Goal: Task Accomplishment & Management: Use online tool/utility

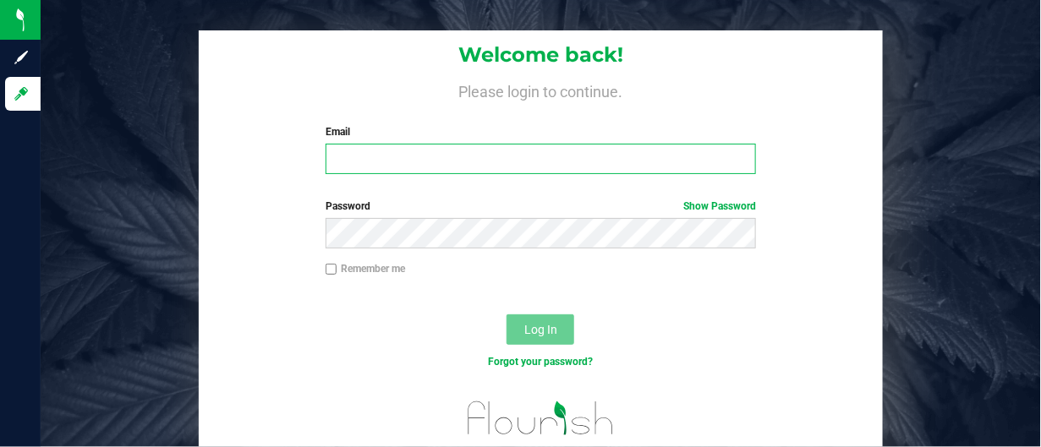
type input "torikonecny@heyawellness.com"
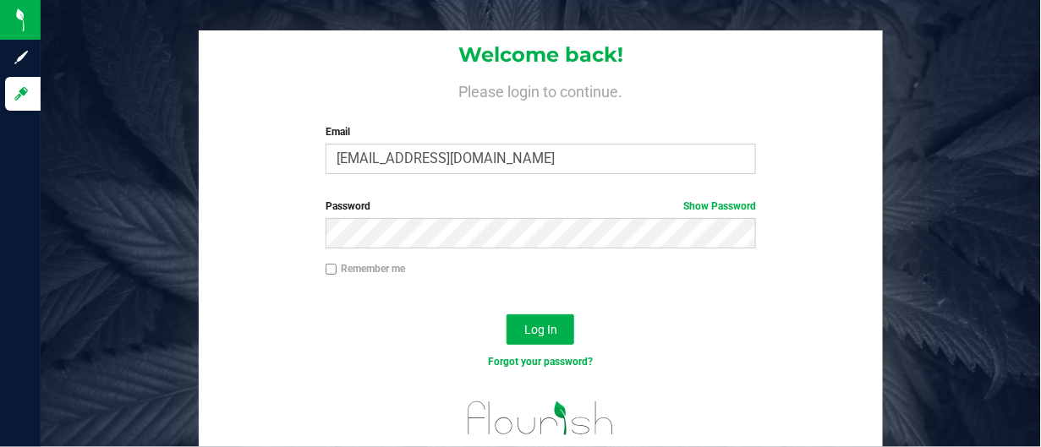
click at [813, 299] on div at bounding box center [541, 300] width 684 height 14
click at [562, 328] on button "Log In" at bounding box center [540, 329] width 68 height 30
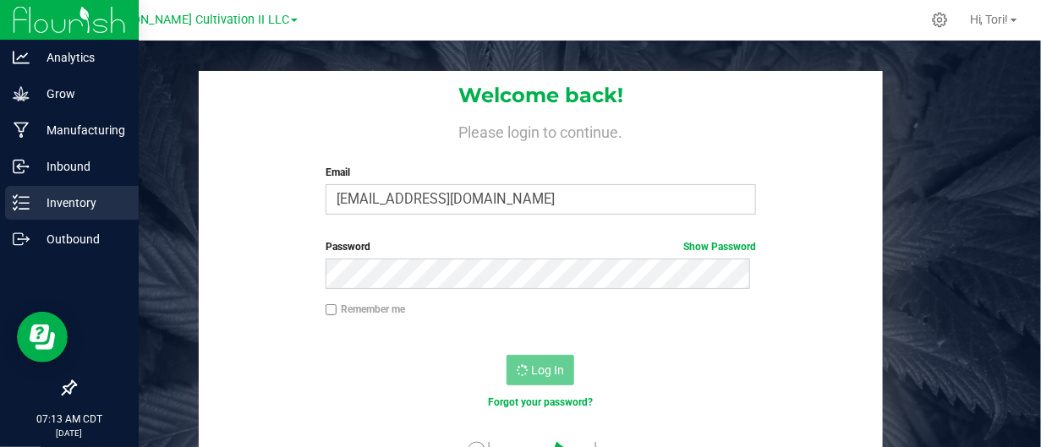
click at [22, 213] on div "Inventory" at bounding box center [72, 203] width 134 height 34
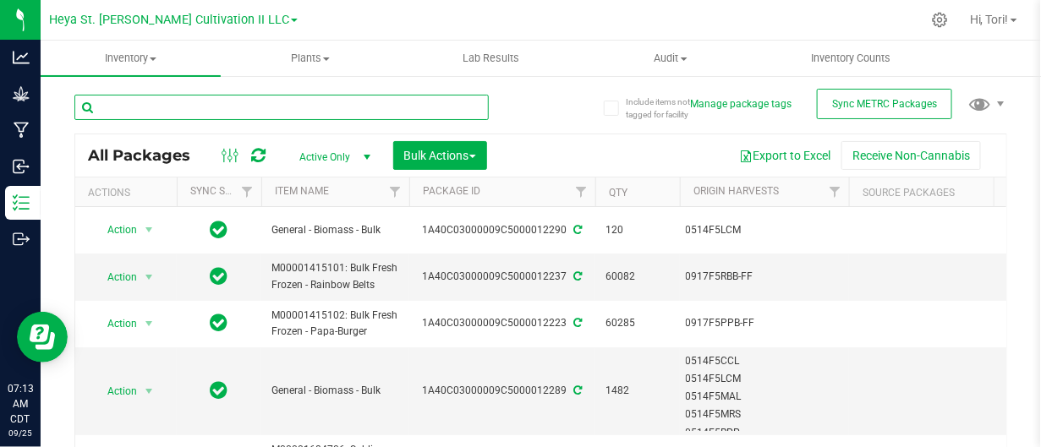
click at [241, 112] on input "text" at bounding box center [281, 107] width 414 height 25
type input "12230"
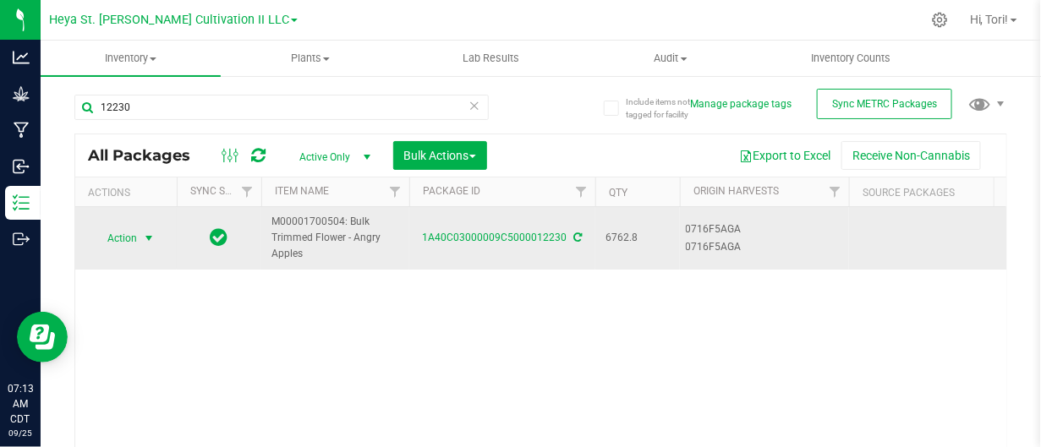
click at [139, 241] on span "select" at bounding box center [149, 239] width 21 height 24
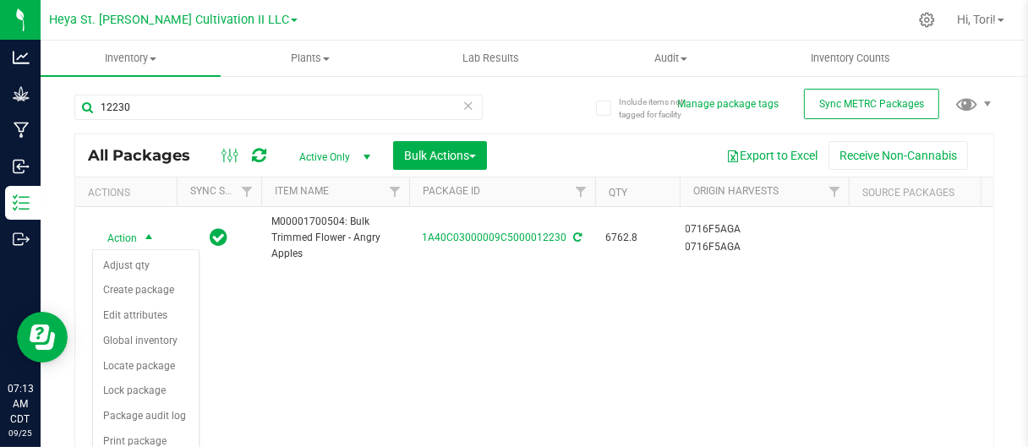
click at [363, 381] on div "Action Action Adjust qty Create package Edit attributes Global inventory Locate…" at bounding box center [534, 347] width 918 height 281
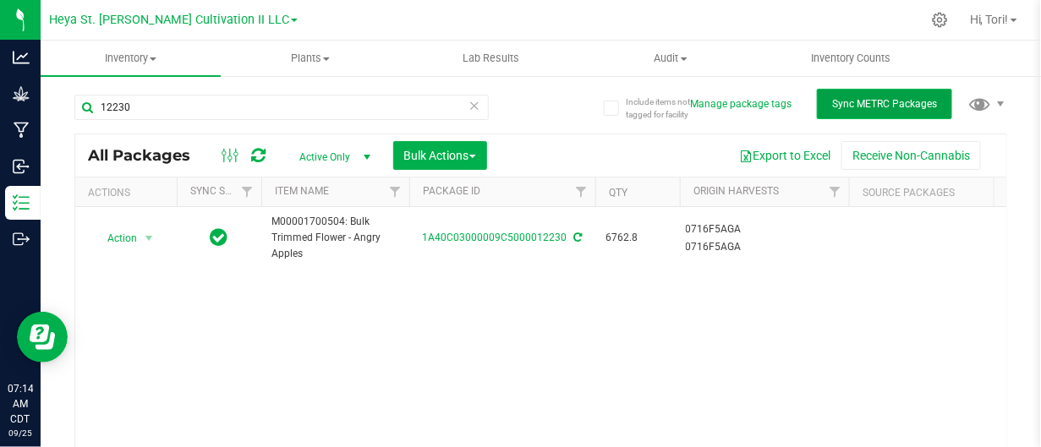
click at [882, 105] on span "Sync METRC Packages" at bounding box center [884, 104] width 105 height 12
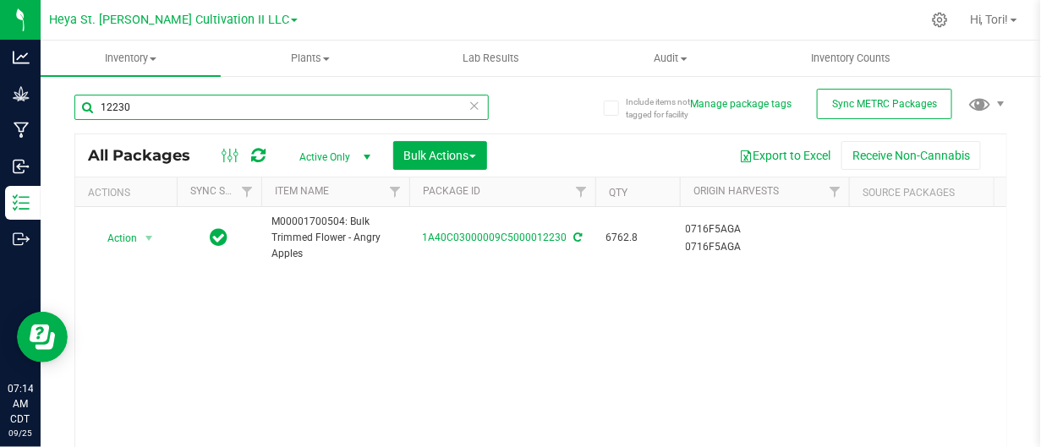
click at [284, 108] on input "12230" at bounding box center [281, 107] width 414 height 25
click at [476, 105] on input "12230" at bounding box center [281, 107] width 414 height 25
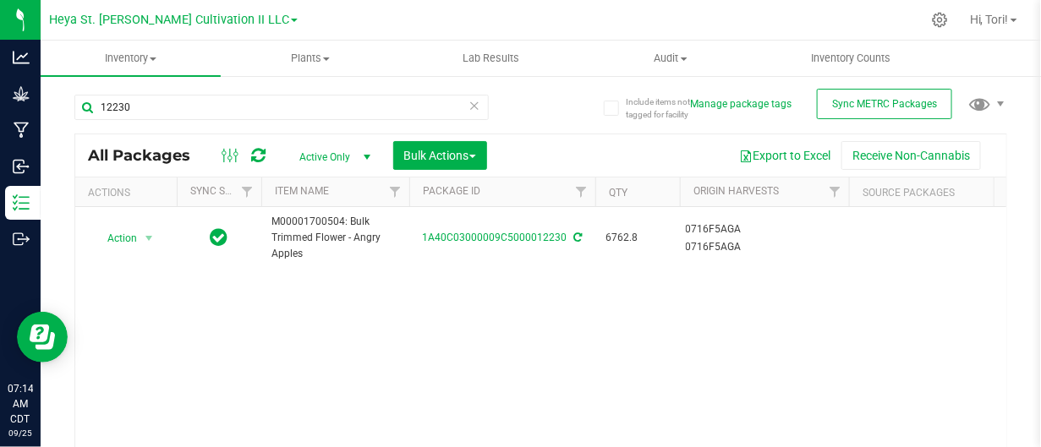
click at [468, 101] on icon at bounding box center [474, 105] width 12 height 20
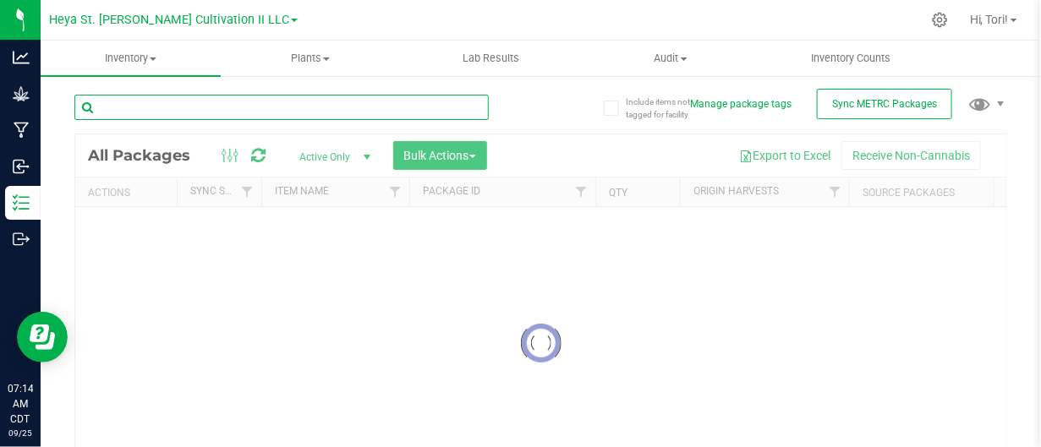
click at [215, 104] on input "text" at bounding box center [281, 107] width 414 height 25
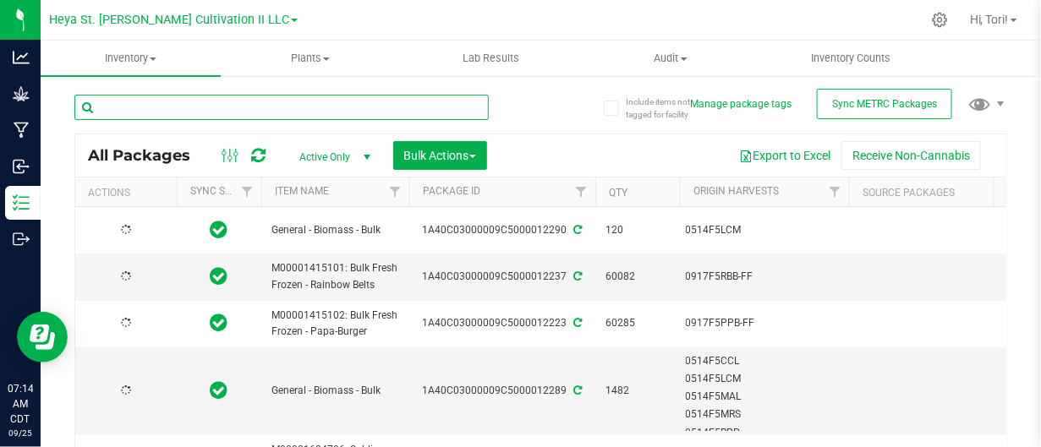
click at [215, 104] on input "text" at bounding box center [281, 107] width 414 height 25
type input "12230"
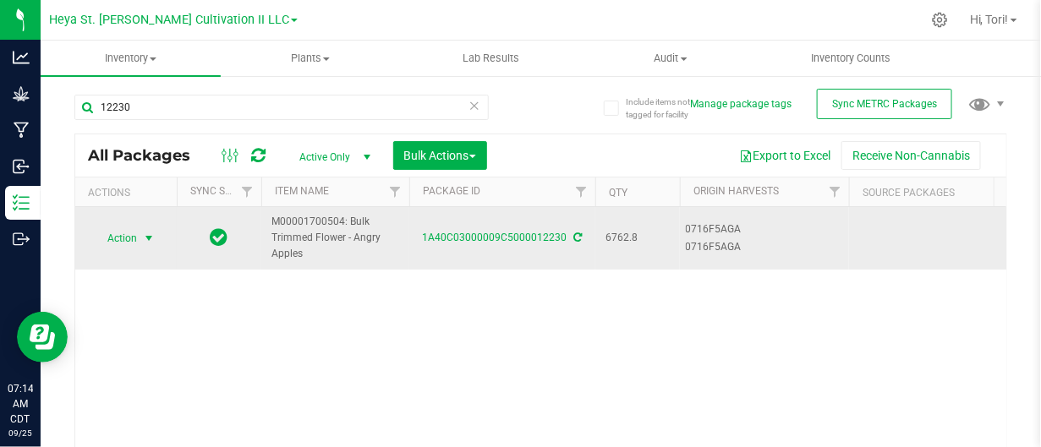
click at [145, 241] on span "select" at bounding box center [149, 239] width 14 height 14
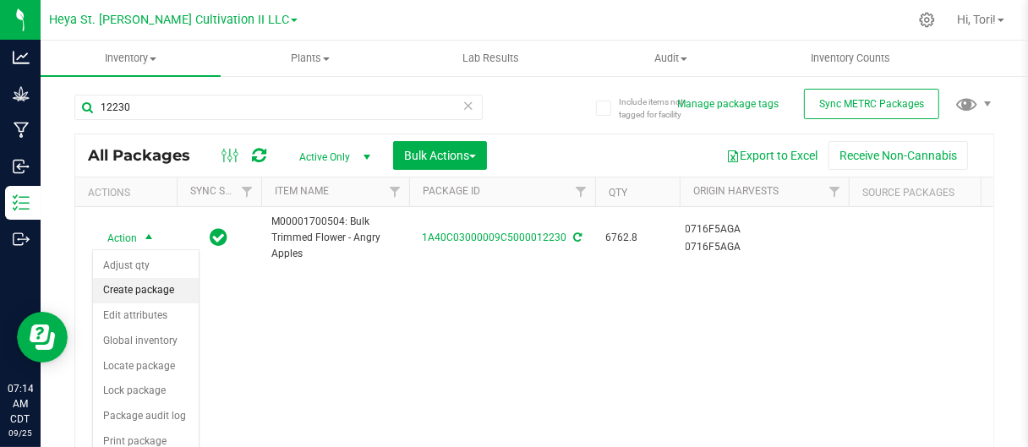
click at [136, 298] on li "Create package" at bounding box center [146, 290] width 106 height 25
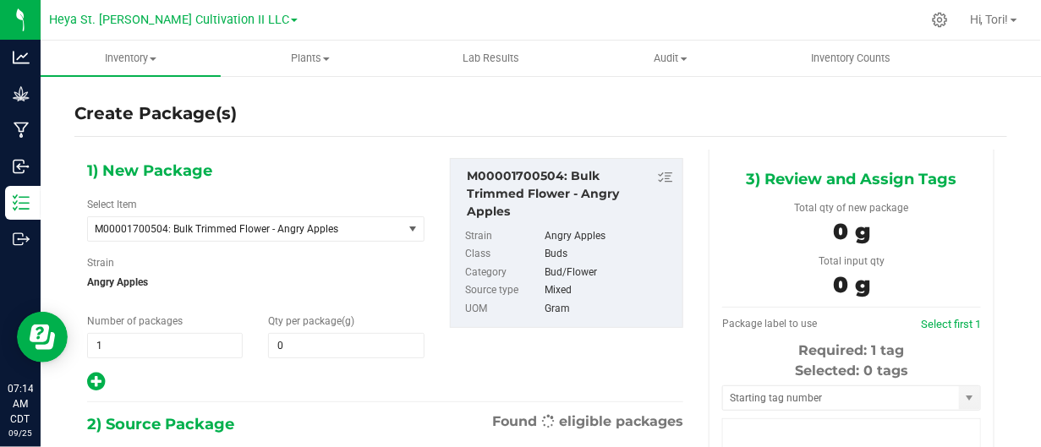
type input "0.0000"
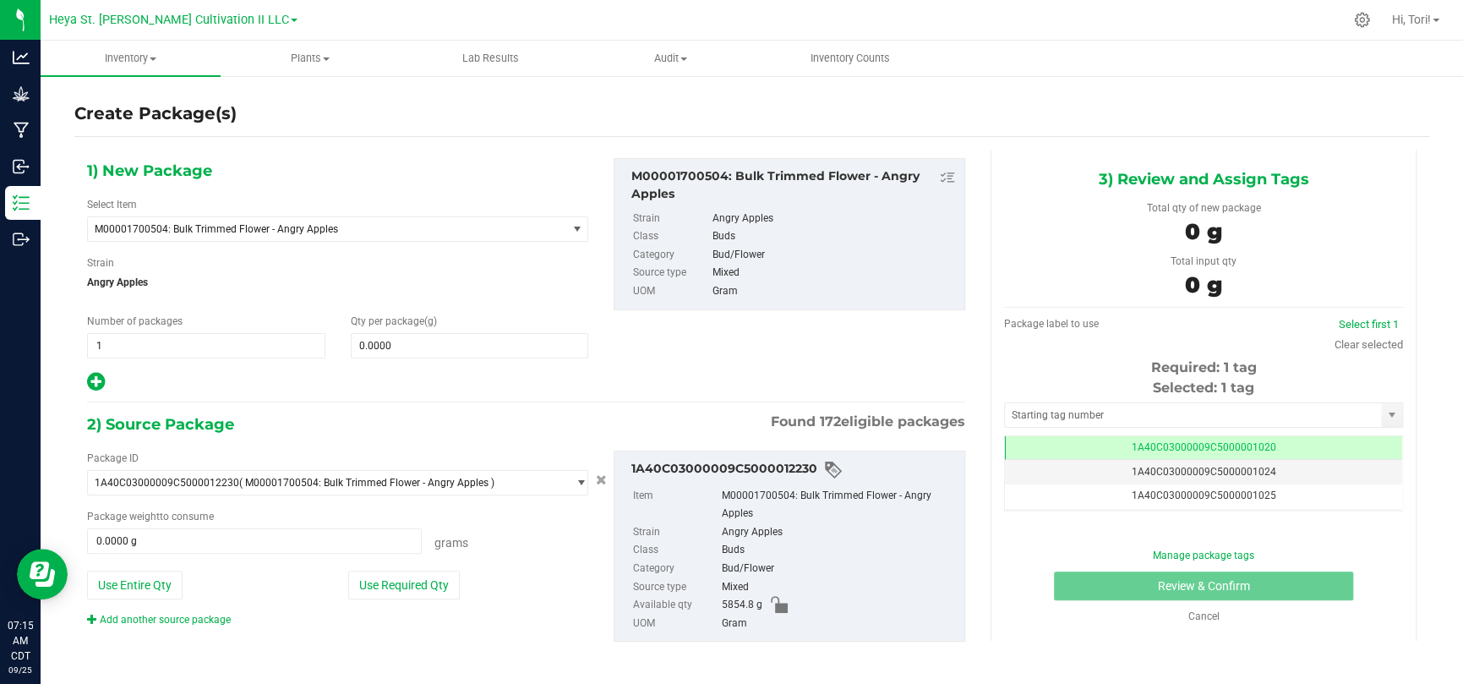
click at [304, 209] on div "Select Item M00001700504: Bulk Trimmed Flower - Angry Apples Bulk Kief Mixed Bu…" at bounding box center [337, 219] width 501 height 45
click at [300, 227] on span "M00001700504: Bulk Trimmed Flower - Angry Apples" at bounding box center [318, 229] width 446 height 12
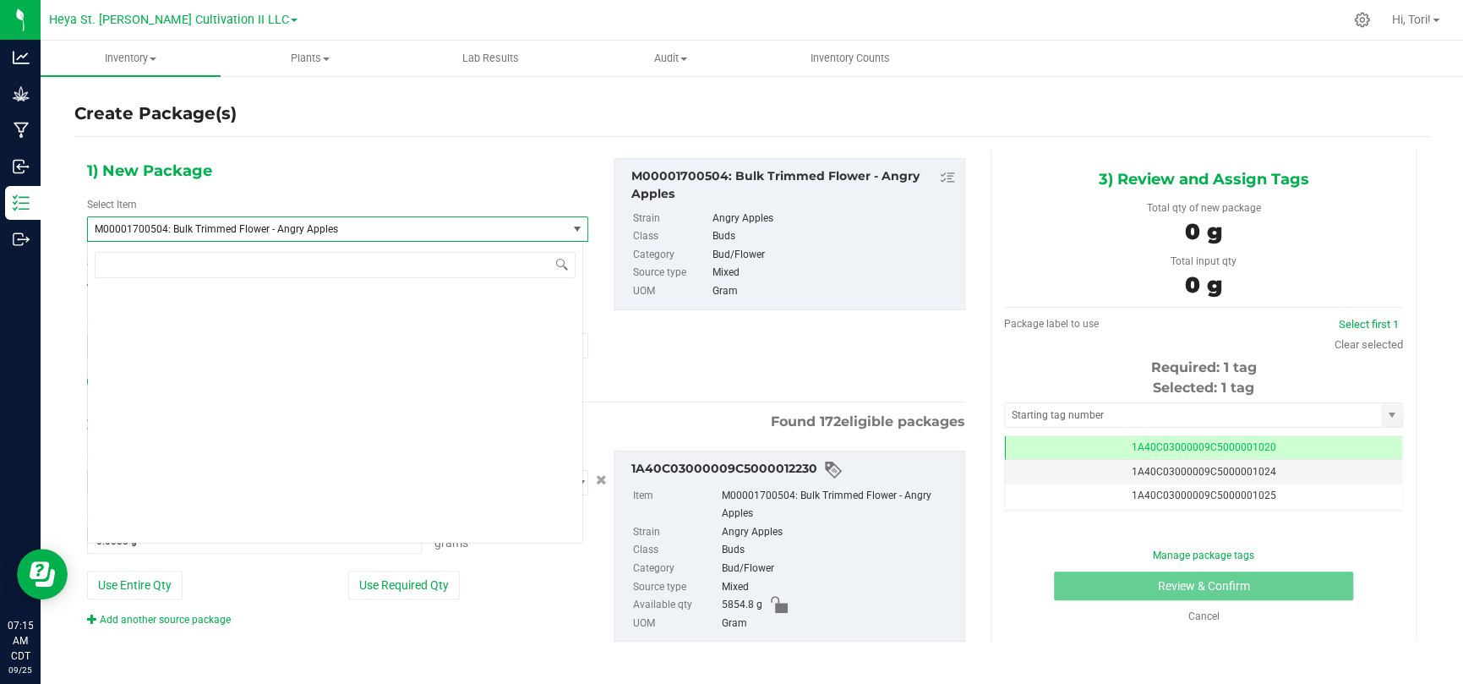
scroll to position [14958, 0]
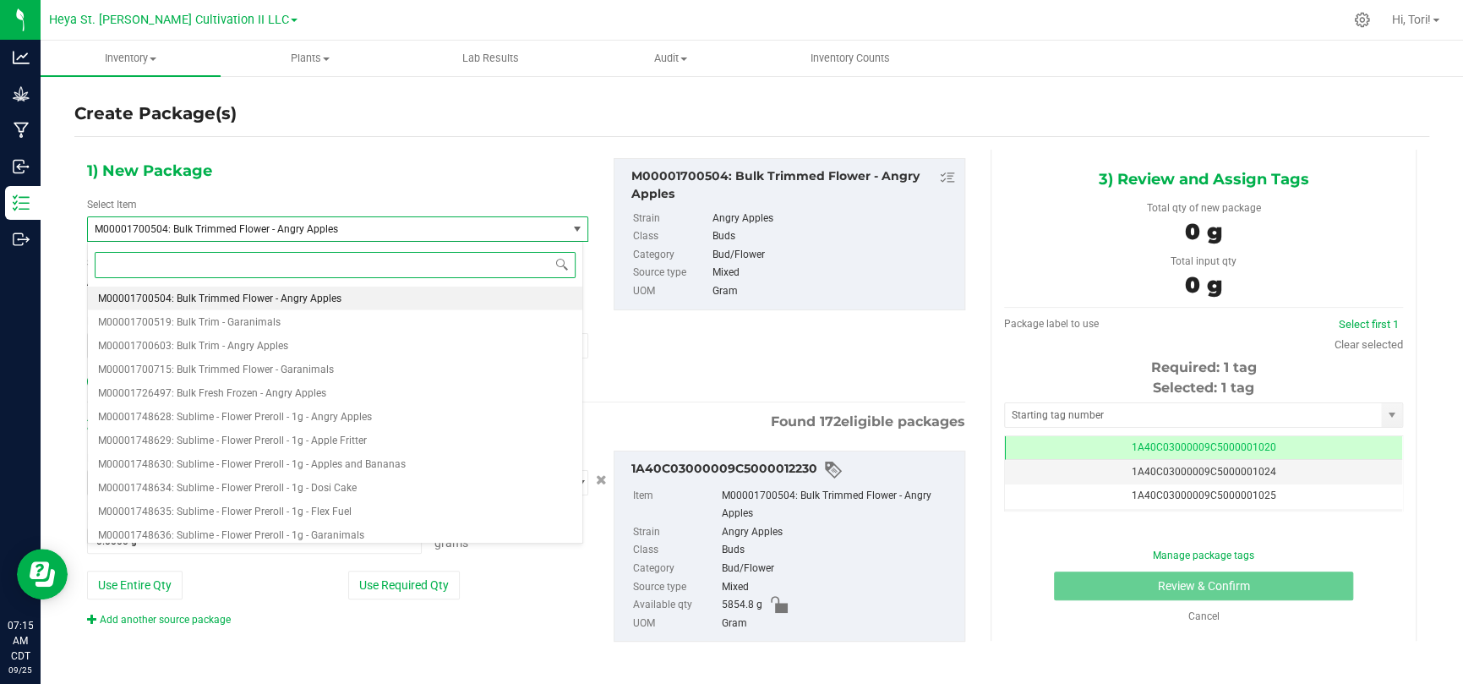
paste input "M00001682016"
type input "M00001682016"
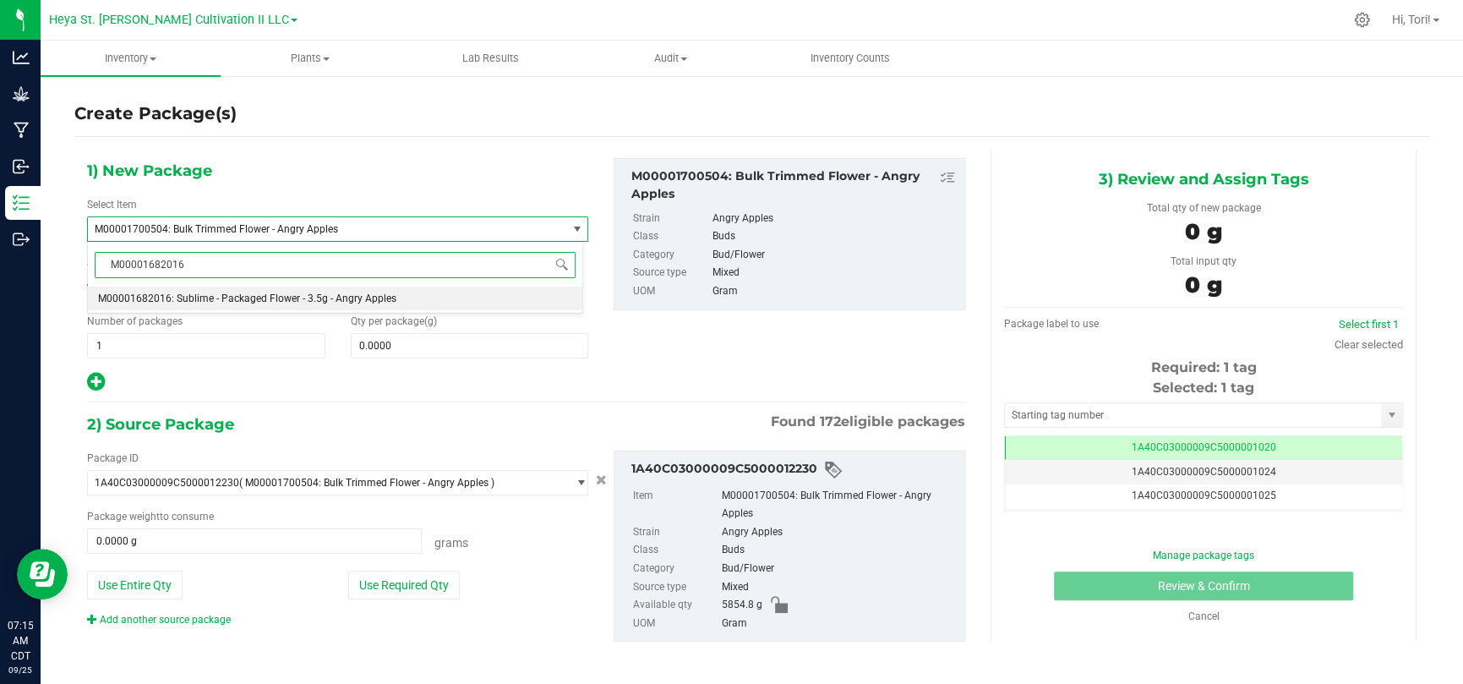
click at [293, 298] on span "M00001682016: Sublime - Packaged Flower - 3.5g - Angry Apples" at bounding box center [247, 298] width 298 height 12
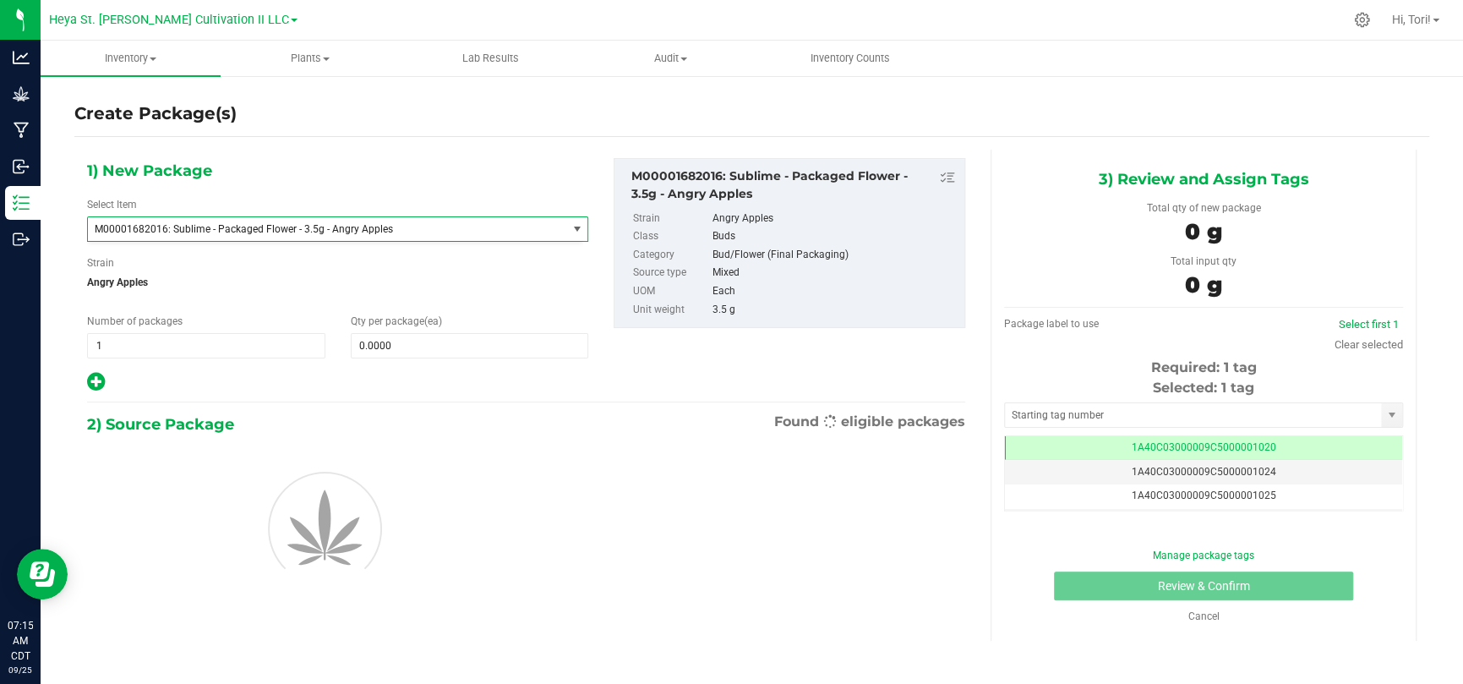
type input "0"
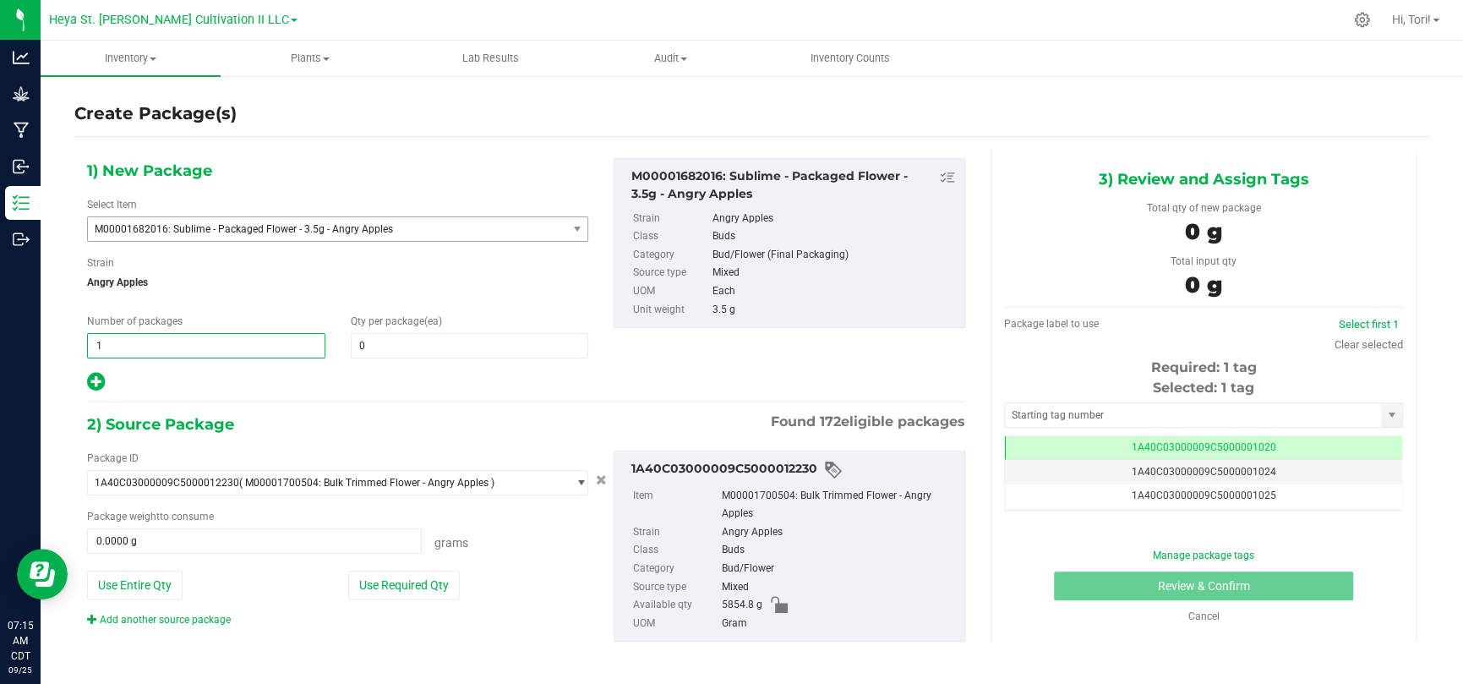
drag, startPoint x: 154, startPoint y: 348, endPoint x: 109, endPoint y: 348, distance: 44.8
click at [109, 348] on span "1 1" at bounding box center [206, 345] width 238 height 25
type input "10"
click at [401, 346] on span at bounding box center [470, 345] width 238 height 25
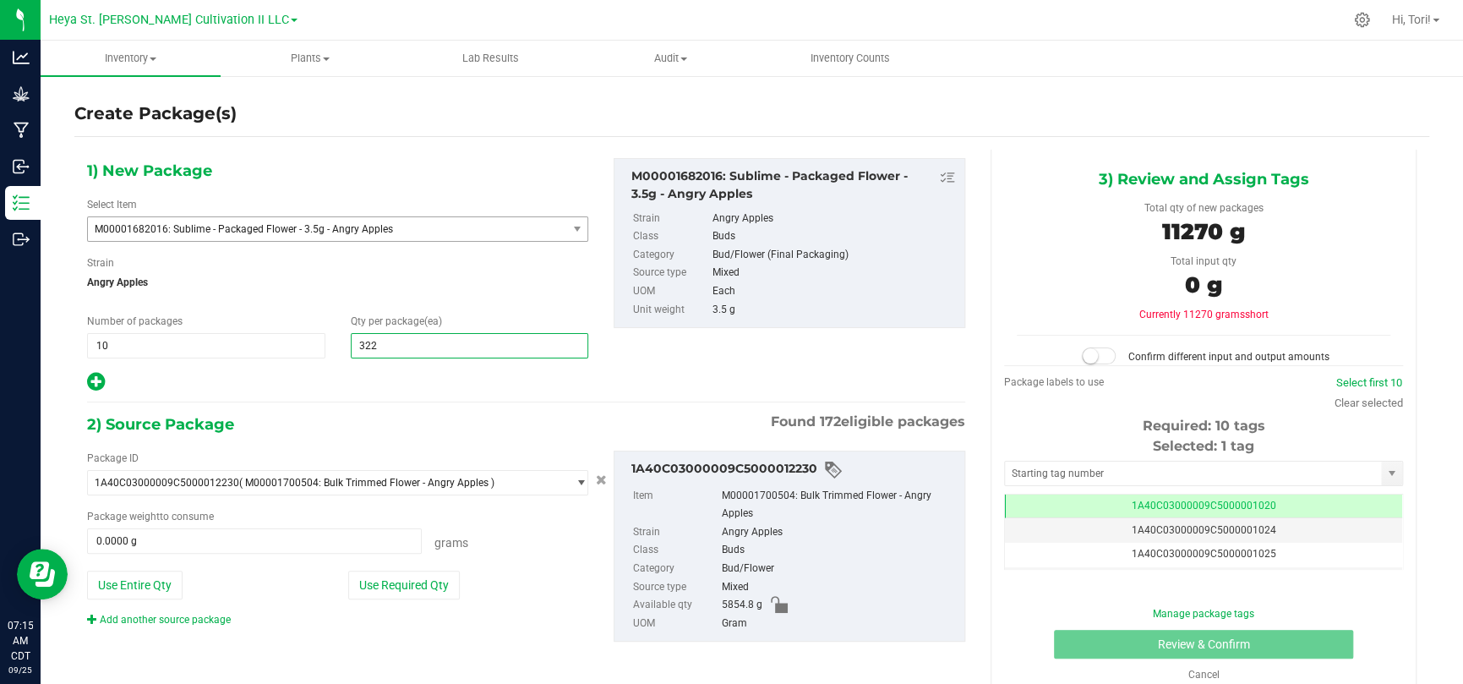
type input "32"
click at [390, 446] on button "Use Required Qty" at bounding box center [404, 585] width 112 height 29
type input "1120.0000 g"
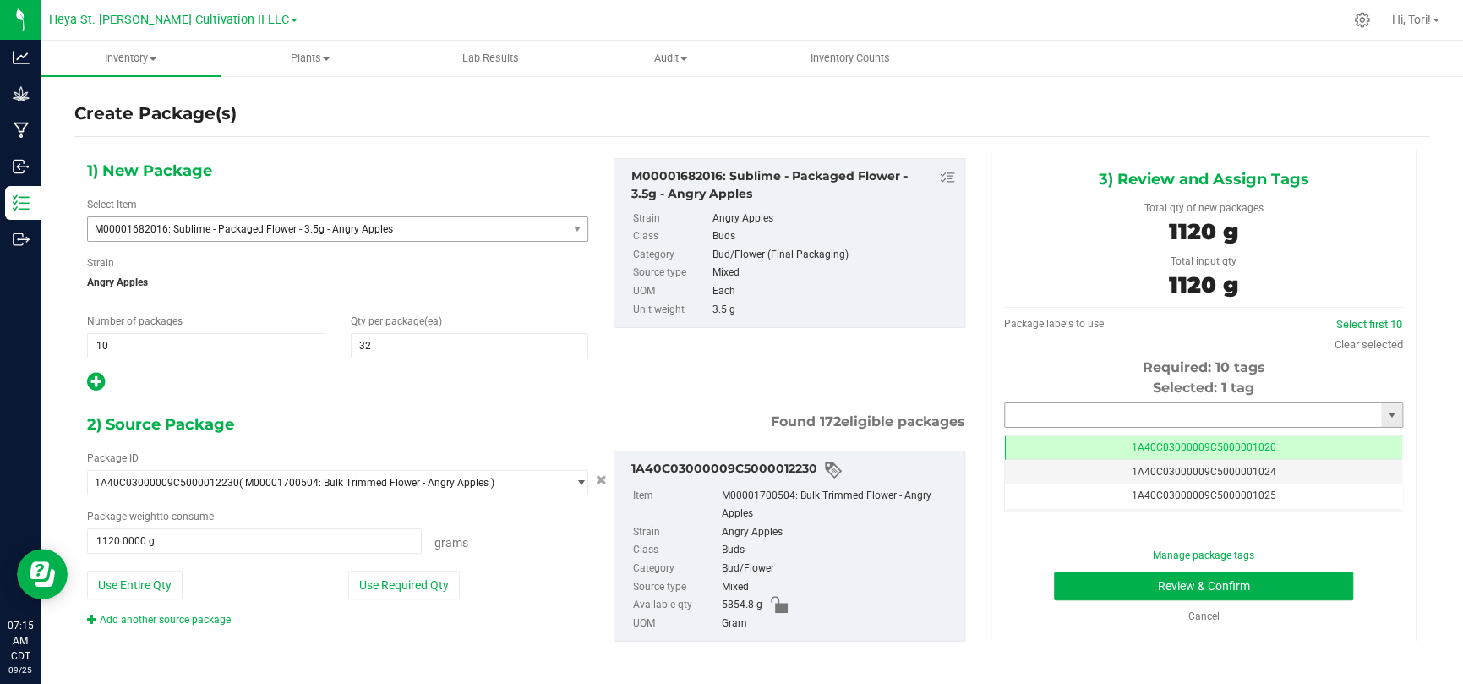
click at [1029, 405] on input "text" at bounding box center [1193, 415] width 376 height 24
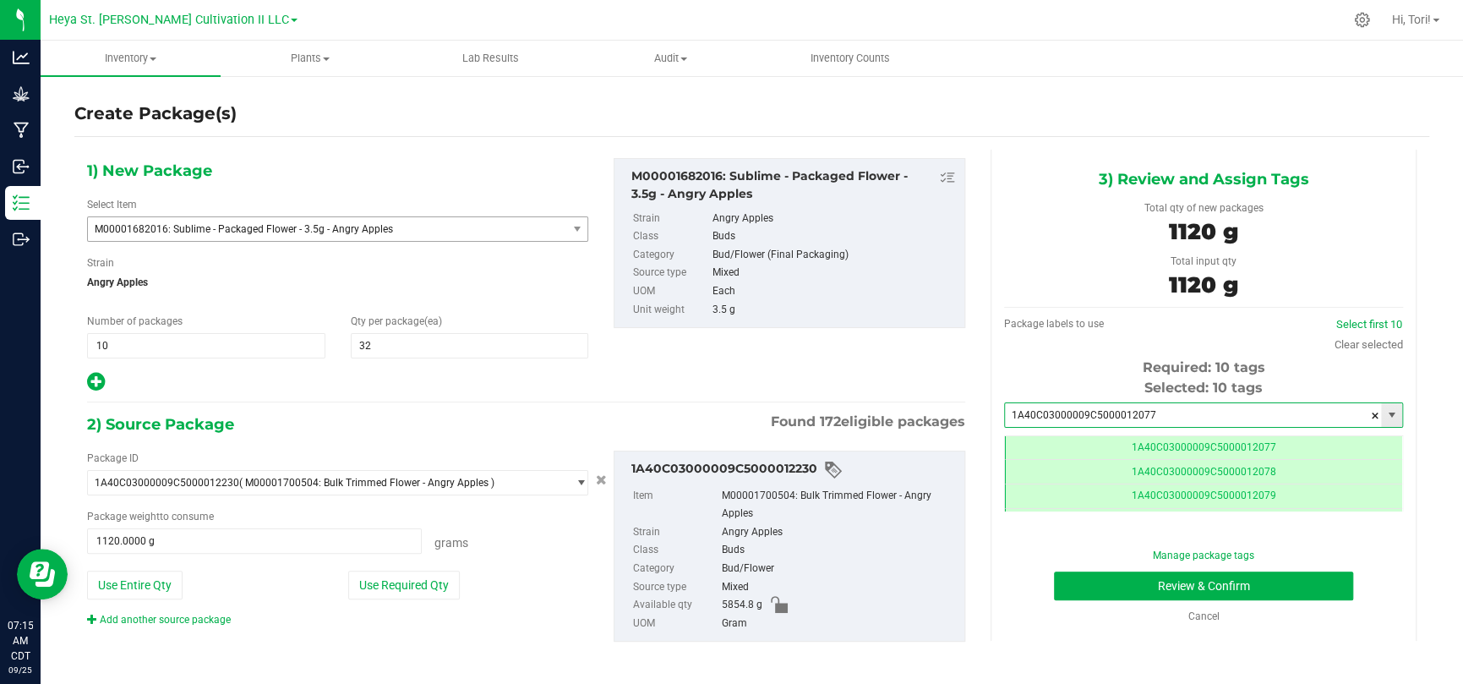
scroll to position [0, 0]
type input "1A40C03000009C5000012077"
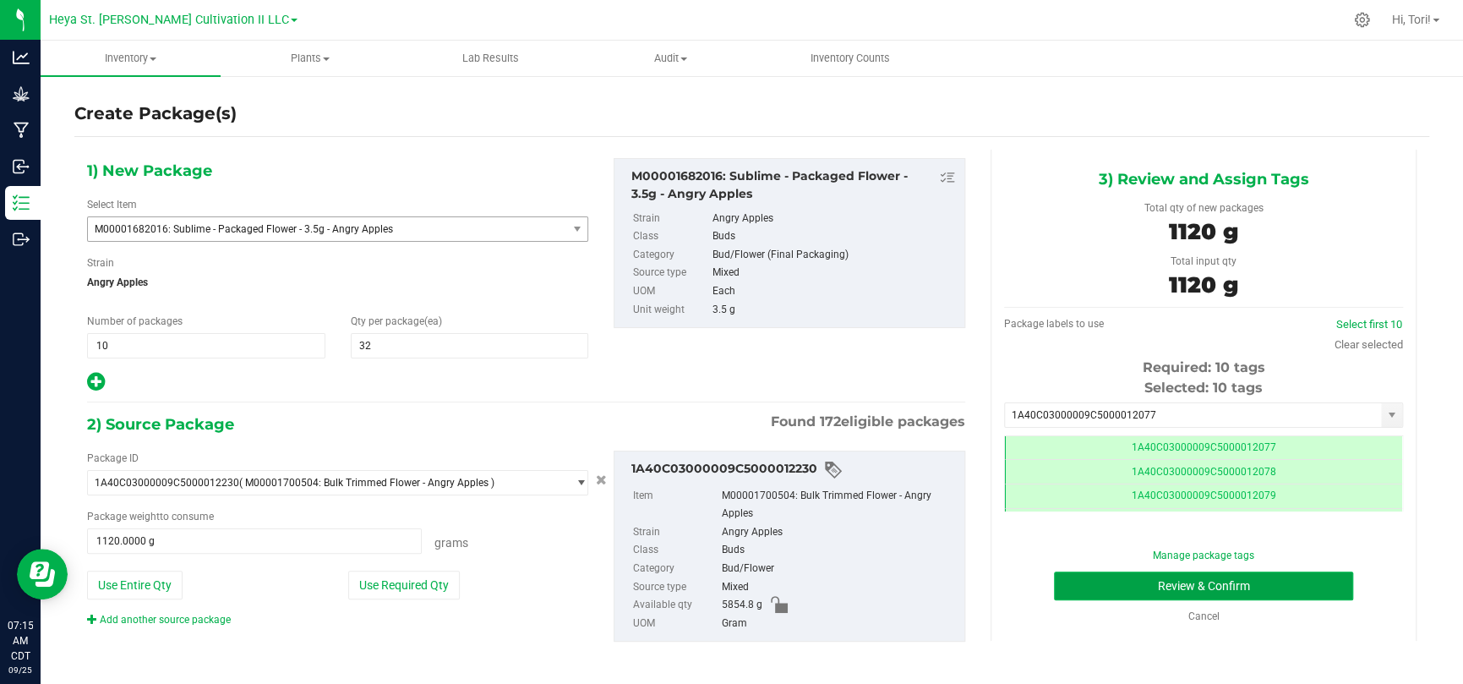
click at [1040, 446] on button "Review & Confirm" at bounding box center [1203, 585] width 299 height 29
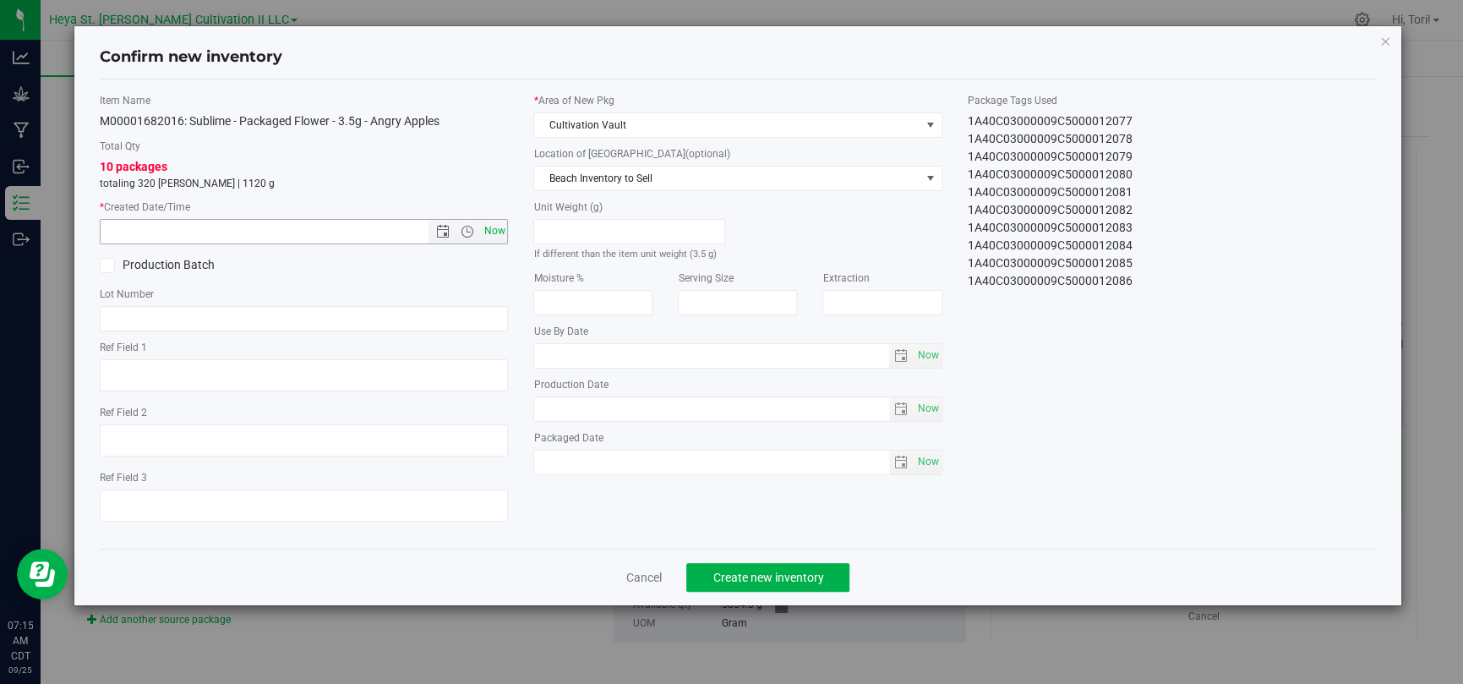
click at [500, 233] on span "Now" at bounding box center [494, 231] width 29 height 25
type input "9/25/2025 7:15 AM"
click at [614, 130] on span "Cultivation Vault" at bounding box center [726, 125] width 385 height 24
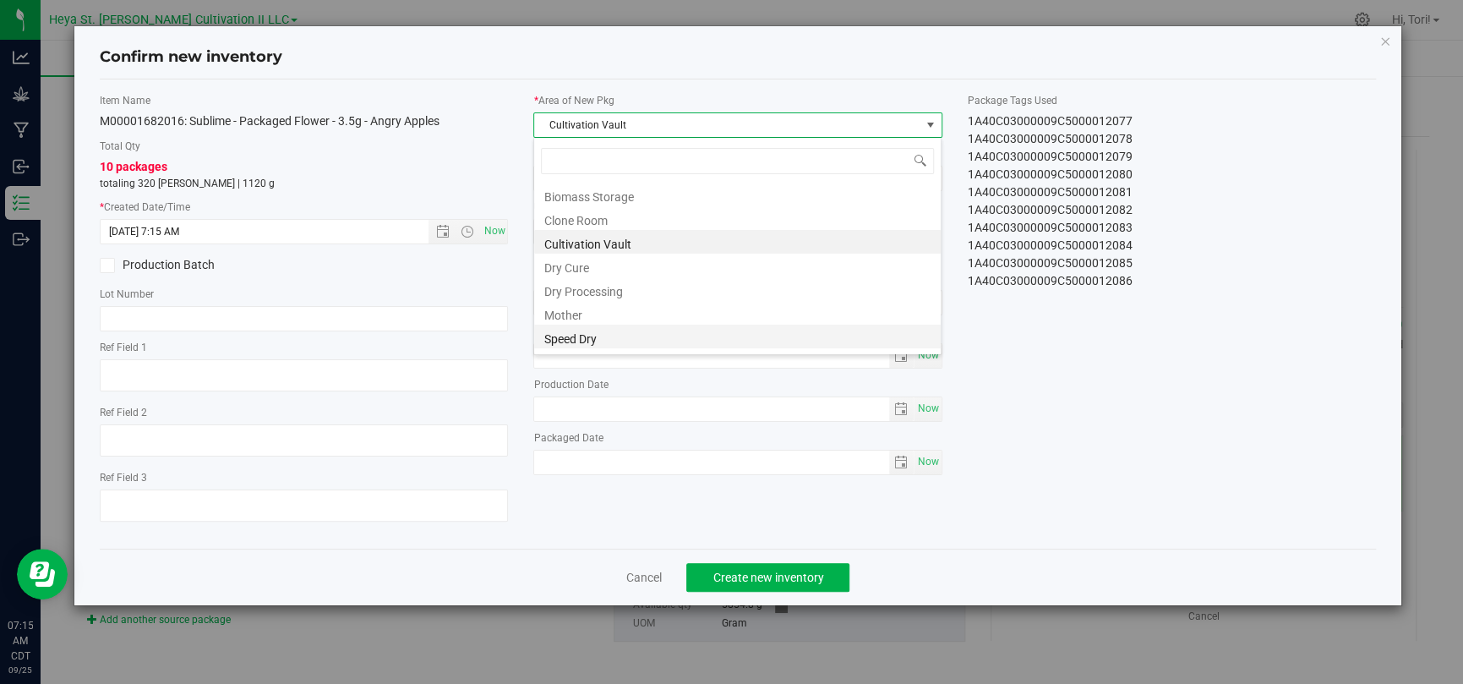
click at [592, 331] on li "Speed Dry" at bounding box center [737, 337] width 407 height 24
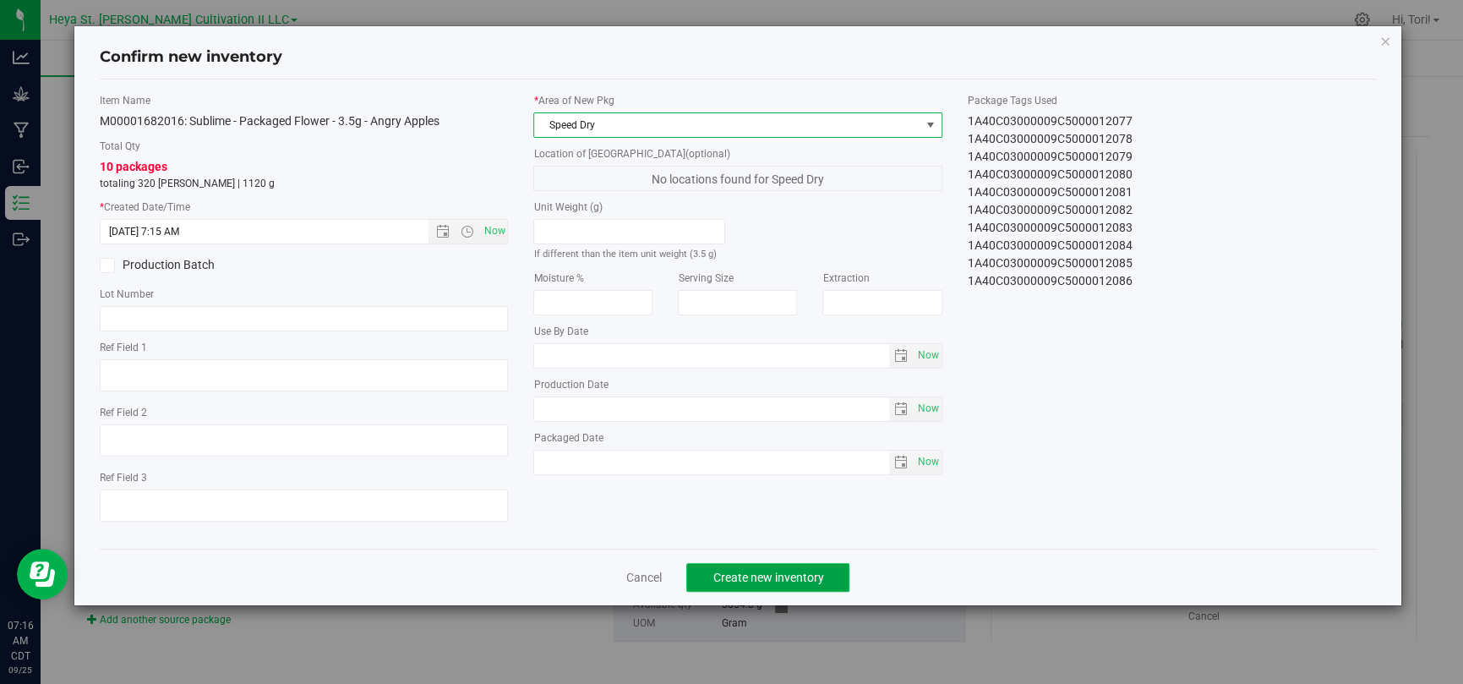
click at [770, 446] on span "Create new inventory" at bounding box center [768, 578] width 111 height 14
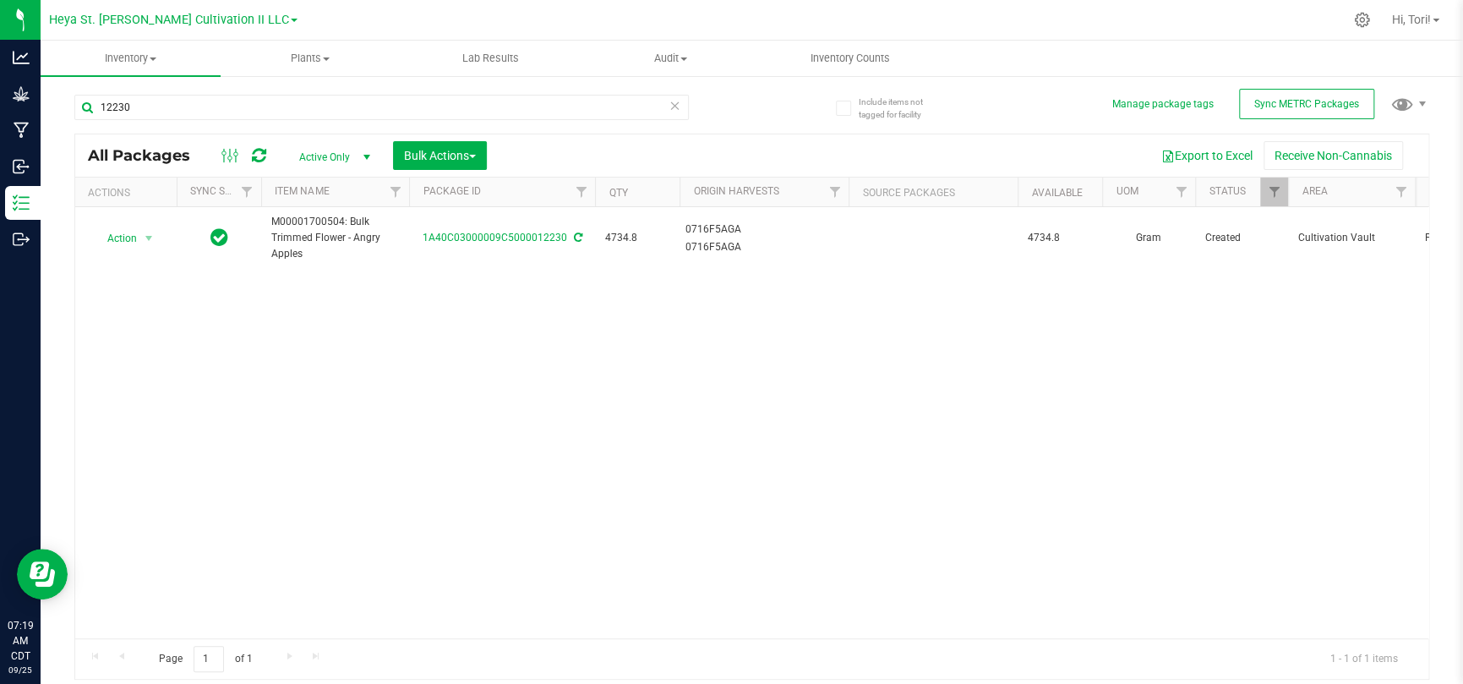
click at [673, 105] on icon at bounding box center [675, 105] width 12 height 20
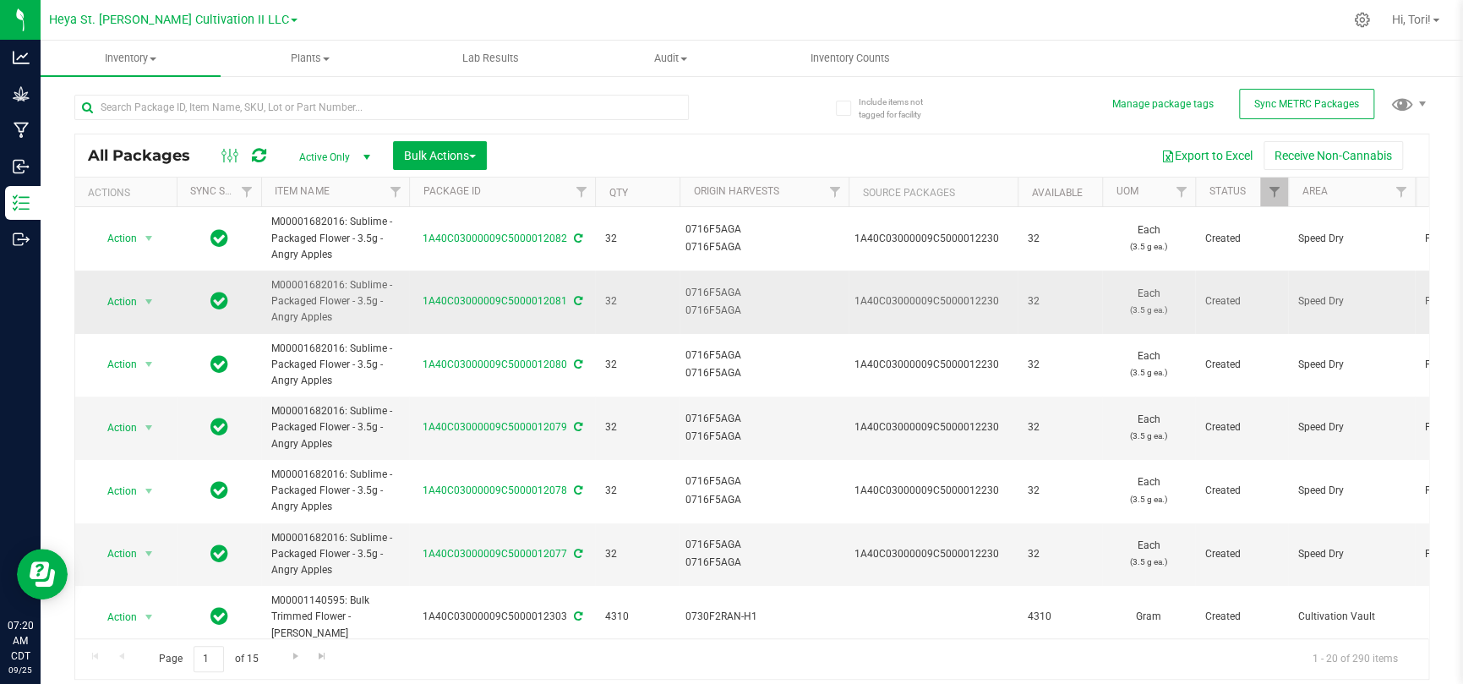
scroll to position [254, 0]
click at [117, 446] on span "Action" at bounding box center [115, 552] width 46 height 24
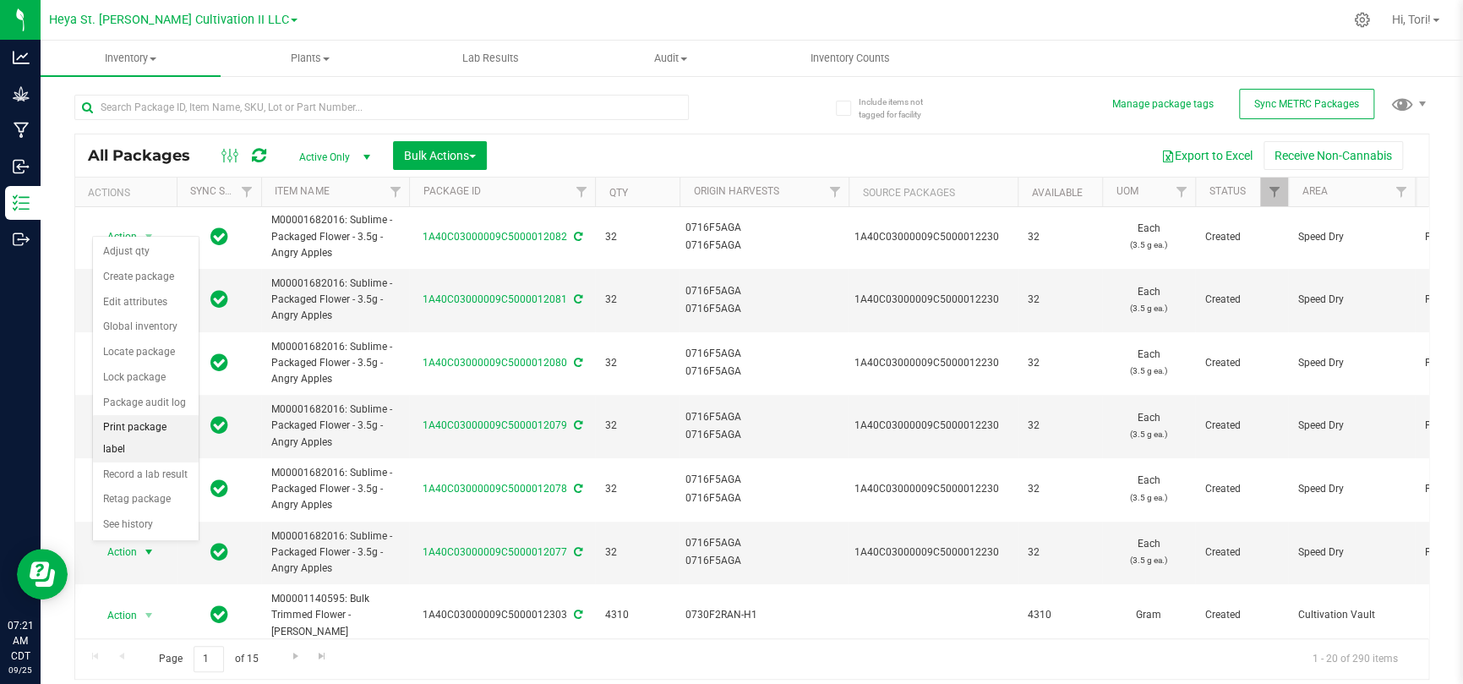
click at [121, 432] on li "Print package label" at bounding box center [146, 438] width 106 height 46
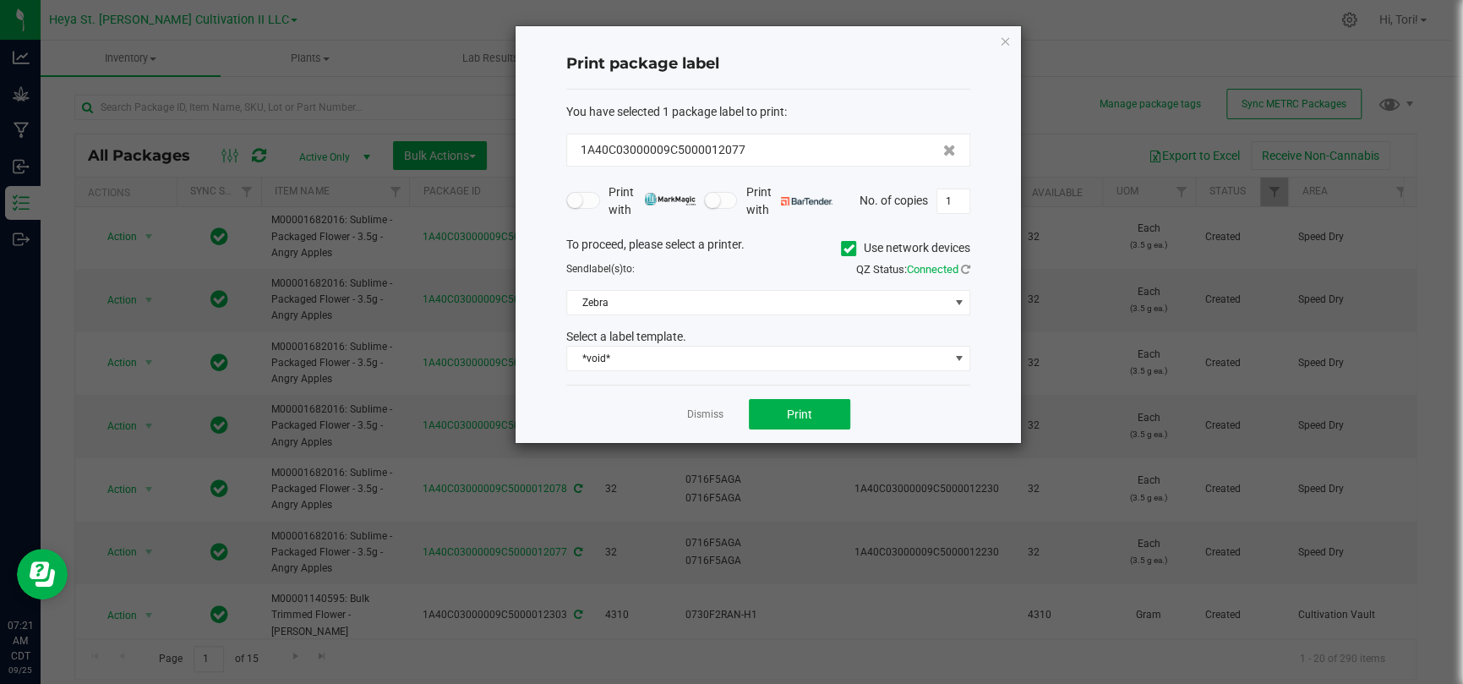
click at [882, 256] on label "Use network devices" at bounding box center [905, 248] width 129 height 18
click at [0, 0] on input "Use network devices" at bounding box center [0, 0] width 0 height 0
click at [938, 290] on span at bounding box center [768, 302] width 404 height 25
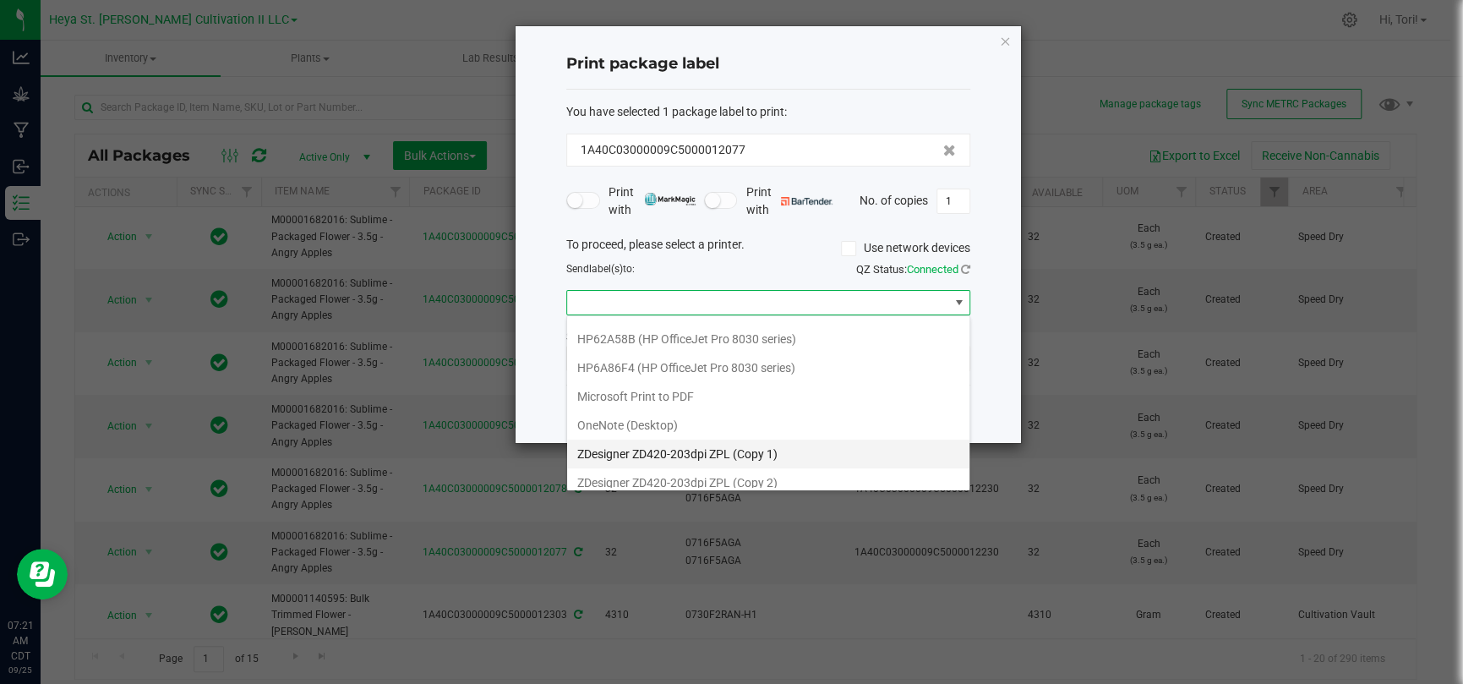
scroll to position [59, 0]
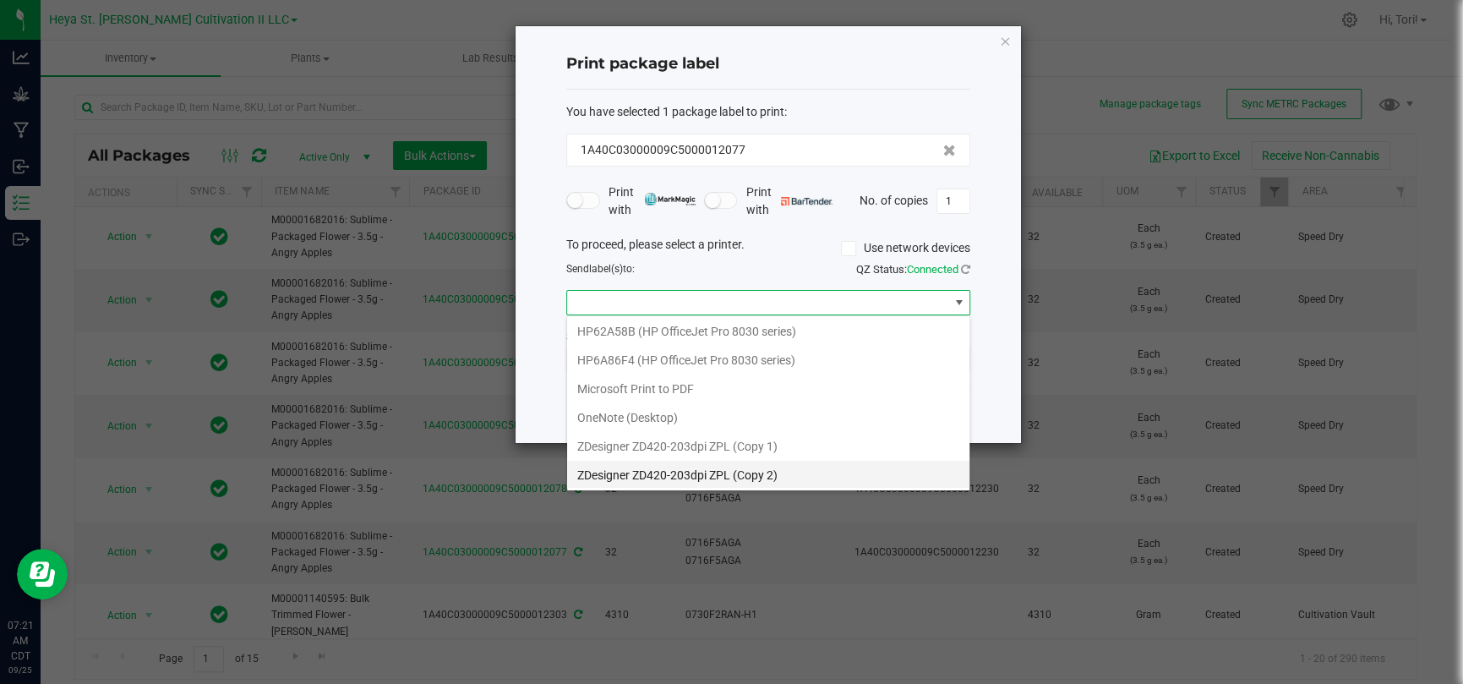
click at [769, 446] on 2\) "ZDesigner ZD420-203dpi ZPL (Copy 2)" at bounding box center [768, 475] width 402 height 29
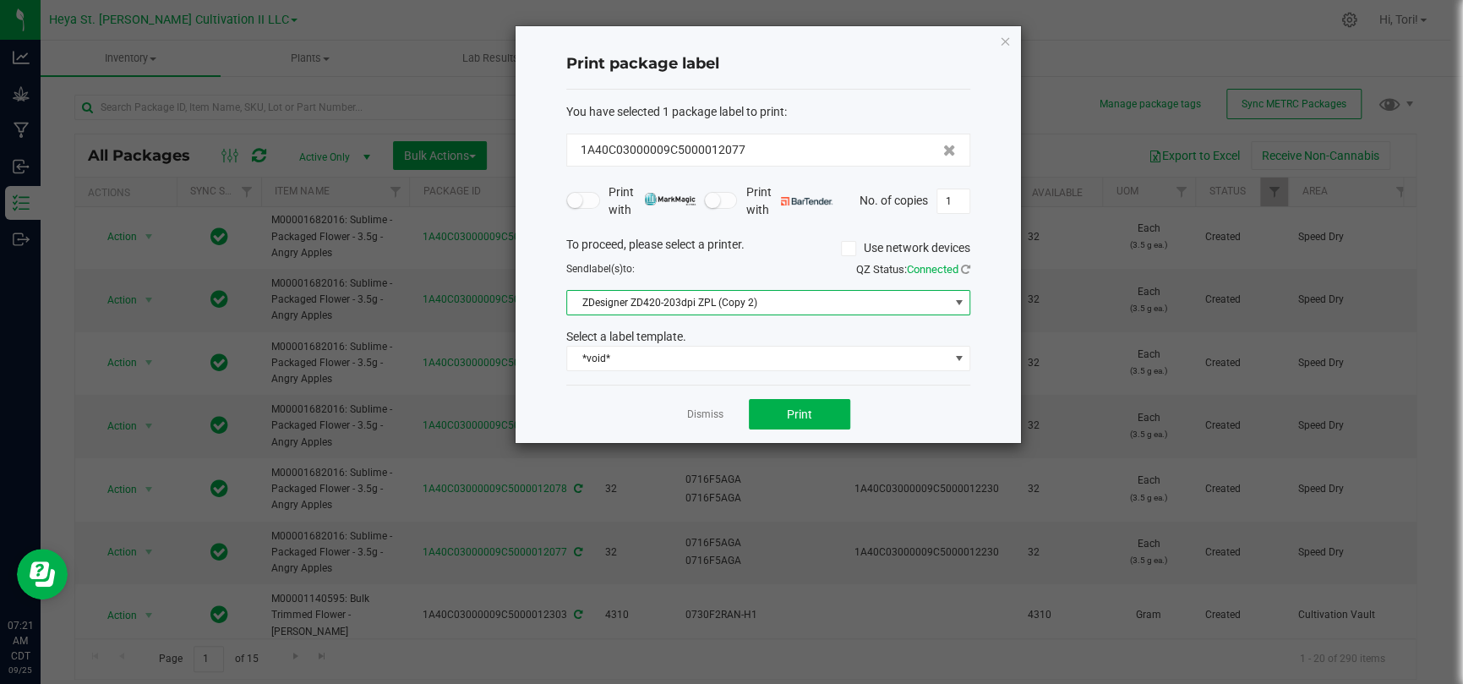
click at [713, 340] on div "Select a label template." at bounding box center [768, 337] width 429 height 18
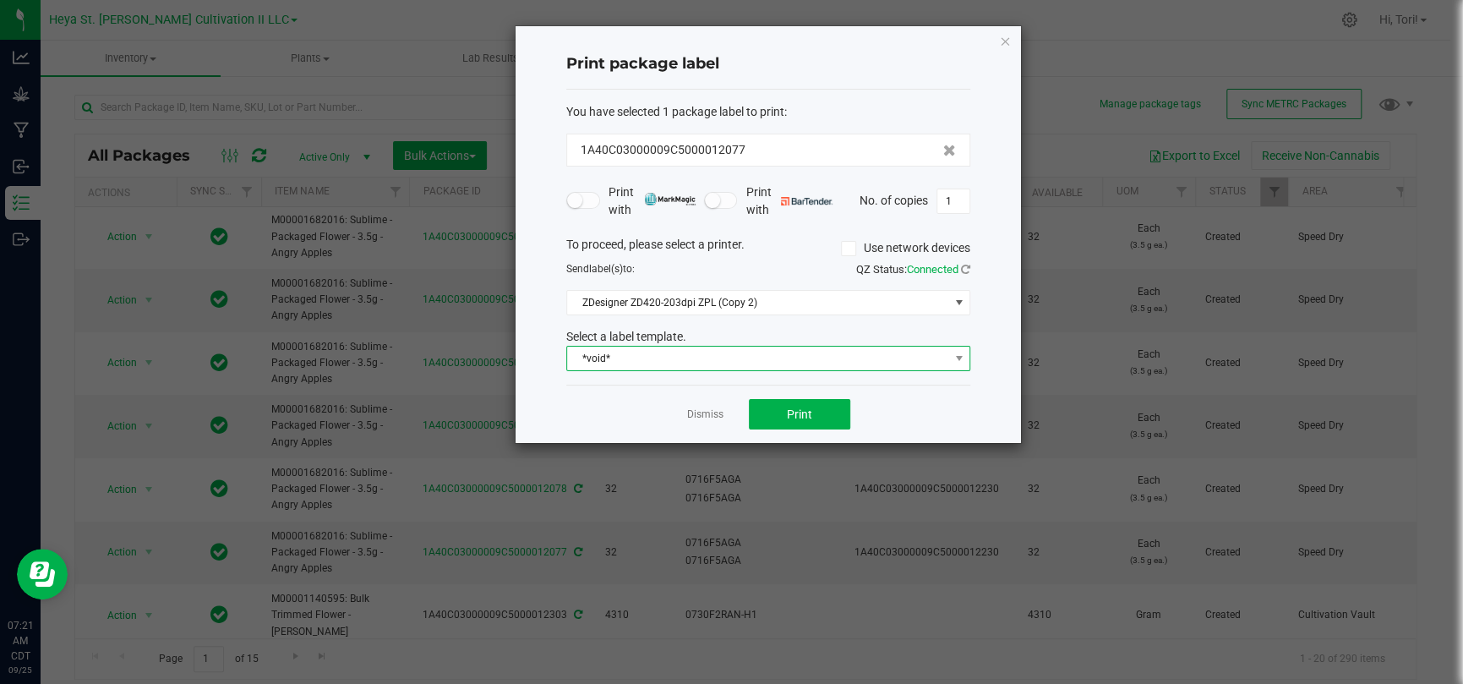
click at [707, 361] on span "*void*" at bounding box center [757, 359] width 381 height 24
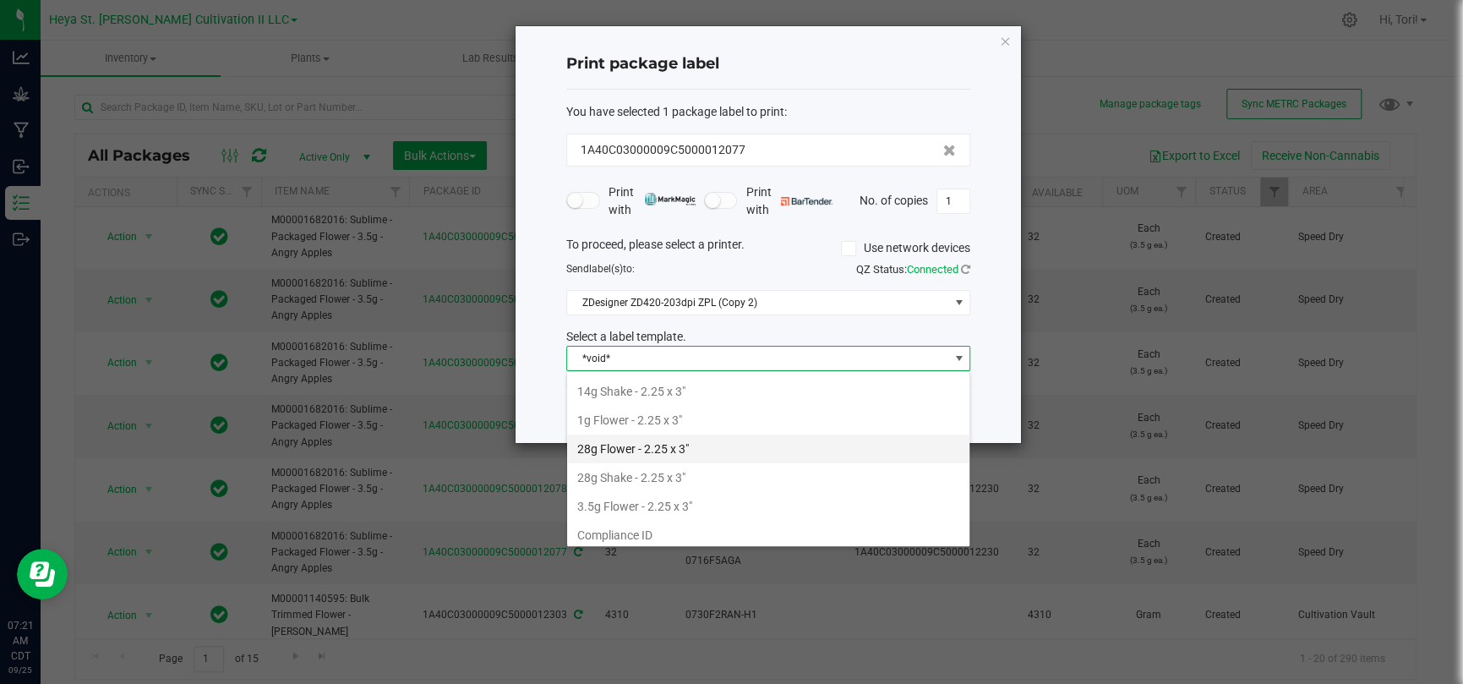
scroll to position [145, 0]
click at [715, 413] on li "3.5g Flower - 2.25 x 3"" at bounding box center [768, 415] width 402 height 29
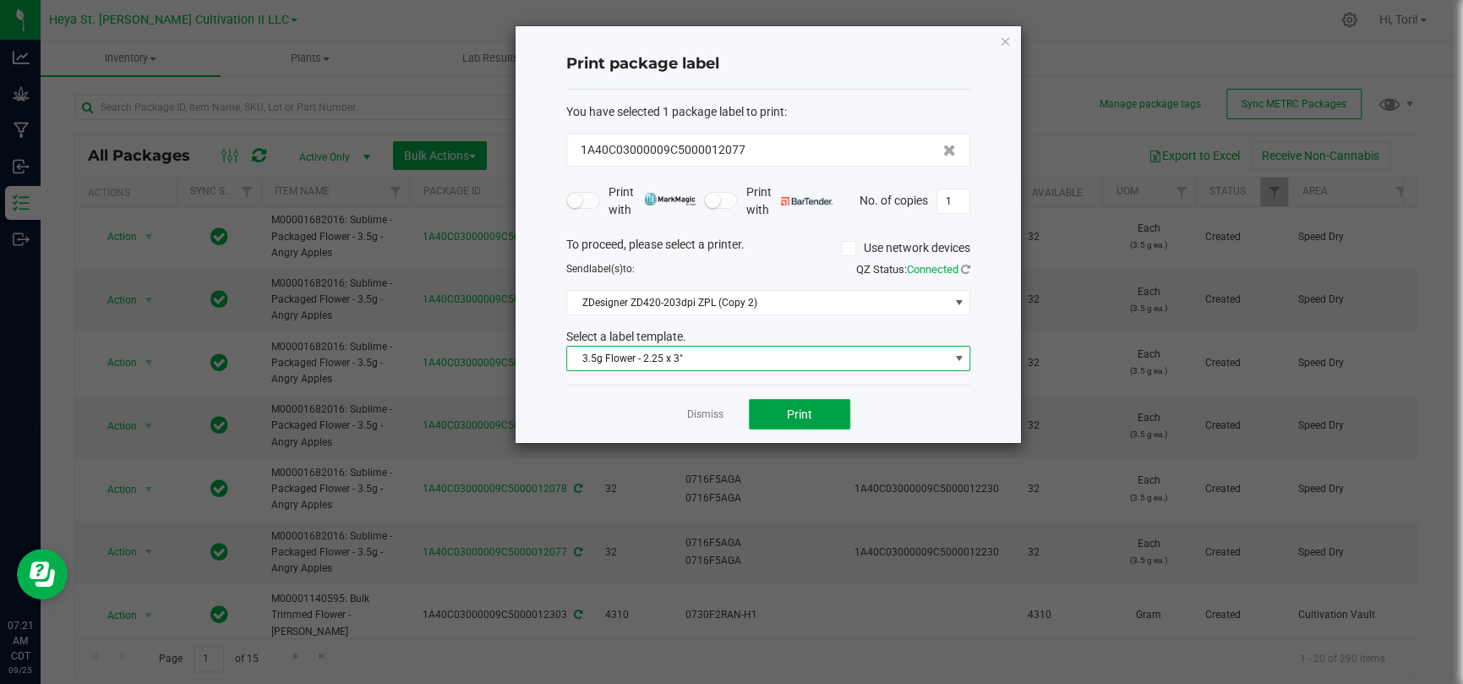
click at [811, 412] on button "Print" at bounding box center [799, 414] width 101 height 30
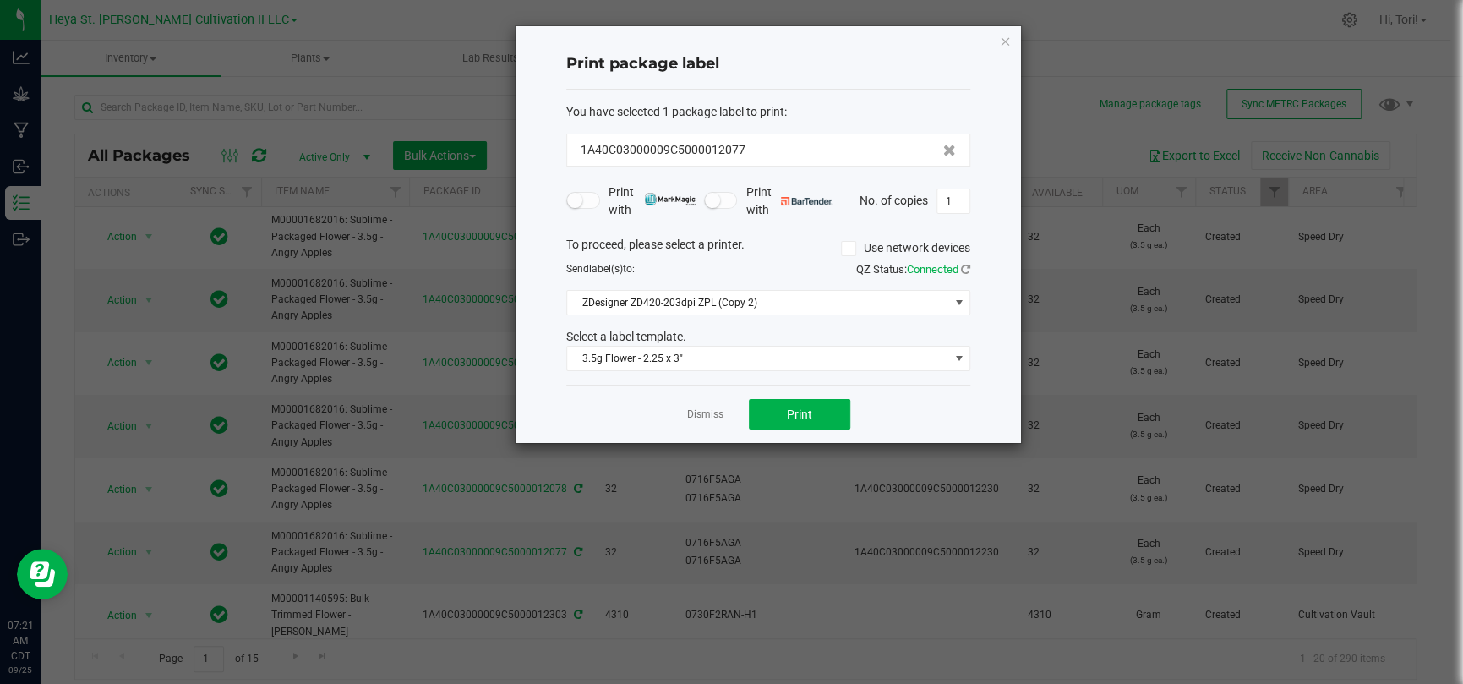
click at [974, 197] on div "Print package label You have selected 1 package label to print : 1A40C03000009C…" at bounding box center [768, 234] width 505 height 417
click at [963, 199] on input "1" at bounding box center [953, 201] width 32 height 24
type input "32"
click at [839, 409] on button "Print" at bounding box center [799, 414] width 101 height 30
click at [695, 419] on link "Dismiss" at bounding box center [705, 414] width 36 height 14
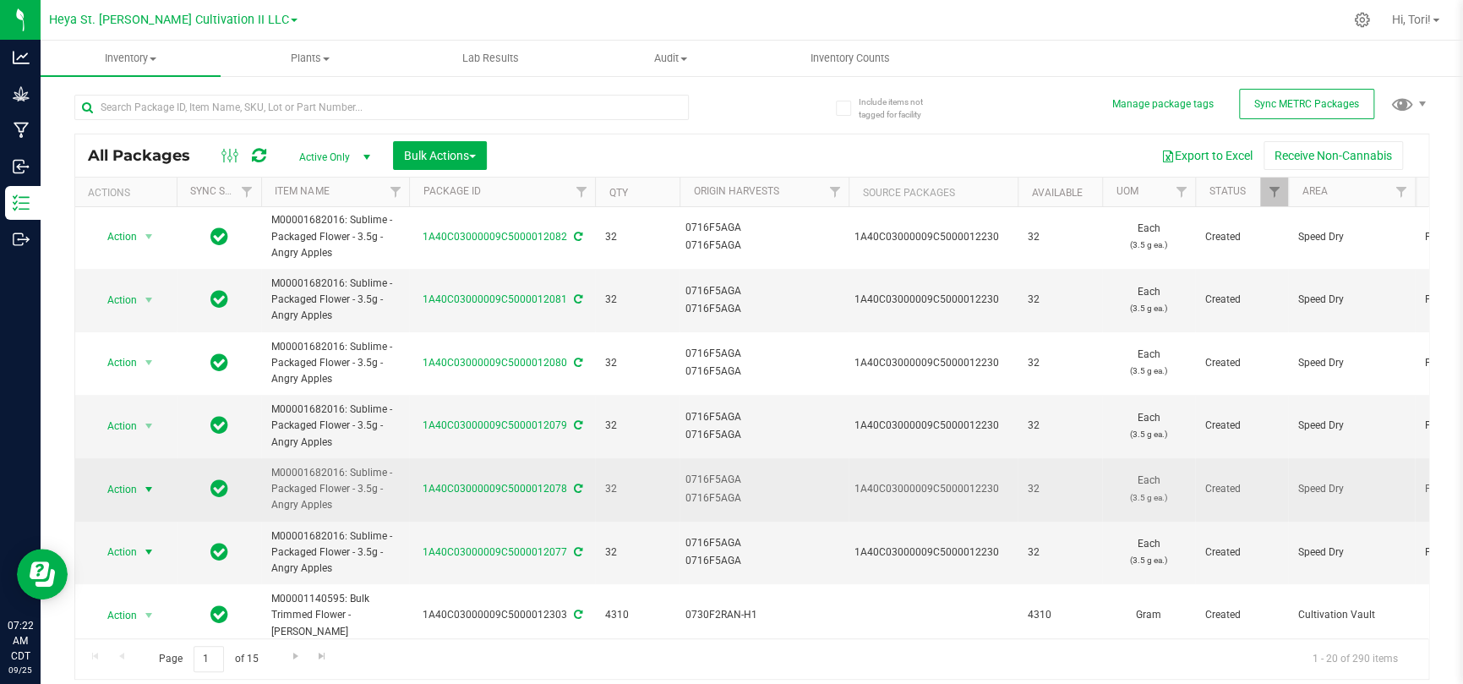
click at [134, 446] on span "Action" at bounding box center [115, 490] width 46 height 24
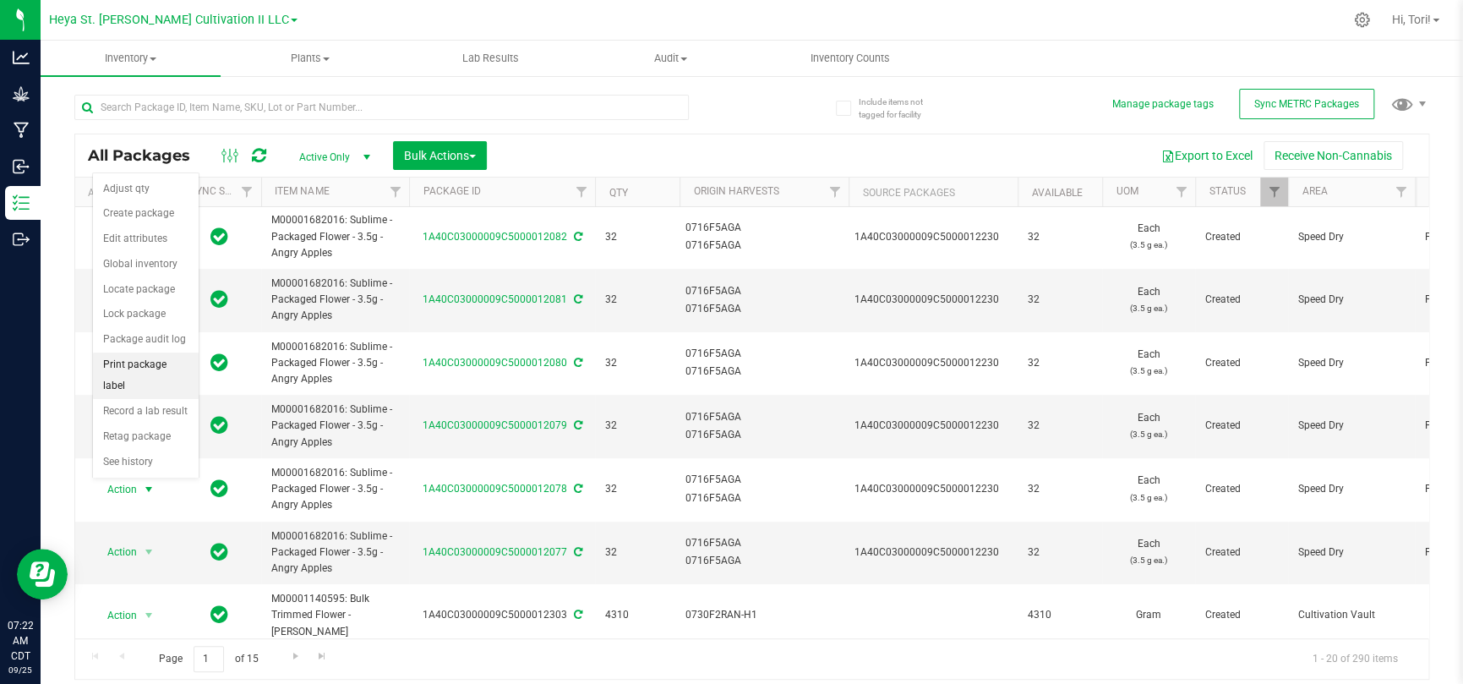
click at [132, 381] on li "Print package label" at bounding box center [146, 375] width 106 height 46
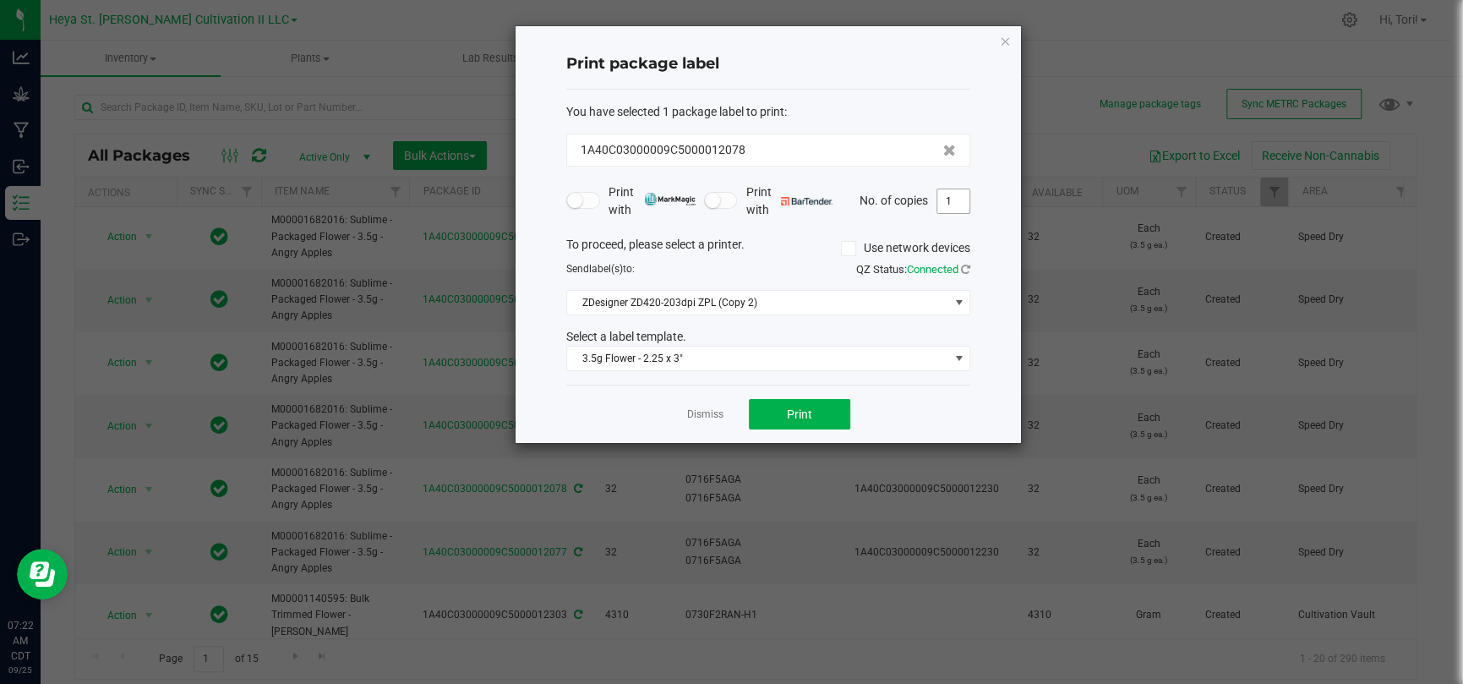
click at [943, 197] on input "1" at bounding box center [953, 201] width 32 height 24
type input "33"
click at [777, 434] on div "Dismiss Print" at bounding box center [768, 414] width 404 height 58
click at [784, 416] on button "Print" at bounding box center [799, 414] width 101 height 30
click at [716, 408] on link "Dismiss" at bounding box center [705, 414] width 36 height 14
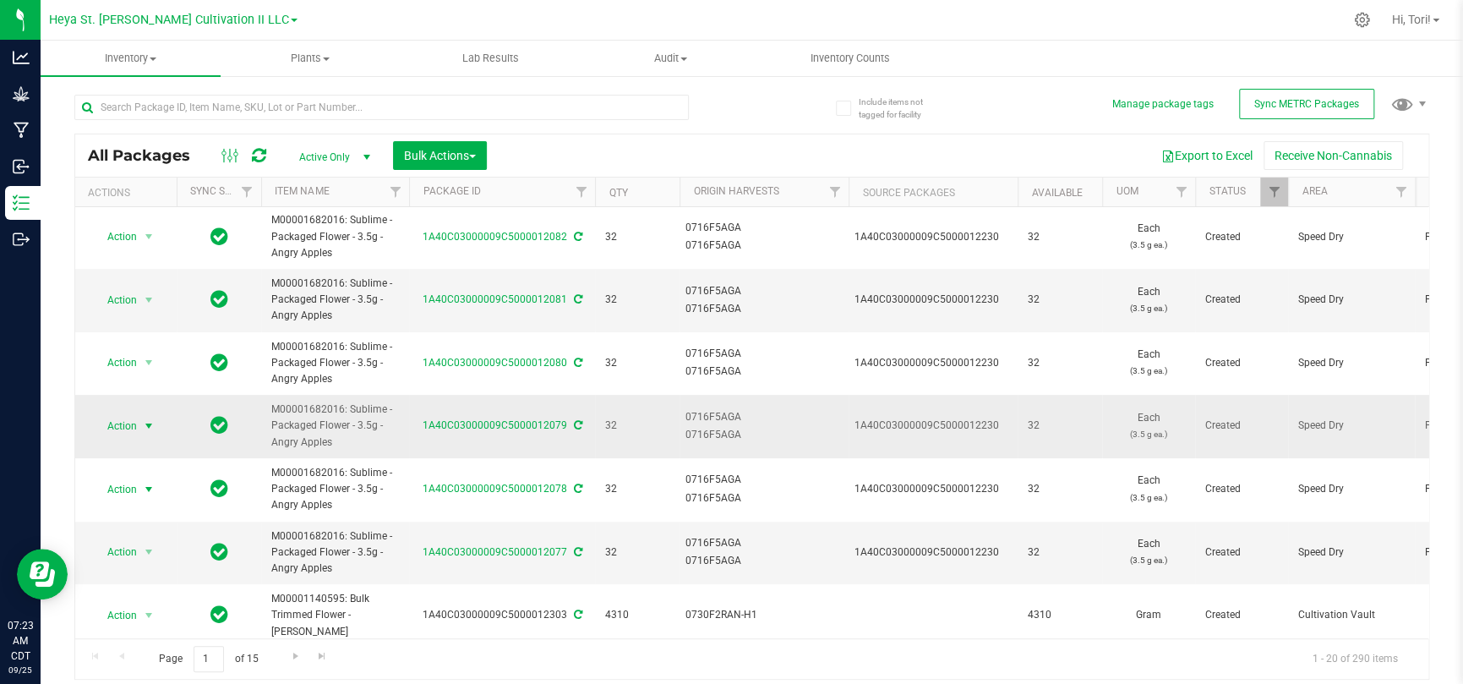
click at [151, 422] on span "select" at bounding box center [149, 426] width 14 height 14
click at [145, 322] on li "Print package label" at bounding box center [146, 312] width 106 height 46
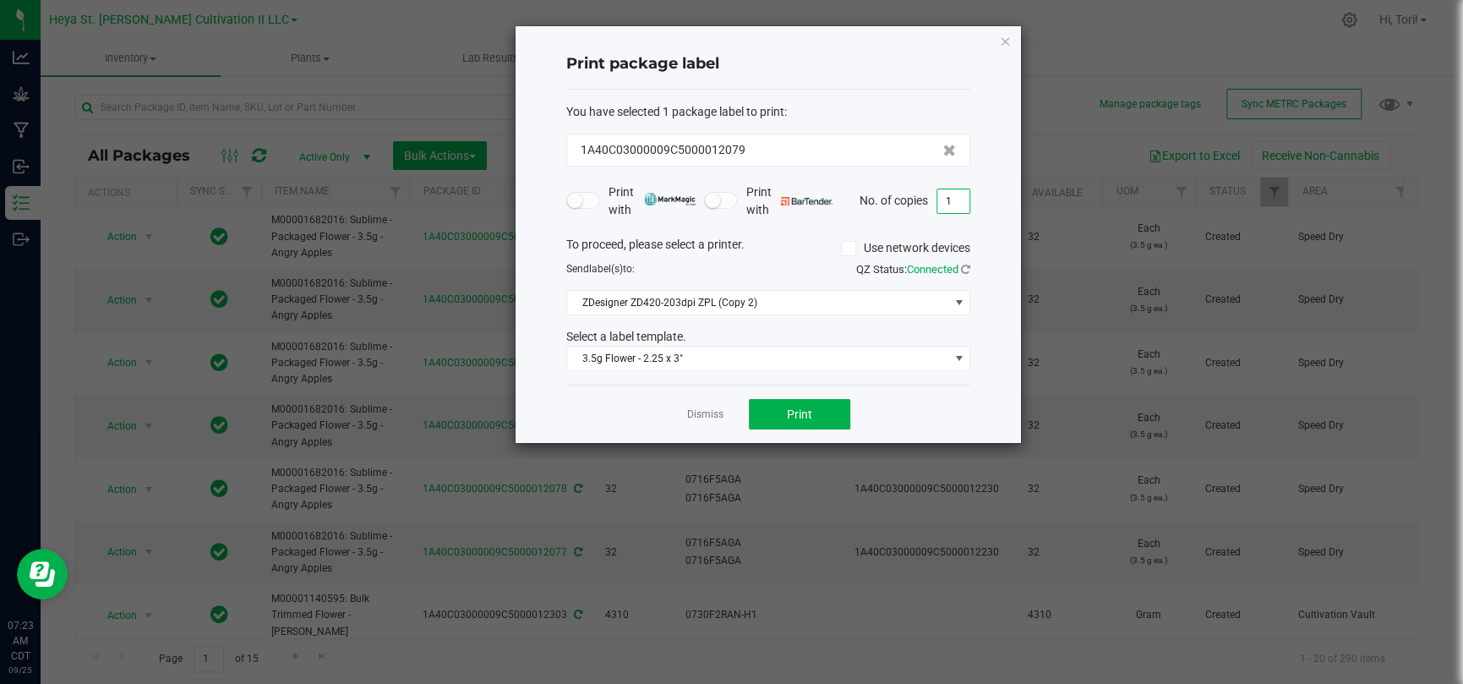
click at [958, 199] on input "1" at bounding box center [953, 201] width 32 height 24
type input "33"
click at [789, 420] on button "Print" at bounding box center [799, 414] width 101 height 30
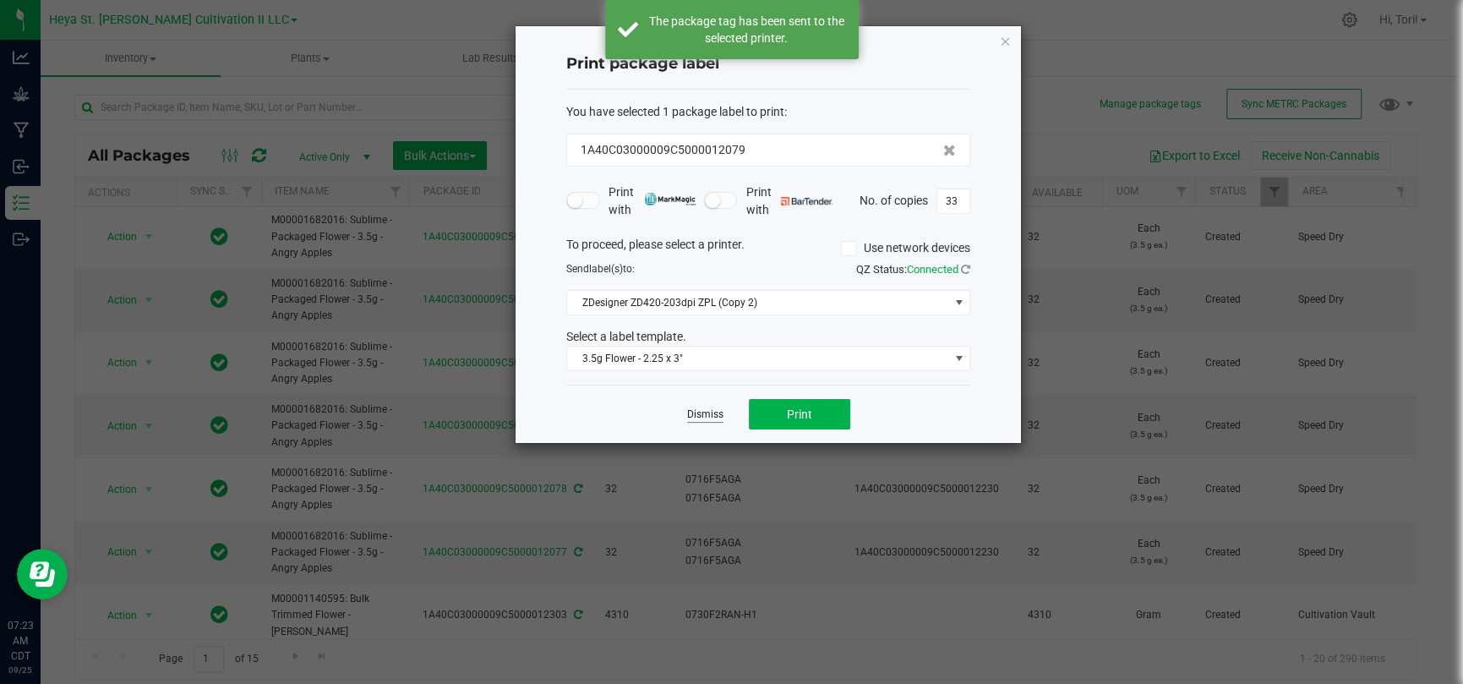
click at [691, 413] on link "Dismiss" at bounding box center [705, 414] width 36 height 14
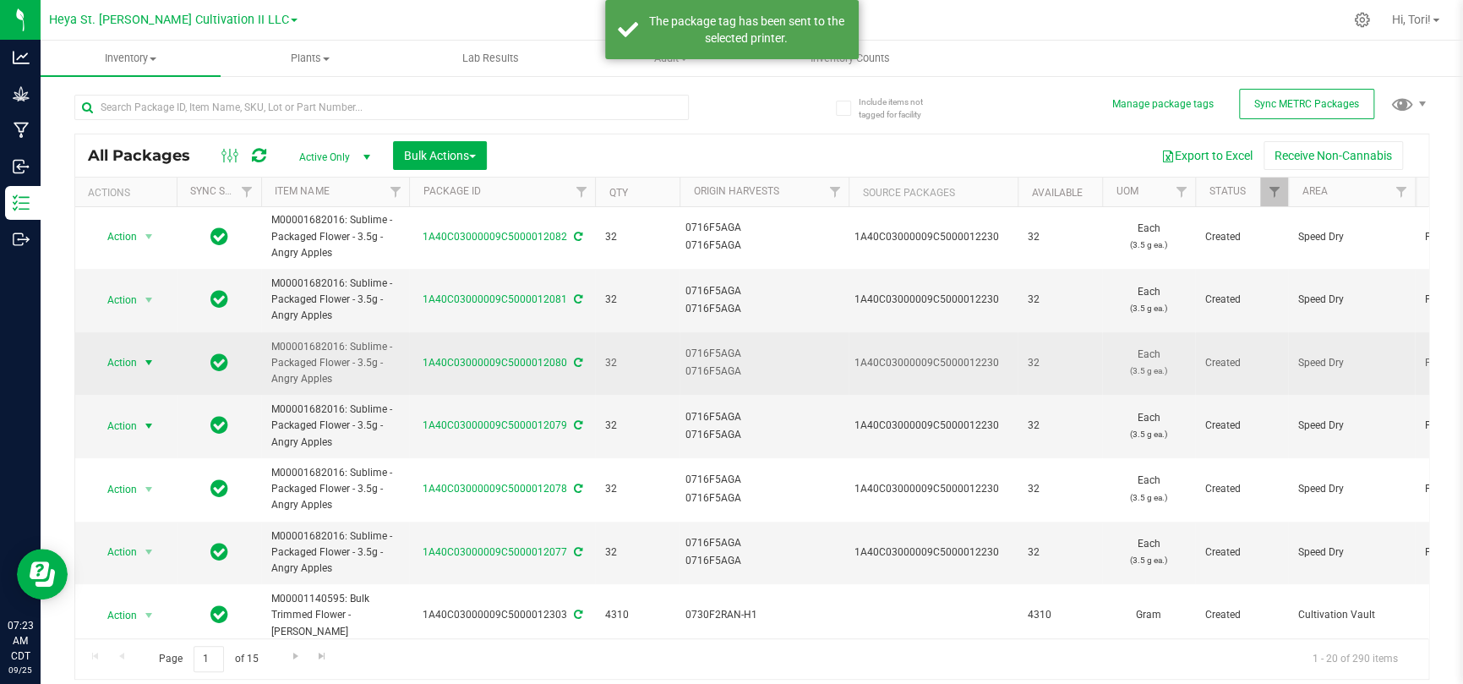
click at [143, 358] on span "select" at bounding box center [149, 363] width 14 height 14
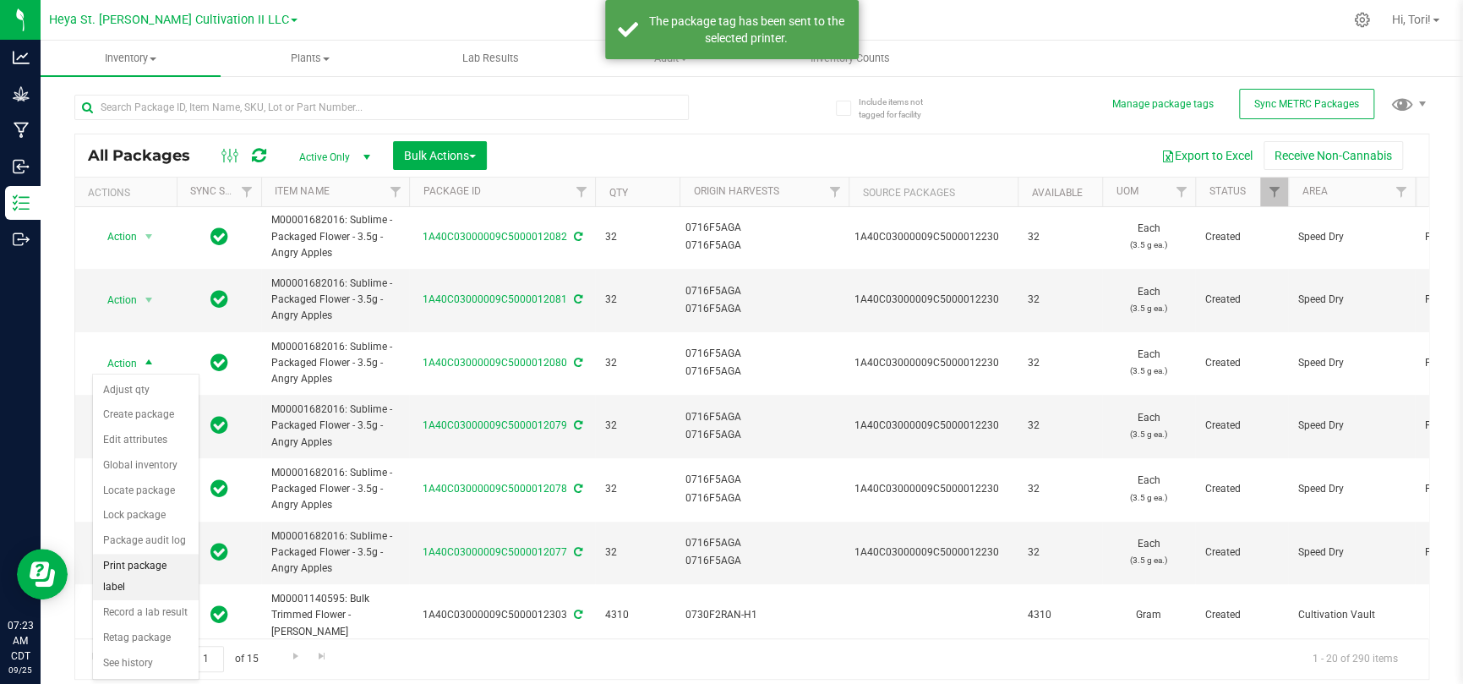
click at [114, 446] on li "Print package label" at bounding box center [146, 577] width 106 height 46
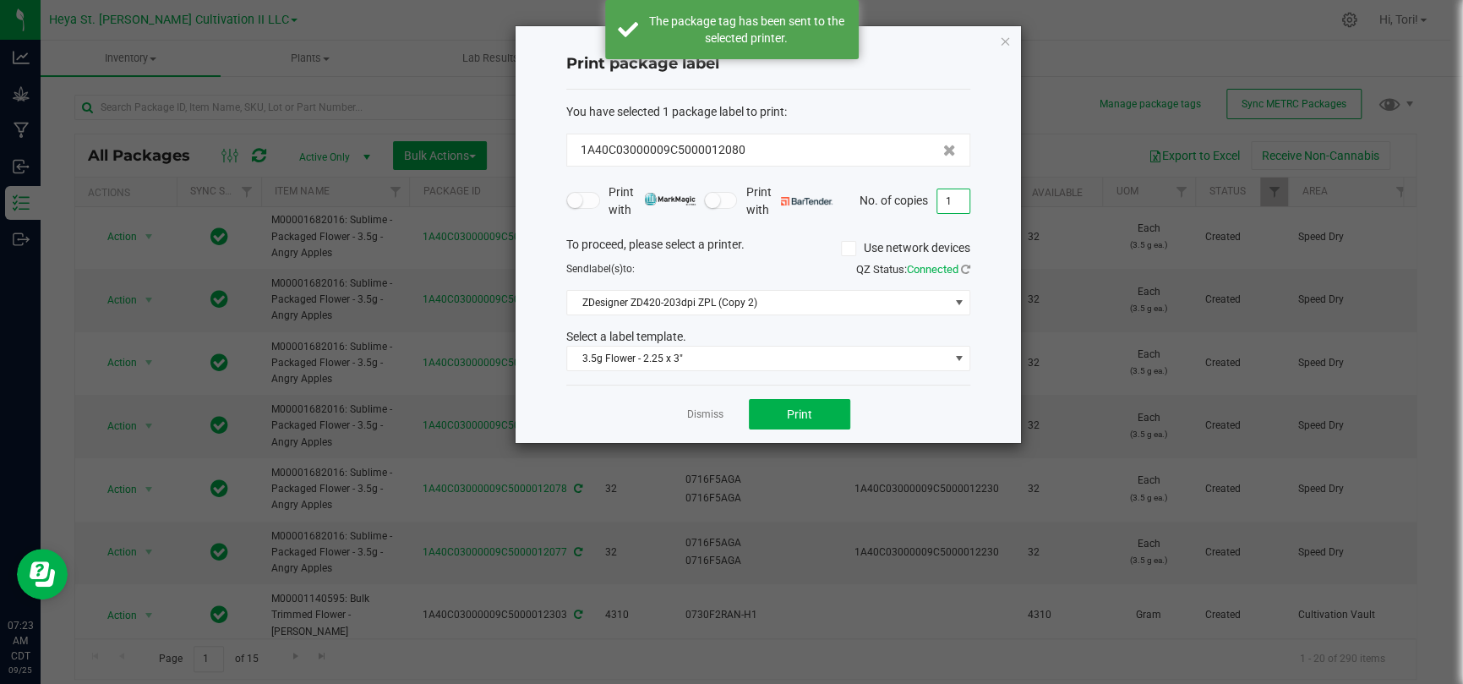
click at [962, 194] on input "1" at bounding box center [953, 201] width 32 height 24
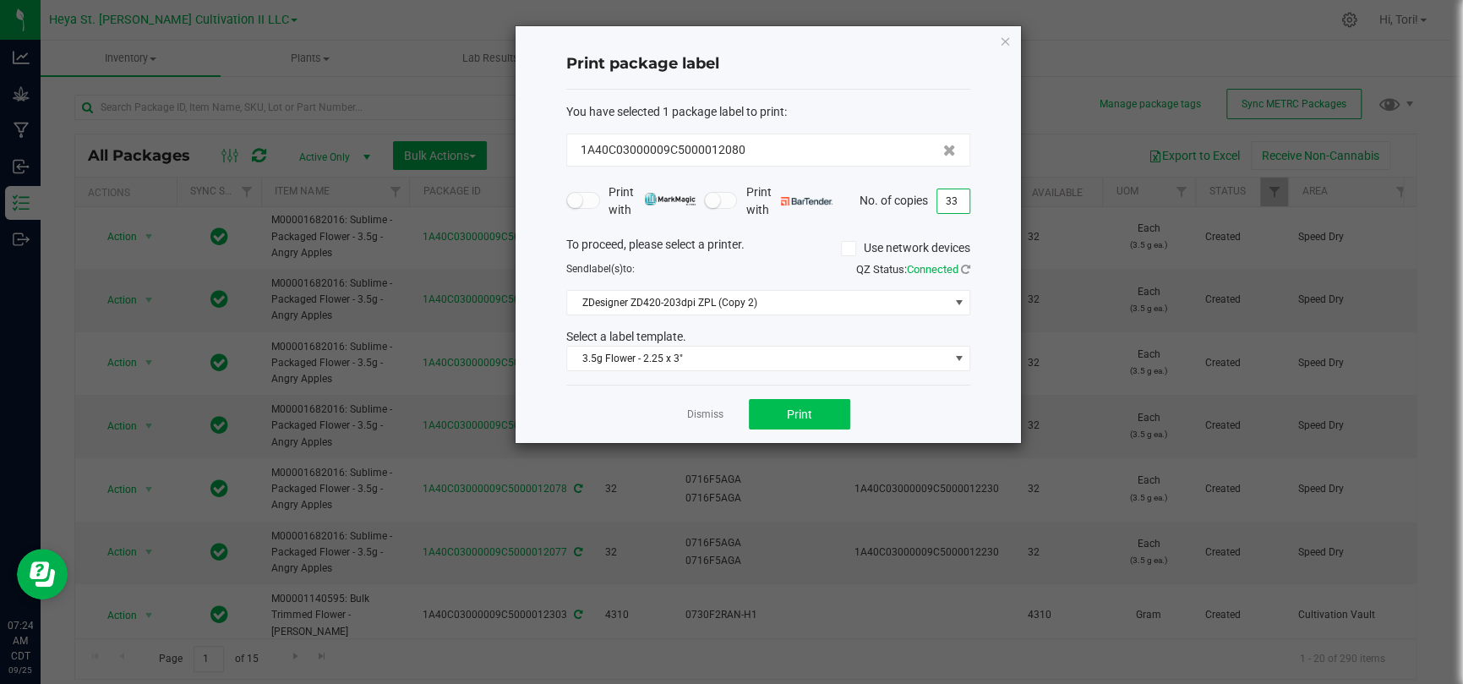
type input "33"
click at [762, 420] on button "Print" at bounding box center [799, 414] width 101 height 30
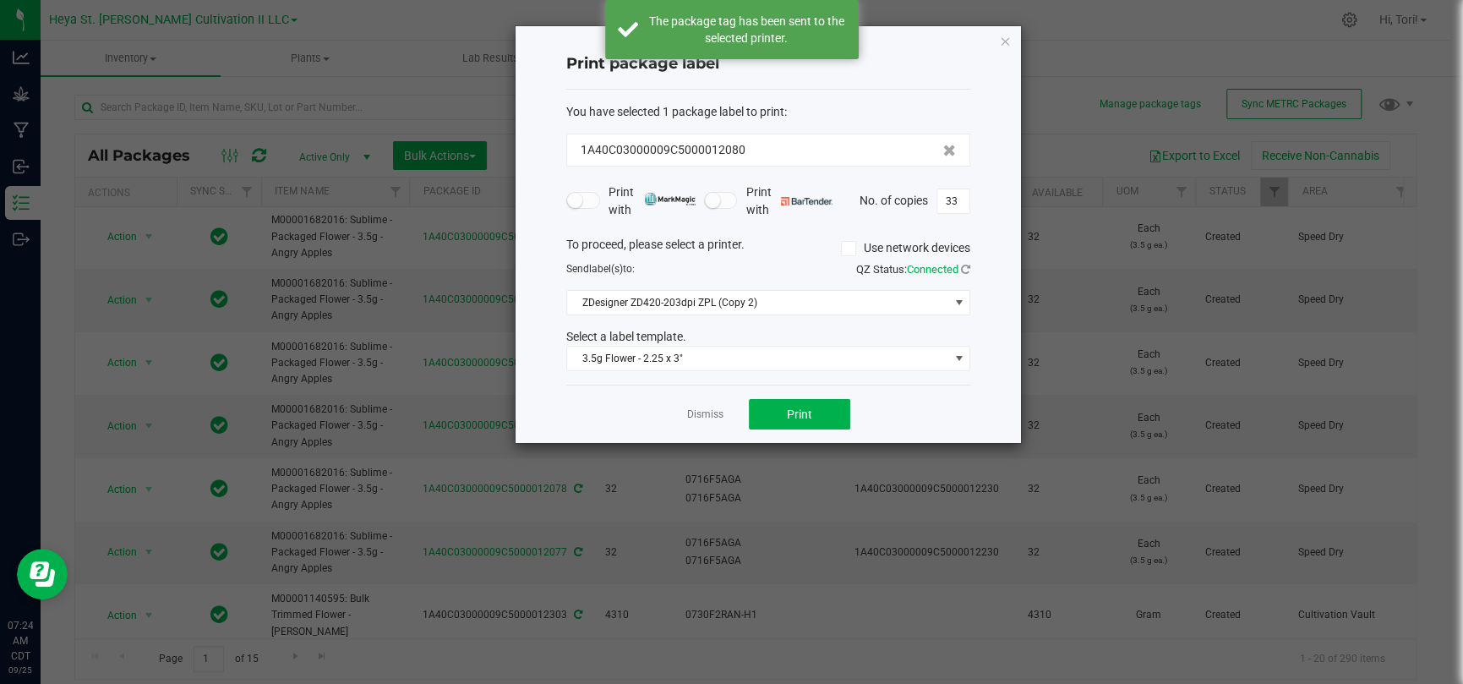
click at [700, 422] on div "Dismiss Print" at bounding box center [768, 414] width 404 height 58
click at [700, 413] on link "Dismiss" at bounding box center [705, 414] width 36 height 14
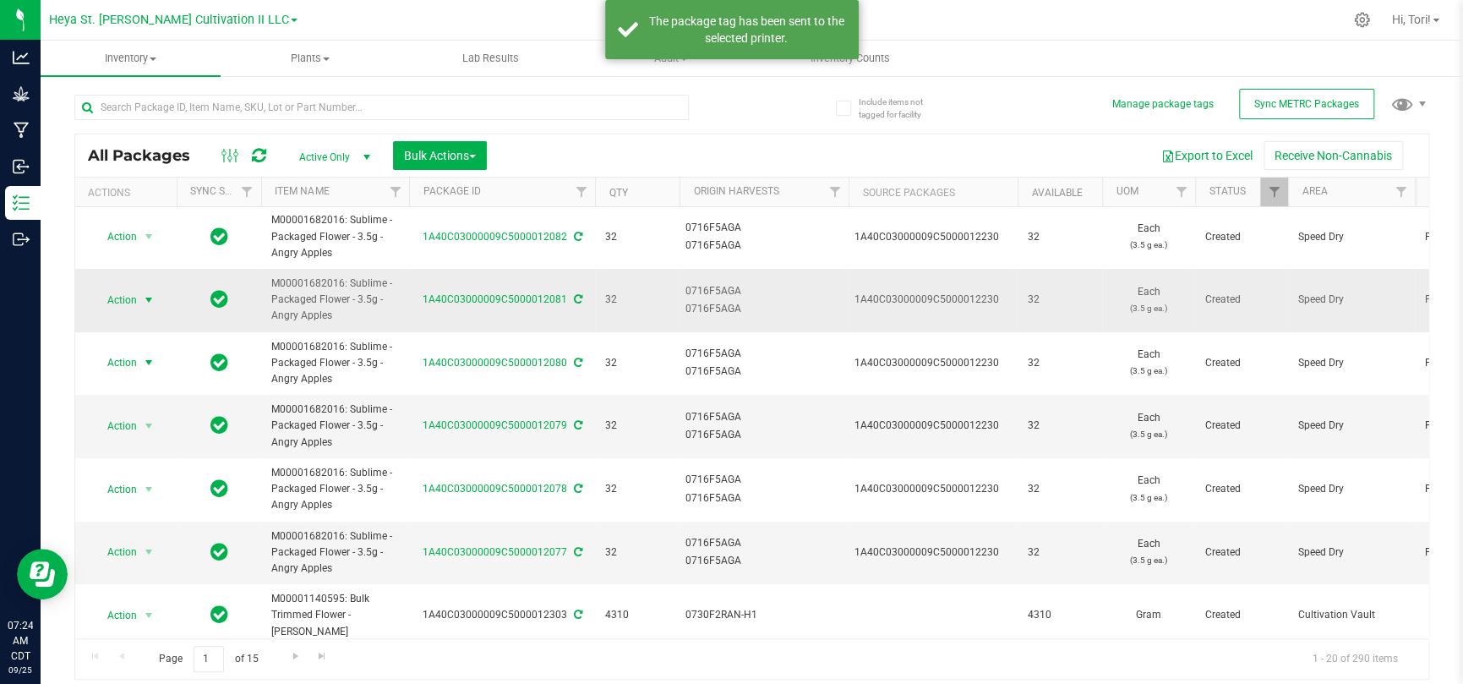
click at [139, 304] on span "select" at bounding box center [149, 300] width 21 height 24
click at [131, 446] on li "Print package label" at bounding box center [146, 513] width 106 height 46
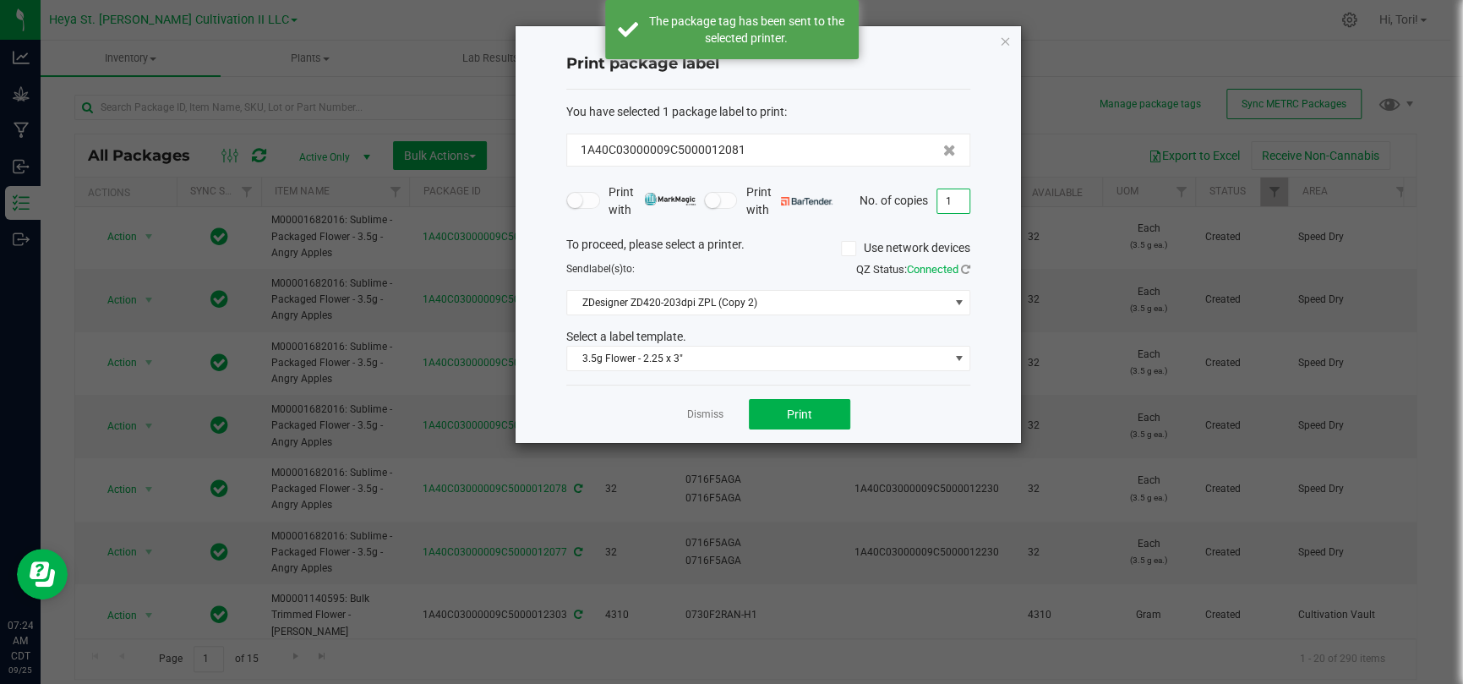
click at [952, 194] on input "1" at bounding box center [953, 201] width 32 height 24
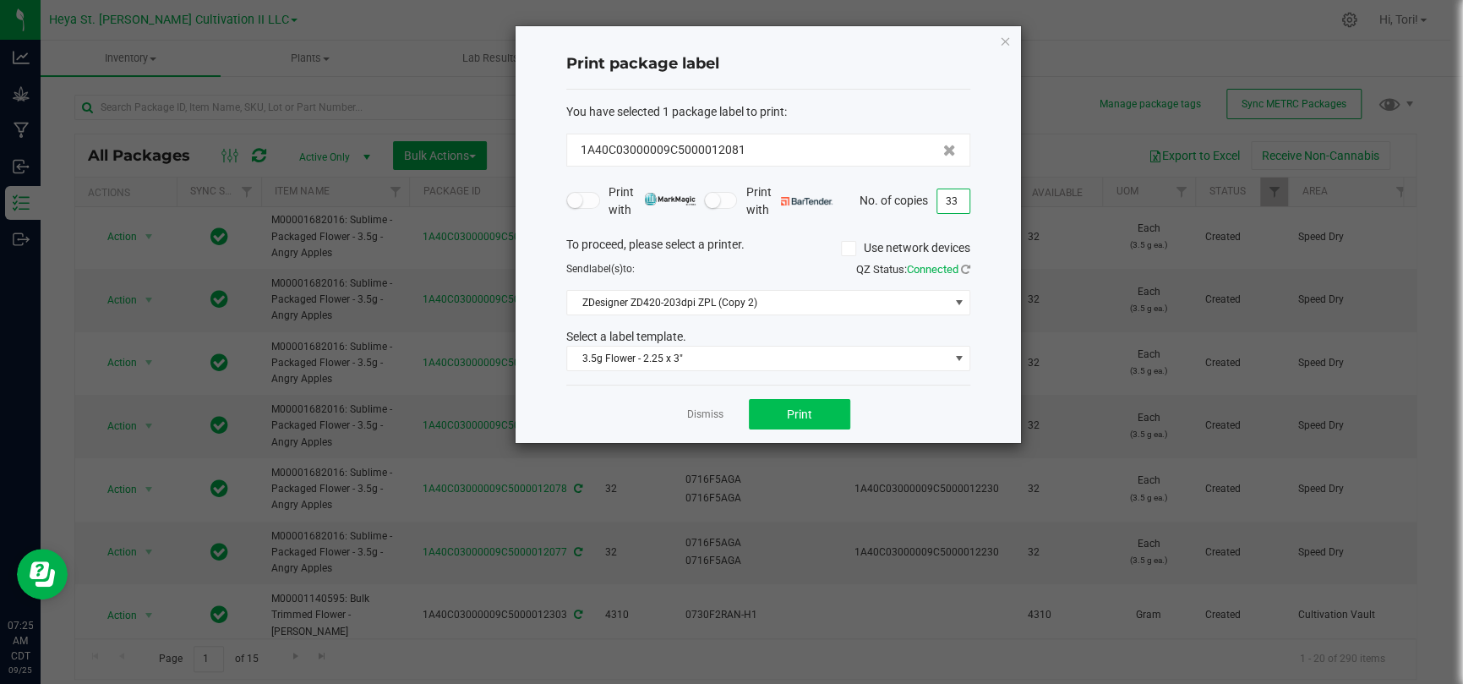
type input "33"
click at [809, 412] on span "Print" at bounding box center [799, 414] width 25 height 14
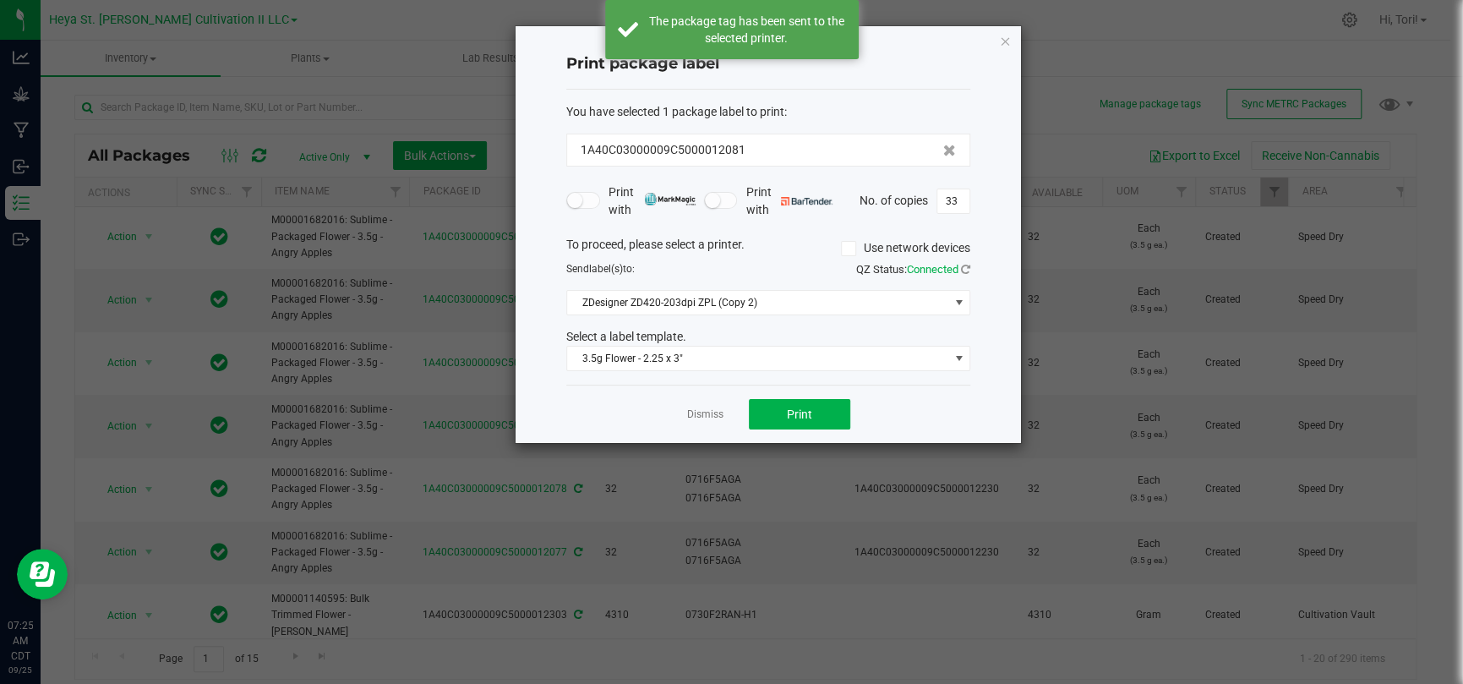
click at [701, 416] on link "Dismiss" at bounding box center [705, 414] width 36 height 14
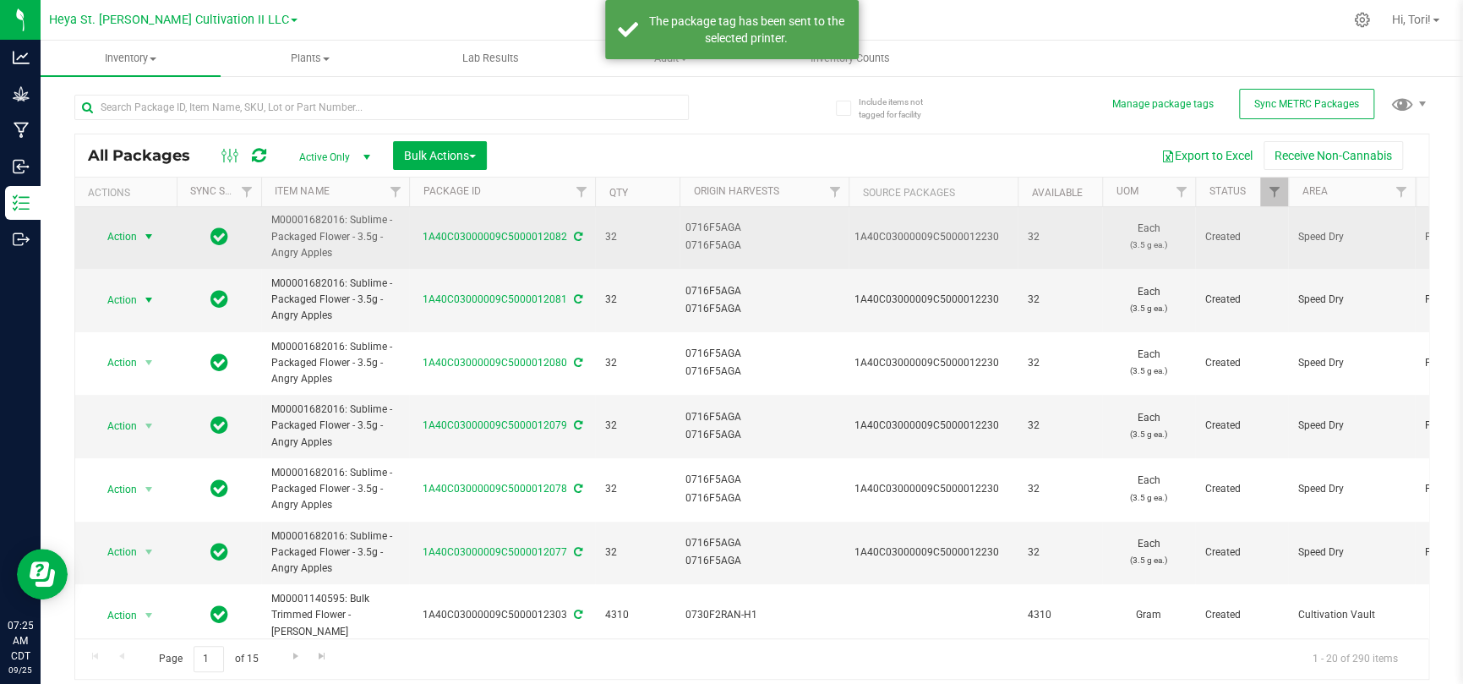
click at [146, 237] on span "select" at bounding box center [149, 237] width 14 height 14
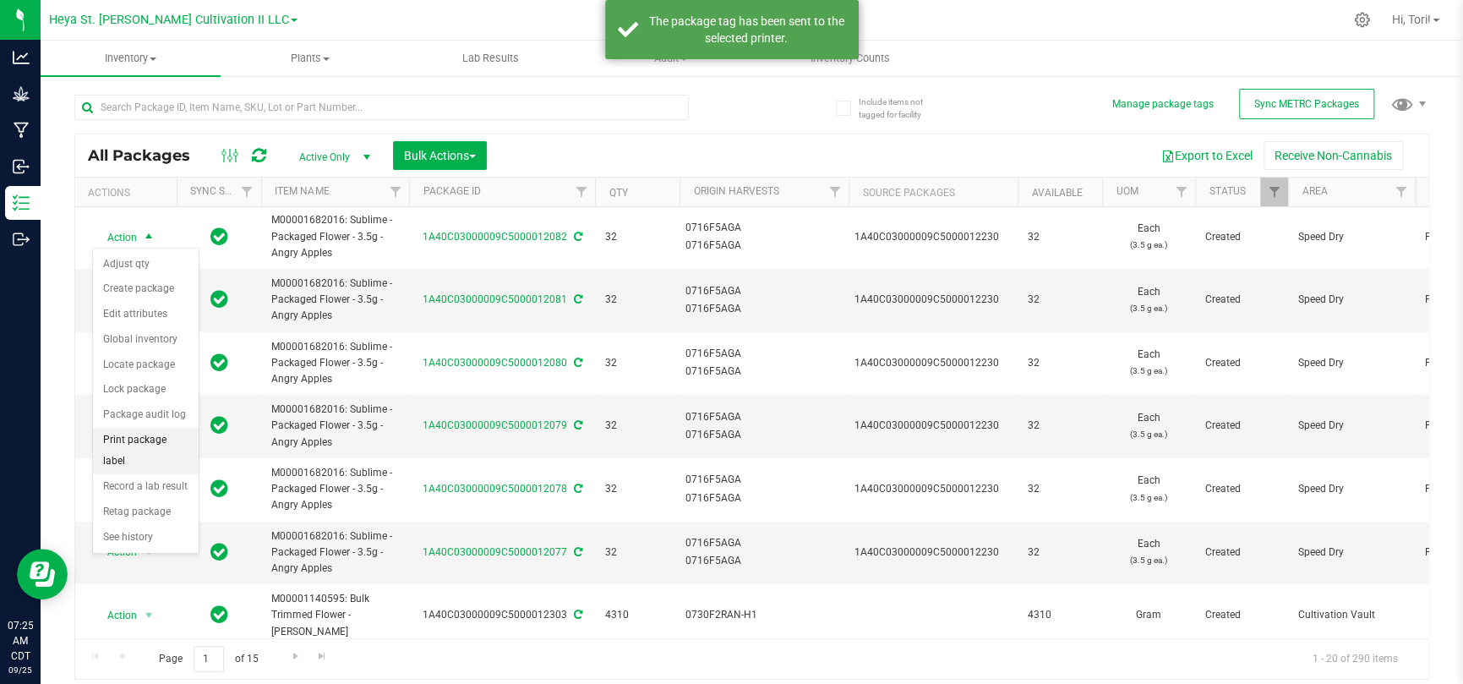
click at [145, 446] on li "Print package label" at bounding box center [146, 451] width 106 height 46
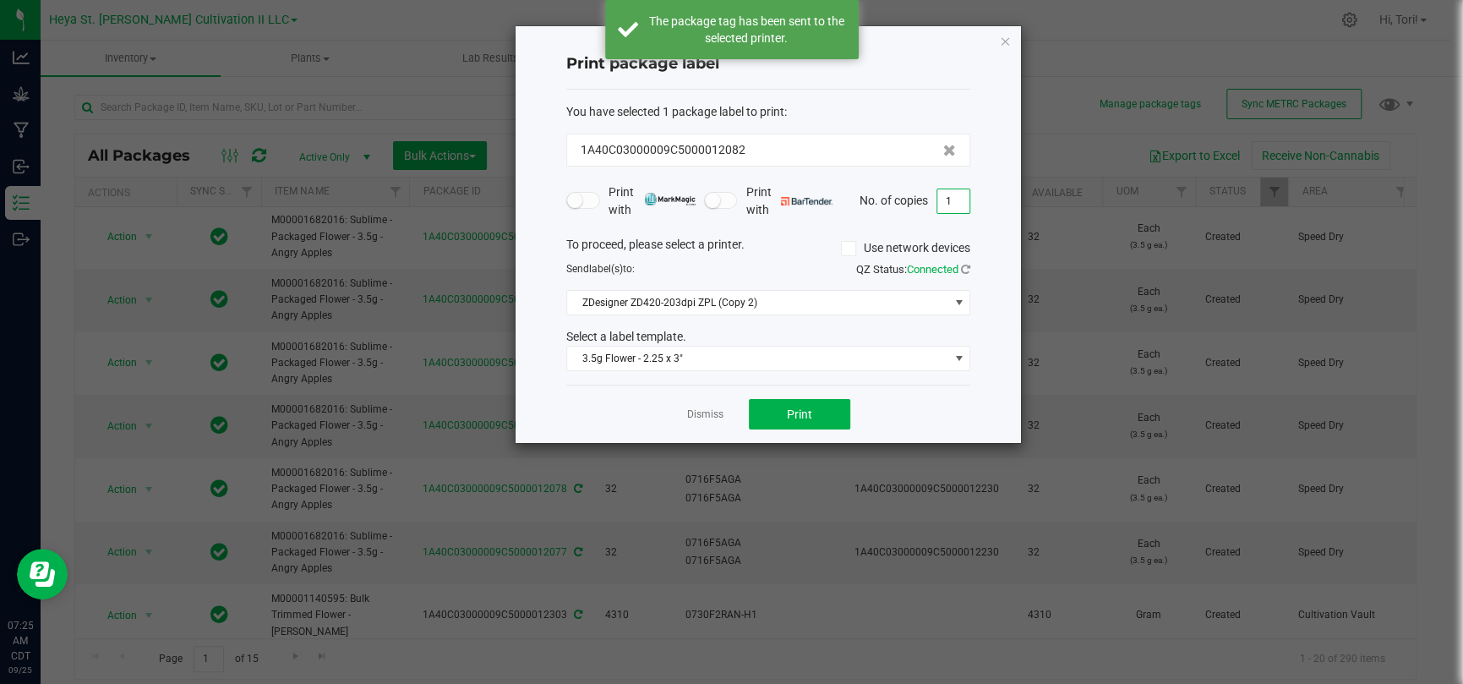
click at [965, 206] on input "1" at bounding box center [953, 201] width 32 height 24
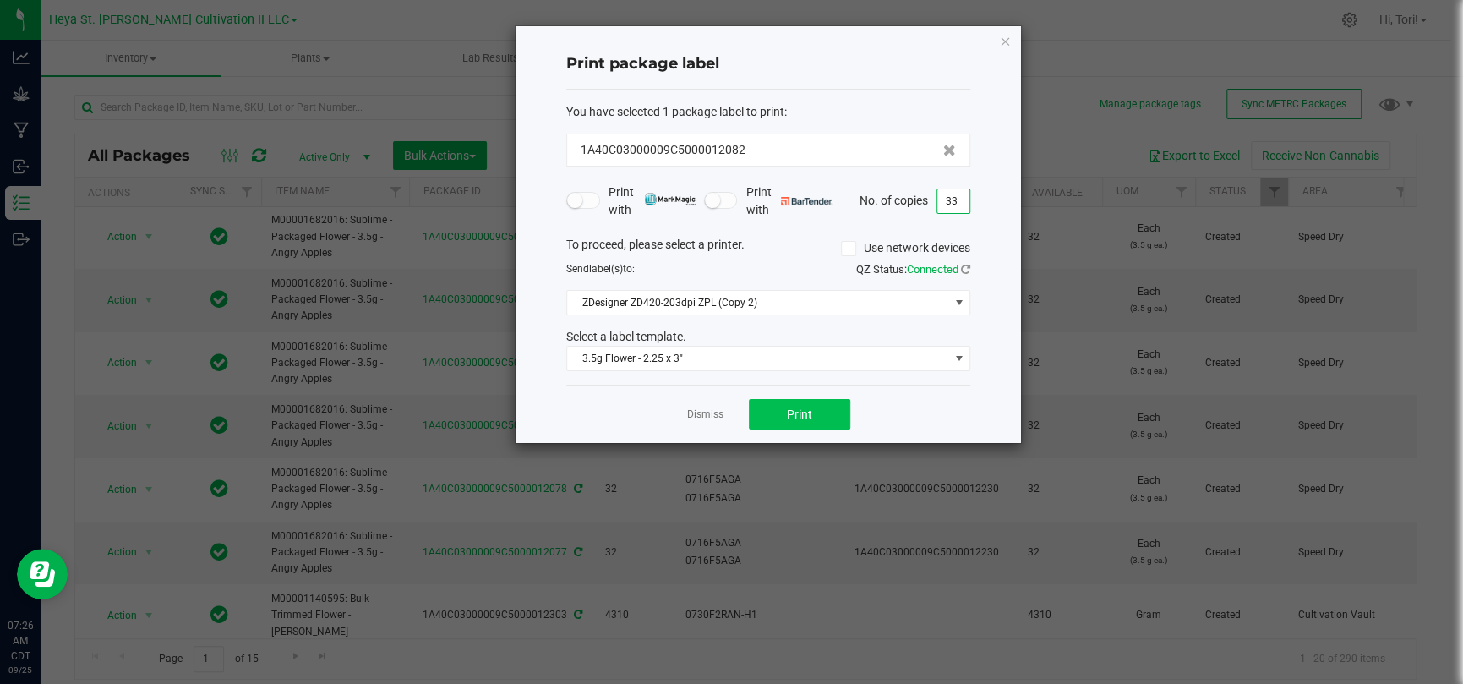
type input "33"
click at [779, 408] on button "Print" at bounding box center [799, 414] width 101 height 30
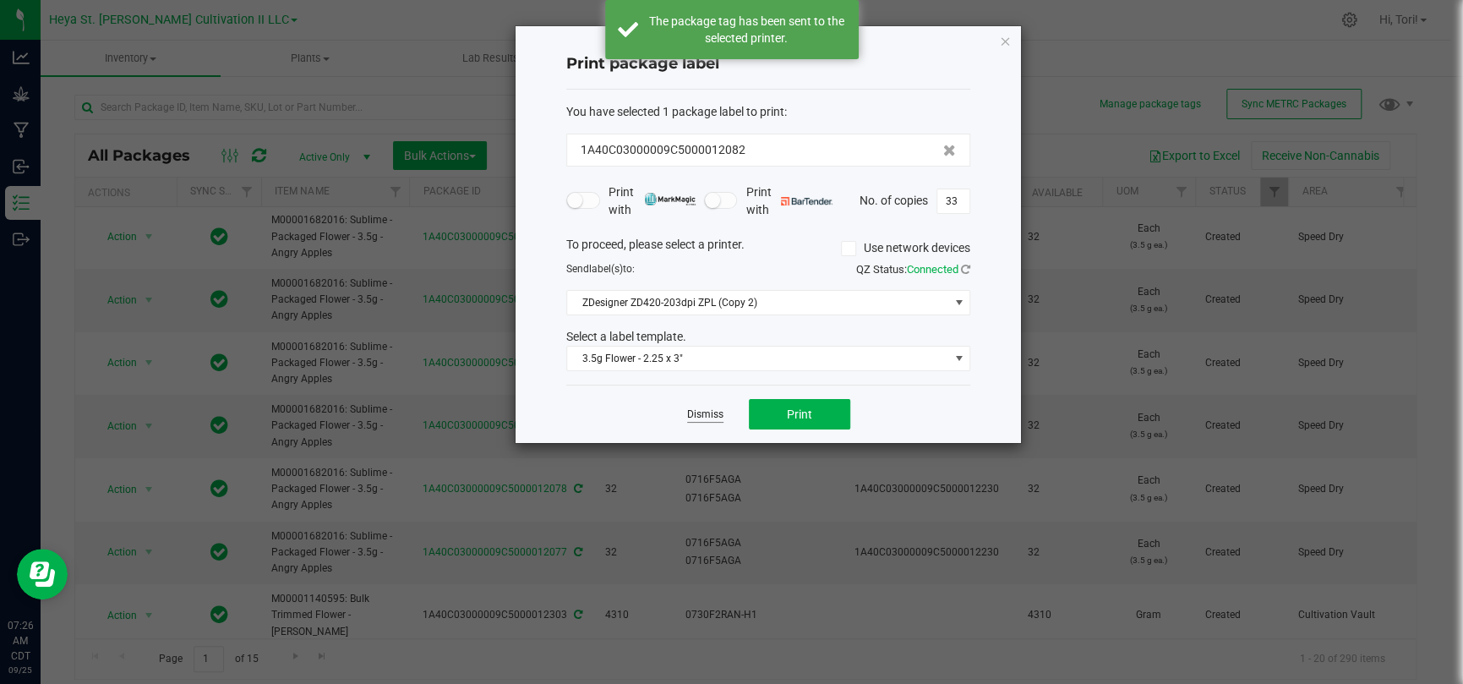
click at [696, 417] on link "Dismiss" at bounding box center [705, 414] width 36 height 14
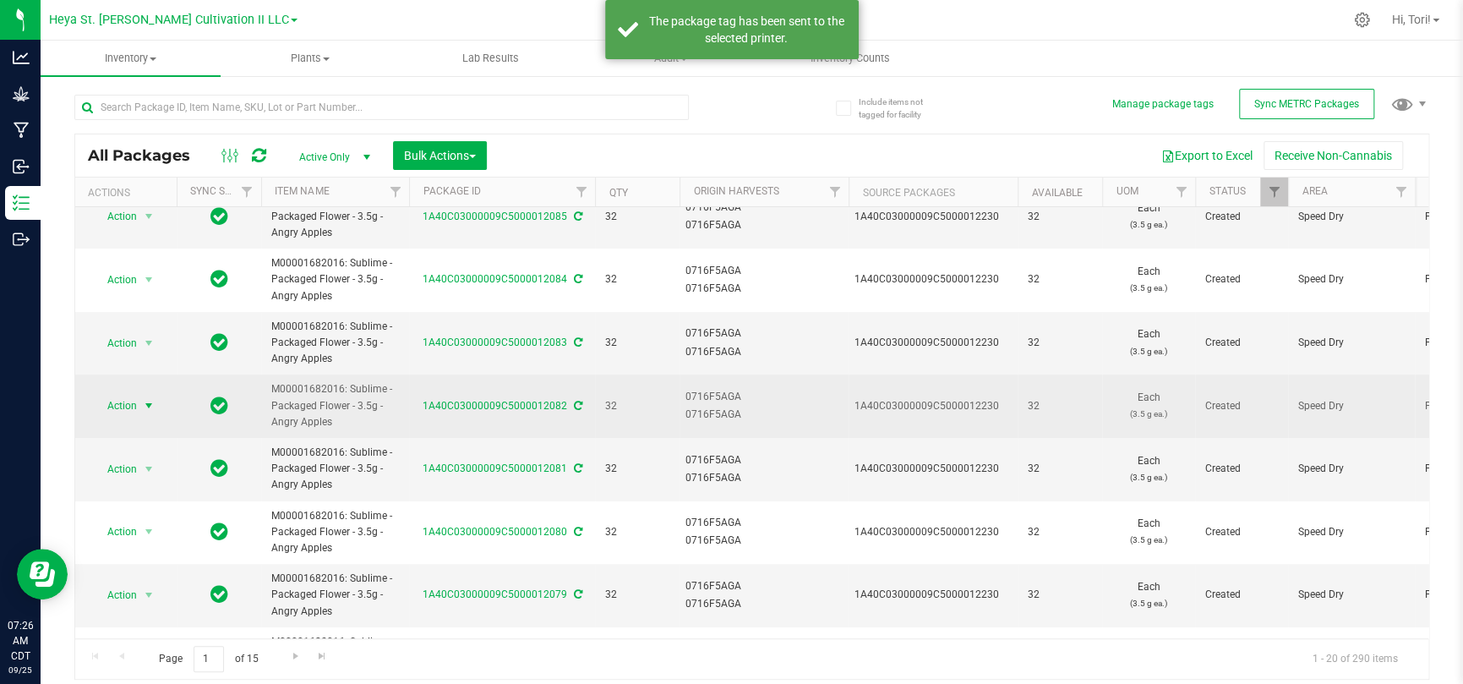
scroll to position [0, 0]
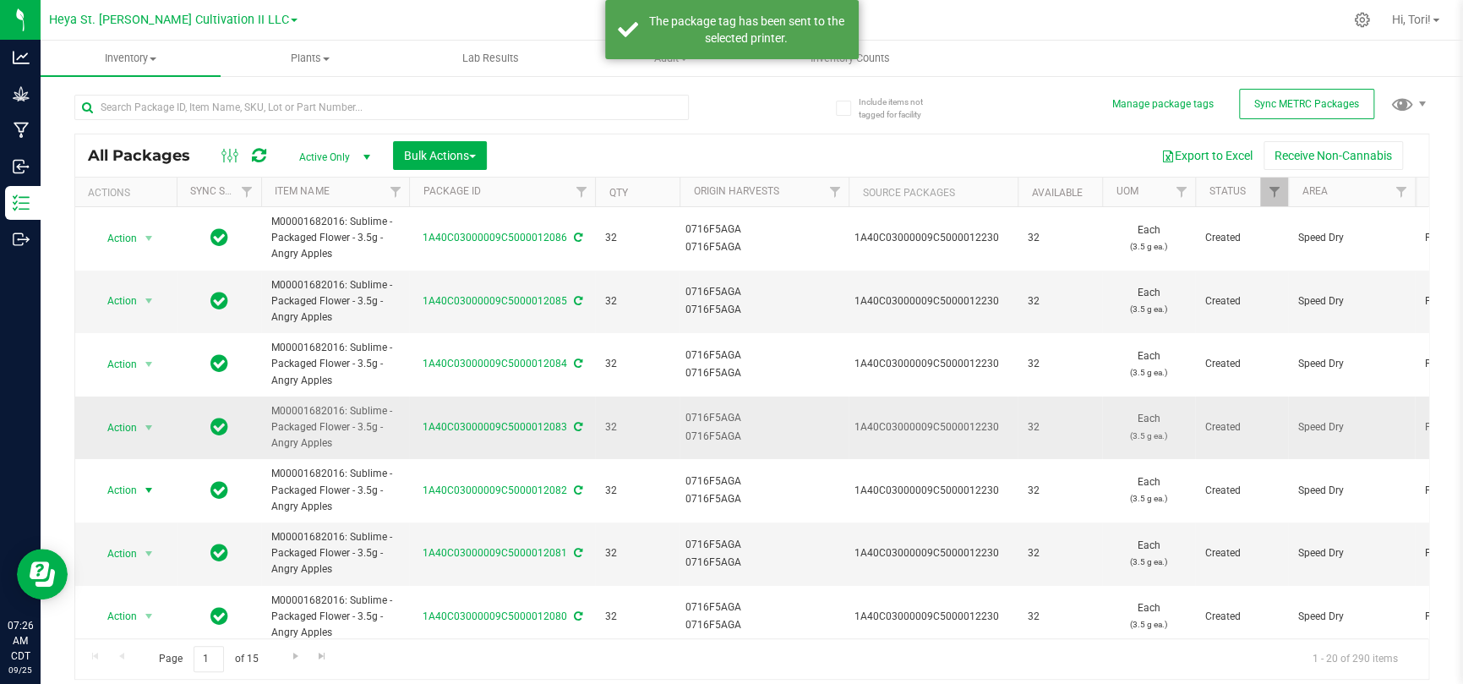
click at [136, 423] on span "Action" at bounding box center [115, 428] width 46 height 24
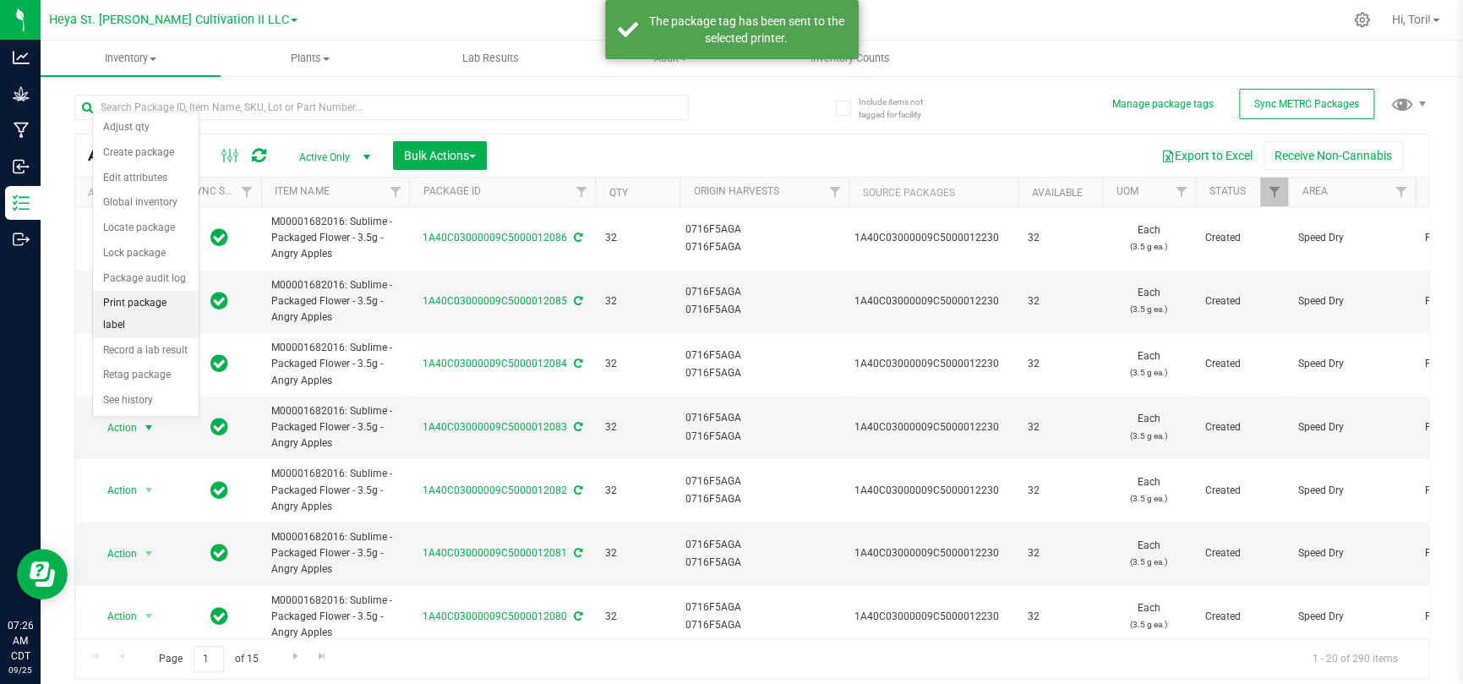
click at [135, 312] on li "Print package label" at bounding box center [146, 314] width 106 height 46
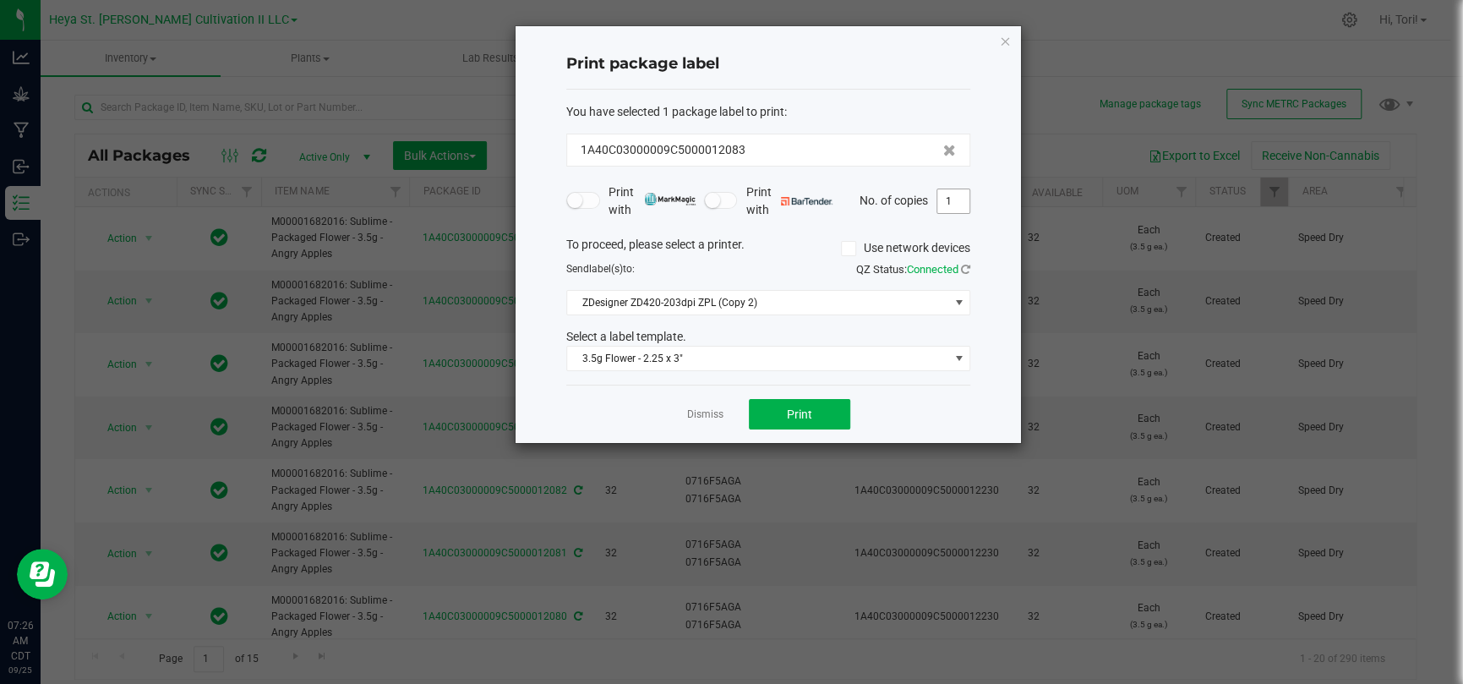
click at [960, 198] on input "1" at bounding box center [953, 201] width 32 height 24
type input "33"
click at [811, 414] on button "Print" at bounding box center [799, 414] width 101 height 30
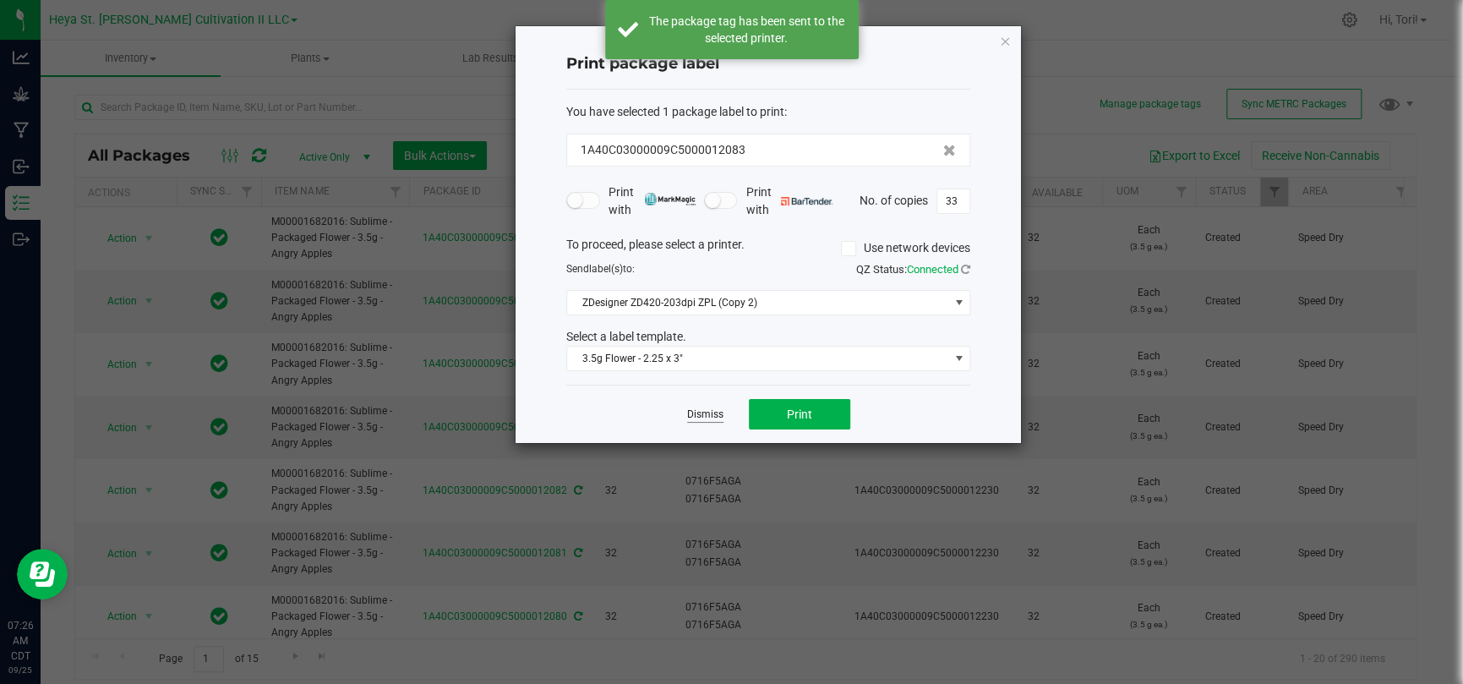
click at [694, 418] on link "Dismiss" at bounding box center [705, 414] width 36 height 14
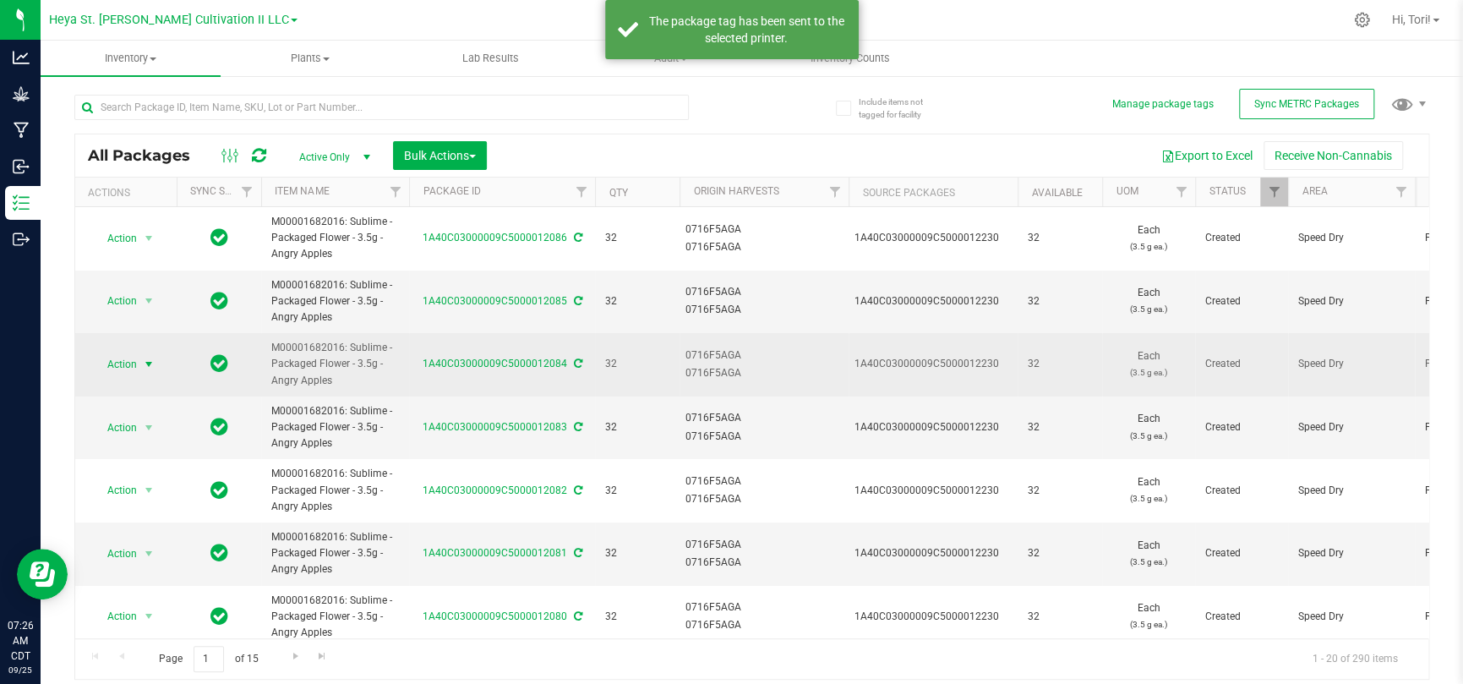
click at [136, 364] on span "Action" at bounding box center [115, 364] width 46 height 24
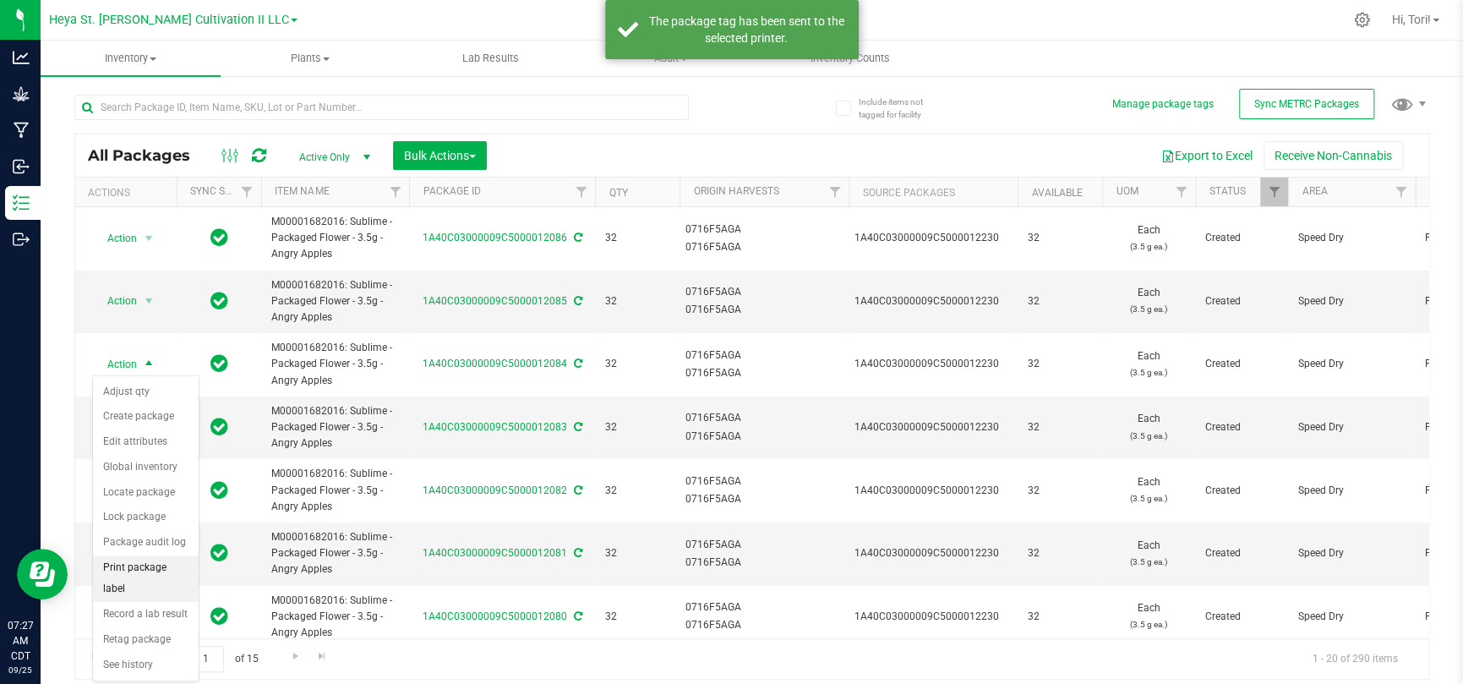
click at [146, 446] on li "Print package label" at bounding box center [146, 578] width 106 height 46
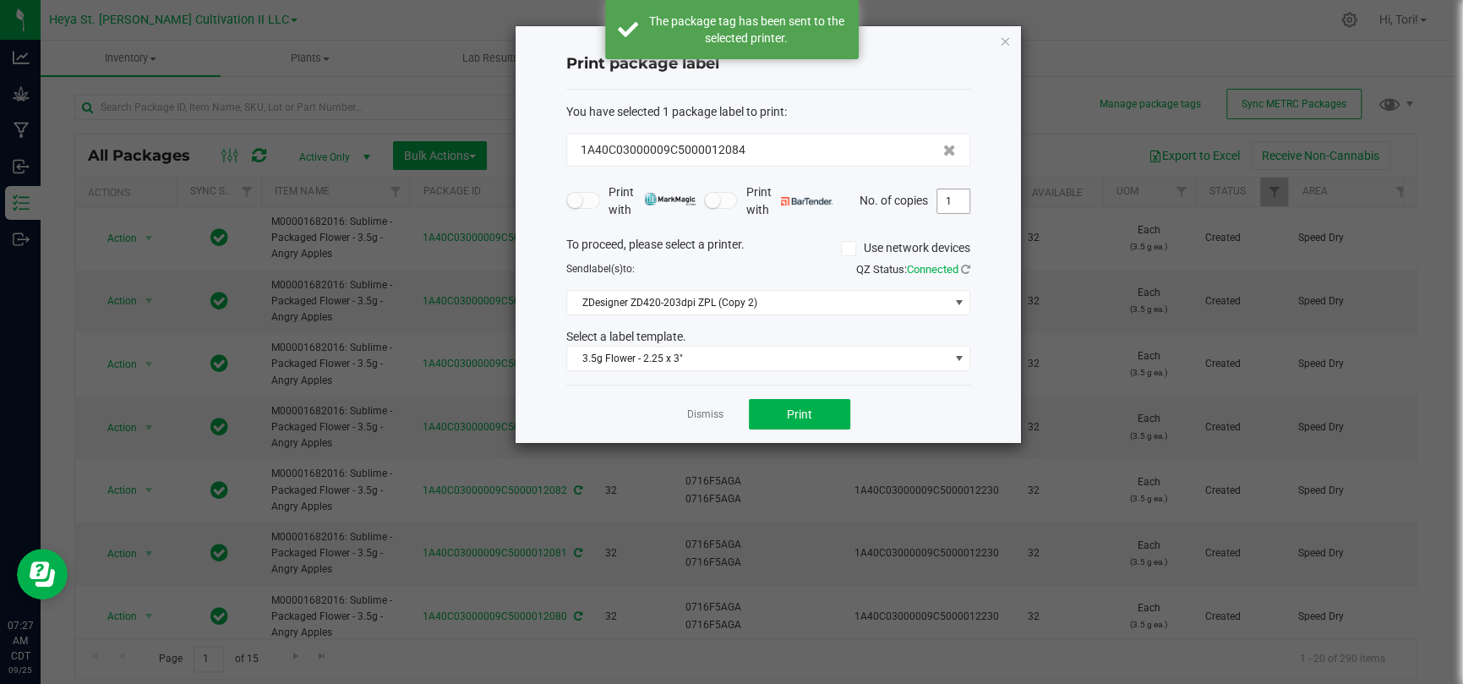
click at [947, 207] on input "1" at bounding box center [953, 201] width 32 height 24
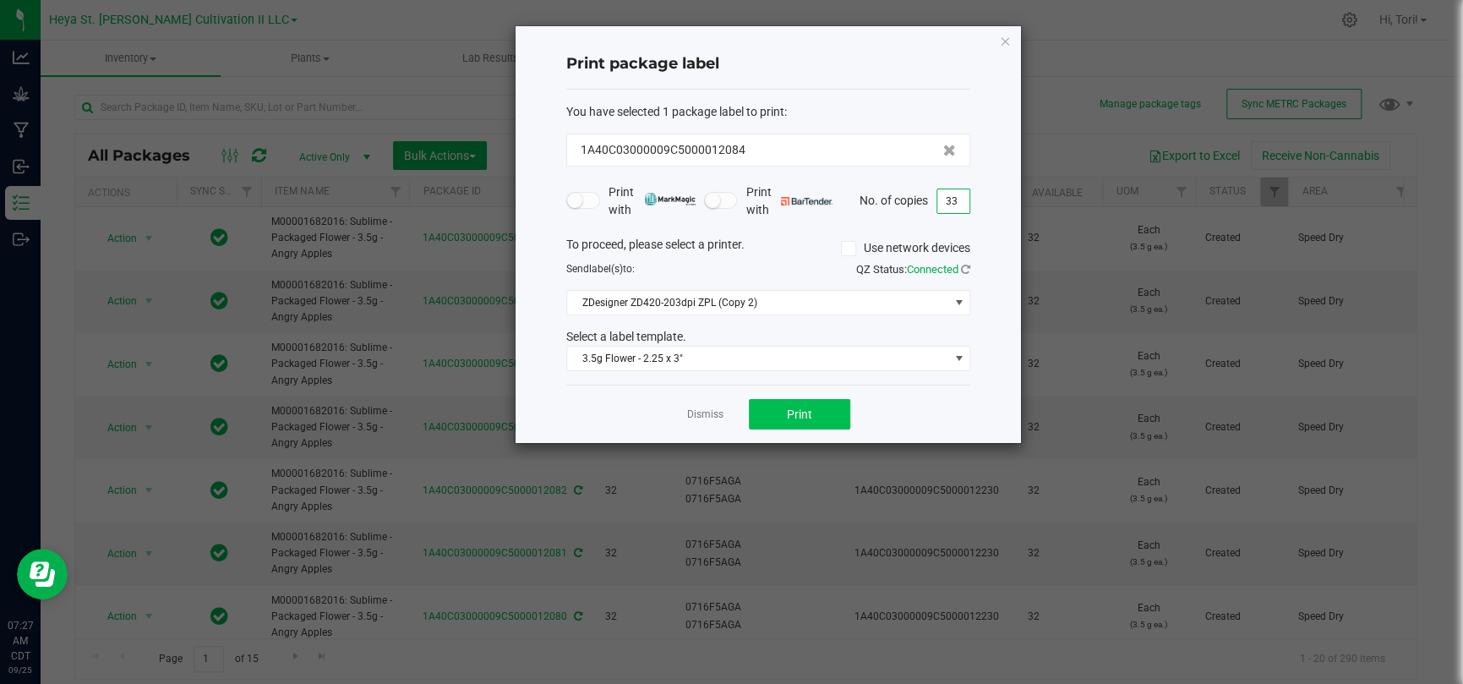
type input "33"
click at [782, 422] on button "Print" at bounding box center [799, 414] width 101 height 30
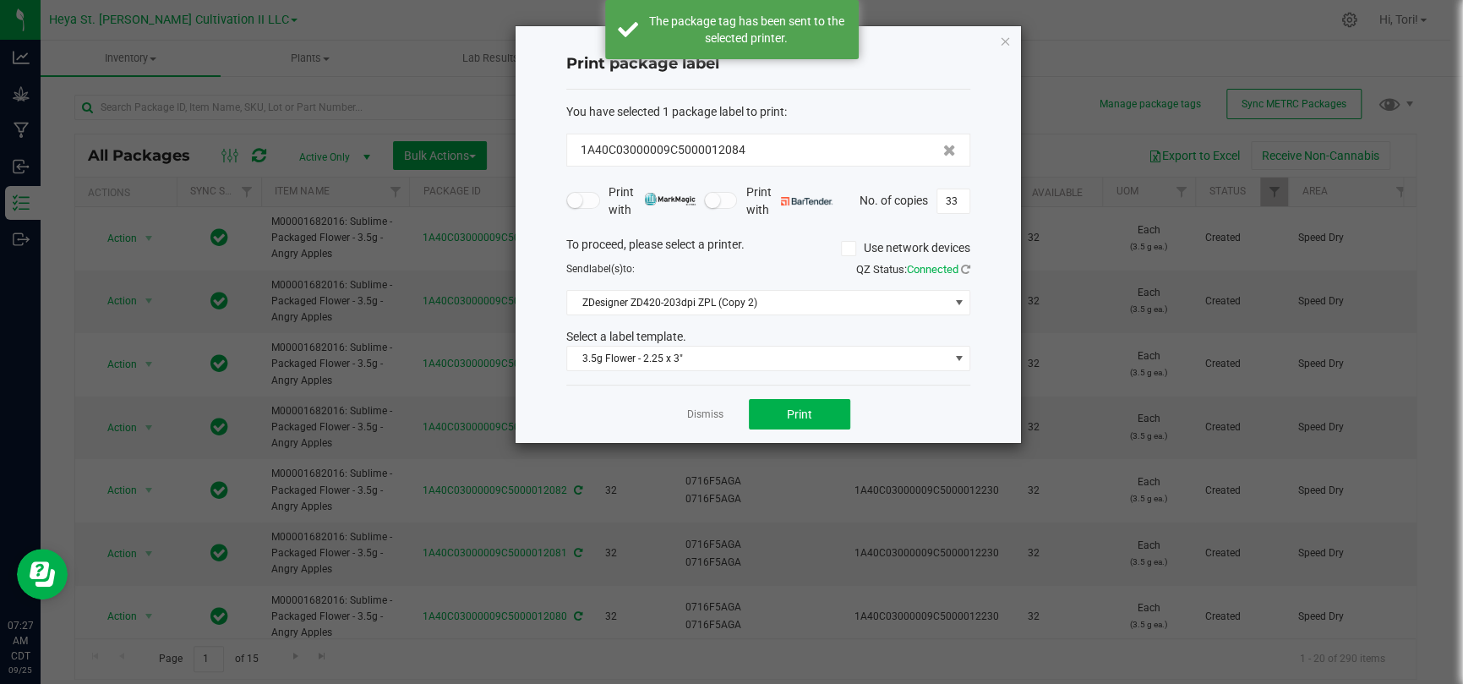
click at [694, 418] on link "Dismiss" at bounding box center [705, 414] width 36 height 14
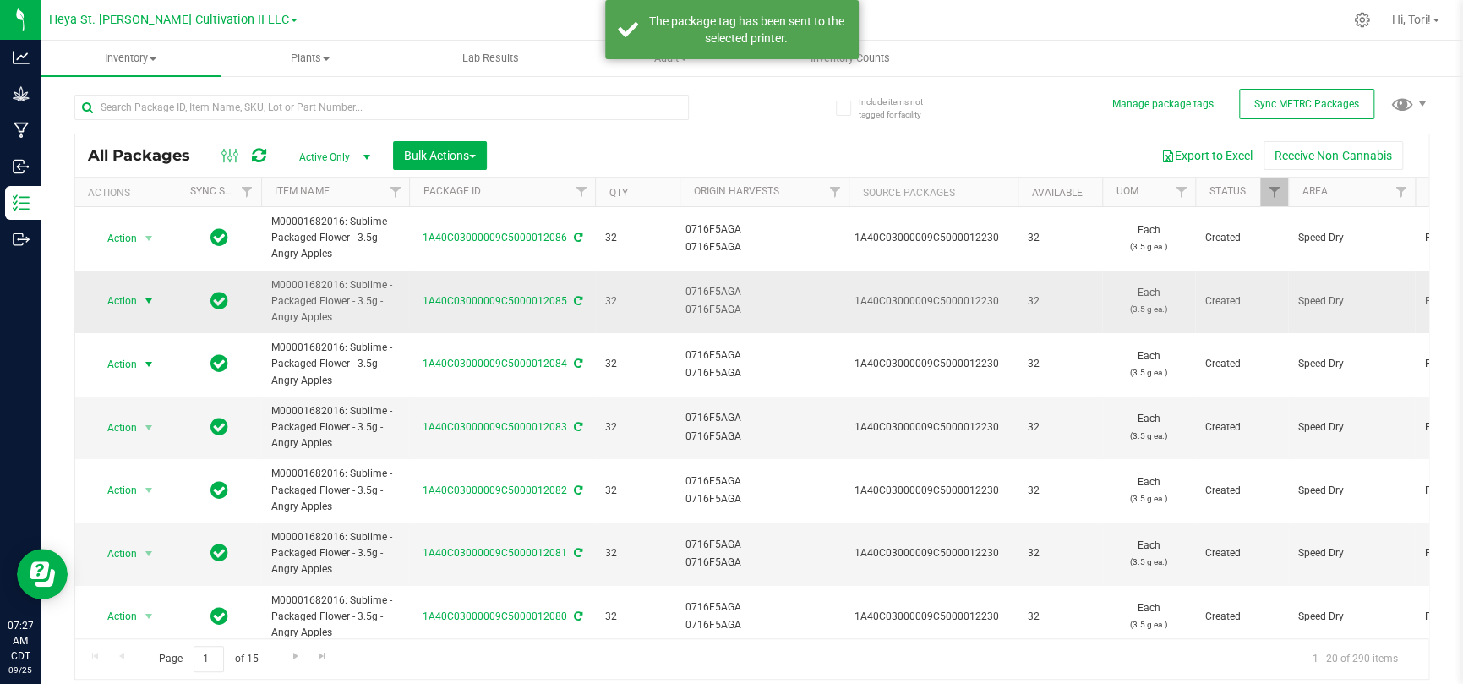
click at [118, 298] on span "Action" at bounding box center [115, 301] width 46 height 24
click at [114, 446] on li "Print package label" at bounding box center [146, 515] width 106 height 46
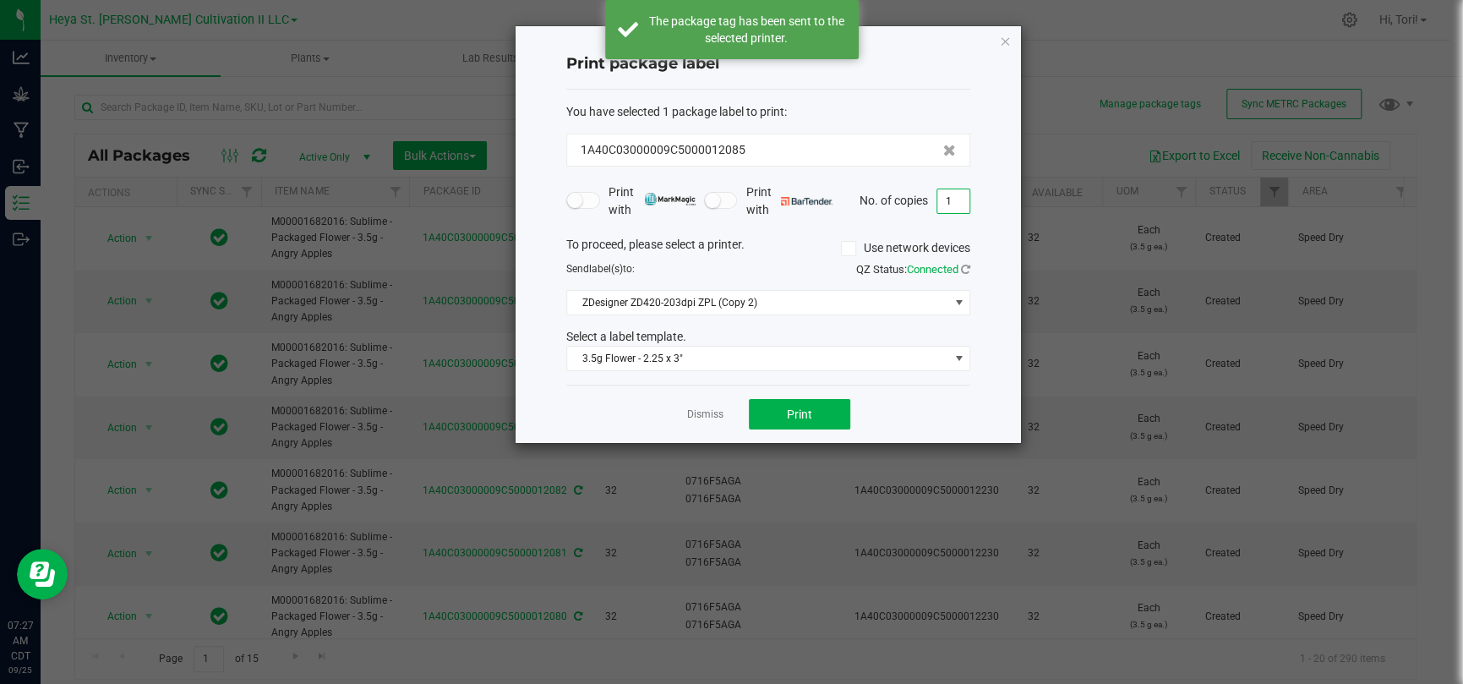
click at [959, 203] on input "1" at bounding box center [953, 201] width 32 height 24
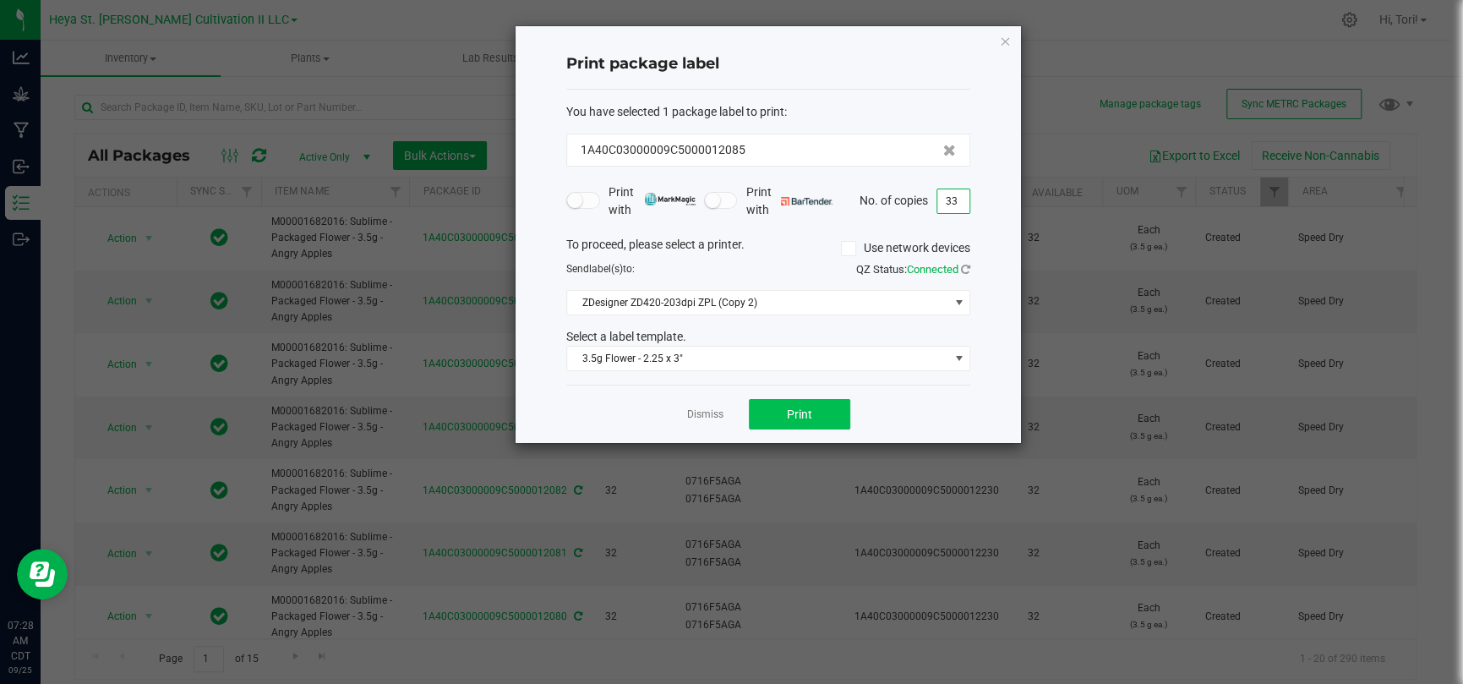
type input "33"
click at [797, 399] on button "Print" at bounding box center [799, 414] width 101 height 30
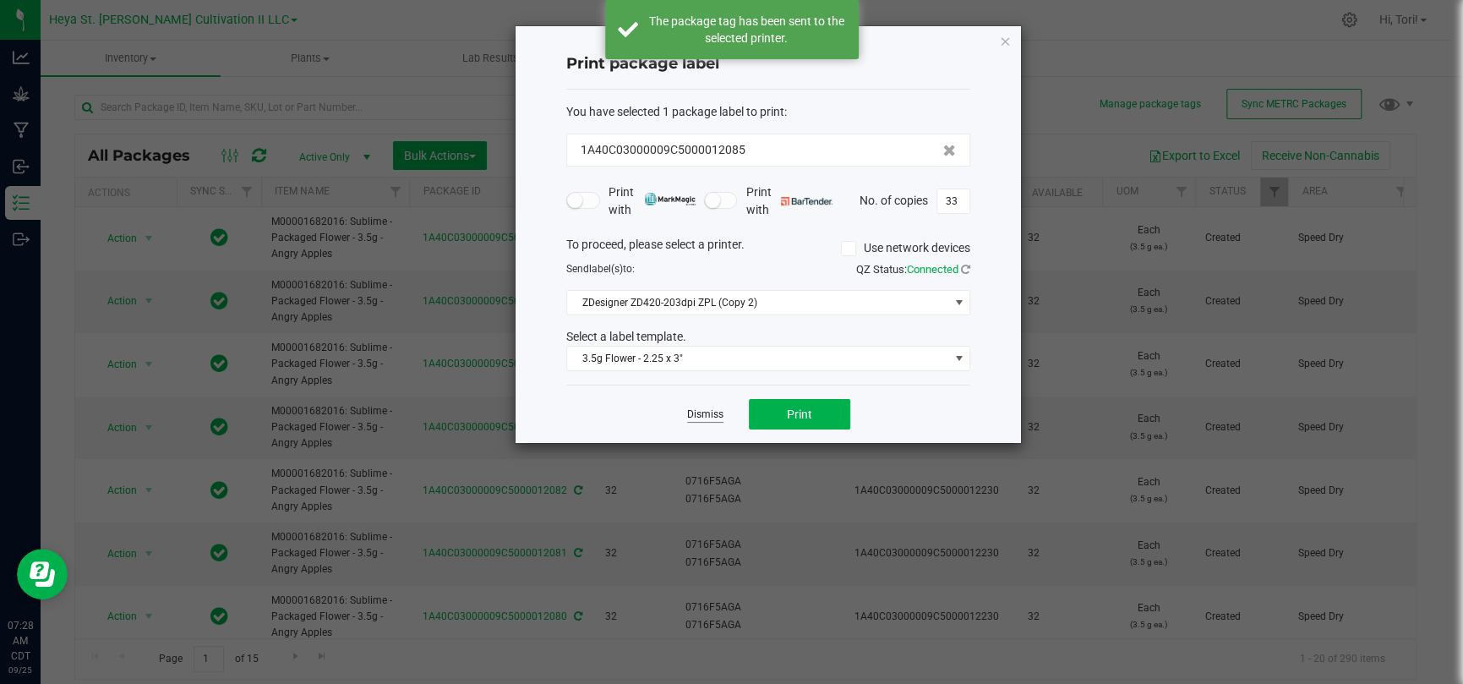
click at [710, 412] on link "Dismiss" at bounding box center [705, 414] width 36 height 14
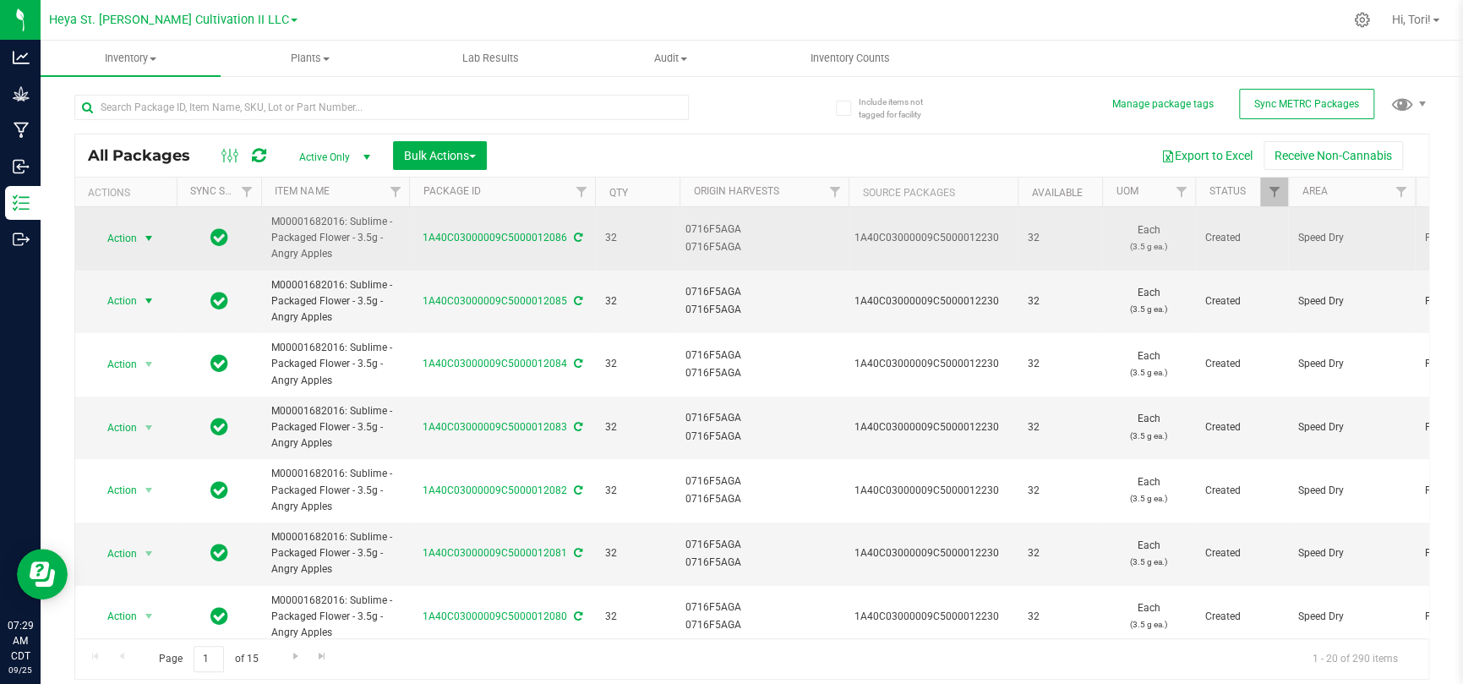
click at [134, 237] on span "Action" at bounding box center [115, 239] width 46 height 24
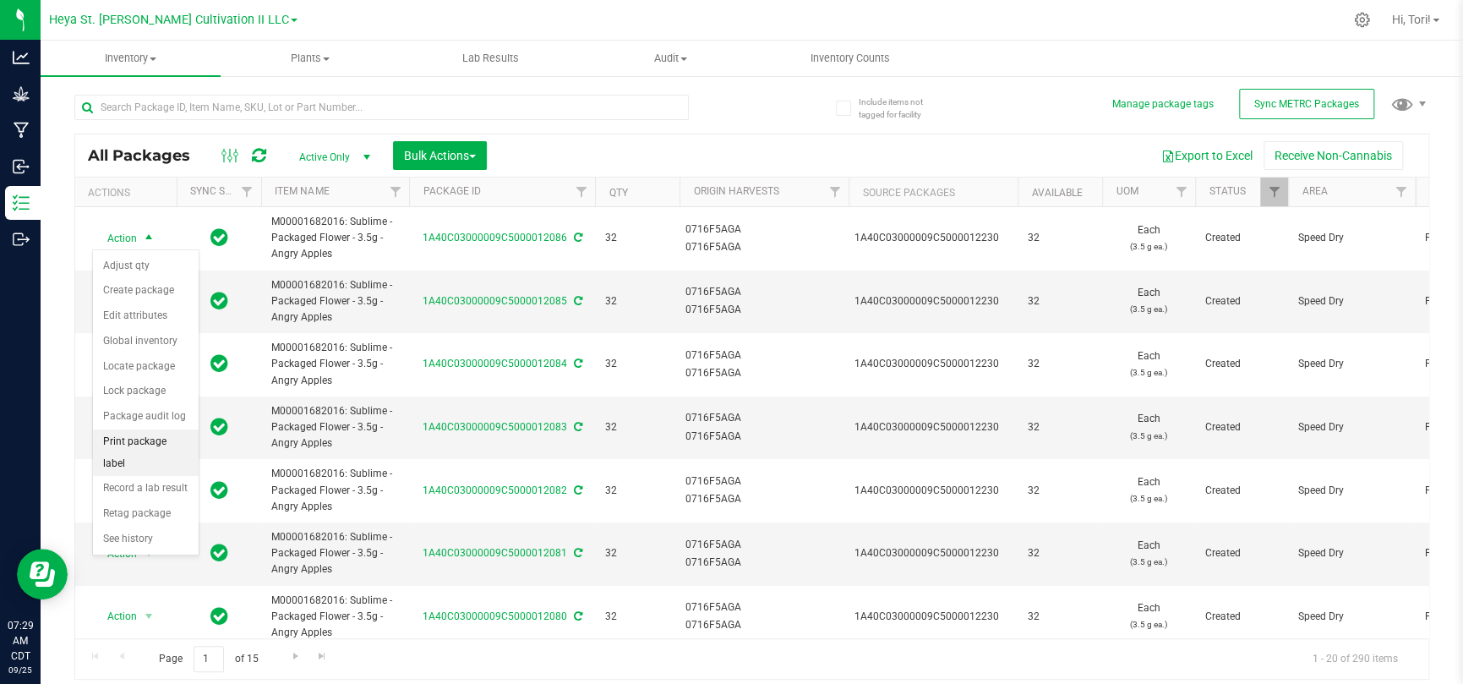
click at [151, 444] on li "Print package label" at bounding box center [146, 452] width 106 height 46
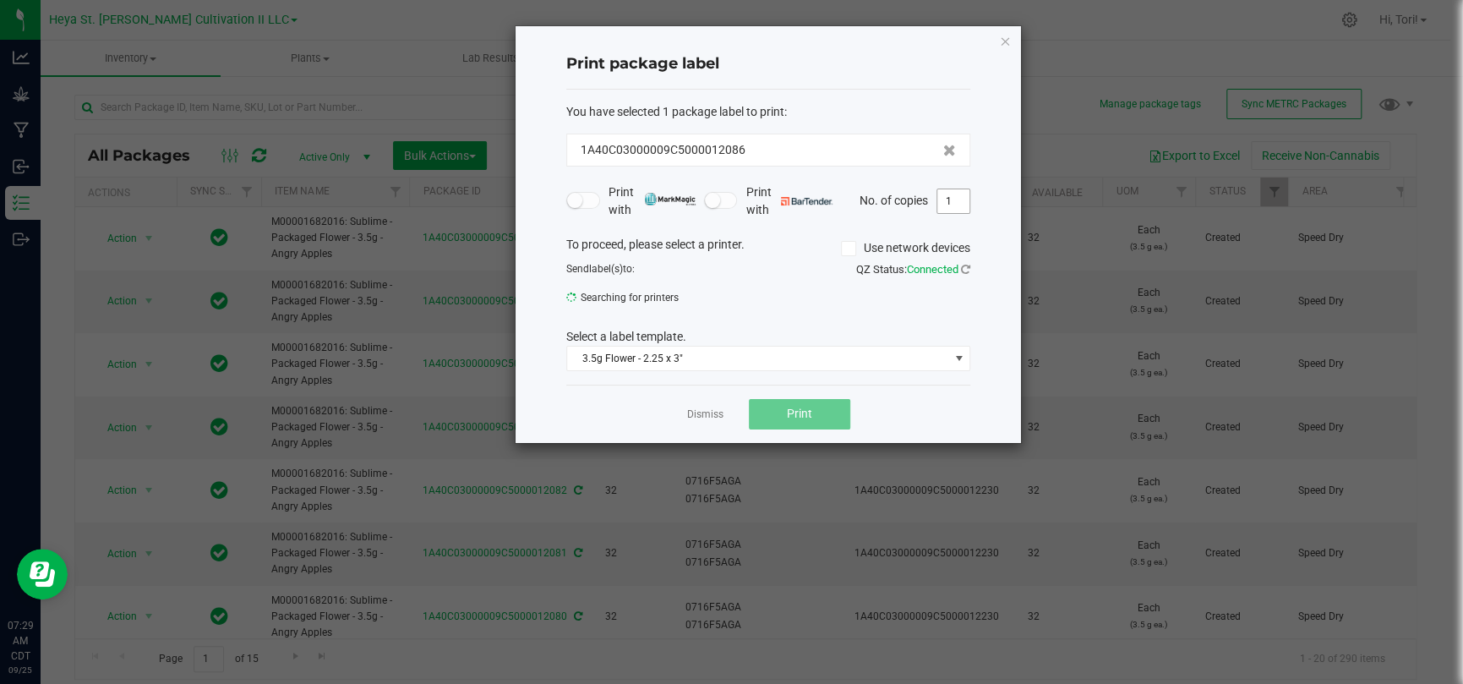
click at [948, 196] on input "1" at bounding box center [953, 201] width 32 height 24
type input "33"
click at [814, 422] on button "Print" at bounding box center [799, 414] width 101 height 30
click at [701, 415] on link "Dismiss" at bounding box center [705, 414] width 36 height 14
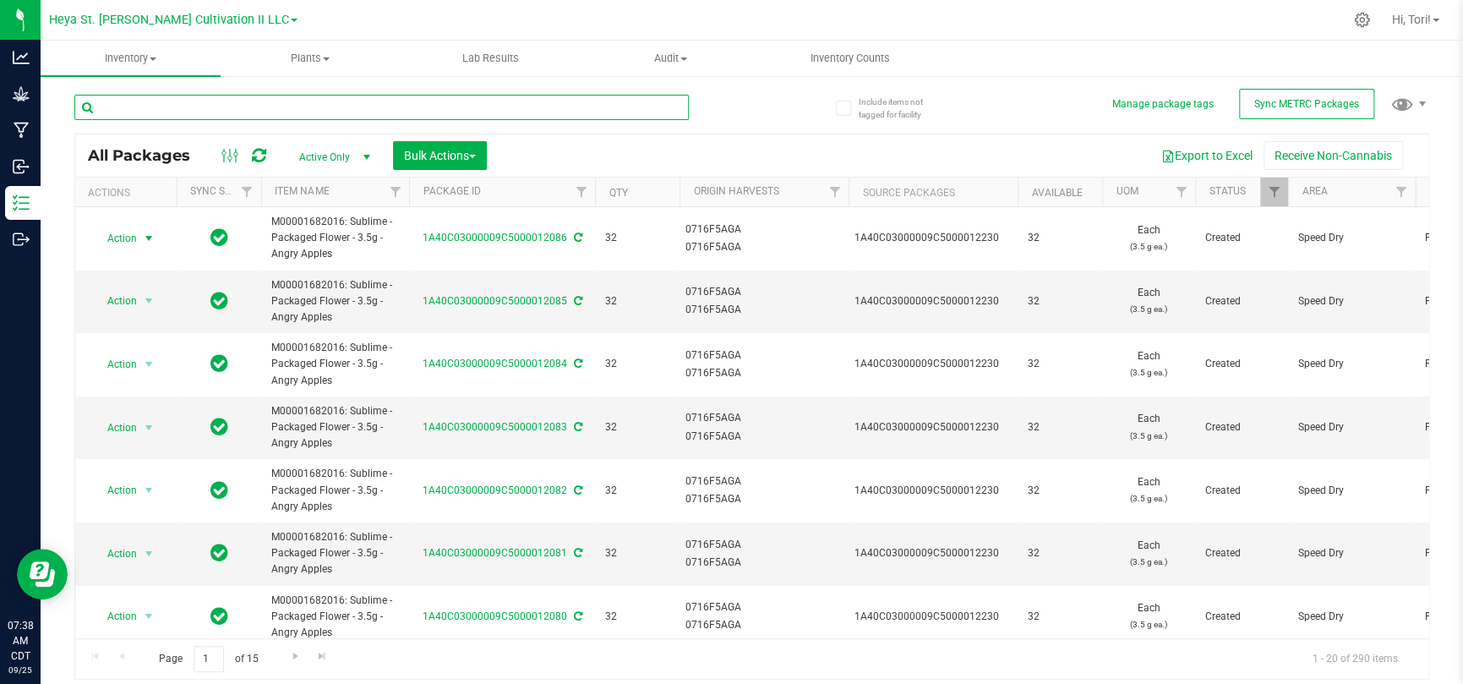
click at [317, 101] on input "text" at bounding box center [381, 107] width 614 height 25
type input "12232"
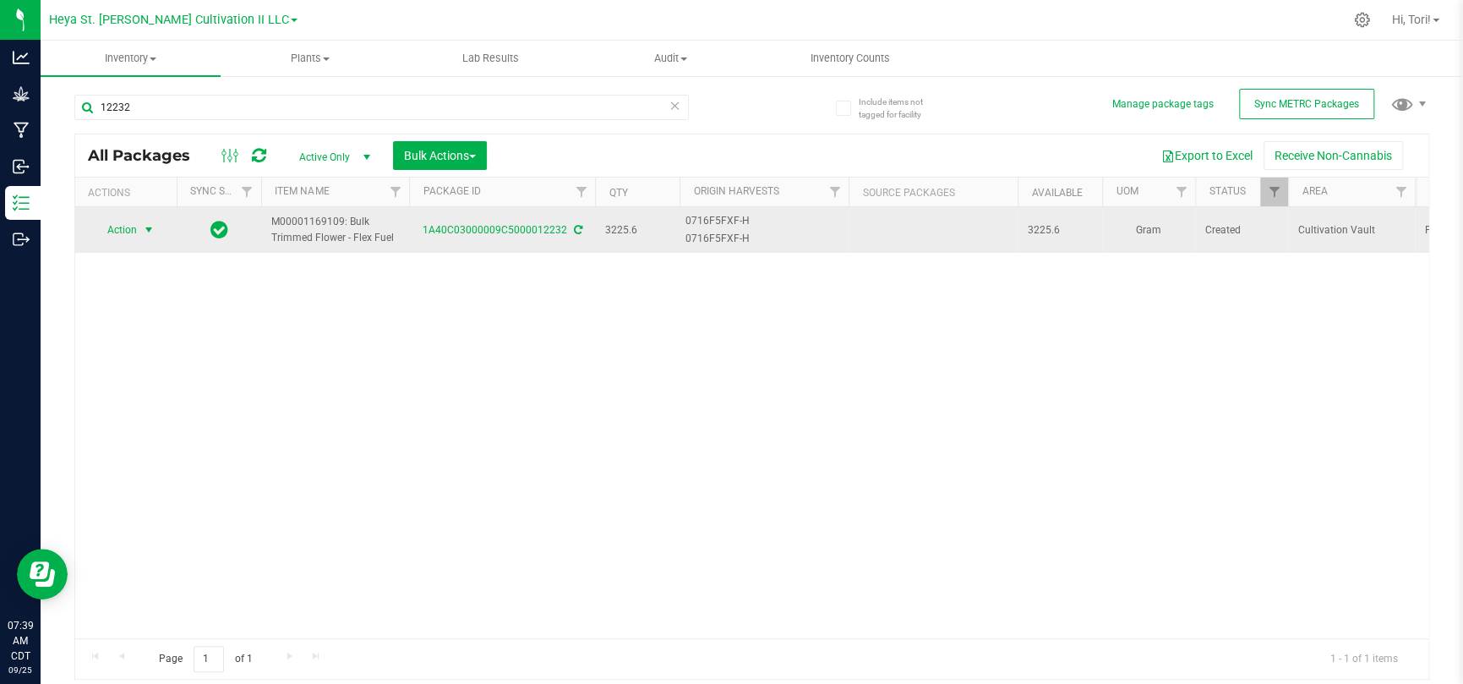
click at [117, 233] on span "Action" at bounding box center [115, 230] width 46 height 24
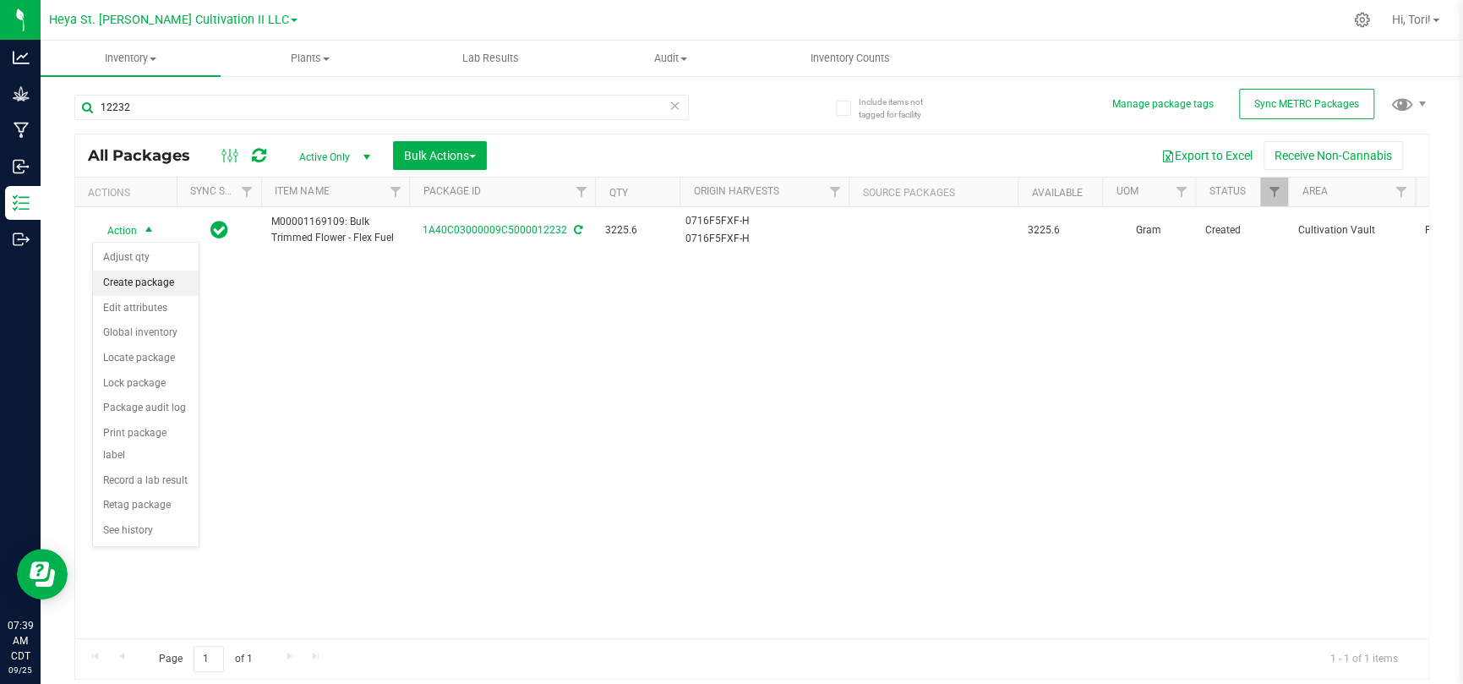
click at [140, 279] on li "Create package" at bounding box center [146, 282] width 106 height 25
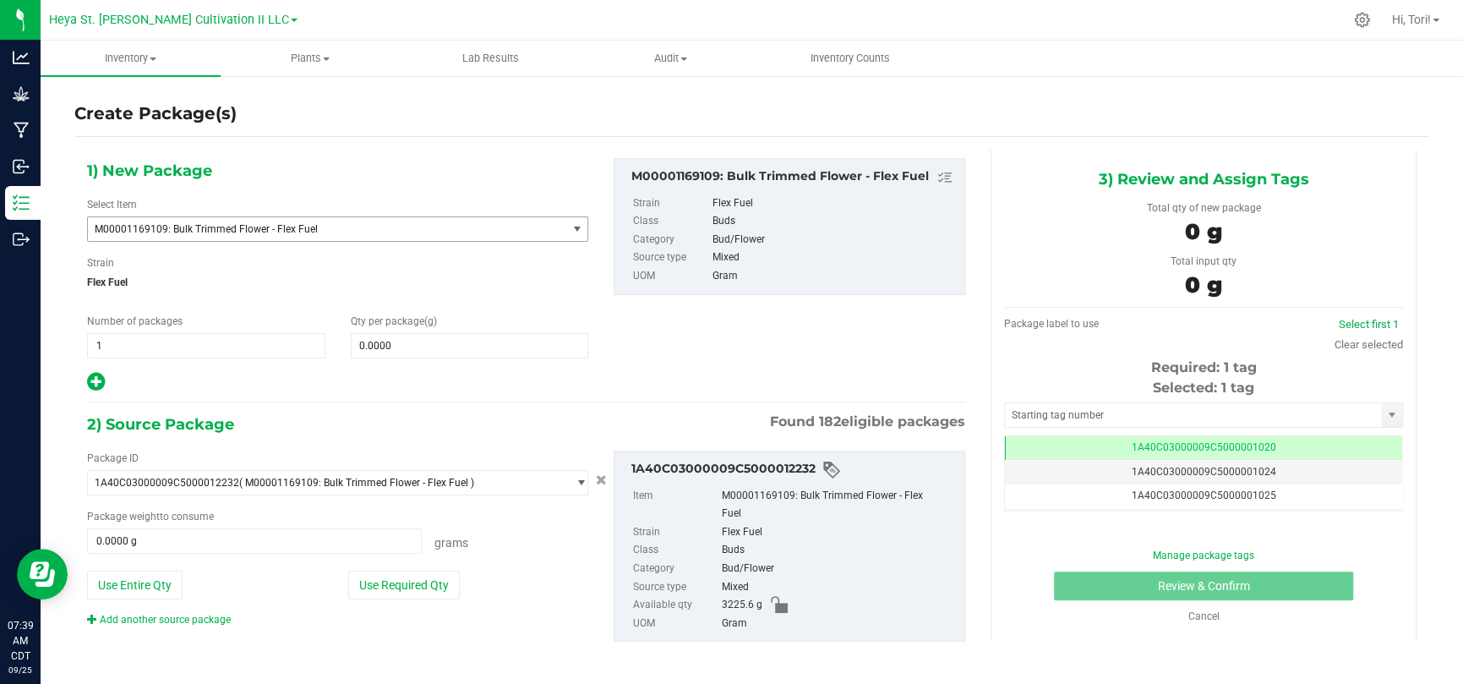
click at [183, 239] on span "M00001169109: Bulk Trimmed Flower - Flex Fuel" at bounding box center [327, 229] width 478 height 24
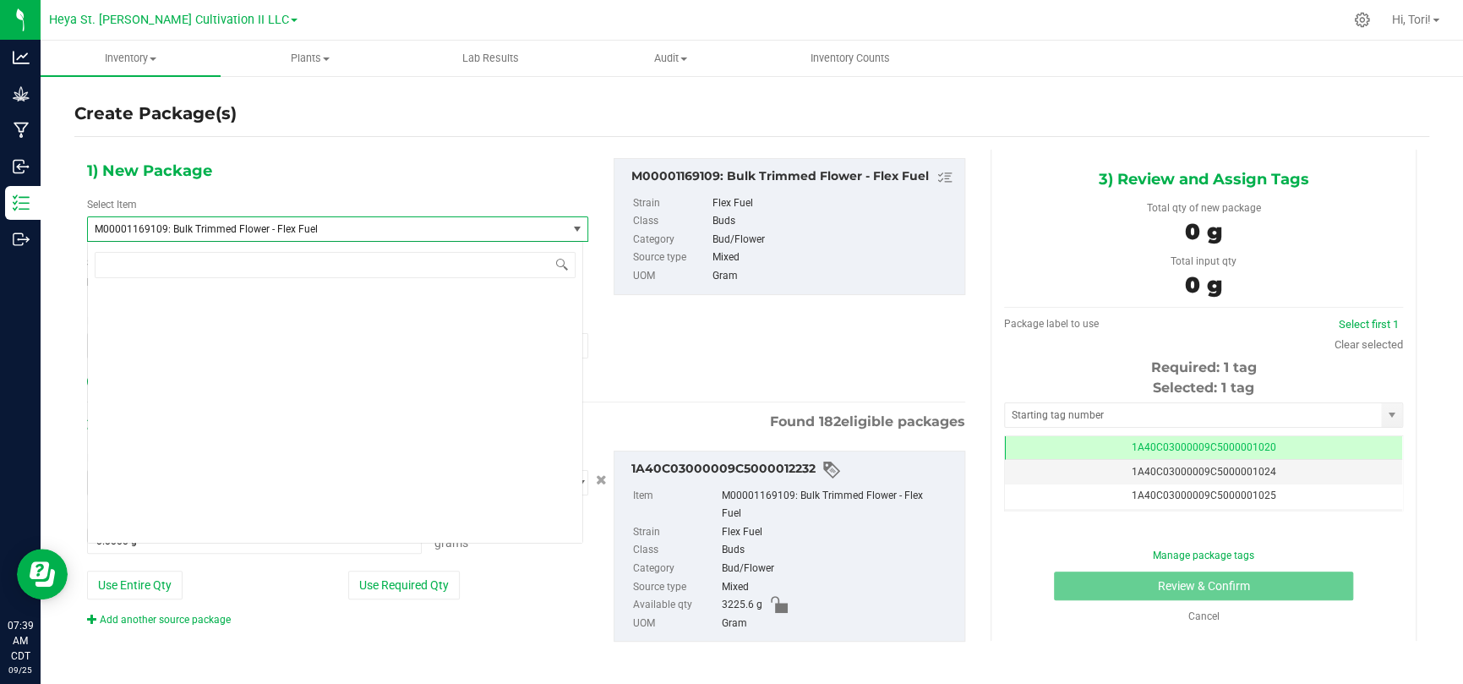
scroll to position [3881, 0]
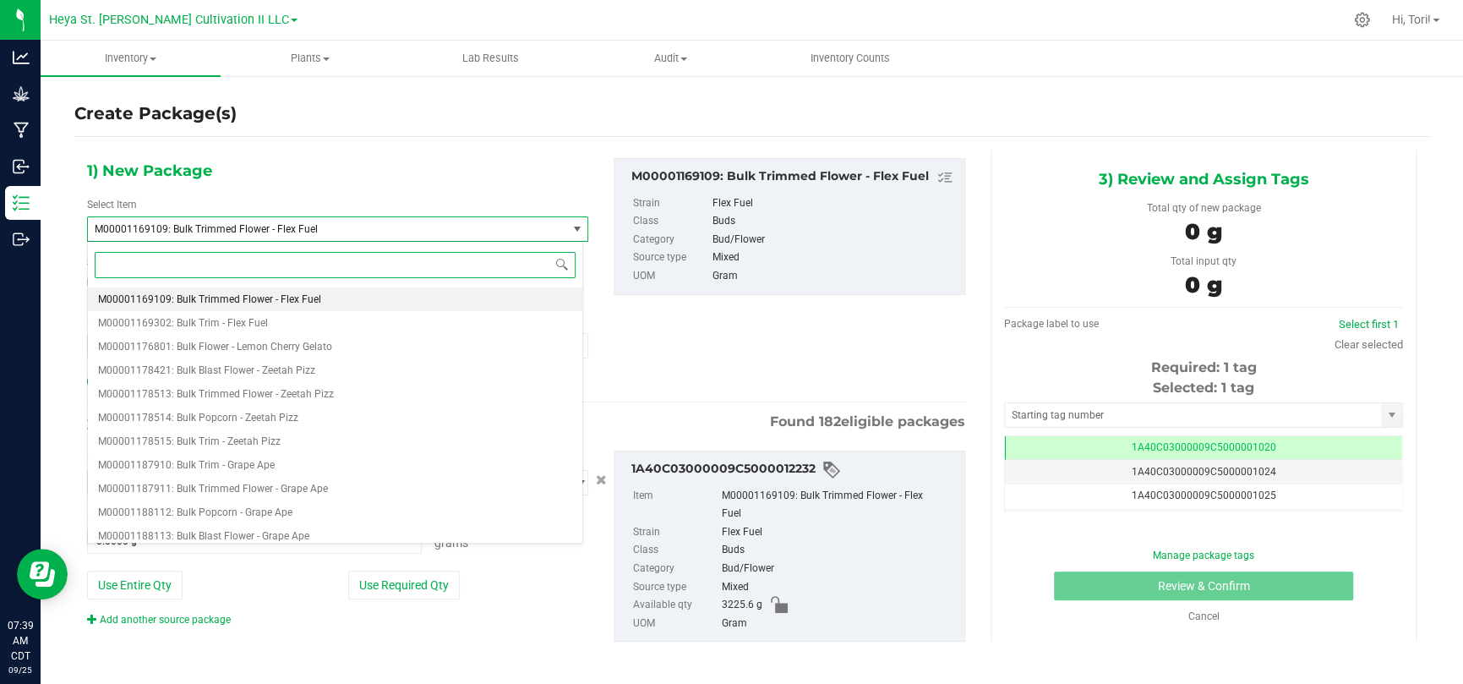
paste input "M00001682401"
type input "M00001682401"
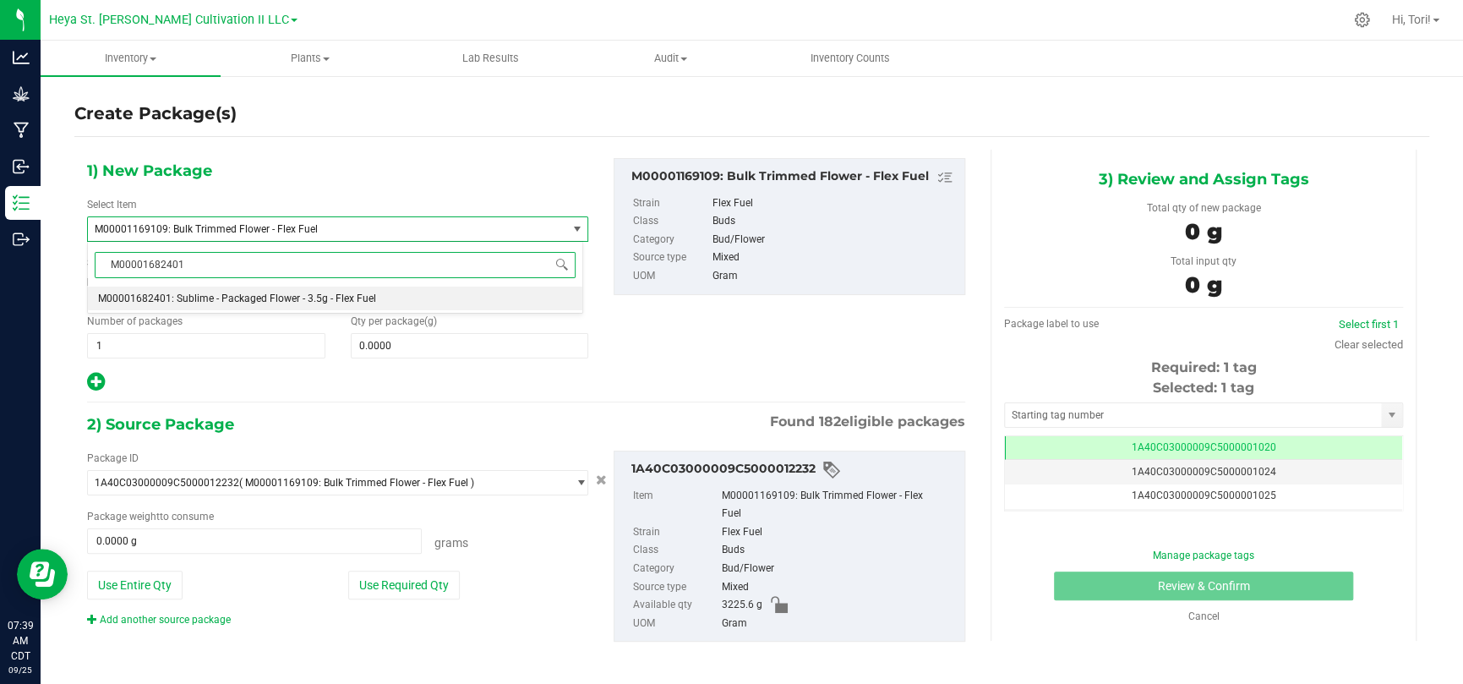
scroll to position [0, 0]
click at [192, 288] on li "M00001682401: Sublime - Packaged Flower - 3.5g - Flex Fuel" at bounding box center [335, 299] width 494 height 24
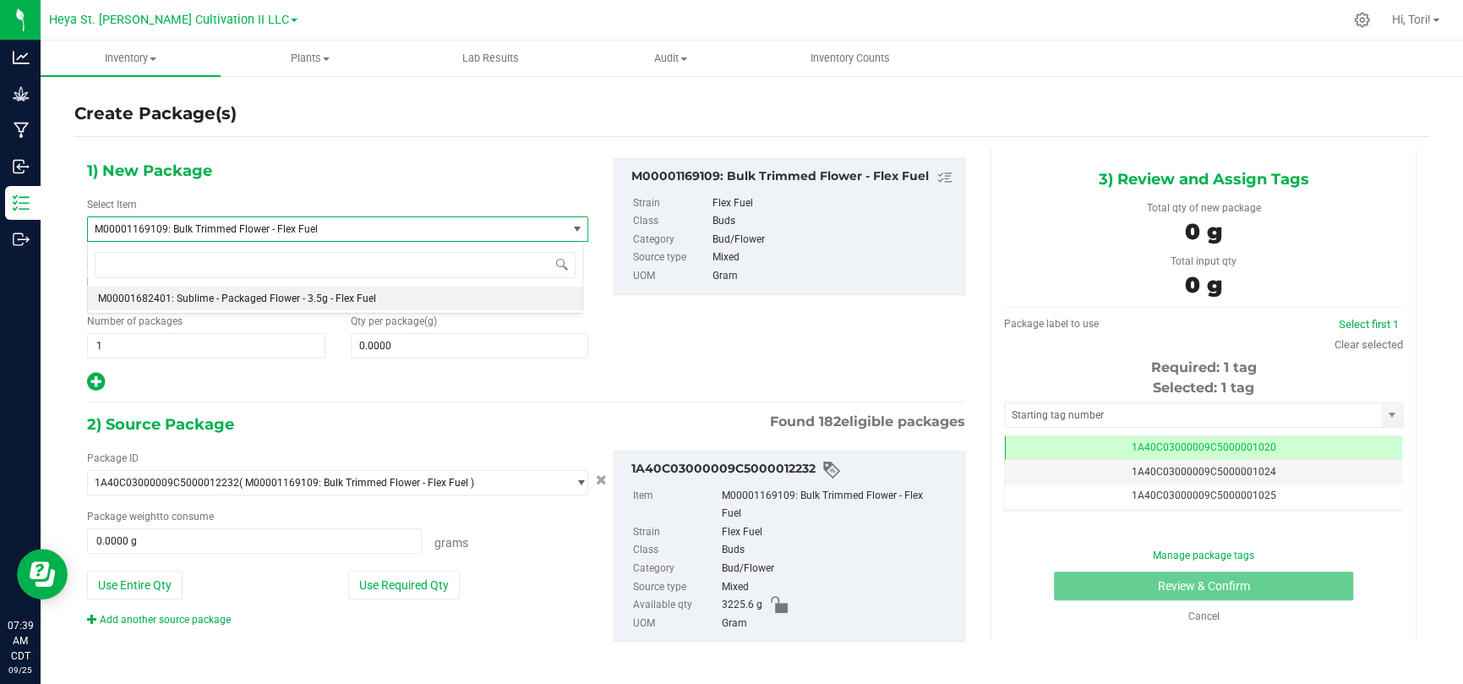
type input "0"
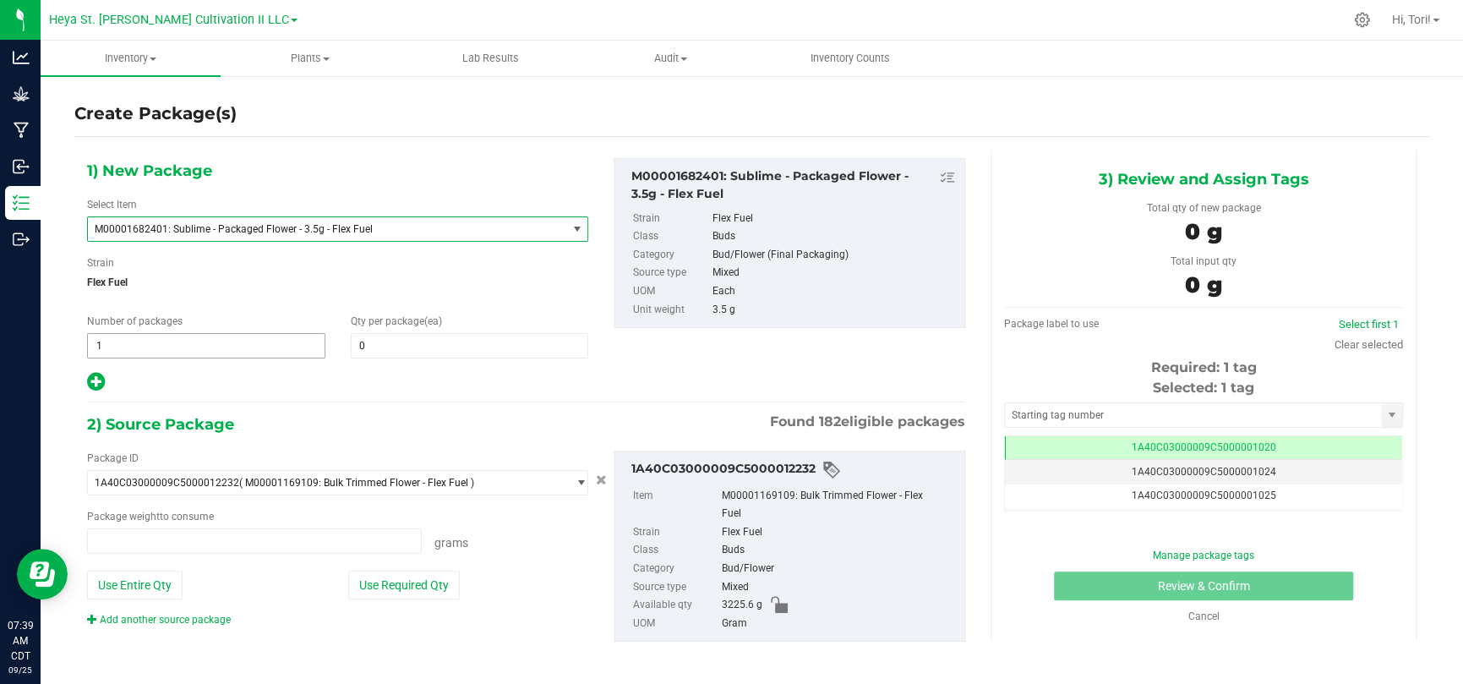
type input "0.0000 g"
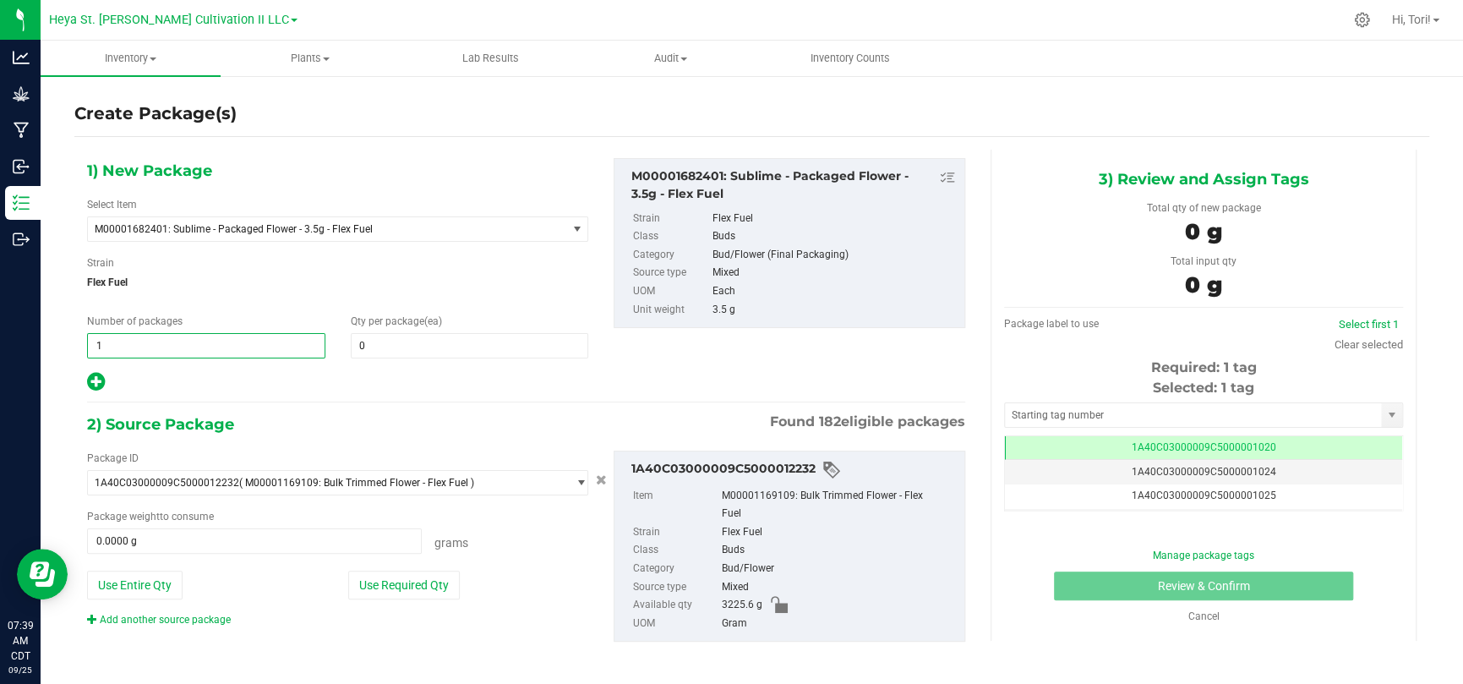
click at [129, 347] on span "1 1" at bounding box center [206, 345] width 238 height 25
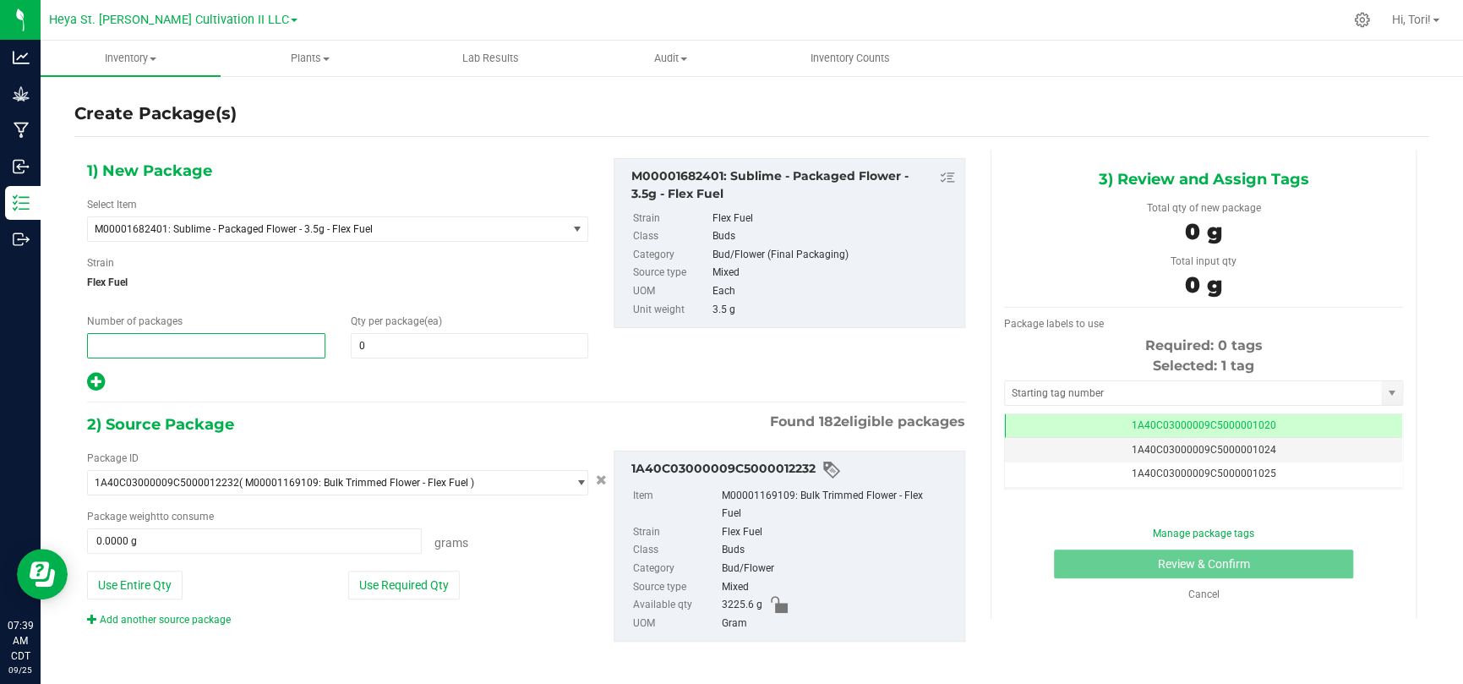
type input "8"
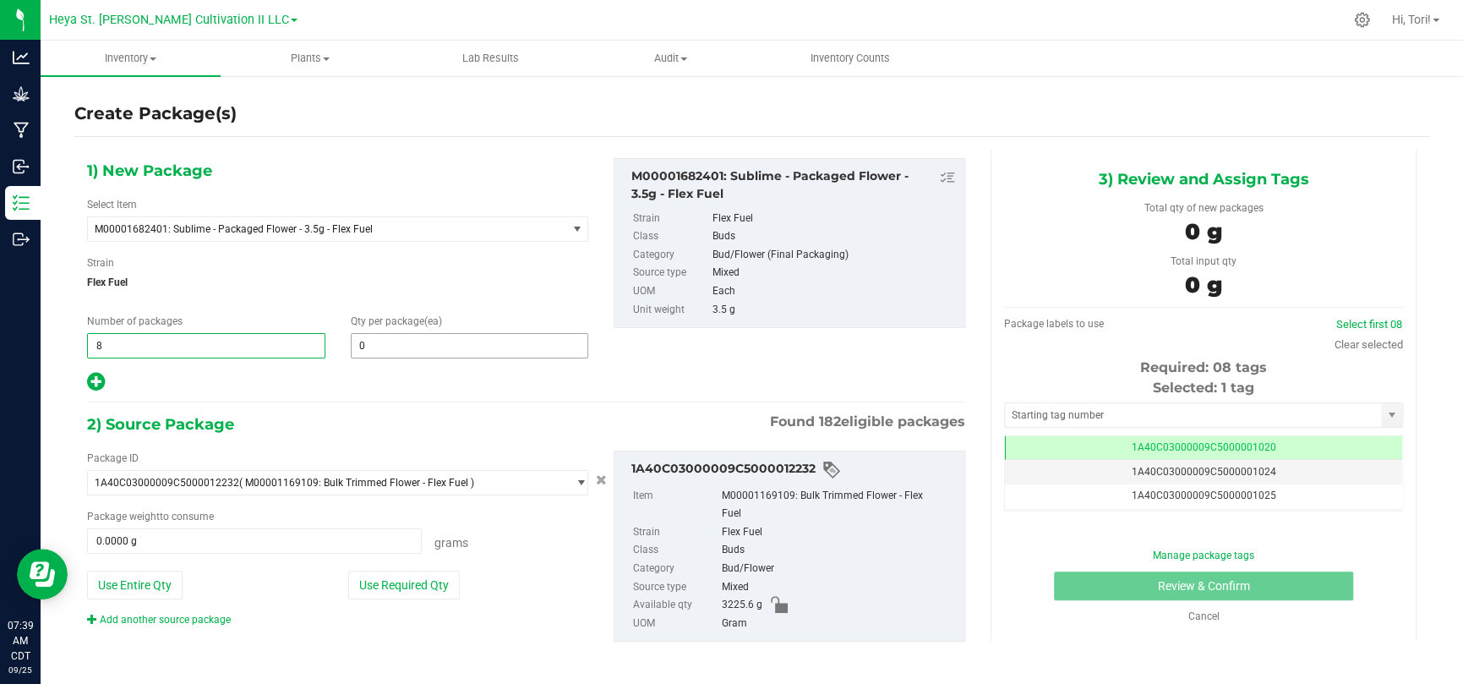
type input "8"
click at [394, 333] on span at bounding box center [470, 345] width 238 height 25
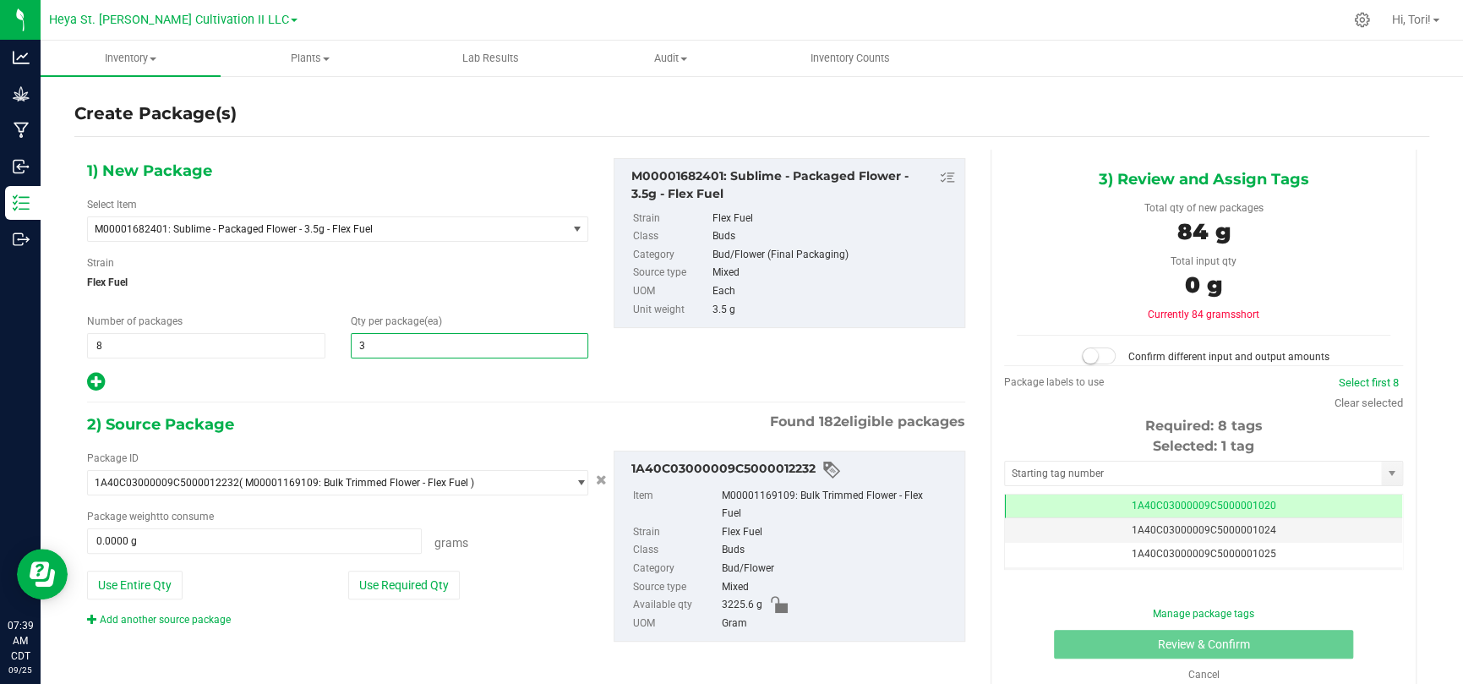
type input "32"
click at [369, 446] on button "Use Required Qty" at bounding box center [404, 585] width 112 height 29
type input "896.0000 g"
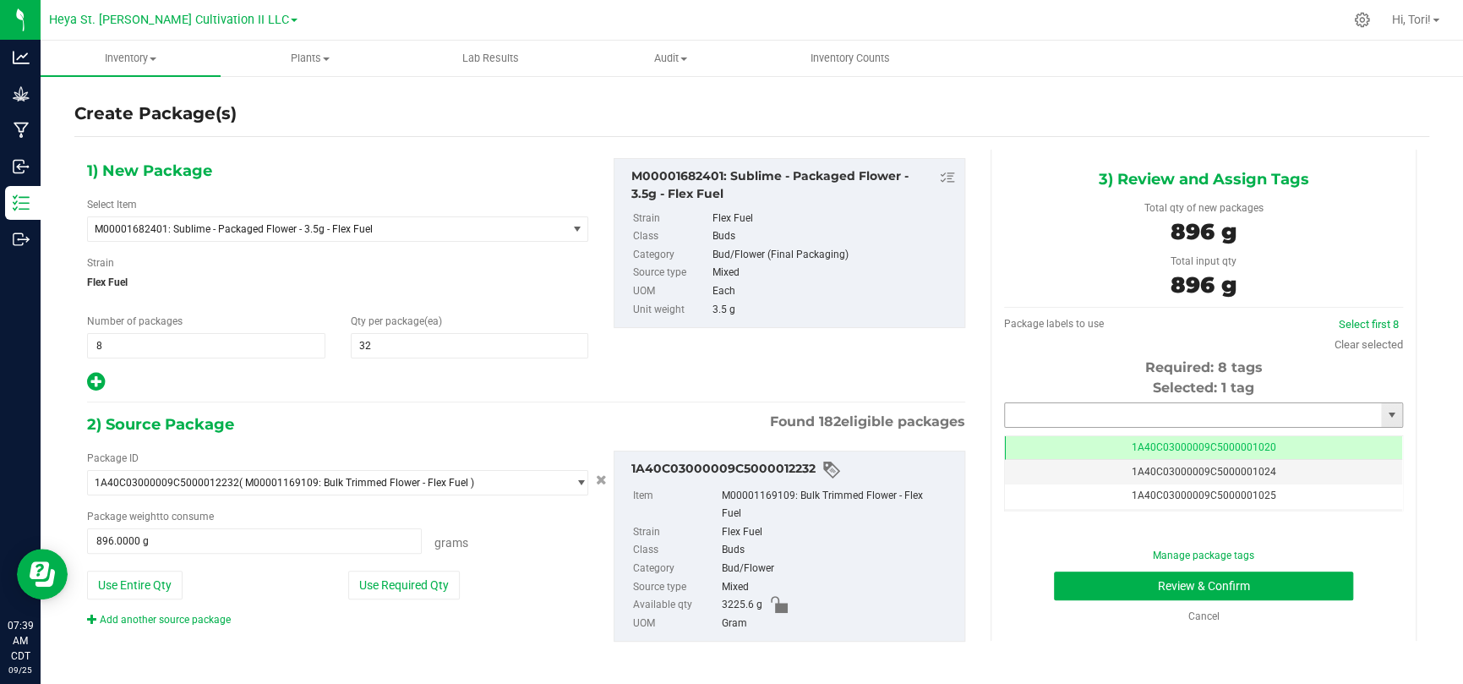
click at [1040, 412] on input "text" at bounding box center [1193, 415] width 376 height 24
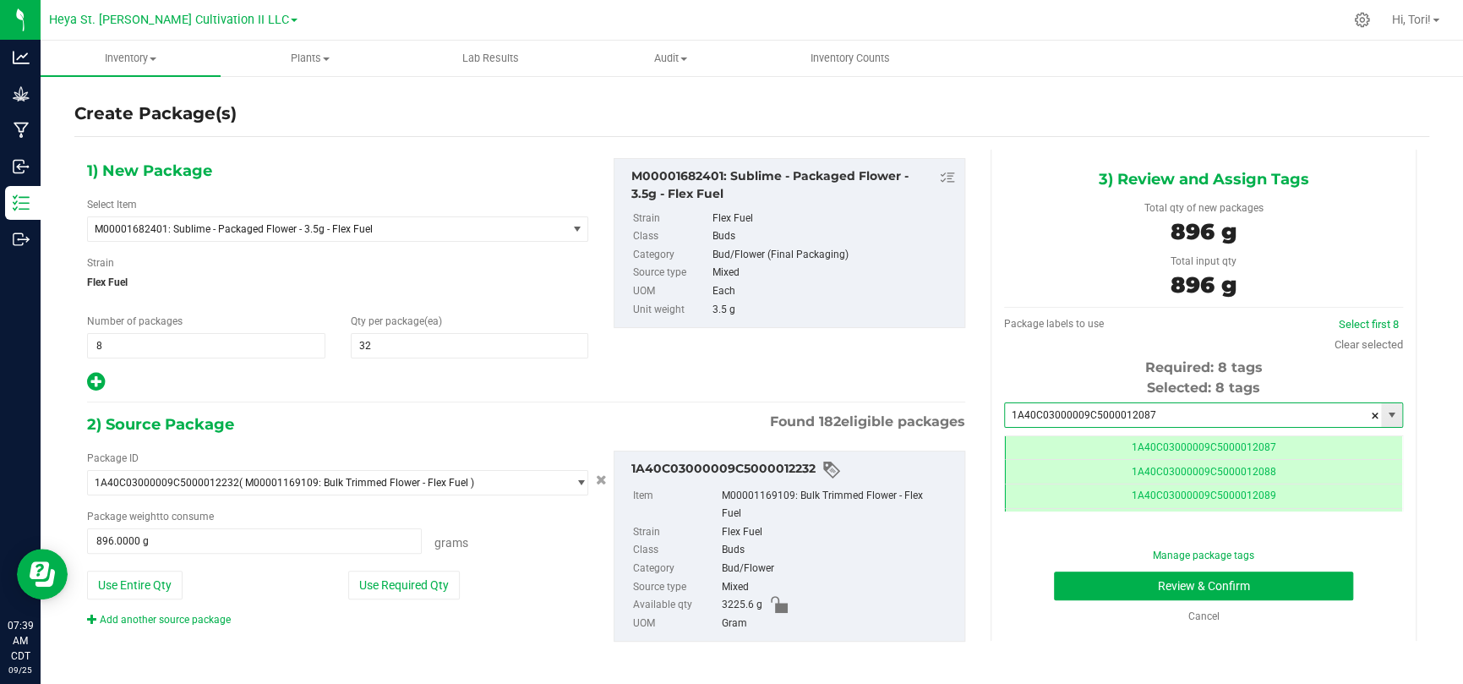
scroll to position [0, 0]
type input "1A40C03000009C5000012087"
click at [1040, 446] on button "Review & Confirm" at bounding box center [1203, 585] width 299 height 29
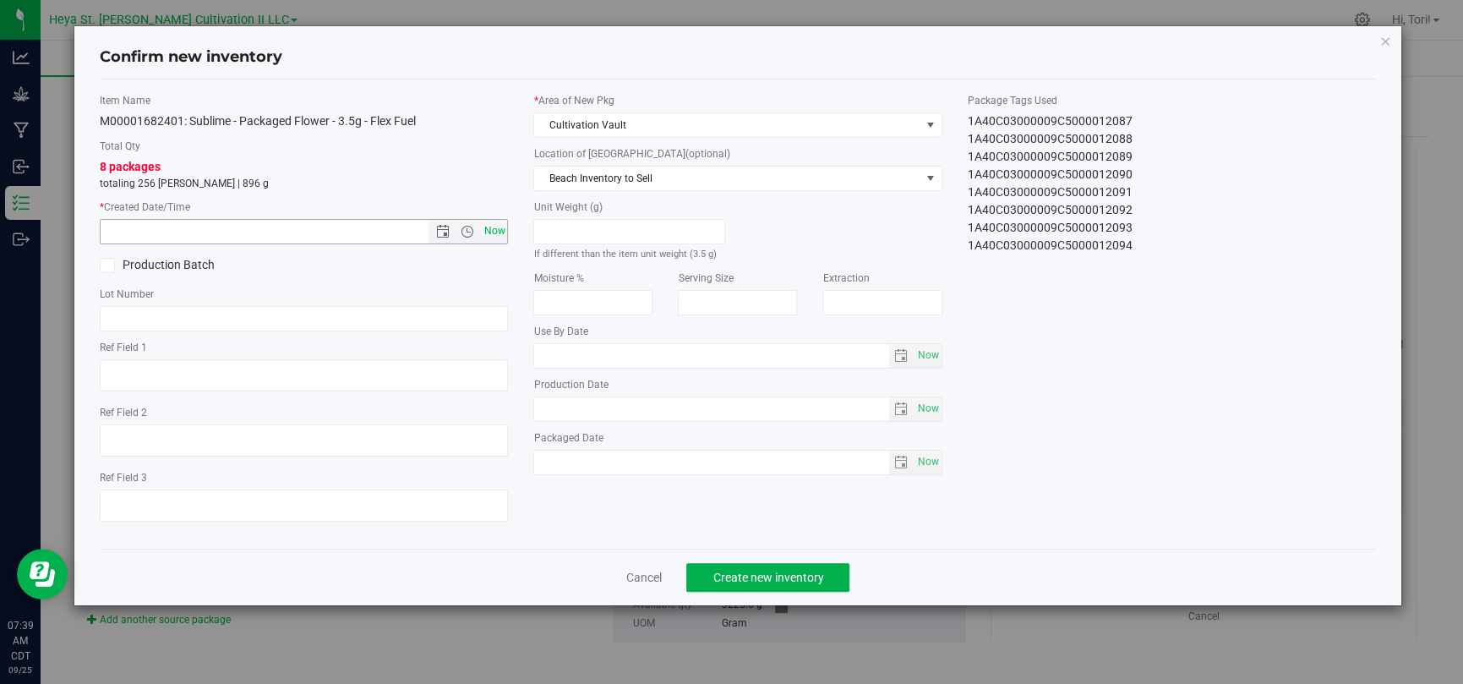
click at [483, 228] on span "Now" at bounding box center [494, 231] width 29 height 25
type input "9/25/2025 7:39 AM"
click at [655, 135] on span "Cultivation Vault" at bounding box center [726, 125] width 385 height 24
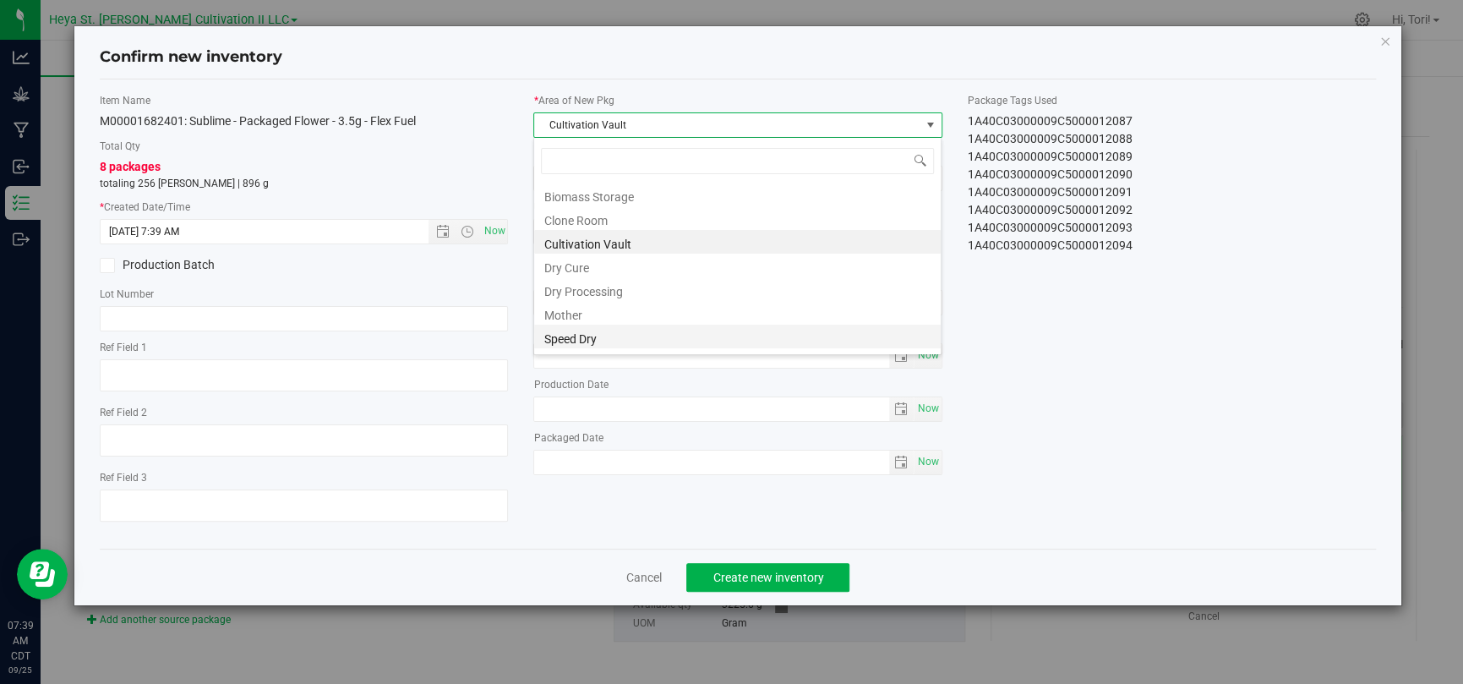
click at [603, 334] on li "Speed Dry" at bounding box center [737, 337] width 407 height 24
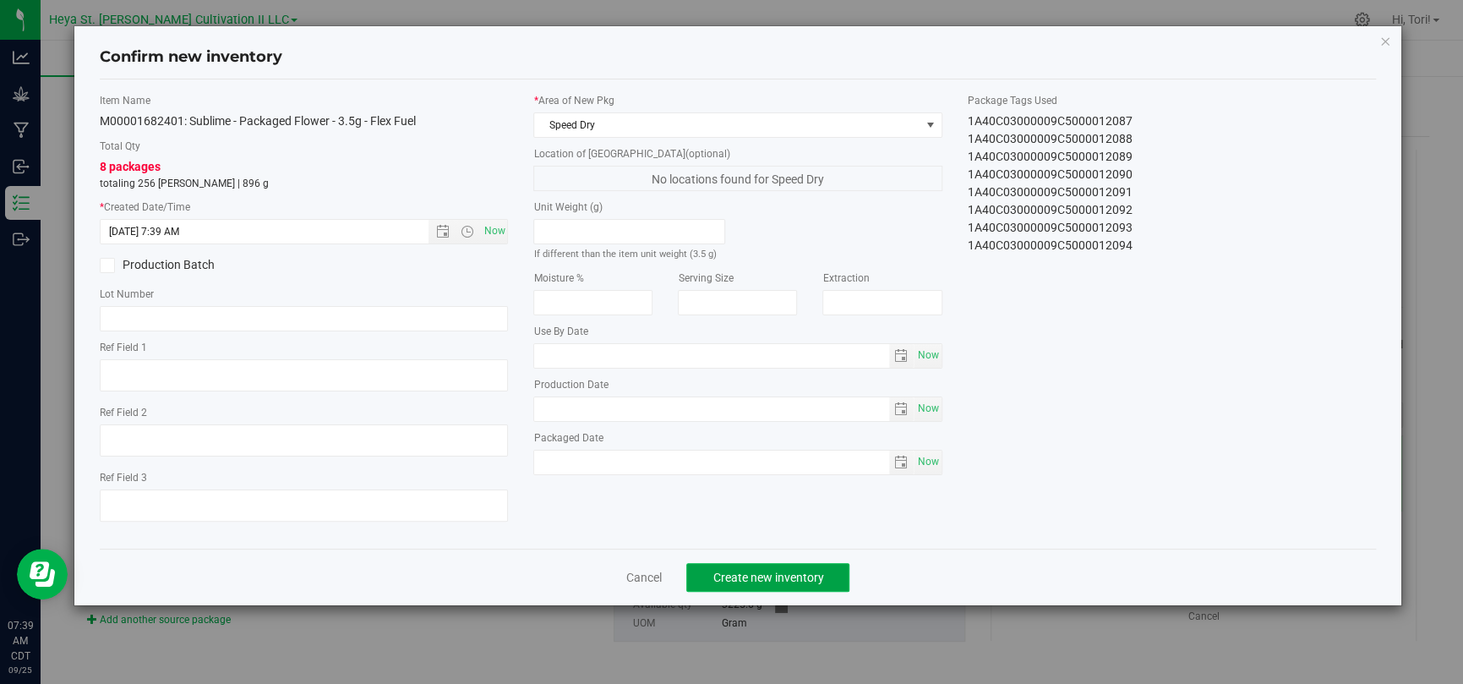
click at [739, 446] on span "Create new inventory" at bounding box center [768, 578] width 111 height 14
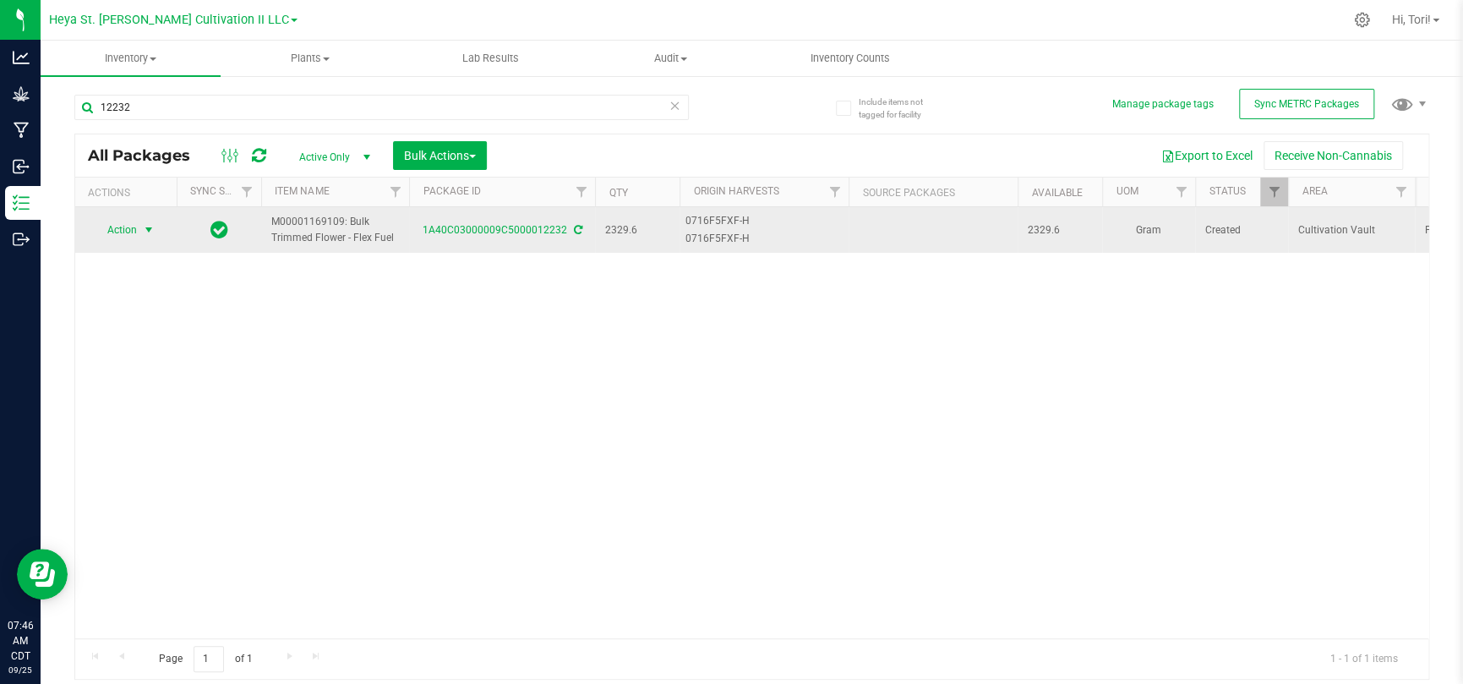
click at [139, 222] on span "select" at bounding box center [149, 230] width 21 height 24
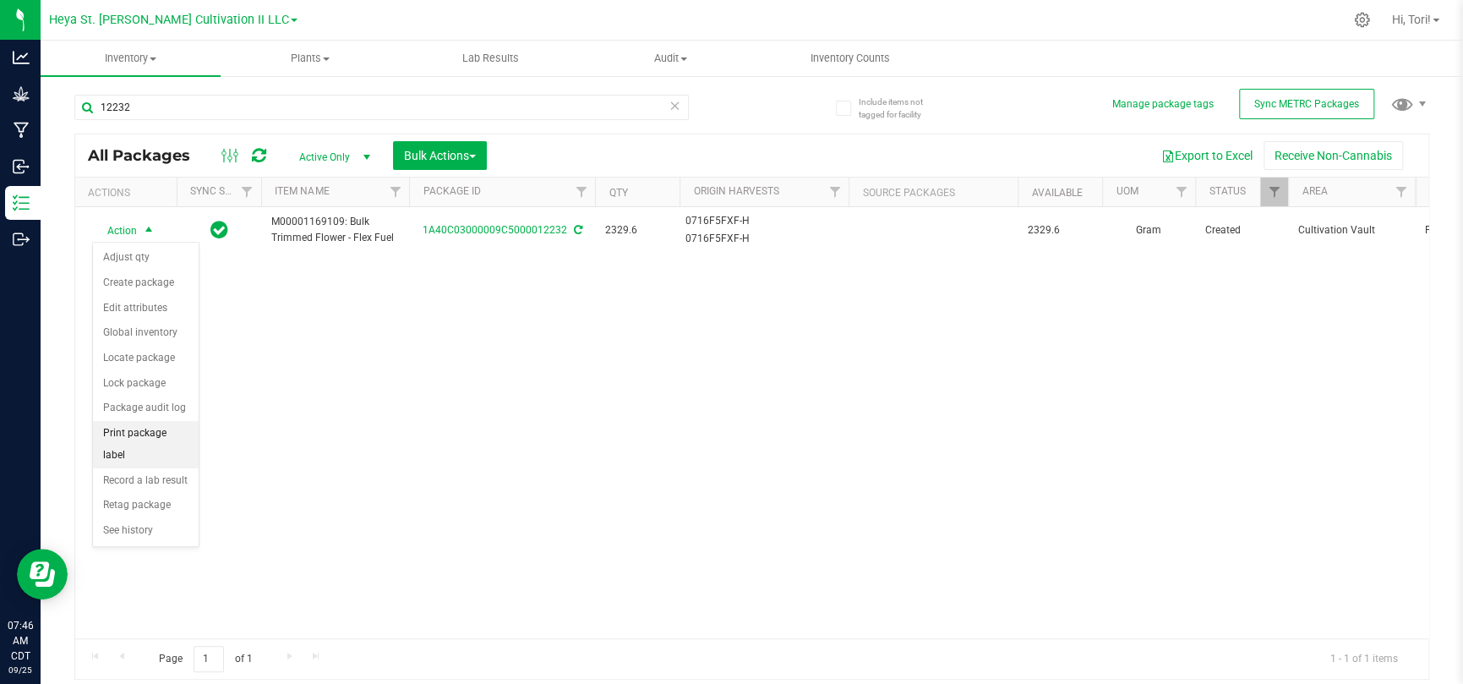
click at [140, 446] on li "Print package label" at bounding box center [146, 444] width 106 height 46
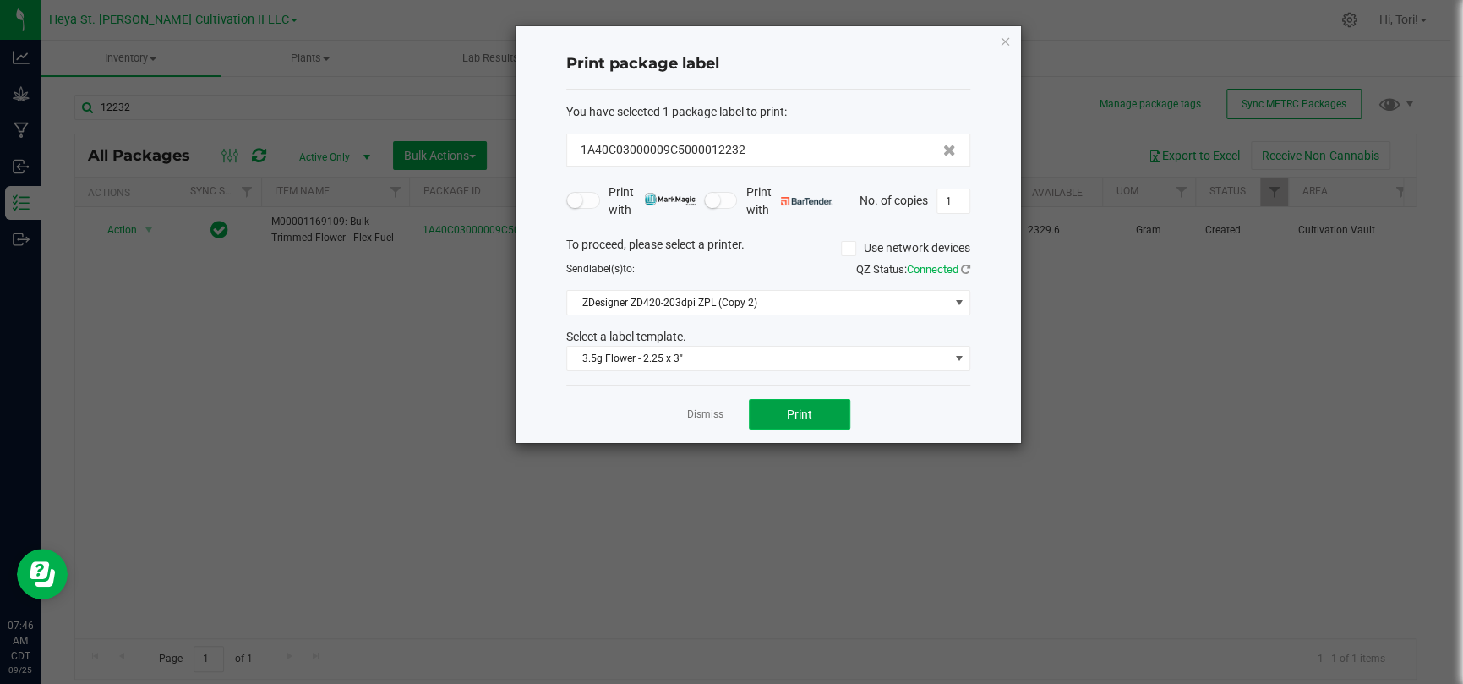
click at [795, 415] on span "Print" at bounding box center [799, 414] width 25 height 14
click at [954, 203] on input "1" at bounding box center [953, 201] width 32 height 24
type input "32"
click at [784, 401] on button "Print" at bounding box center [799, 414] width 101 height 30
click at [718, 412] on link "Dismiss" at bounding box center [705, 414] width 36 height 14
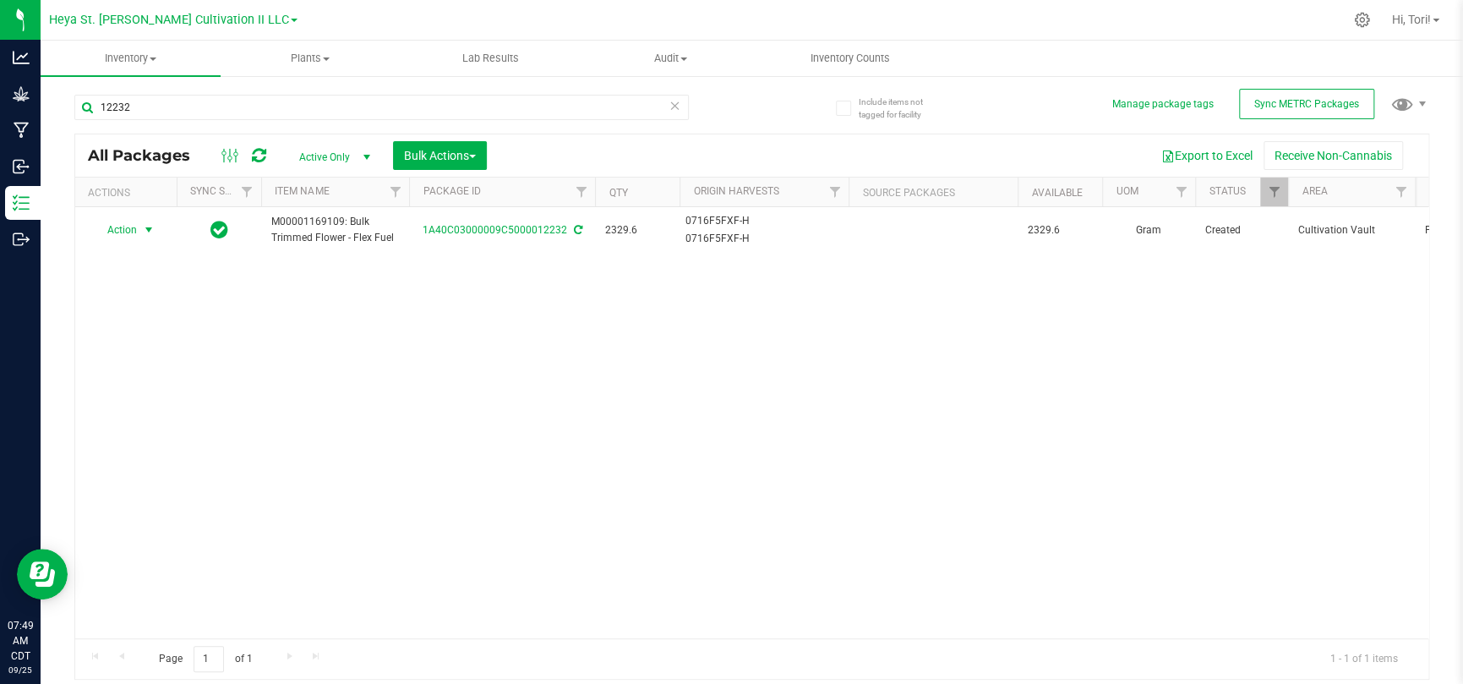
click at [676, 102] on icon at bounding box center [675, 105] width 12 height 20
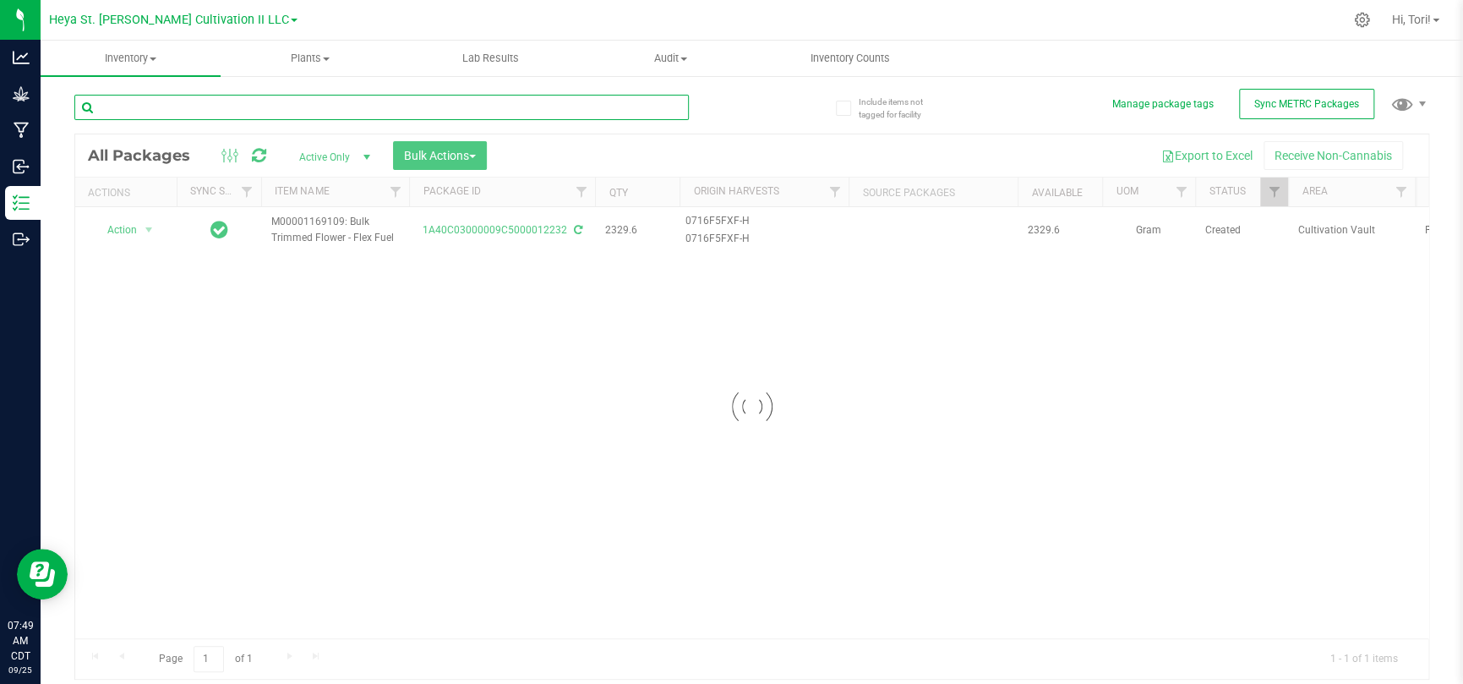
click at [491, 112] on input "text" at bounding box center [381, 107] width 614 height 25
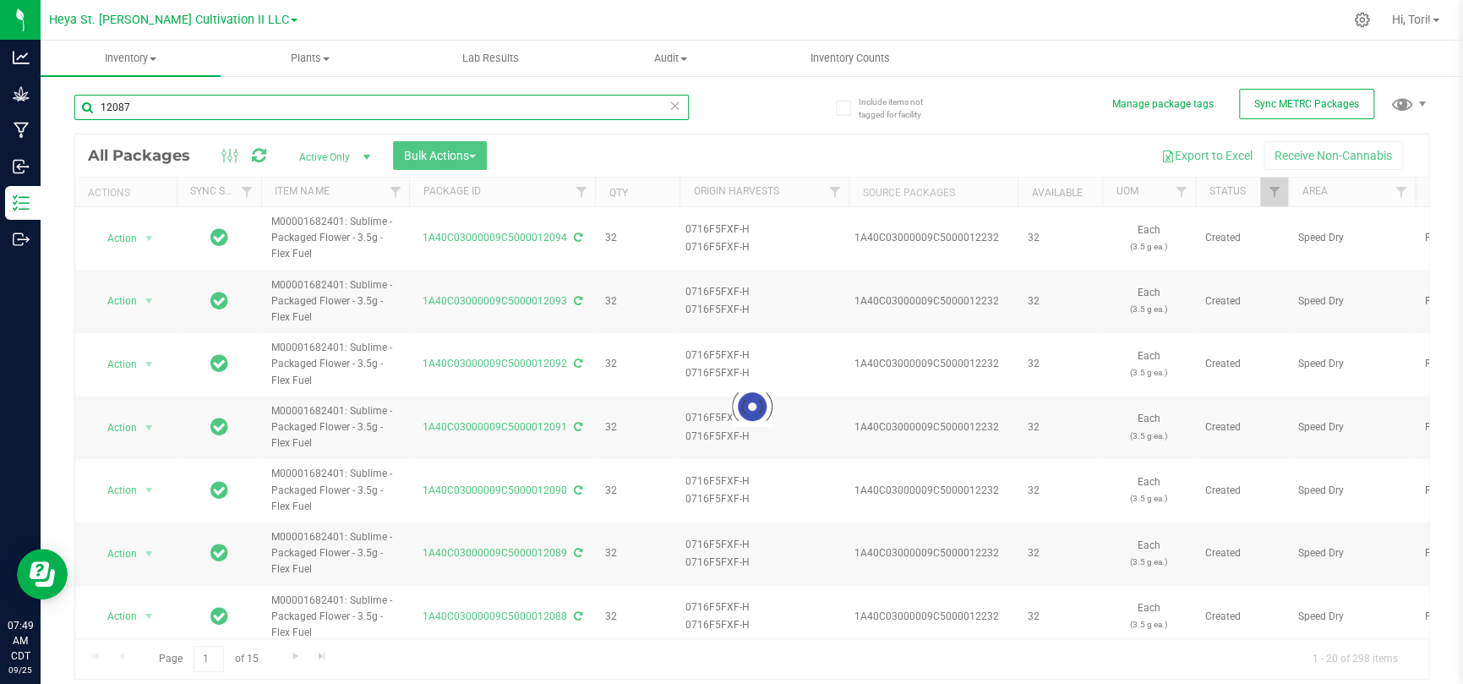
type input "12087"
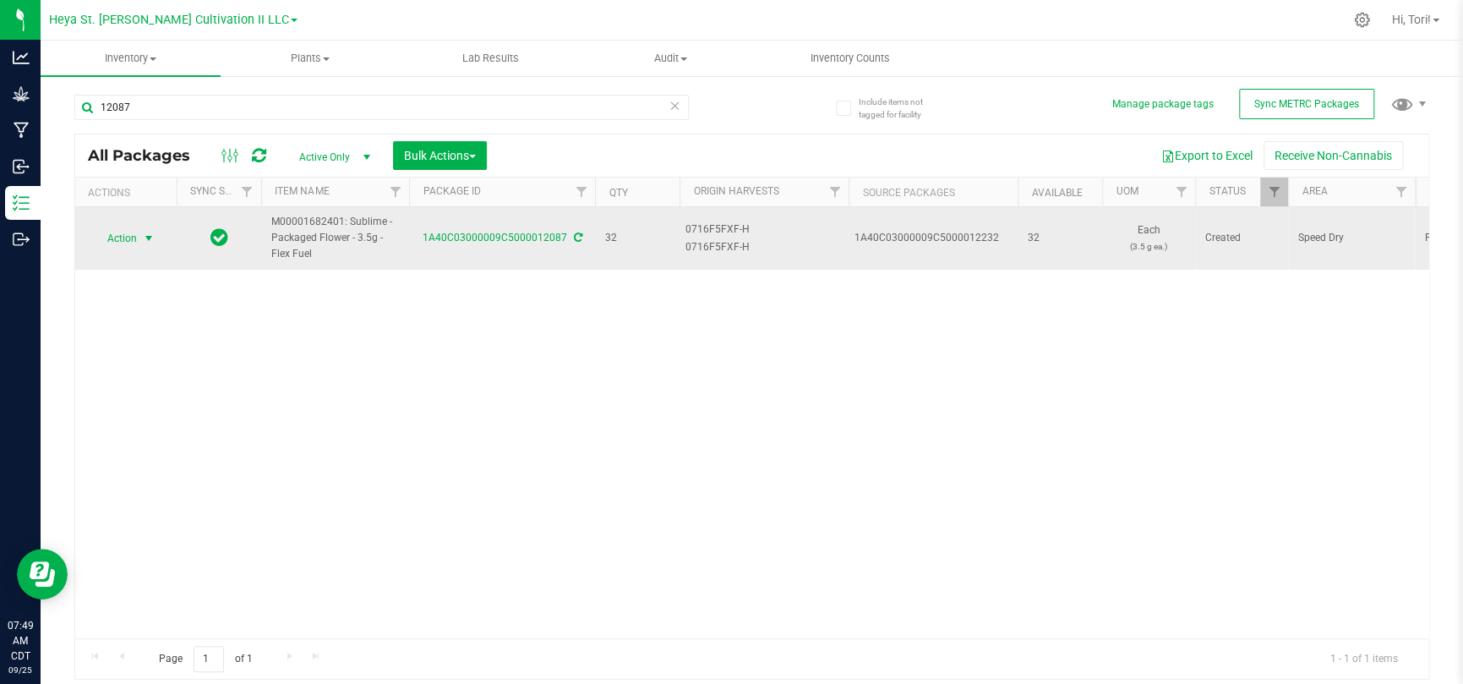
click at [141, 229] on span "select" at bounding box center [149, 239] width 21 height 24
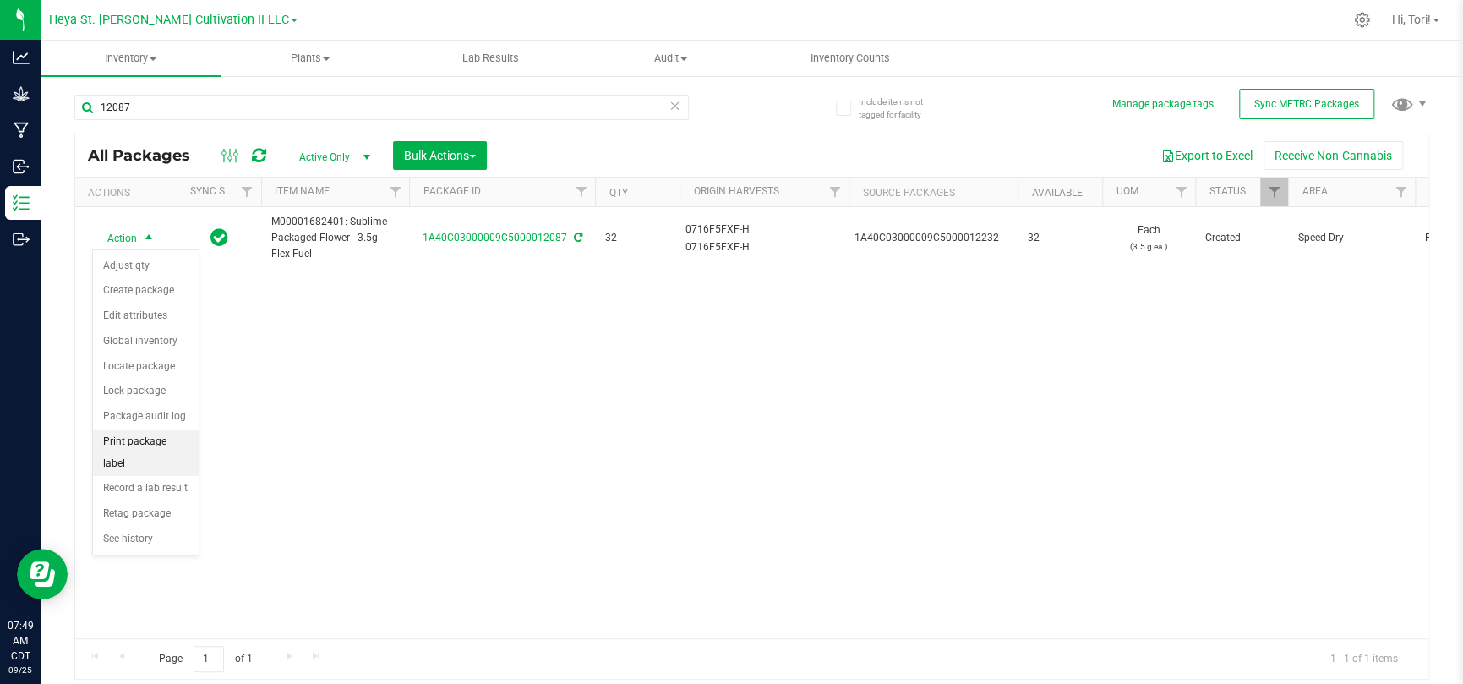
click at [161, 446] on li "Print package label" at bounding box center [146, 452] width 106 height 46
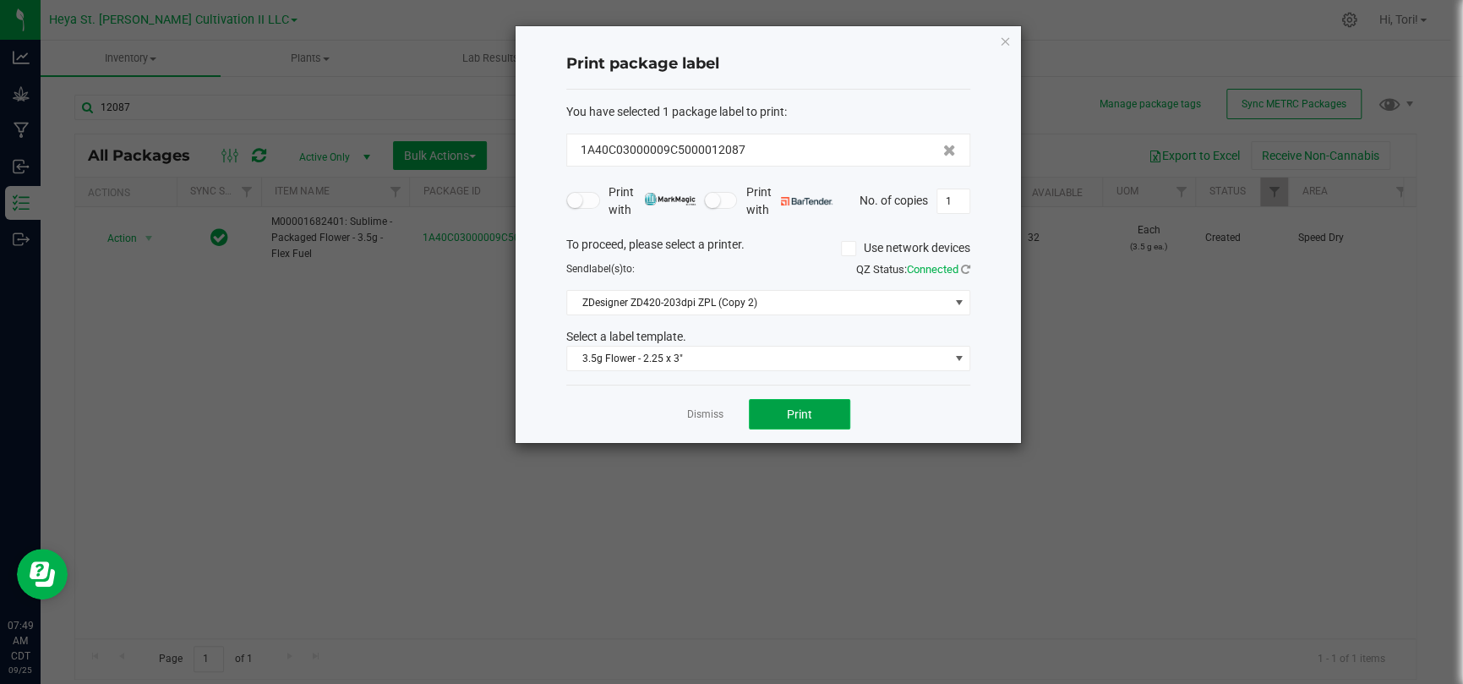
click at [819, 412] on button "Print" at bounding box center [799, 414] width 101 height 30
click at [957, 192] on input "1" at bounding box center [953, 201] width 32 height 24
type input "32"
click at [825, 413] on button "Print" at bounding box center [799, 414] width 101 height 30
click at [687, 408] on link "Dismiss" at bounding box center [705, 414] width 36 height 14
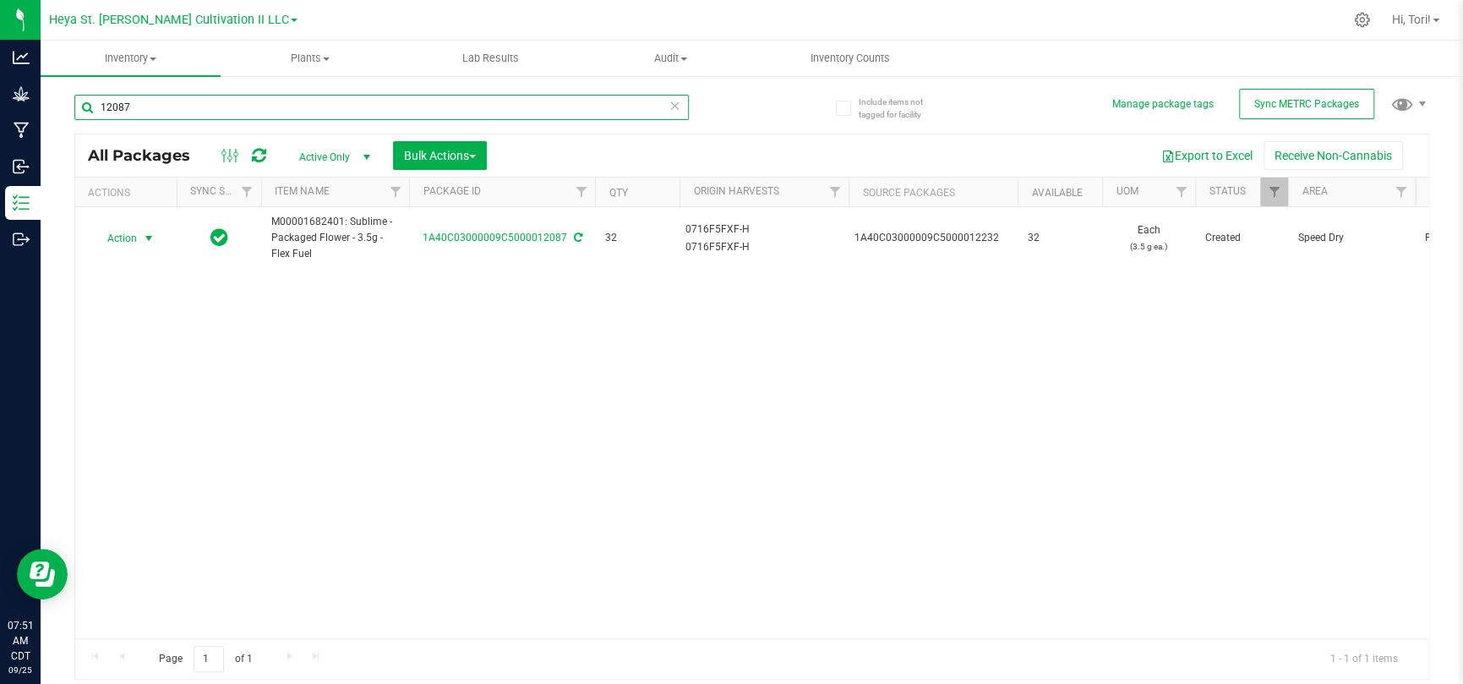
click at [574, 98] on input "12087" at bounding box center [381, 107] width 614 height 25
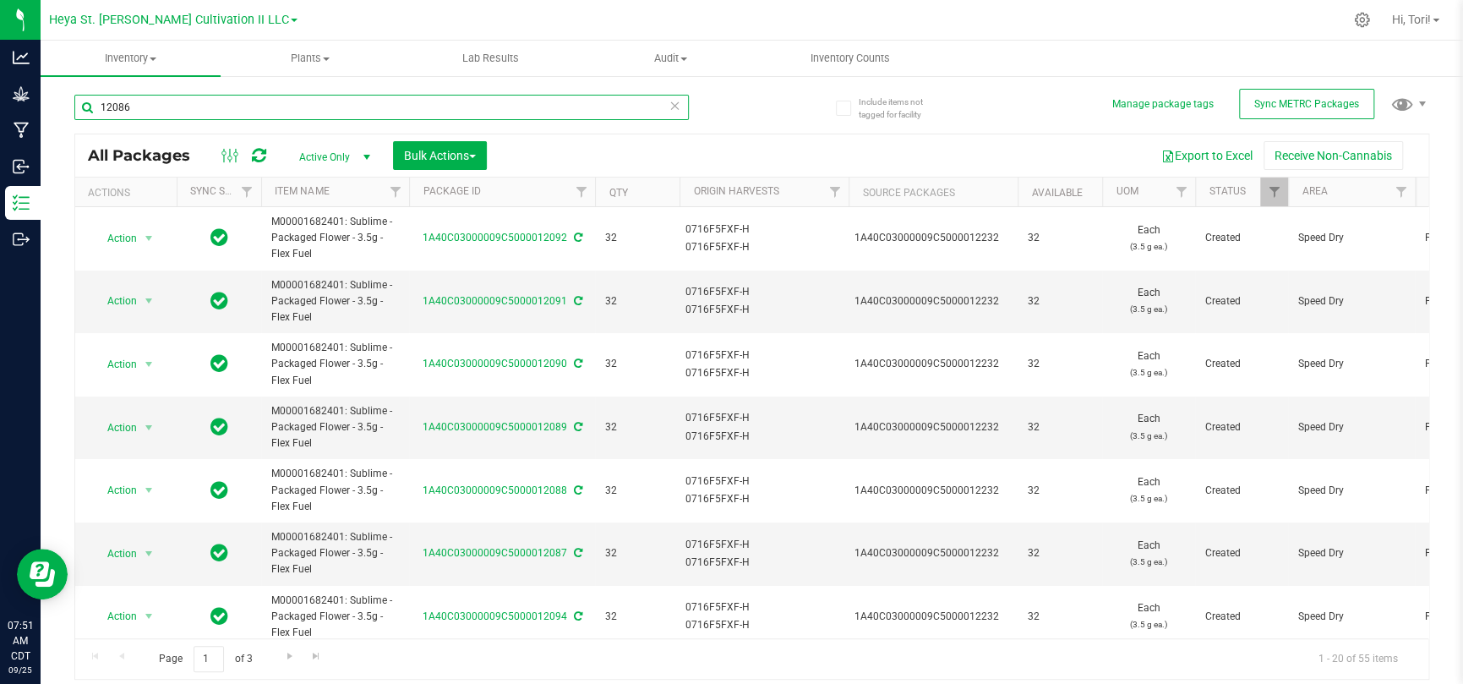
type input "12086"
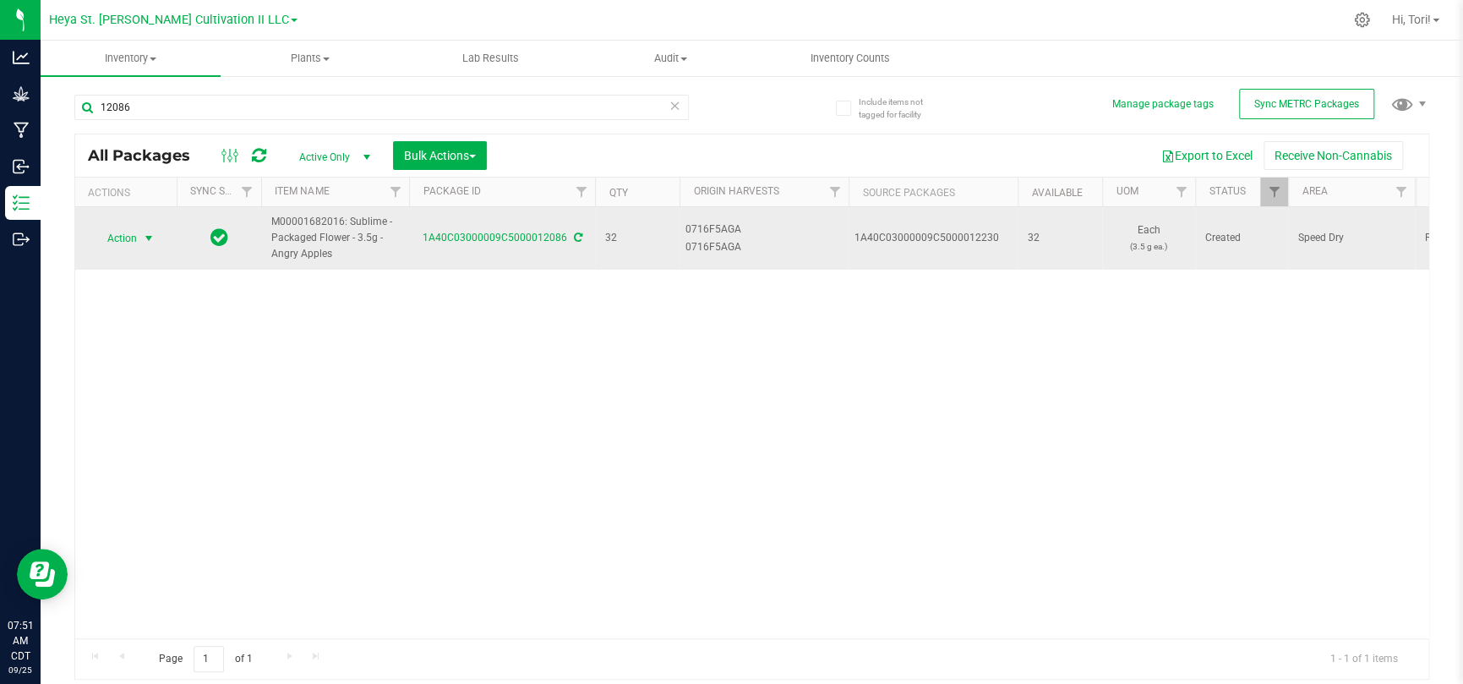
click at [122, 236] on span "Action" at bounding box center [115, 239] width 46 height 24
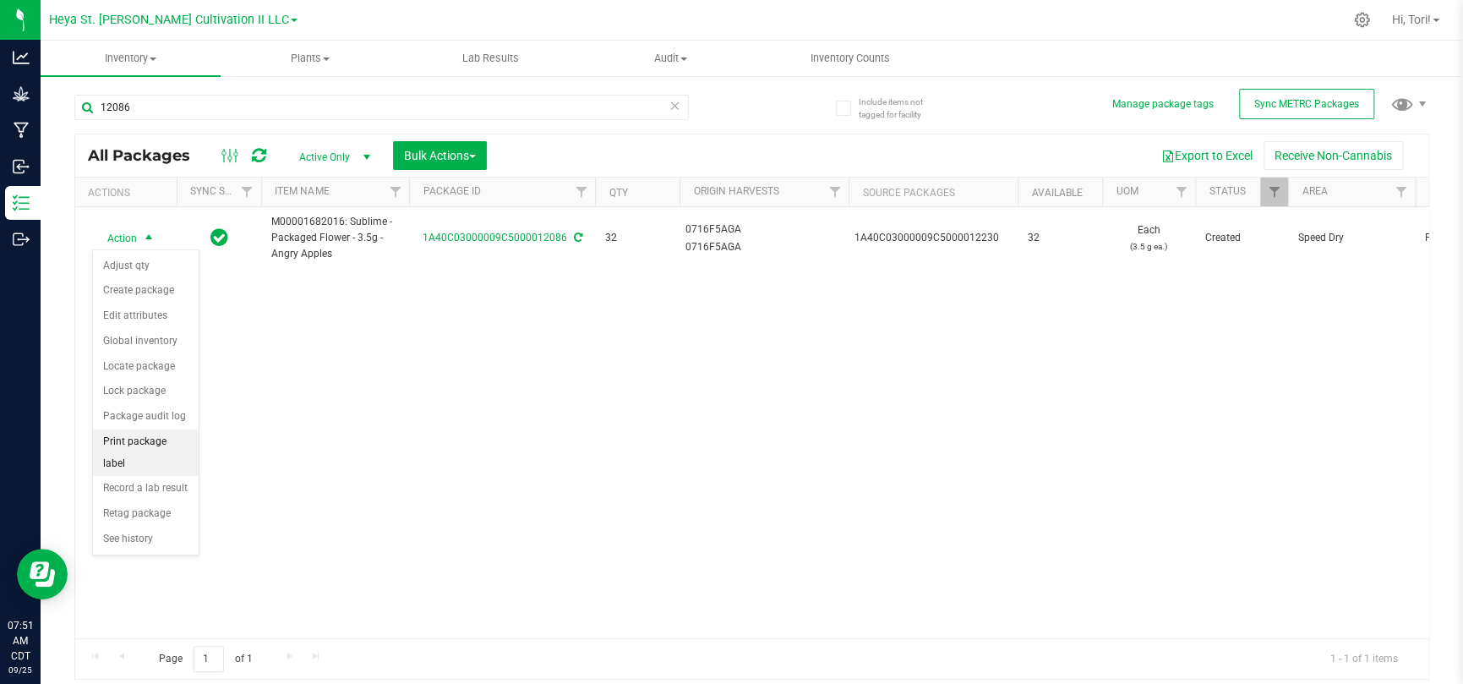
click at [139, 446] on li "Print package label" at bounding box center [146, 452] width 106 height 46
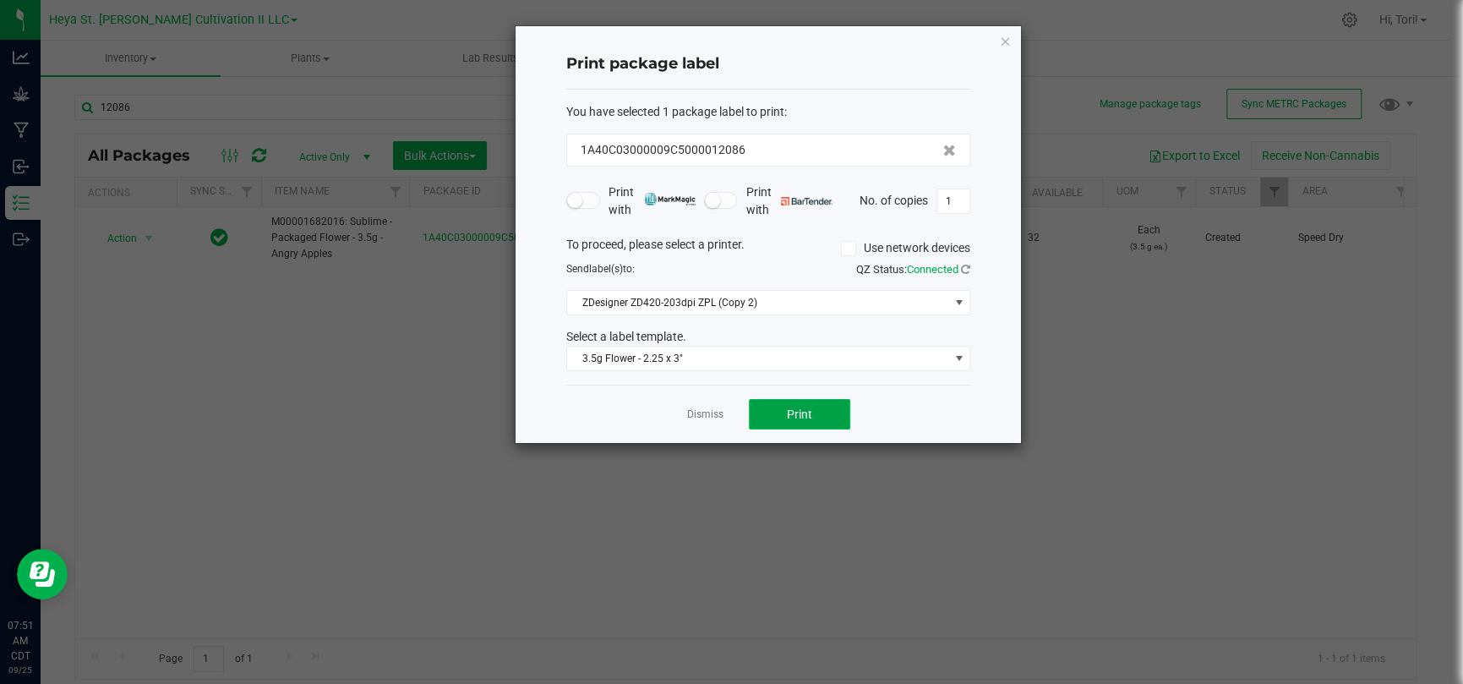
click at [838, 413] on button "Print" at bounding box center [799, 414] width 101 height 30
click at [1009, 40] on icon "button" at bounding box center [1005, 40] width 12 height 20
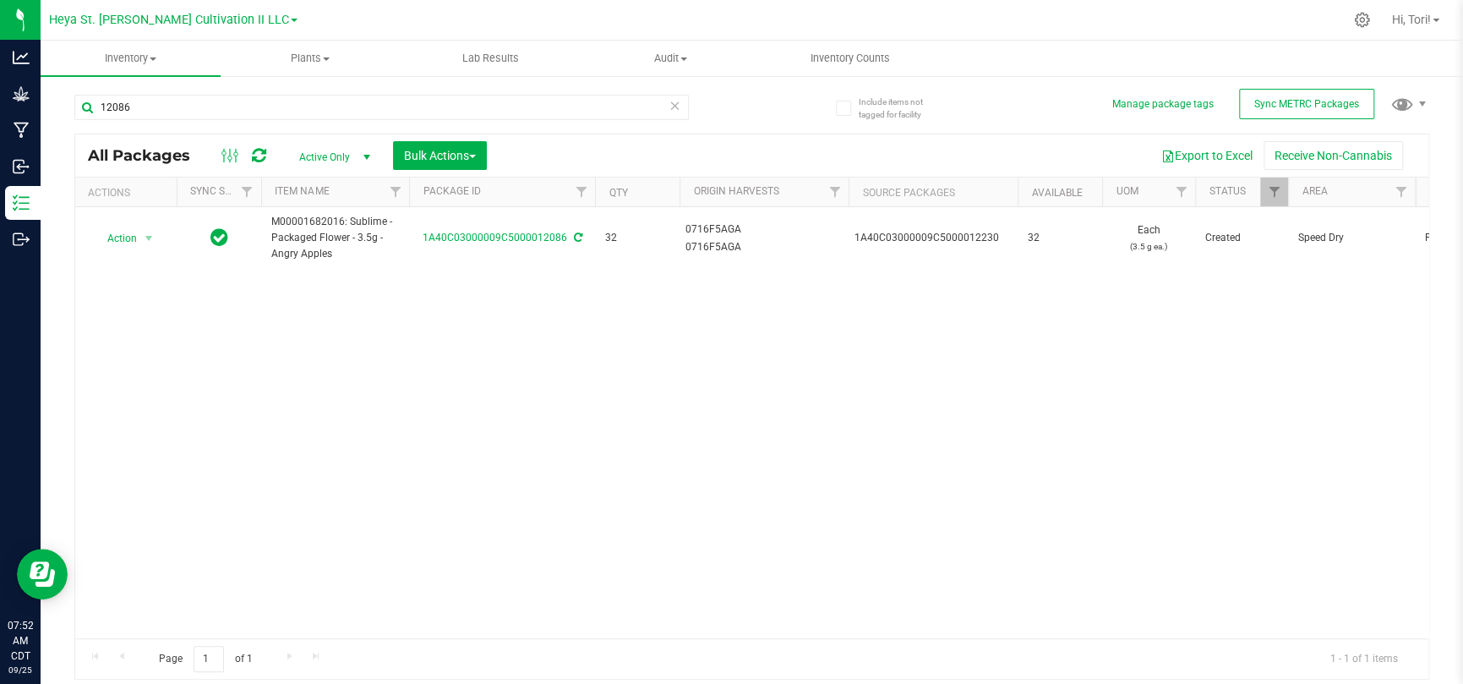
click at [676, 105] on icon at bounding box center [675, 105] width 12 height 20
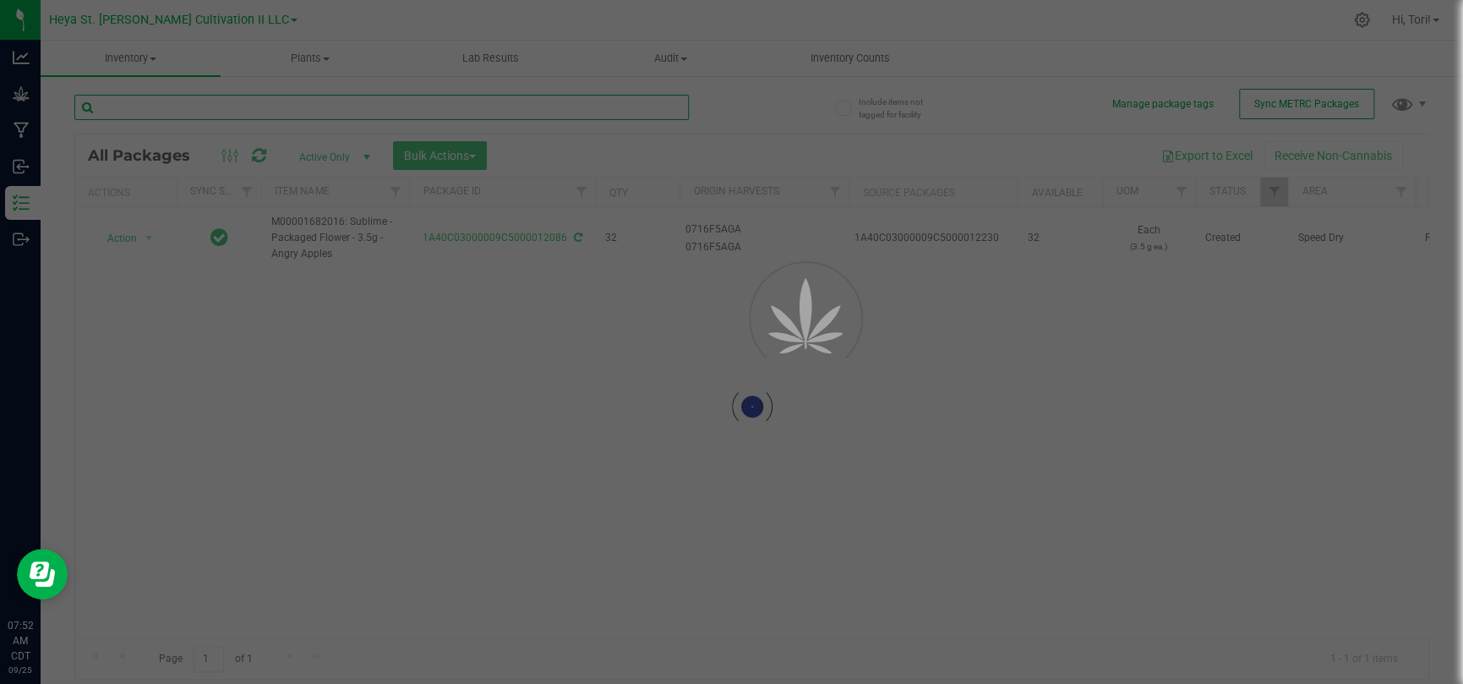
click at [614, 108] on input "text" at bounding box center [381, 107] width 614 height 25
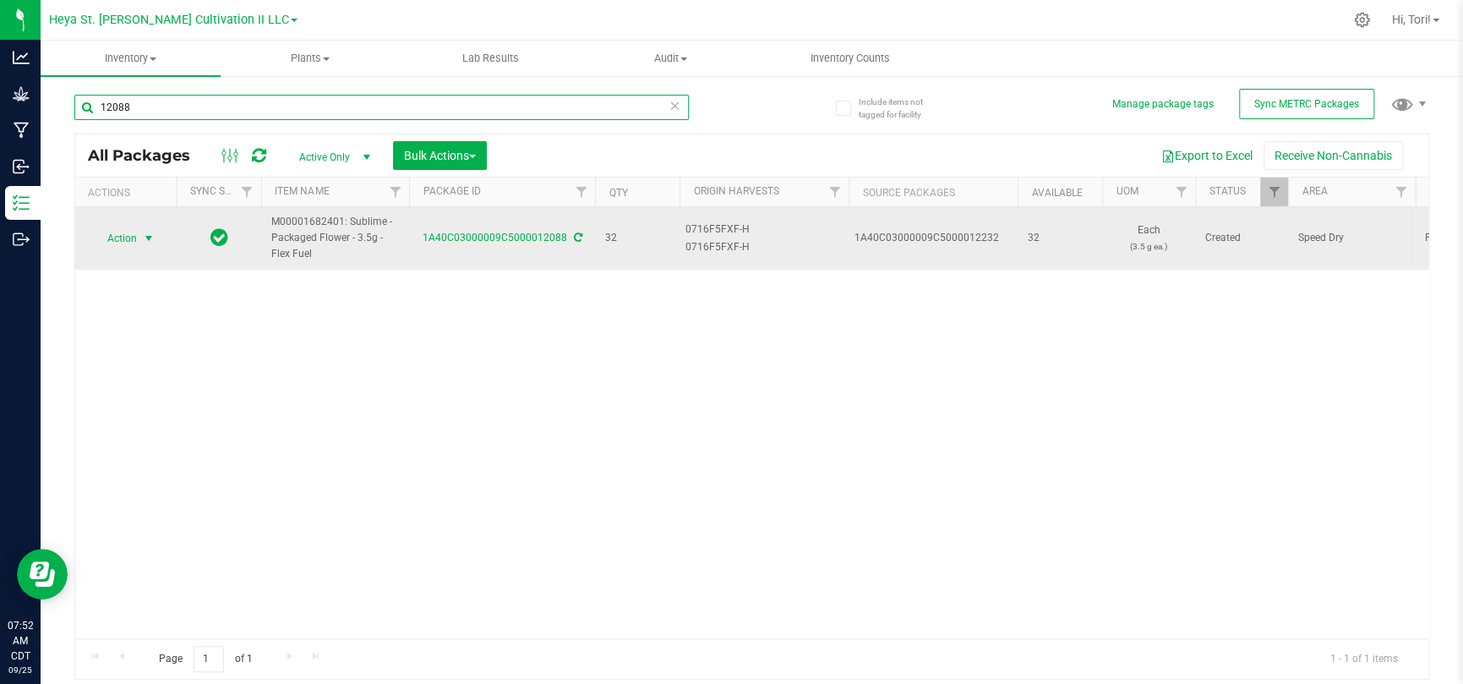
type input "12088"
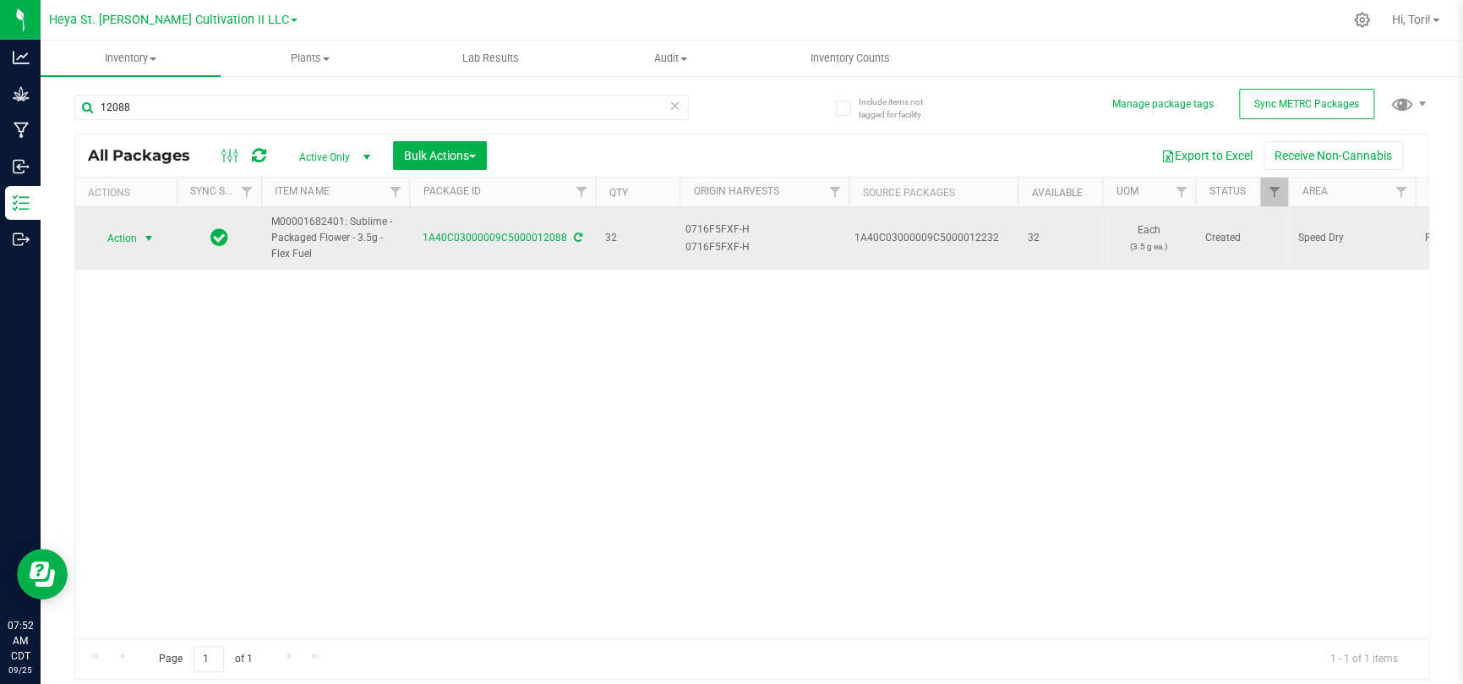
click at [137, 239] on span "Action" at bounding box center [115, 239] width 46 height 24
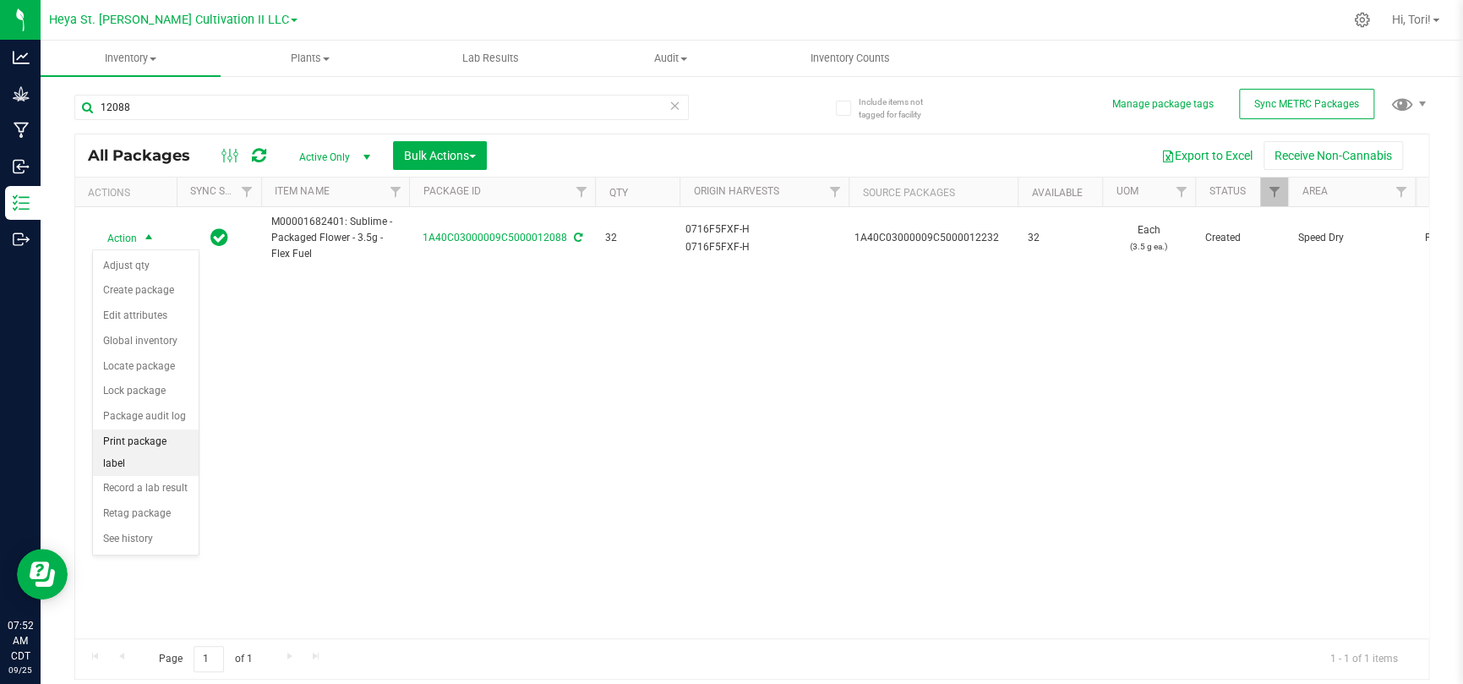
click at [142, 443] on li "Print package label" at bounding box center [146, 452] width 106 height 46
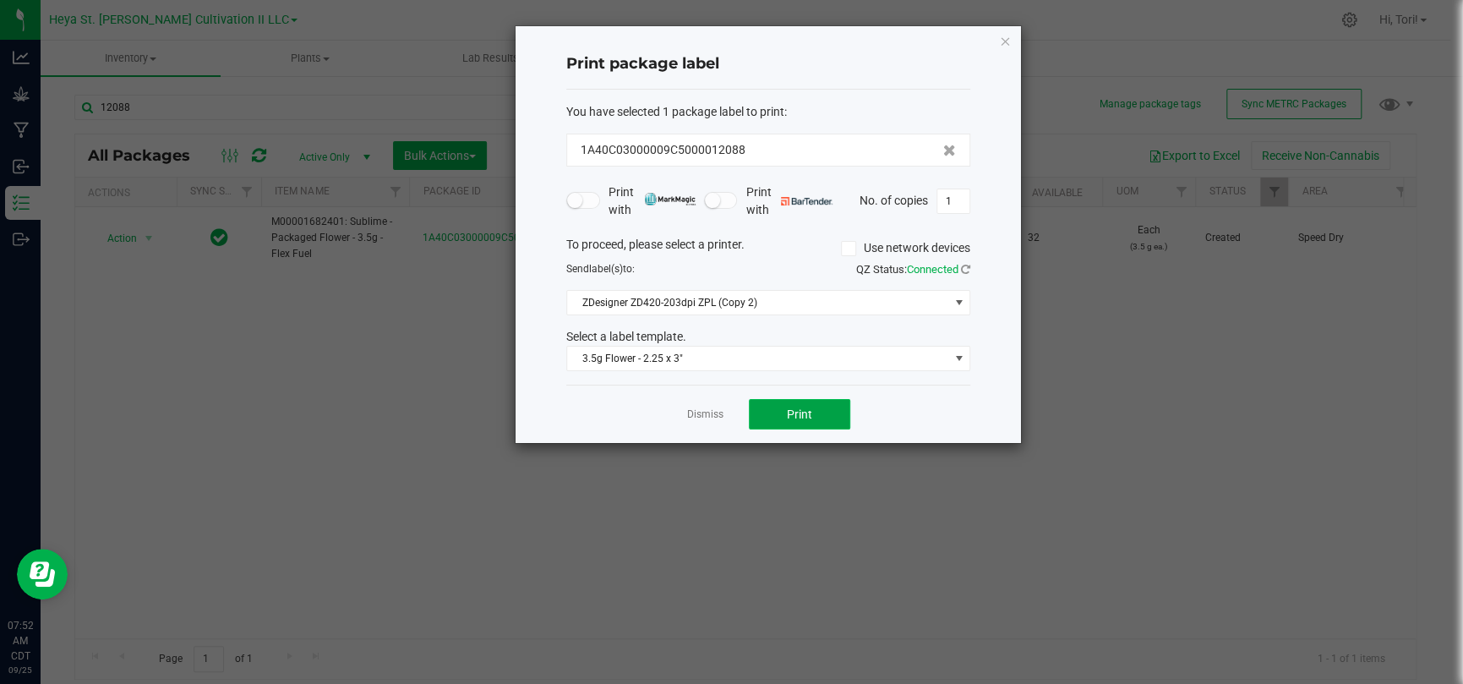
click at [783, 412] on button "Print" at bounding box center [799, 414] width 101 height 30
click at [954, 189] on input "1" at bounding box center [953, 201] width 32 height 24
type input "32"
click at [978, 181] on div "Print package label You have selected 1 package label to print : 1A40C03000009C…" at bounding box center [768, 234] width 505 height 417
click at [829, 415] on button "Print" at bounding box center [799, 414] width 101 height 30
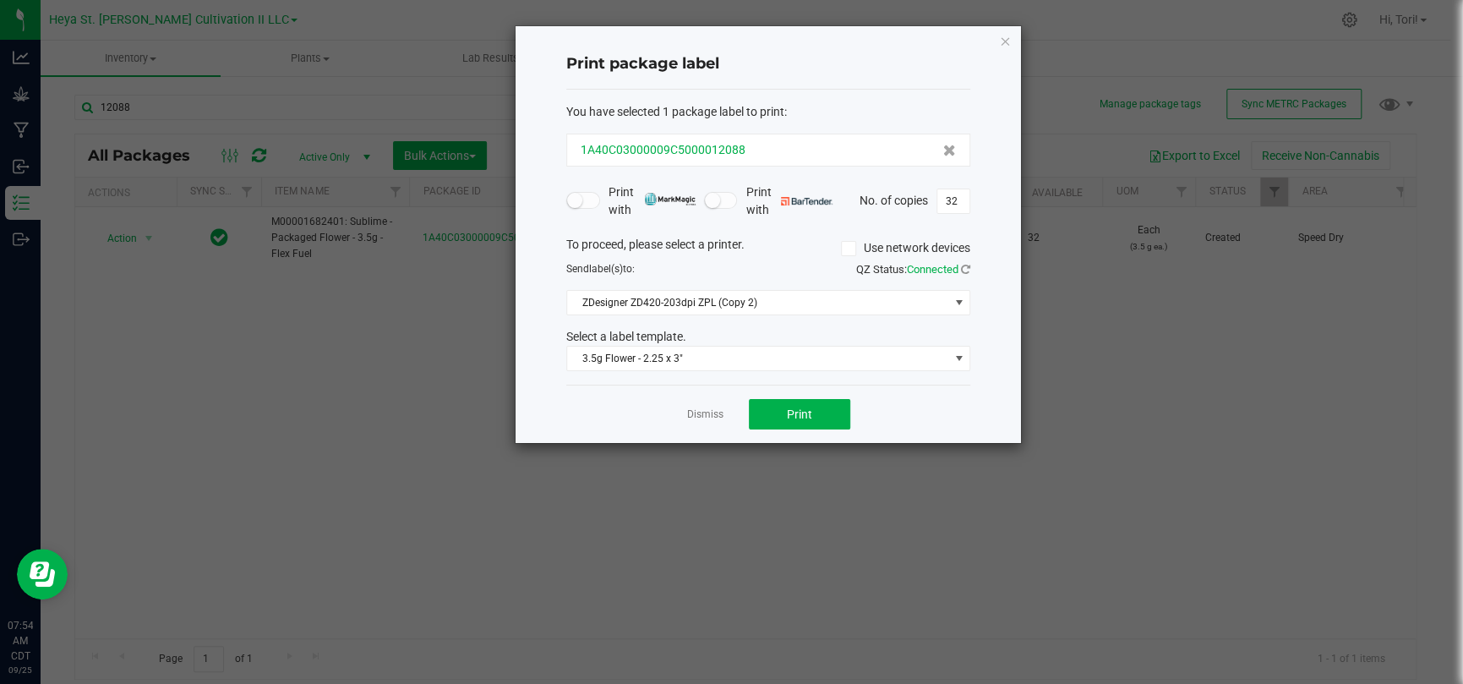
click at [837, 143] on div "1A40C03000009C5000012088" at bounding box center [768, 150] width 375 height 18
click at [700, 413] on link "Dismiss" at bounding box center [705, 414] width 36 height 14
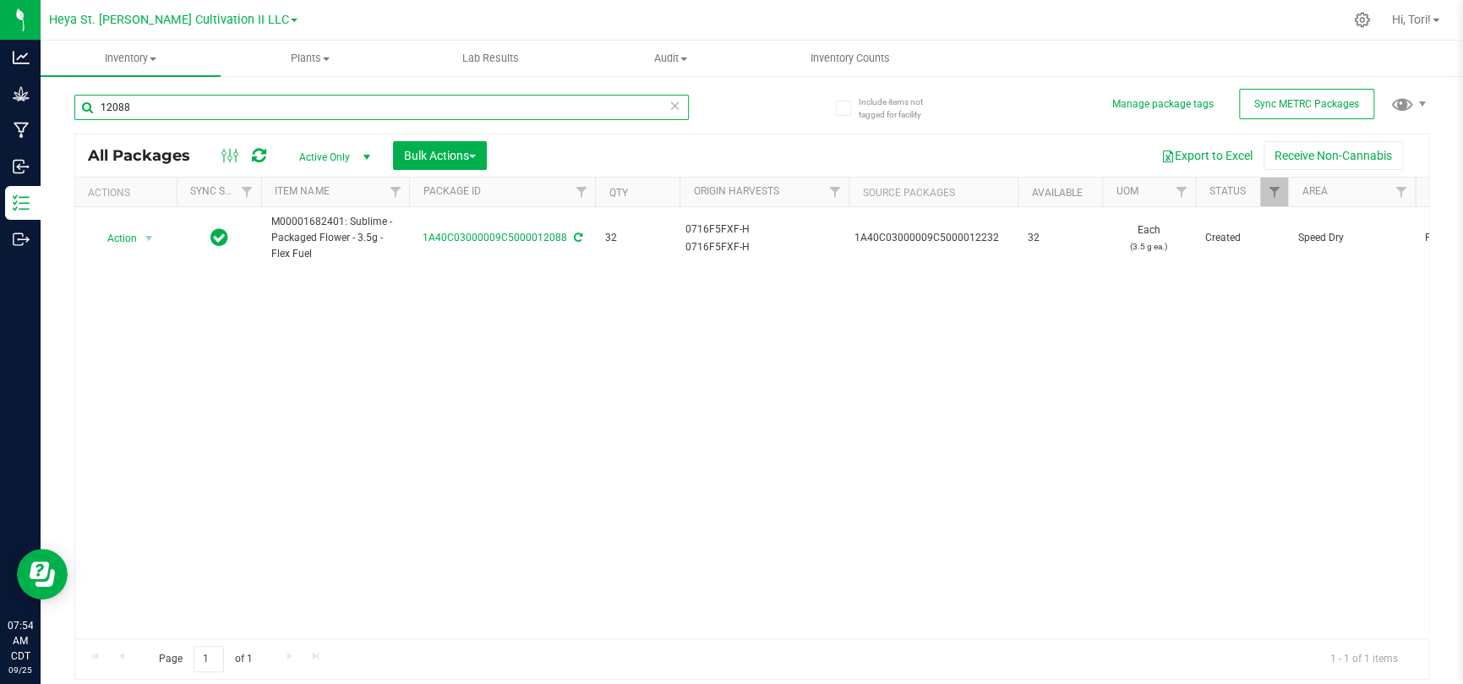
click at [245, 101] on input "12088" at bounding box center [381, 107] width 614 height 25
type input "12089"
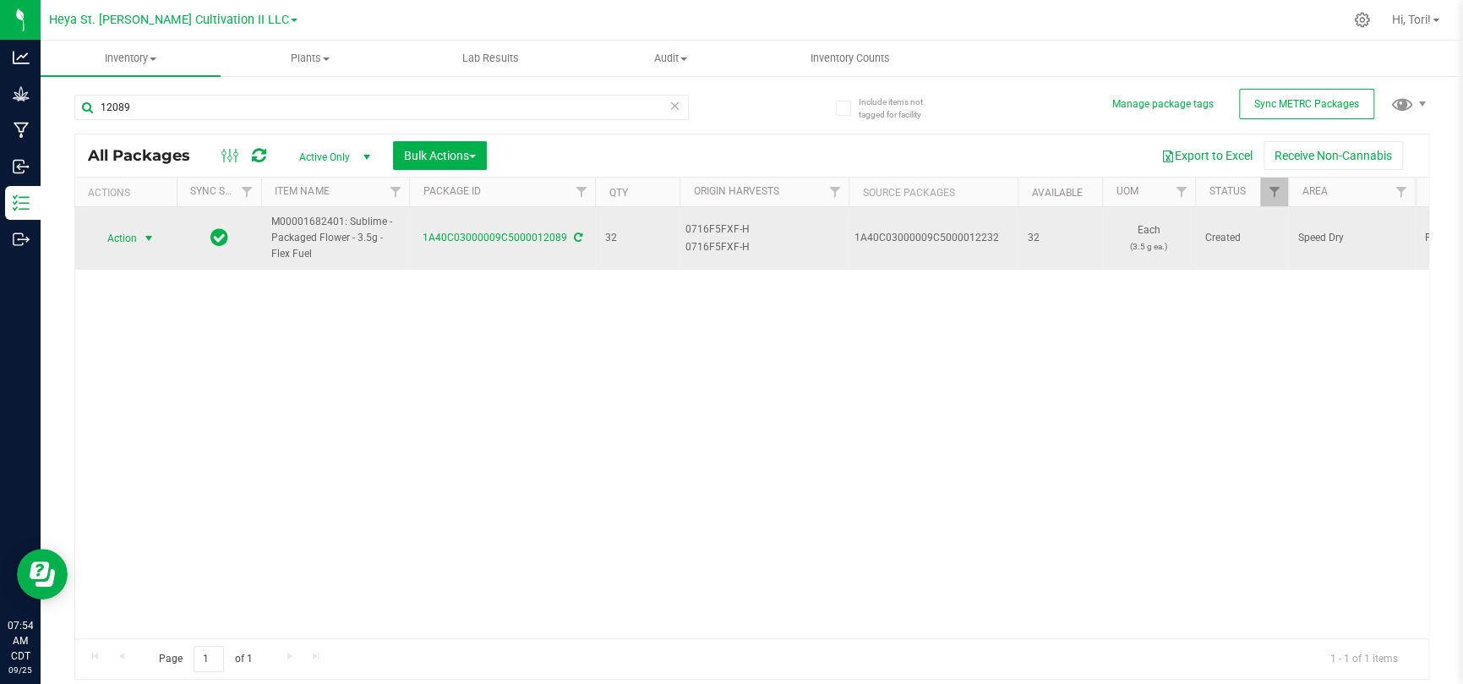
click at [127, 236] on span "Action" at bounding box center [115, 239] width 46 height 24
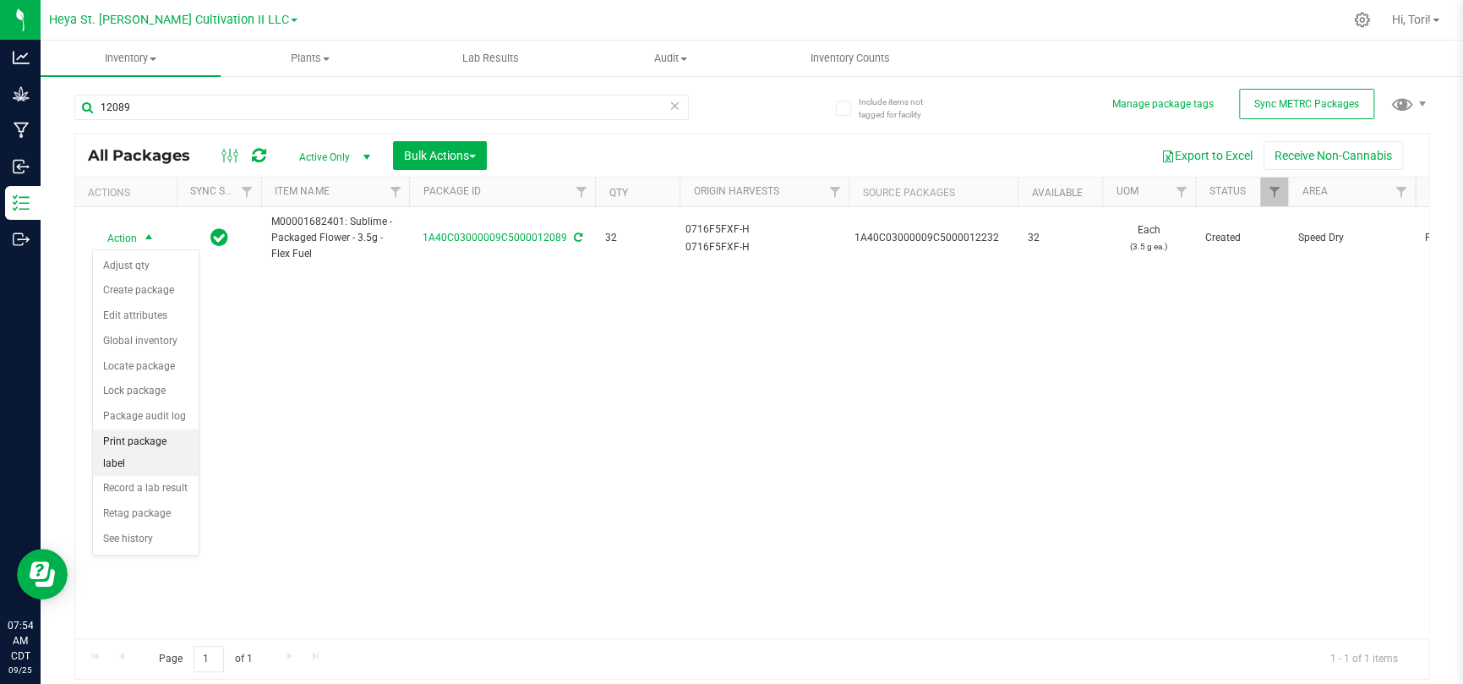
click at [153, 443] on li "Print package label" at bounding box center [146, 452] width 106 height 46
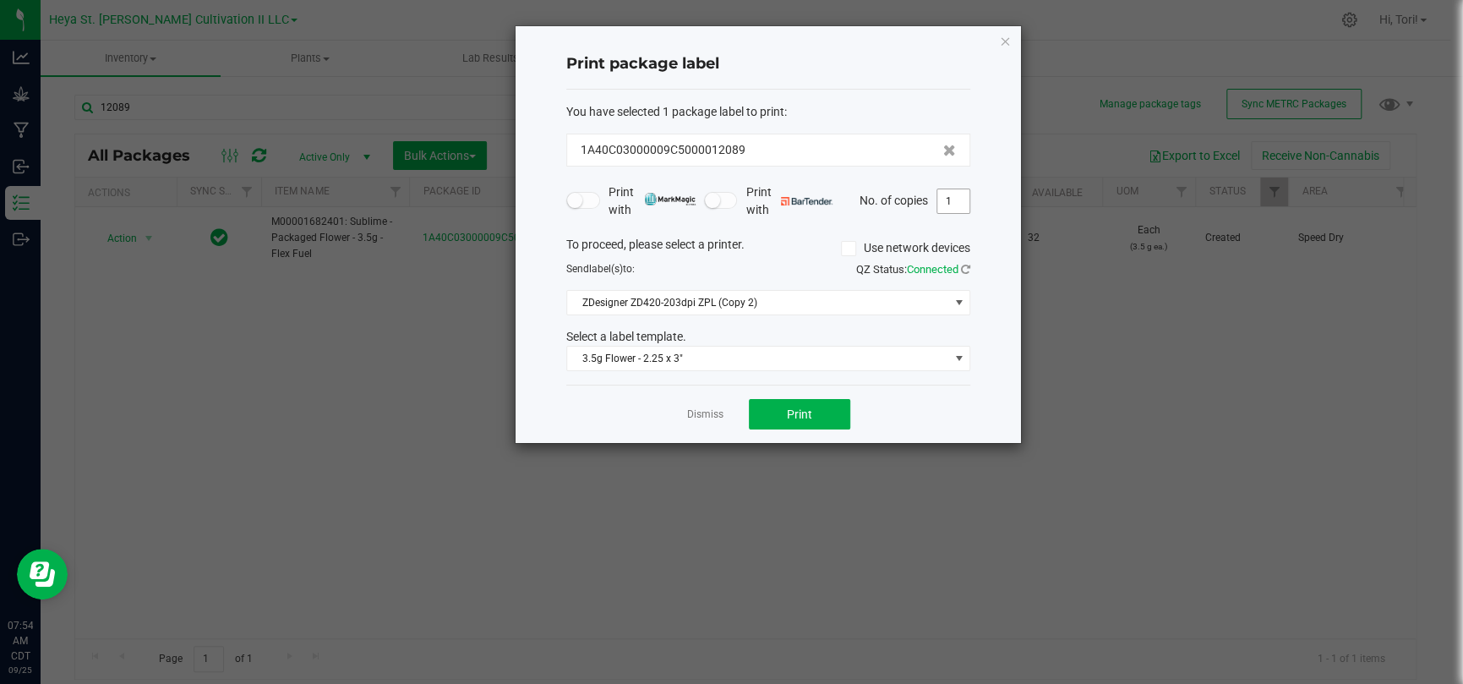
click at [942, 199] on input "1" at bounding box center [953, 201] width 32 height 24
type input "33"
click at [986, 227] on div "Print package label You have selected 1 package label to print : 1A40C03000009C…" at bounding box center [768, 234] width 505 height 417
click at [803, 418] on span "Print" at bounding box center [799, 414] width 25 height 14
click at [1006, 38] on icon "button" at bounding box center [1005, 40] width 12 height 20
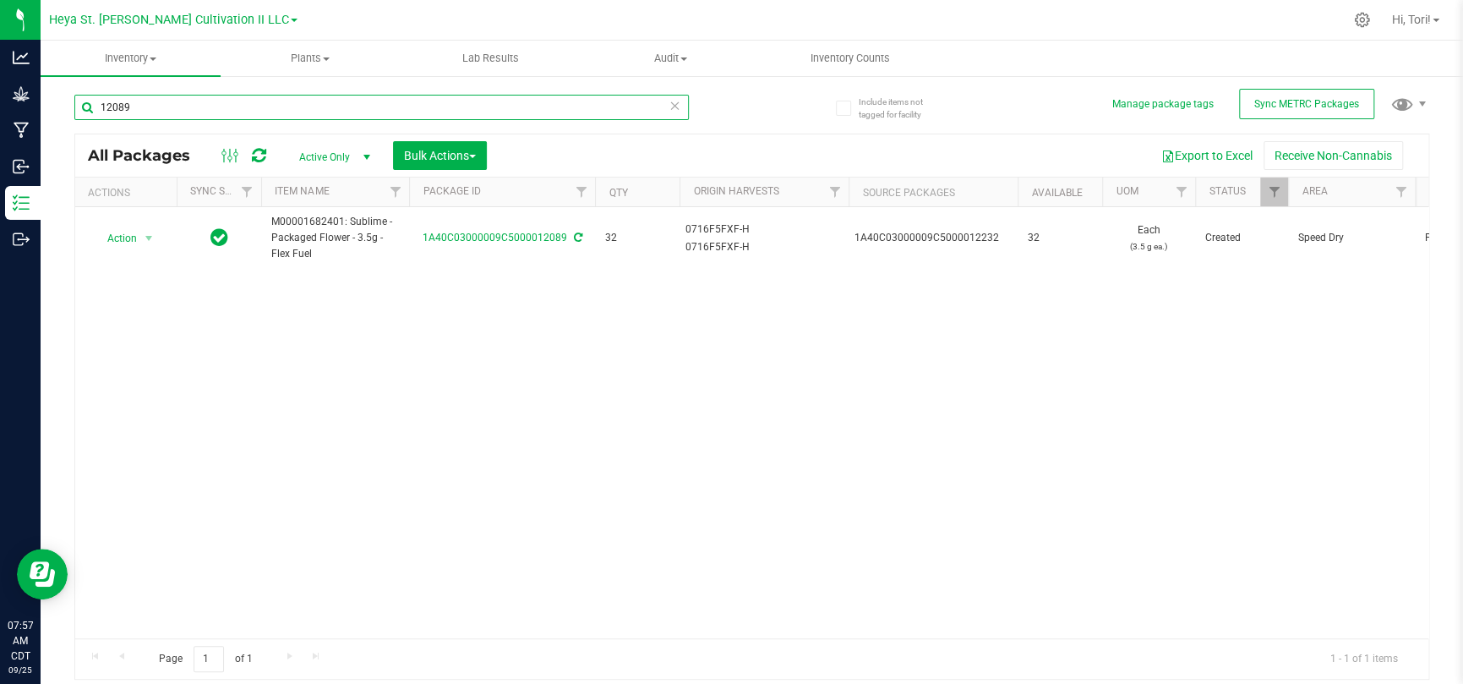
click at [171, 109] on input "12089" at bounding box center [381, 107] width 614 height 25
type input "12090"
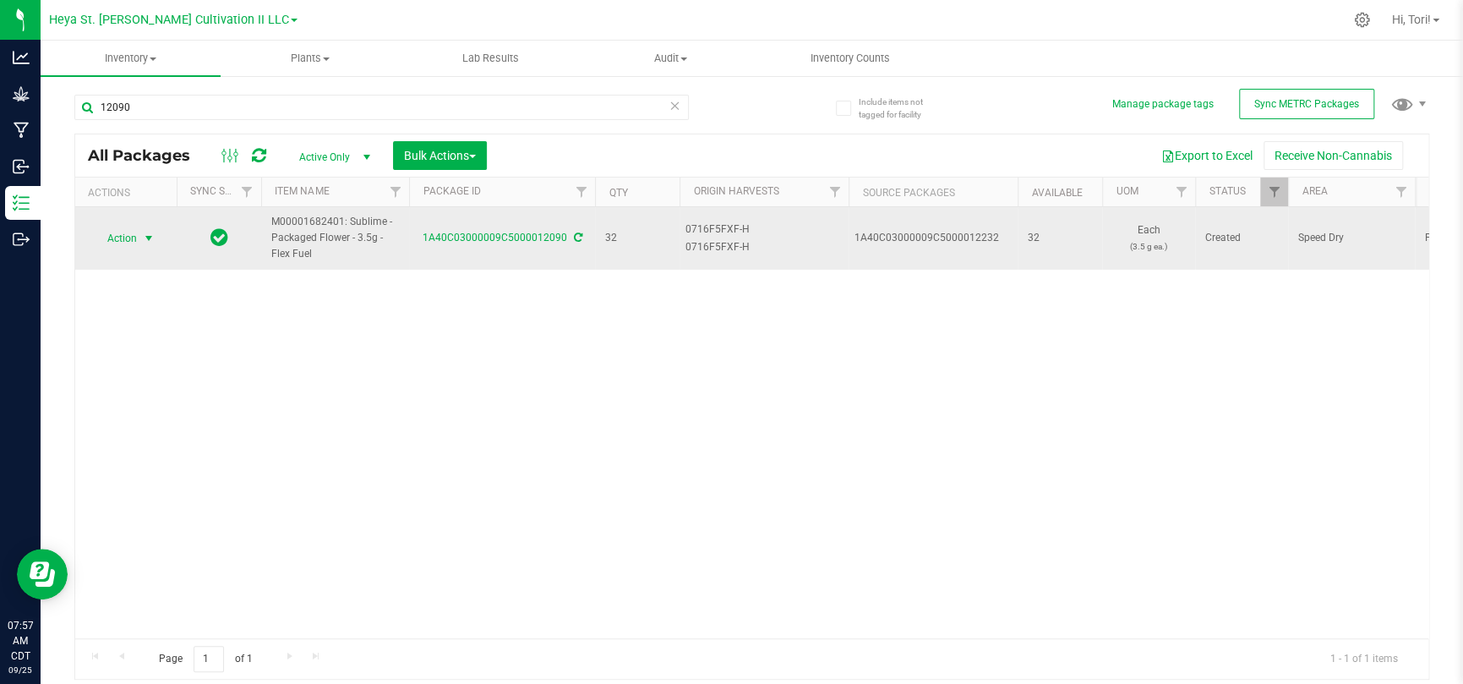
click at [152, 238] on span "select" at bounding box center [149, 239] width 14 height 14
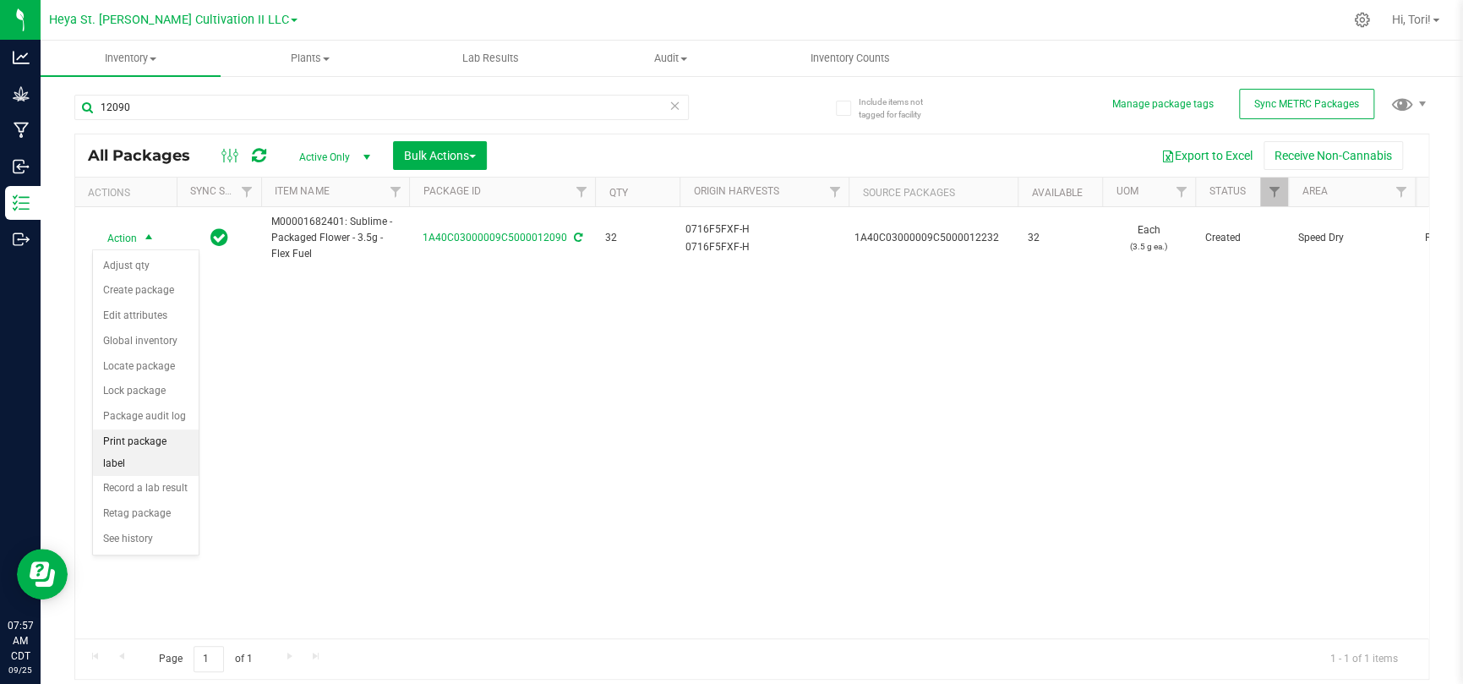
click at [153, 435] on li "Print package label" at bounding box center [146, 452] width 106 height 46
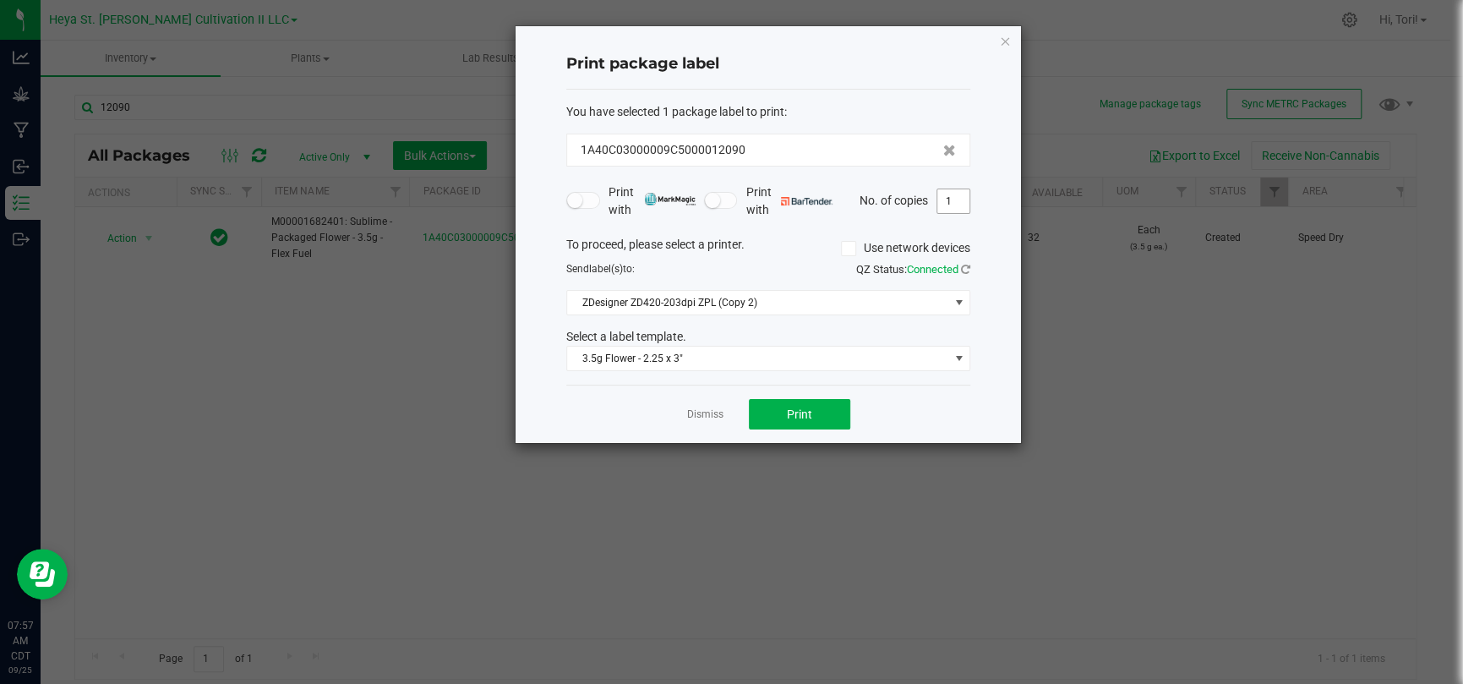
click at [956, 199] on input "1" at bounding box center [953, 201] width 32 height 24
type input "33"
click at [799, 422] on button "Print" at bounding box center [799, 414] width 101 height 30
click at [1003, 41] on icon "button" at bounding box center [1005, 40] width 12 height 20
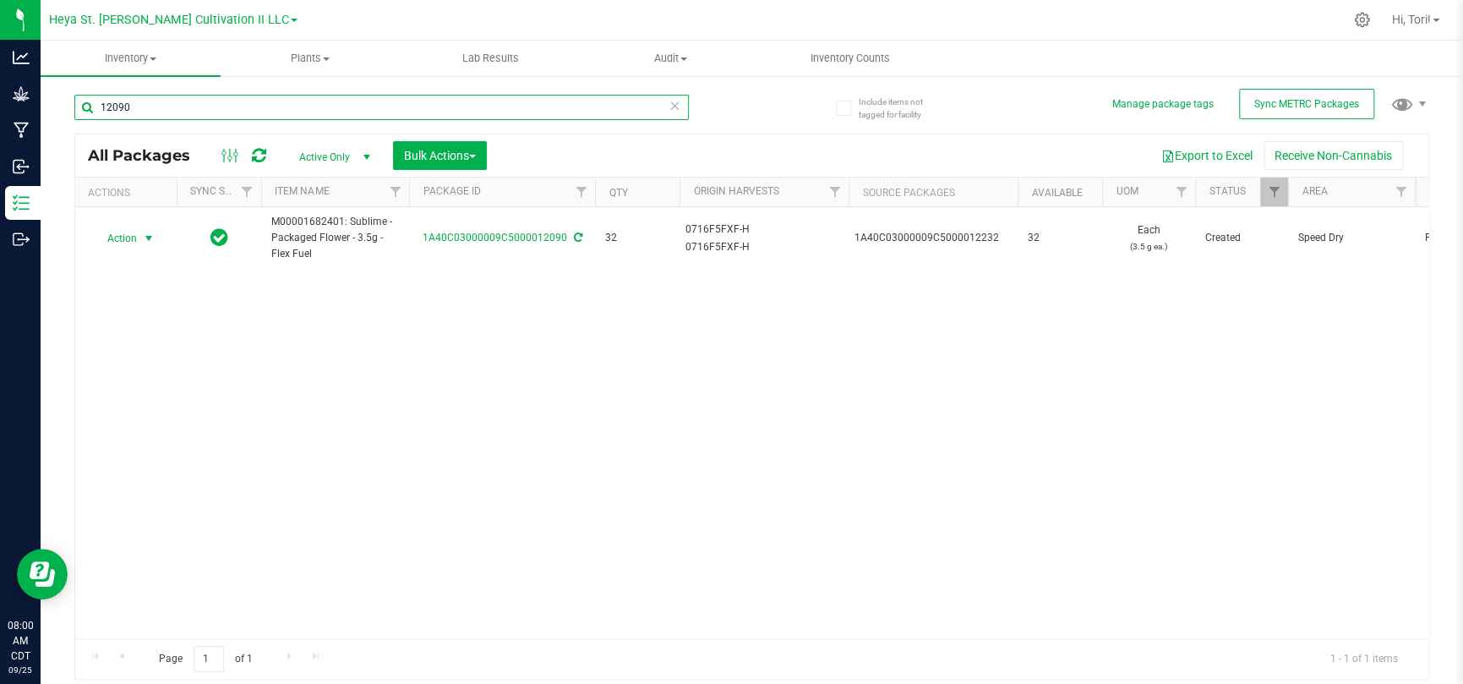
click at [327, 120] on div "12090" at bounding box center [381, 114] width 614 height 39
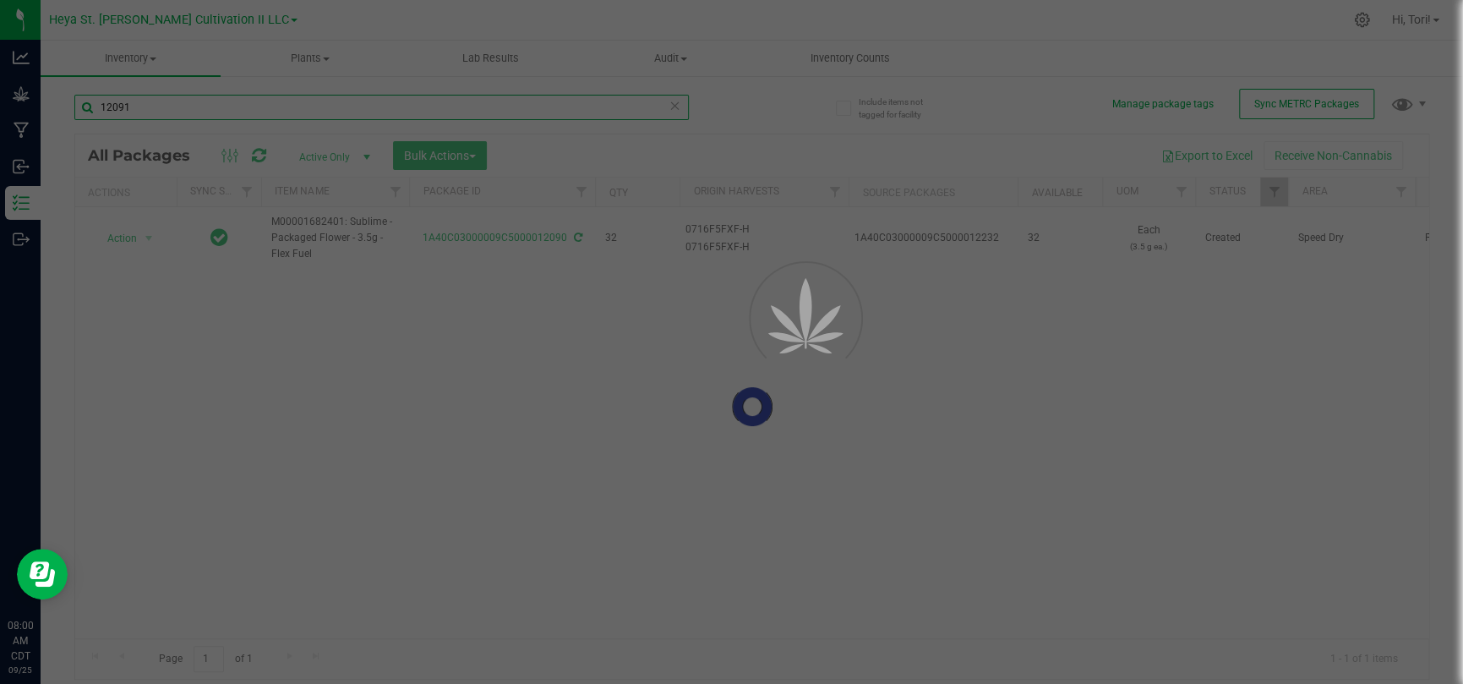
type input "12091"
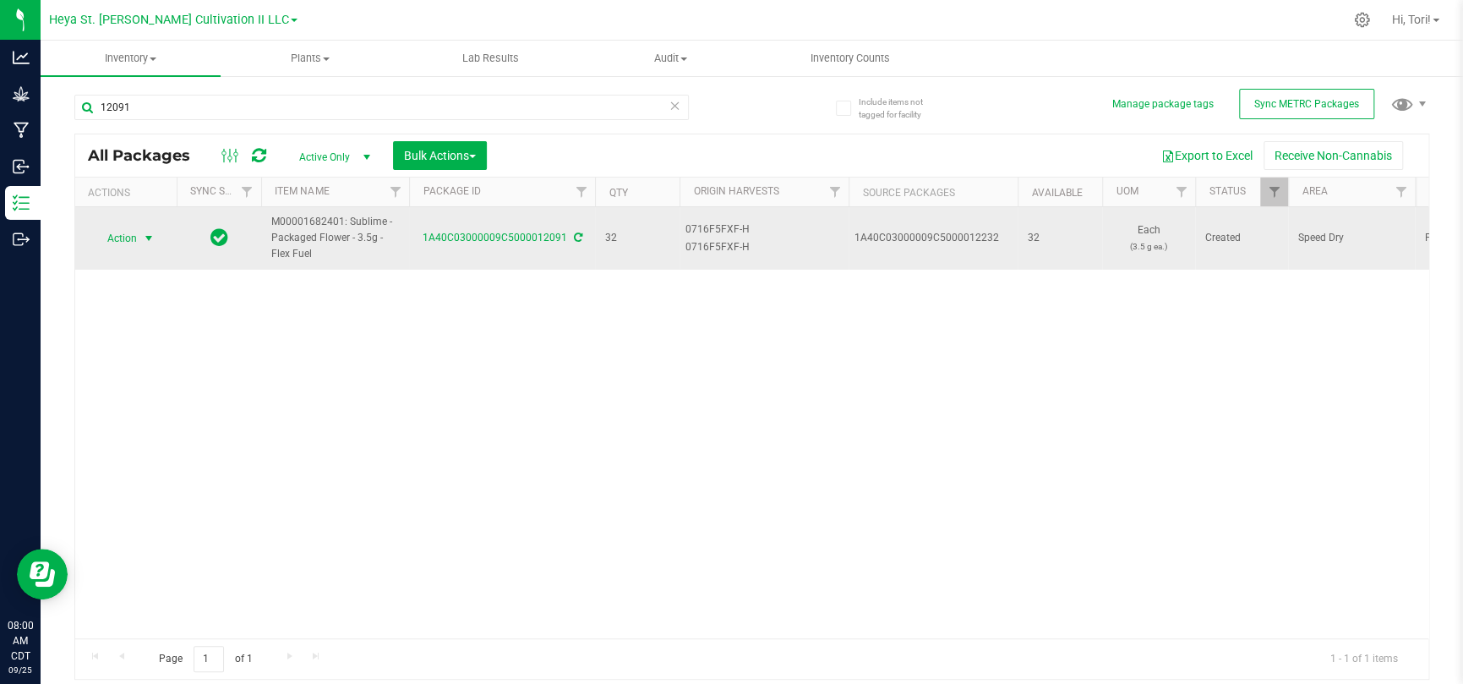
click at [123, 233] on span "Action" at bounding box center [115, 239] width 46 height 24
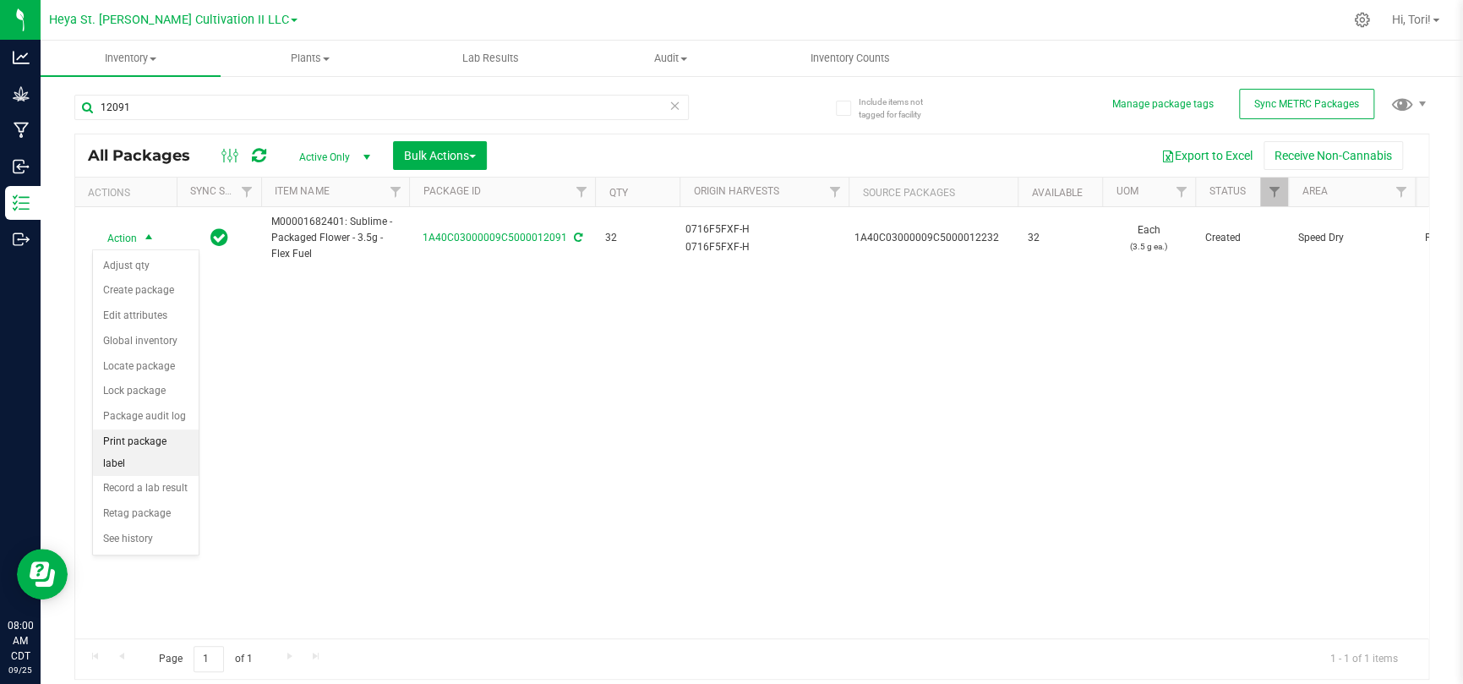
click at [144, 441] on li "Print package label" at bounding box center [146, 452] width 106 height 46
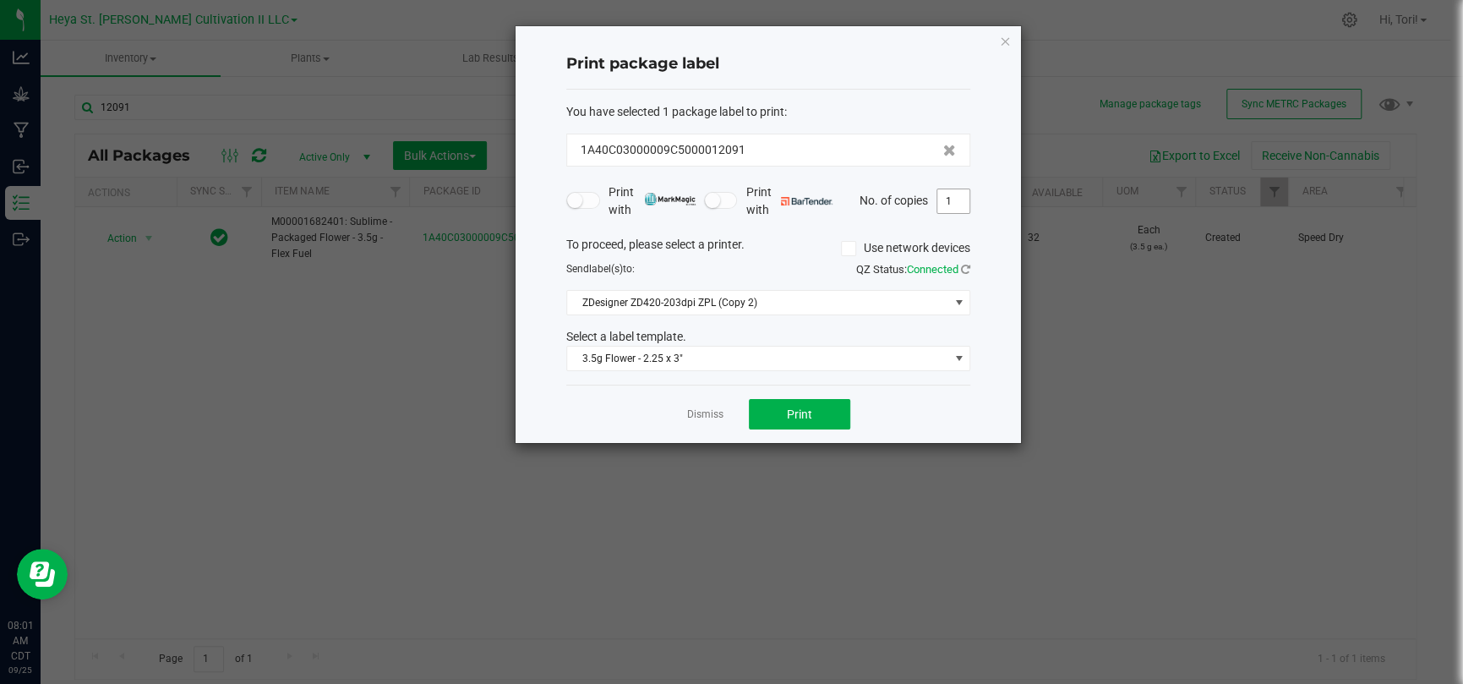
click at [953, 203] on input "1" at bounding box center [953, 201] width 32 height 24
type input "33"
click at [811, 420] on button "Print" at bounding box center [799, 414] width 101 height 30
click at [1007, 38] on icon "button" at bounding box center [1005, 40] width 12 height 20
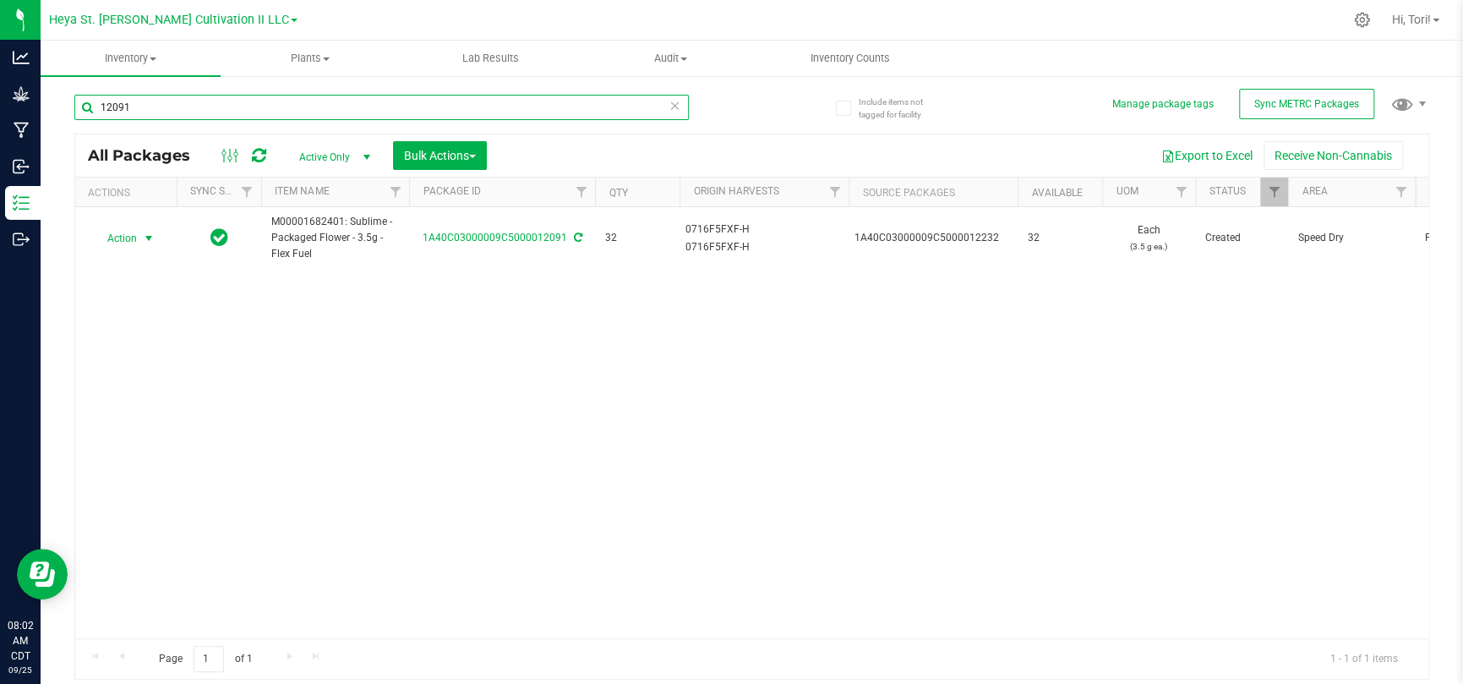
click at [297, 117] on input "12091" at bounding box center [381, 107] width 614 height 25
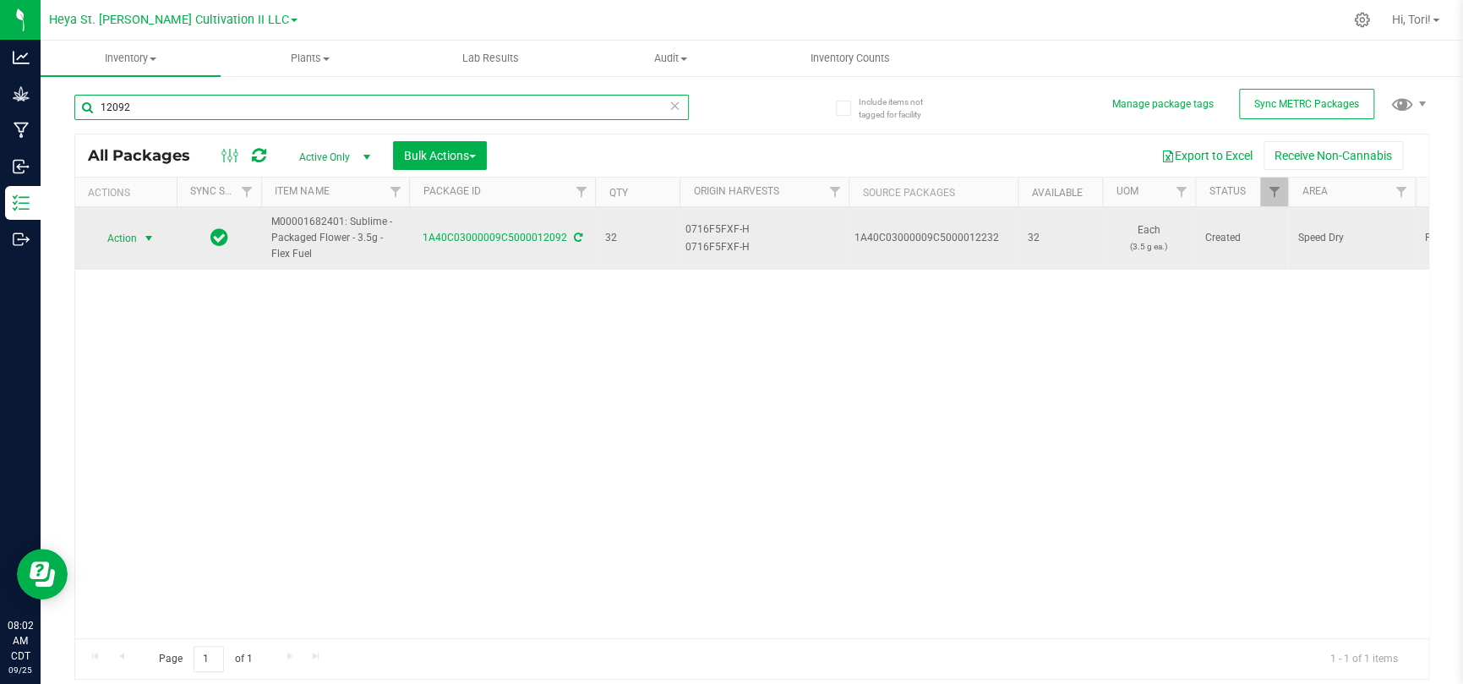
type input "12092"
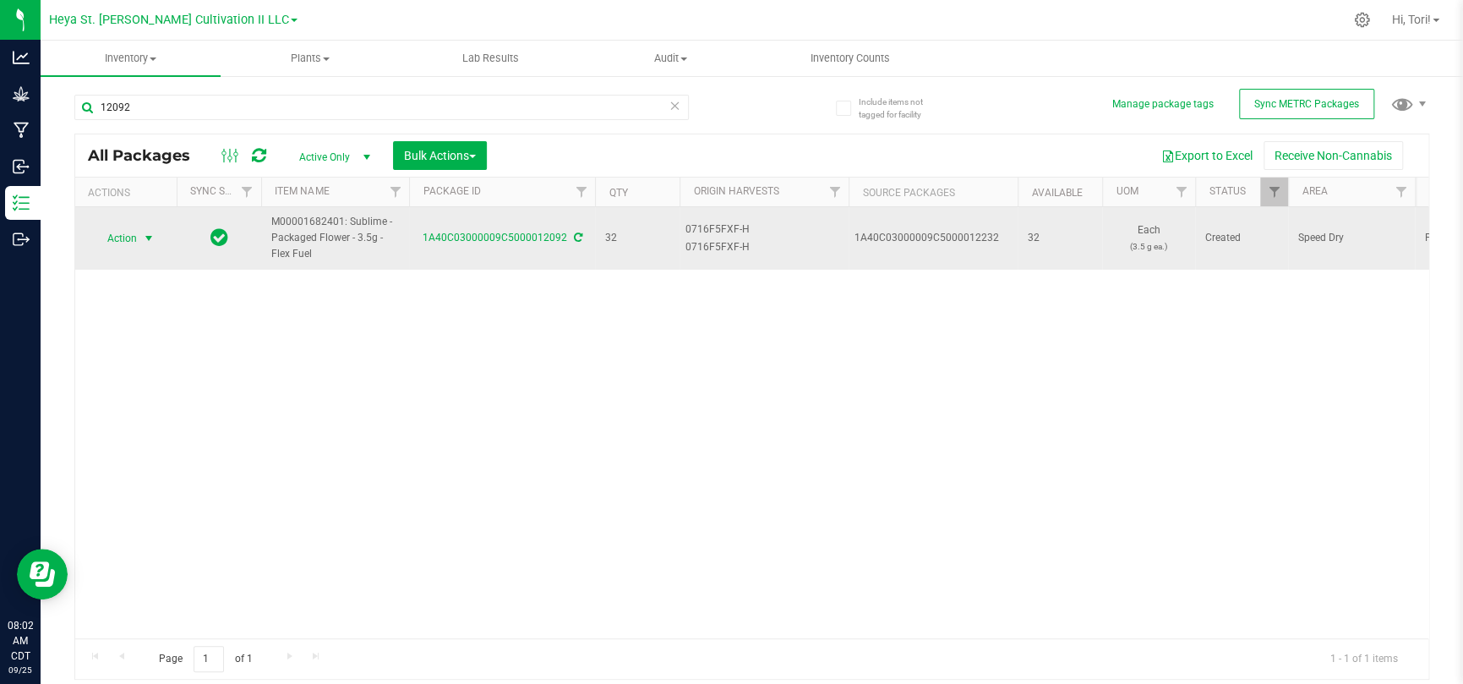
click at [143, 242] on span "select" at bounding box center [149, 239] width 14 height 14
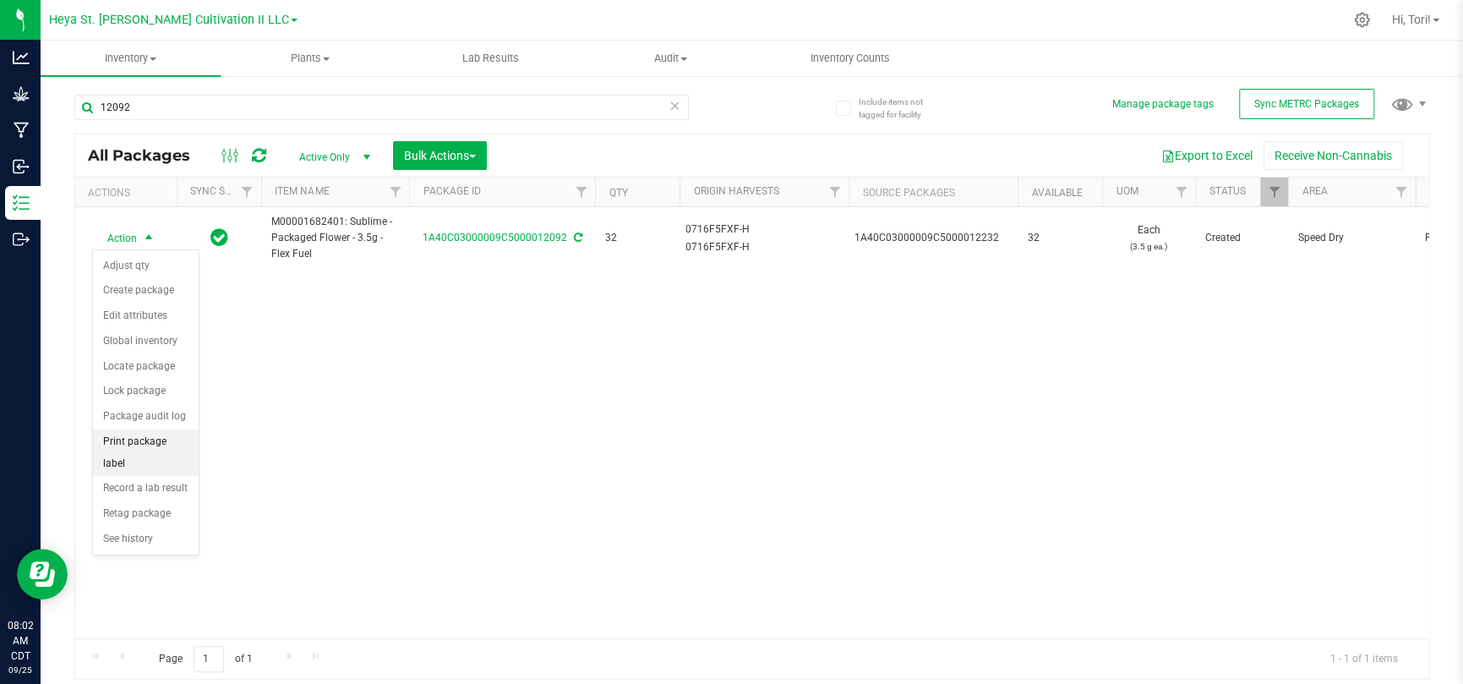
click at [153, 446] on li "Print package label" at bounding box center [146, 452] width 106 height 46
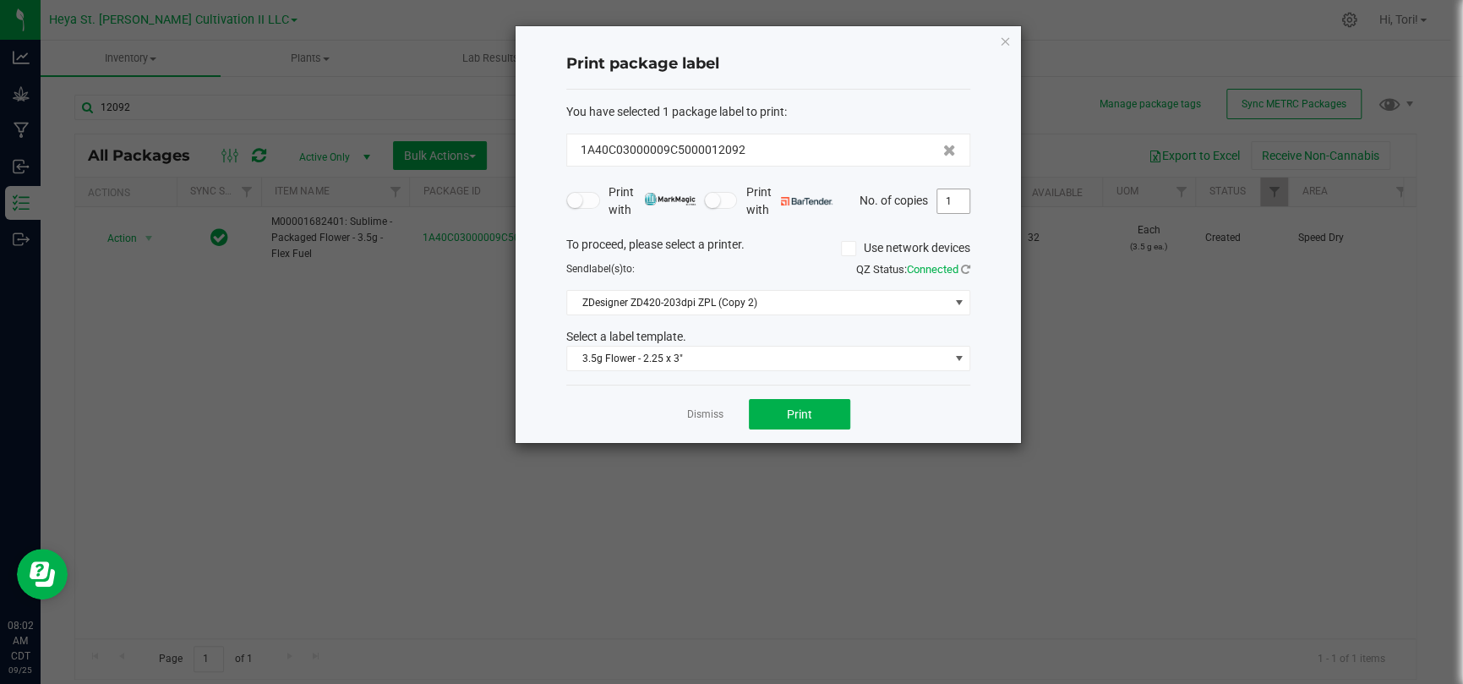
click at [942, 197] on input "1" at bounding box center [953, 201] width 32 height 24
type input "33"
click at [899, 428] on div "Dismiss Print" at bounding box center [768, 414] width 404 height 58
click at [846, 426] on button "Print" at bounding box center [799, 414] width 101 height 30
click at [711, 412] on link "Dismiss" at bounding box center [705, 414] width 36 height 14
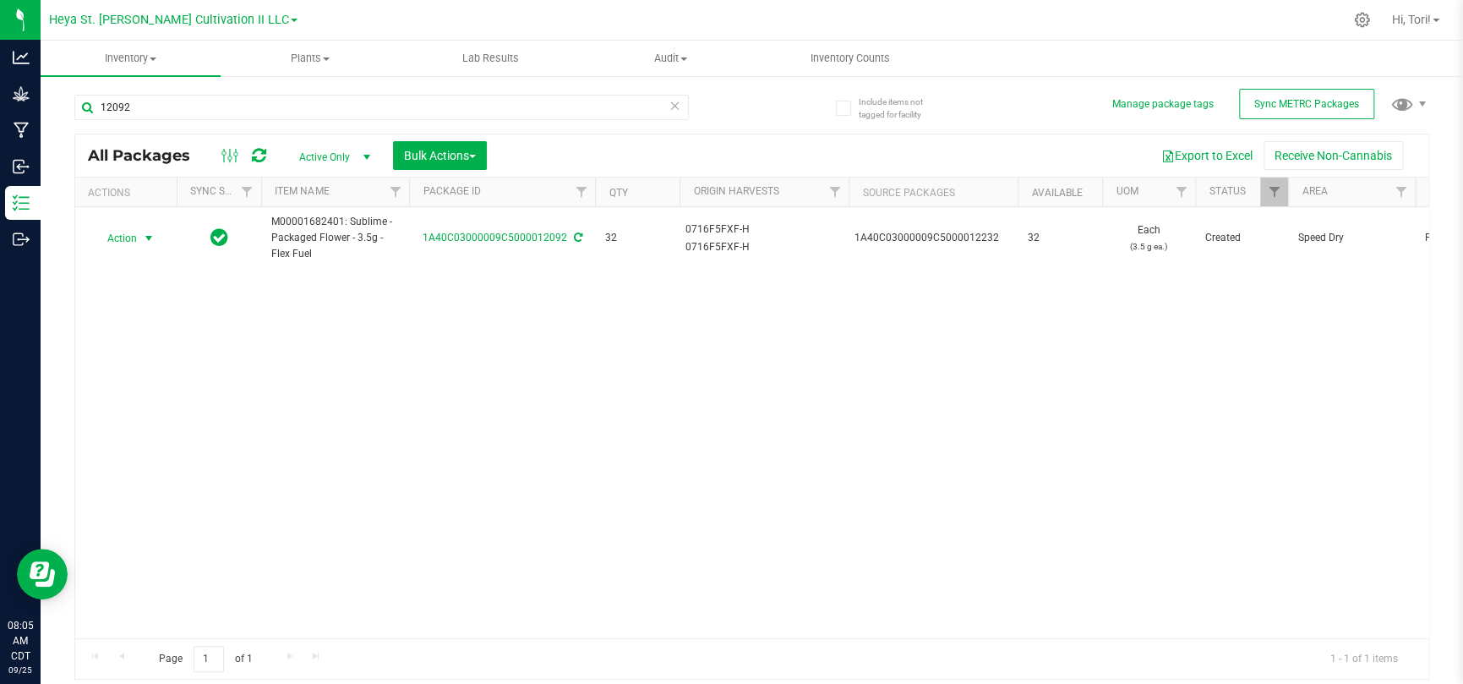
click at [275, 121] on div "12092" at bounding box center [381, 114] width 614 height 39
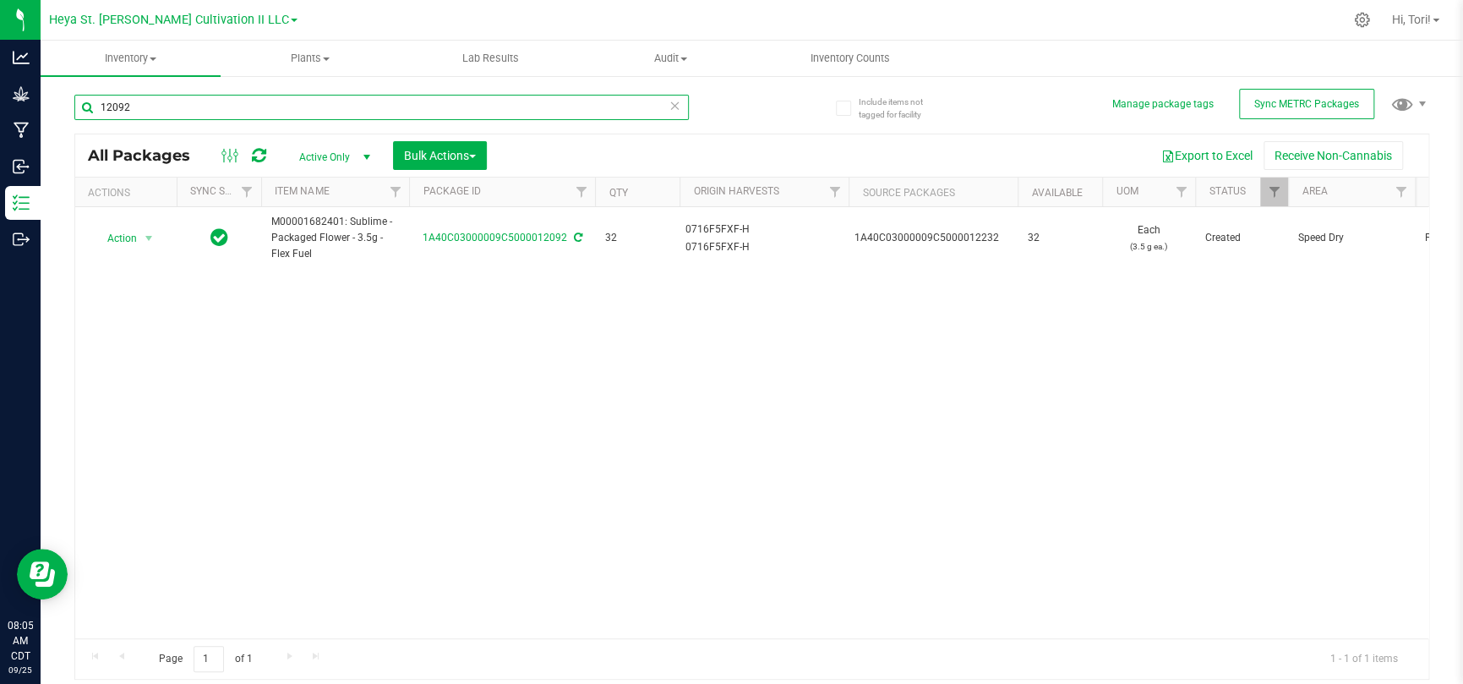
click at [274, 112] on input "12092" at bounding box center [381, 107] width 614 height 25
type input "12093"
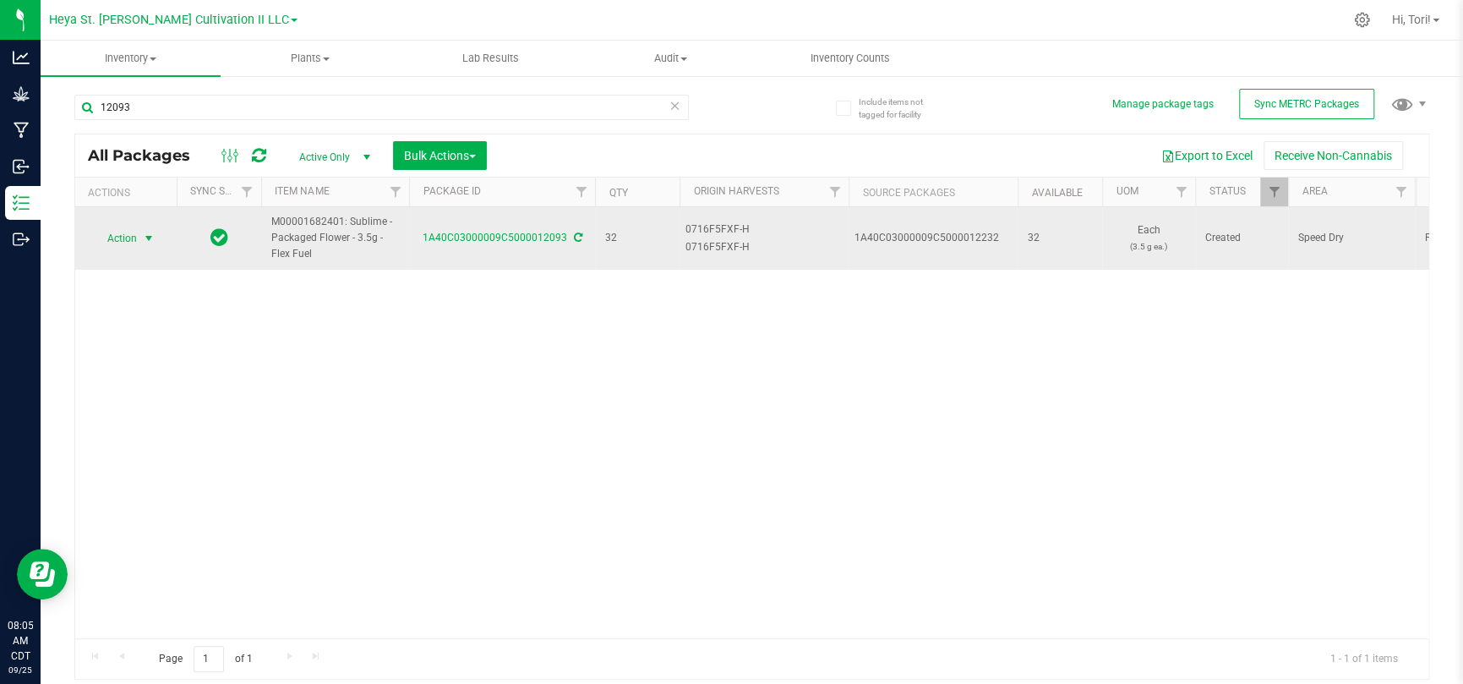
click at [110, 238] on span "Action" at bounding box center [115, 239] width 46 height 24
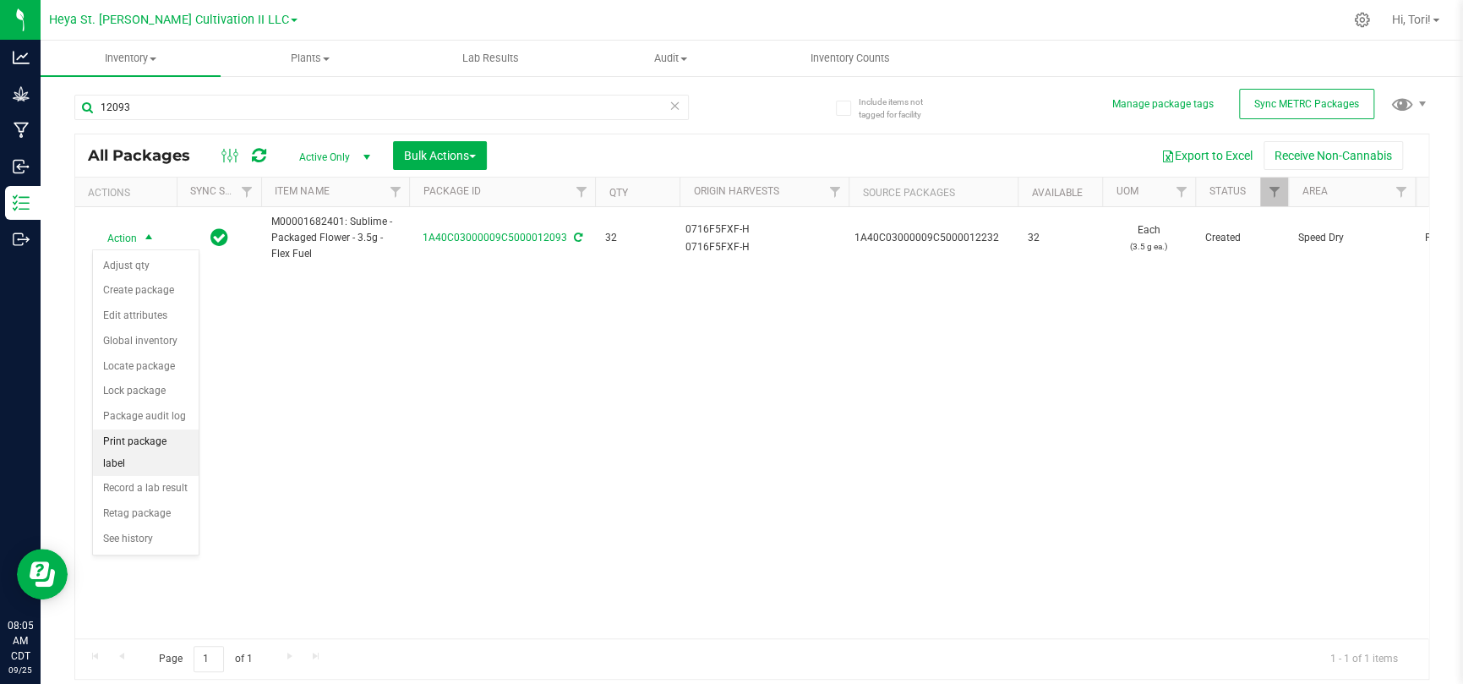
click at [169, 446] on li "Print package label" at bounding box center [146, 452] width 106 height 46
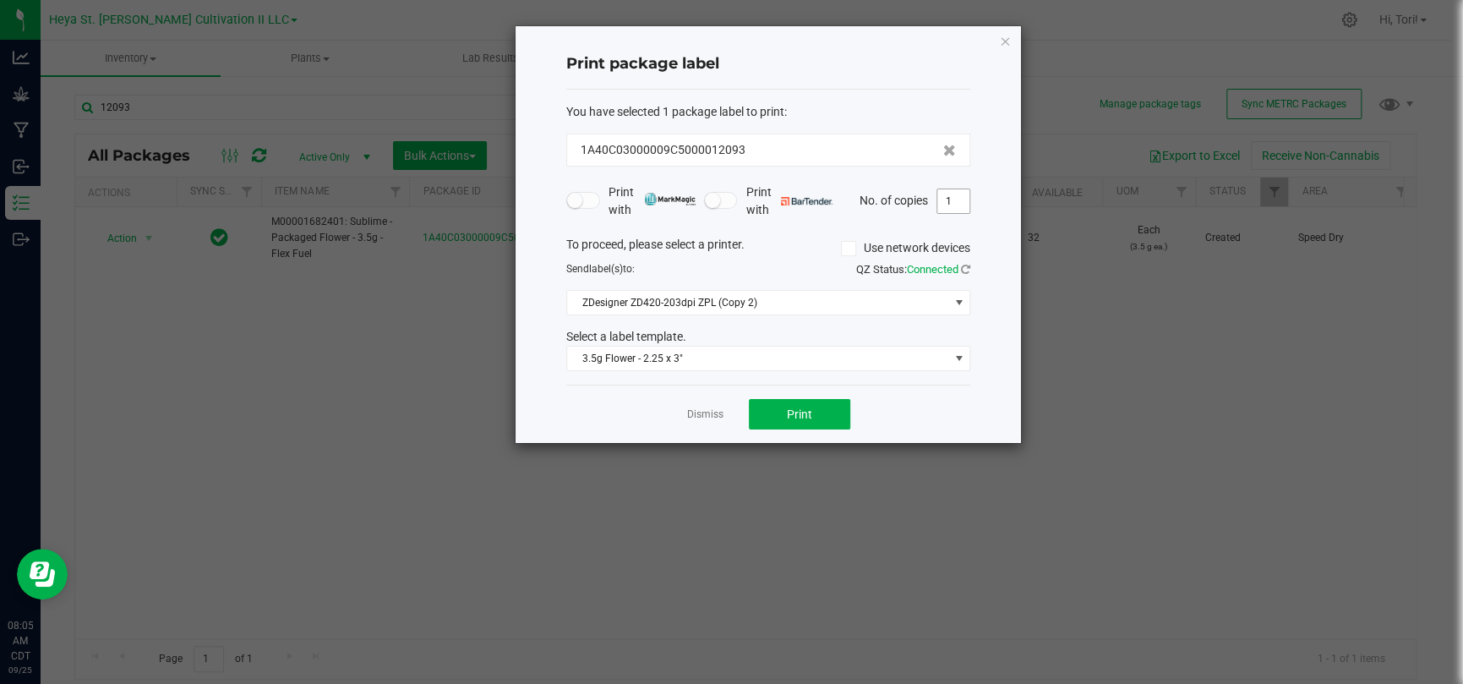
click at [954, 202] on input "1" at bounding box center [953, 201] width 32 height 24
type input "33"
click at [829, 408] on button "Print" at bounding box center [799, 414] width 101 height 30
click at [1009, 31] on icon "button" at bounding box center [1005, 40] width 12 height 20
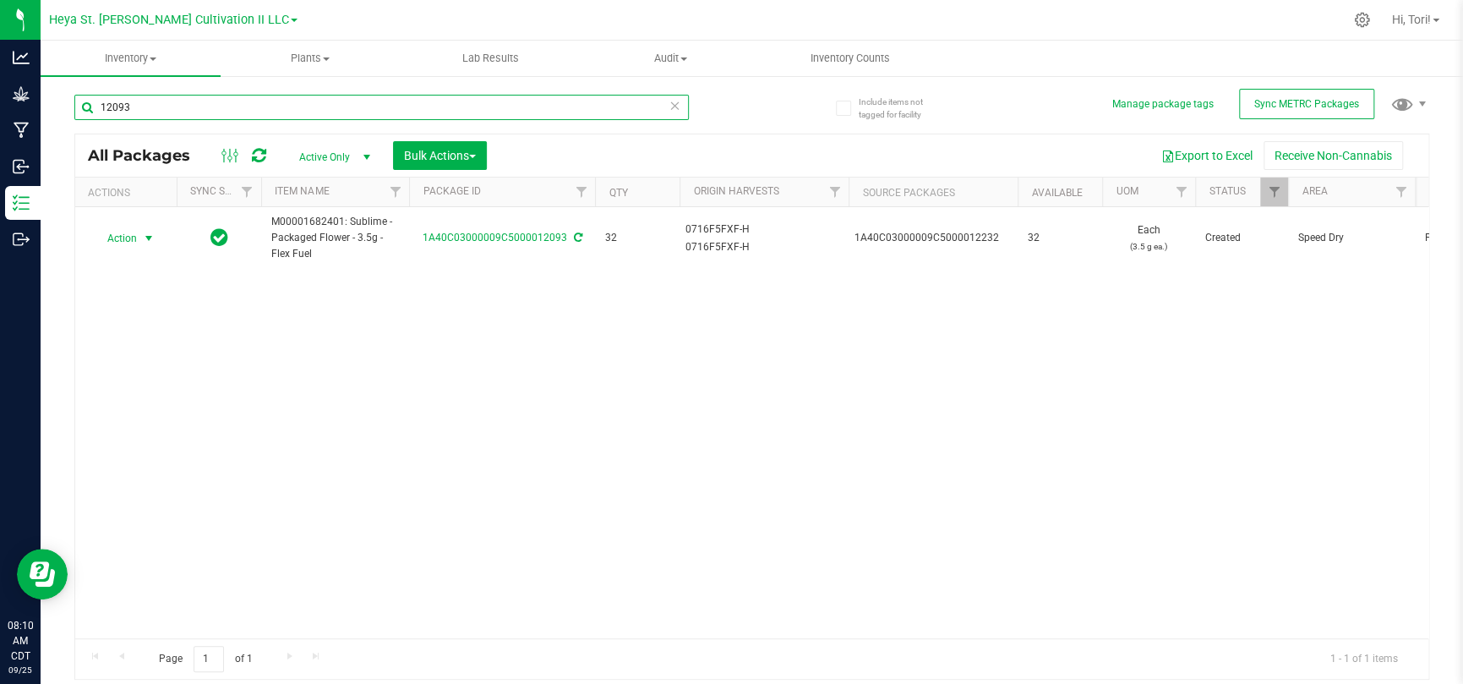
click at [155, 112] on input "12093" at bounding box center [381, 107] width 614 height 25
type input "12094"
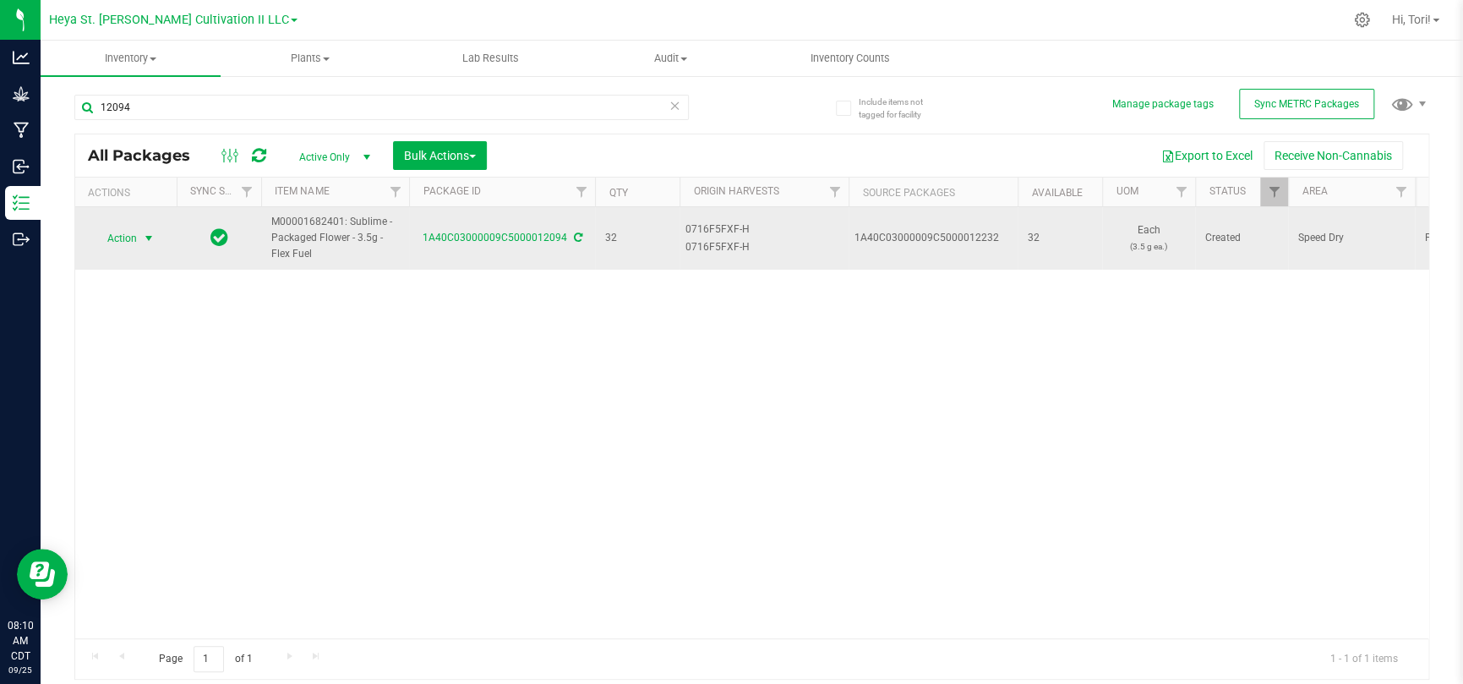
click at [128, 233] on span "Action" at bounding box center [115, 239] width 46 height 24
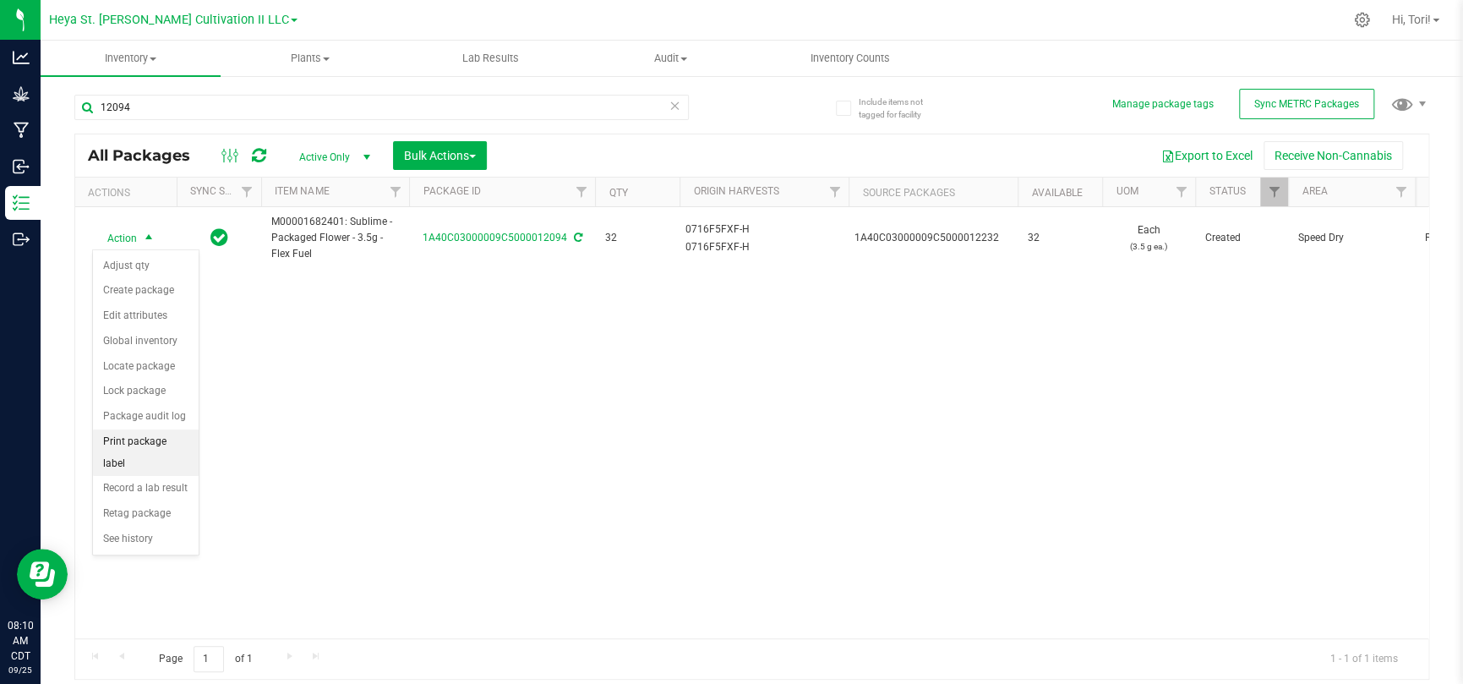
click at [156, 446] on li "Print package label" at bounding box center [146, 452] width 106 height 46
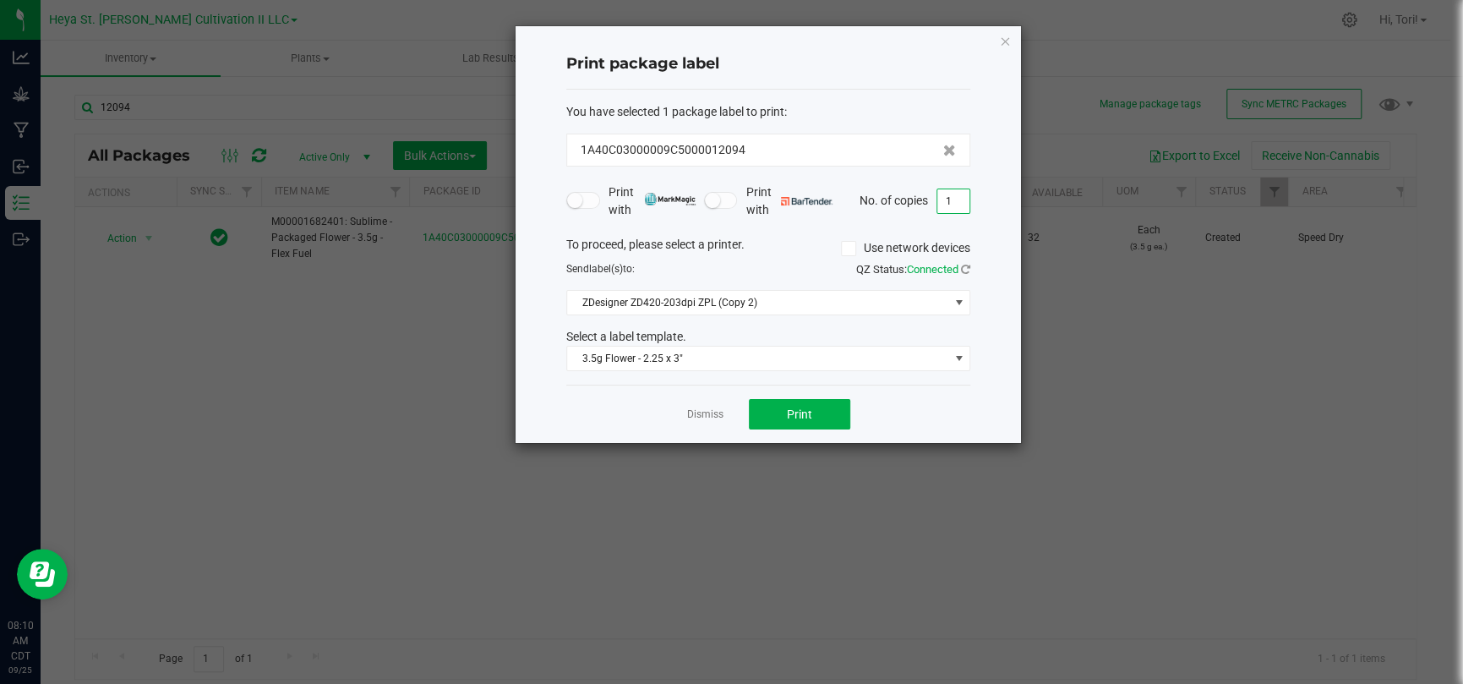
click at [949, 208] on input "1" at bounding box center [953, 201] width 32 height 24
type input "33"
click at [958, 224] on form "You have selected 1 package label to print : 1A40C03000009C5000012094 Print wit…" at bounding box center [768, 237] width 404 height 269
click at [796, 414] on span "Print" at bounding box center [799, 414] width 25 height 14
click at [1008, 41] on icon "button" at bounding box center [1005, 40] width 12 height 20
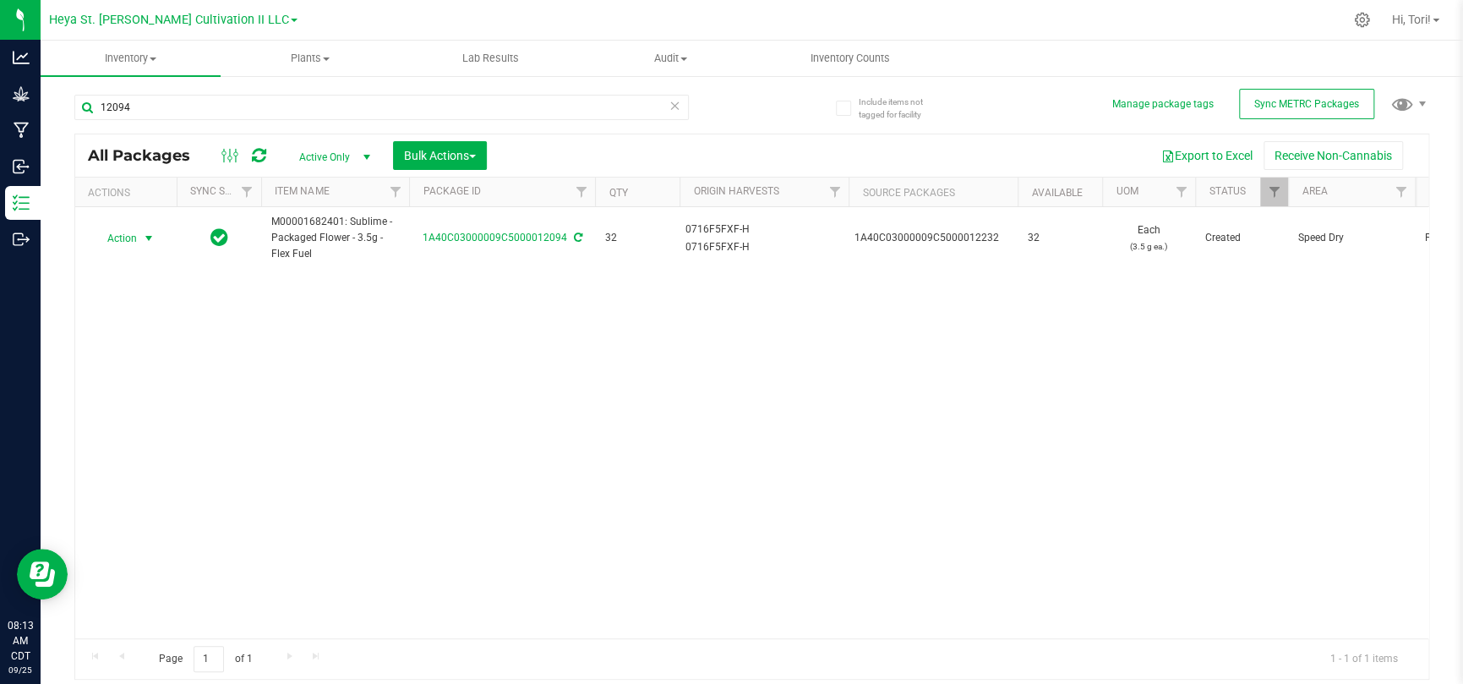
click at [677, 106] on icon at bounding box center [675, 105] width 12 height 20
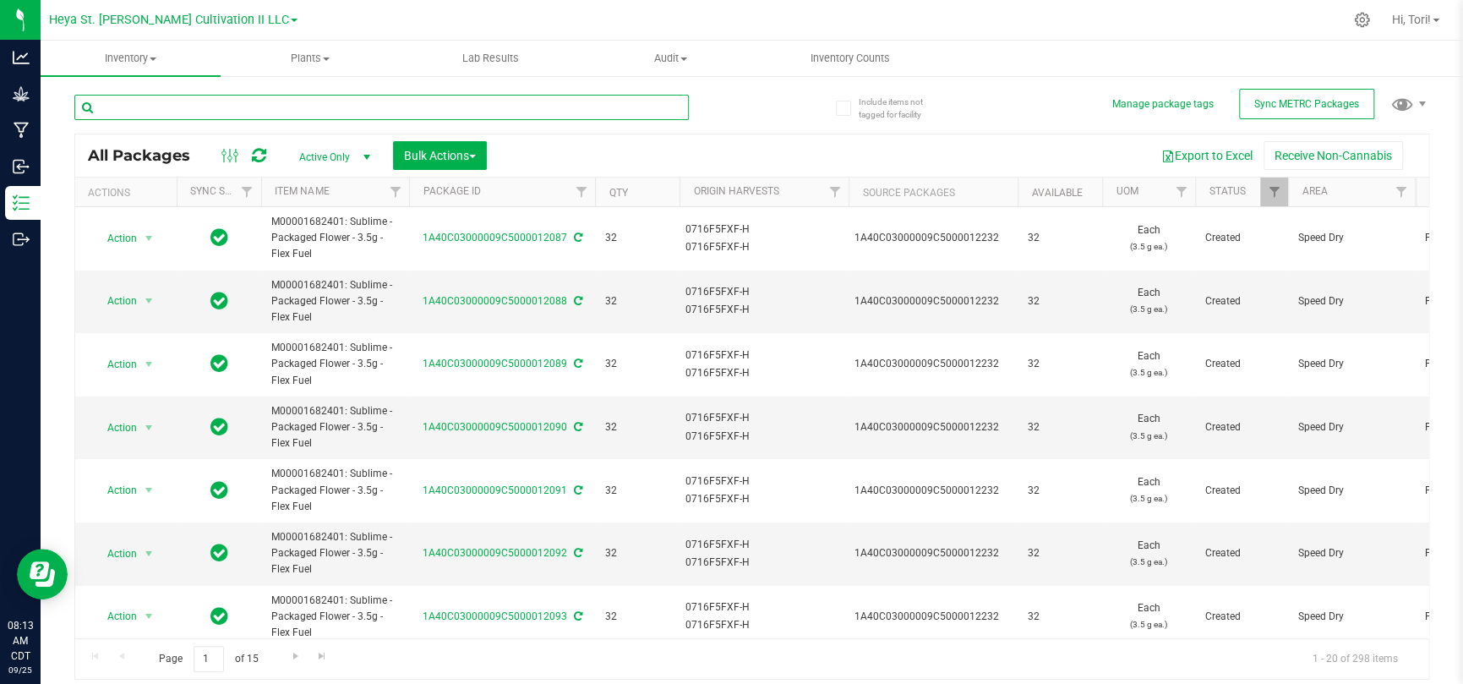
click at [423, 95] on input "text" at bounding box center [381, 107] width 614 height 25
click at [347, 109] on input "text" at bounding box center [381, 107] width 614 height 25
click at [347, 109] on input "12086" at bounding box center [381, 107] width 614 height 25
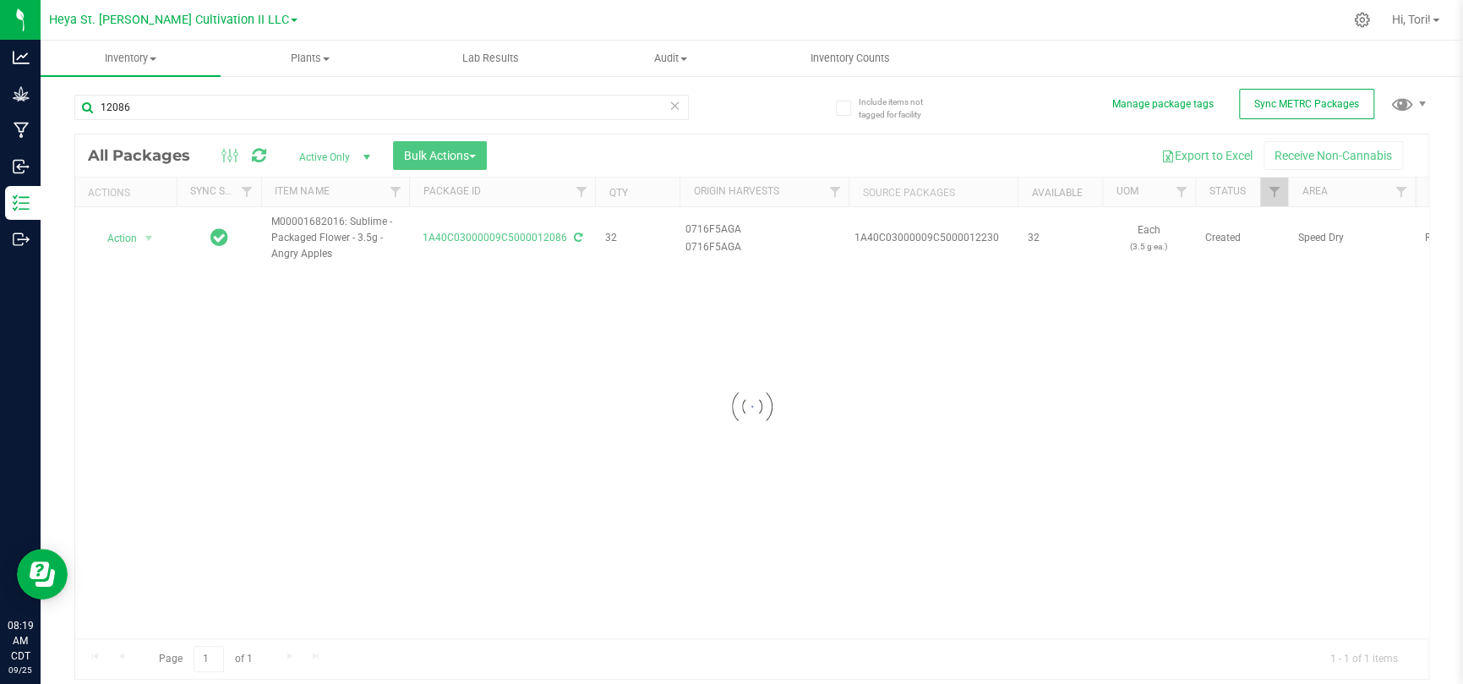
click at [148, 236] on div at bounding box center [751, 406] width 1353 height 544
click at [145, 238] on span "select" at bounding box center [149, 239] width 14 height 14
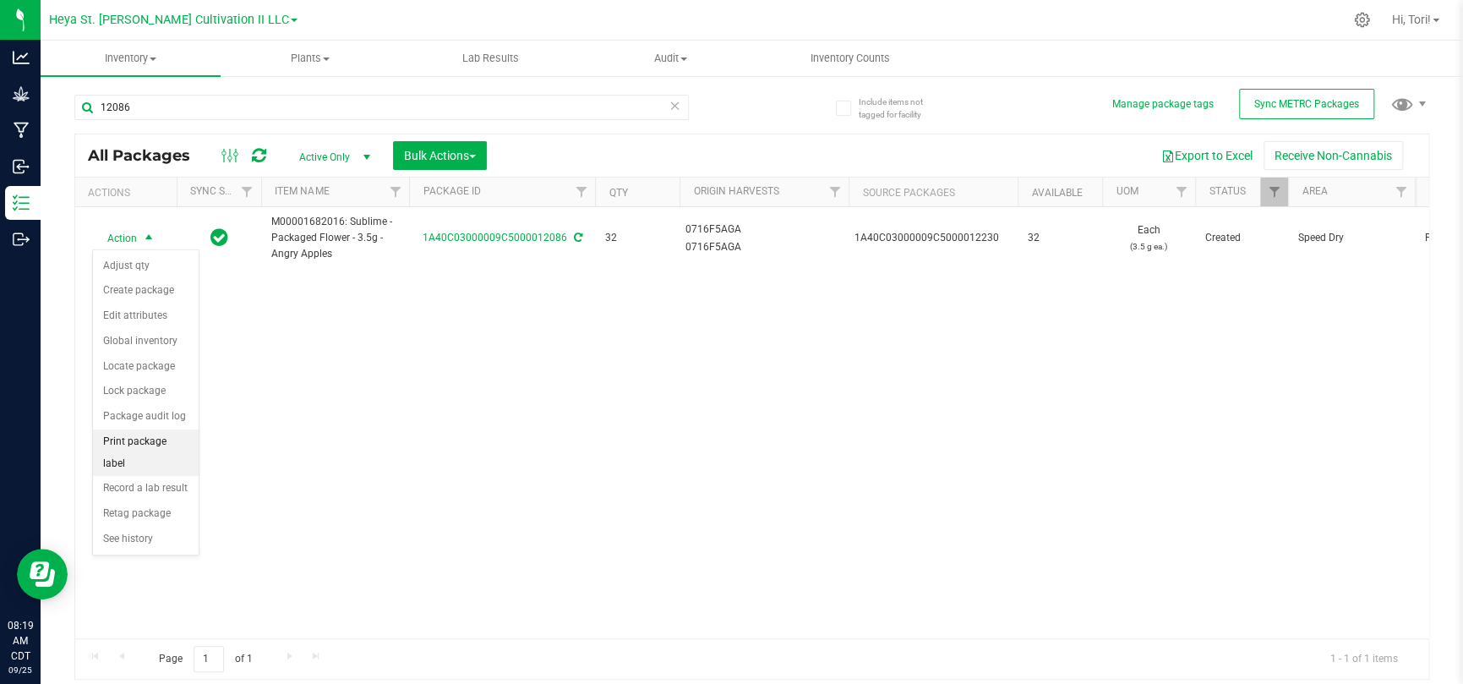
click at [160, 444] on li "Print package label" at bounding box center [146, 452] width 106 height 46
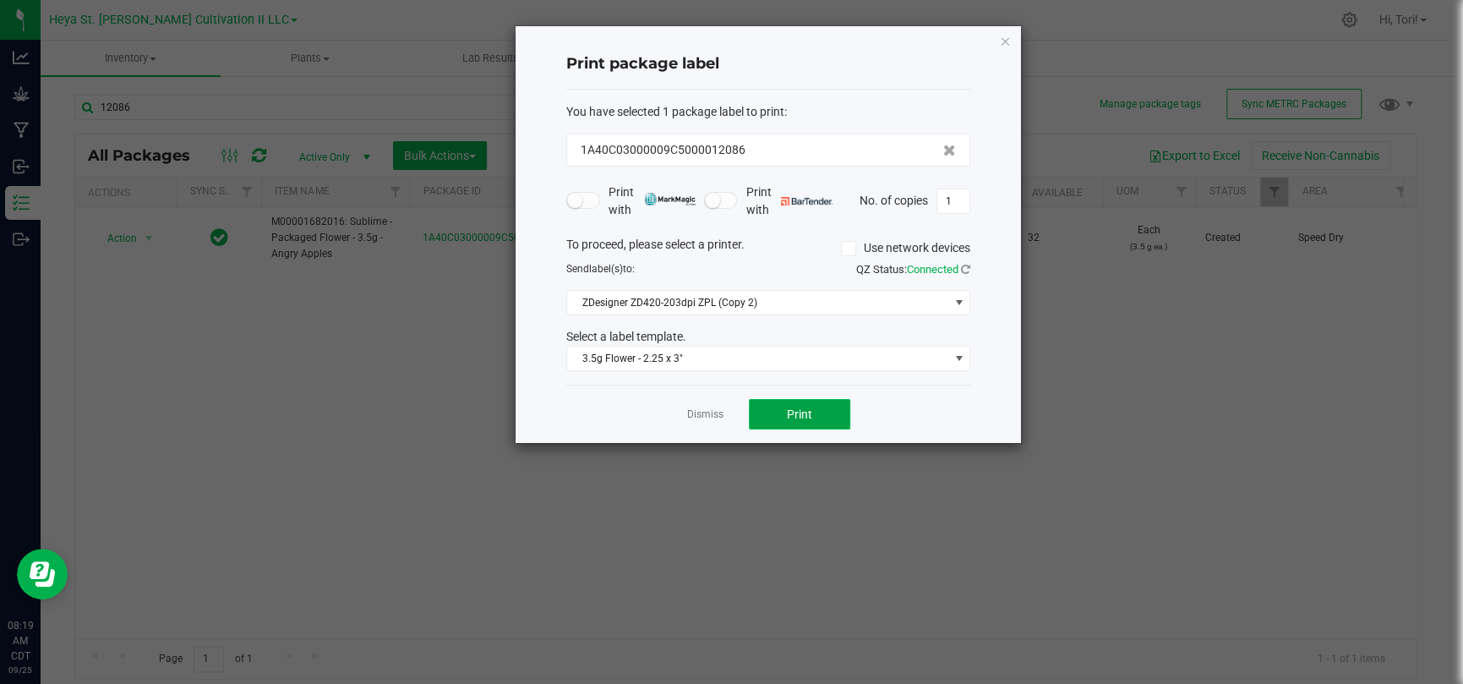
click at [814, 408] on button "Print" at bounding box center [799, 414] width 101 height 30
click at [1002, 41] on icon "button" at bounding box center [1005, 40] width 12 height 20
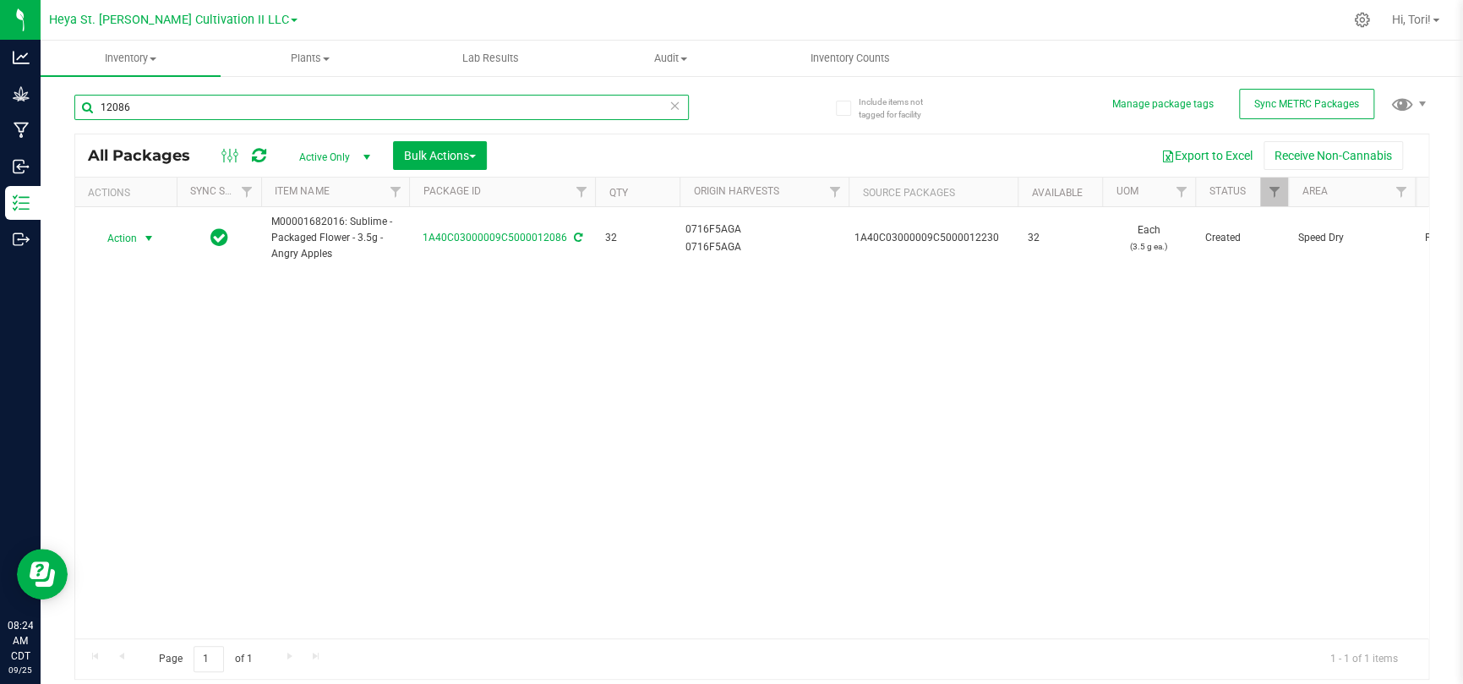
click at [168, 102] on input "12086" at bounding box center [381, 107] width 614 height 25
type input "12199"
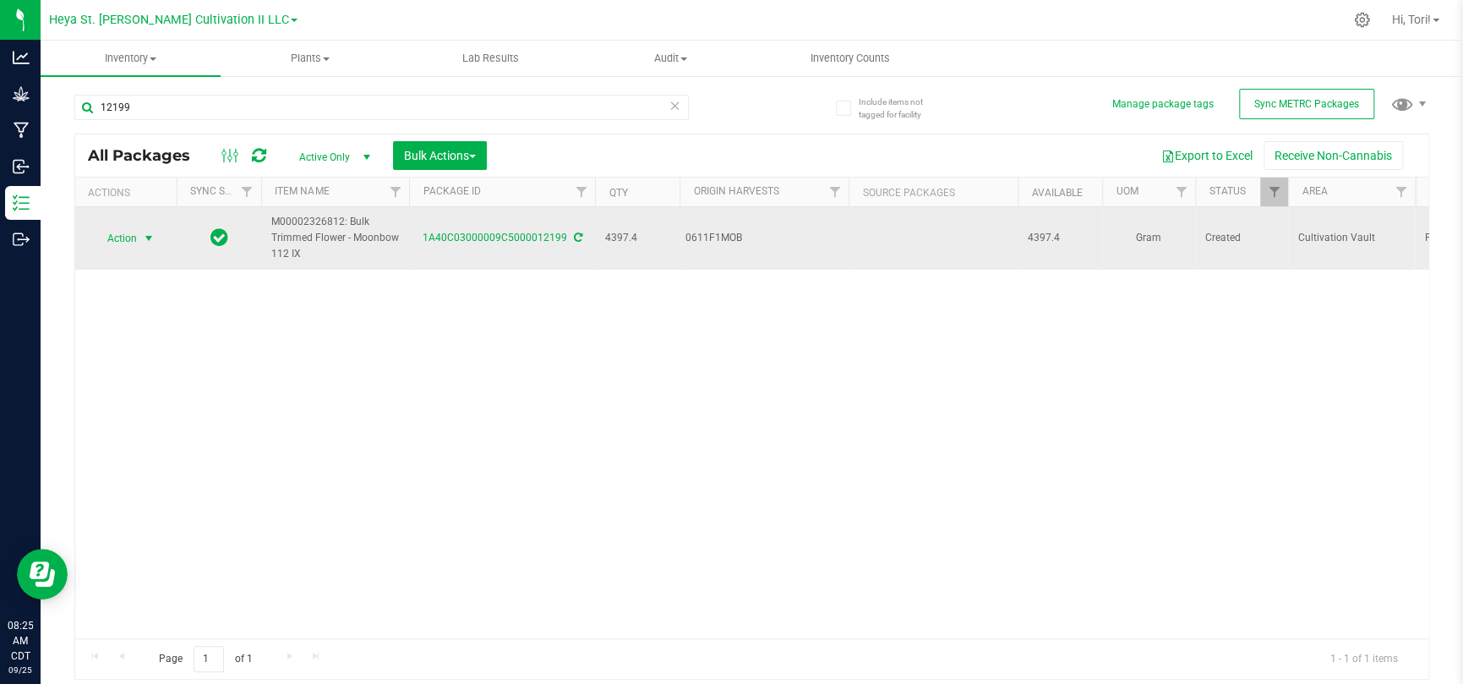
click at [142, 239] on span "select" at bounding box center [149, 239] width 14 height 14
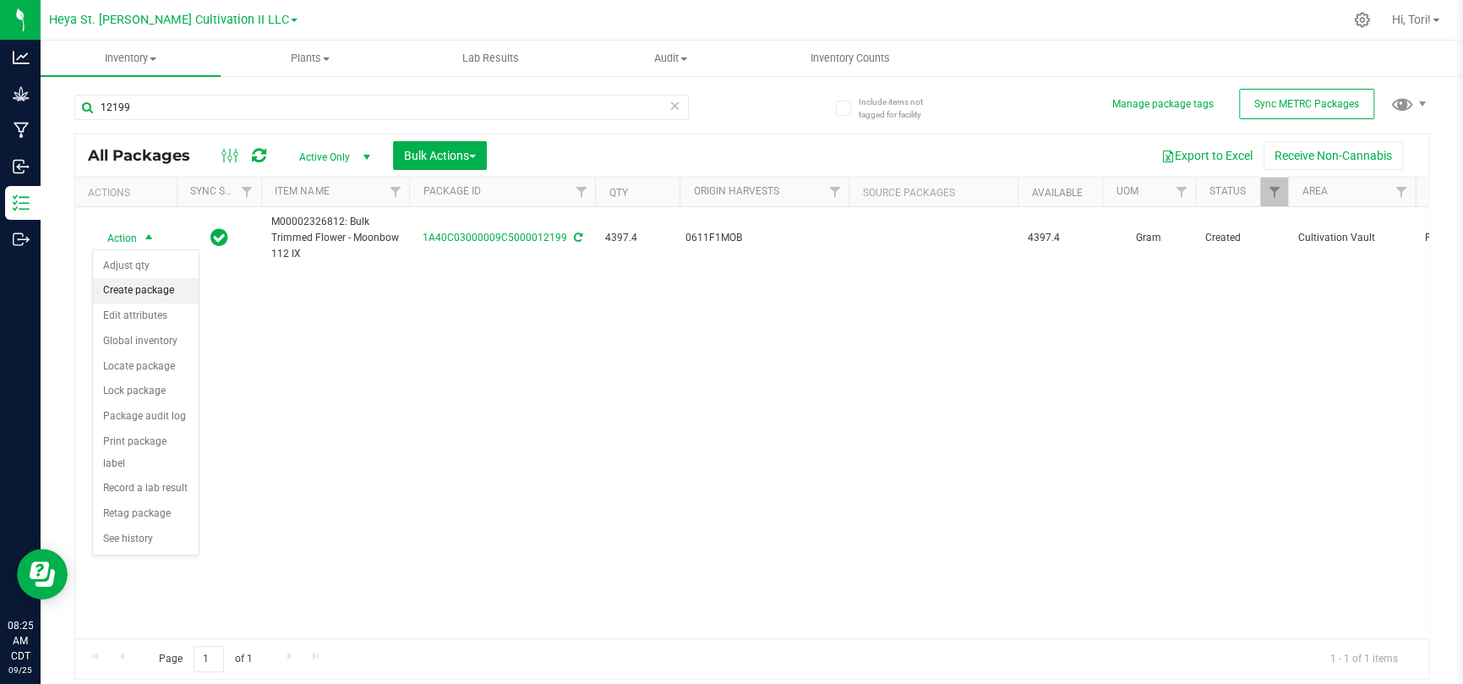
click at [148, 293] on li "Create package" at bounding box center [146, 290] width 106 height 25
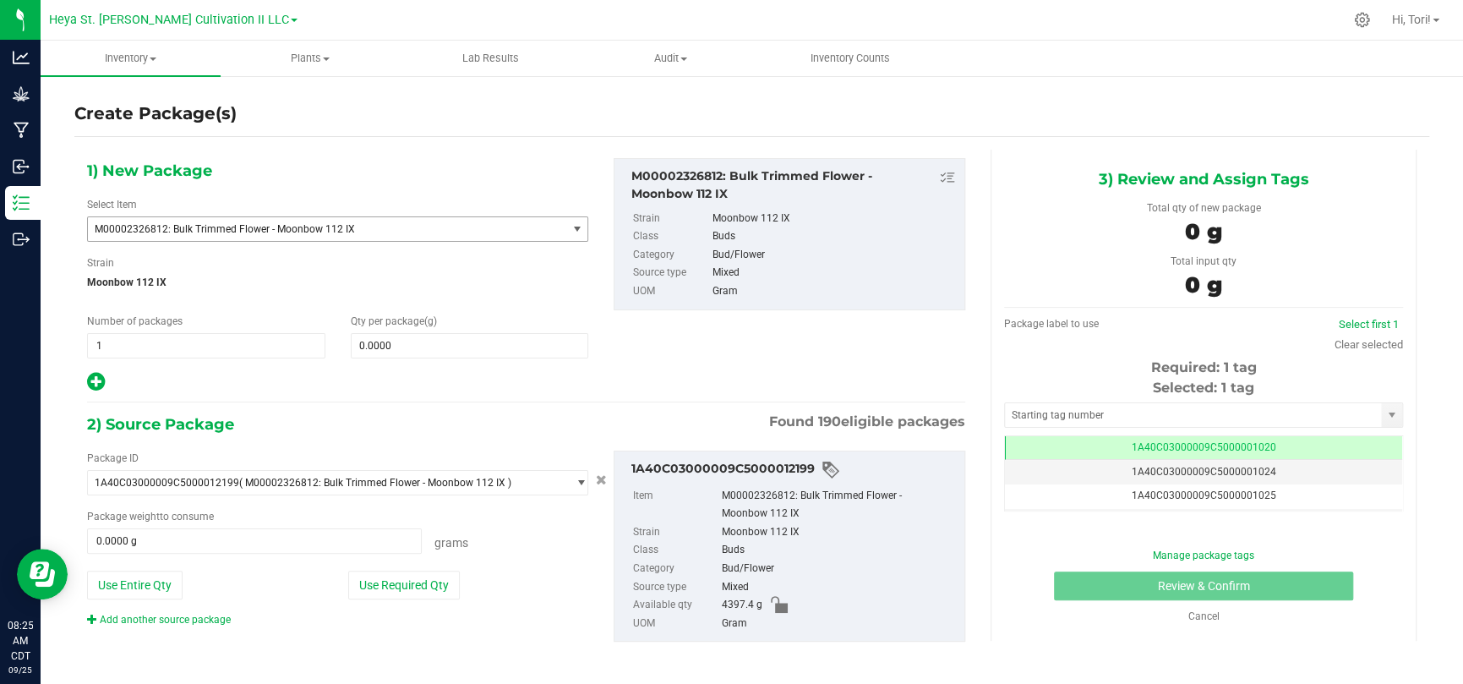
click at [310, 224] on span "M00002326812: Bulk Trimmed Flower - Moonbow 112 IX" at bounding box center [318, 229] width 446 height 12
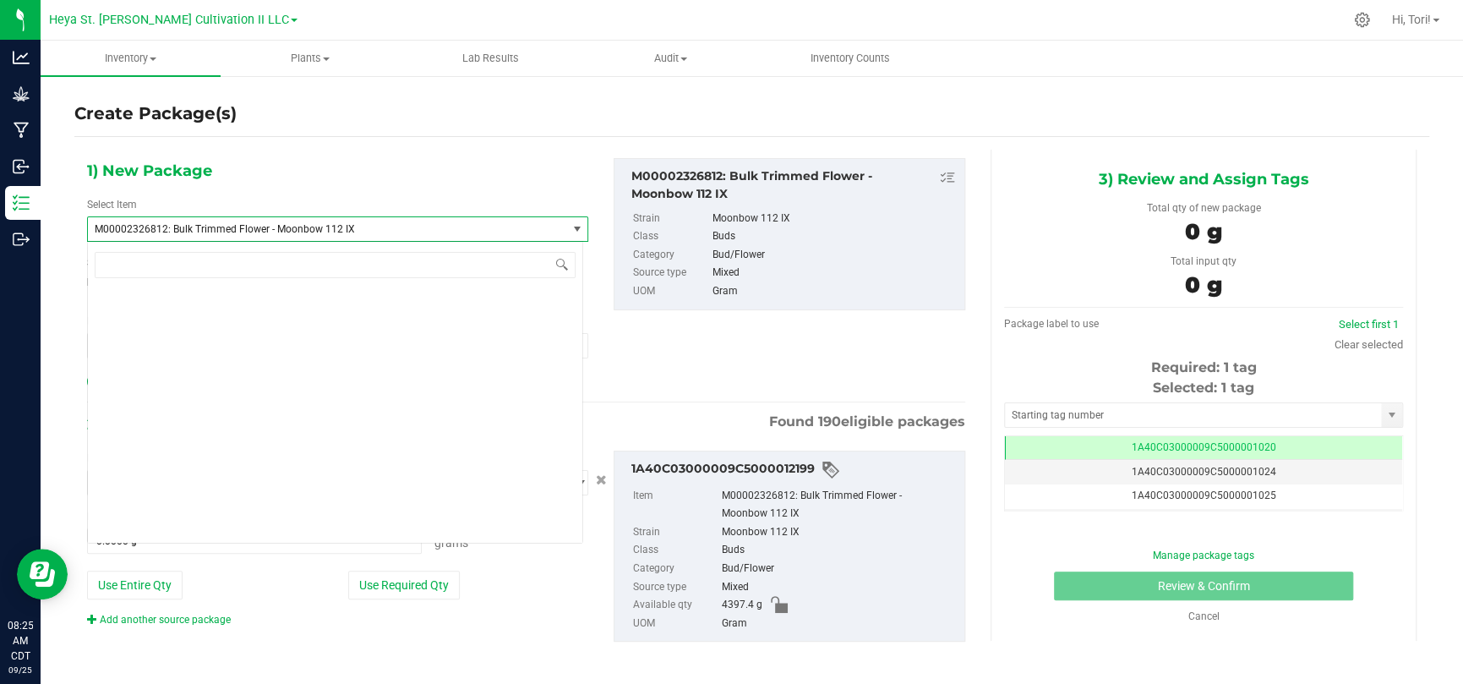
scroll to position [19950, 0]
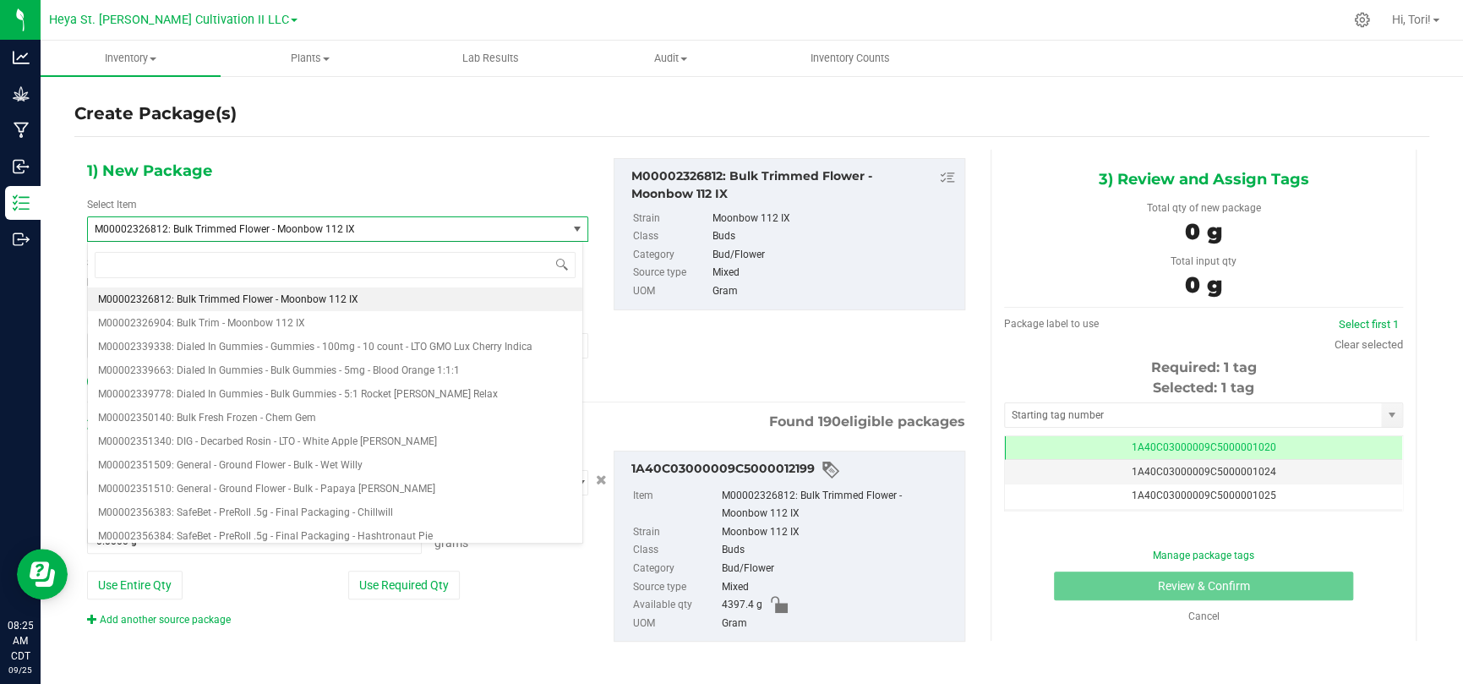
click at [412, 205] on div "Select Item M00002326812: Bulk Trimmed Flower - Moonbow 112 IX M00002312108: Bu…" at bounding box center [337, 219] width 501 height 45
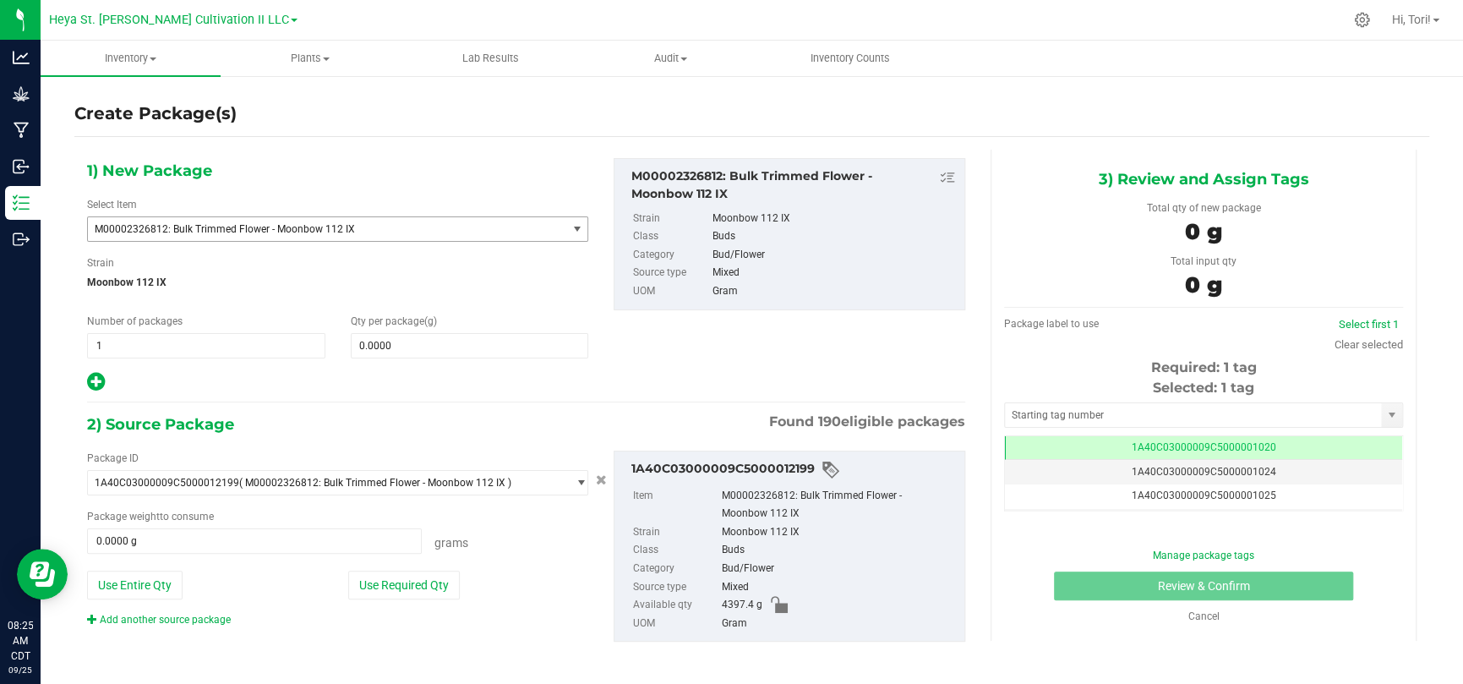
click at [300, 228] on span "M00002326812: Bulk Trimmed Flower - Moonbow 112 IX" at bounding box center [318, 229] width 446 height 12
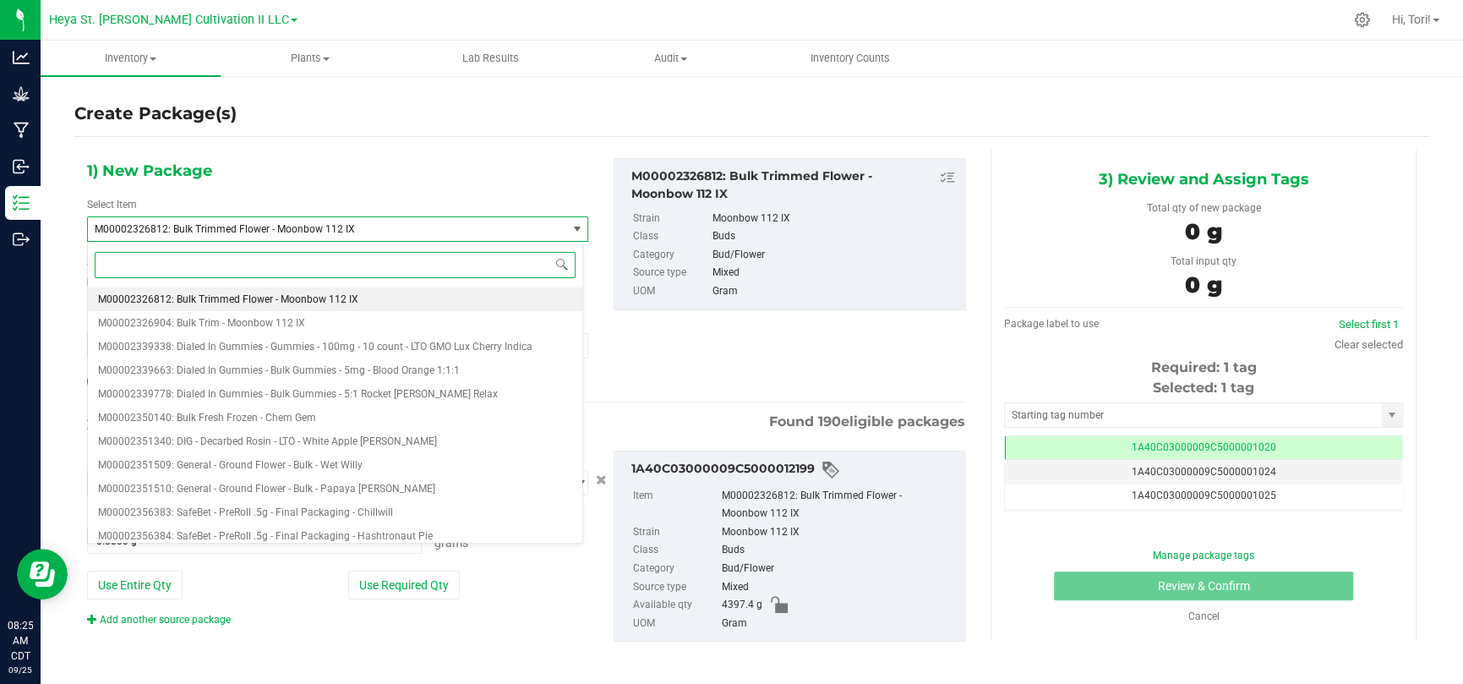
click at [291, 267] on input at bounding box center [335, 265] width 481 height 26
paste input "M00001963610"
type input "M00001963610"
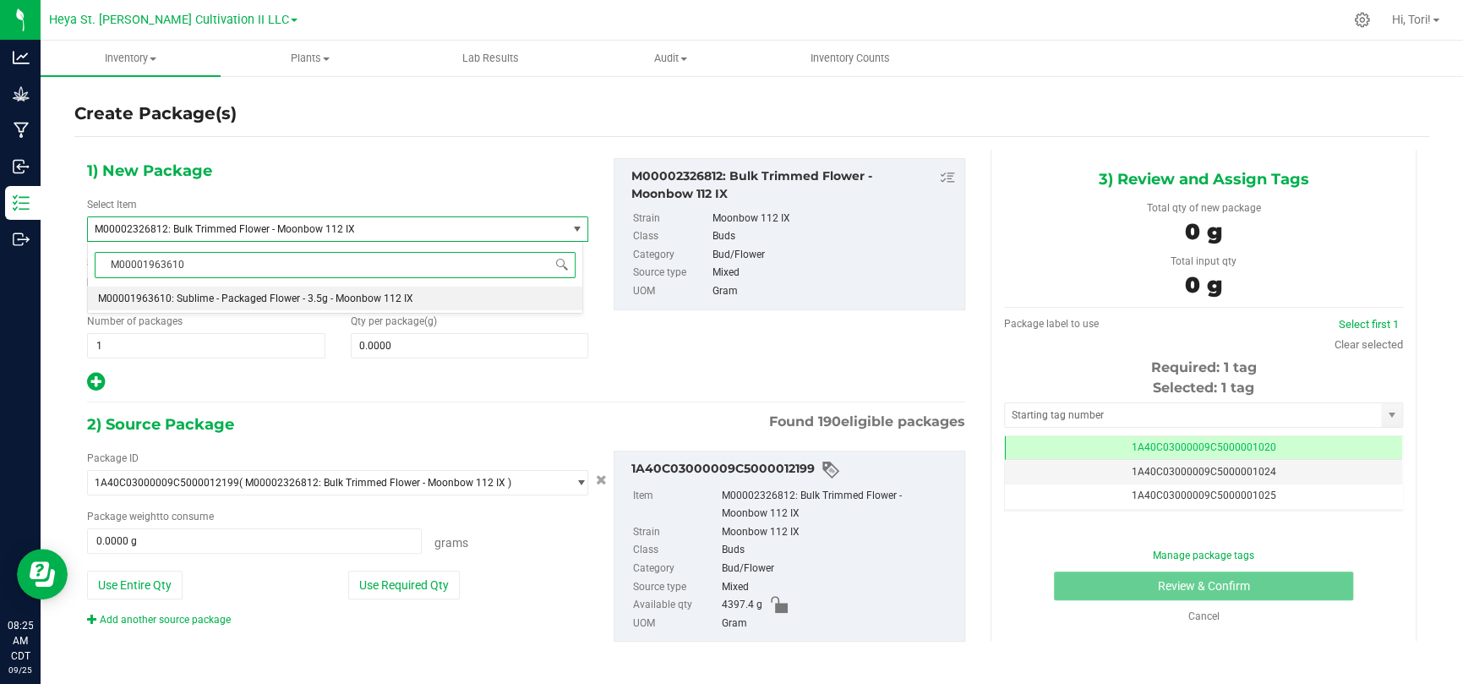
click at [292, 296] on span "M00001963610: Sublime - Packaged Flower - 3.5g - Moonbow 112 IX" at bounding box center [255, 298] width 315 height 12
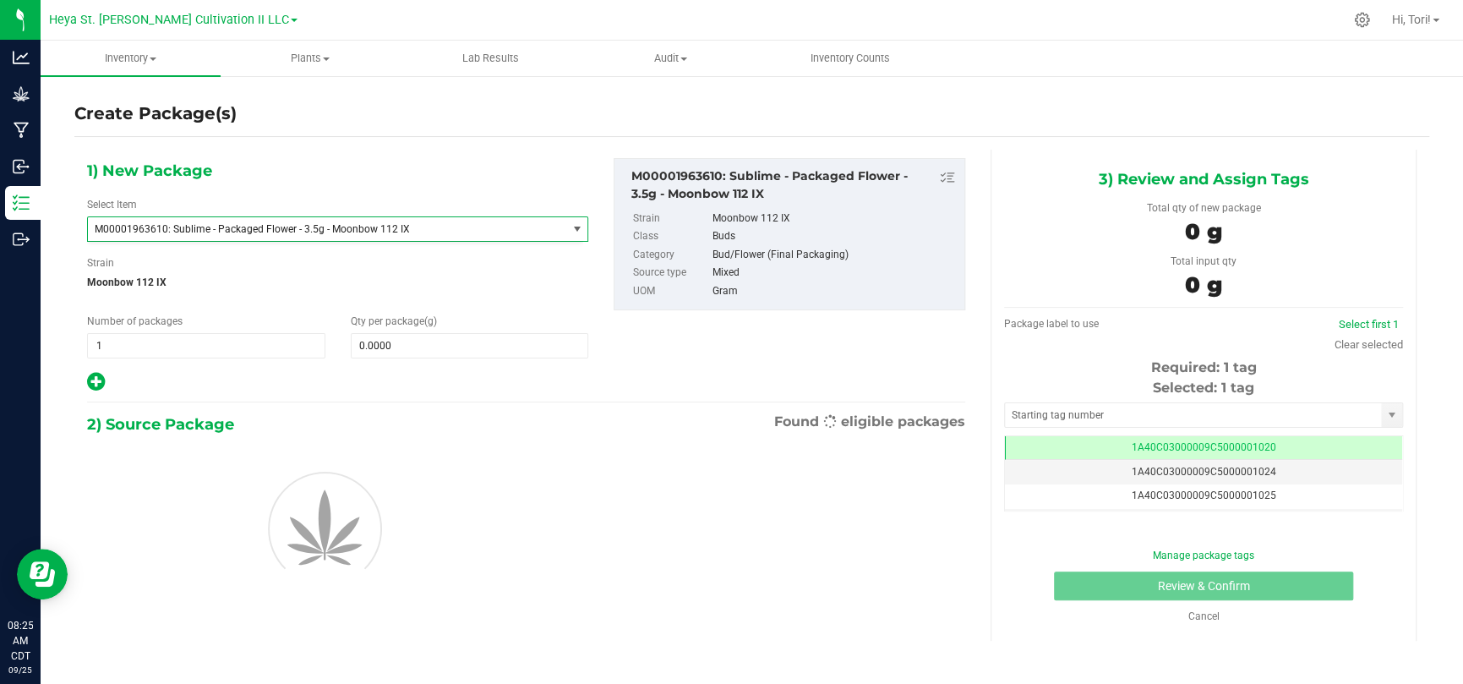
type input "0.0000"
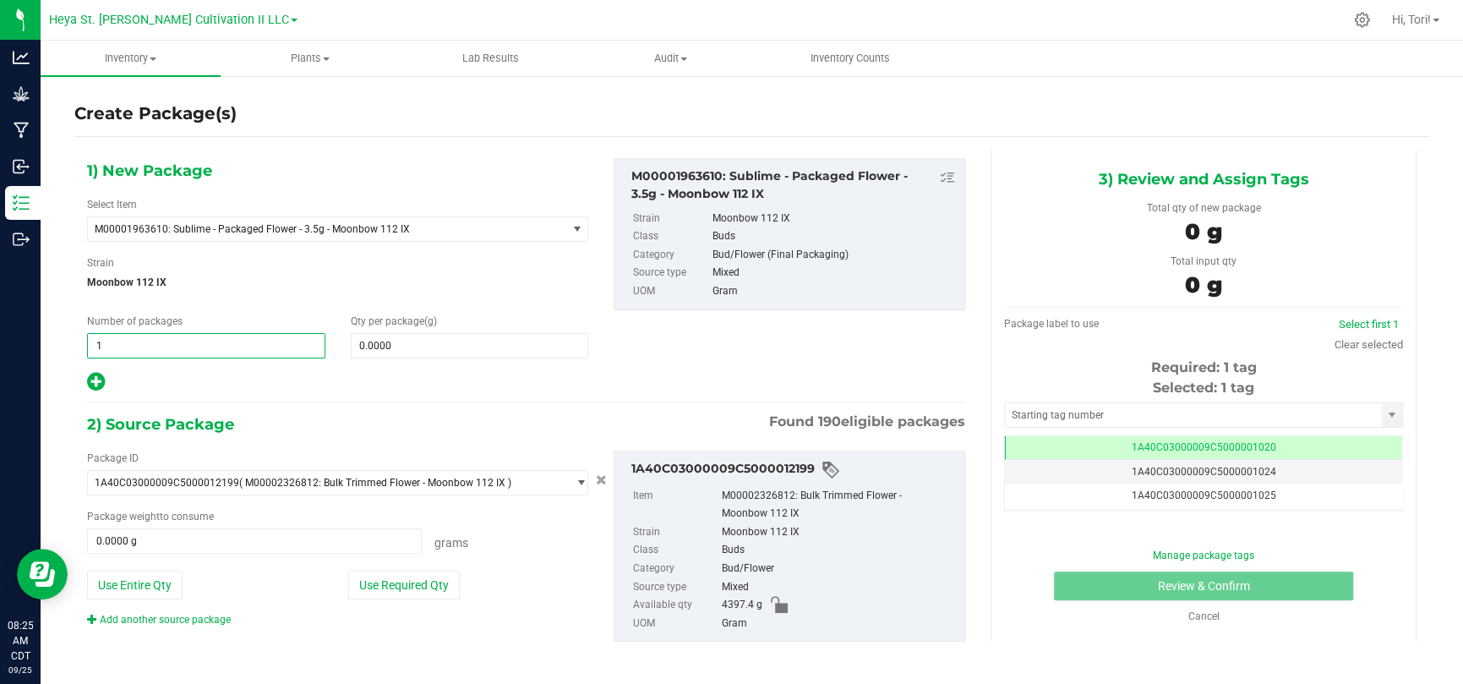
click at [269, 338] on span "1 1" at bounding box center [206, 345] width 238 height 25
type input "14"
click at [379, 377] on div at bounding box center [337, 382] width 501 height 22
click at [380, 346] on span at bounding box center [470, 345] width 238 height 25
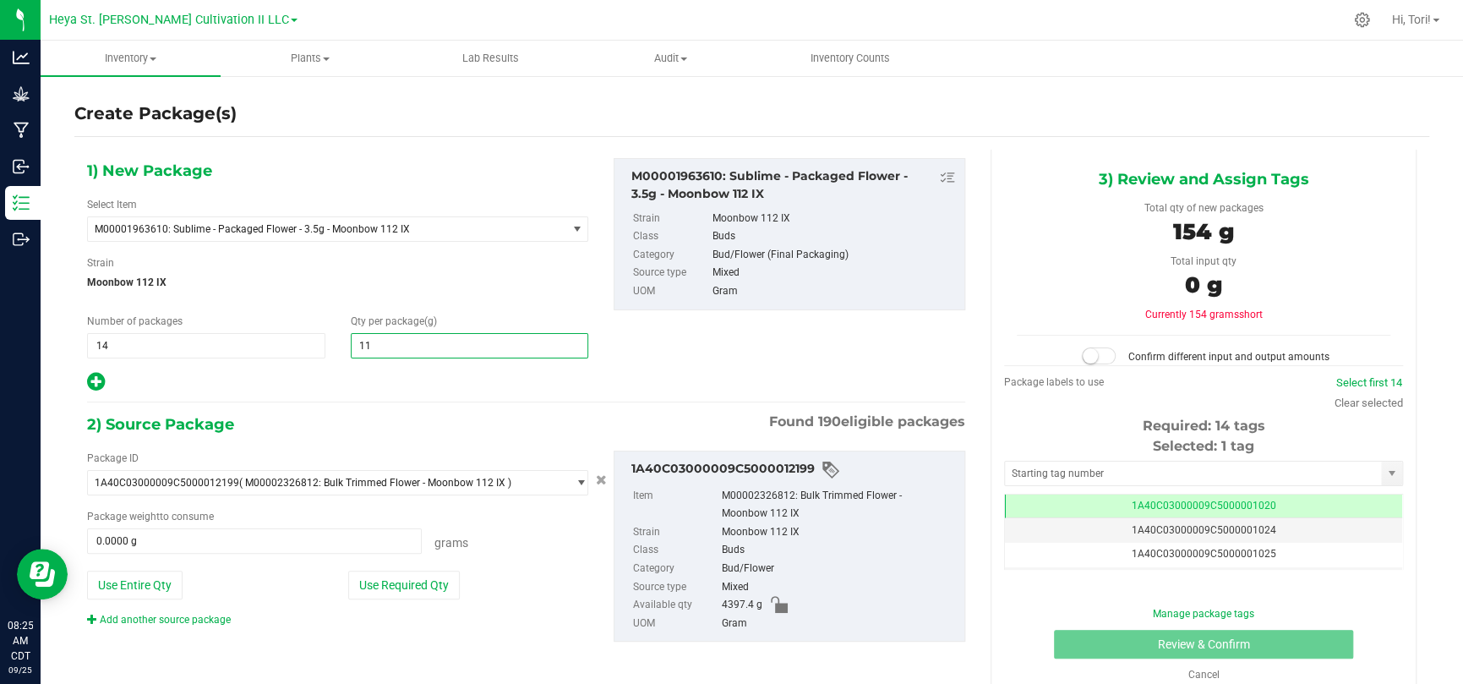
type input "112"
type input "112.0000"
click at [381, 372] on div at bounding box center [337, 382] width 501 height 22
click at [369, 234] on span "M00001963610: Sublime - Packaged Flower - 3.5g - Moonbow 112 IX" at bounding box center [318, 229] width 446 height 12
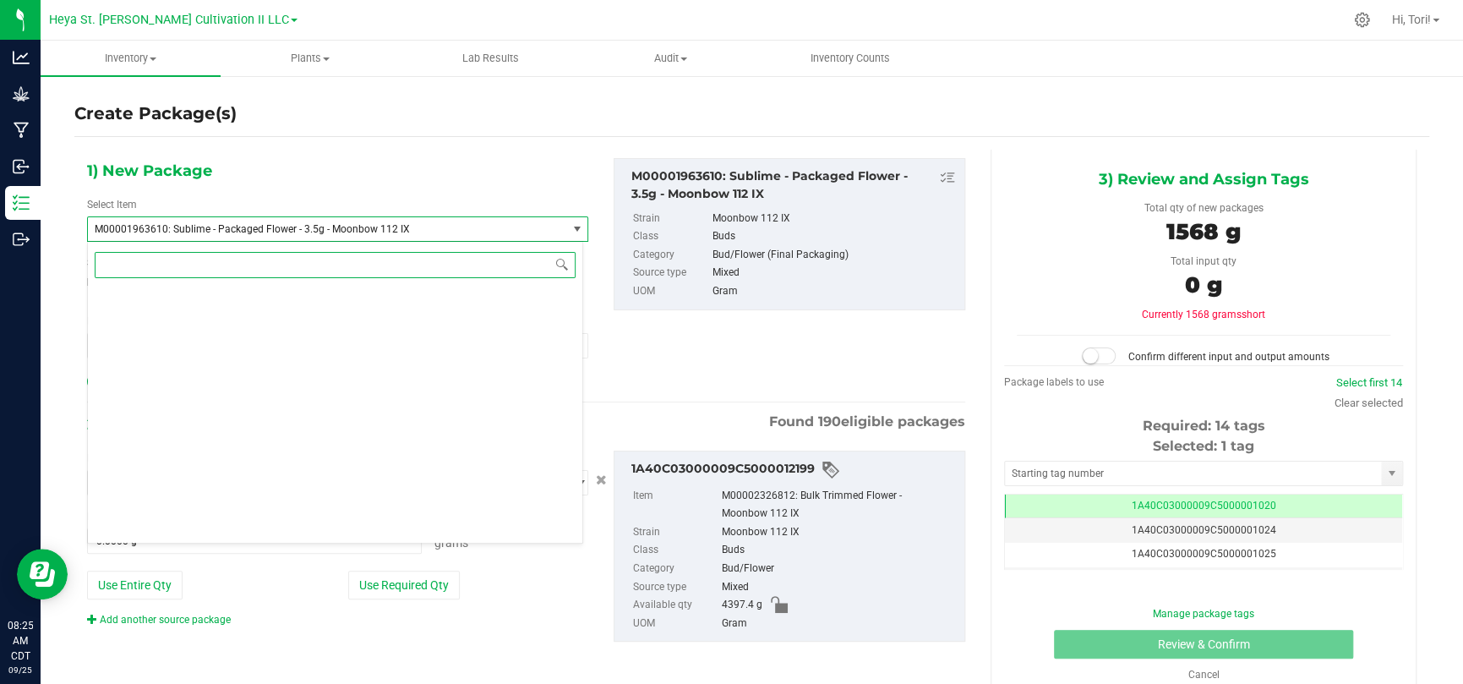
click at [374, 263] on input at bounding box center [335, 265] width 481 height 26
paste input "M00001963610"
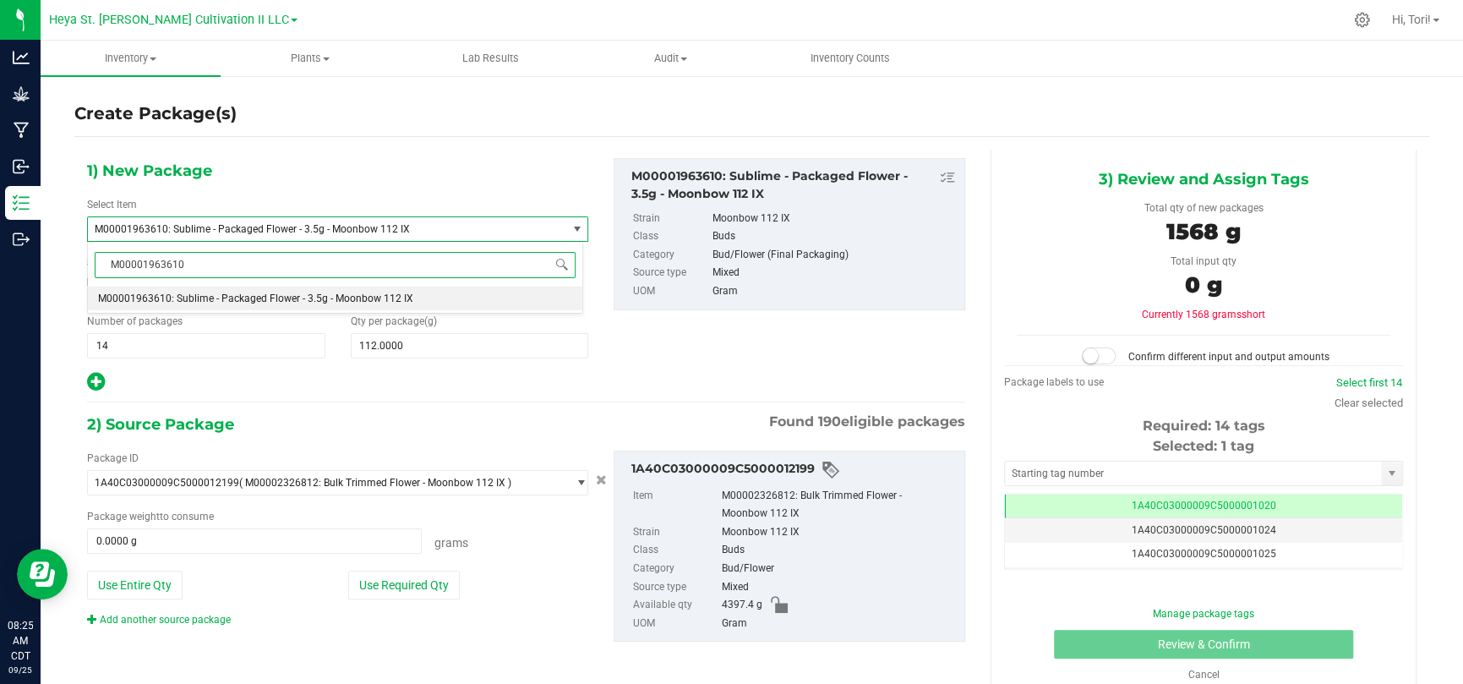
scroll to position [0, 0]
click at [364, 295] on span "M00001963610: Sublime - Packaged Flower - 3.5g - Moonbow 112 IX" at bounding box center [255, 298] width 315 height 12
type input "M00001963610"
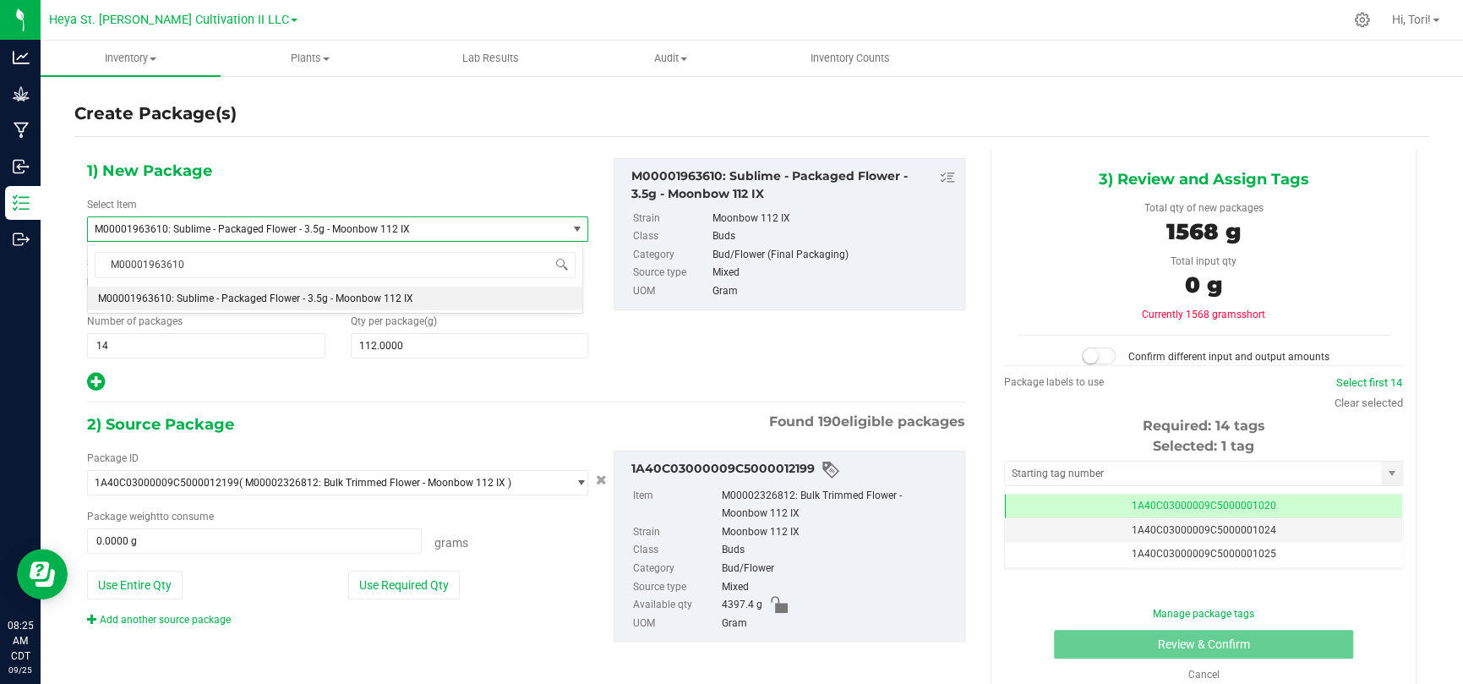
type input "1"
type input "0.0000"
type input "0"
type input "0.0000"
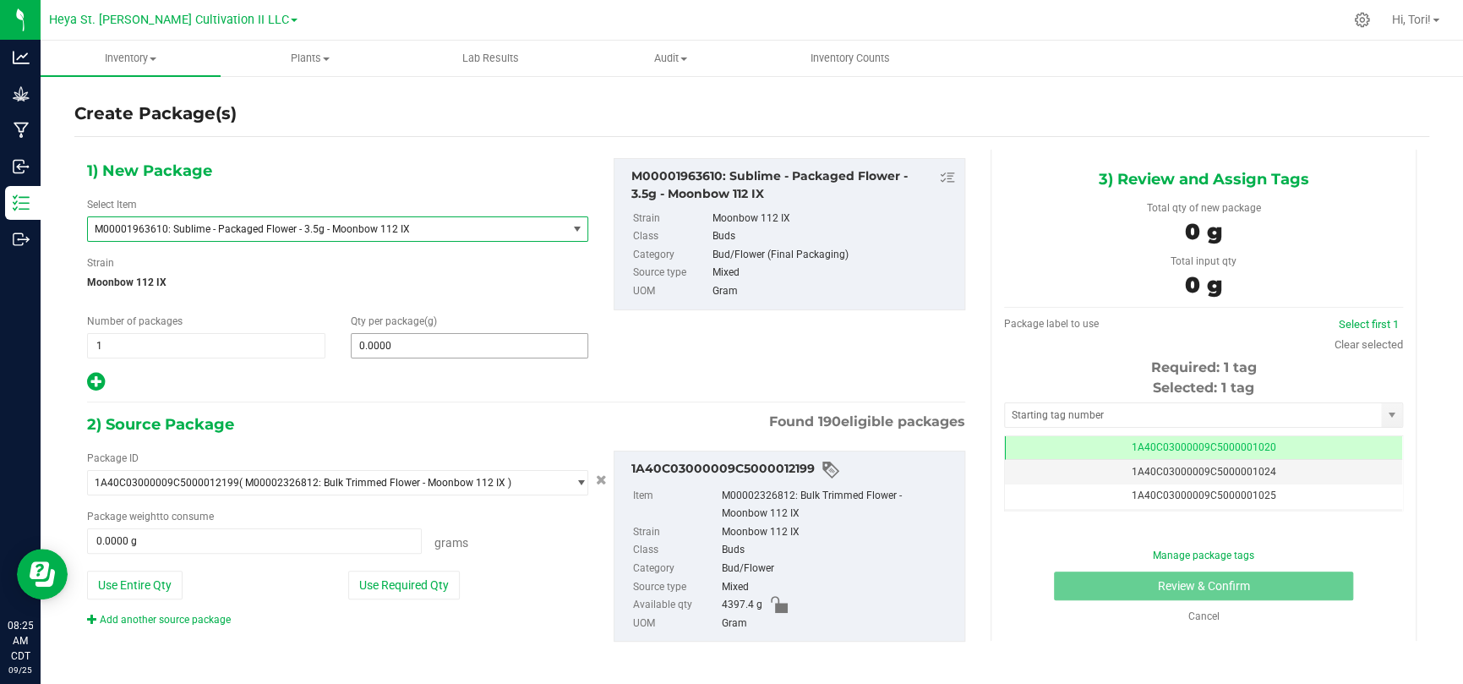
click at [396, 347] on span "0.0000 0" at bounding box center [470, 345] width 238 height 25
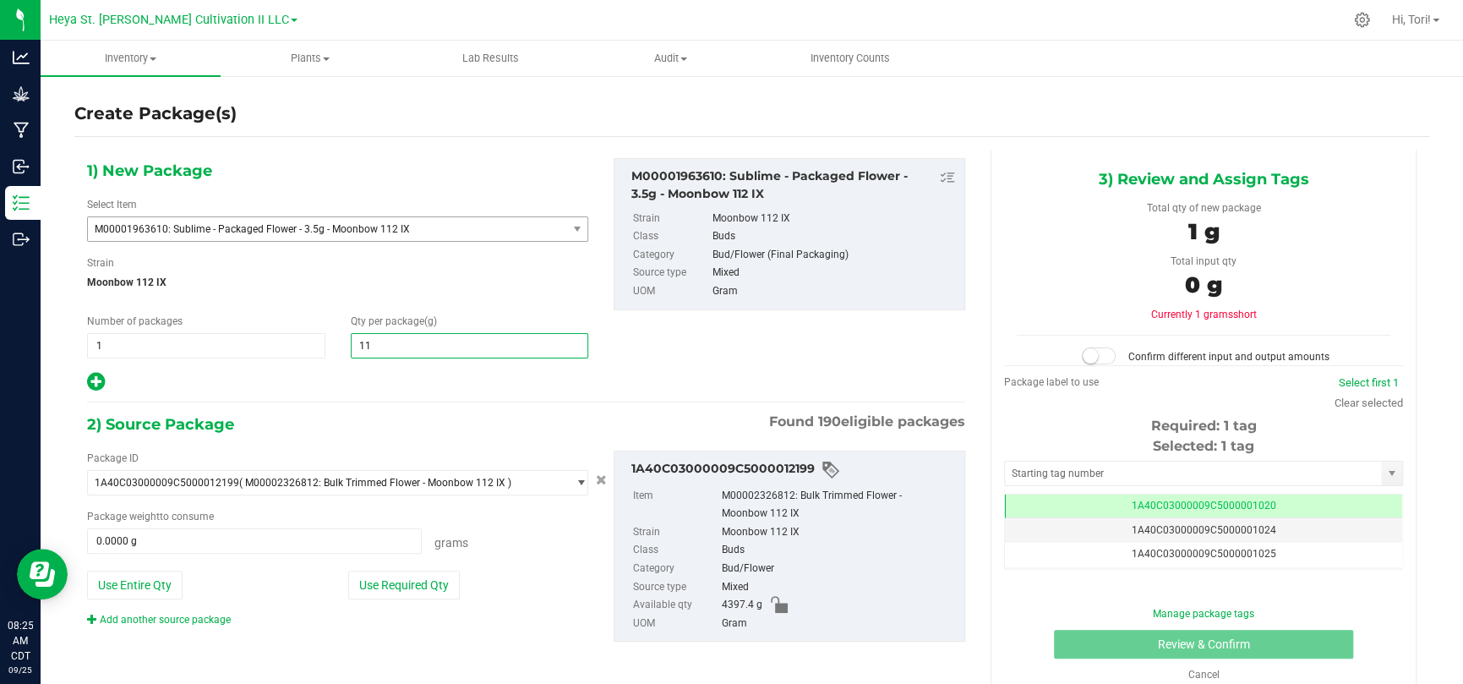
type input "112"
type input "112.0000"
click at [403, 395] on div "1) New Package Select Item M00001963610: Sublime - Packaged Flower - 3.5g - Moo…" at bounding box center [526, 414] width 904 height 528
click at [394, 446] on button "Use Required Qty" at bounding box center [404, 585] width 112 height 29
type input "112.0000 g"
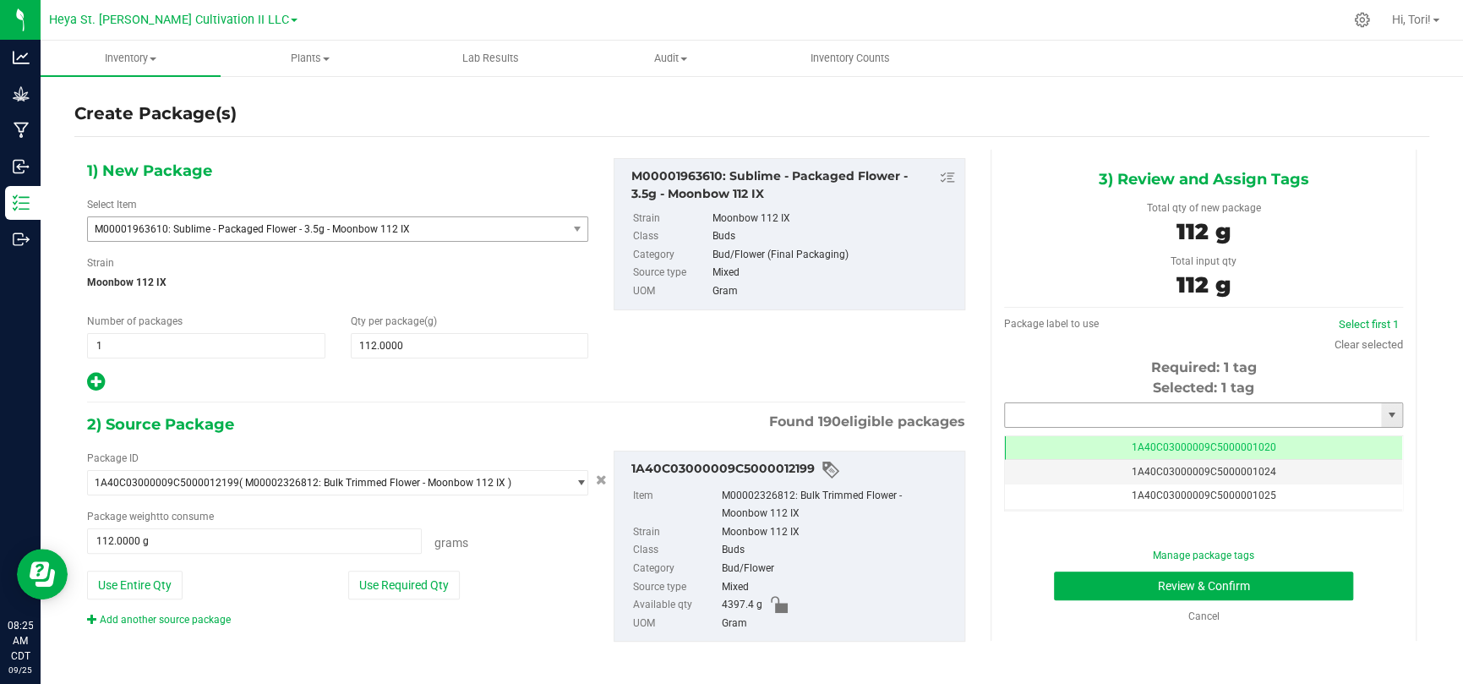
click at [1040, 407] on input "text" at bounding box center [1193, 415] width 376 height 24
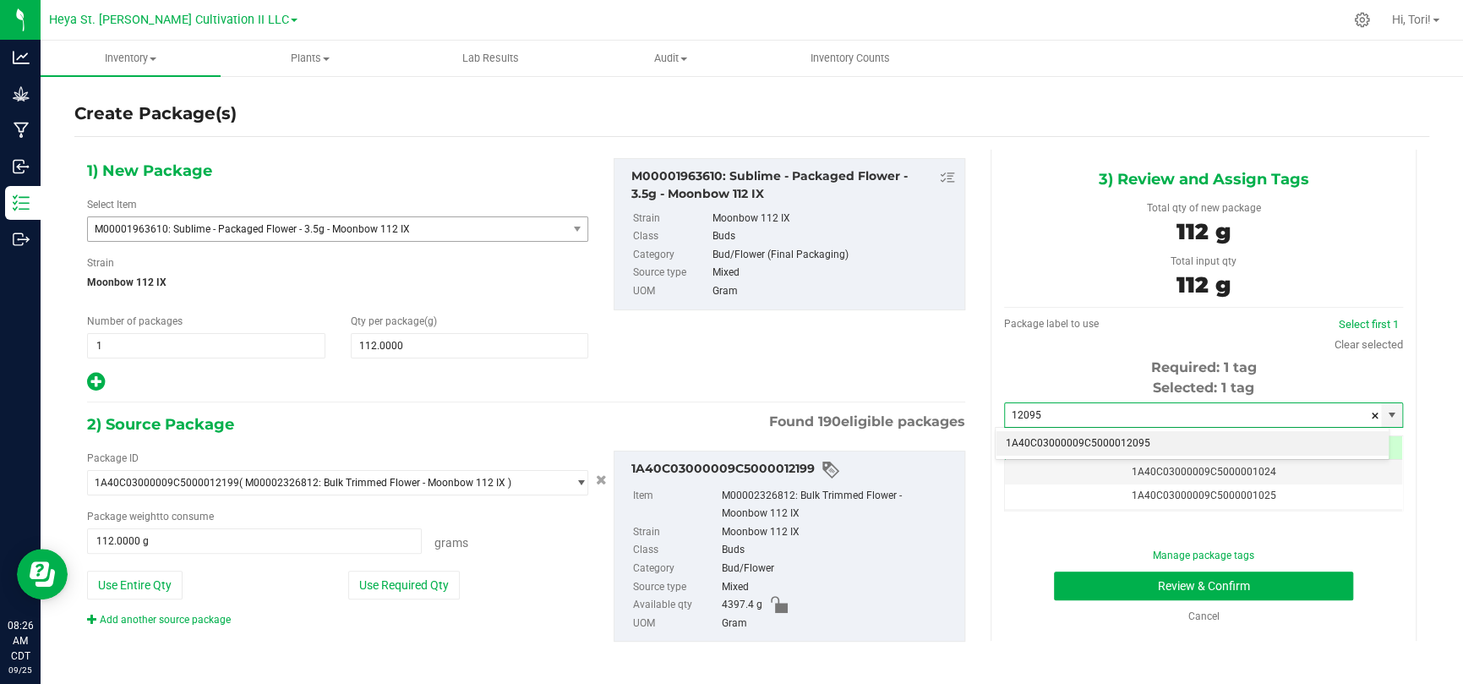
click at [1040, 443] on li "1A40C03000009C5000012095" at bounding box center [1192, 443] width 393 height 25
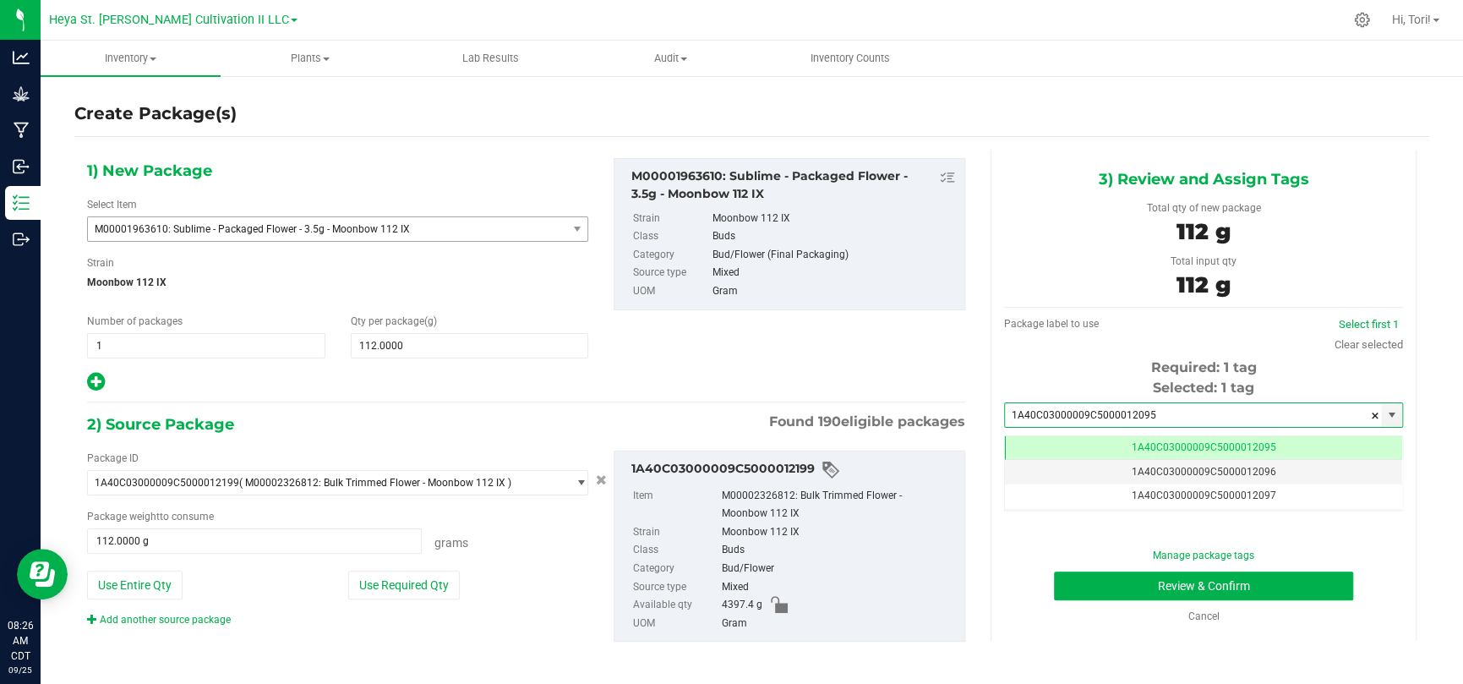
type input "1A40C03000009C5000012095"
click at [1030, 380] on div "Selected: 1 tag" at bounding box center [1203, 388] width 399 height 20
click at [225, 347] on span "1 1" at bounding box center [206, 345] width 238 height 25
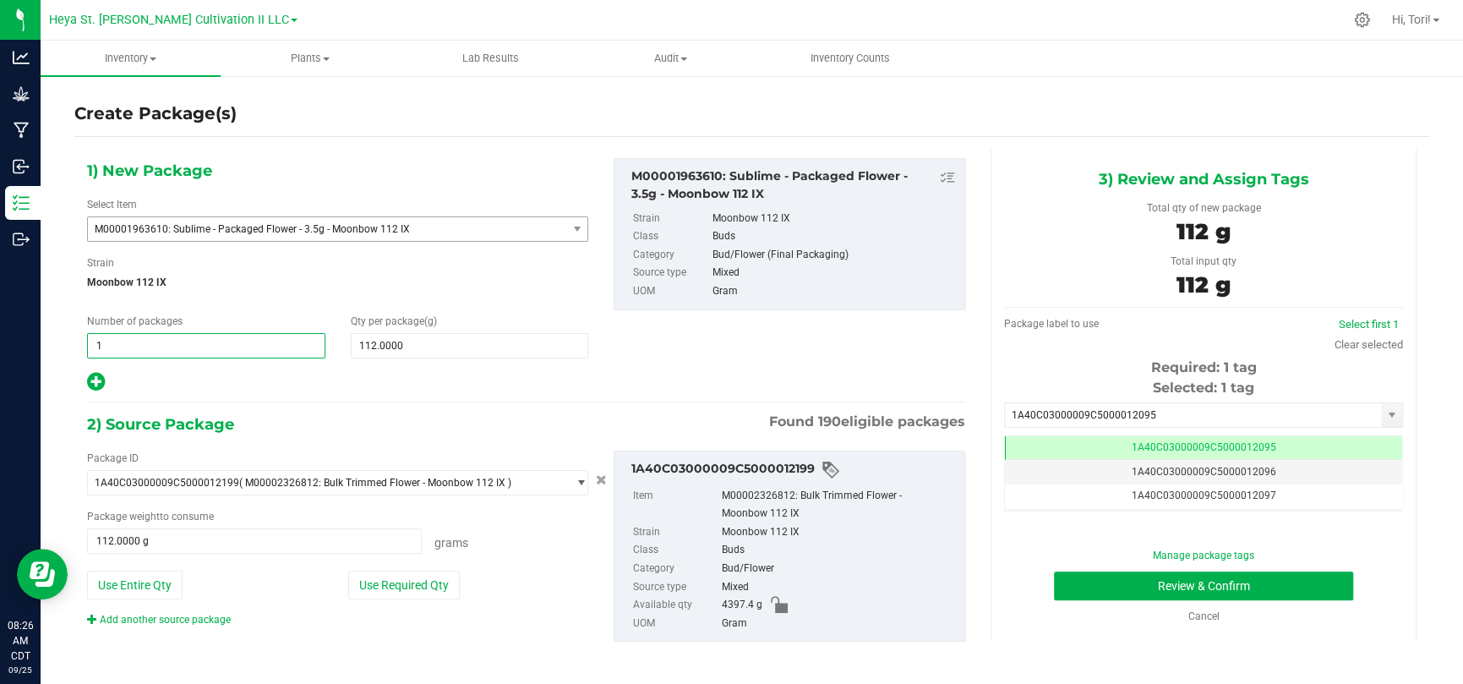
type input "14"
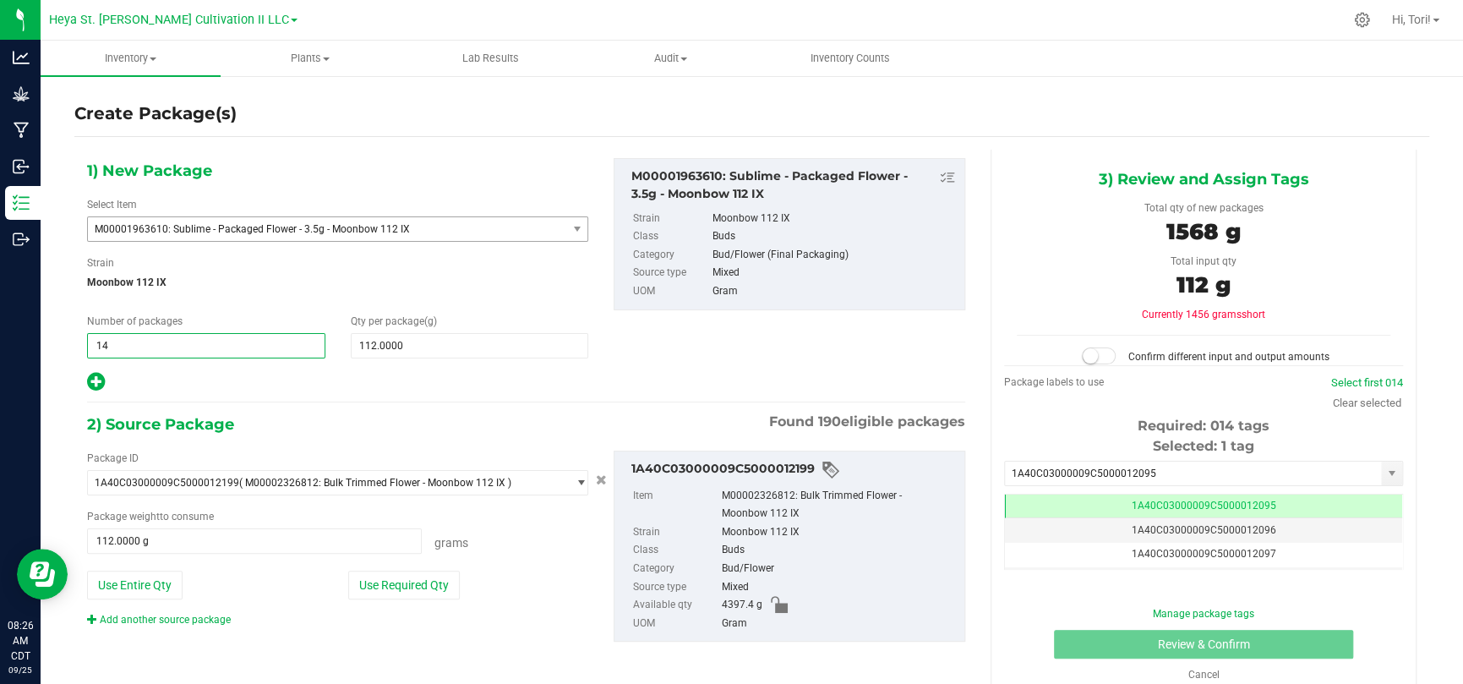
type input "14"
click at [228, 407] on div "1) New Package Select Item M00001963610: Sublime - Packaged Flower - 3.5g - Moo…" at bounding box center [526, 414] width 904 height 528
click at [409, 446] on button "Use Required Qty" at bounding box center [404, 585] width 112 height 29
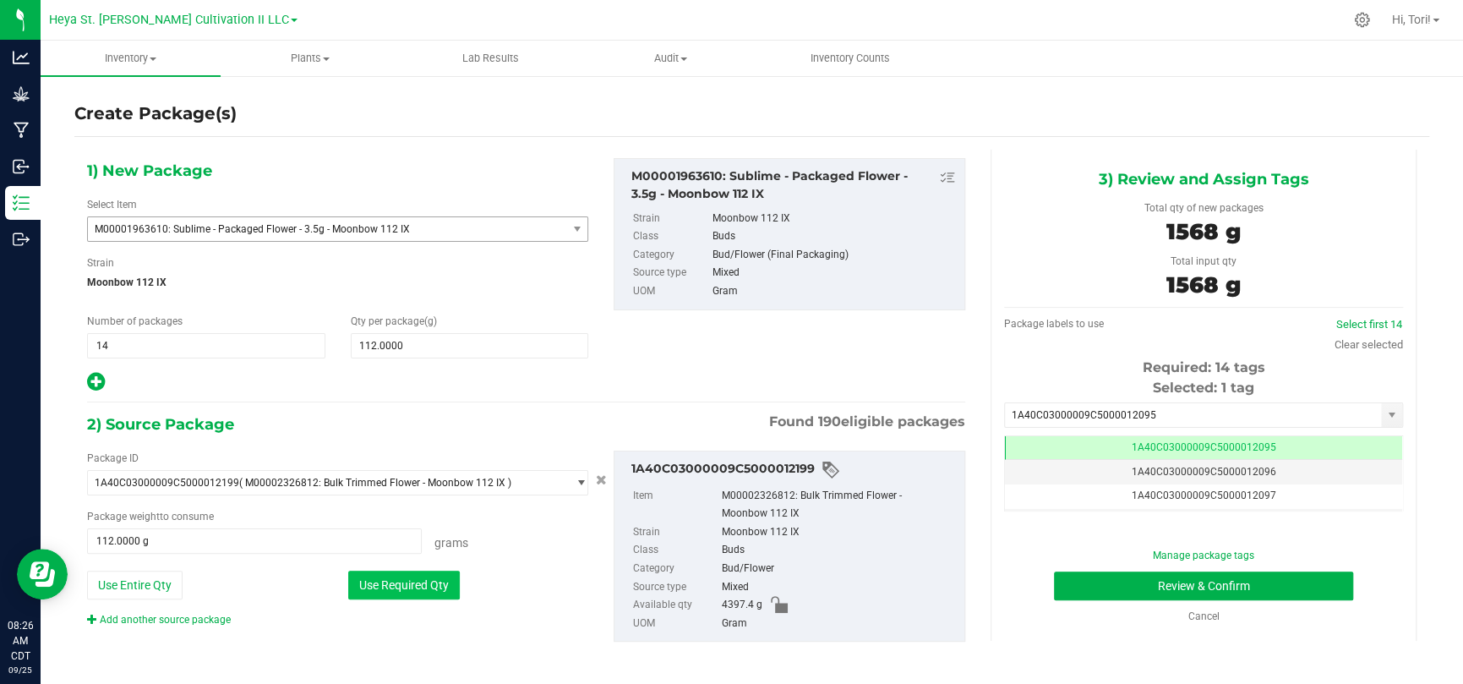
type input "1568.0000 g"
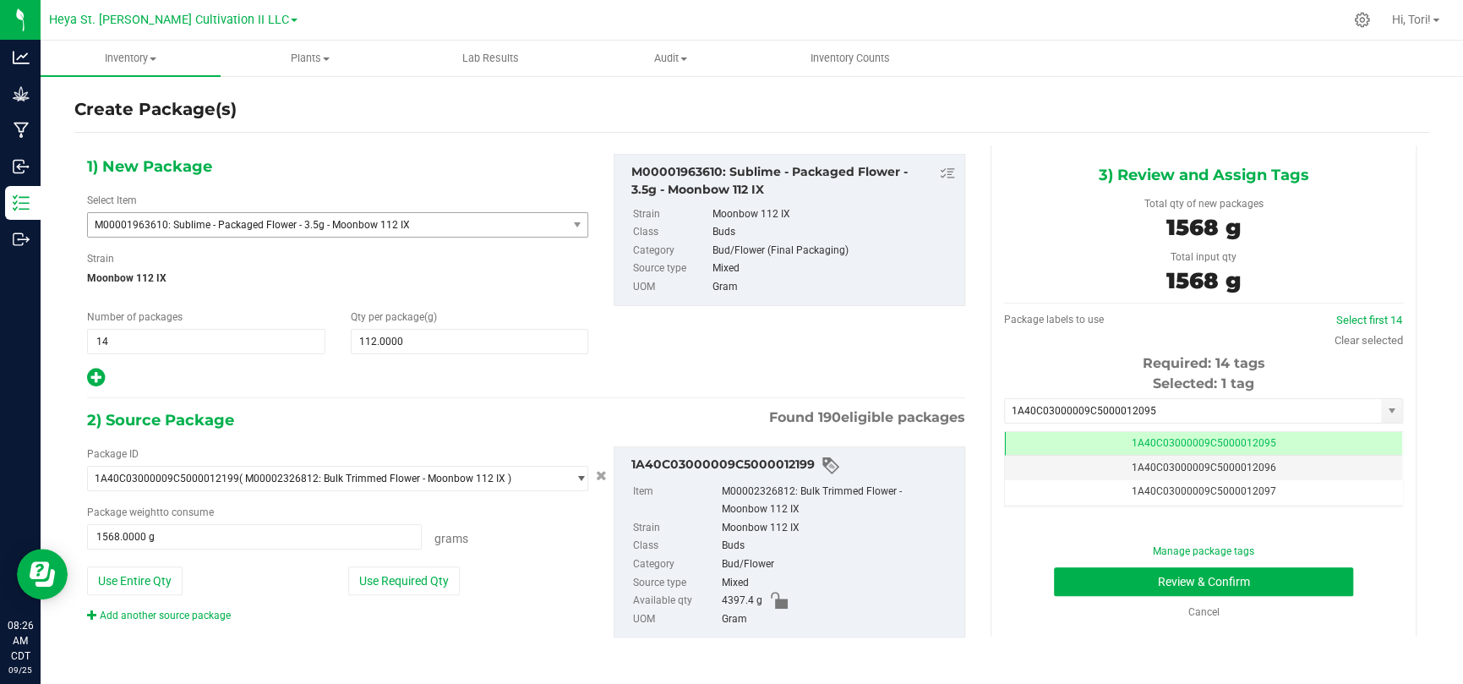
scroll to position [5, 0]
click at [1040, 410] on input "1A40C03000009C5000012095" at bounding box center [1193, 410] width 376 height 24
click at [1040, 385] on div "Selected: 1 tag" at bounding box center [1203, 383] width 399 height 20
click at [1040, 405] on span at bounding box center [1375, 410] width 10 height 25
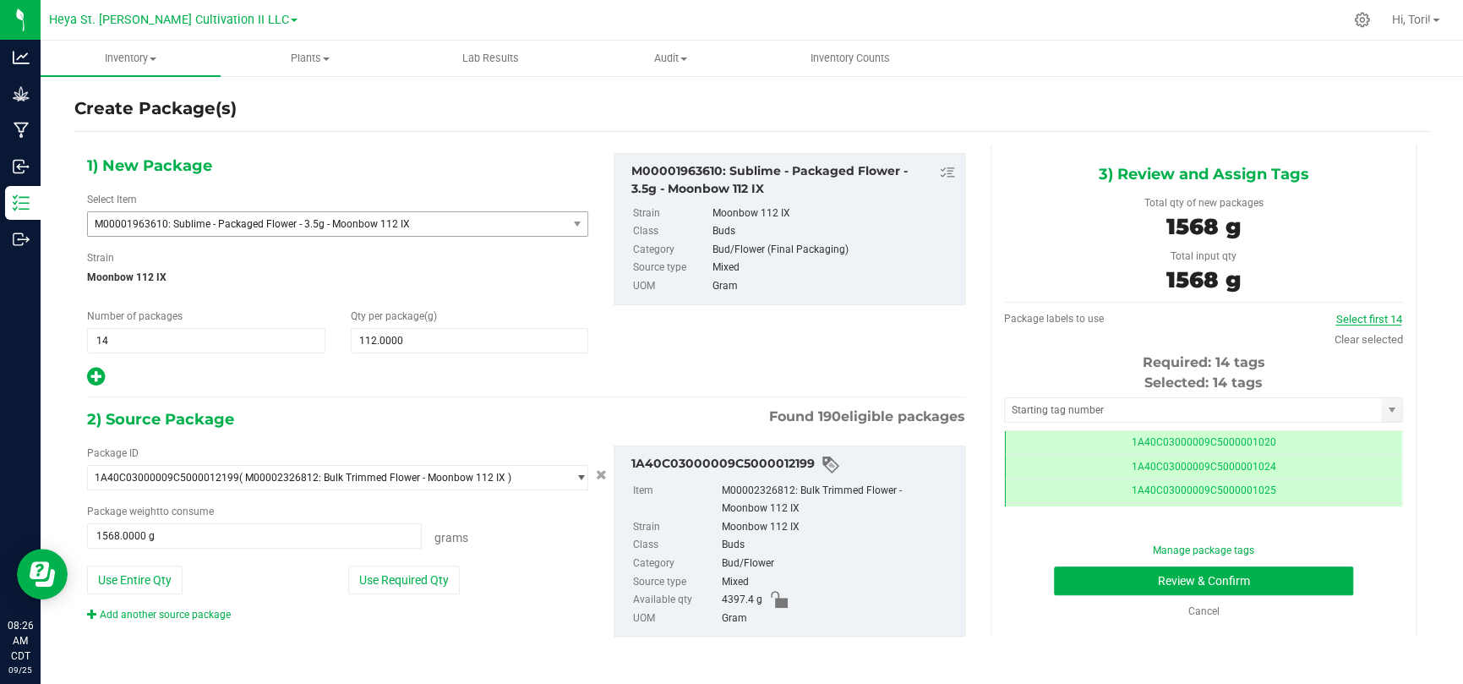
scroll to position [0, 0]
click at [1040, 409] on input "text" at bounding box center [1193, 410] width 376 height 24
type input "12095"
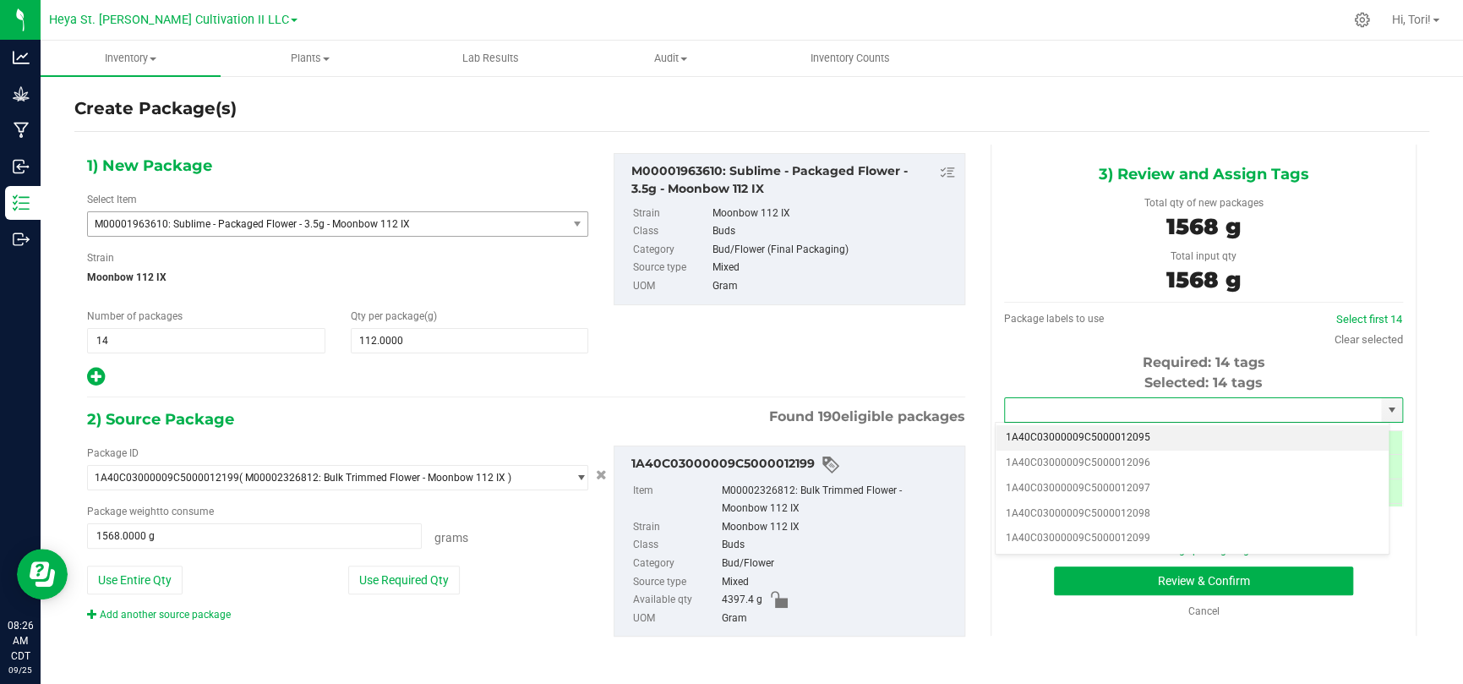
click at [1040, 428] on li "1A40C03000009C5000012095" at bounding box center [1192, 437] width 393 height 25
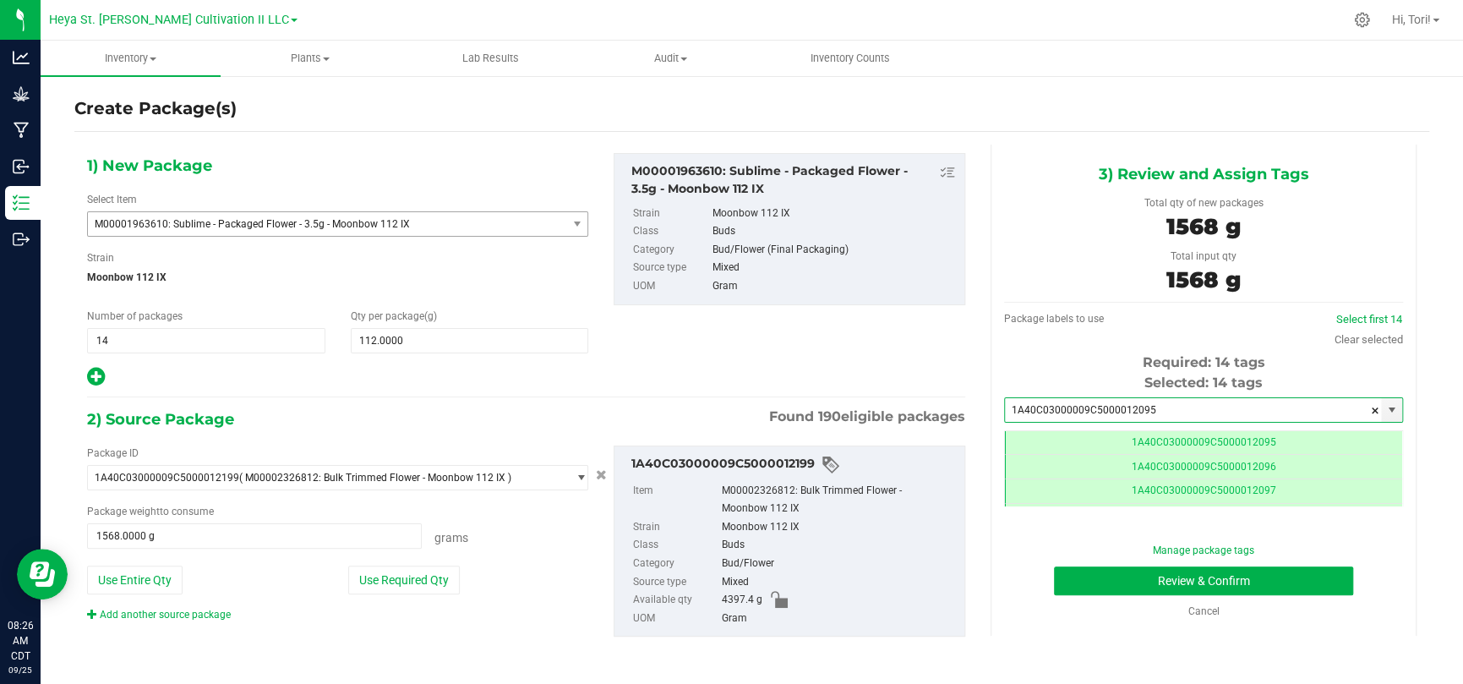
type input "1A40C03000009C5000012095"
click at [1040, 365] on div "Required: 14 tags" at bounding box center [1203, 362] width 399 height 20
click at [1040, 446] on button "Review & Confirm" at bounding box center [1203, 580] width 299 height 29
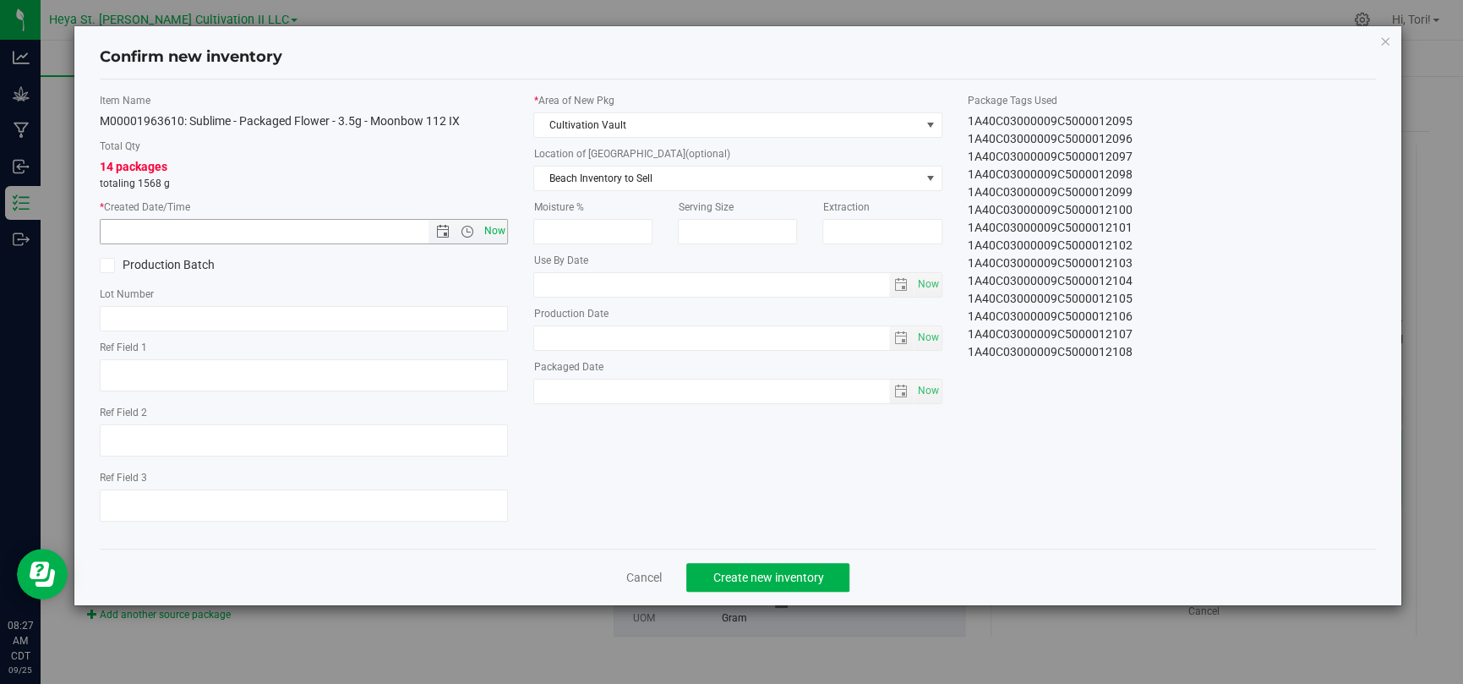
click at [491, 231] on span "Now" at bounding box center [494, 231] width 29 height 25
type input "9/25/2025 8:27 AM"
click at [745, 446] on button "Create new inventory" at bounding box center [767, 577] width 163 height 29
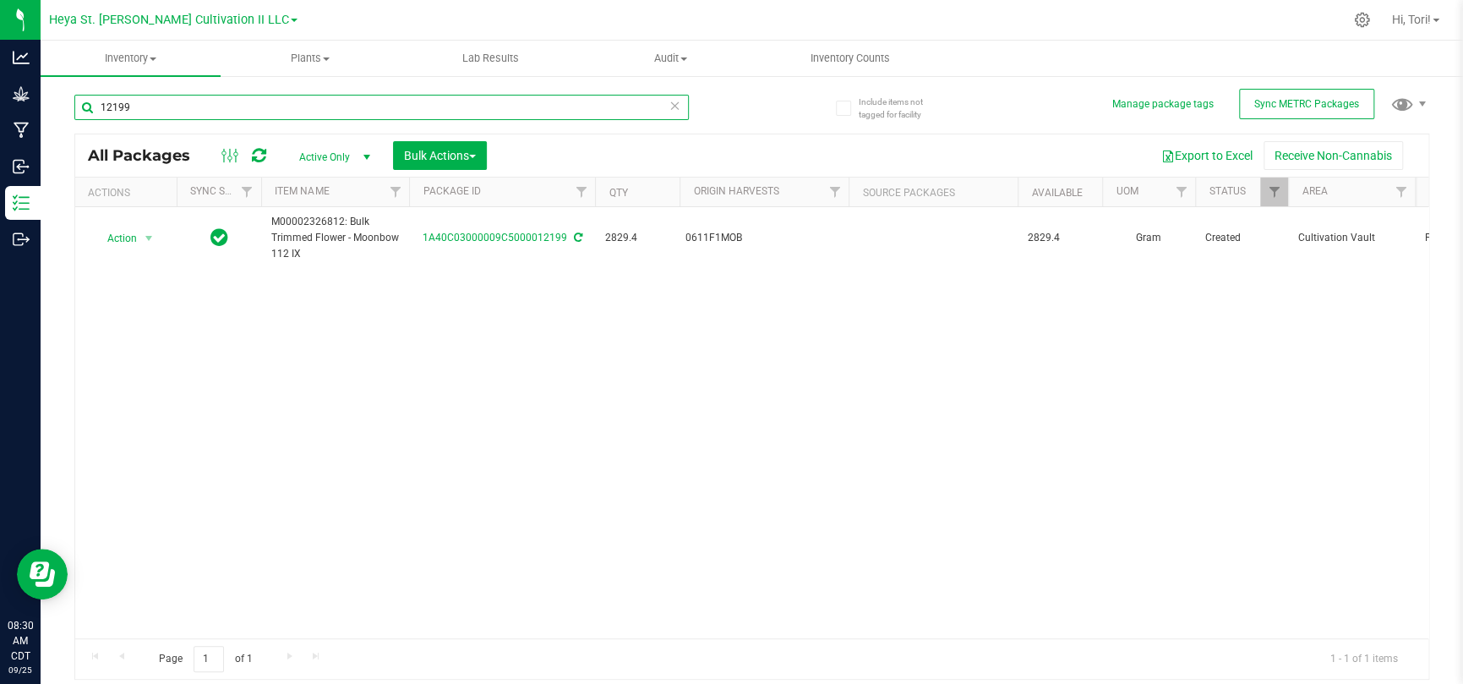
click at [199, 112] on input "12199" at bounding box center [381, 107] width 614 height 25
type input "12095"
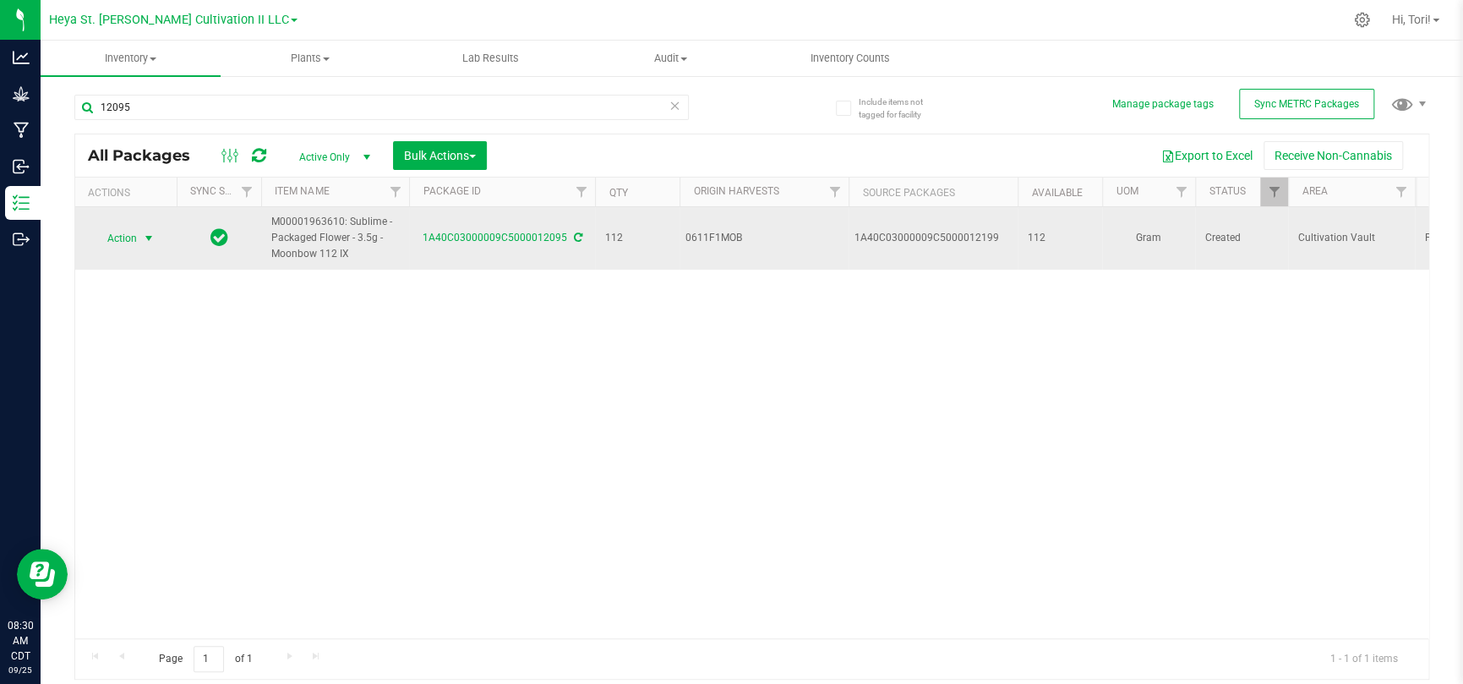
click at [146, 239] on span "select" at bounding box center [149, 239] width 14 height 14
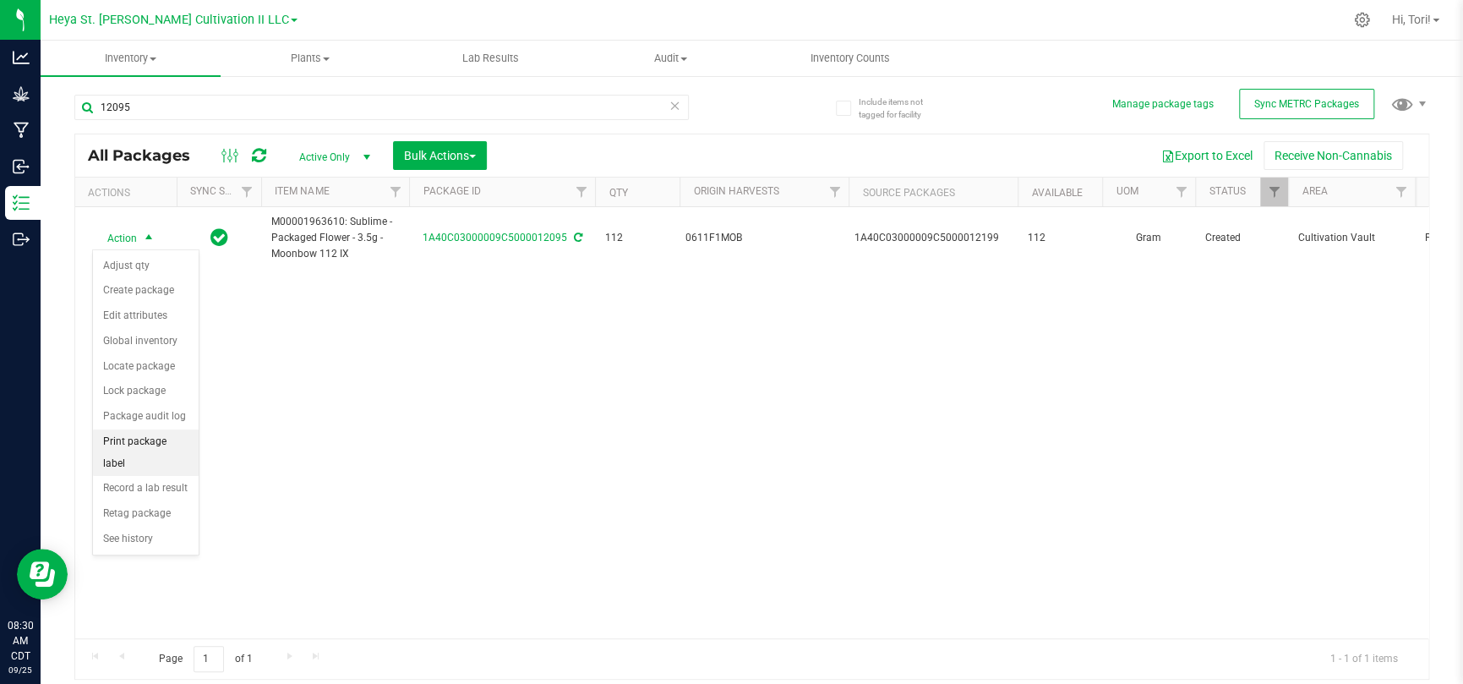
click at [162, 442] on li "Print package label" at bounding box center [146, 452] width 106 height 46
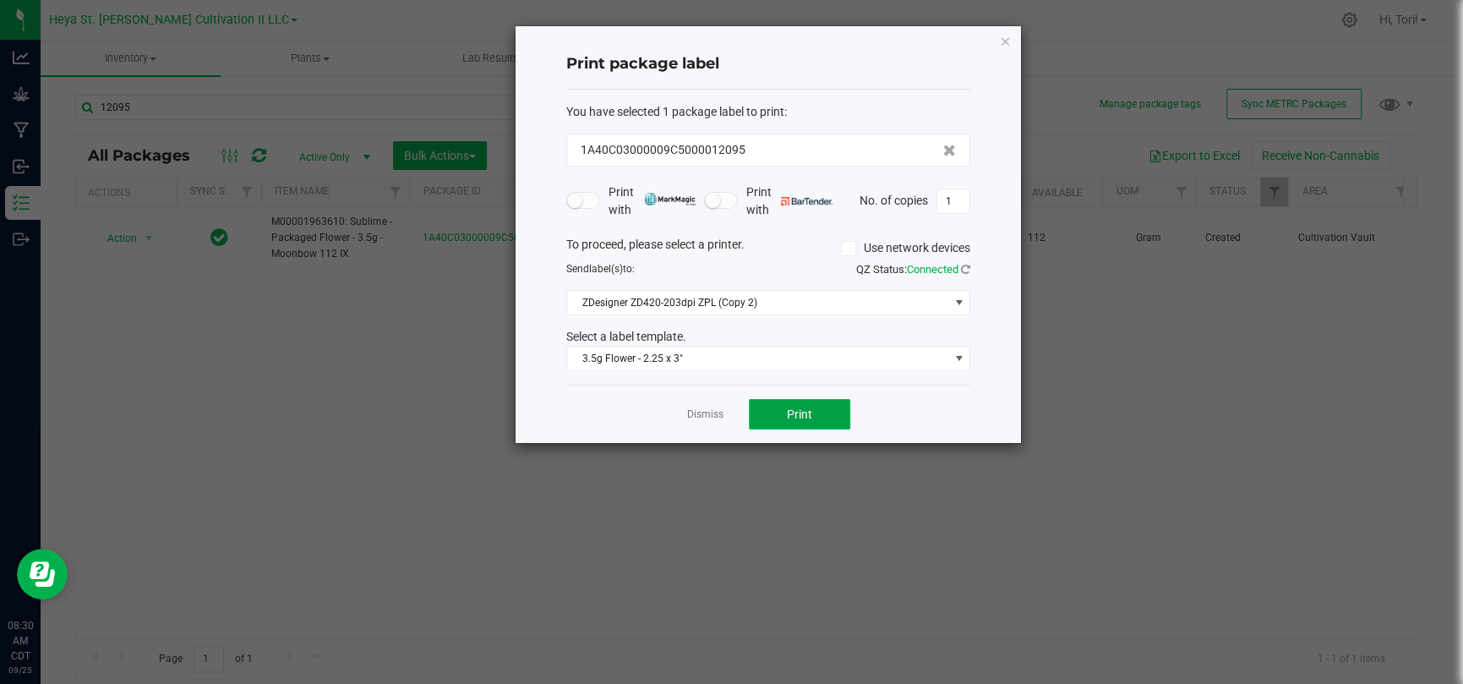
click at [833, 423] on button "Print" at bounding box center [799, 414] width 101 height 30
click at [959, 193] on input "1" at bounding box center [953, 201] width 32 height 24
type input "32"
click at [782, 416] on button "Print" at bounding box center [799, 414] width 101 height 30
click at [1006, 41] on icon "button" at bounding box center [1005, 40] width 12 height 20
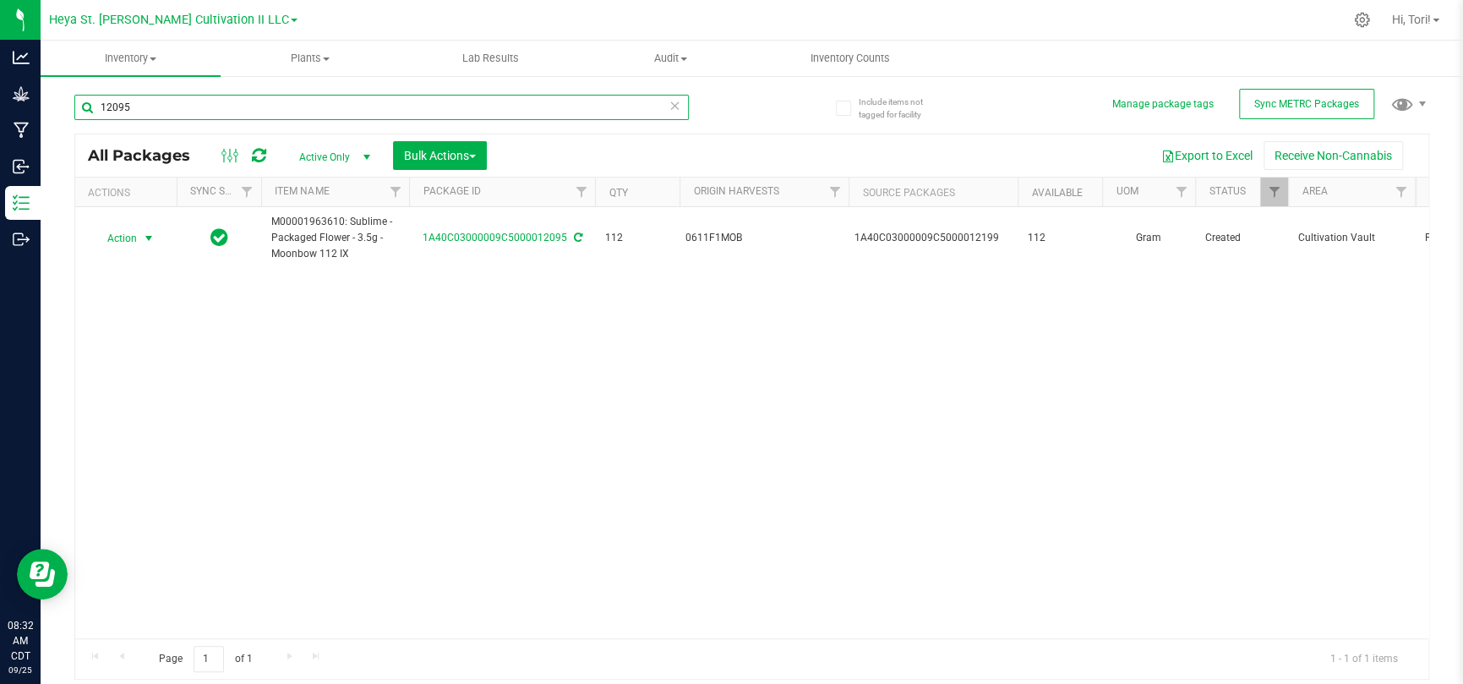
click at [209, 112] on input "12095" at bounding box center [381, 107] width 614 height 25
type input "12096"
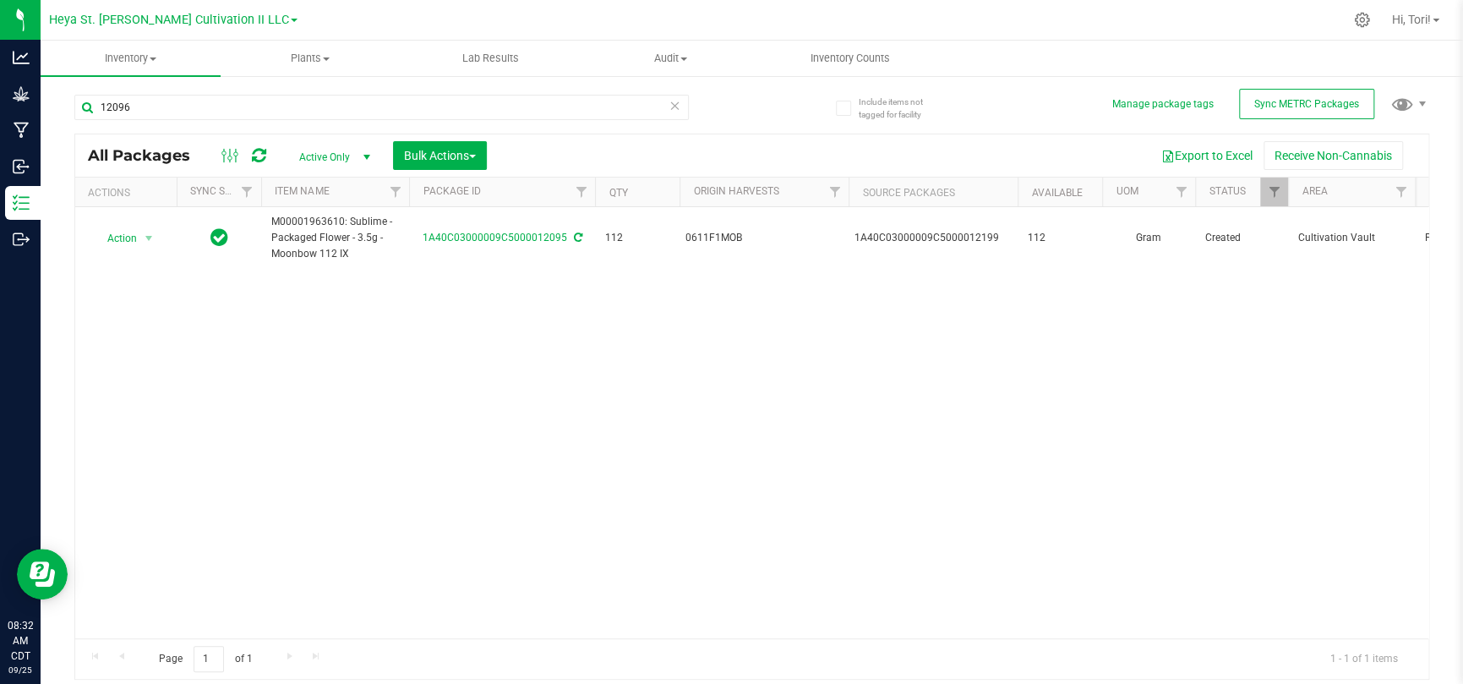
click at [232, 337] on div "Action Action Adjust qty Create package Edit attributes Global inventory Locate…" at bounding box center [751, 422] width 1353 height 431
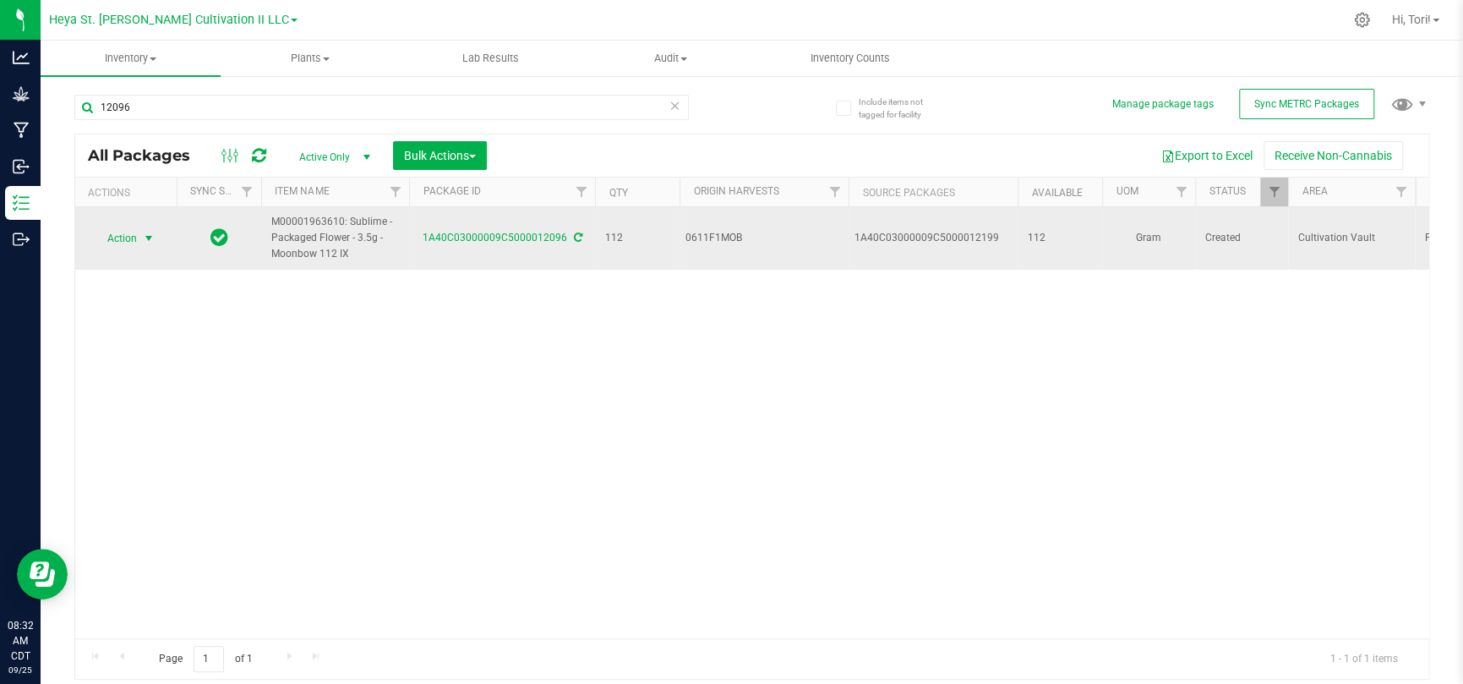
click at [147, 232] on span "select" at bounding box center [149, 239] width 14 height 14
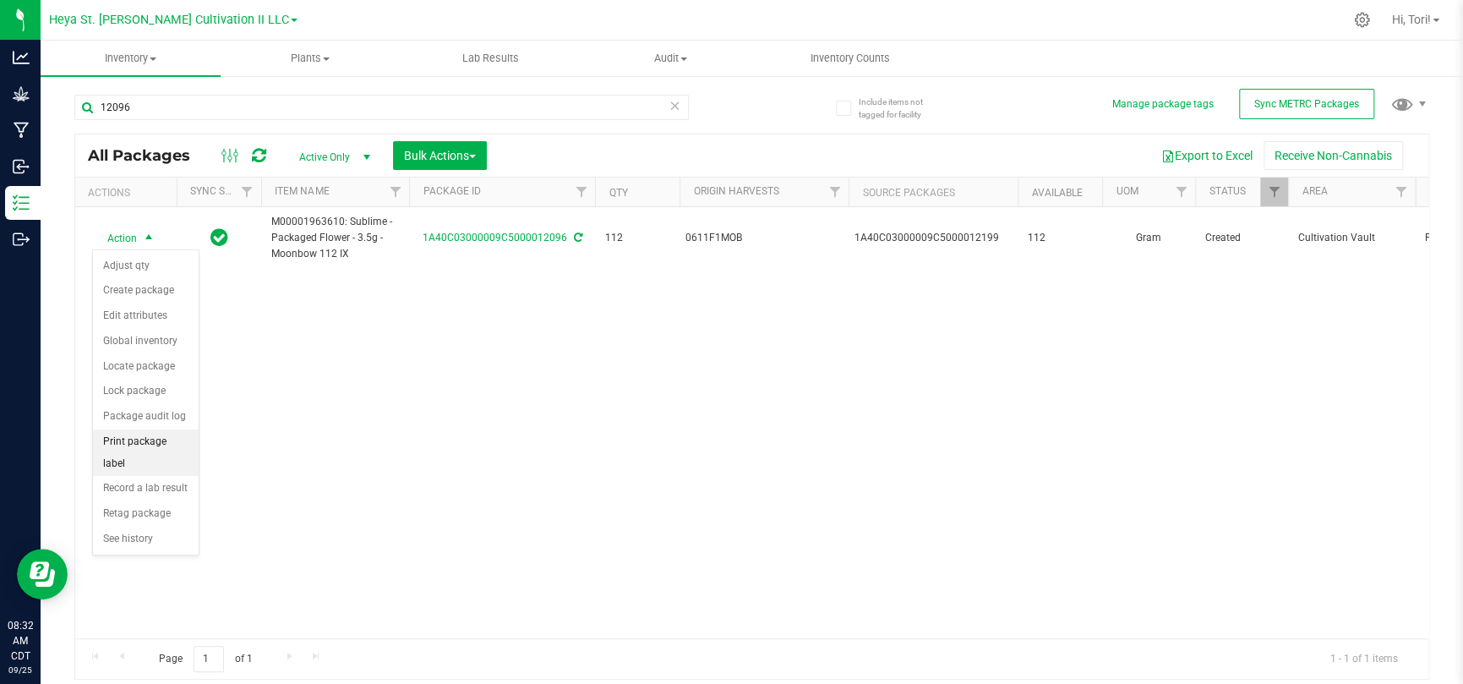
click at [140, 446] on li "Print package label" at bounding box center [146, 452] width 106 height 46
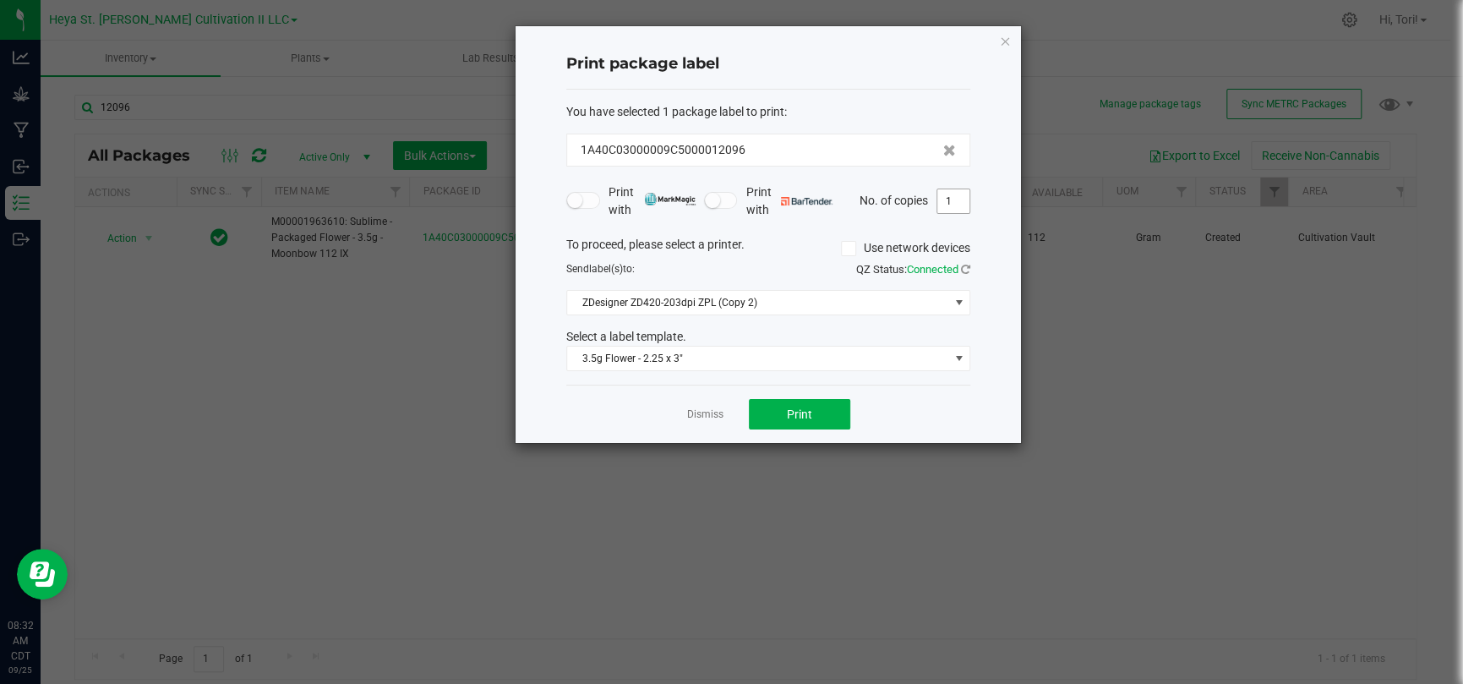
click at [947, 205] on input "1" at bounding box center [953, 201] width 32 height 24
type input "33"
click at [977, 217] on div "Print package label You have selected 1 package label to print : 1A40C03000009C…" at bounding box center [768, 234] width 505 height 417
click at [845, 411] on button "Print" at bounding box center [799, 414] width 101 height 30
click at [943, 147] on icon at bounding box center [949, 151] width 13 height 12
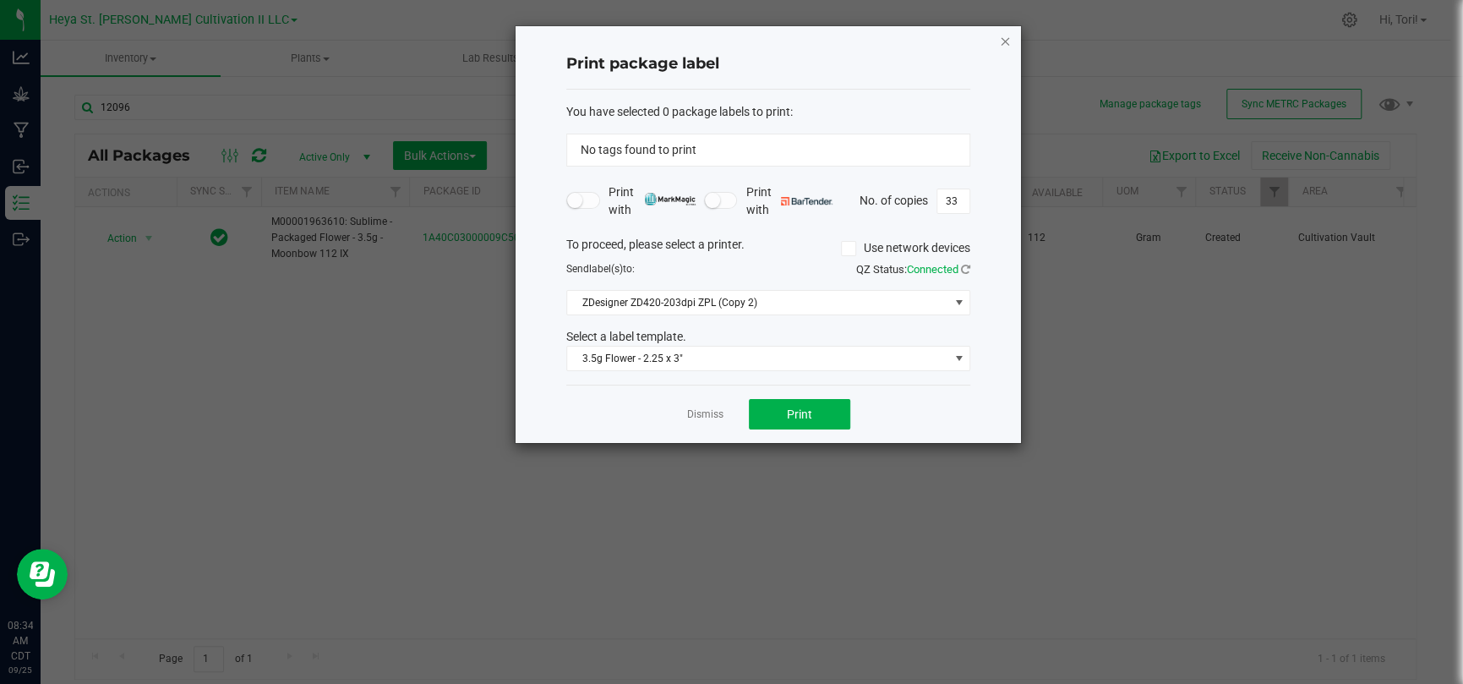
click at [1000, 42] on icon "button" at bounding box center [1005, 40] width 12 height 20
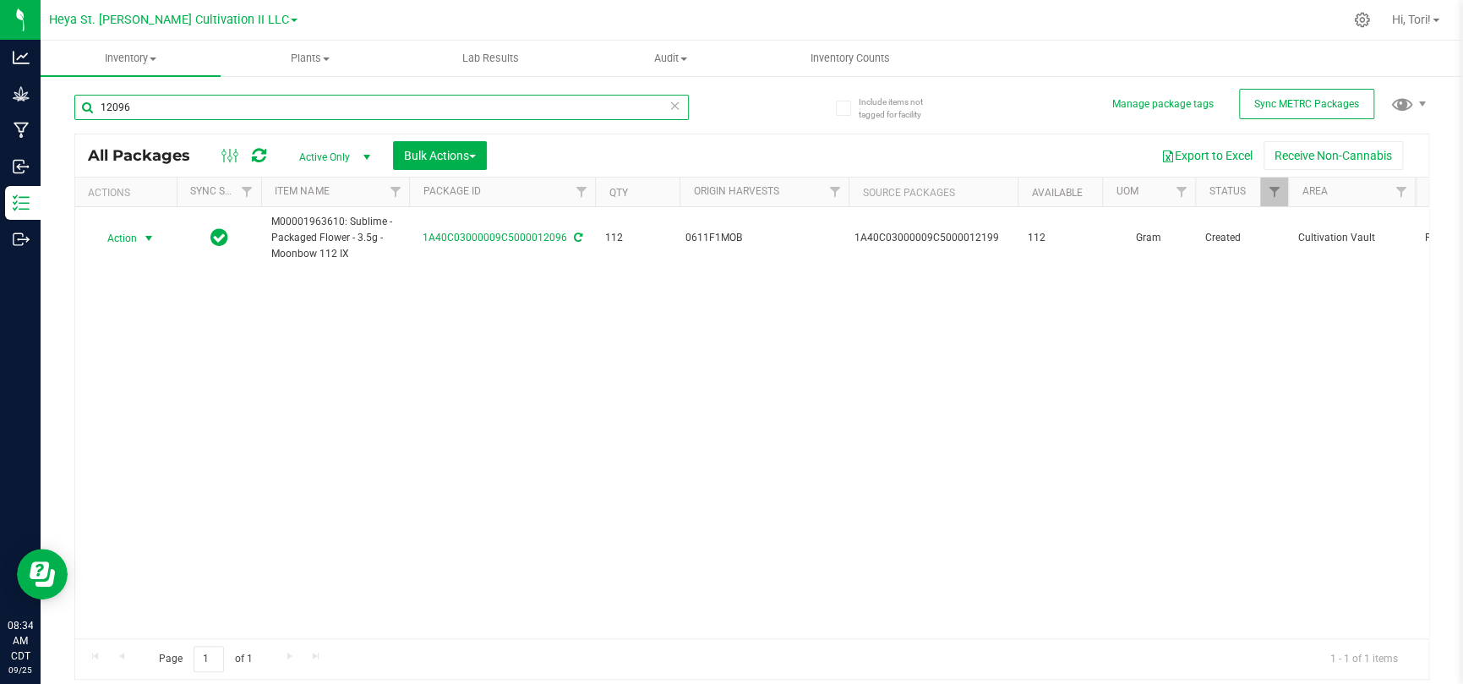
click at [240, 100] on input "12096" at bounding box center [381, 107] width 614 height 25
type input "12097"
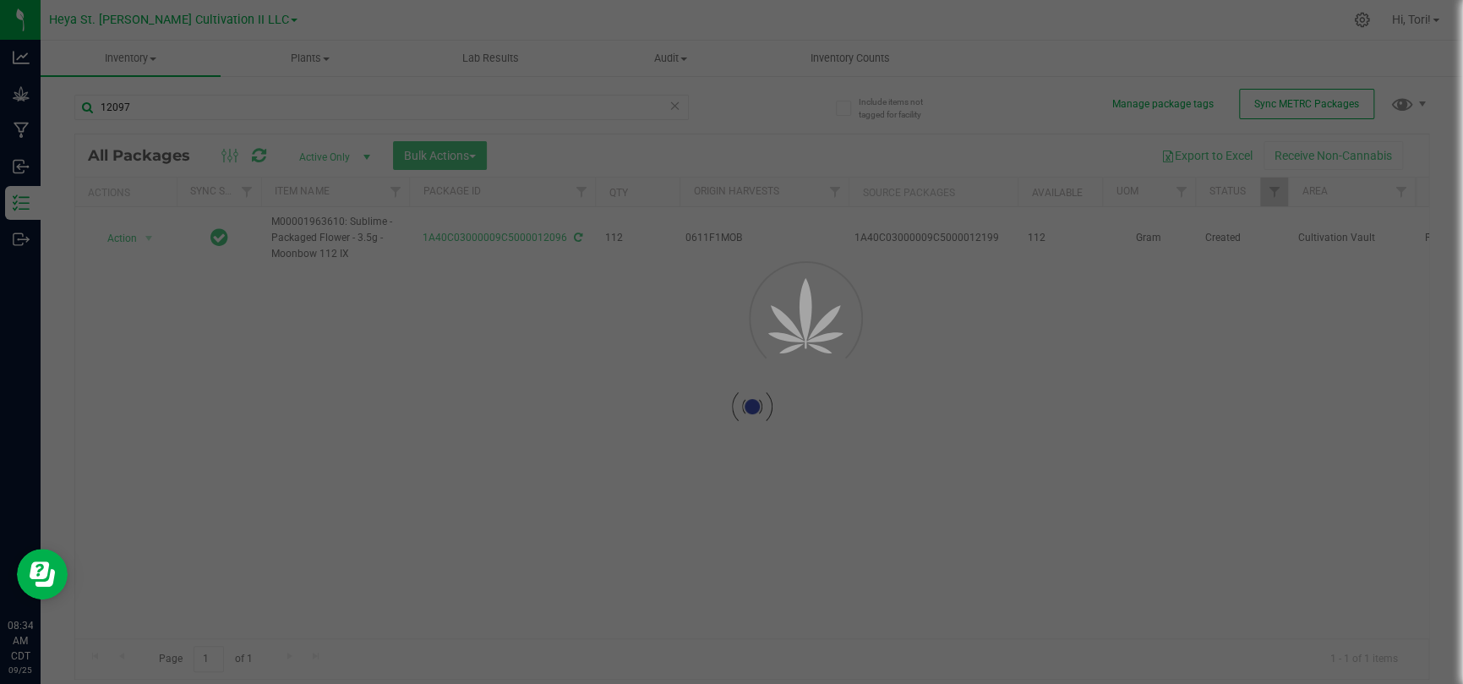
click at [346, 407] on div at bounding box center [731, 342] width 1463 height 684
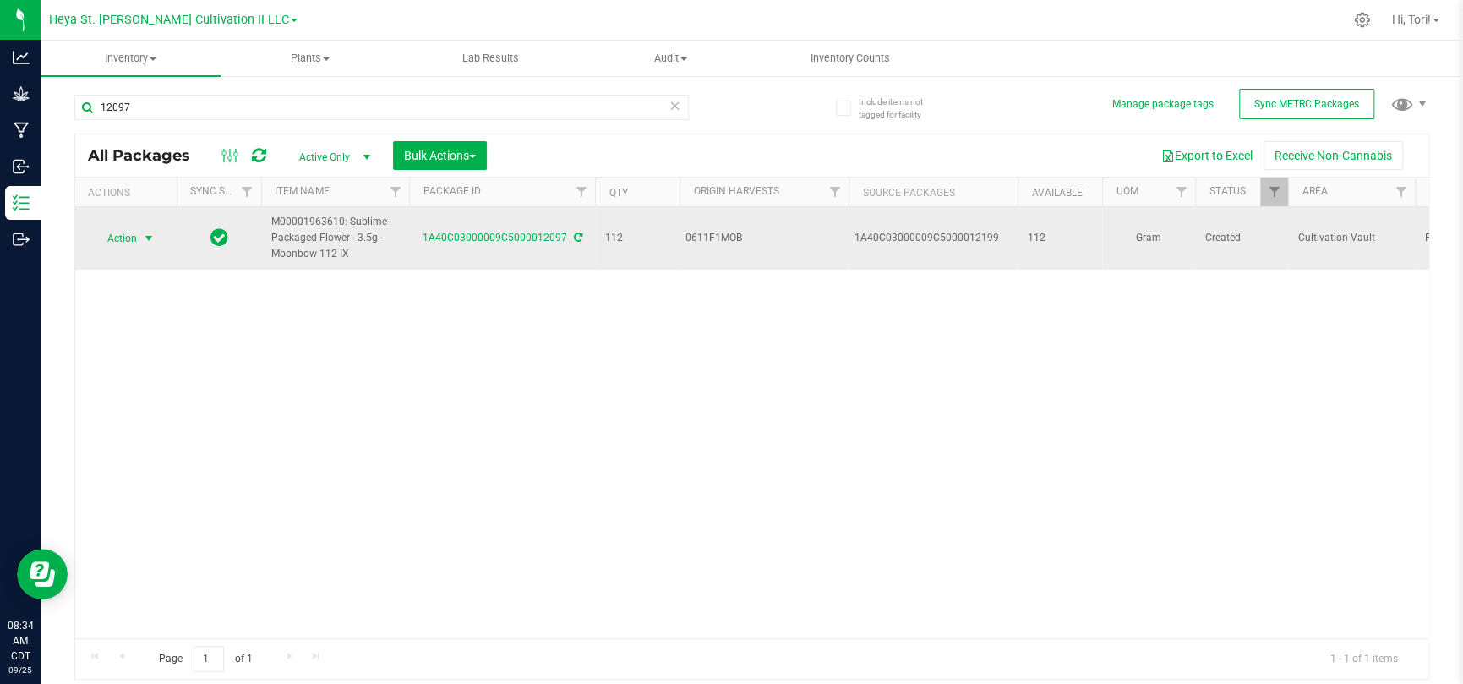
click at [144, 241] on span "select" at bounding box center [149, 239] width 14 height 14
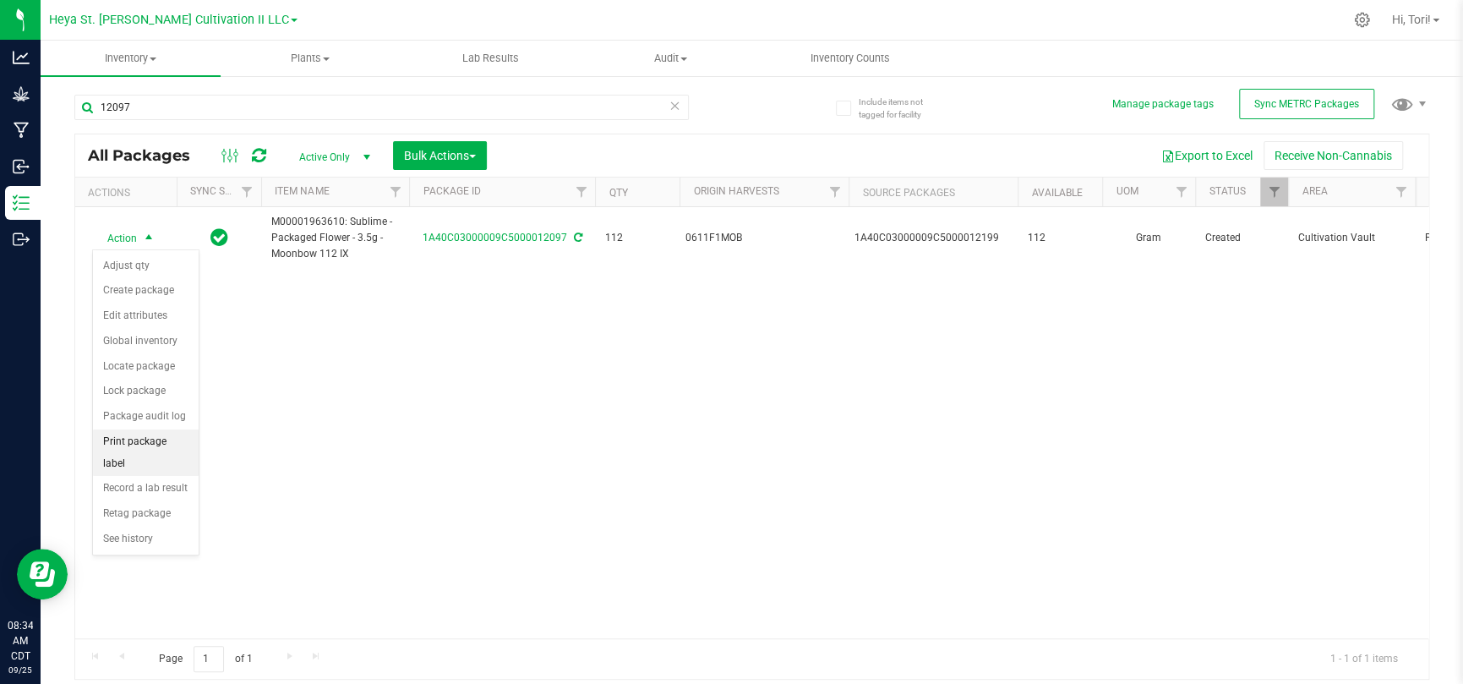
click at [140, 435] on li "Print package label" at bounding box center [146, 452] width 106 height 46
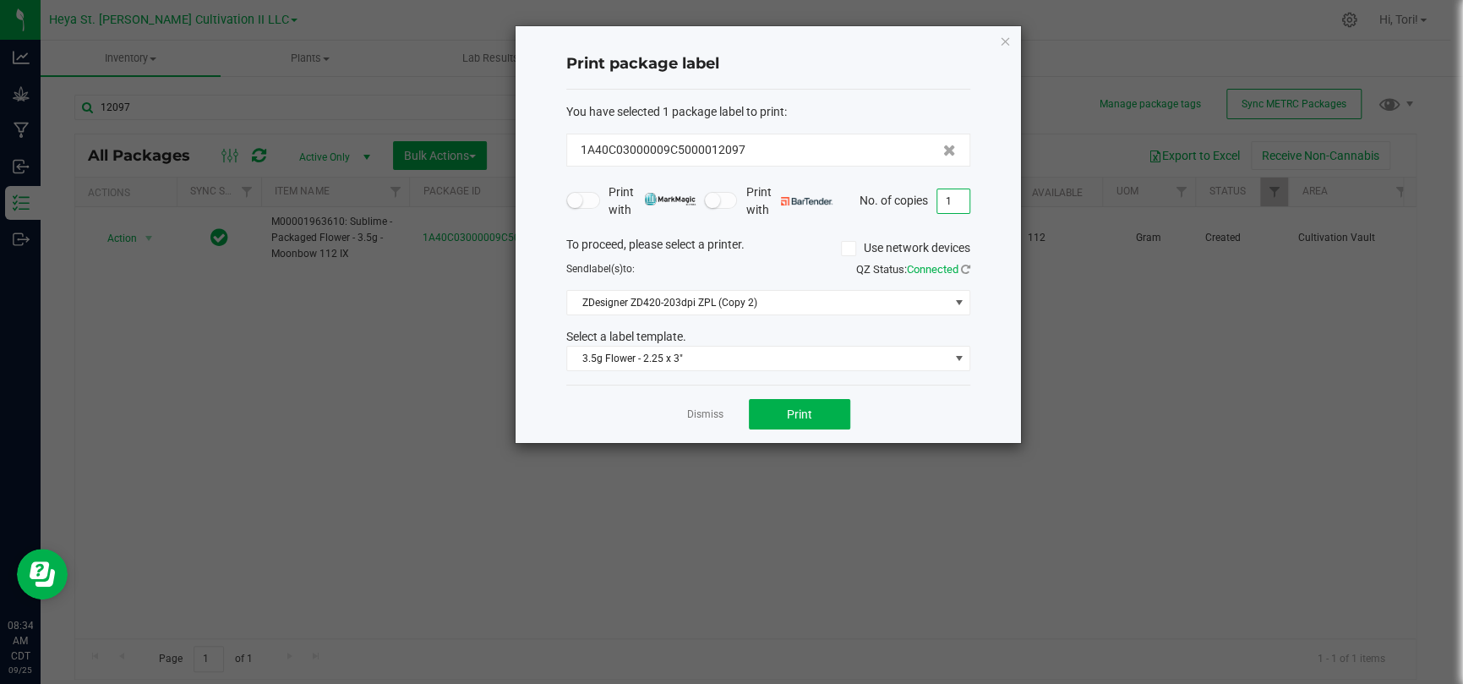
click at [951, 206] on input "1" at bounding box center [953, 201] width 32 height 24
type input "33"
click at [962, 212] on span "33" at bounding box center [954, 200] width 34 height 25
click at [803, 413] on span "Print" at bounding box center [799, 414] width 25 height 14
click at [1008, 39] on icon "button" at bounding box center [1005, 40] width 12 height 20
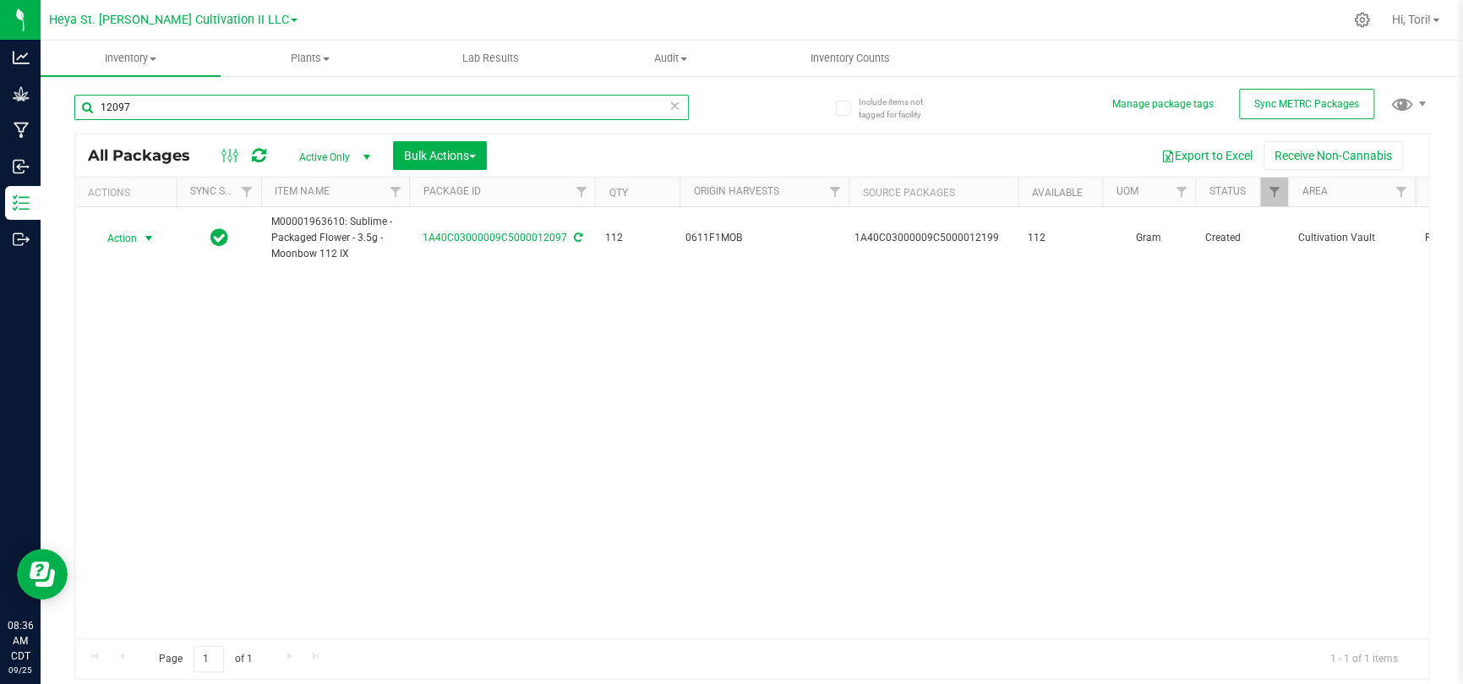
click at [228, 117] on input "12097" at bounding box center [381, 107] width 614 height 25
type input "12098"
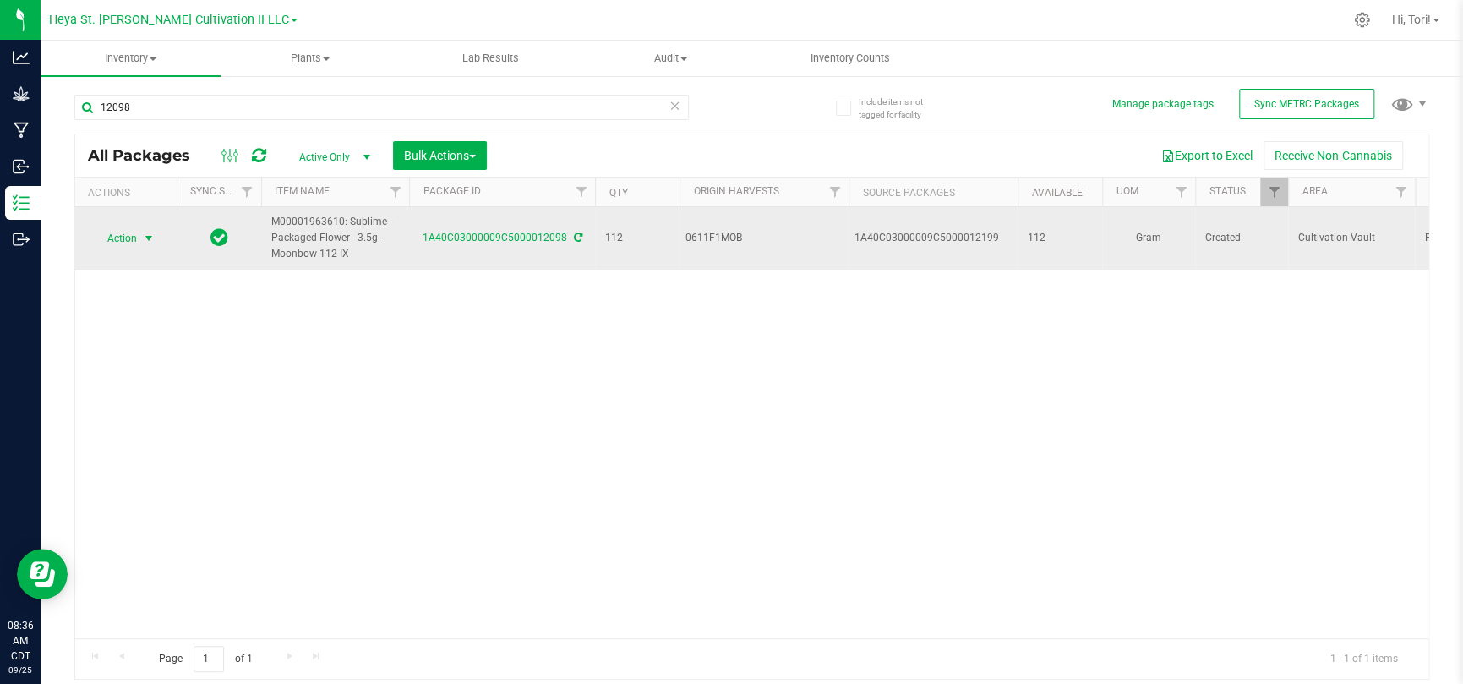
click at [106, 245] on span "Action" at bounding box center [115, 239] width 46 height 24
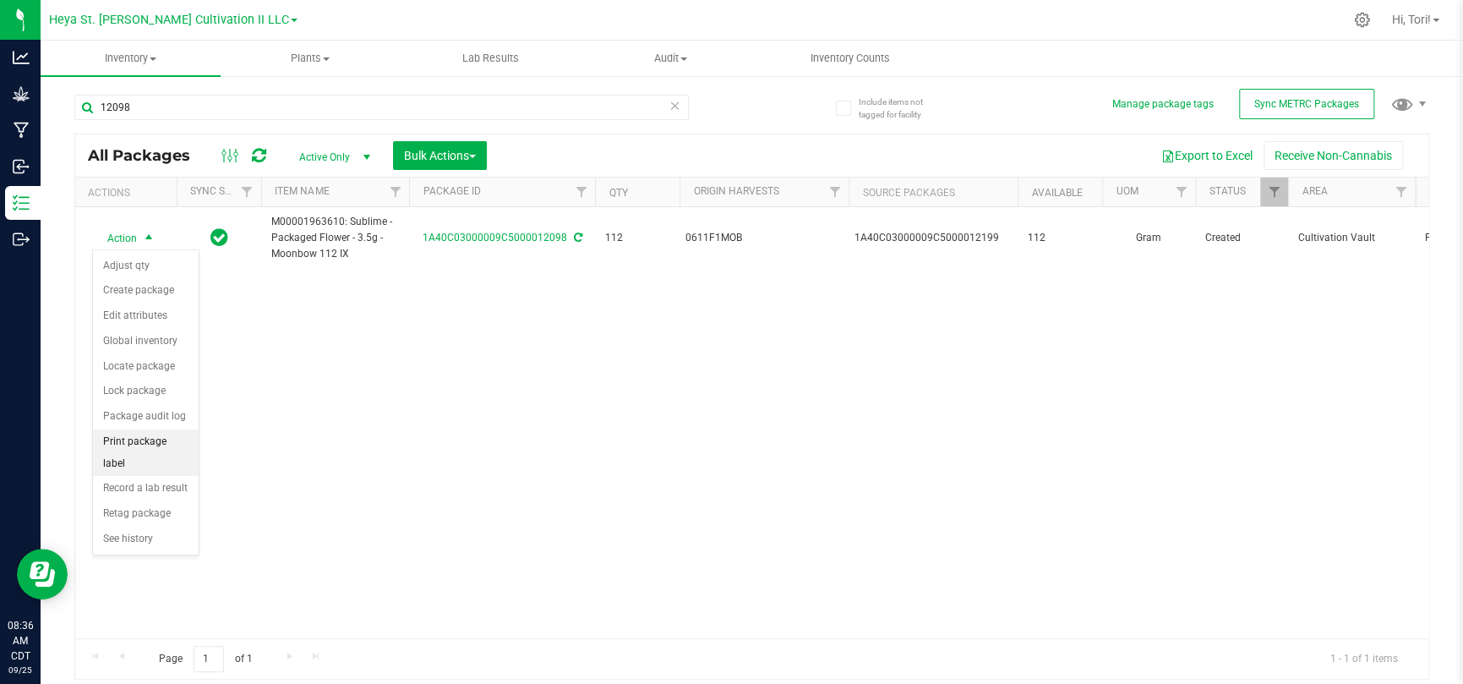
click at [148, 440] on li "Print package label" at bounding box center [146, 452] width 106 height 46
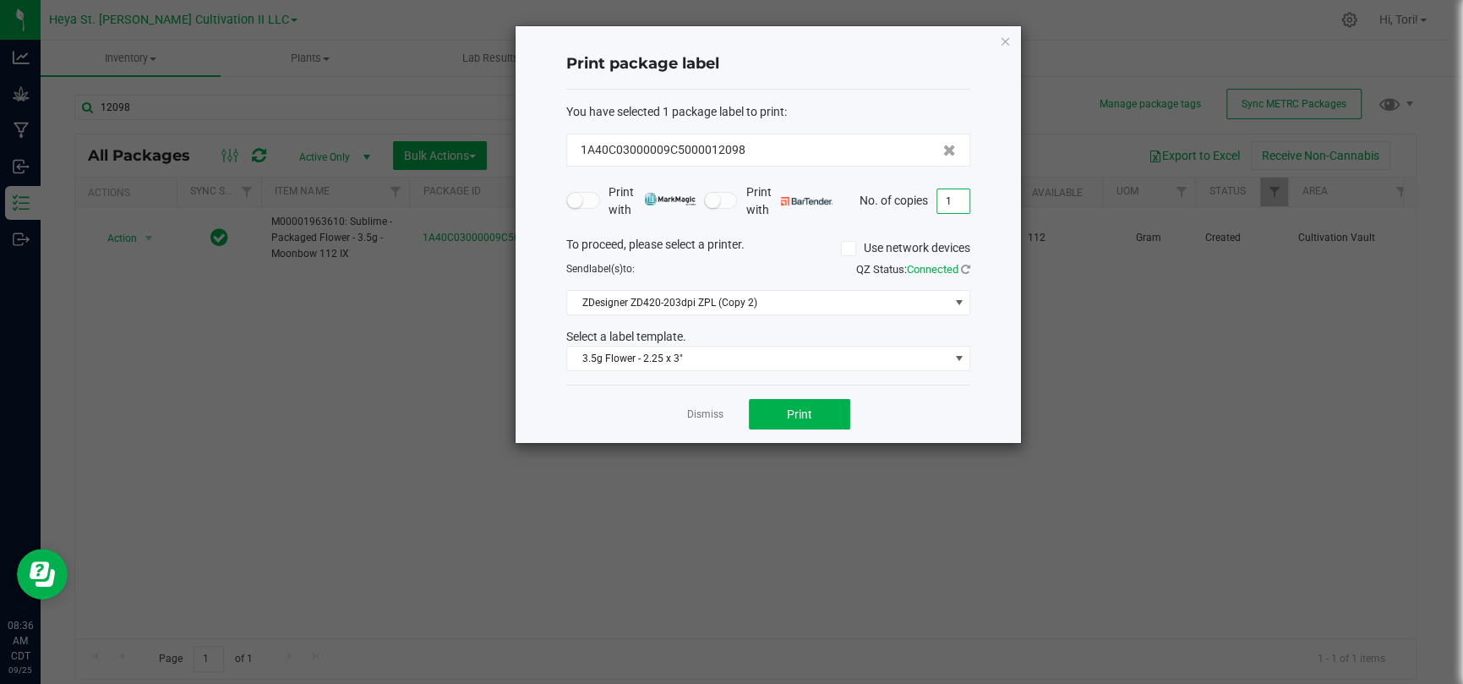
click at [946, 199] on input "1" at bounding box center [953, 201] width 32 height 24
type input "33"
click at [953, 215] on div "Print with Print with No. of copies 33" at bounding box center [768, 201] width 404 height 36
click at [788, 411] on span "Print" at bounding box center [799, 414] width 25 height 14
click at [838, 143] on div "1A40C03000009C5000012098" at bounding box center [768, 150] width 375 height 18
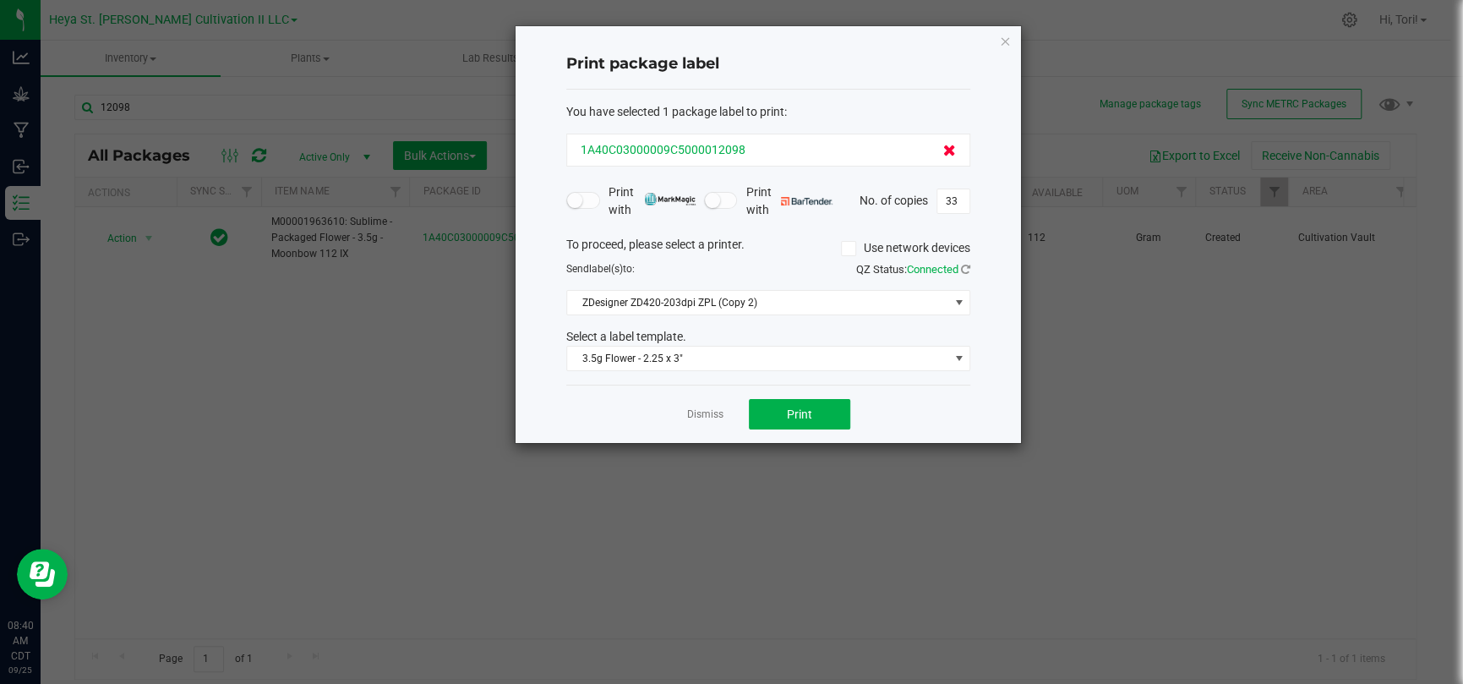
click at [943, 146] on icon at bounding box center [949, 151] width 13 height 12
click at [842, 147] on div "No tags found to print" at bounding box center [768, 150] width 404 height 33
click at [1003, 43] on icon "button" at bounding box center [1005, 40] width 12 height 20
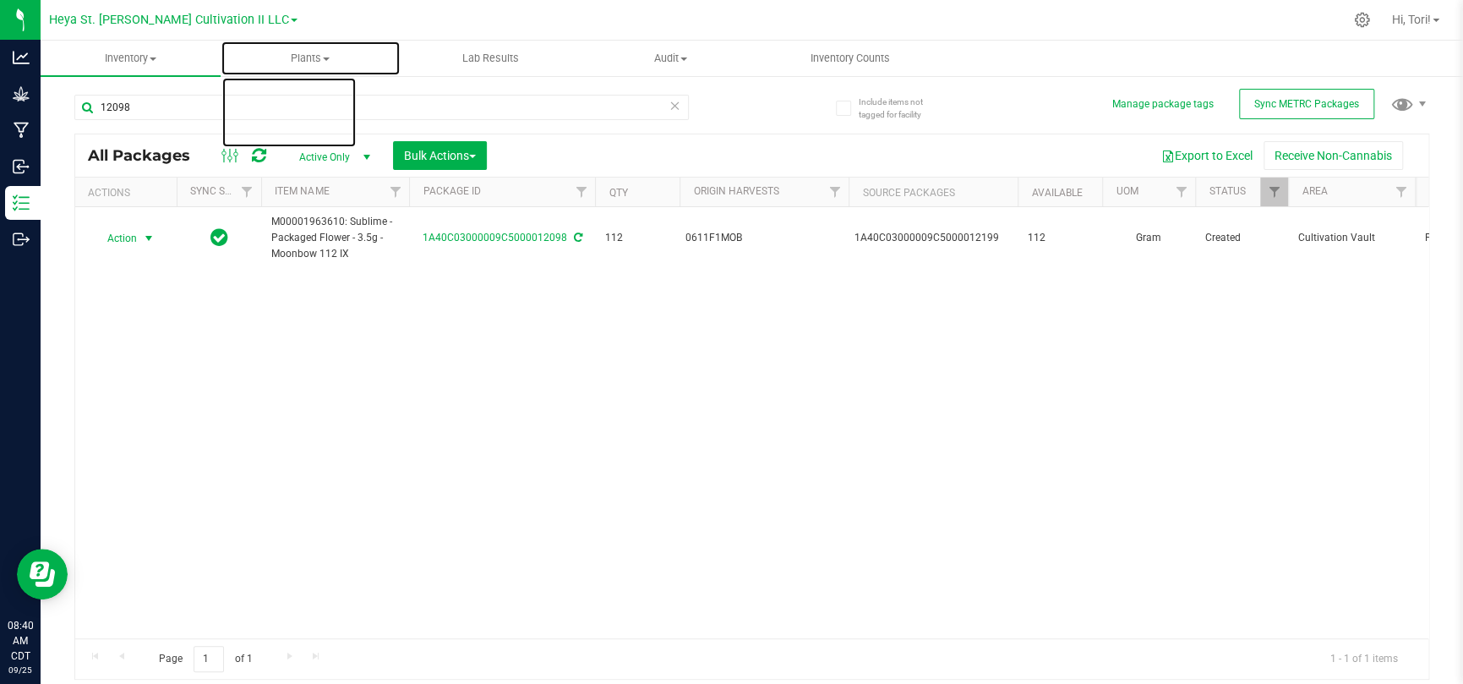
drag, startPoint x: 307, startPoint y: 74, endPoint x: 310, endPoint y: 93, distance: 18.9
click at [307, 74] on uib-tab-heading "Plants All plants Waste log" at bounding box center [310, 58] width 178 height 34
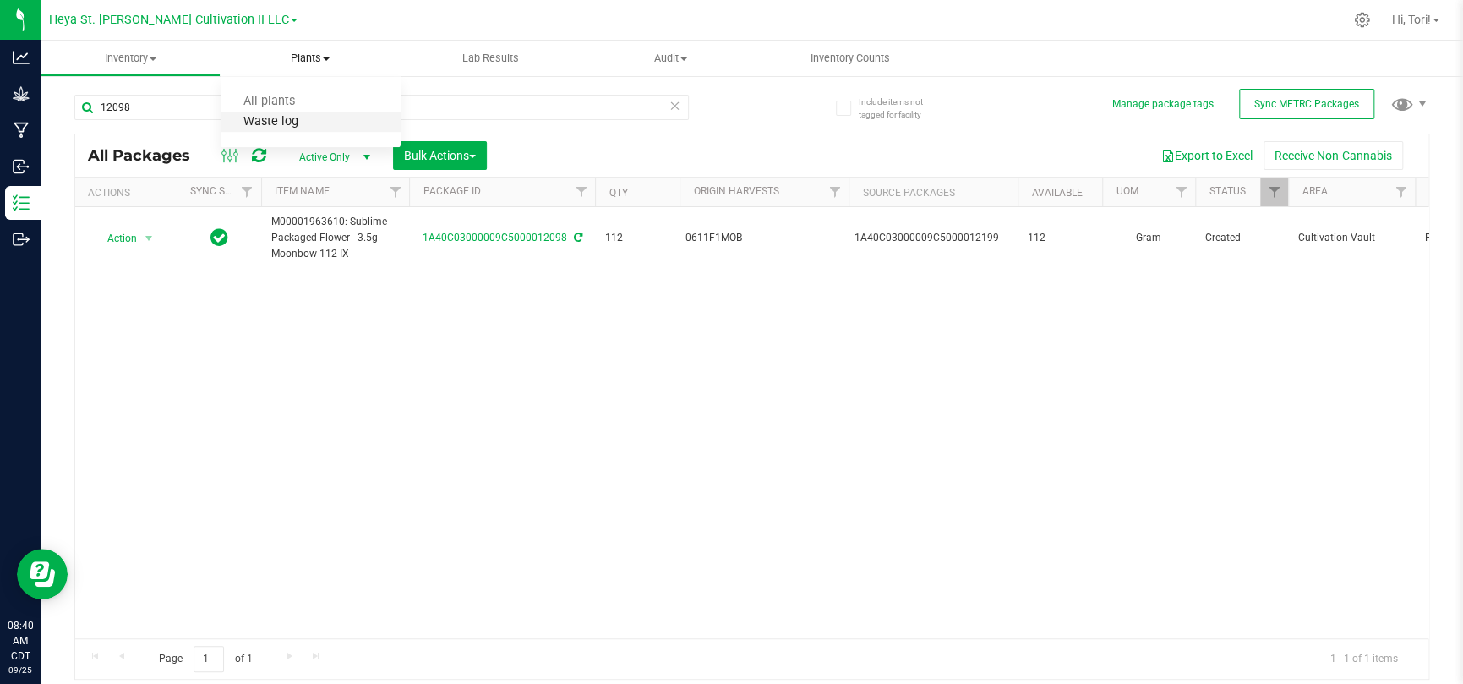
click at [311, 115] on span "Waste log" at bounding box center [271, 122] width 101 height 14
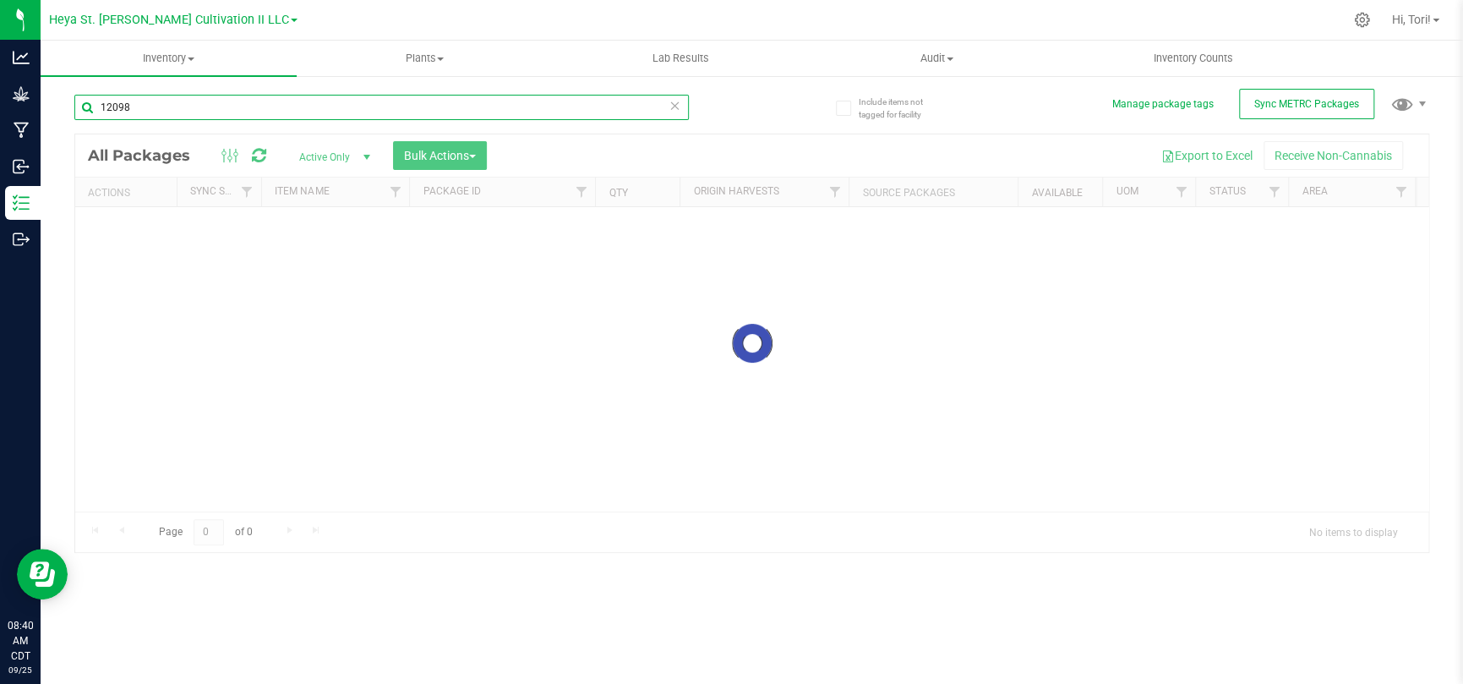
click at [187, 103] on input "12098" at bounding box center [381, 107] width 614 height 25
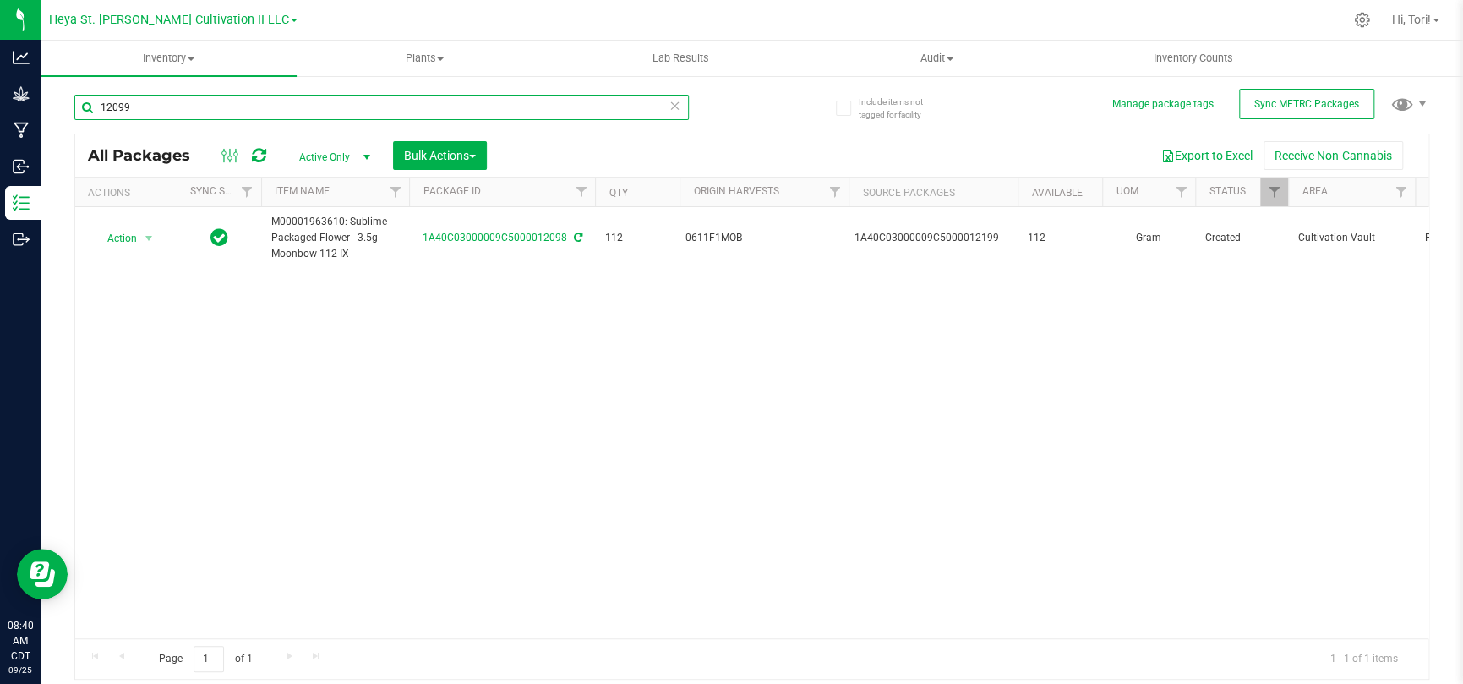
click at [187, 103] on input "12099" at bounding box center [381, 107] width 614 height 25
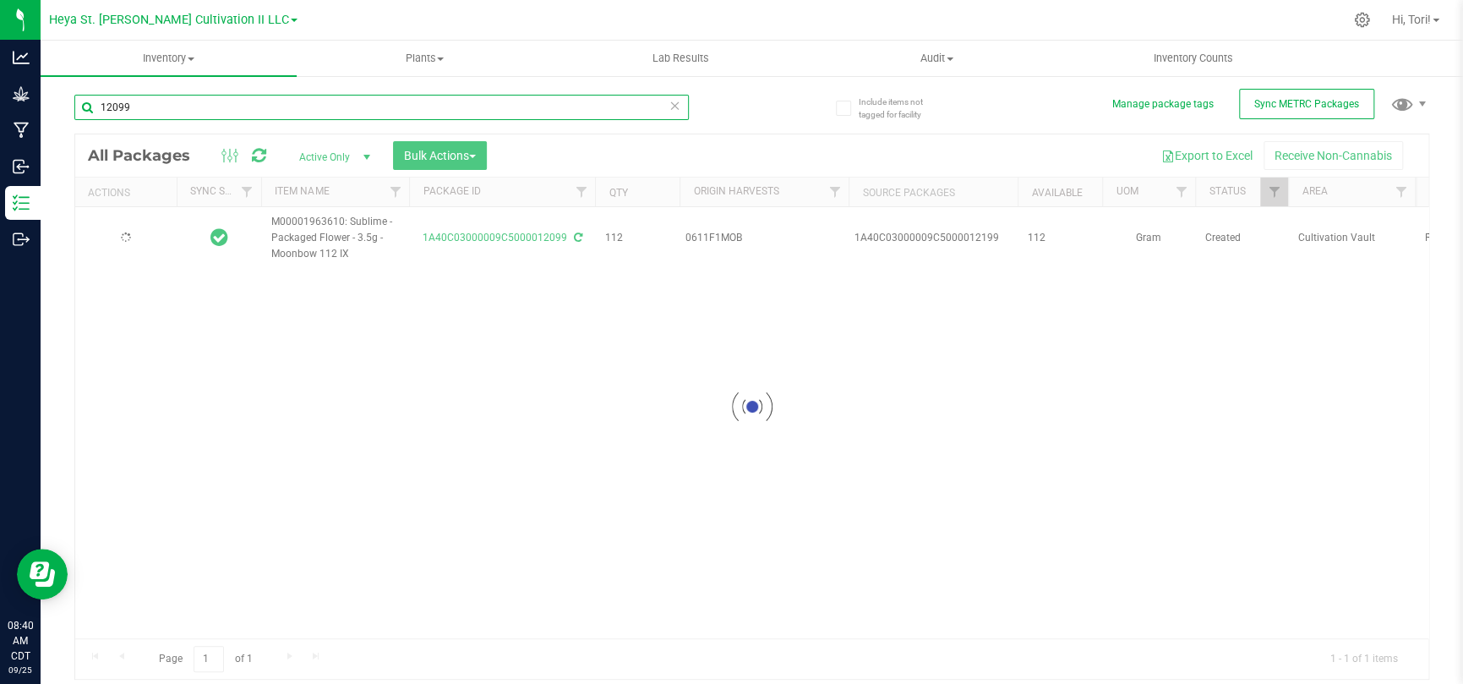
type input "12099"
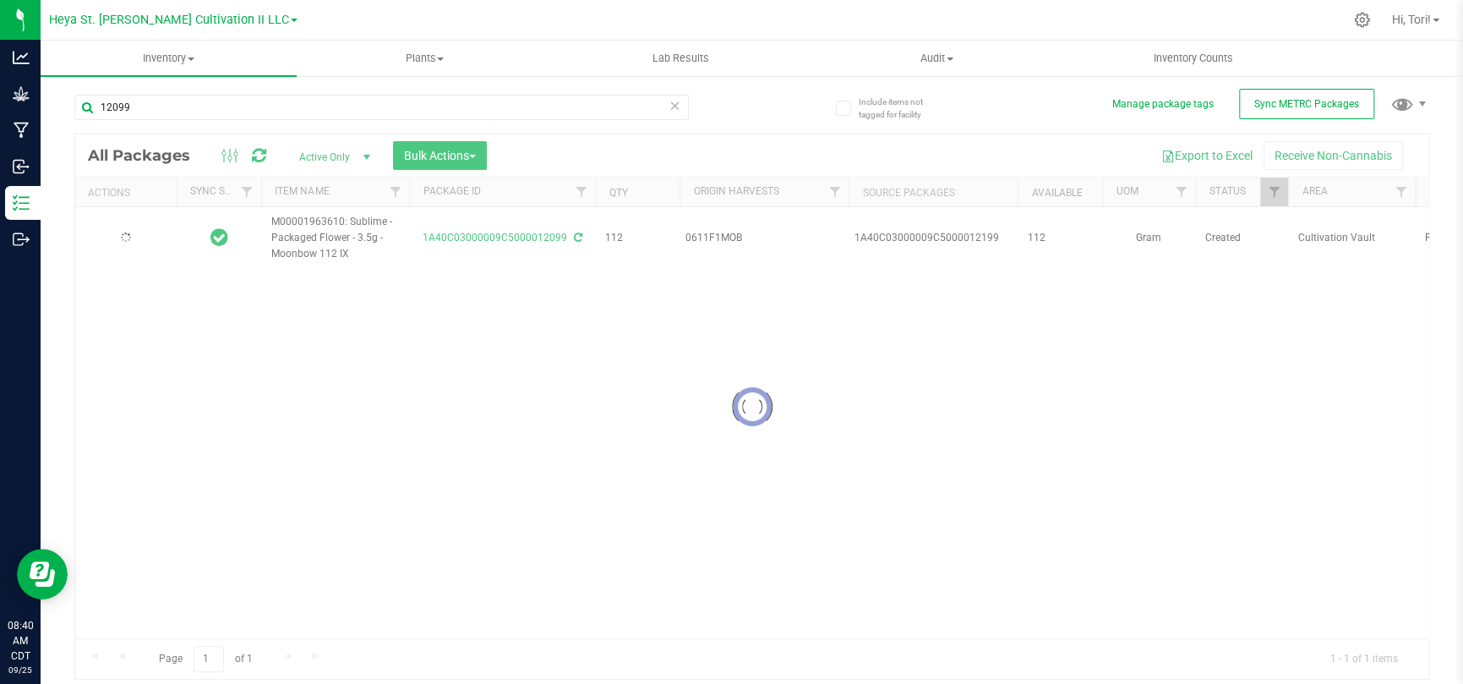
click at [282, 380] on div at bounding box center [751, 406] width 1353 height 544
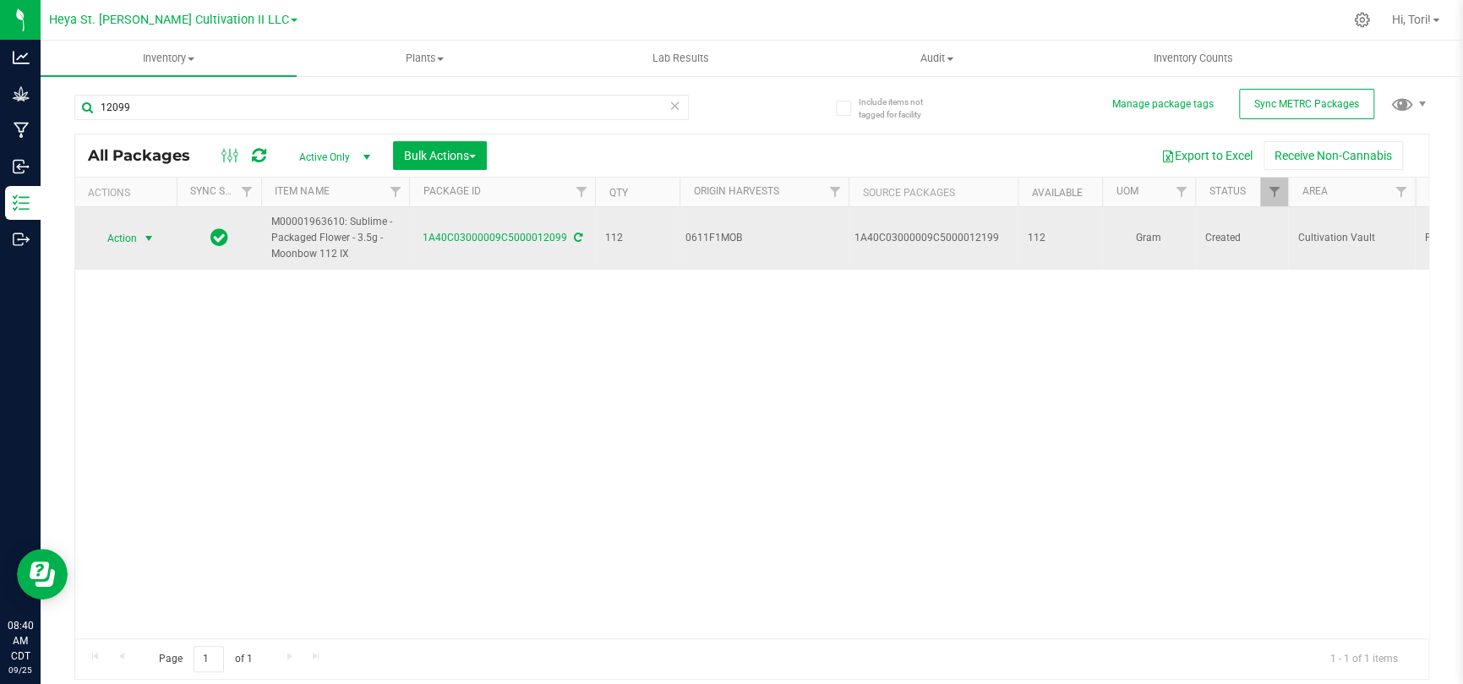
click at [134, 240] on span "Action" at bounding box center [115, 239] width 46 height 24
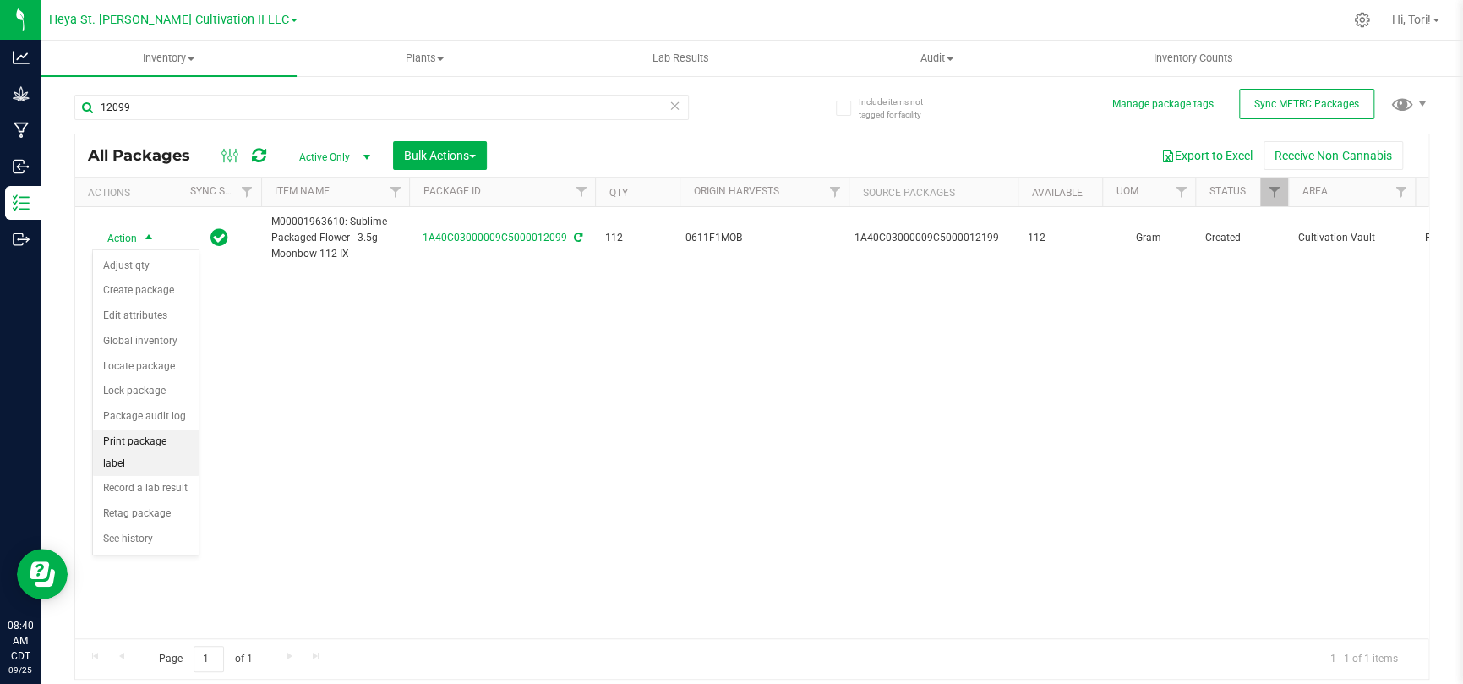
click at [153, 441] on li "Print package label" at bounding box center [146, 452] width 106 height 46
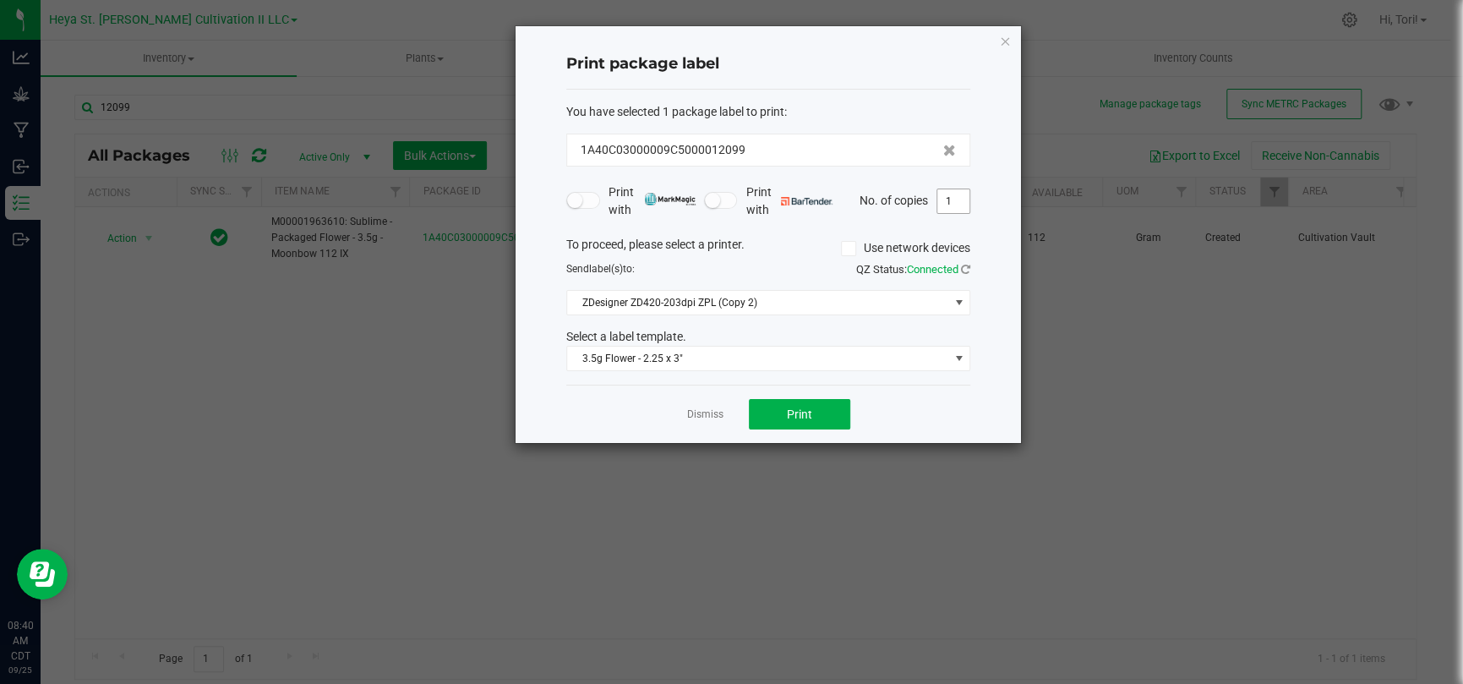
click at [942, 203] on input "1" at bounding box center [953, 201] width 32 height 24
type input "33"
click at [812, 405] on button "Print" at bounding box center [799, 414] width 101 height 30
click at [699, 415] on link "Dismiss" at bounding box center [705, 414] width 36 height 14
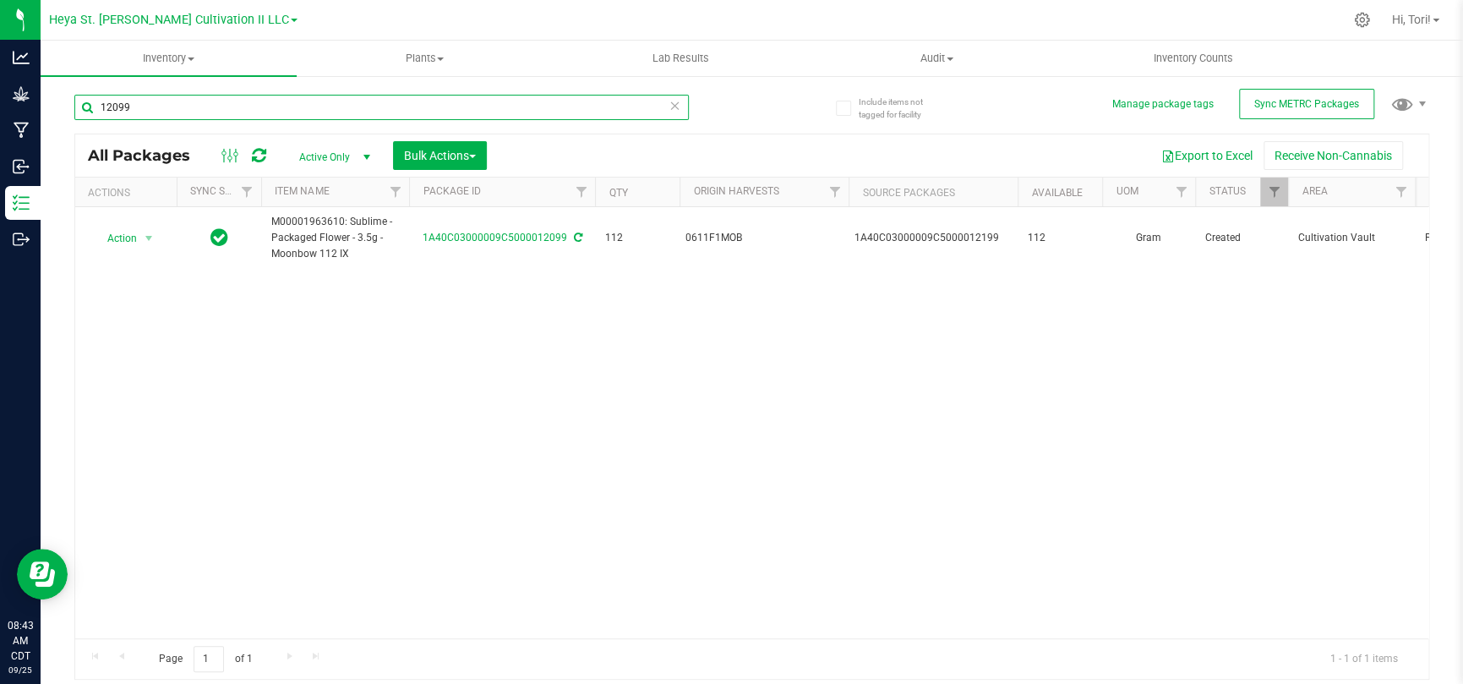
click at [199, 109] on input "12099" at bounding box center [381, 107] width 614 height 25
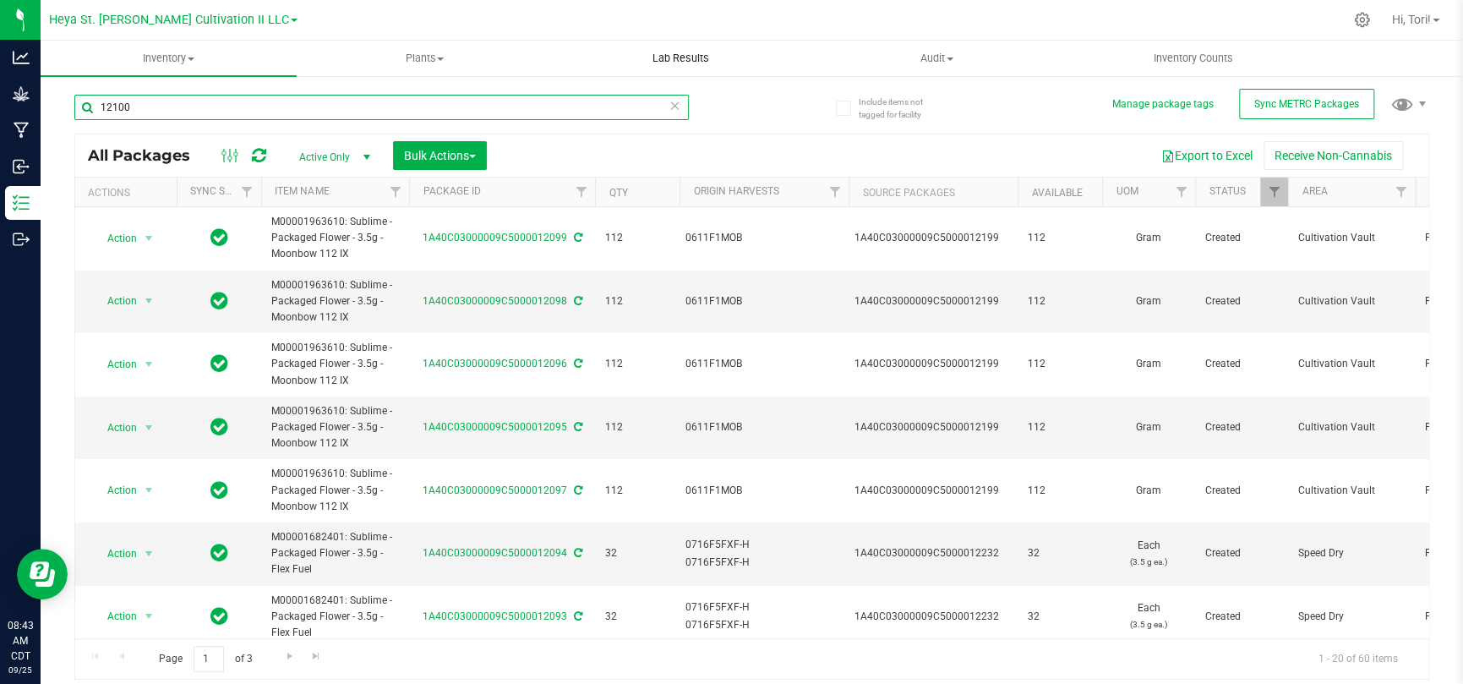
type input "12100"
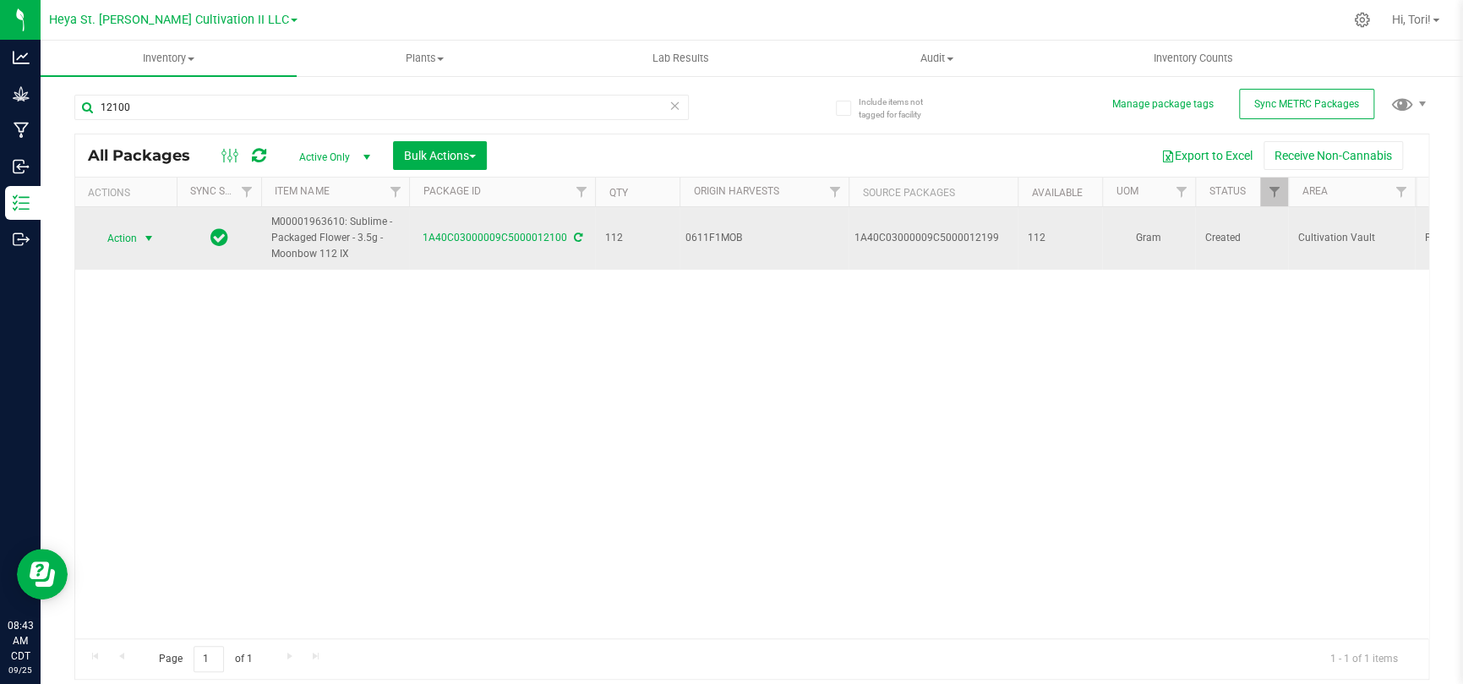
click at [116, 237] on span "Action" at bounding box center [115, 239] width 46 height 24
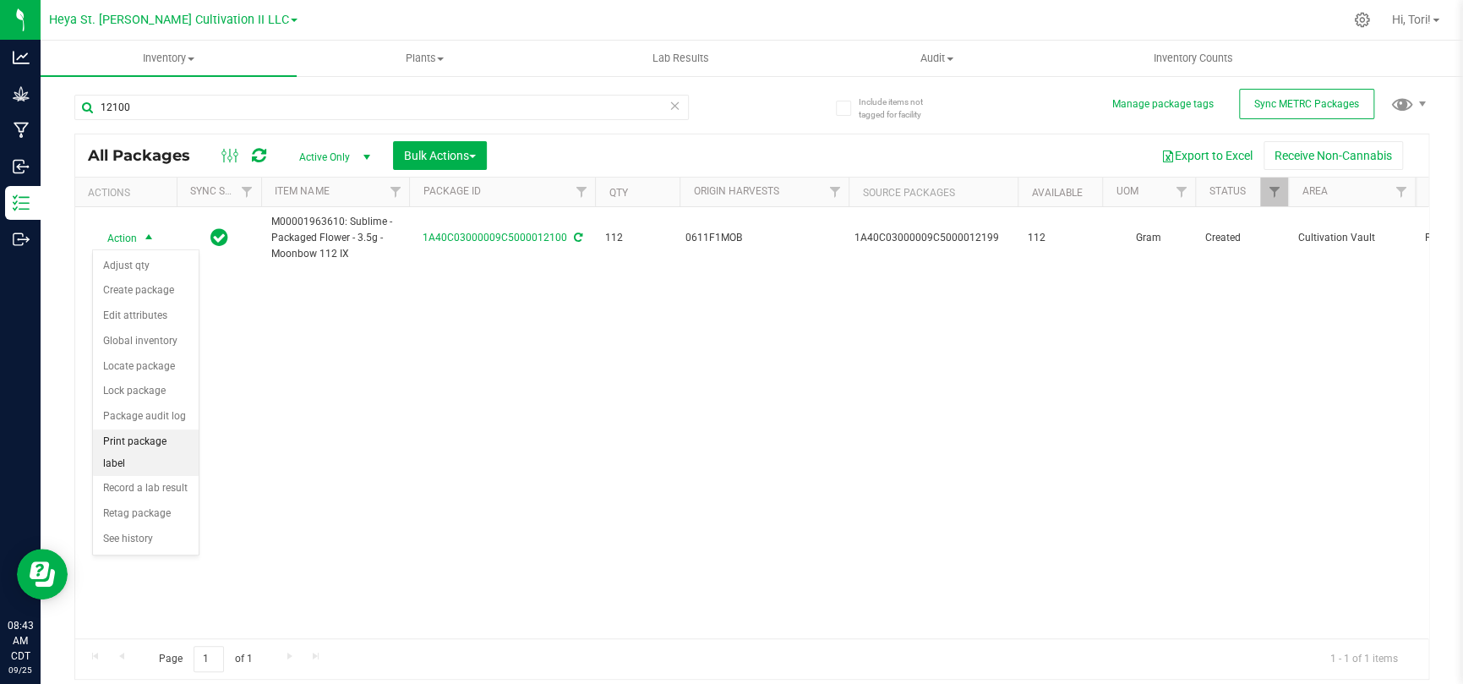
click at [158, 446] on li "Print package label" at bounding box center [146, 452] width 106 height 46
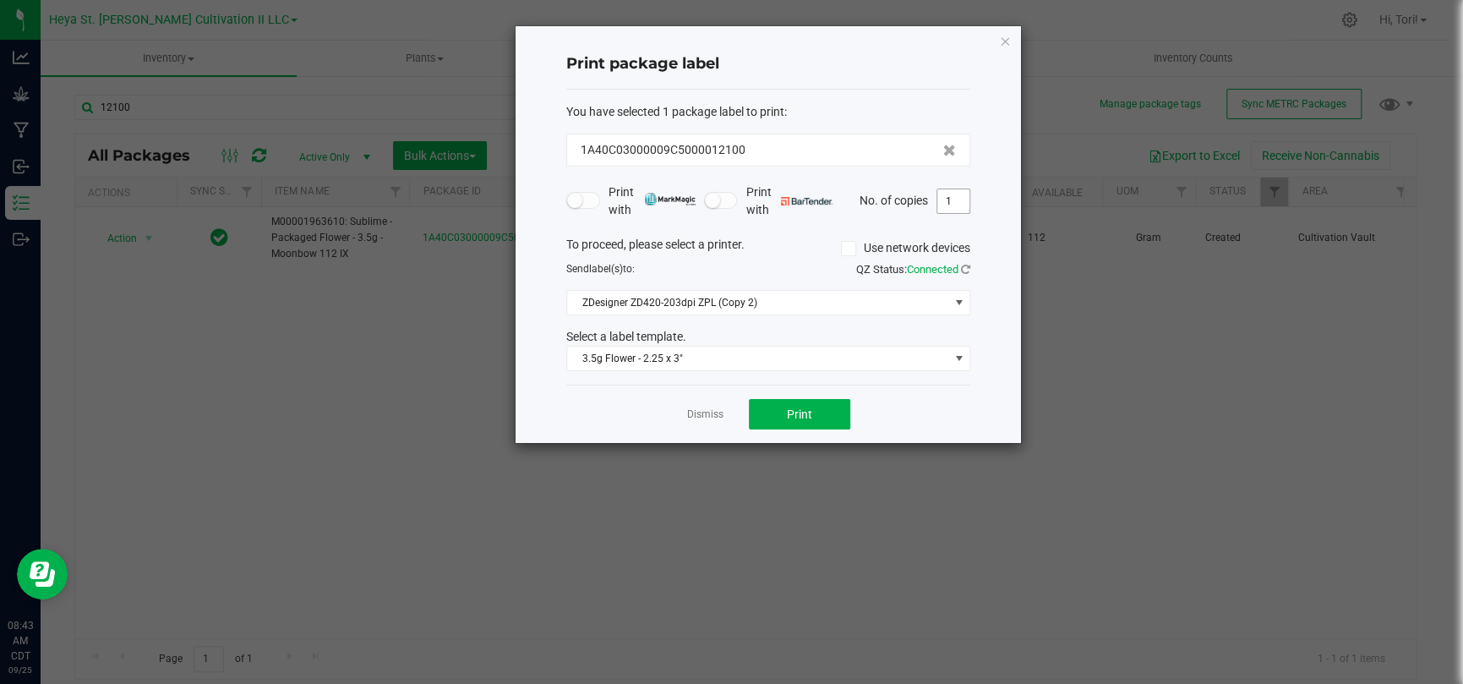
click at [953, 199] on input "1" at bounding box center [953, 201] width 32 height 24
type input "33"
click at [978, 221] on div "Print package label You have selected 1 package label to print : 1A40C03000009C…" at bounding box center [768, 234] width 505 height 417
click at [822, 420] on button "Print" at bounding box center [799, 414] width 101 height 30
click at [1007, 31] on icon "button" at bounding box center [1005, 40] width 12 height 20
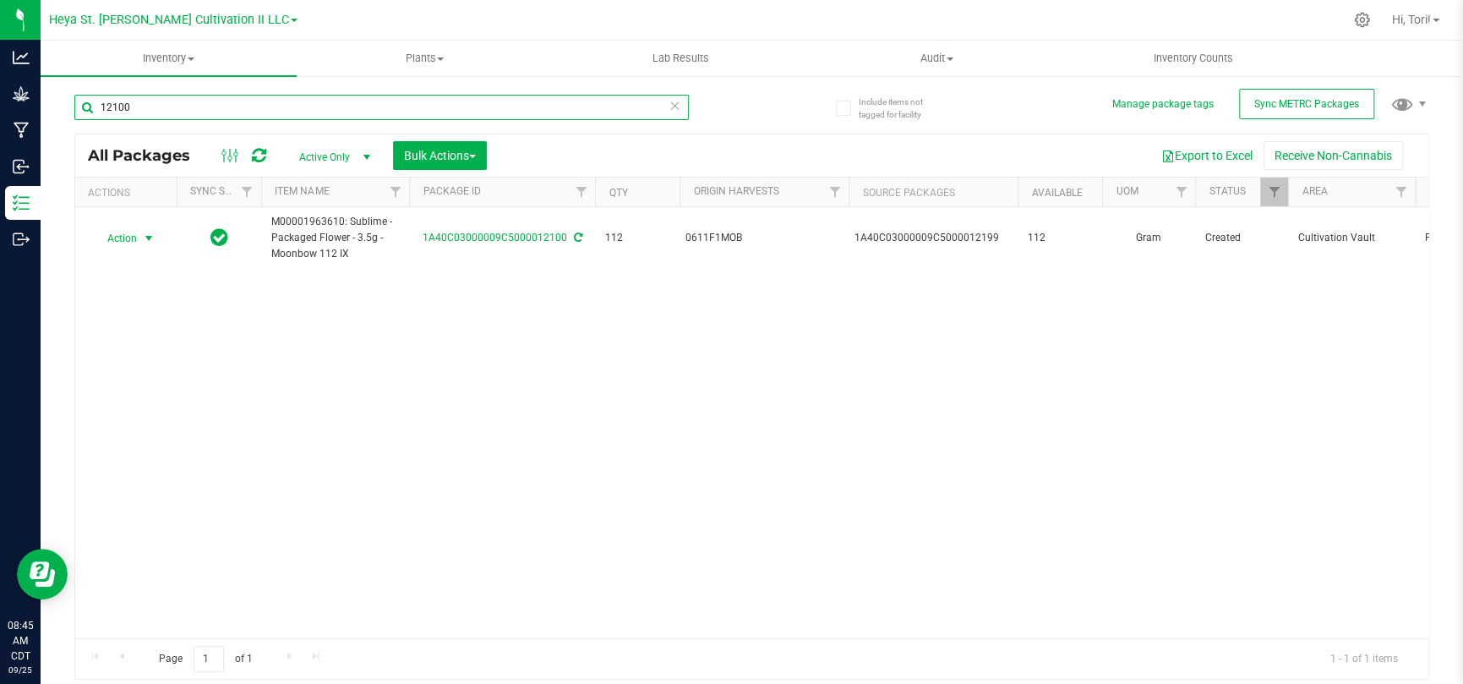
click at [140, 117] on input "12100" at bounding box center [381, 107] width 614 height 25
type input "12101"
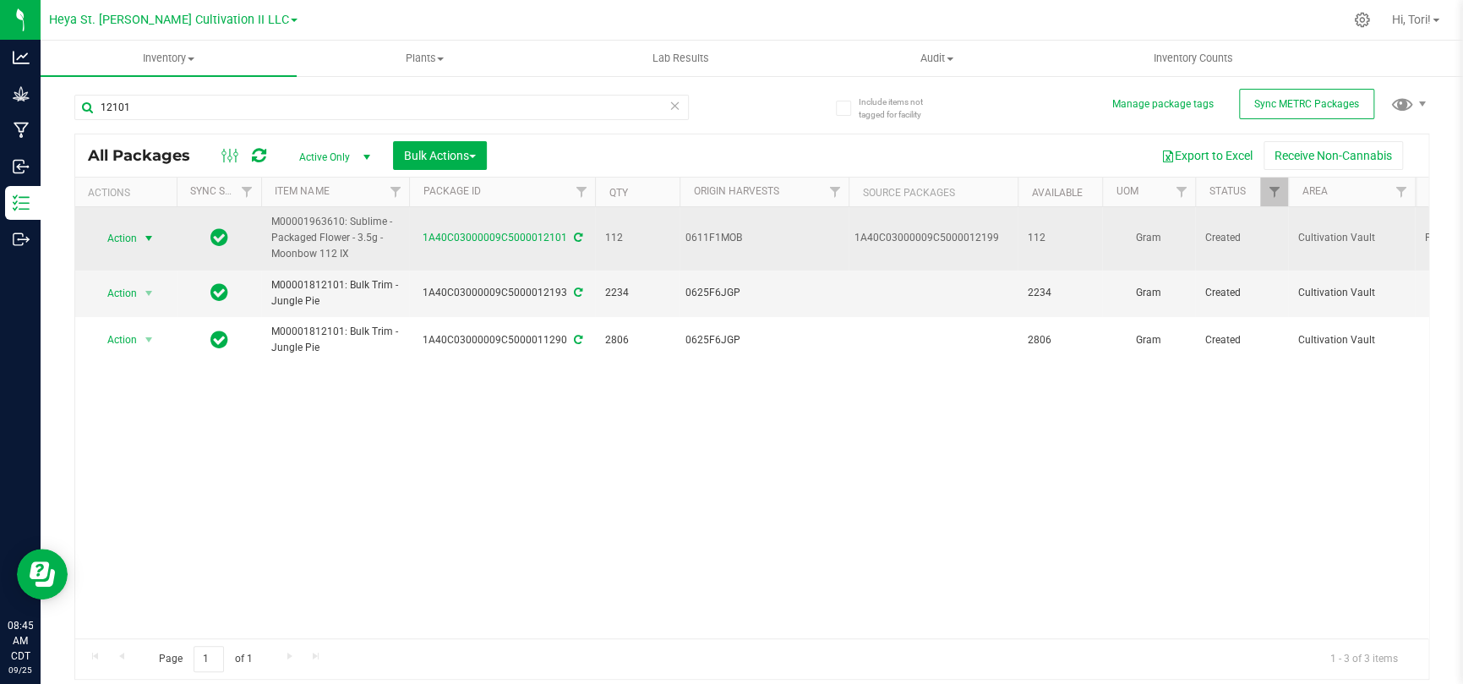
click at [140, 235] on span "select" at bounding box center [149, 239] width 21 height 24
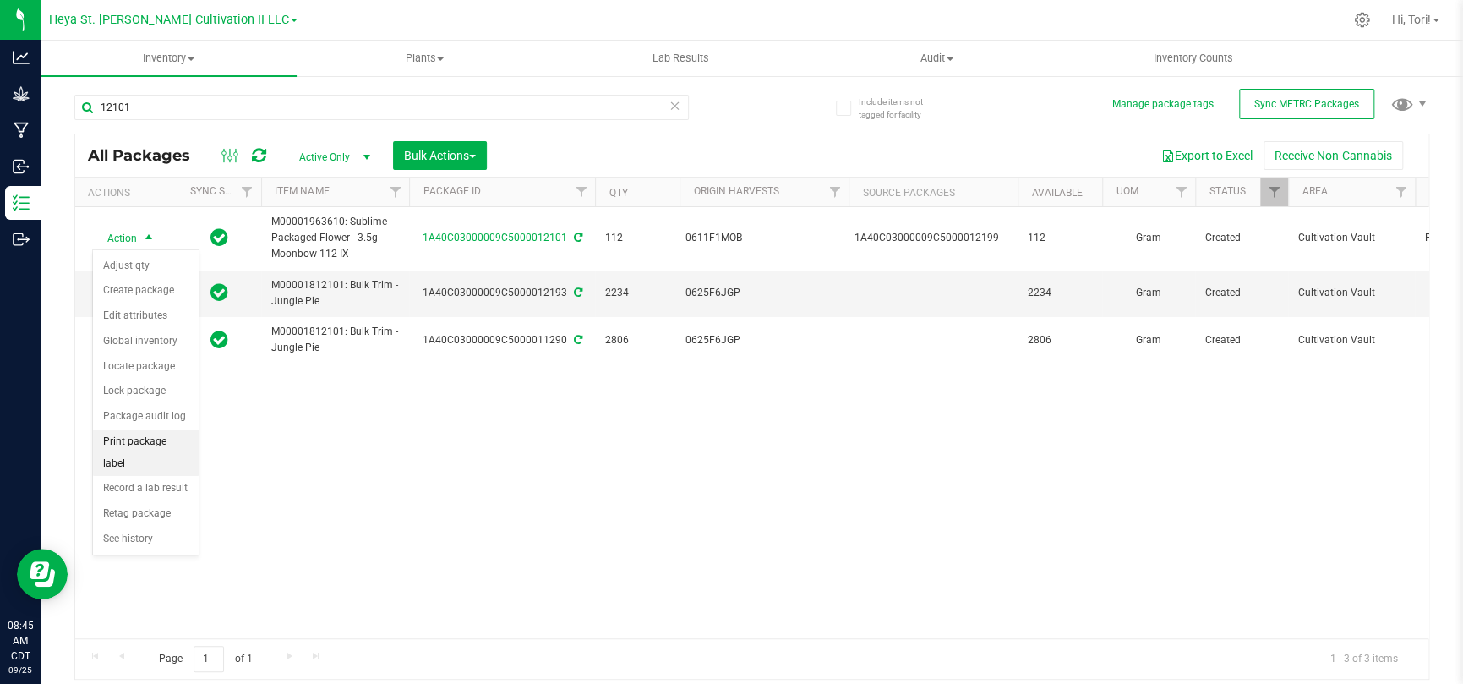
click at [146, 446] on li "Print package label" at bounding box center [146, 452] width 106 height 46
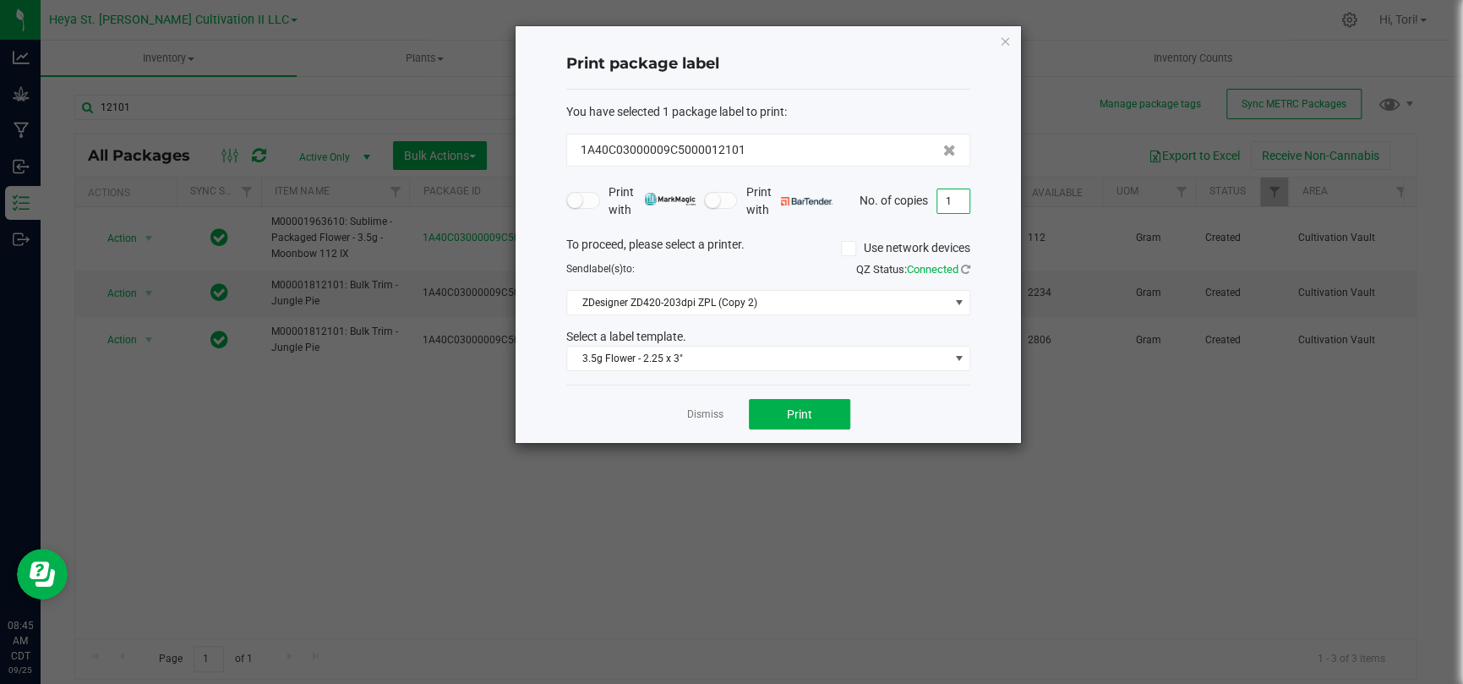
click at [956, 199] on input "1" at bounding box center [953, 201] width 32 height 24
type input "33"
click at [979, 219] on div "Print package label You have selected 1 package label to print : 1A40C03000009C…" at bounding box center [768, 234] width 505 height 417
click at [799, 412] on span "Print" at bounding box center [799, 414] width 25 height 14
click at [1003, 42] on icon "button" at bounding box center [1005, 40] width 12 height 20
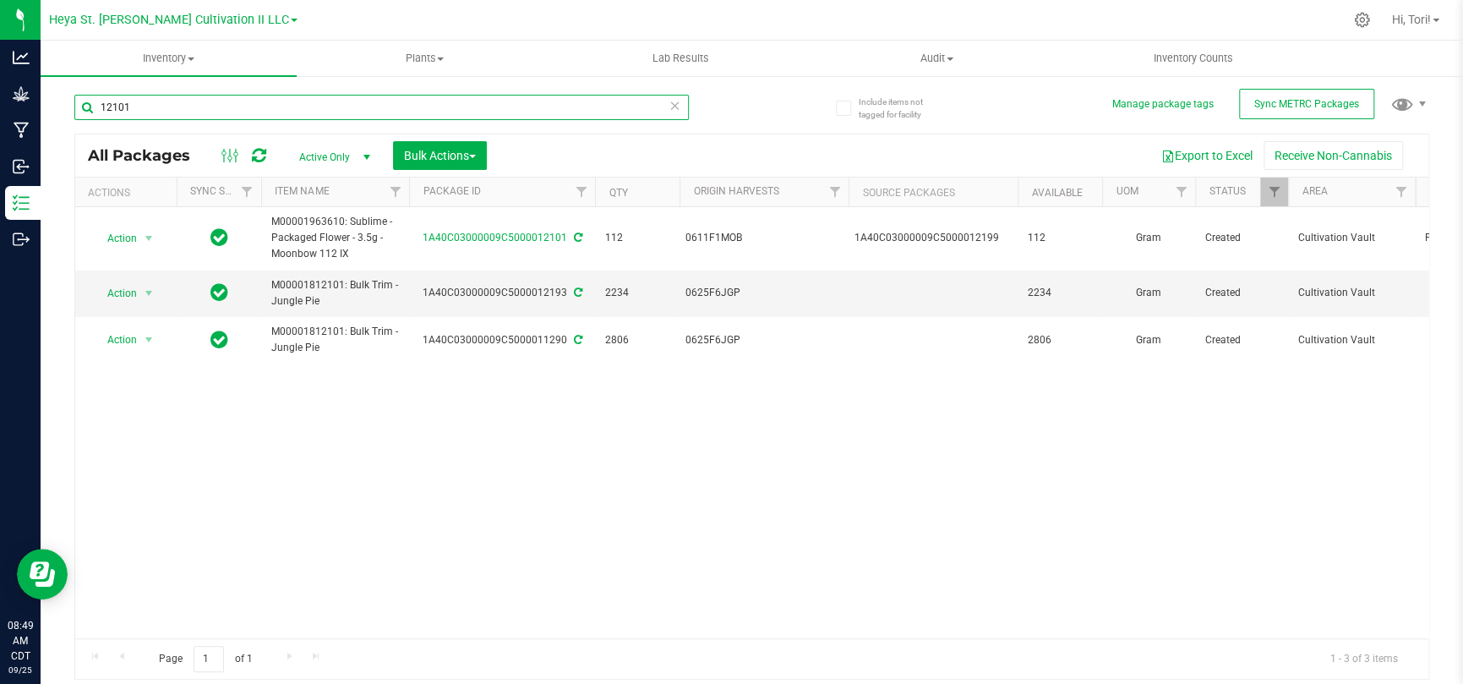
click at [169, 105] on input "12101" at bounding box center [381, 107] width 614 height 25
type input "12102"
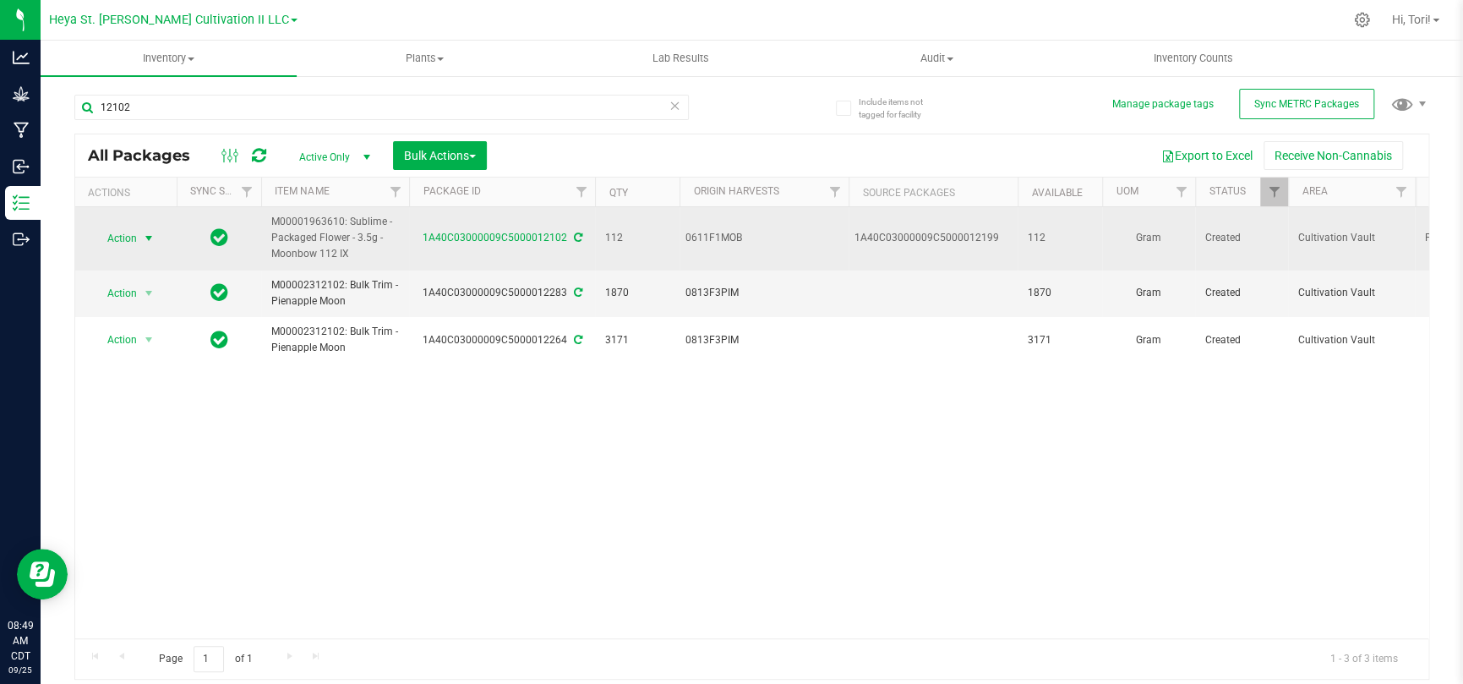
click at [144, 238] on span "select" at bounding box center [149, 239] width 14 height 14
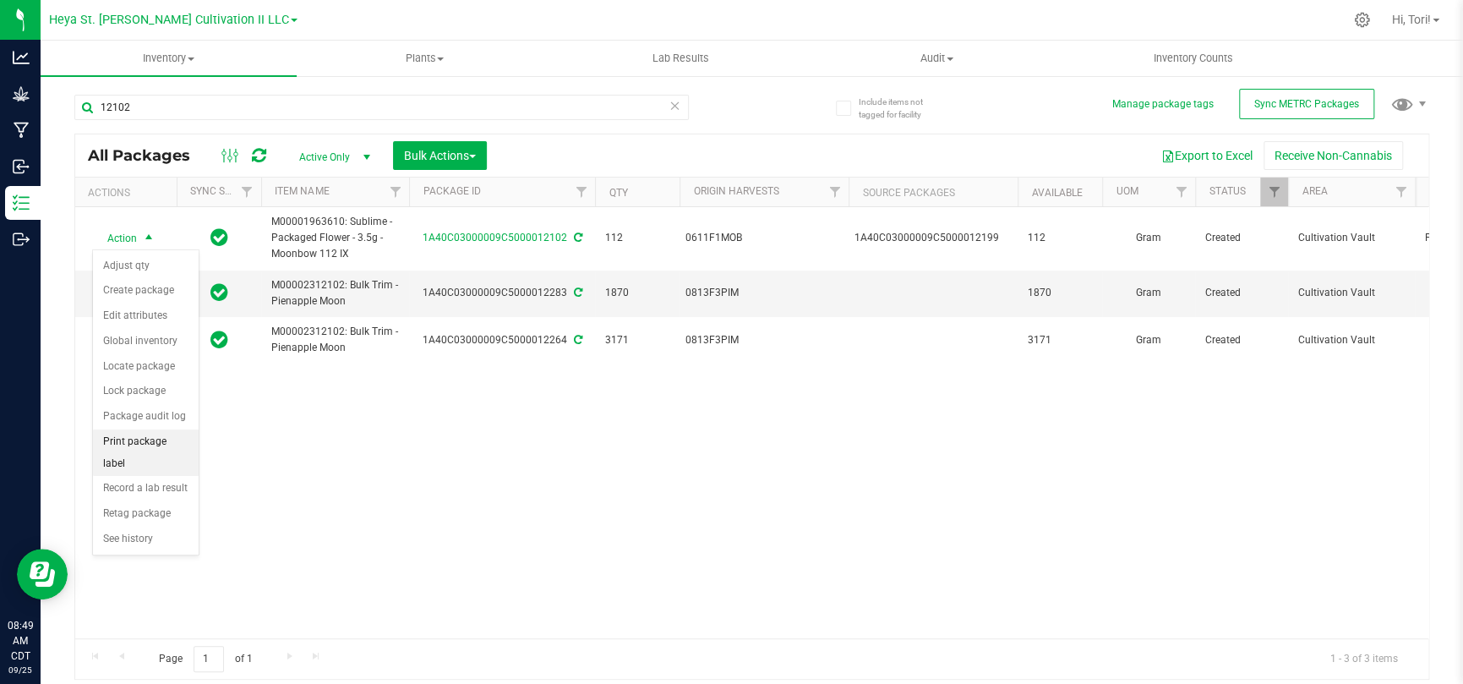
click at [157, 442] on li "Print package label" at bounding box center [146, 452] width 106 height 46
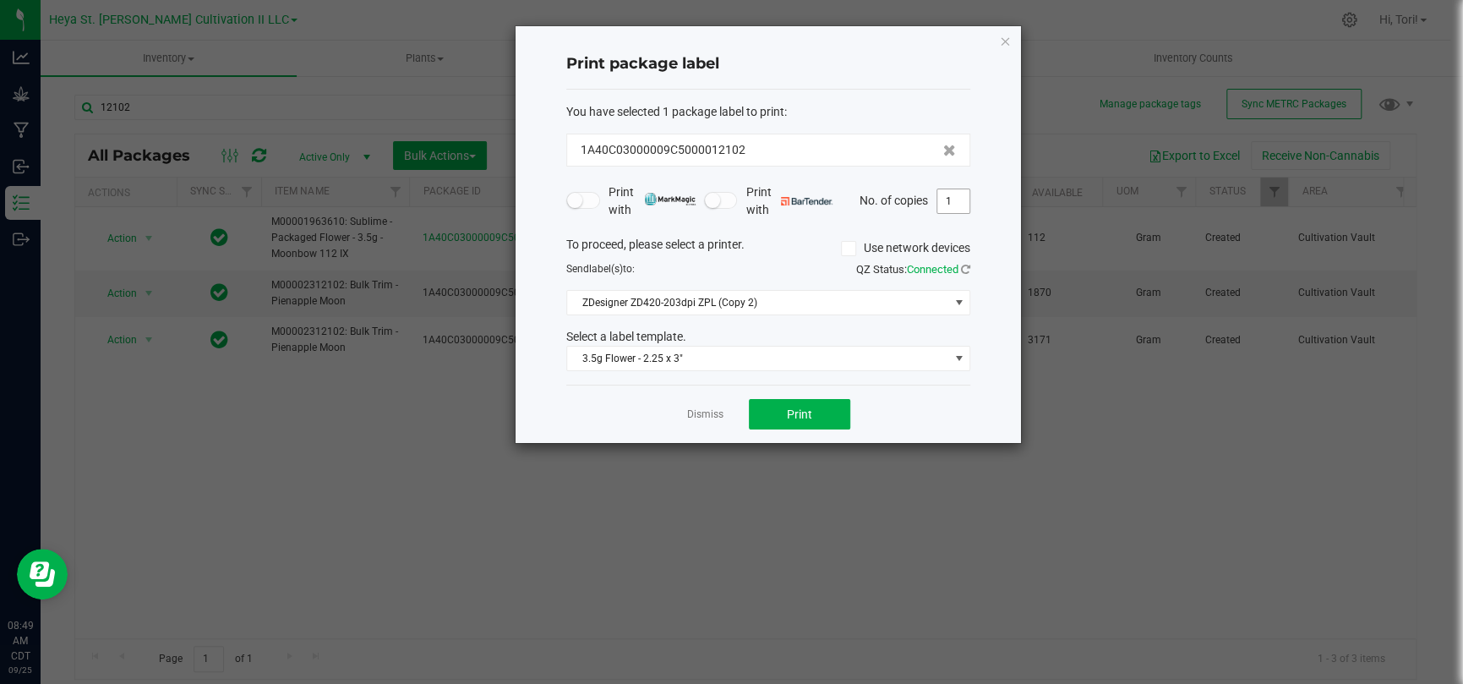
click at [948, 196] on input "1" at bounding box center [953, 201] width 32 height 24
type input "33"
click at [780, 406] on button "Print" at bounding box center [799, 414] width 101 height 30
click at [708, 407] on link "Dismiss" at bounding box center [705, 414] width 36 height 14
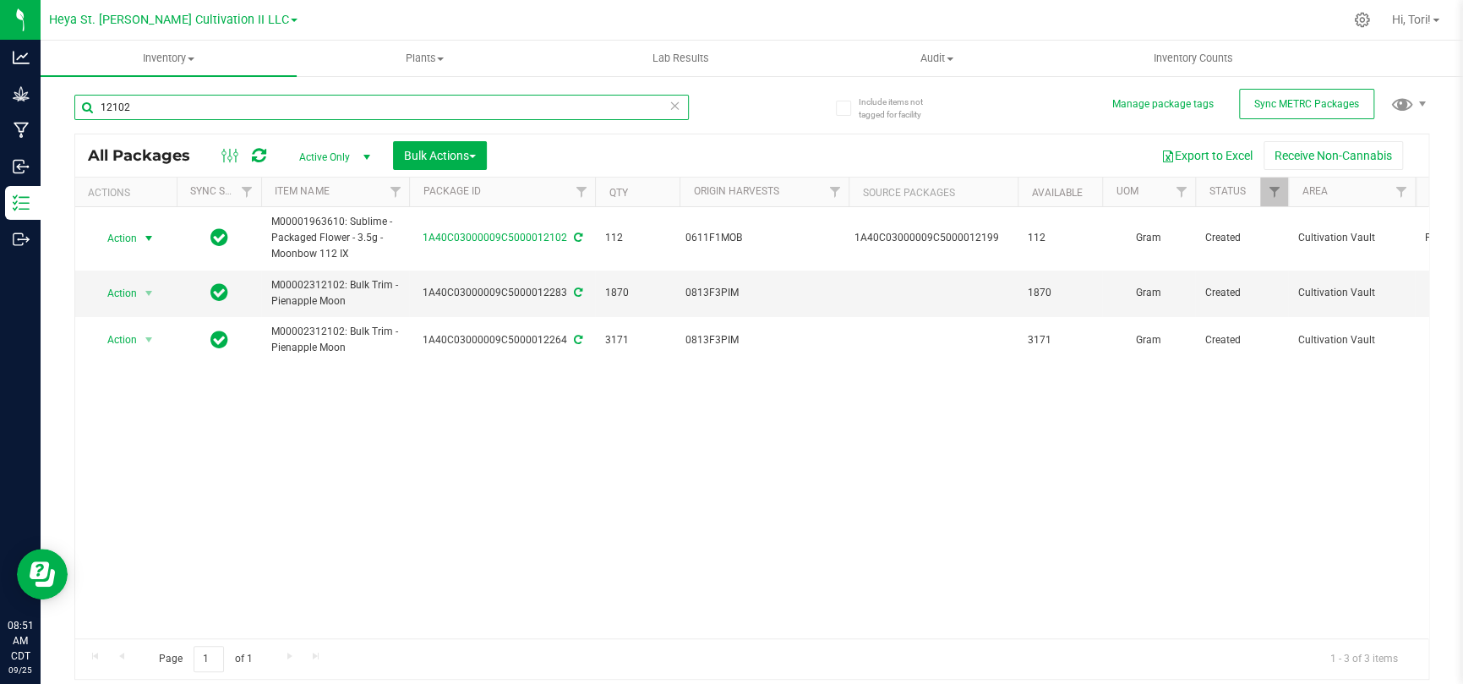
click at [195, 112] on input "12102" at bounding box center [381, 107] width 614 height 25
type input "12103"
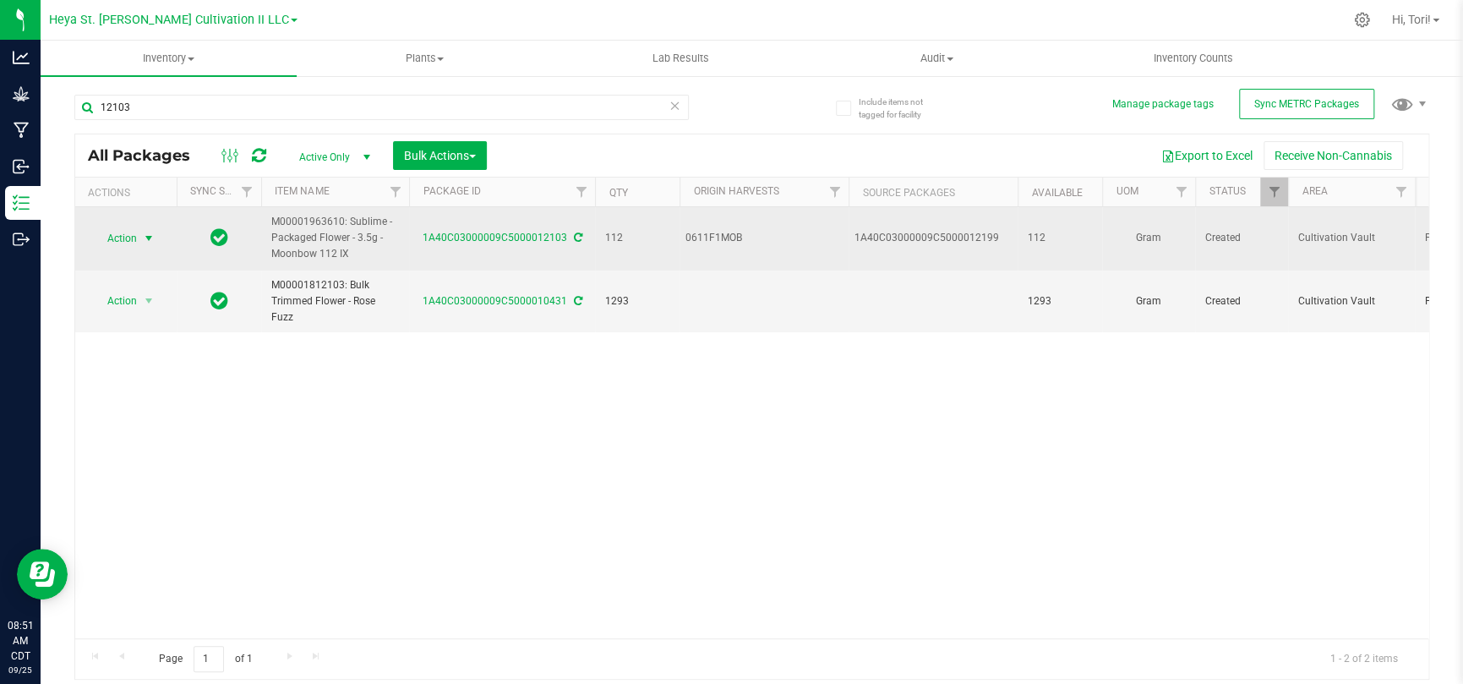
click at [124, 236] on span "Action" at bounding box center [115, 239] width 46 height 24
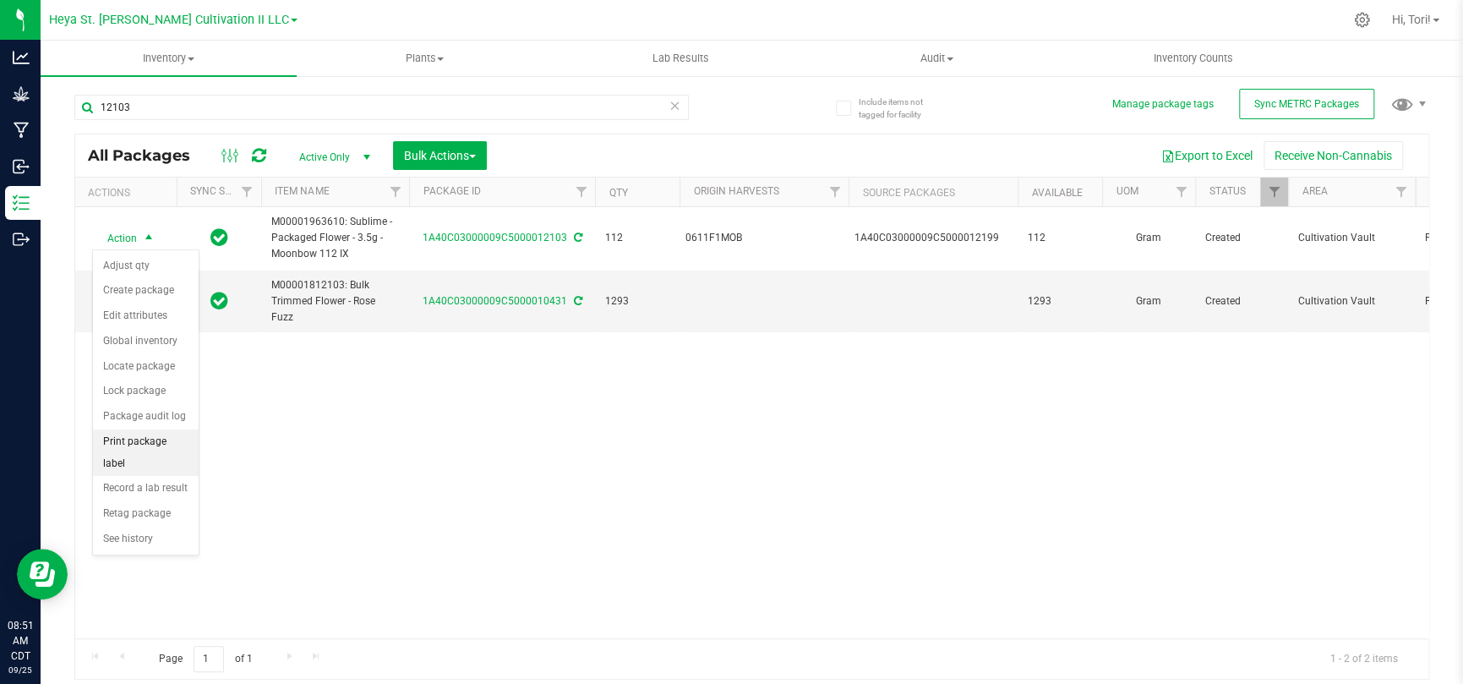
click at [142, 441] on li "Print package label" at bounding box center [146, 452] width 106 height 46
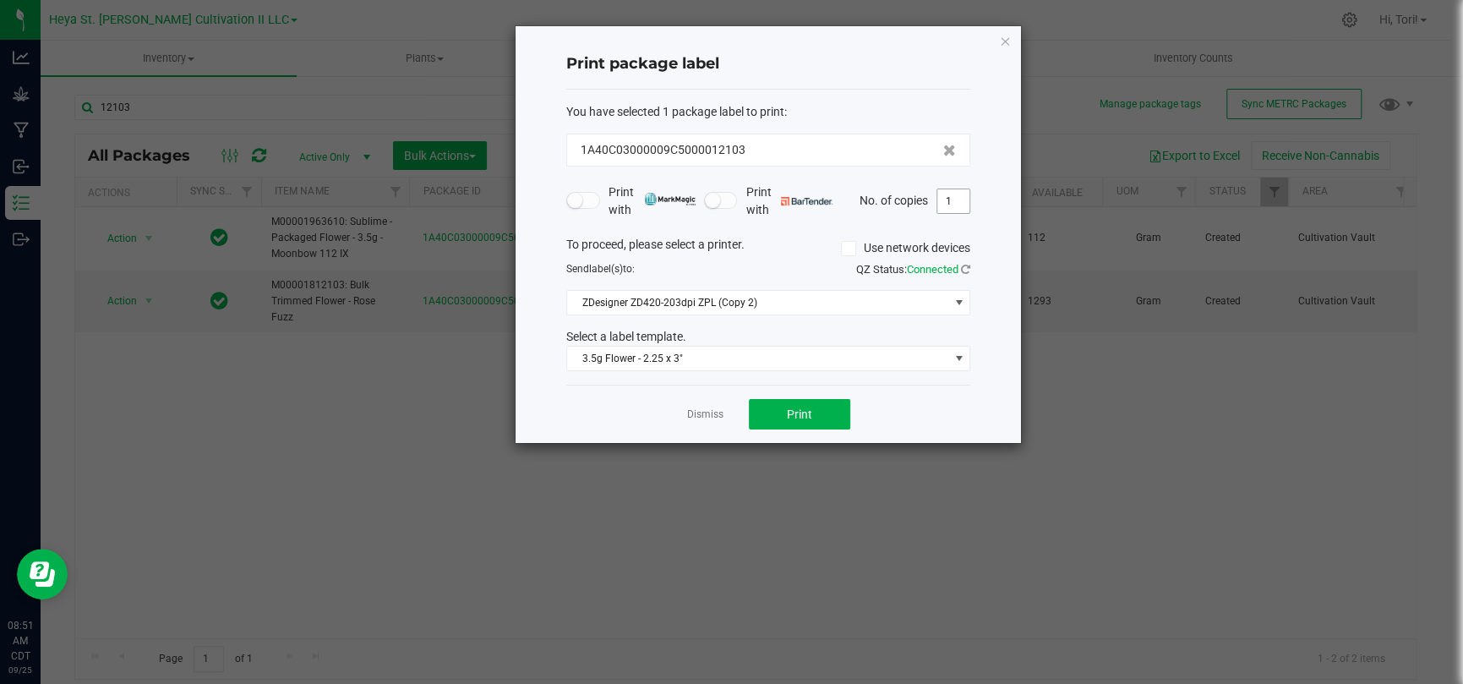
click at [954, 199] on input "1" at bounding box center [953, 201] width 32 height 24
type input "33"
click at [908, 413] on div "Dismiss Print" at bounding box center [768, 414] width 404 height 58
click at [838, 413] on button "Print" at bounding box center [799, 414] width 101 height 30
click at [1007, 39] on icon "button" at bounding box center [1005, 40] width 12 height 20
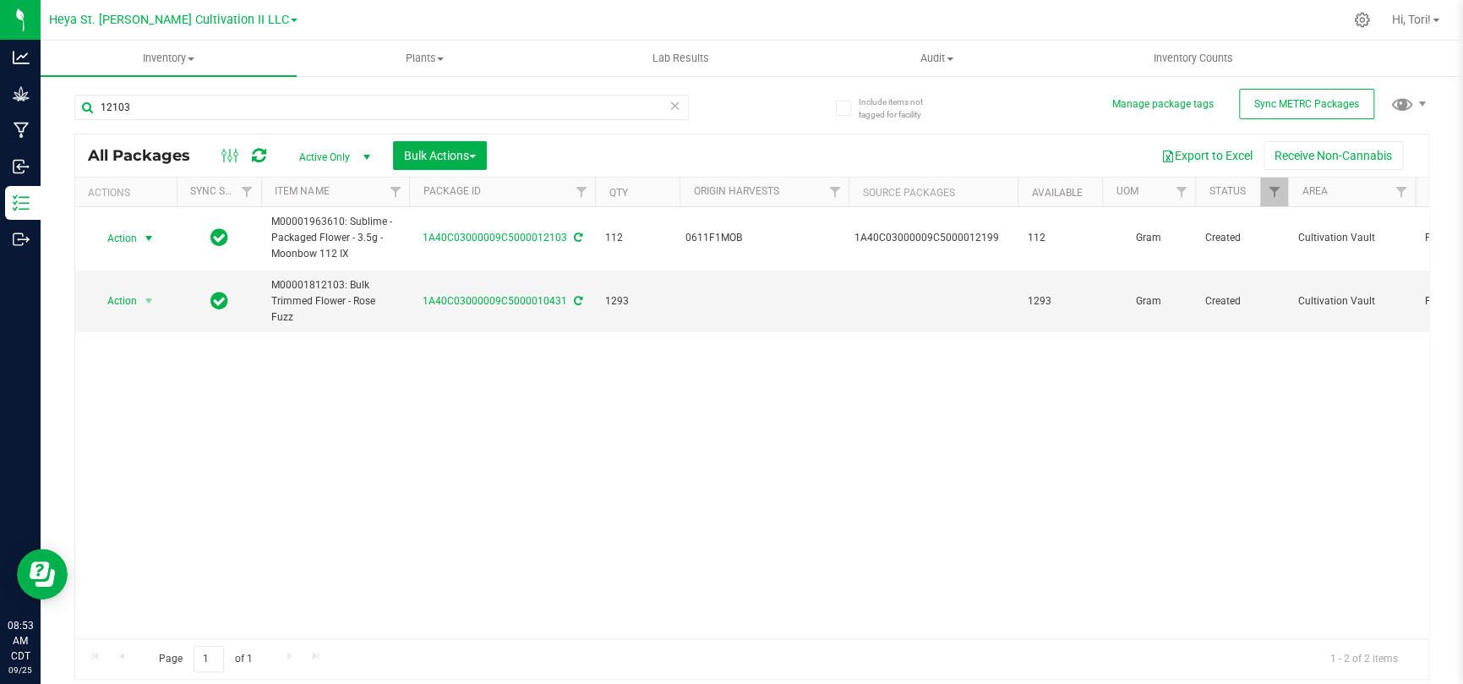
click at [267, 128] on div "12103" at bounding box center [381, 114] width 614 height 39
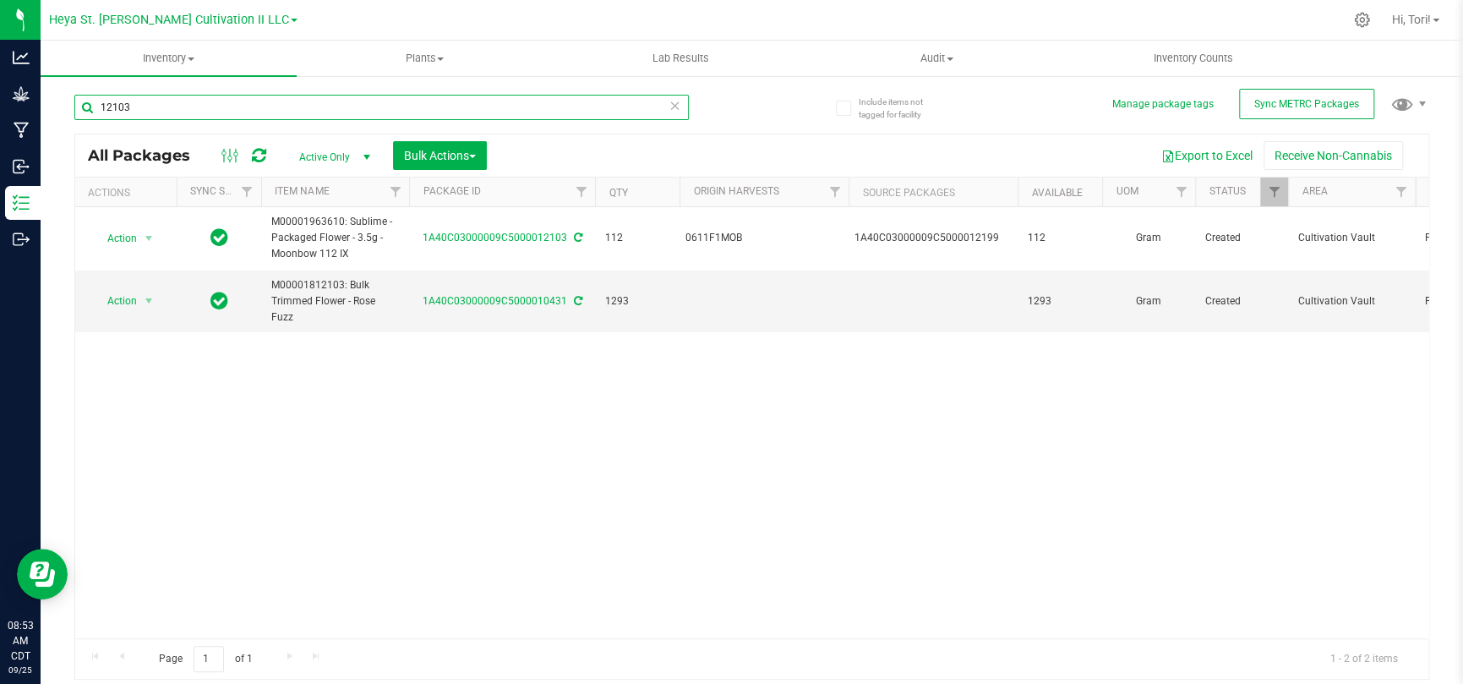
click at [268, 107] on input "12103" at bounding box center [381, 107] width 614 height 25
click at [268, 107] on input "12104" at bounding box center [381, 107] width 614 height 25
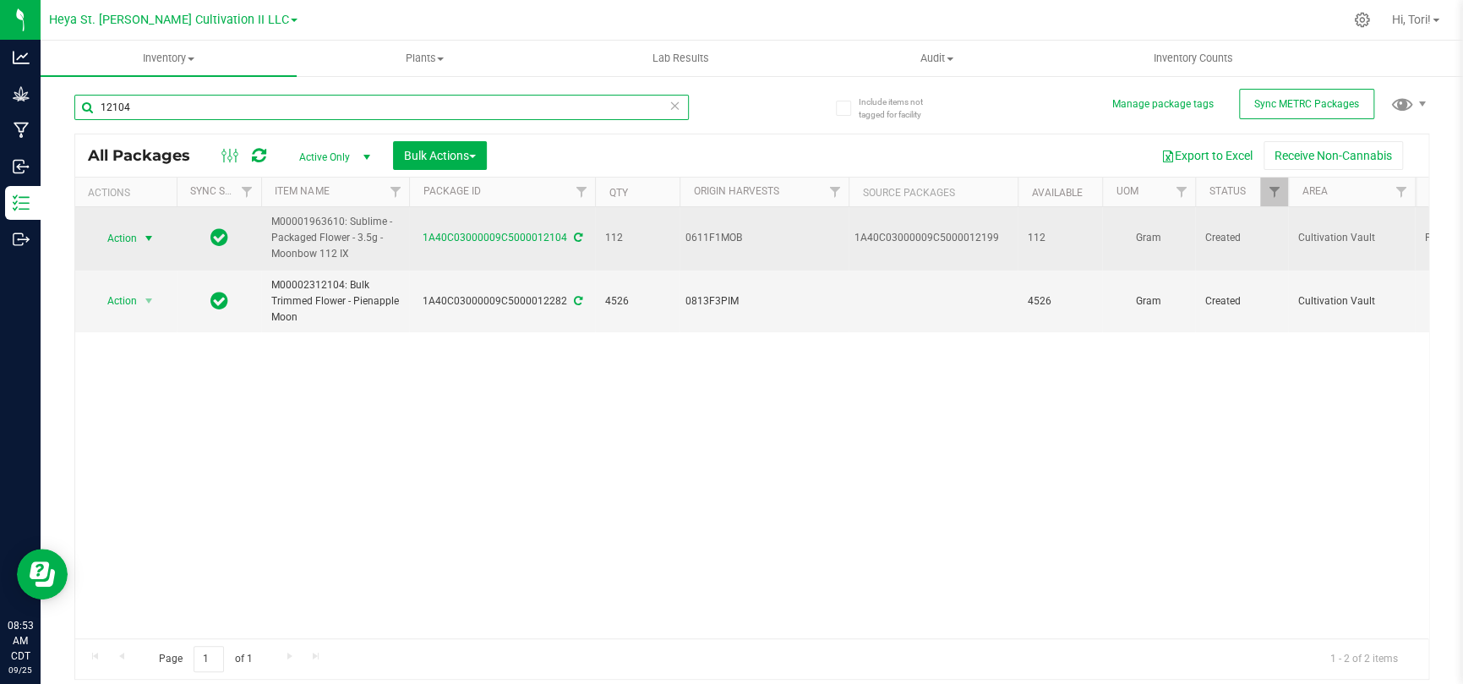
type input "12104"
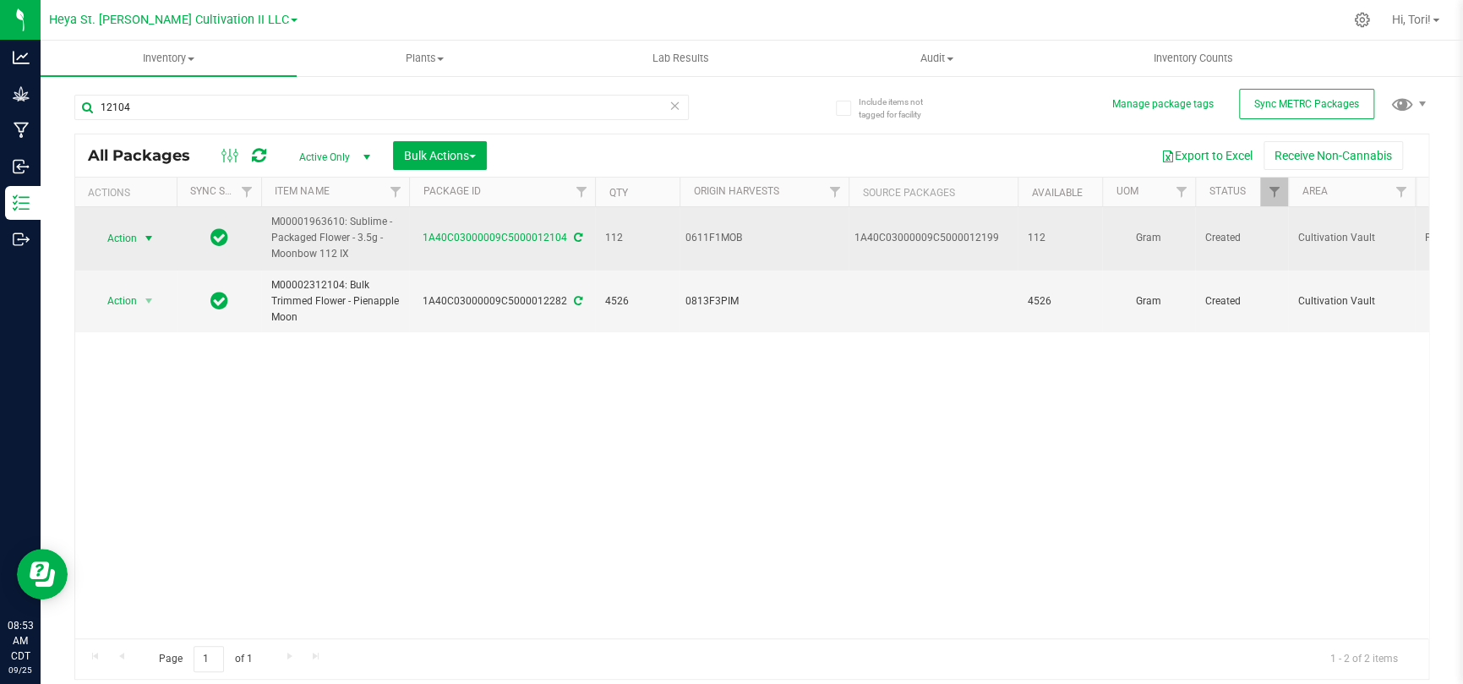
click at [150, 235] on span "select" at bounding box center [149, 239] width 14 height 14
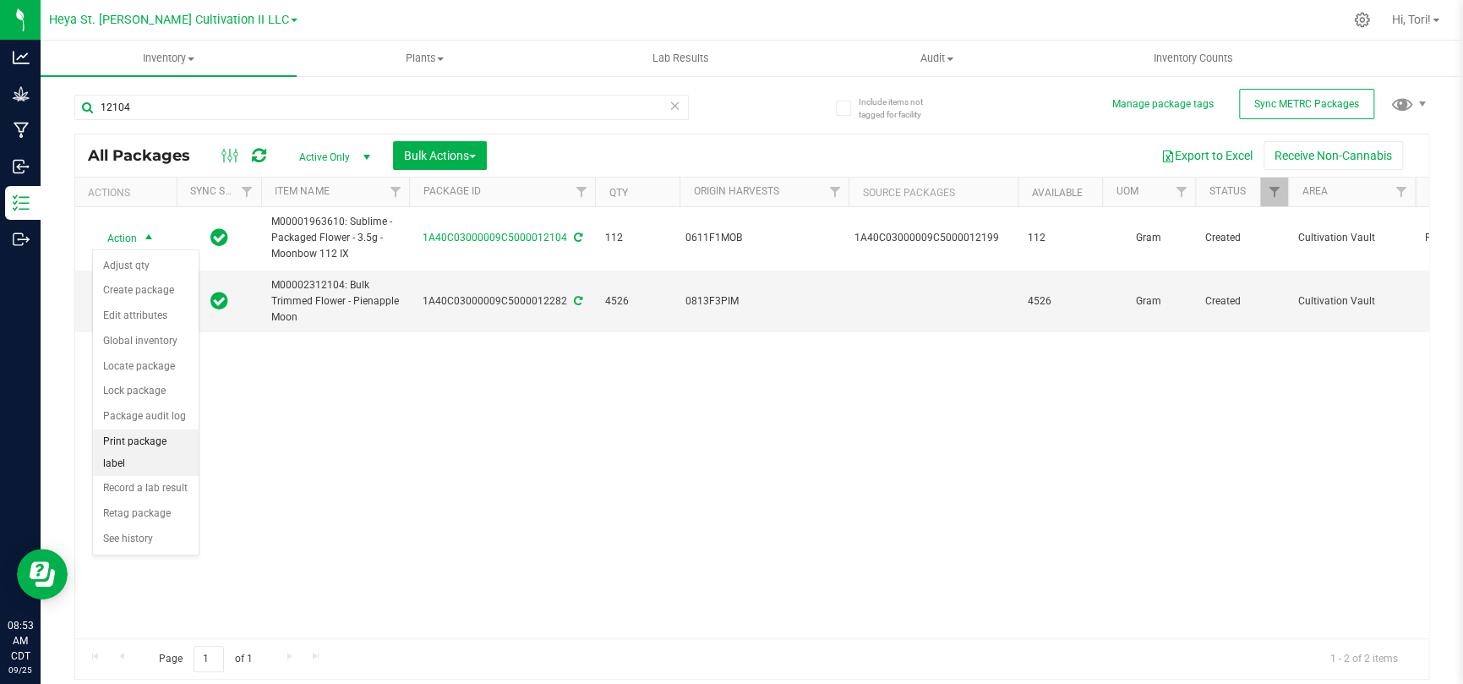
click at [163, 446] on li "Print package label" at bounding box center [146, 452] width 106 height 46
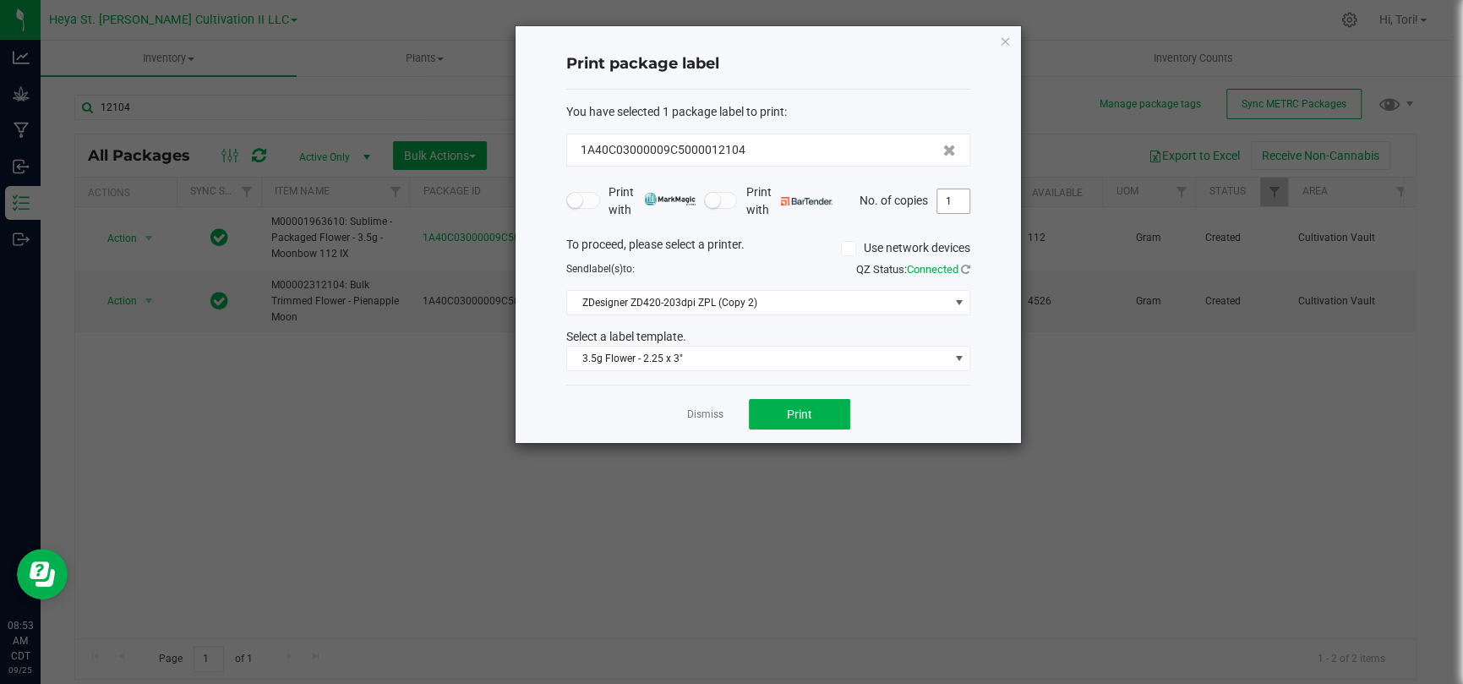
click at [949, 206] on input "1" at bounding box center [953, 201] width 32 height 24
type input "33"
click at [1007, 212] on div "Print package label You have selected 1 package label to print : 1A40C03000009C…" at bounding box center [768, 234] width 505 height 417
click at [826, 417] on button "Print" at bounding box center [799, 414] width 101 height 30
click at [998, 40] on div "Print package label You have selected 1 package label to print : 1A40C03000009C…" at bounding box center [768, 234] width 505 height 417
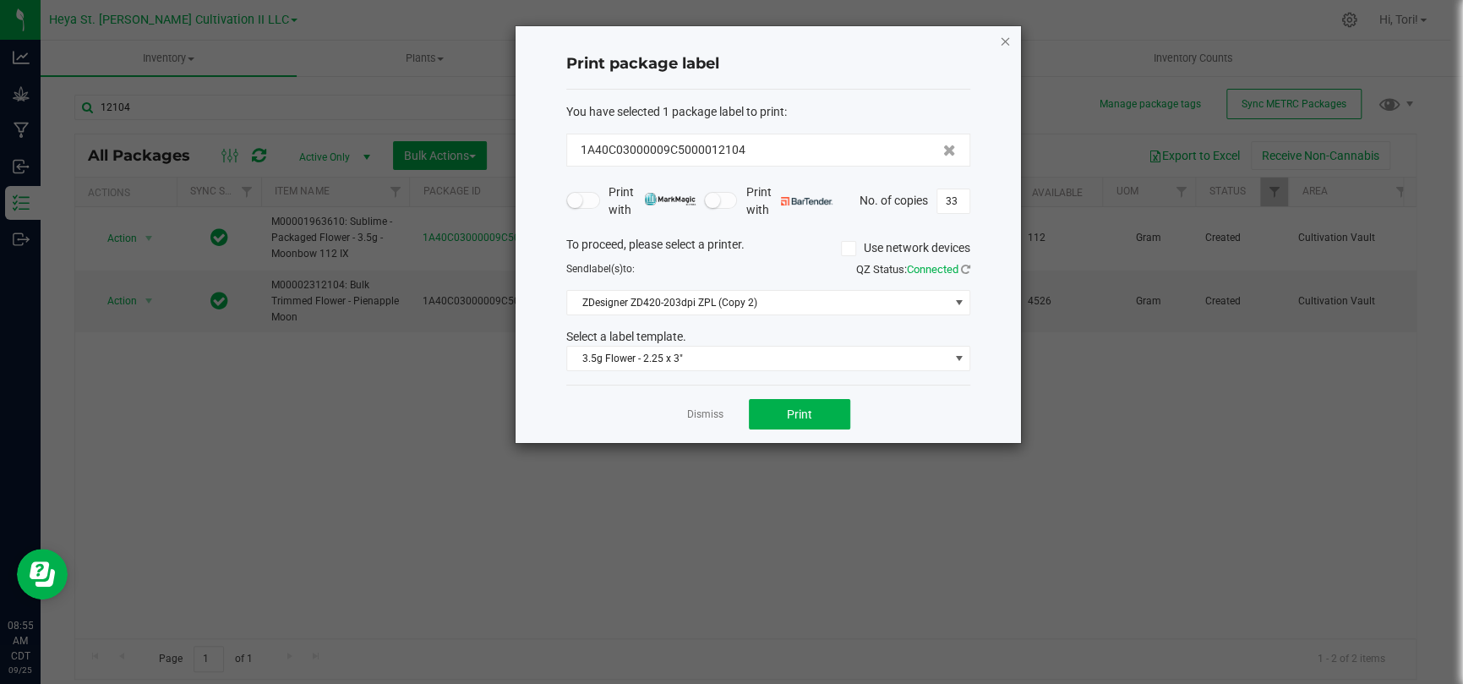
click at [1005, 42] on icon "button" at bounding box center [1005, 40] width 12 height 20
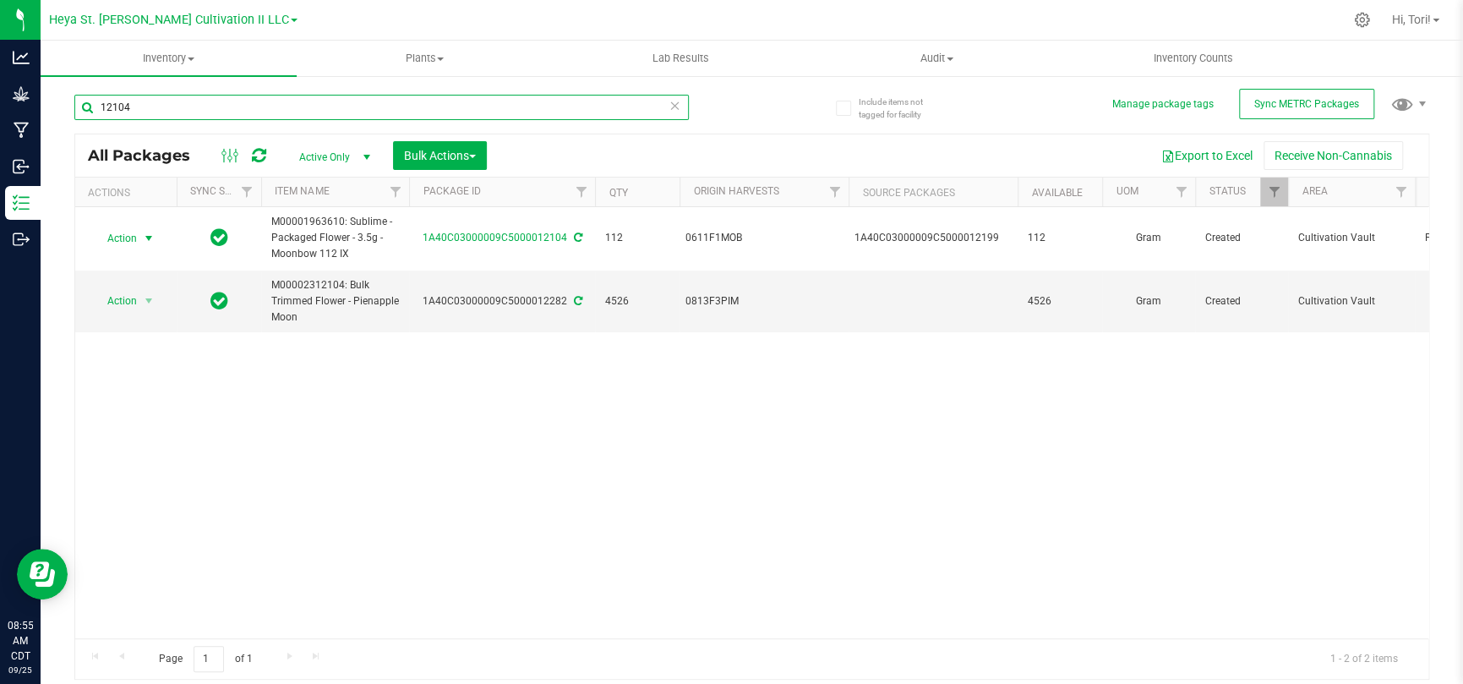
click at [286, 104] on input "12104" at bounding box center [381, 107] width 614 height 25
type input "12105"
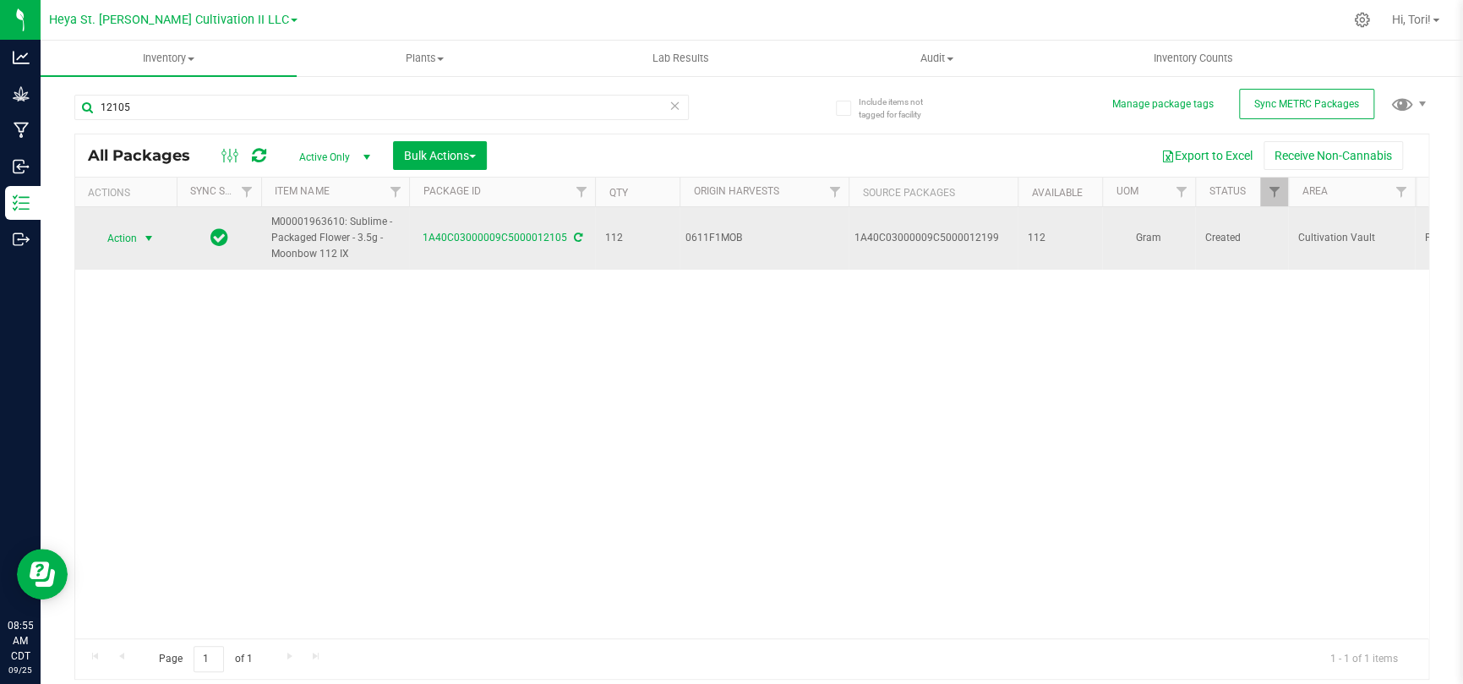
click at [142, 236] on span "select" at bounding box center [149, 239] width 14 height 14
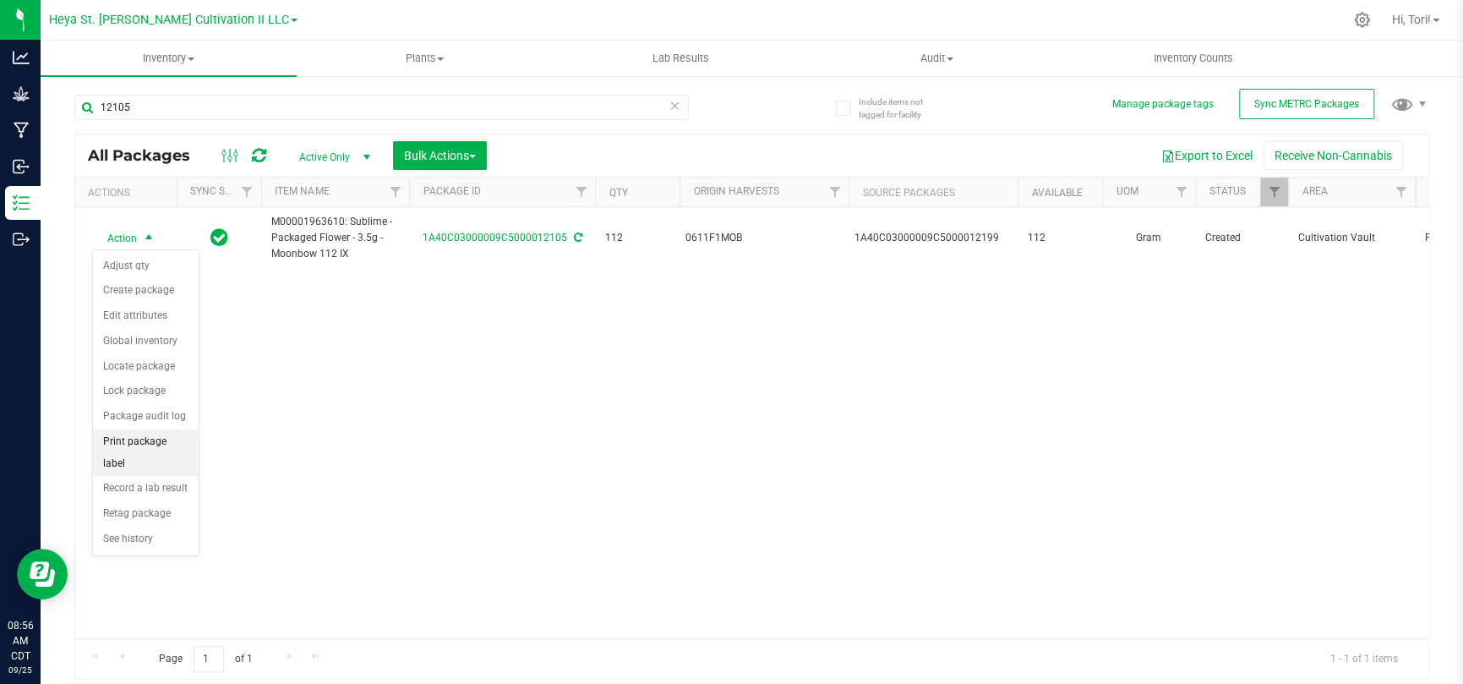
click at [154, 446] on li "Print package label" at bounding box center [146, 452] width 106 height 46
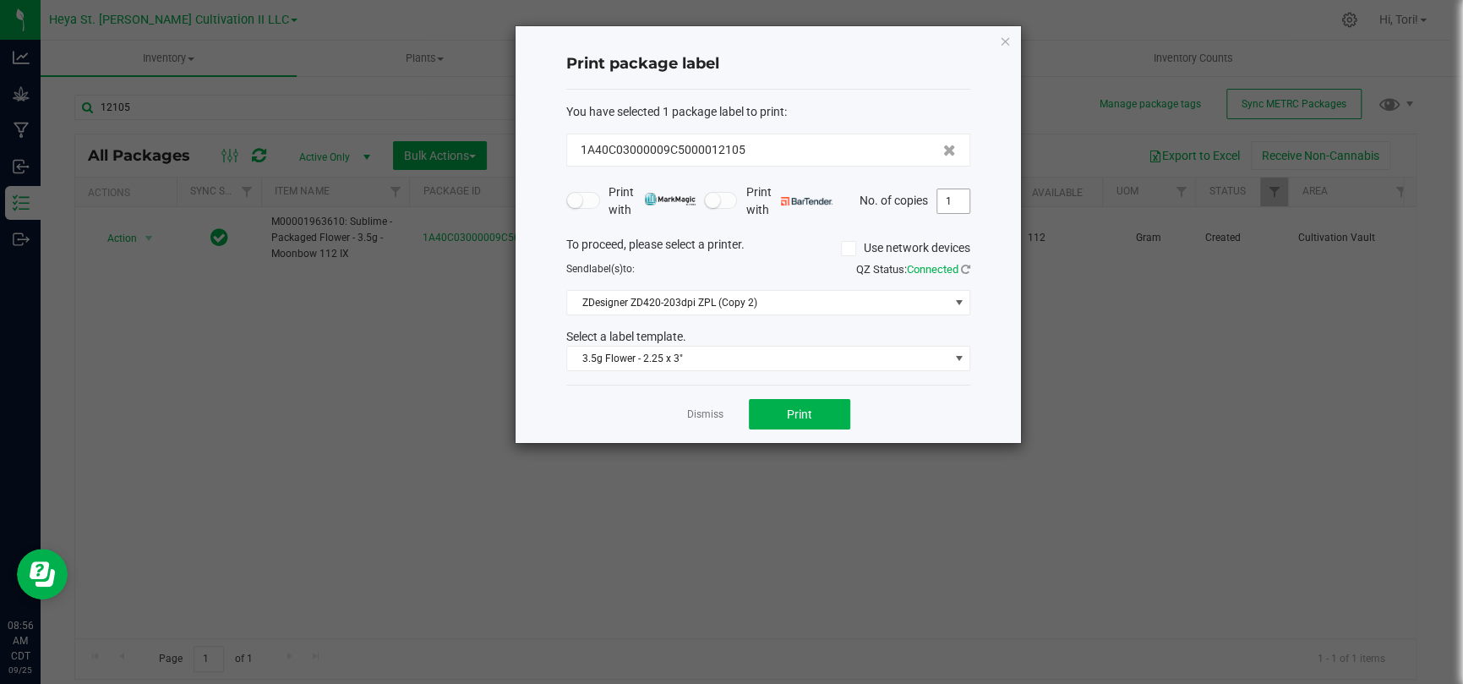
click at [953, 197] on input "1" at bounding box center [953, 201] width 32 height 24
type input "33"
click at [988, 234] on div "Print package label You have selected 1 package label to print : 1A40C03000009C…" at bounding box center [768, 234] width 505 height 417
click at [840, 412] on button "Print" at bounding box center [799, 414] width 101 height 30
click at [1003, 36] on icon "button" at bounding box center [1005, 40] width 12 height 20
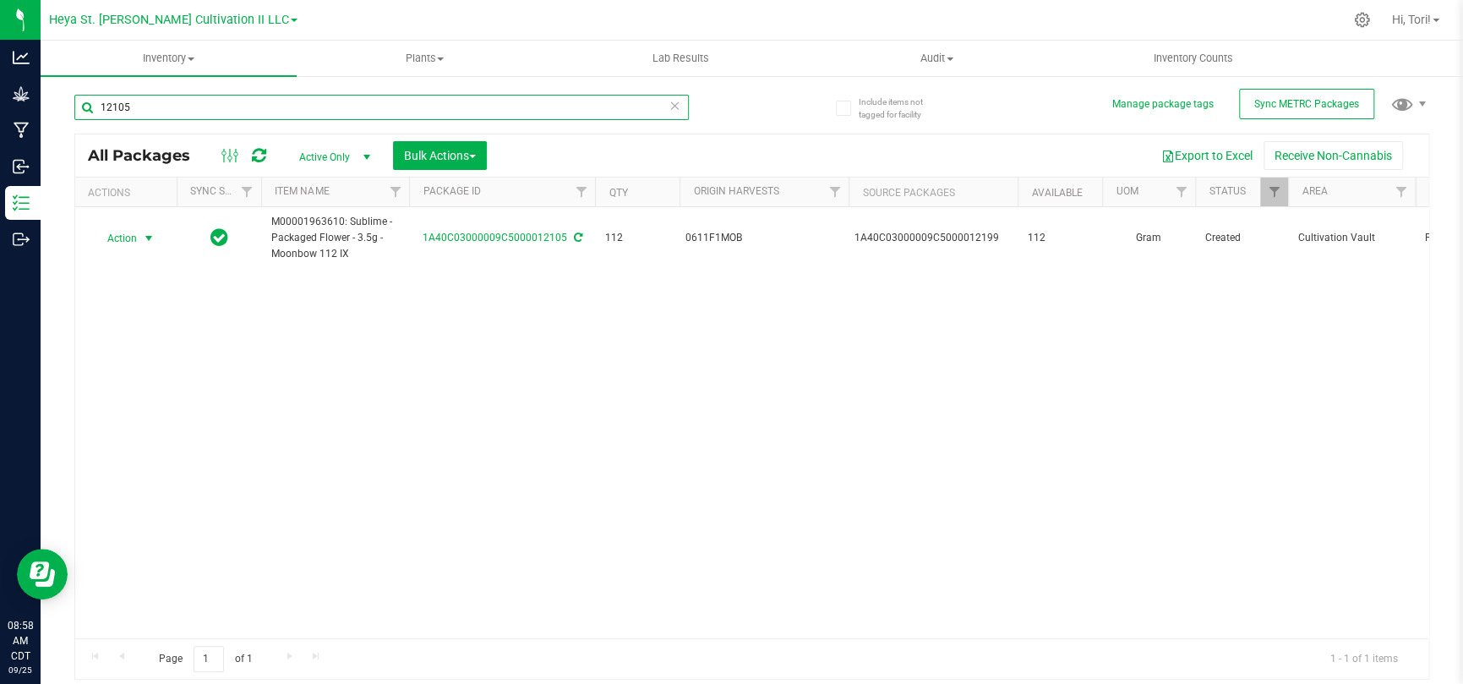
click at [247, 107] on input "12105" at bounding box center [381, 107] width 614 height 25
type input "12106"
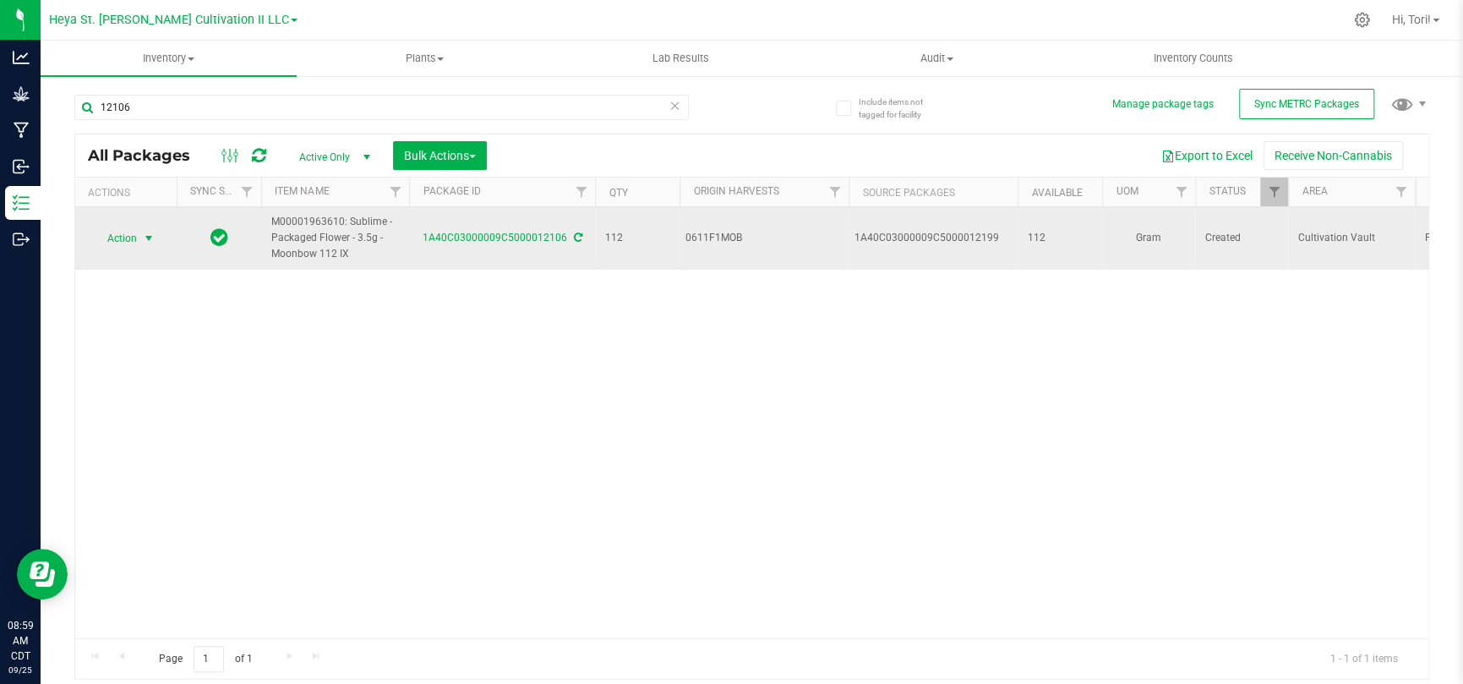
click at [105, 232] on span "Action" at bounding box center [115, 239] width 46 height 24
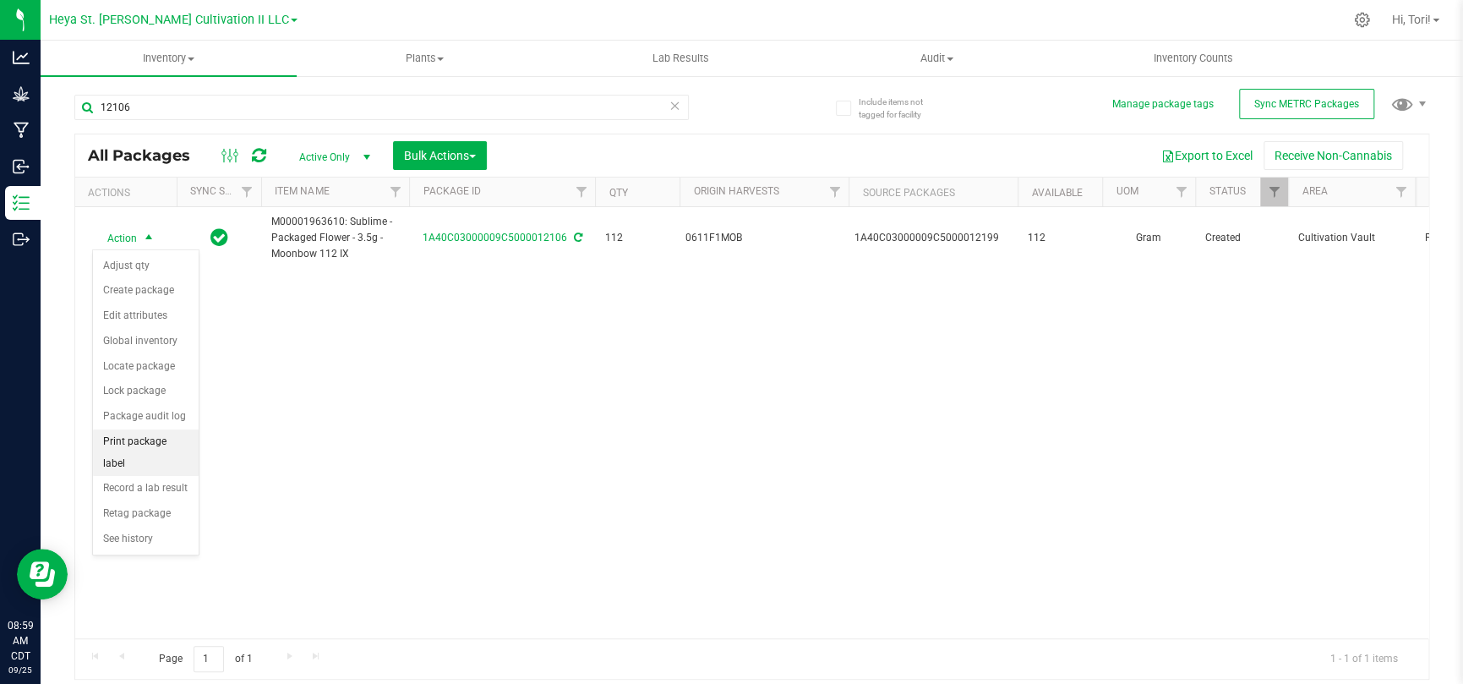
click at [139, 443] on li "Print package label" at bounding box center [146, 452] width 106 height 46
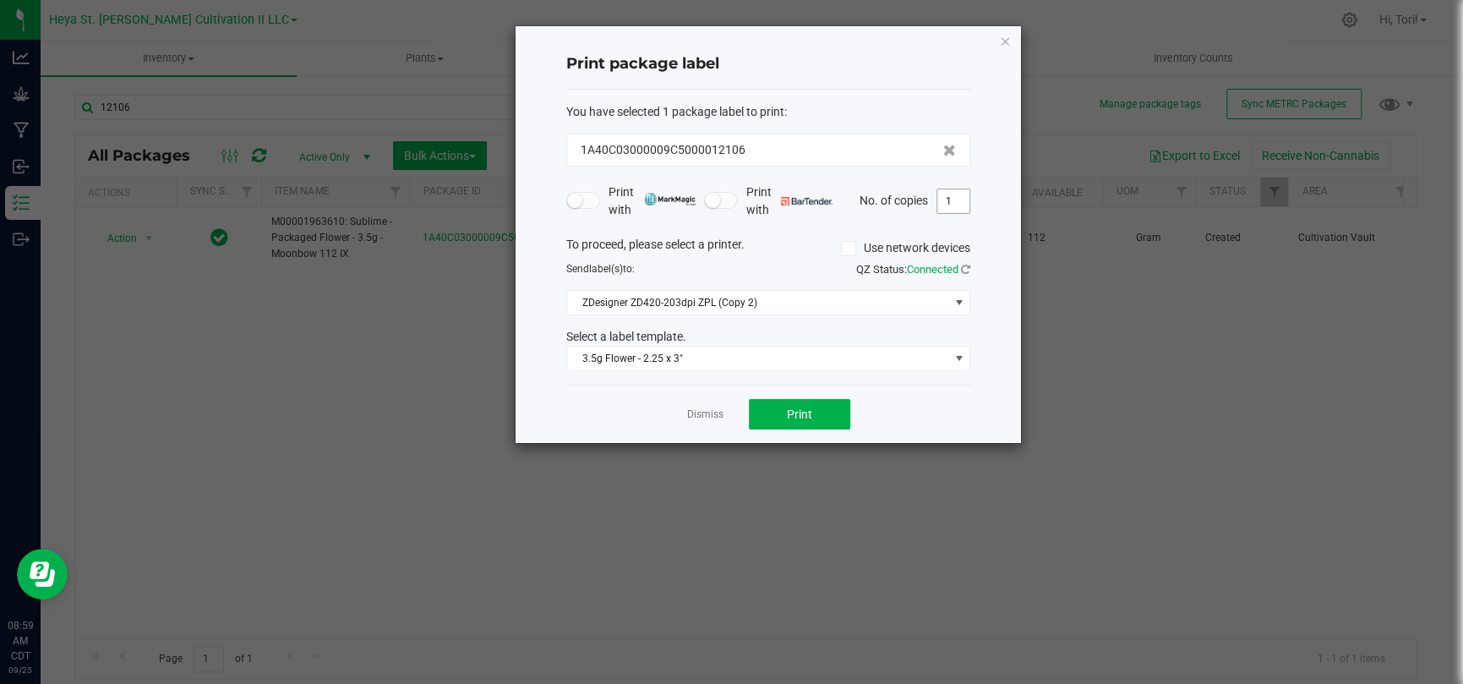
click at [951, 203] on input "1" at bounding box center [953, 201] width 32 height 24
type input "33"
click at [958, 212] on span "33" at bounding box center [954, 200] width 34 height 25
click at [815, 434] on div "Dismiss Print" at bounding box center [768, 414] width 404 height 58
click at [811, 414] on button "Print" at bounding box center [799, 414] width 101 height 30
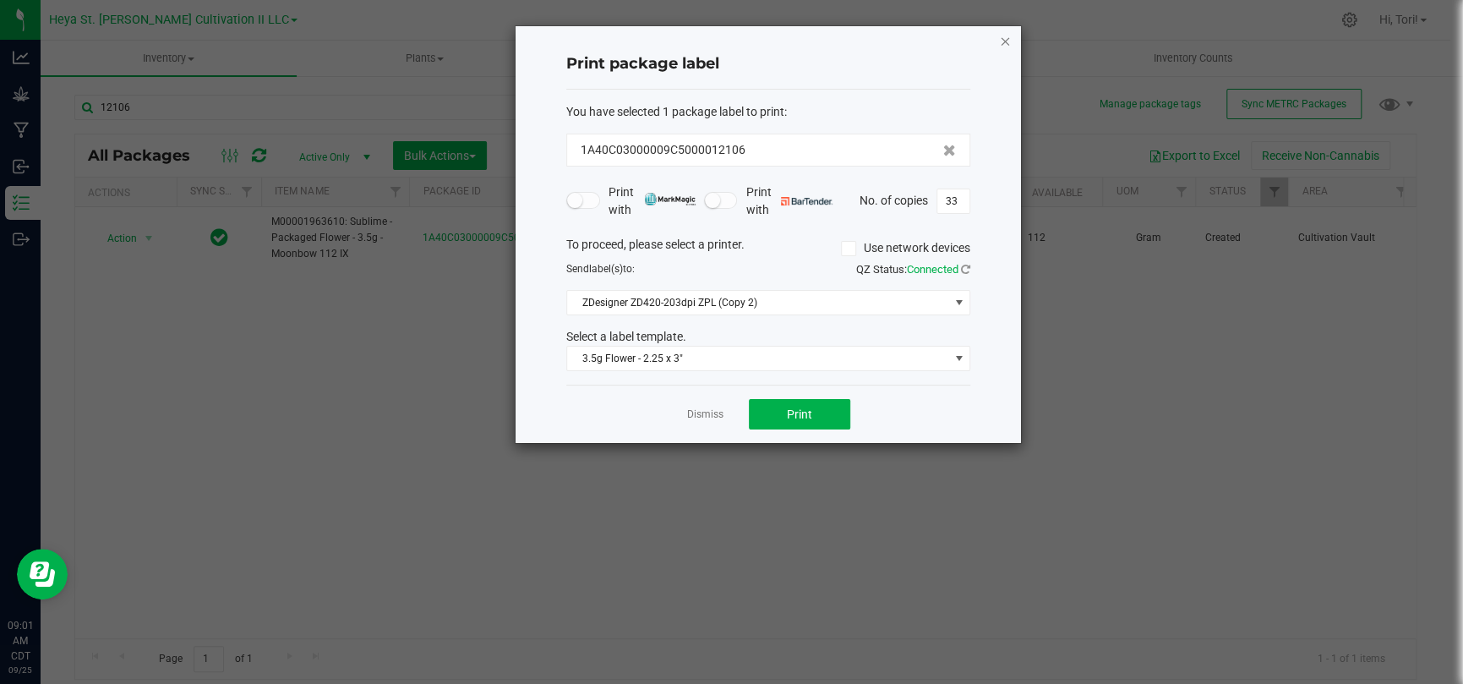
click at [1002, 36] on icon "button" at bounding box center [1005, 40] width 12 height 20
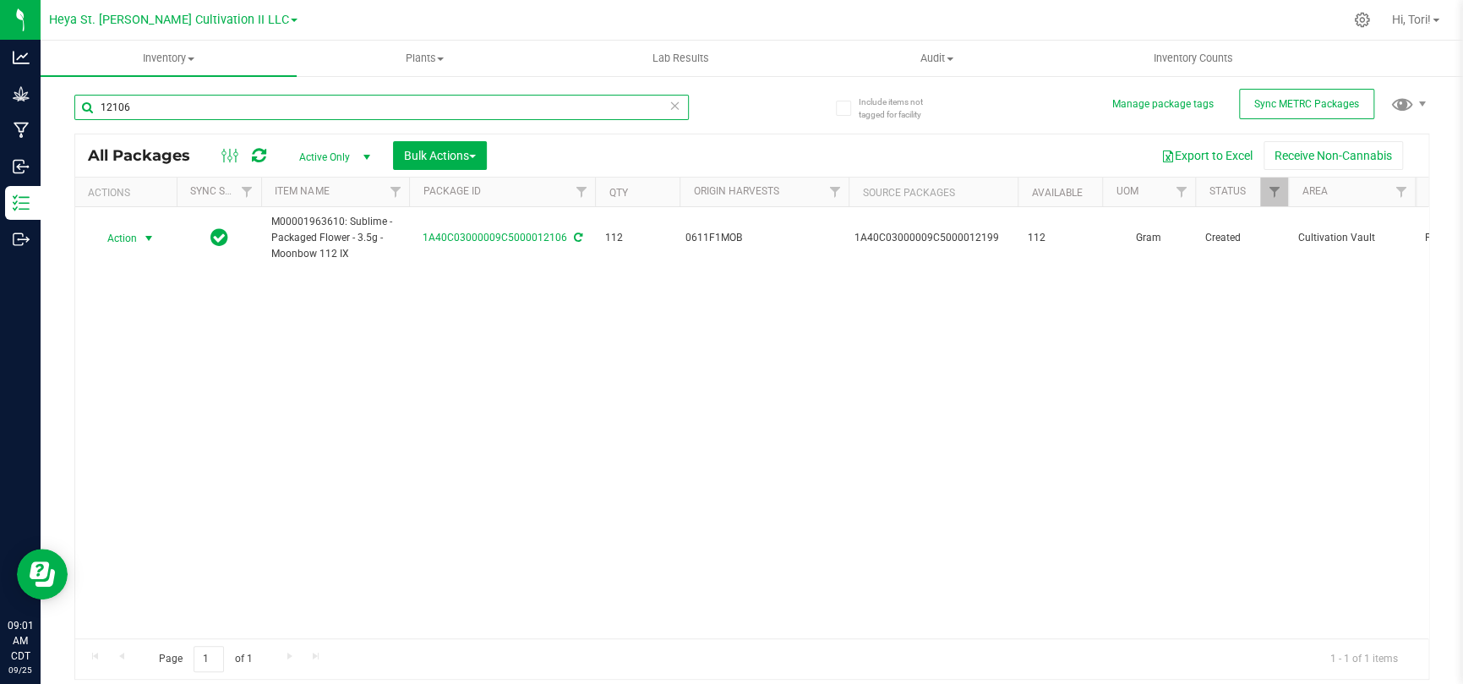
click at [138, 110] on input "12106" at bounding box center [381, 107] width 614 height 25
type input "12107"
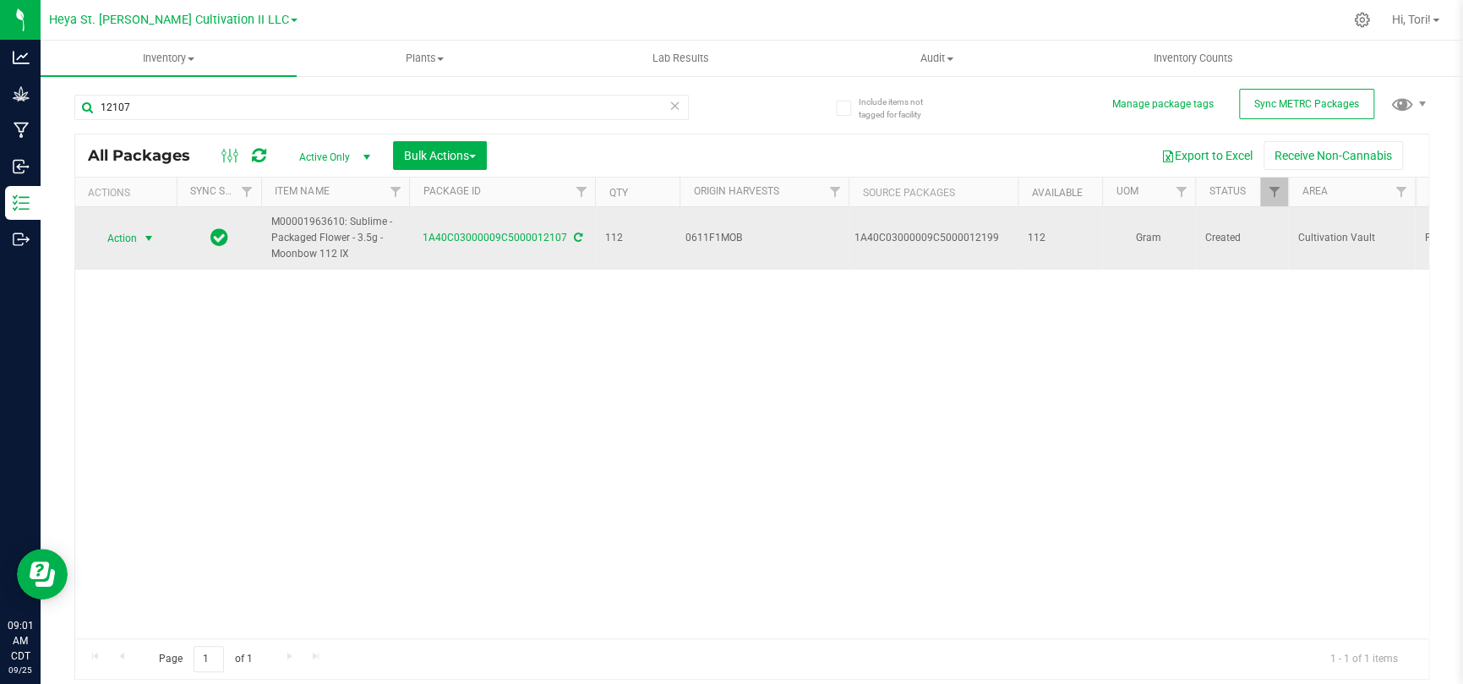
click at [149, 236] on span "select" at bounding box center [149, 239] width 14 height 14
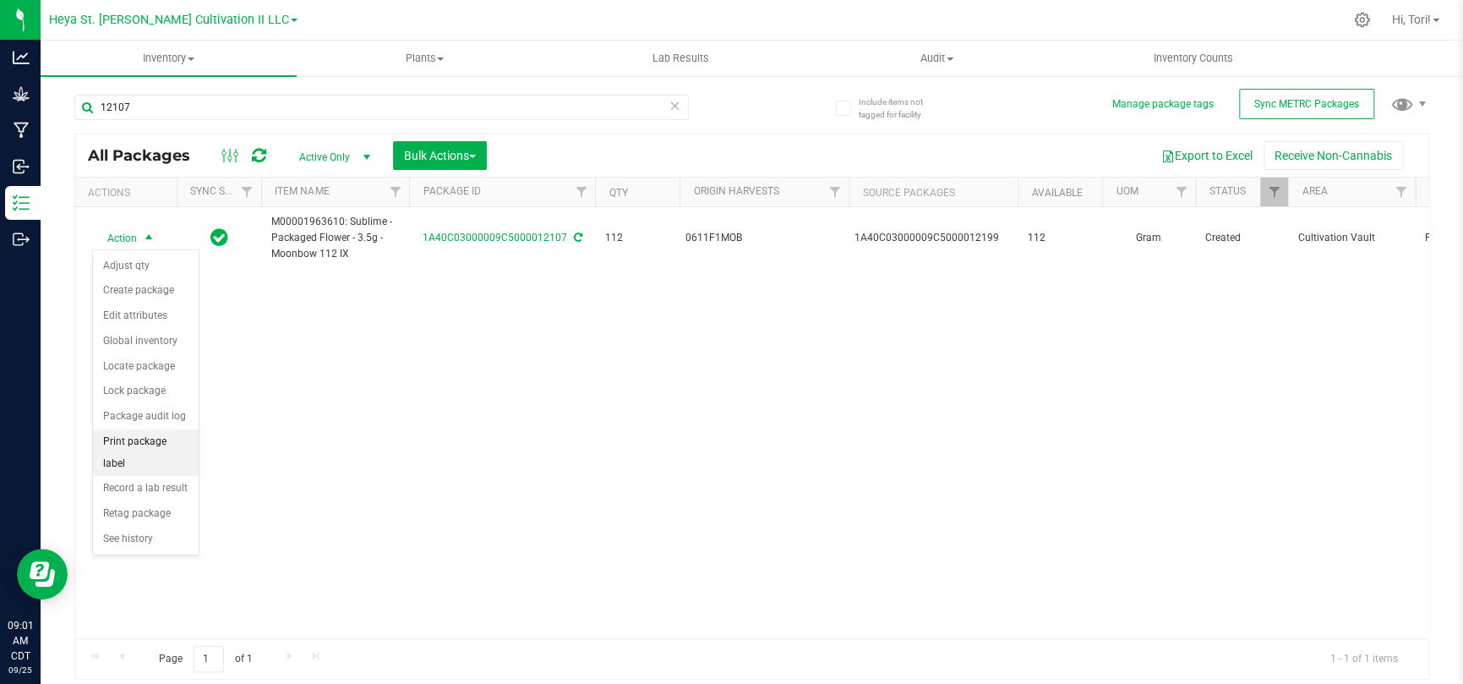
click at [161, 446] on li "Print package label" at bounding box center [146, 452] width 106 height 46
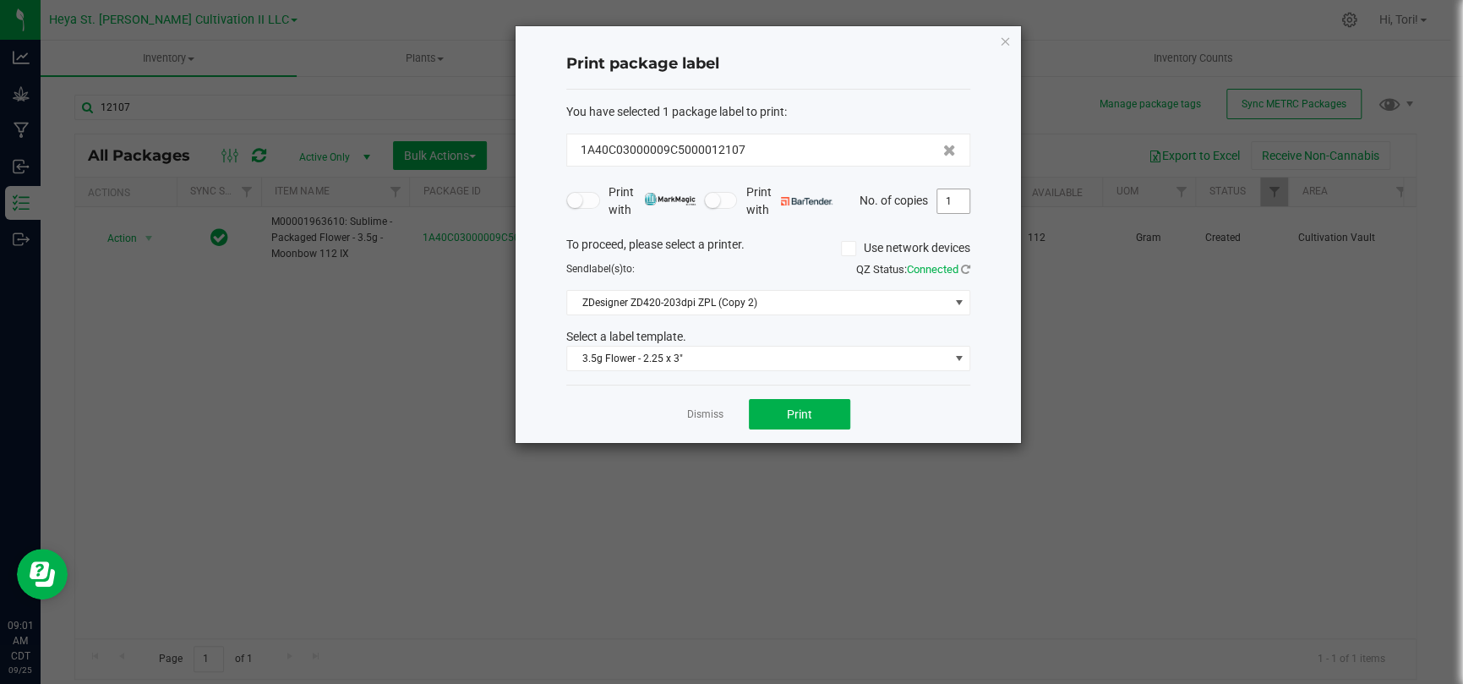
click at [953, 193] on input "1" at bounding box center [953, 201] width 32 height 24
type input "33"
click at [830, 425] on button "Print" at bounding box center [799, 414] width 101 height 30
click at [1010, 39] on icon "button" at bounding box center [1005, 40] width 12 height 20
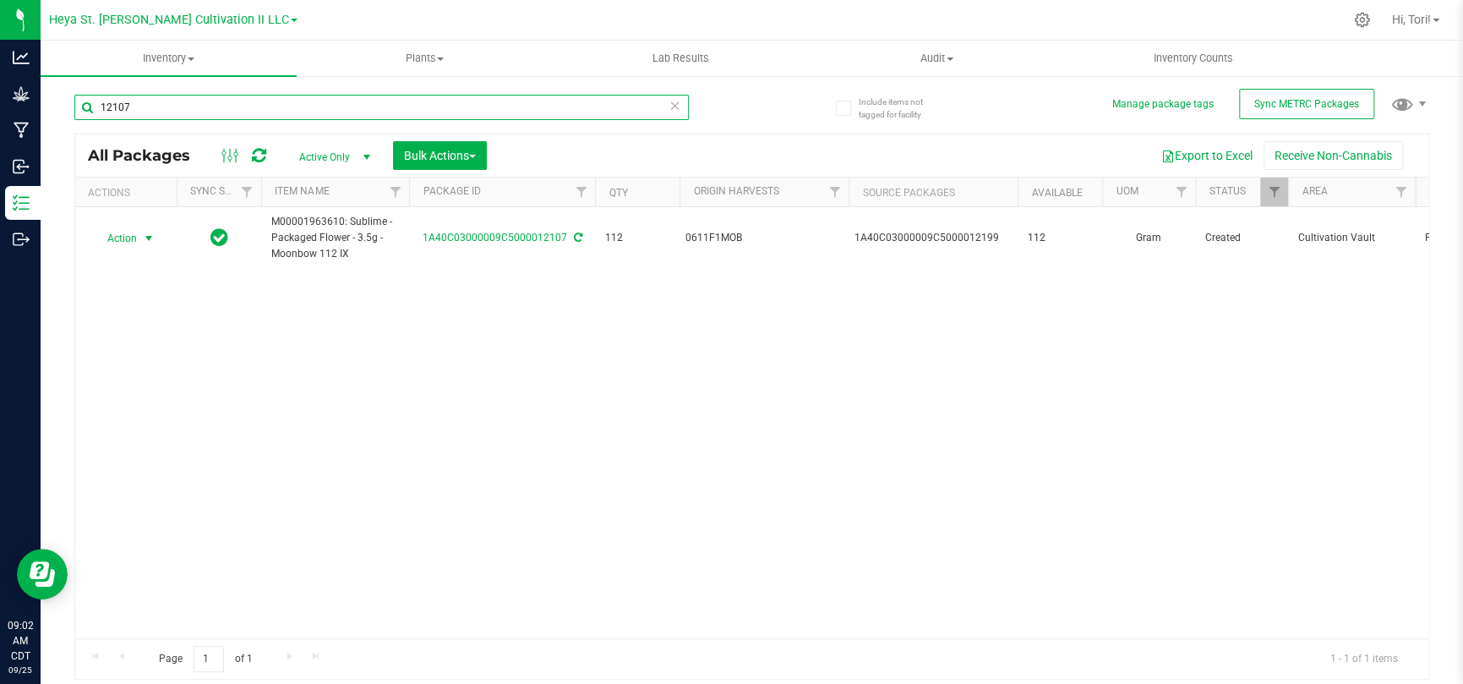
click at [182, 98] on input "12107" at bounding box center [381, 107] width 614 height 25
type input "12108"
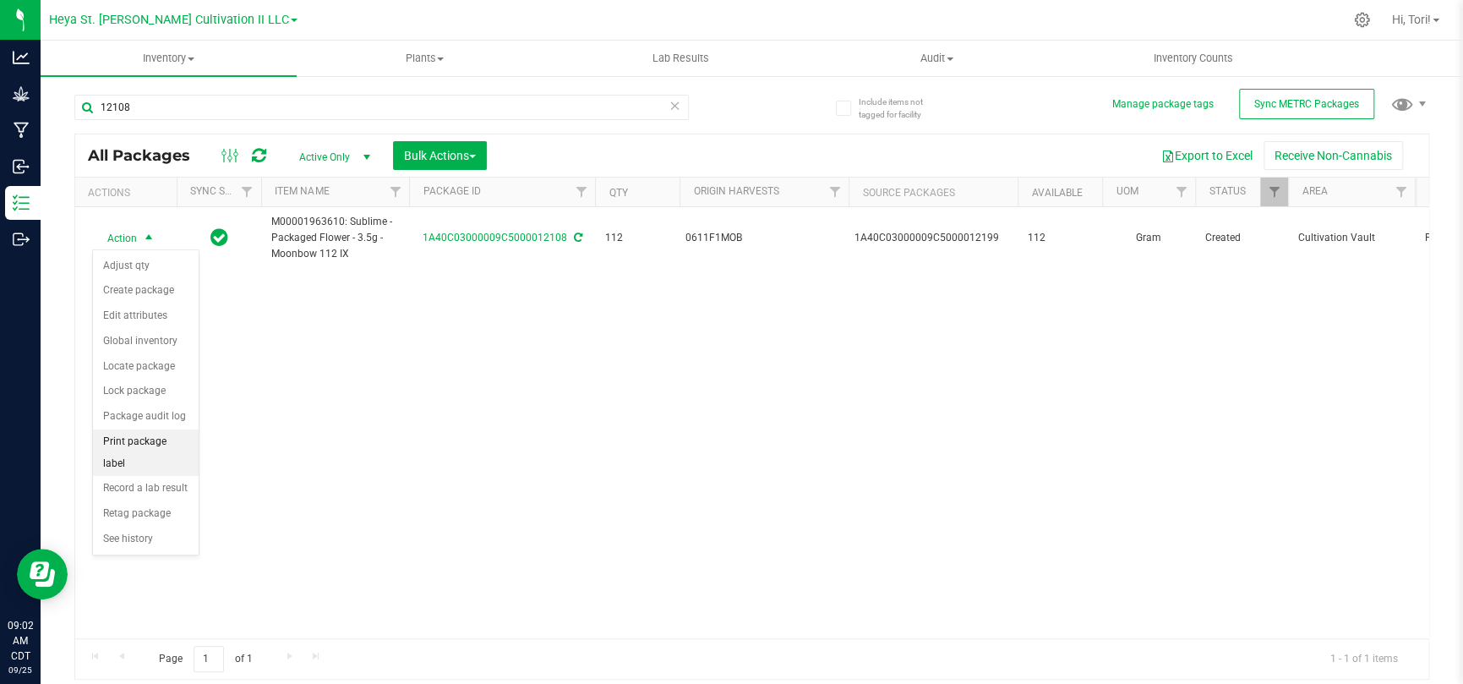
click at [161, 434] on li "Print package label" at bounding box center [146, 452] width 106 height 46
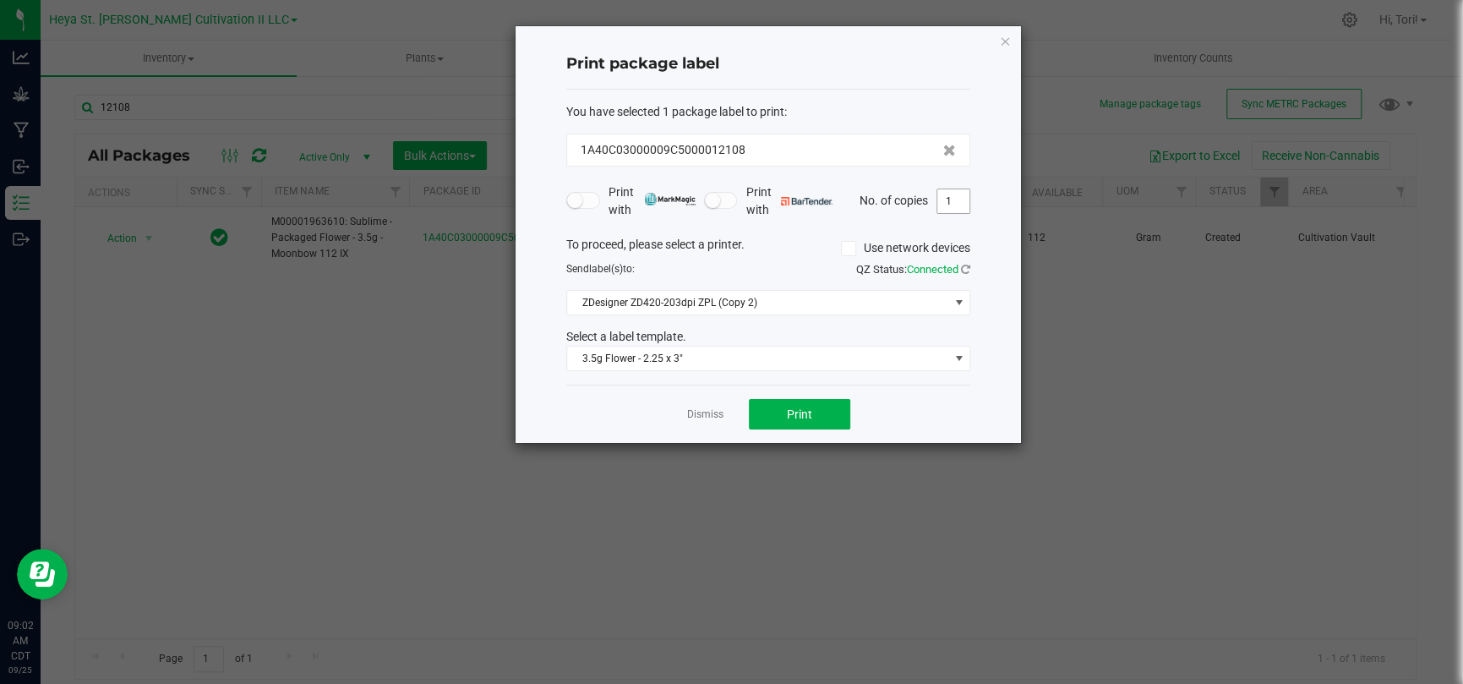
click at [953, 203] on input "1" at bounding box center [953, 201] width 32 height 24
type input "33"
click at [830, 407] on button "Print" at bounding box center [799, 414] width 101 height 30
click at [1008, 33] on icon "button" at bounding box center [1005, 40] width 12 height 20
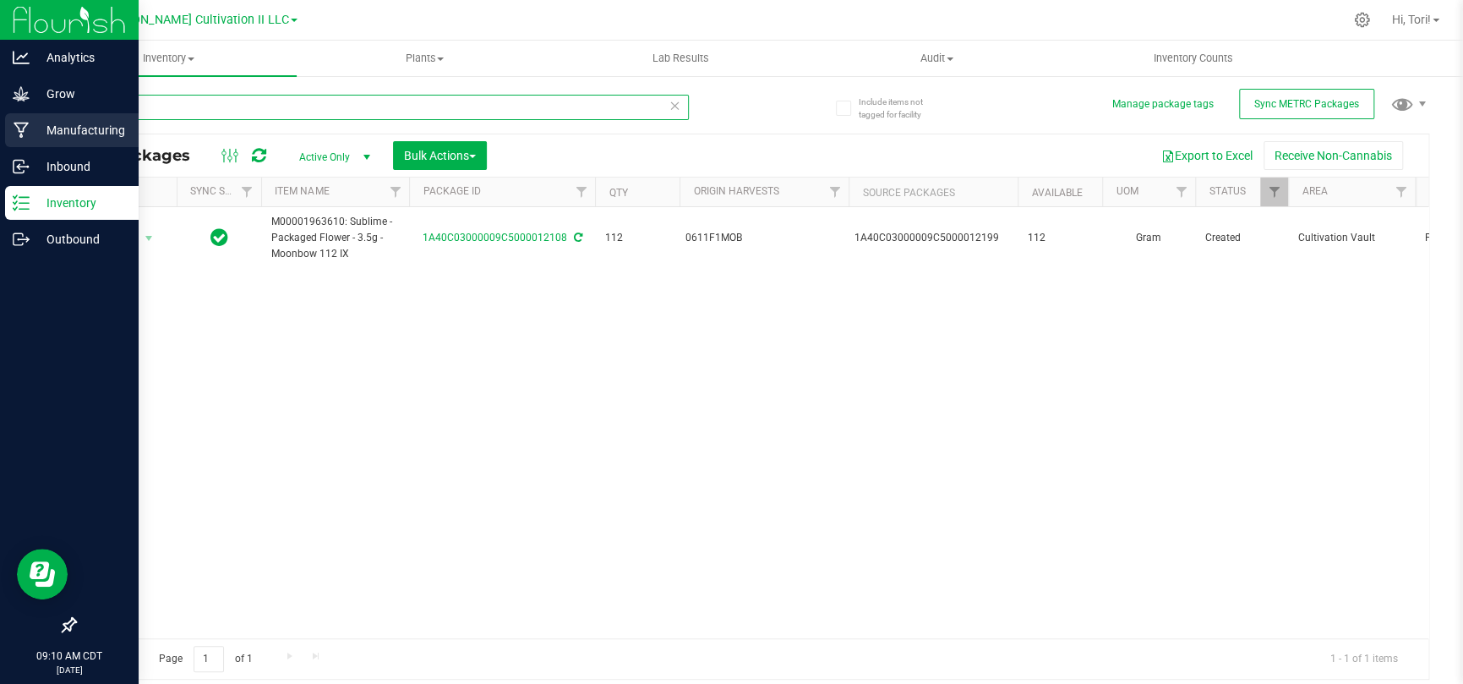
drag, startPoint x: 276, startPoint y: 101, endPoint x: 3, endPoint y: 112, distance: 273.2
click at [3, 112] on div "Analytics Grow Manufacturing Inbound Inventory Outbound 09:10 AM CDT 09/25/2025…" at bounding box center [731, 342] width 1463 height 684
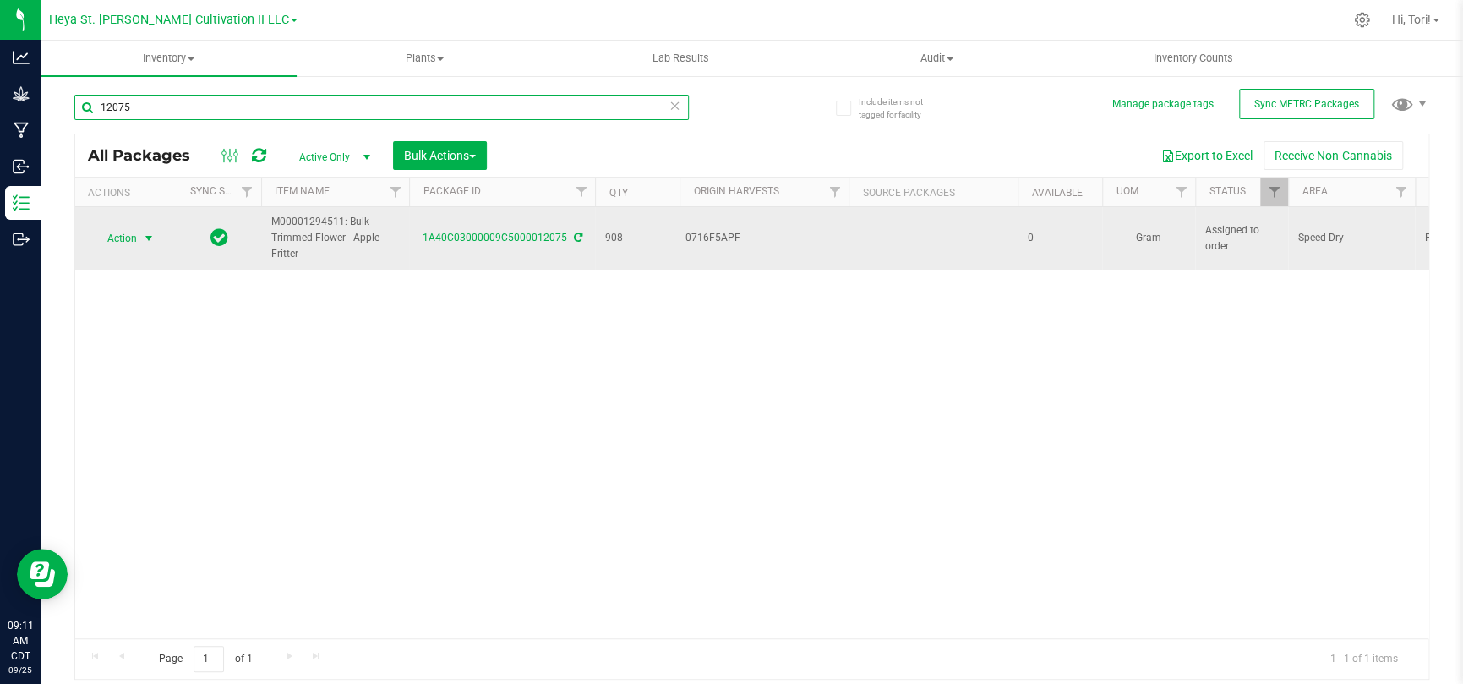
type input "12075"
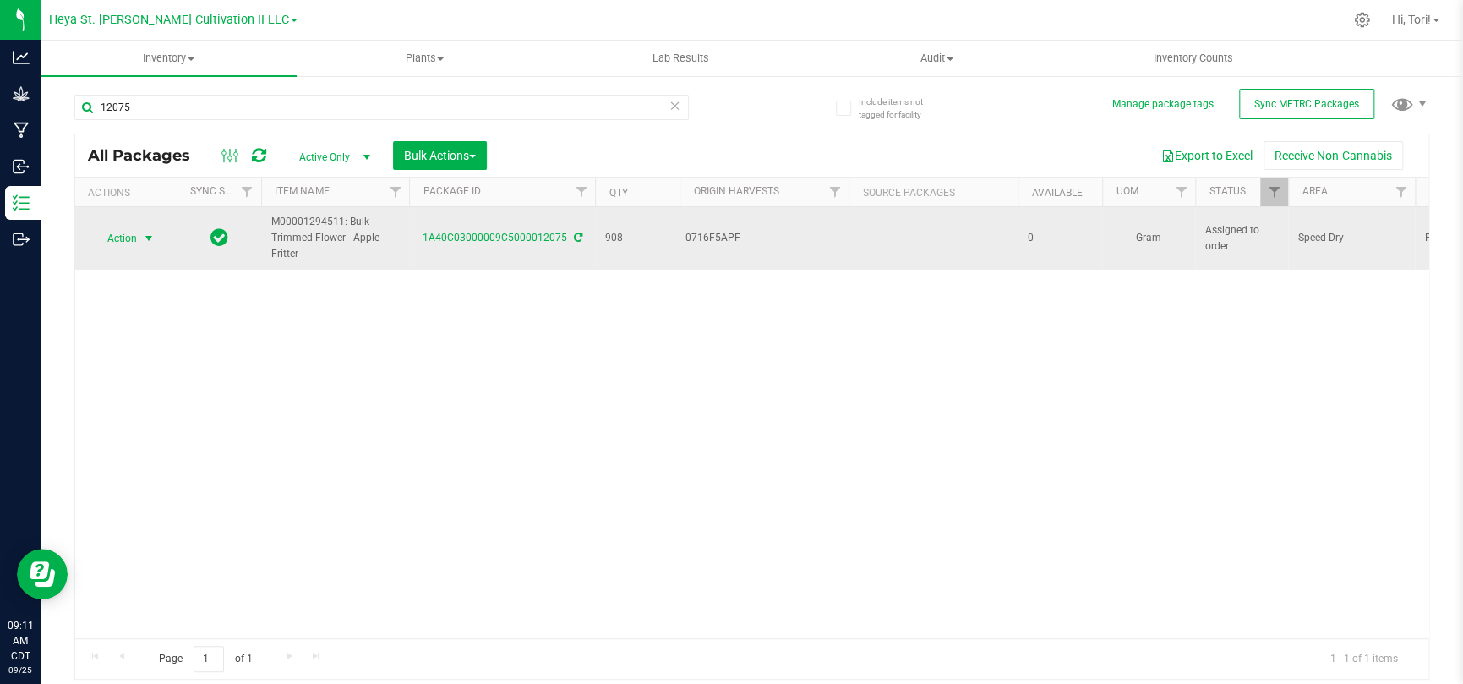
click at [145, 240] on span "select" at bounding box center [149, 239] width 14 height 14
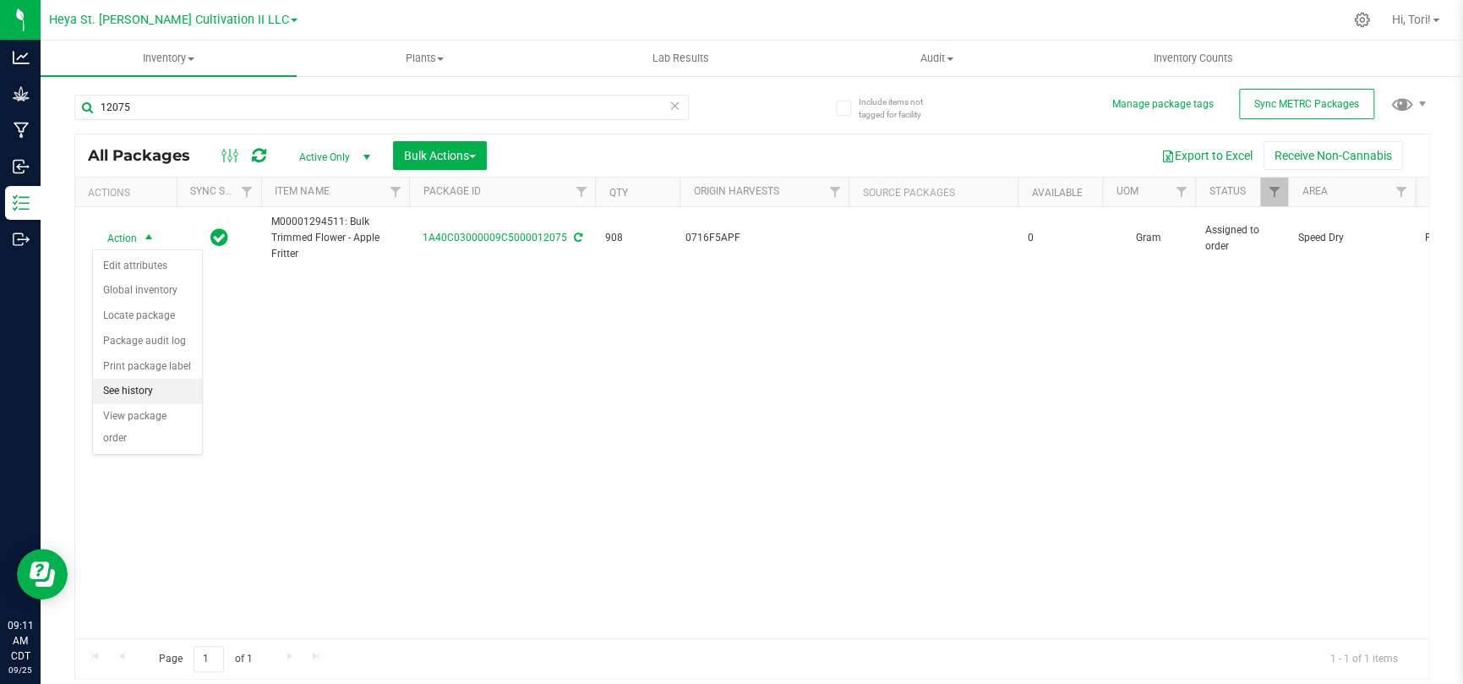
click at [159, 387] on li "See history" at bounding box center [147, 391] width 109 height 25
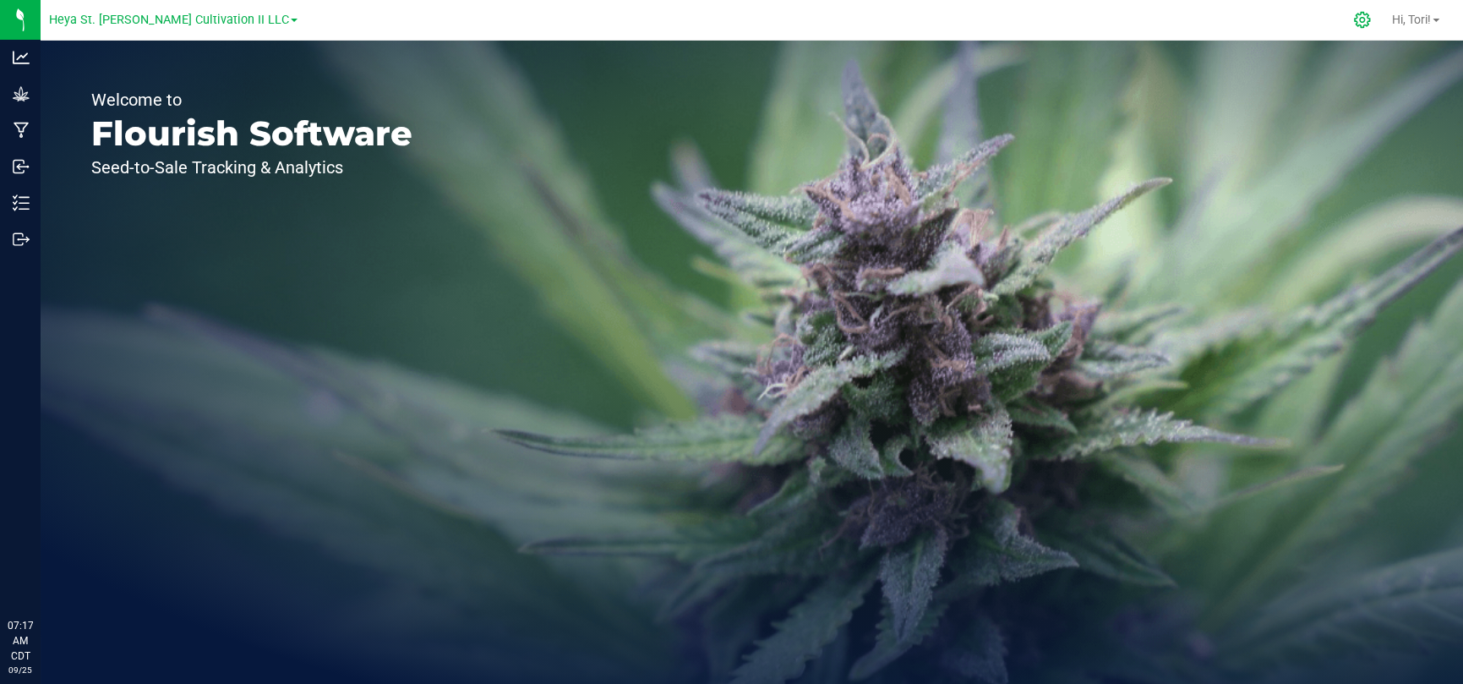
click at [1368, 19] on icon at bounding box center [1362, 20] width 18 height 18
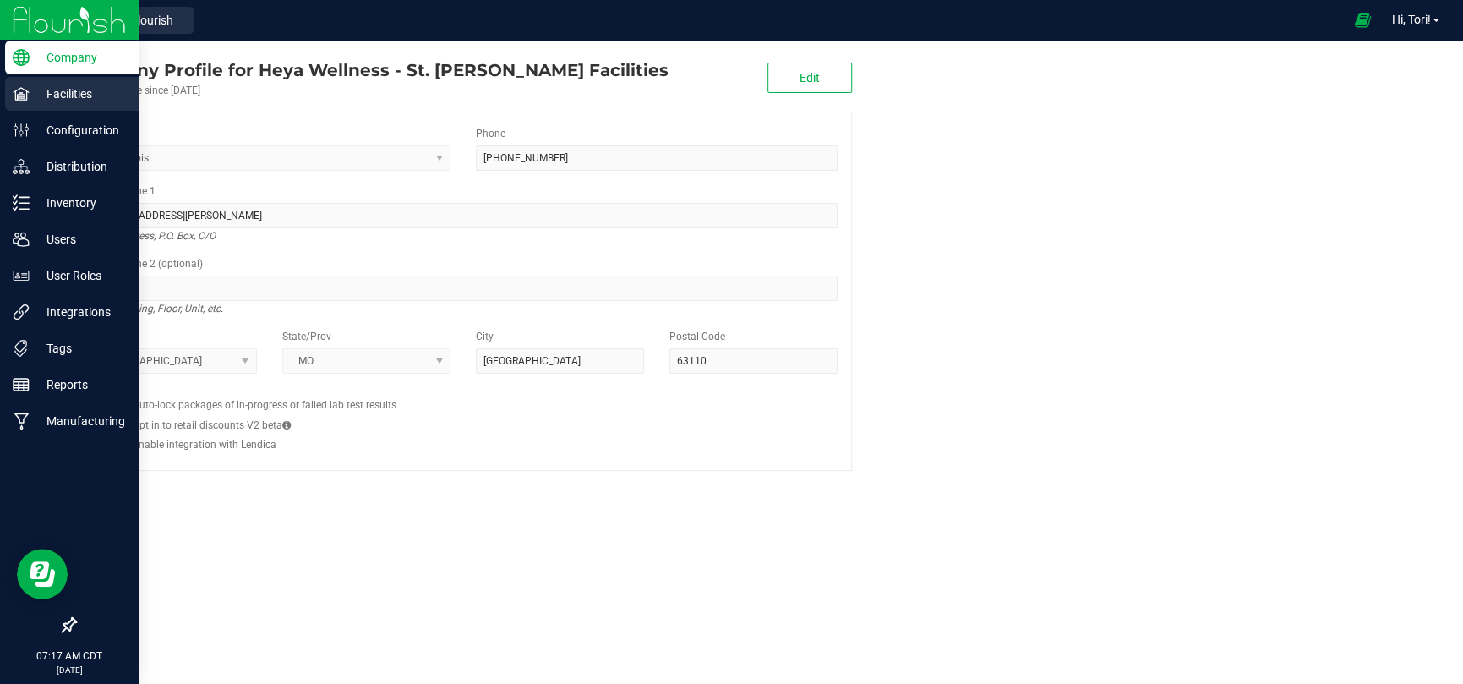
click at [52, 97] on p "Facilities" at bounding box center [80, 94] width 101 height 20
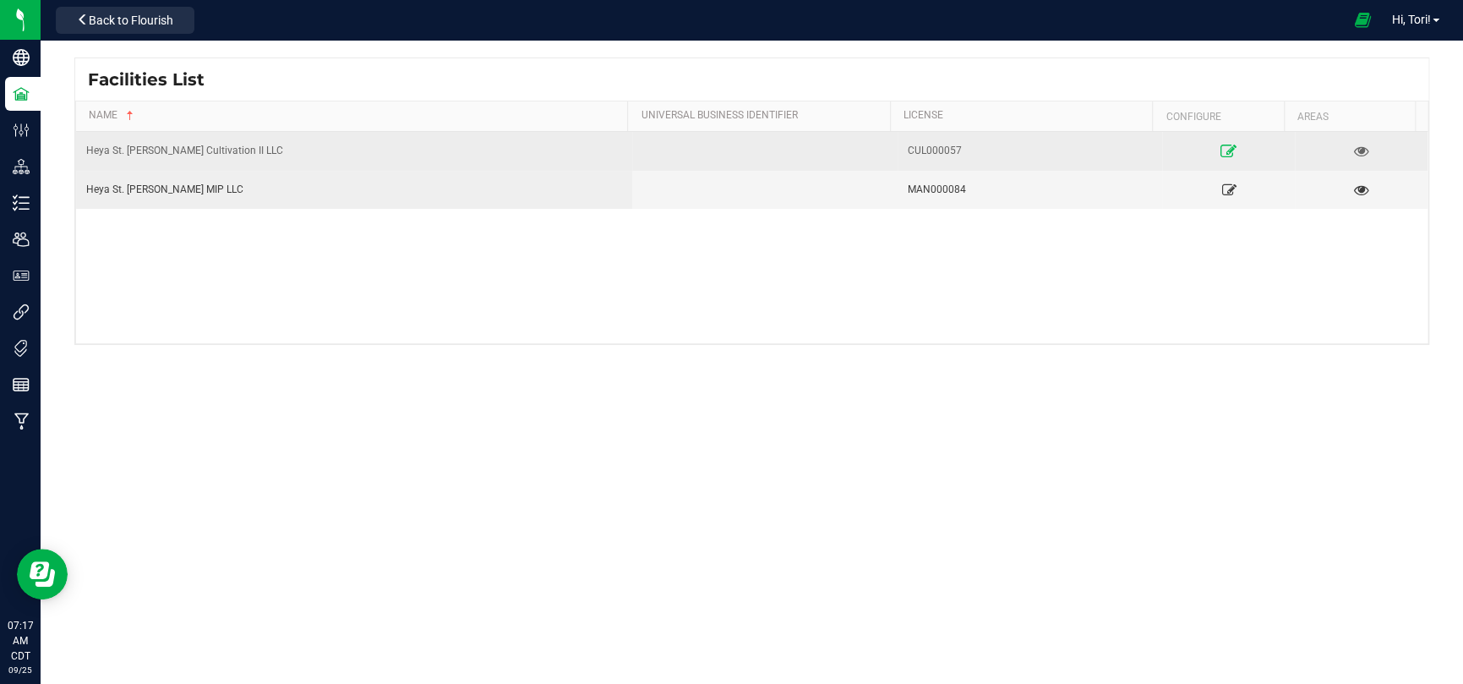
click at [1221, 147] on icon at bounding box center [1229, 151] width 16 height 12
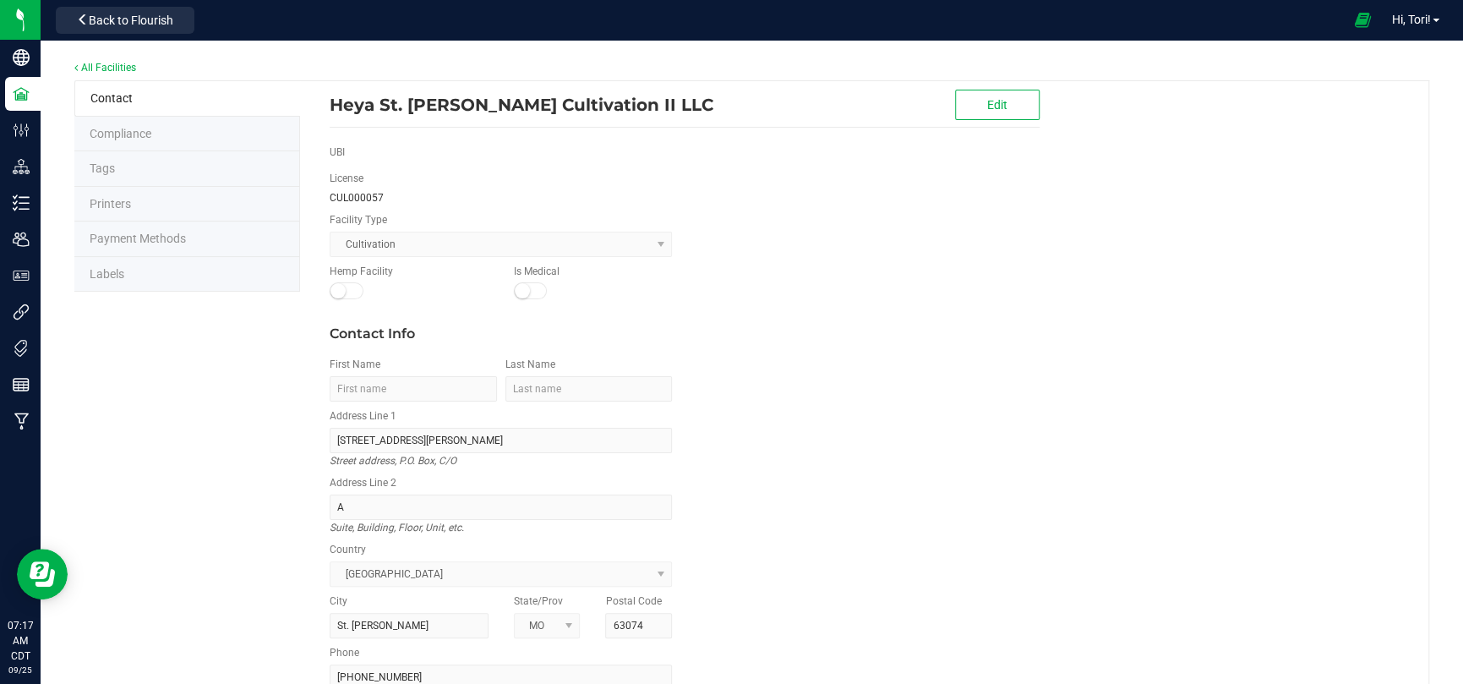
click at [184, 259] on li "Labels" at bounding box center [187, 275] width 226 height 36
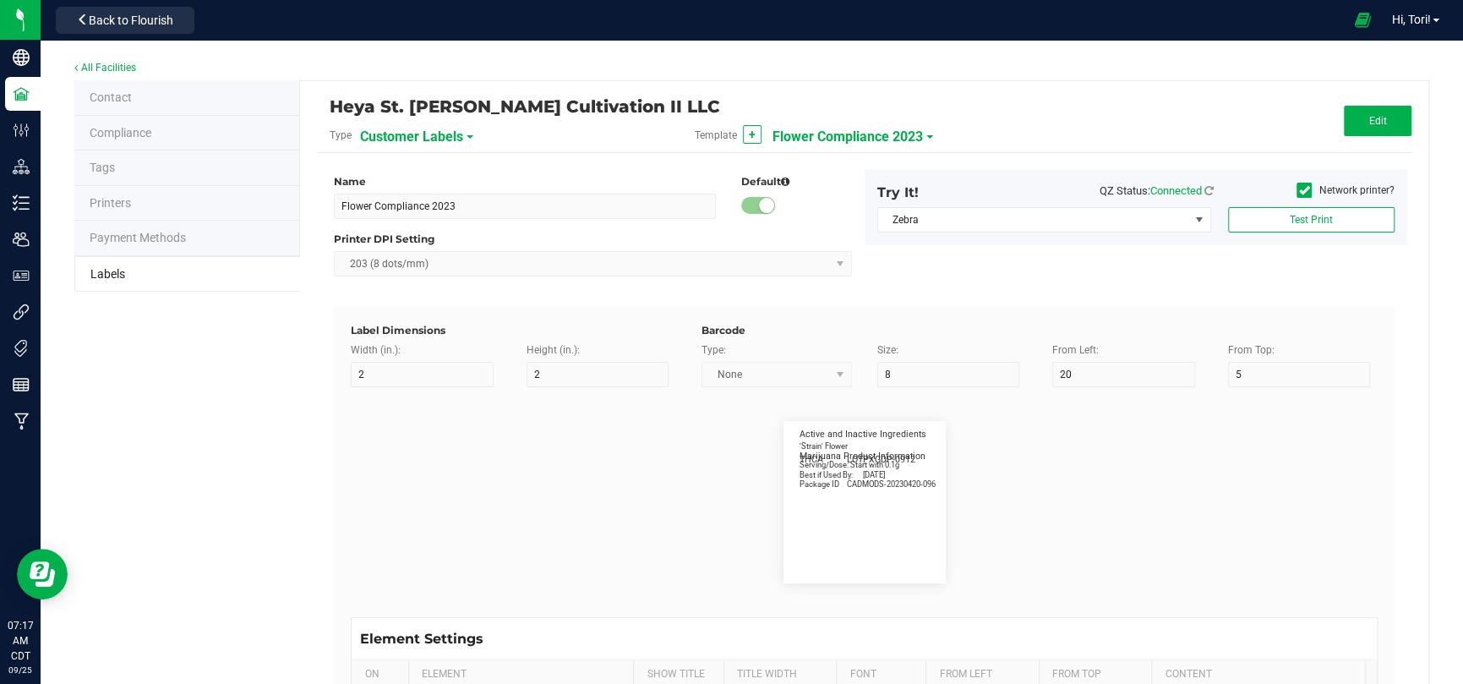
click at [448, 133] on span "Customer Labels" at bounding box center [411, 137] width 103 height 29
click at [412, 241] on li "Package Labels" at bounding box center [441, 236] width 167 height 30
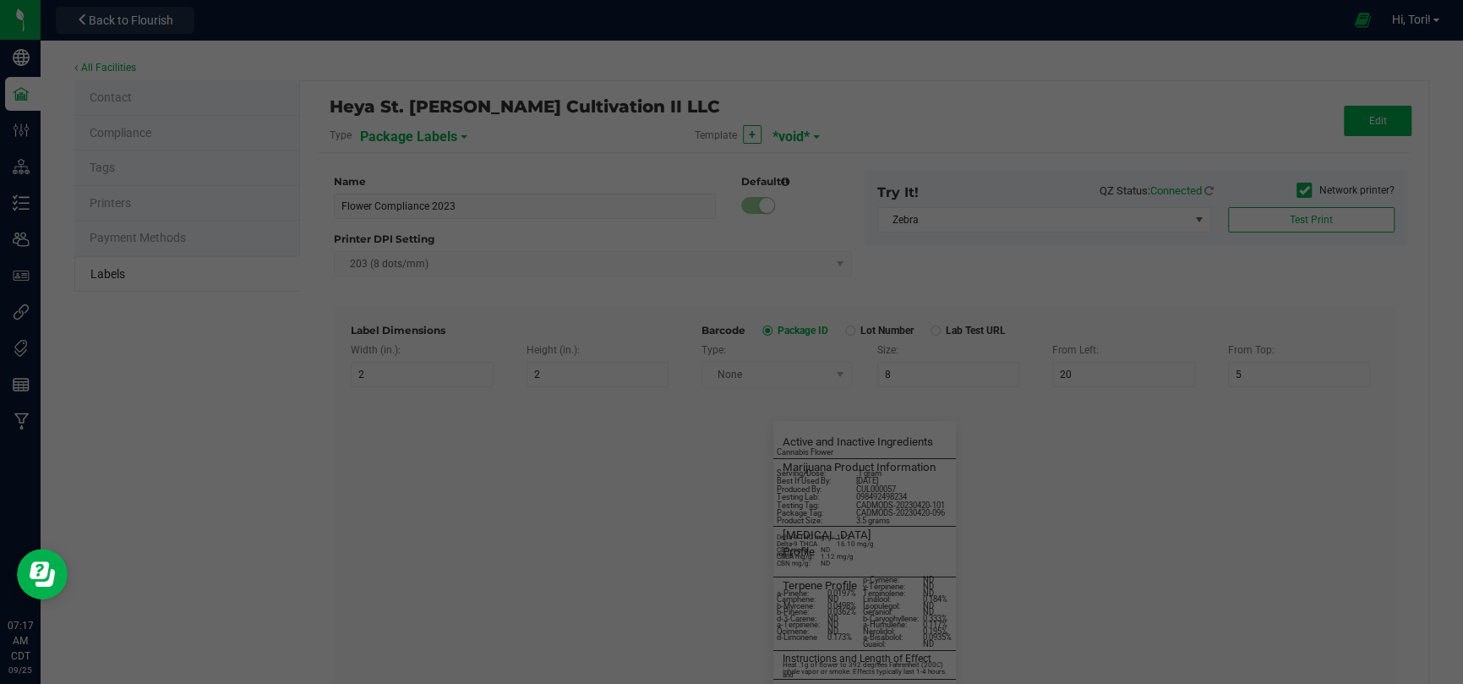
type input "*void*"
type input "2.25"
type input "4"
type input "5"
type input "40"
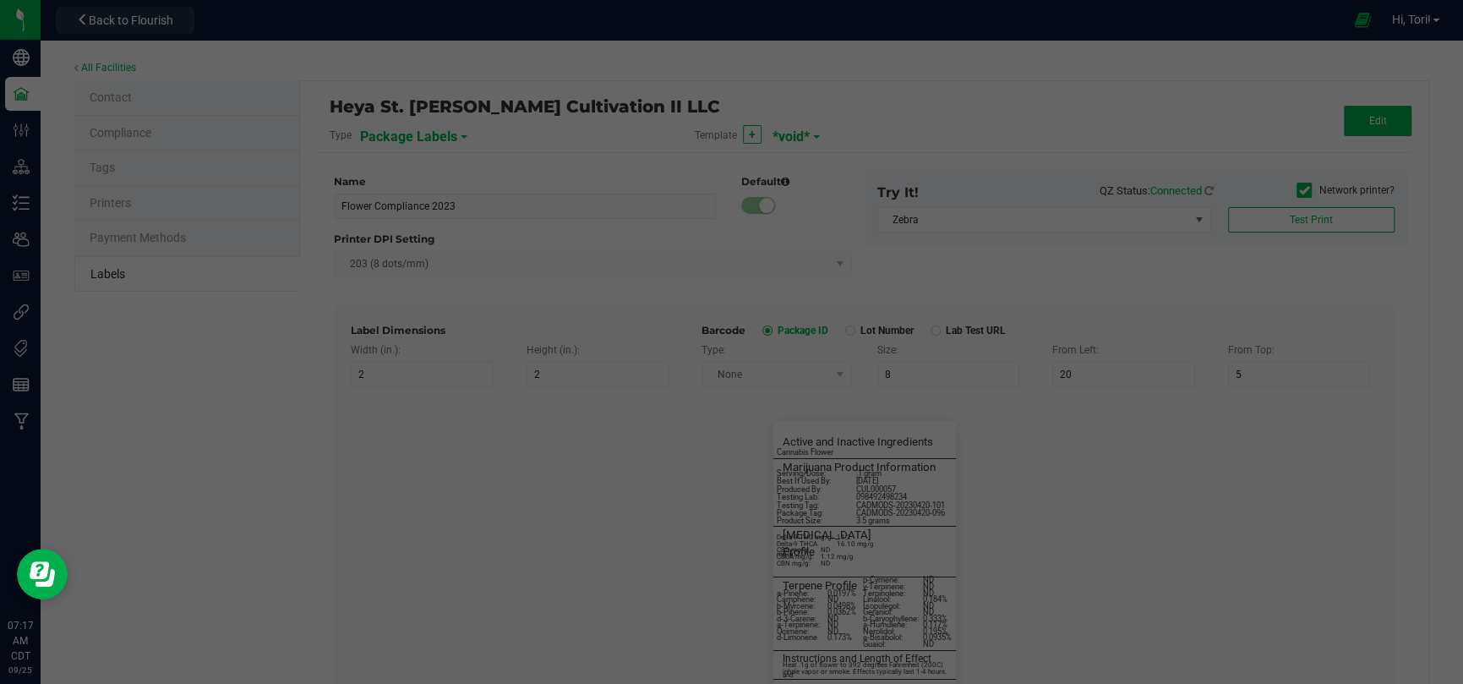
type input "50"
type input "10"
type input "3"
type input "4"
type input "____________________________________"
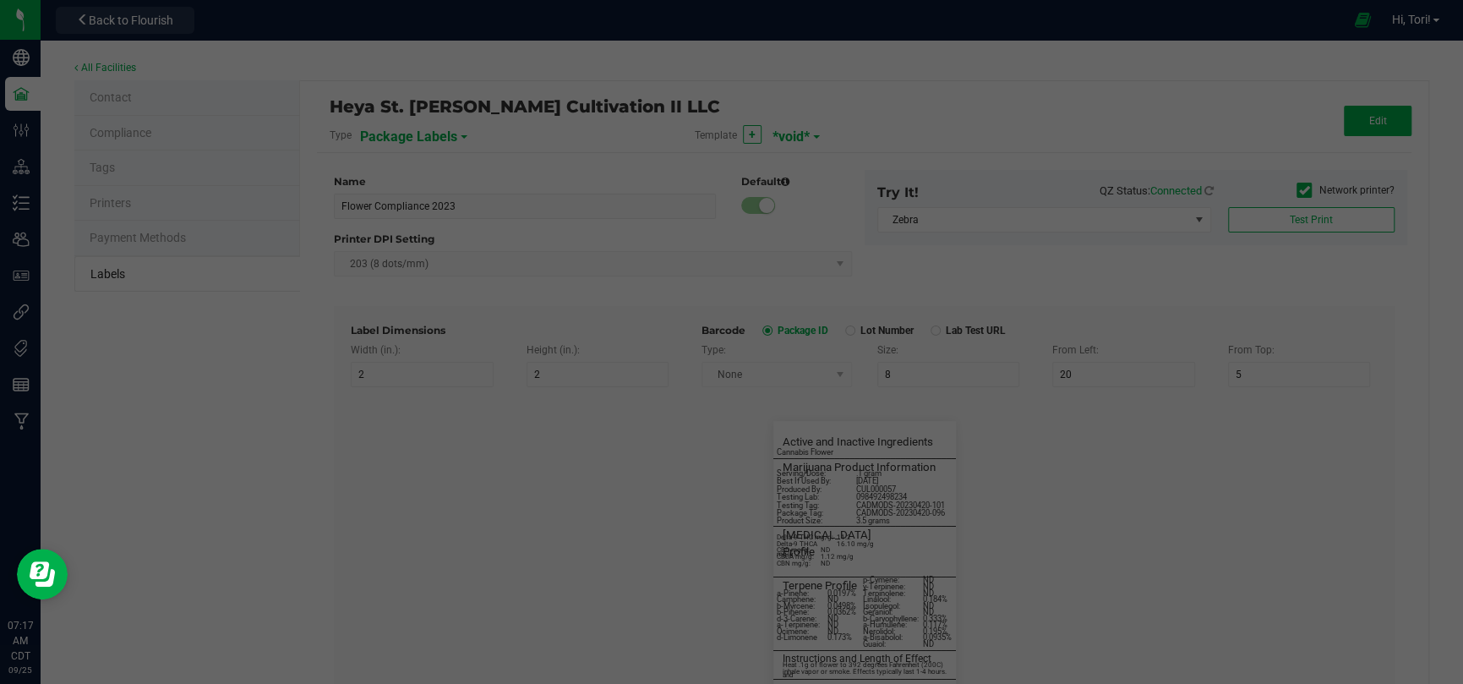
type input "10"
type input "0"
type input "8"
type input "50"
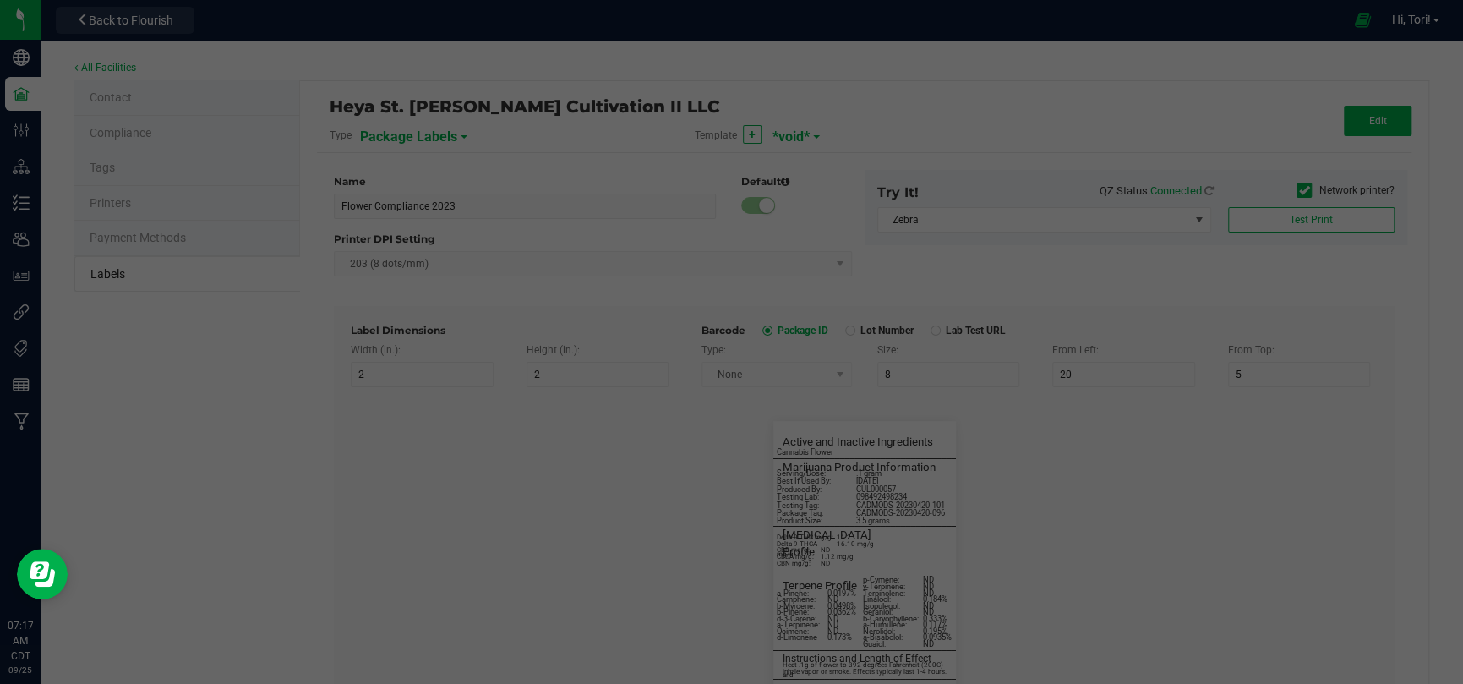
type input "10"
type input "3"
type input "12"
type input "Serving/Dose:"
type input "25"
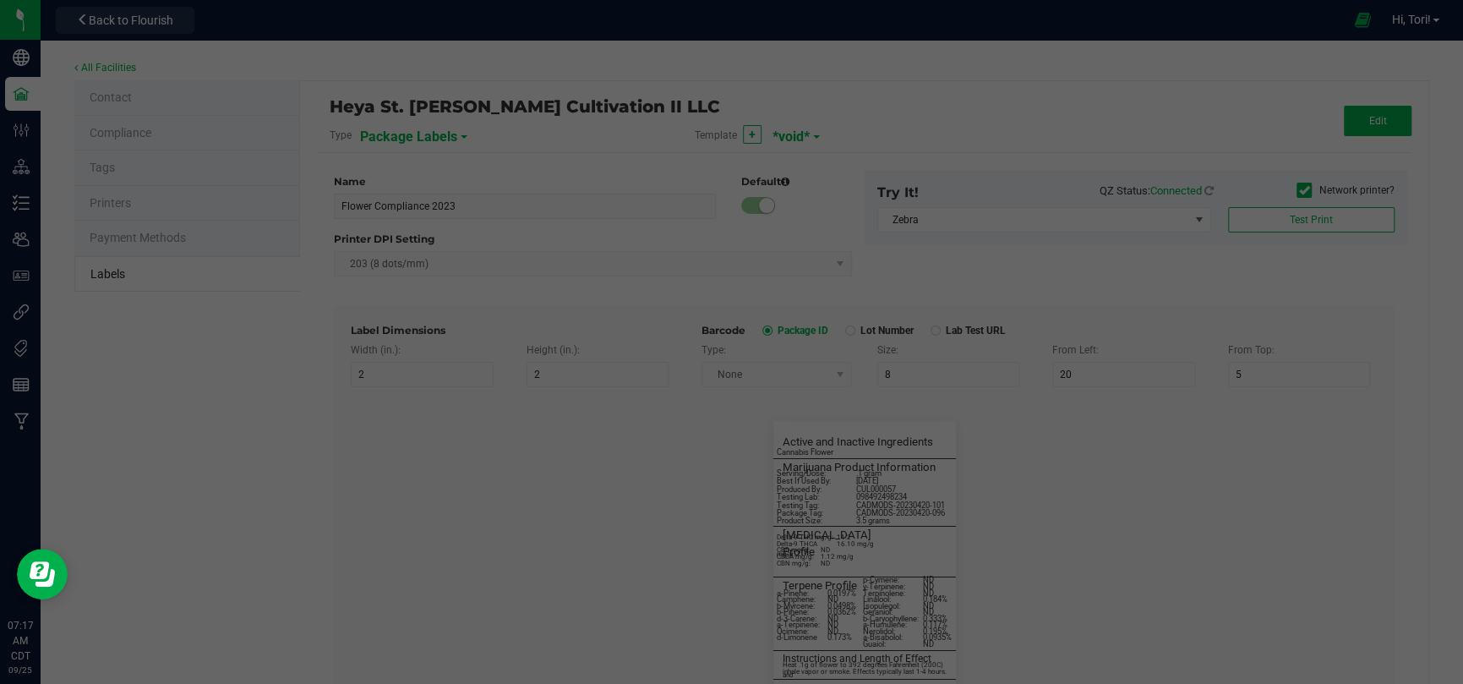
type input "1"
type input "14.5"
type input ".1 gram"
type input "____________________________________"
type input "10"
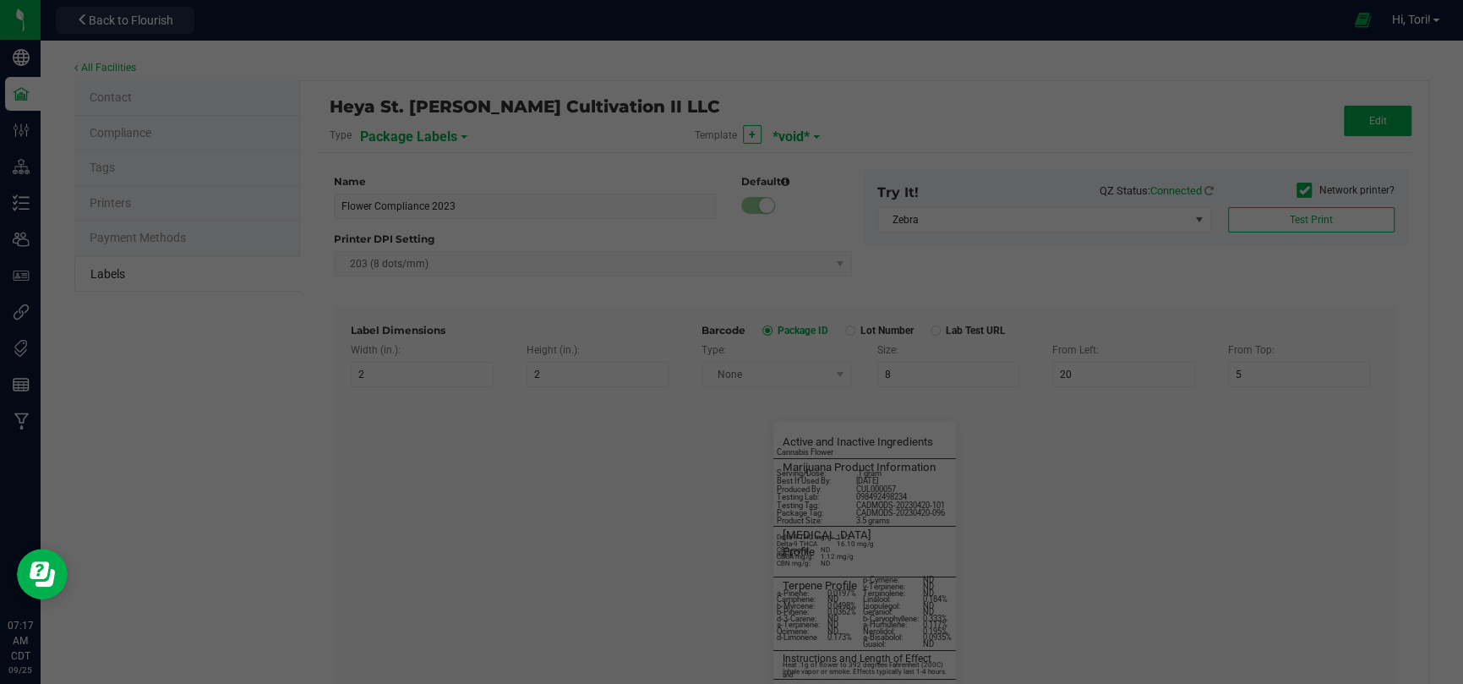
type input "10"
type input "0"
type input "29"
type input "Cannabinoid Profile"
type input "35"
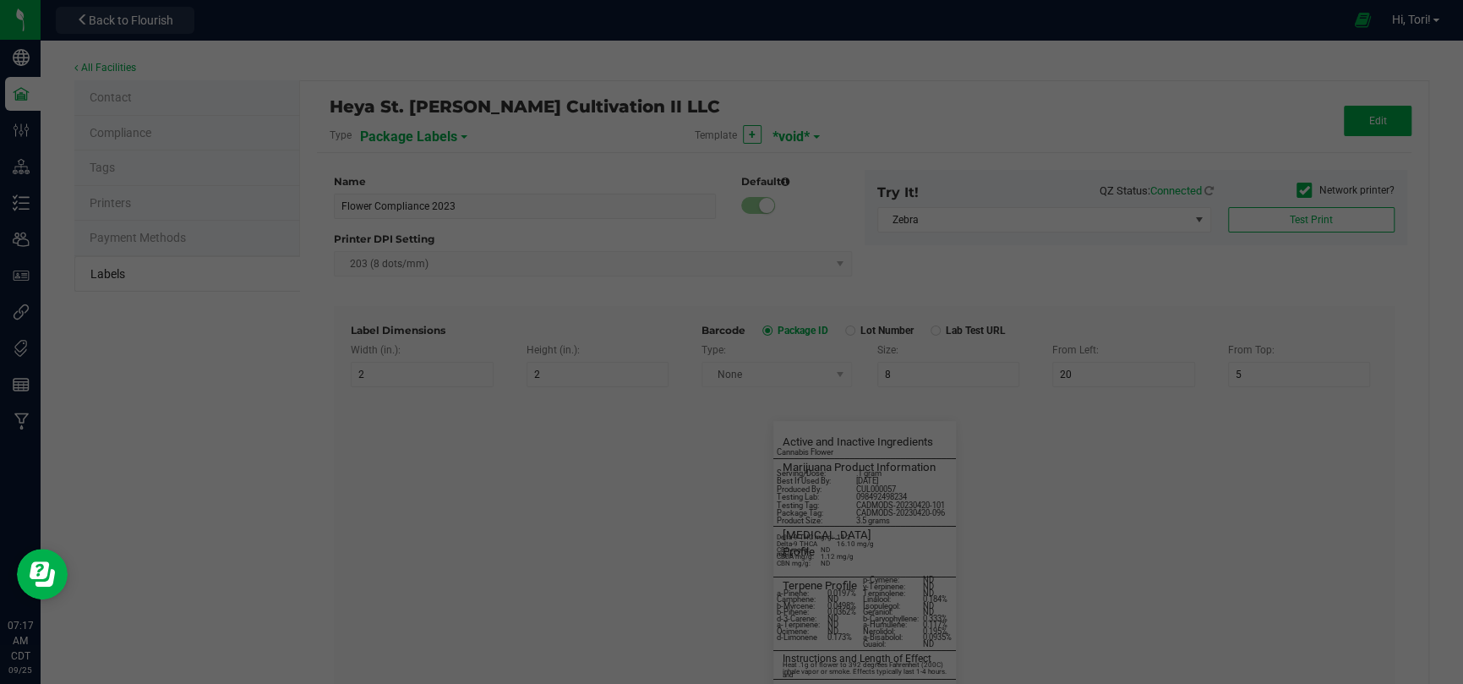
type input "10"
type input "3"
type input "33"
type input "____________________________________"
type input "10"
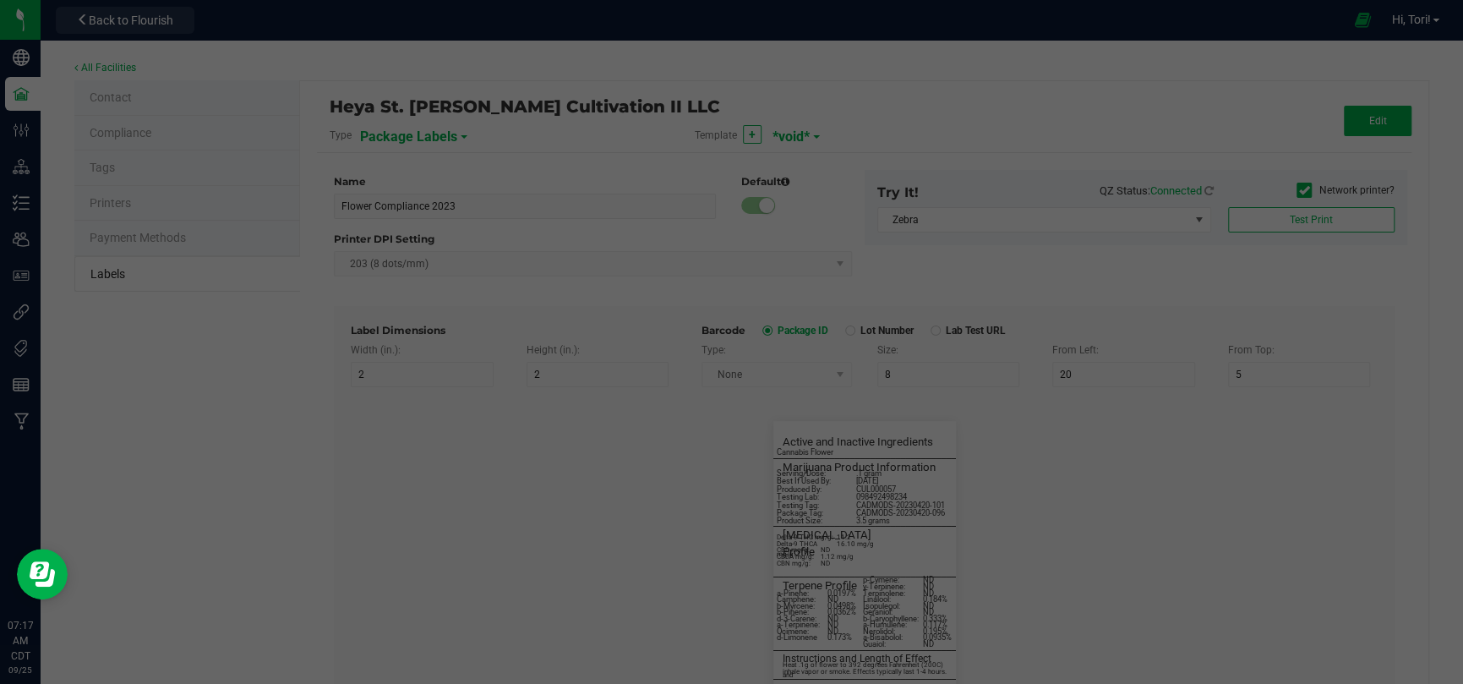
type input "10"
type input "0"
type input "45"
type input "WARNING:"
type input "10"
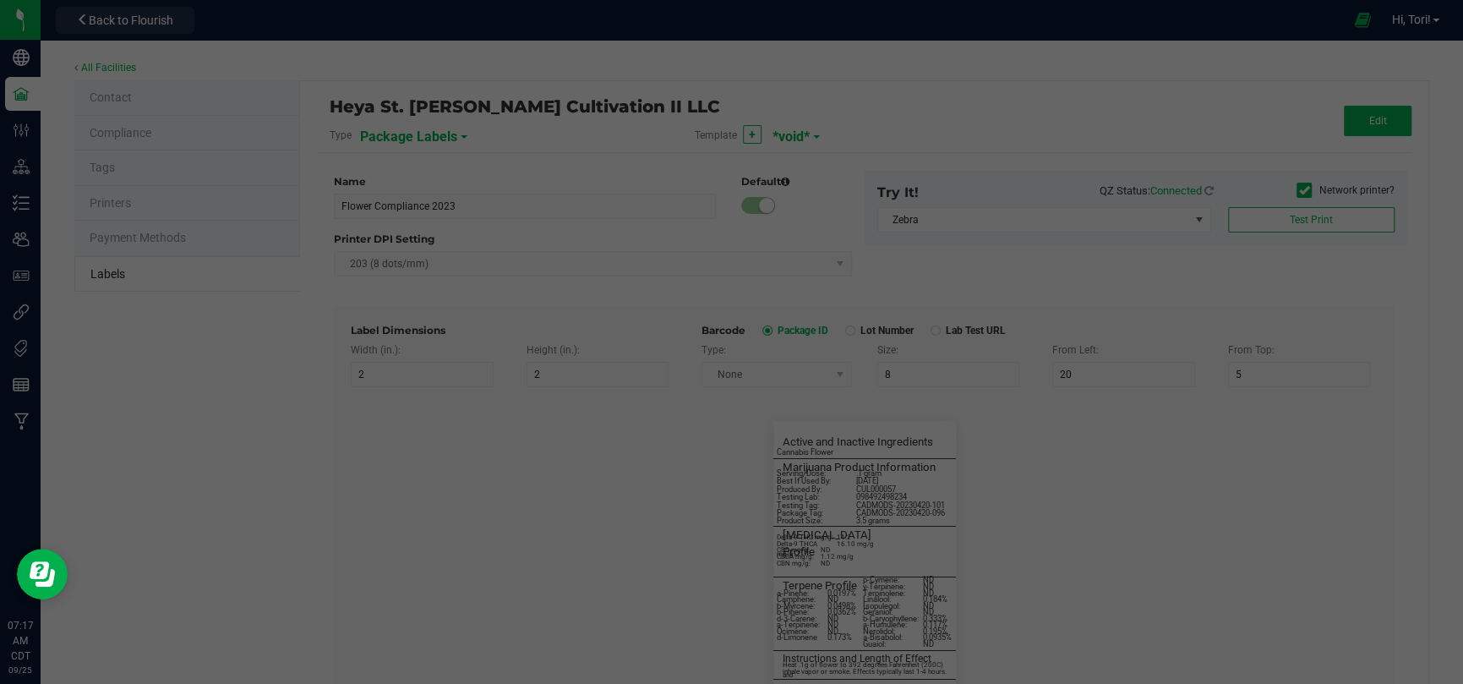
type input "15"
type input "96"
type input "Cognitive and physical impairment may result"
type input "55"
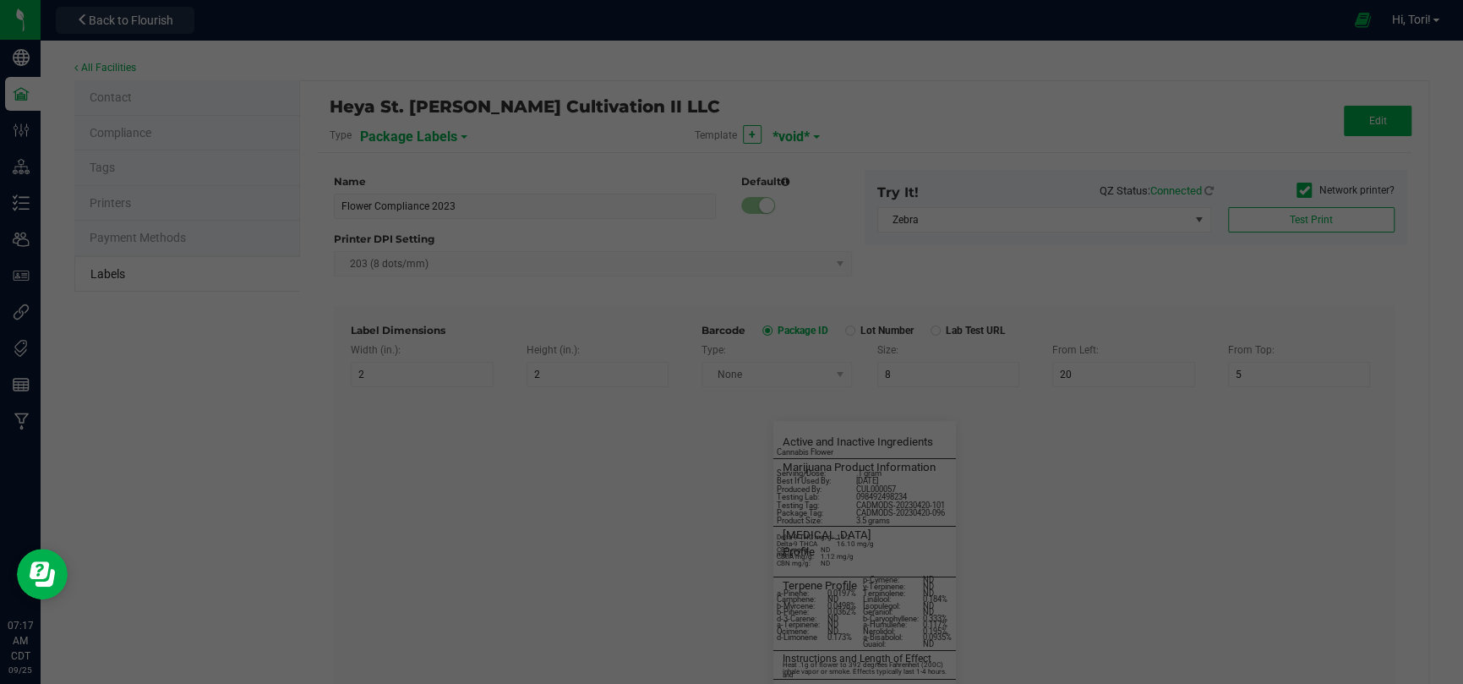
type input "7"
type input "3"
type input "99"
type input "Terpene Profile"
type input "25"
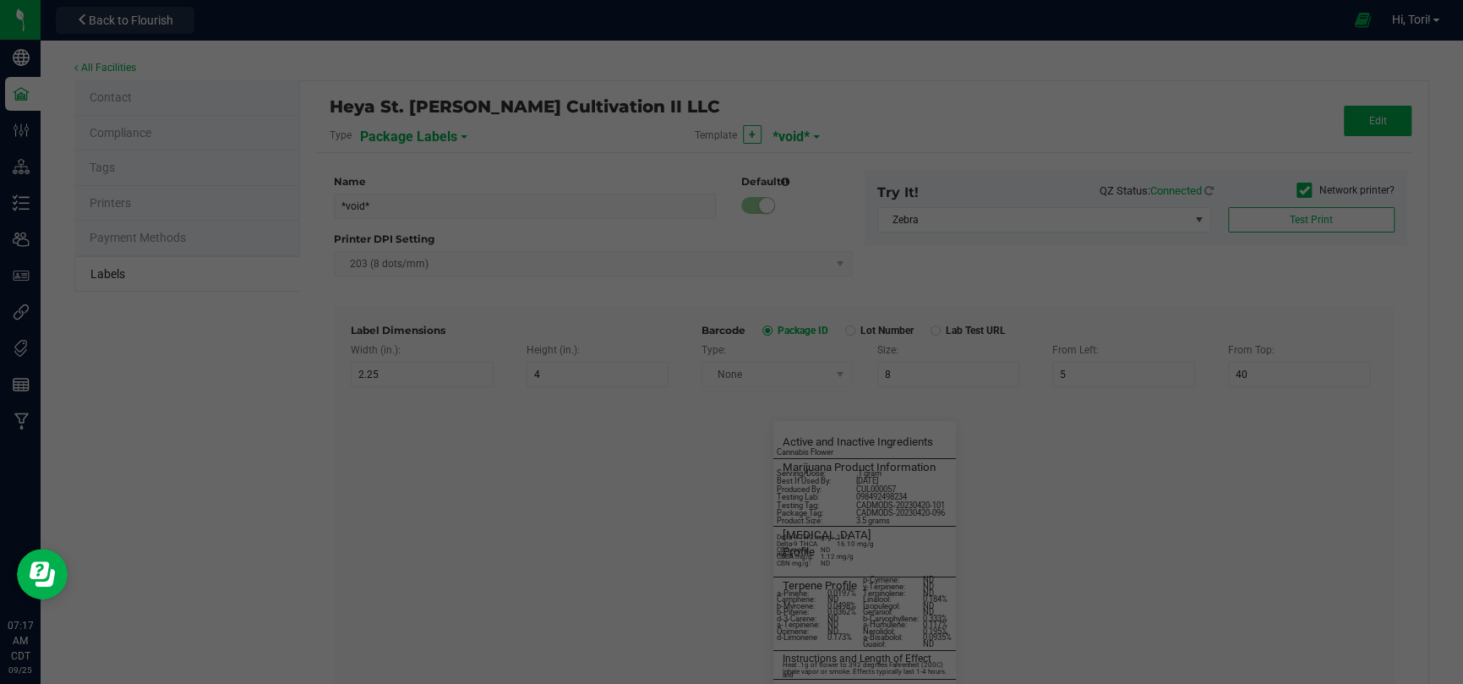
type input "10"
type input "3"
type input "49"
type input "Delta-9 THCA mg/g:"
type input "19"
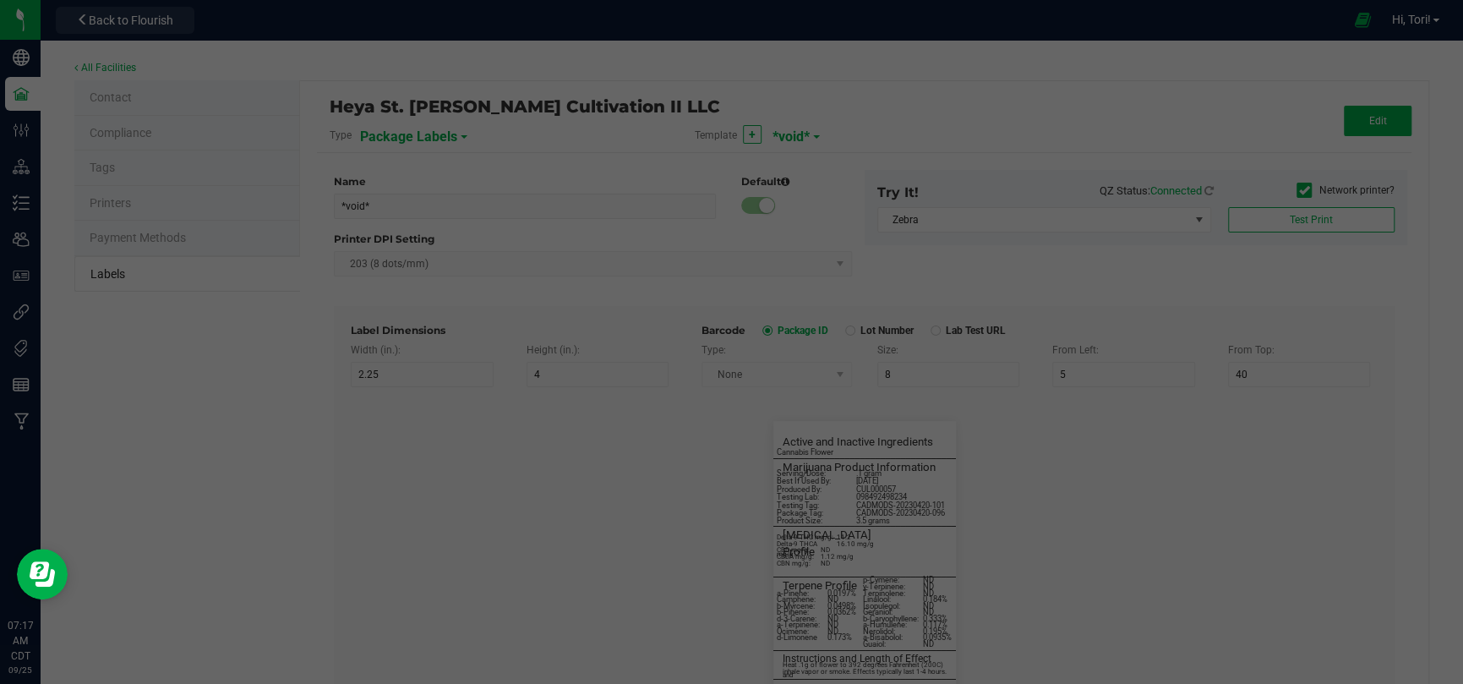
type input "6"
type input "1"
type input "37"
type input "16.10 mg/g"
type input "CBD mg/g:"
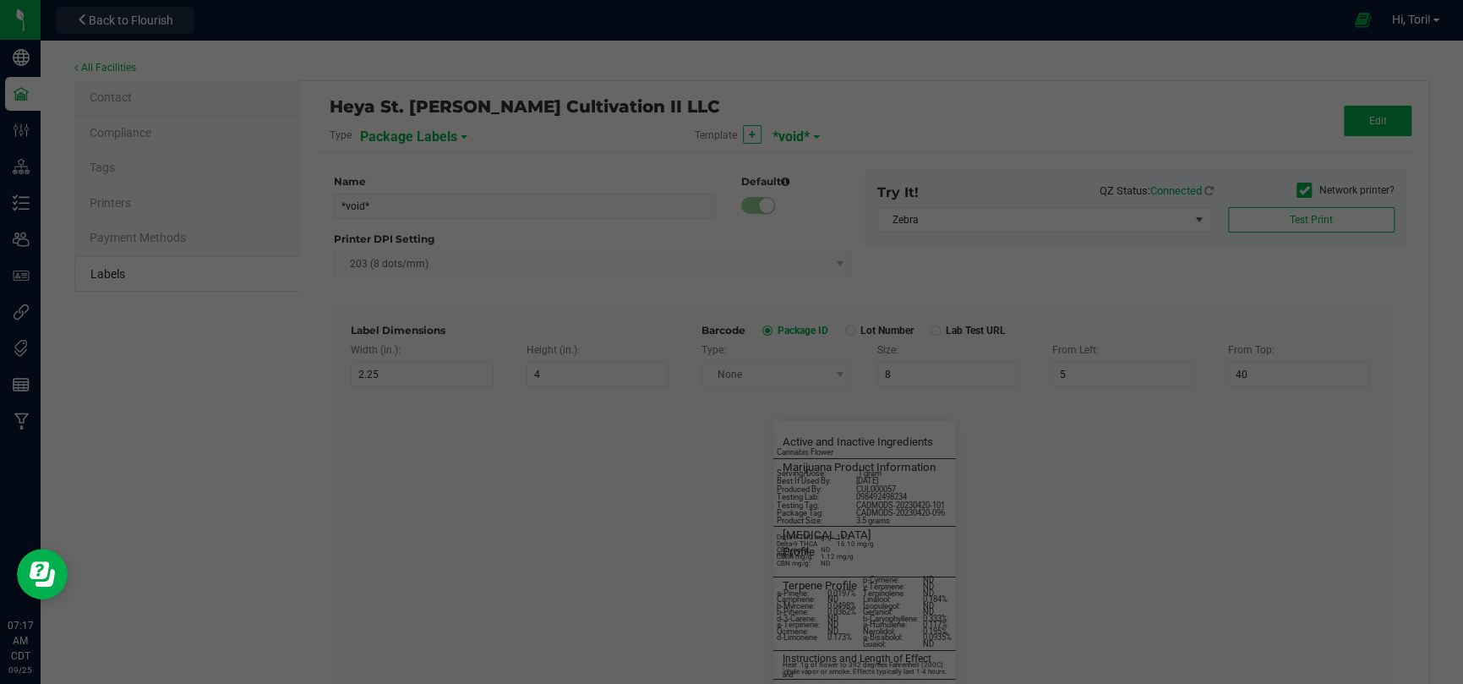
type input "14"
type input "6"
type input "1"
type input "39"
type input "ND"
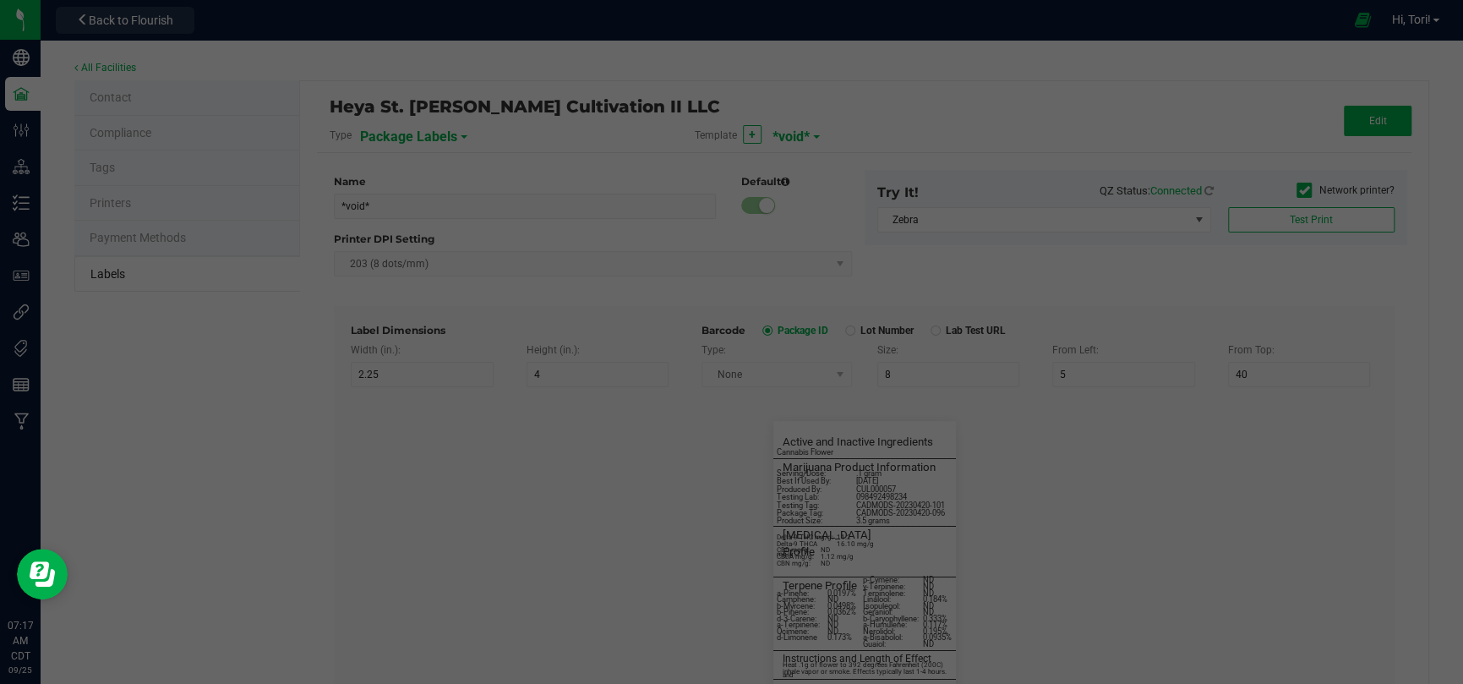
type input "CBDA mg/g:"
type input "14"
type input "6"
type input "1"
type input "41"
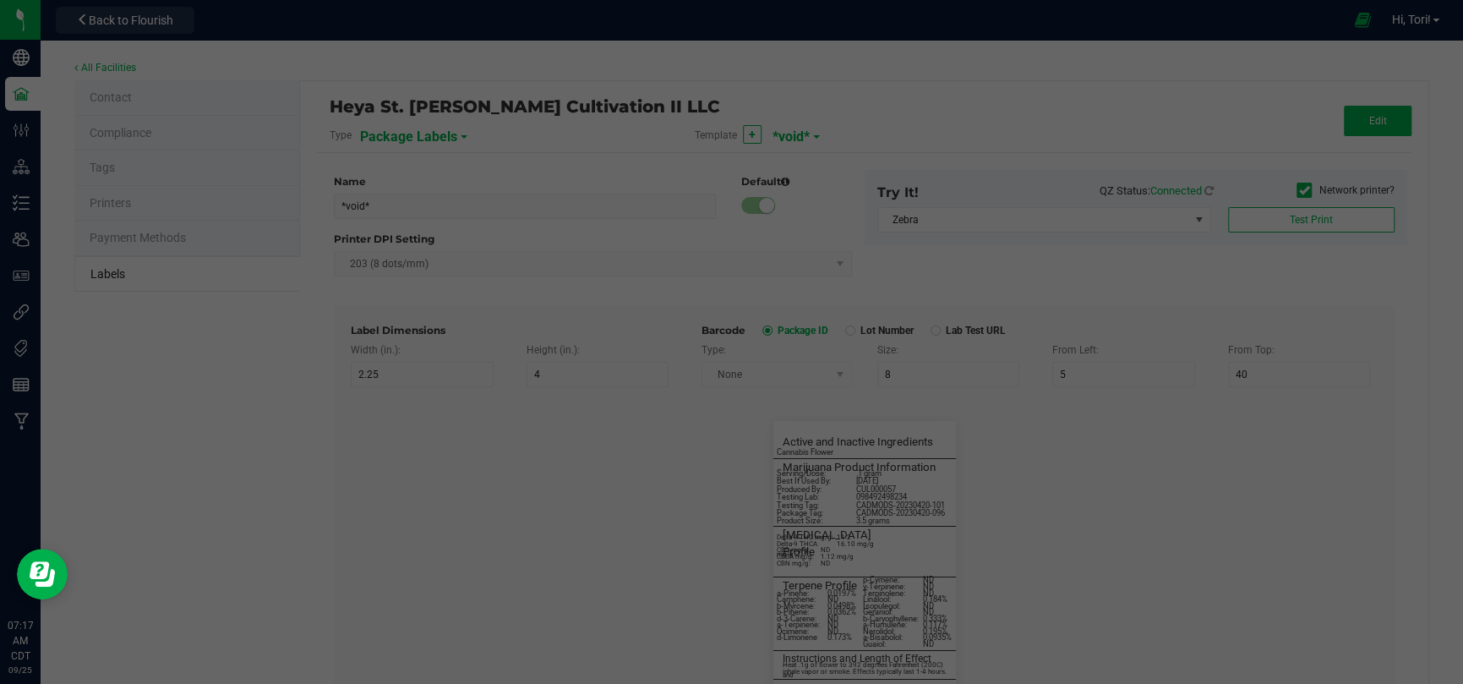
type input "1.12 mg/g"
type input "CBN mg/g:"
type input "14"
type input "6"
type input "1"
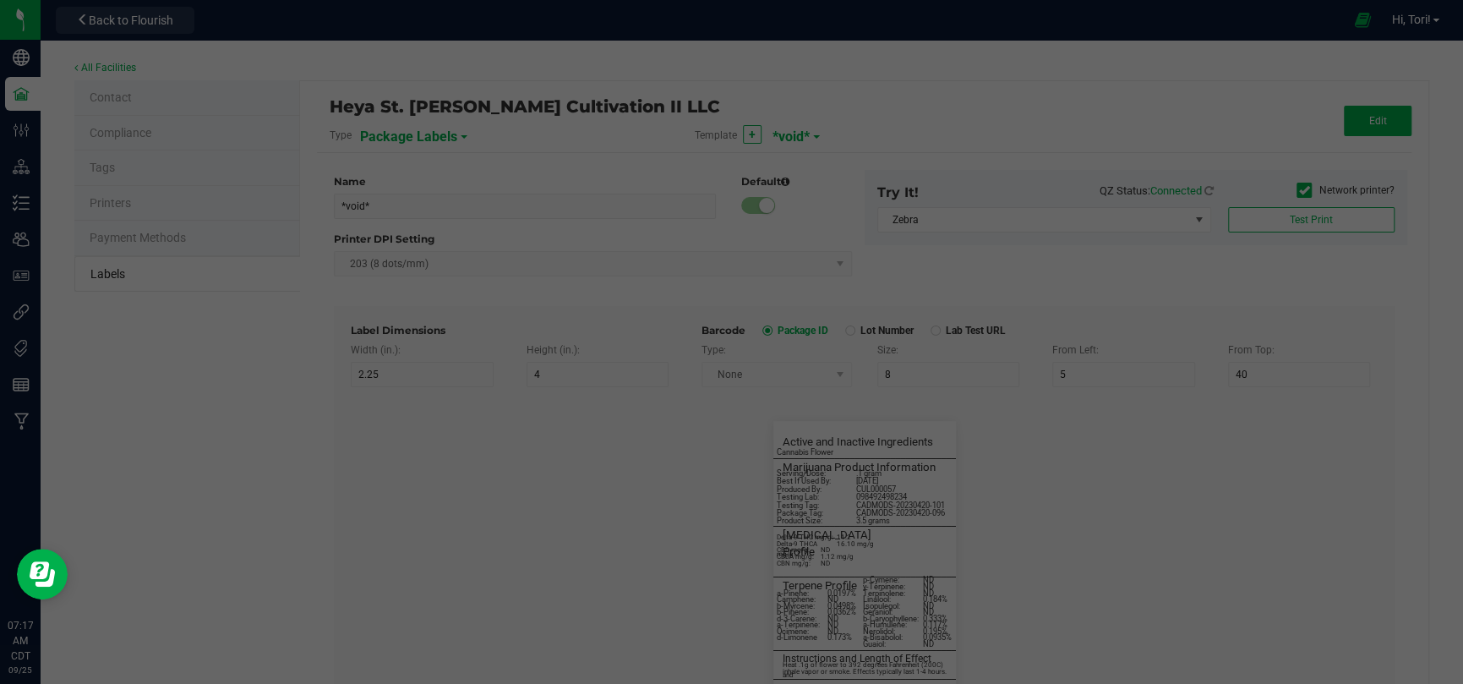
type input "43"
type input "ND"
type input "____________________________________"
type input "10"
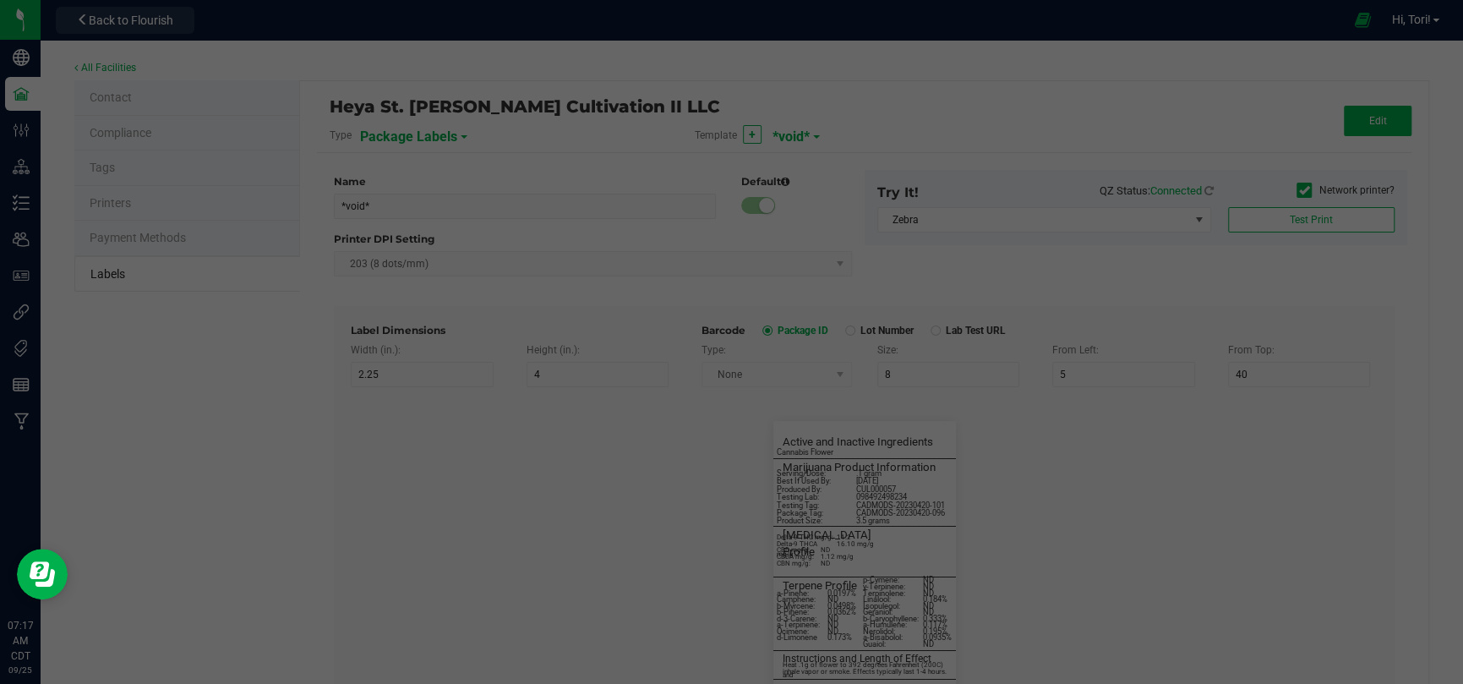
type input "0"
type input "68"
type input "Instructions and Length of Effect"
type input "55"
type input "9"
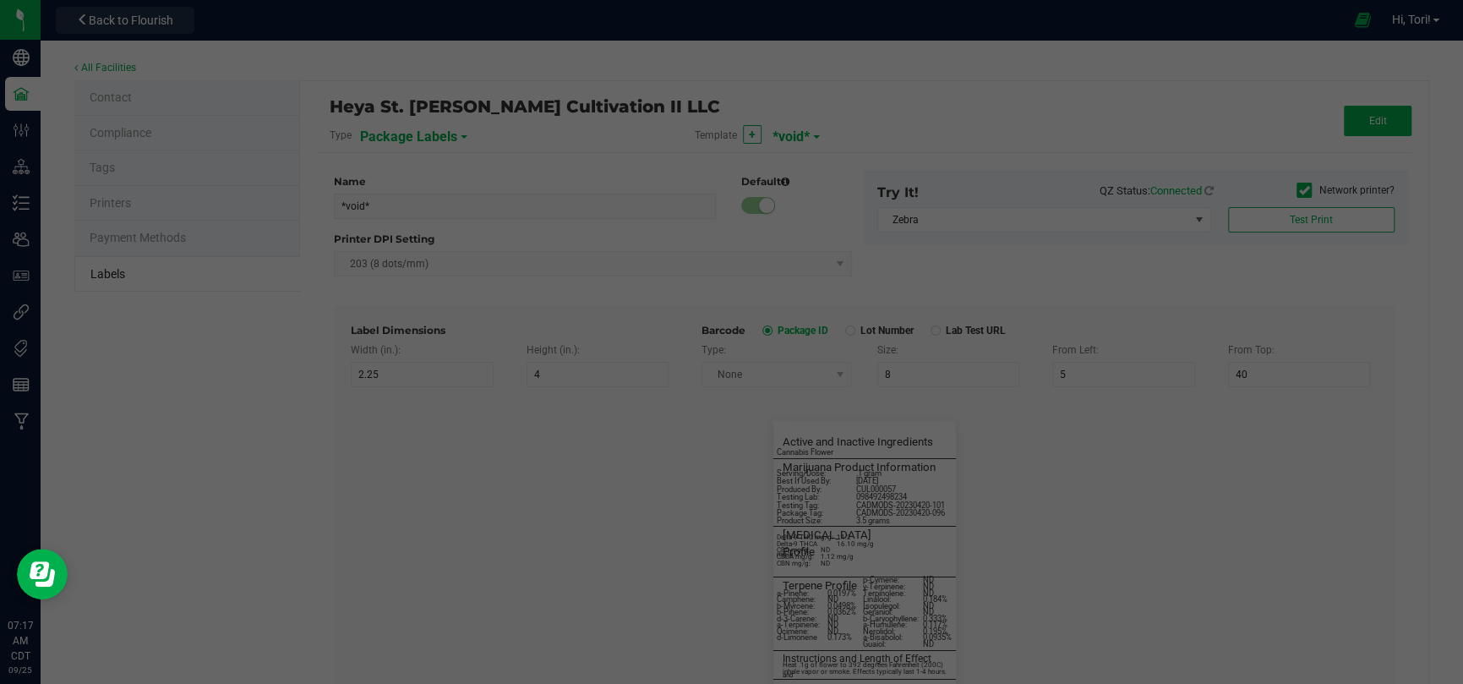
type input "3"
type input "72"
type input "Heat .1g of flower to 392 degrees Fahrenheit (200C) and"
type input "54"
type input "6"
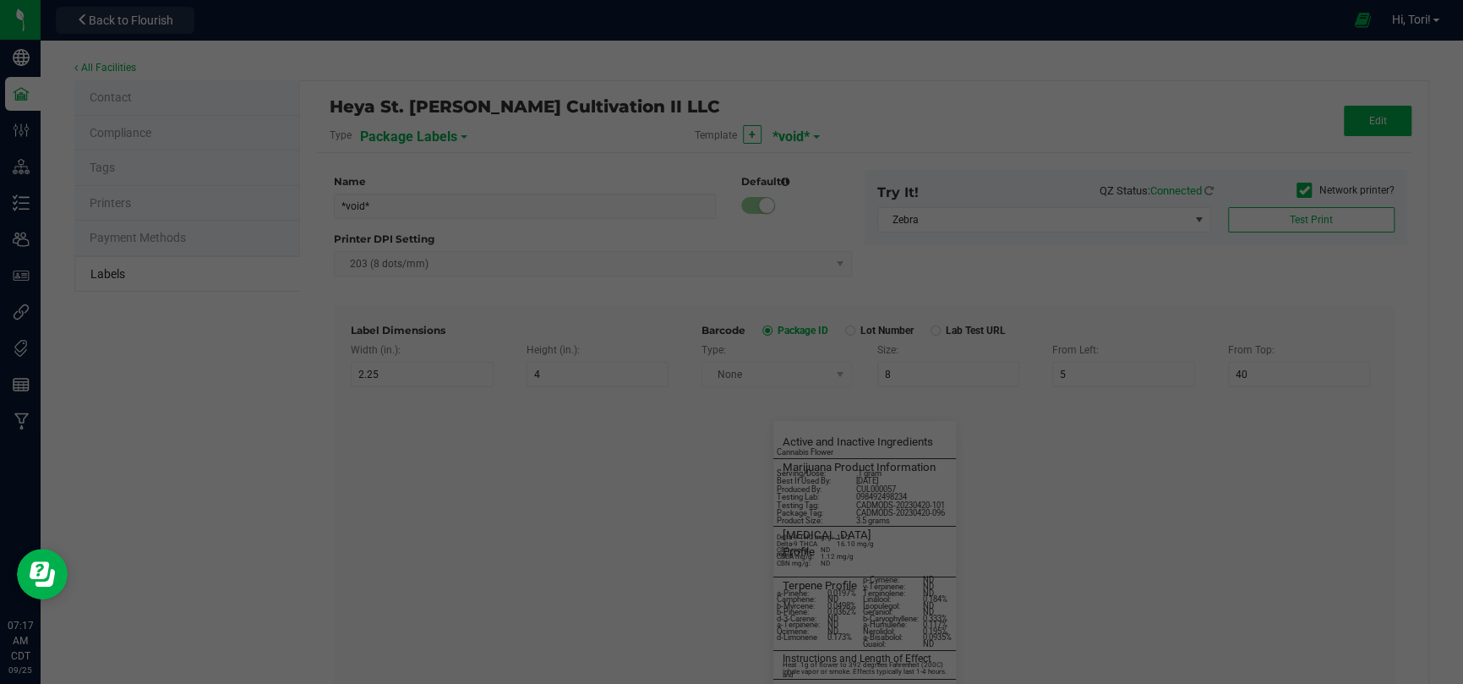
type input "3"
type input "75"
type input "____________________________________"
type input "10"
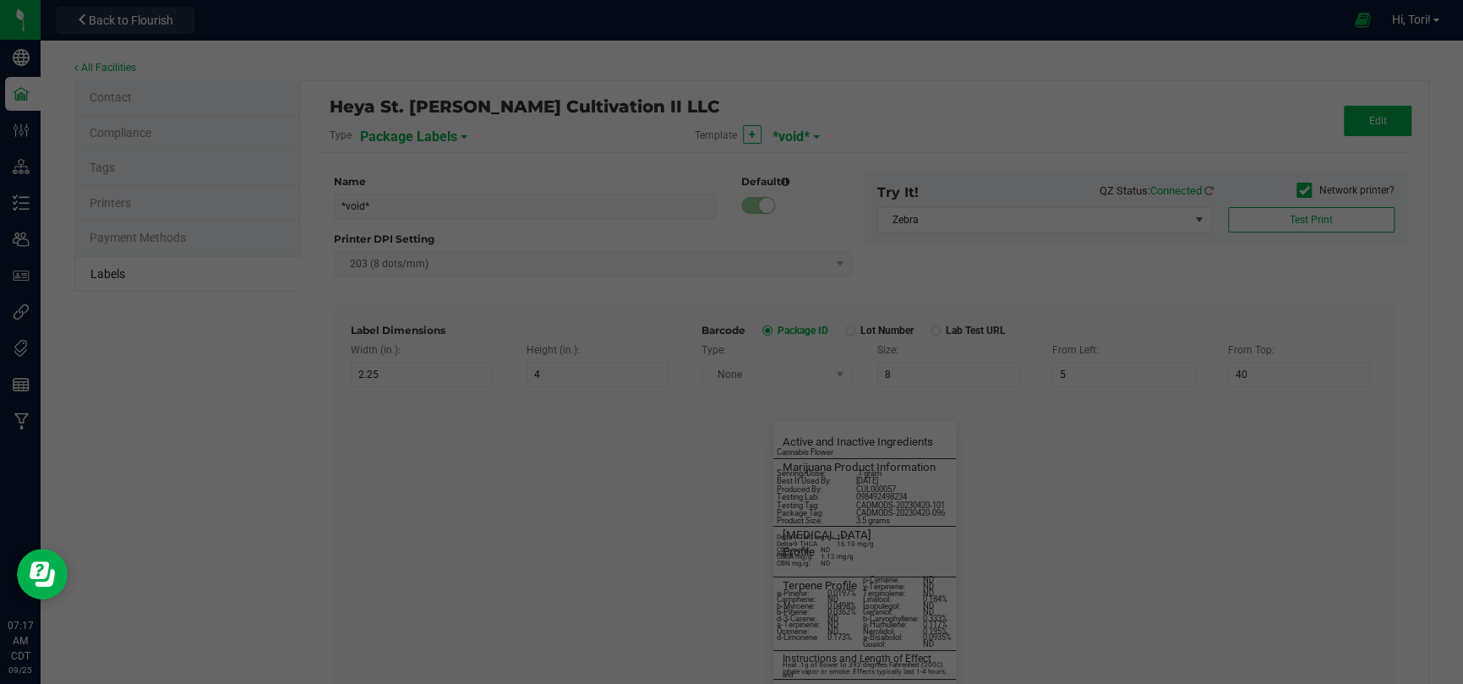
type input "0"
type input "77"
type input "Cannabis Flower"
type input "55"
type input "7"
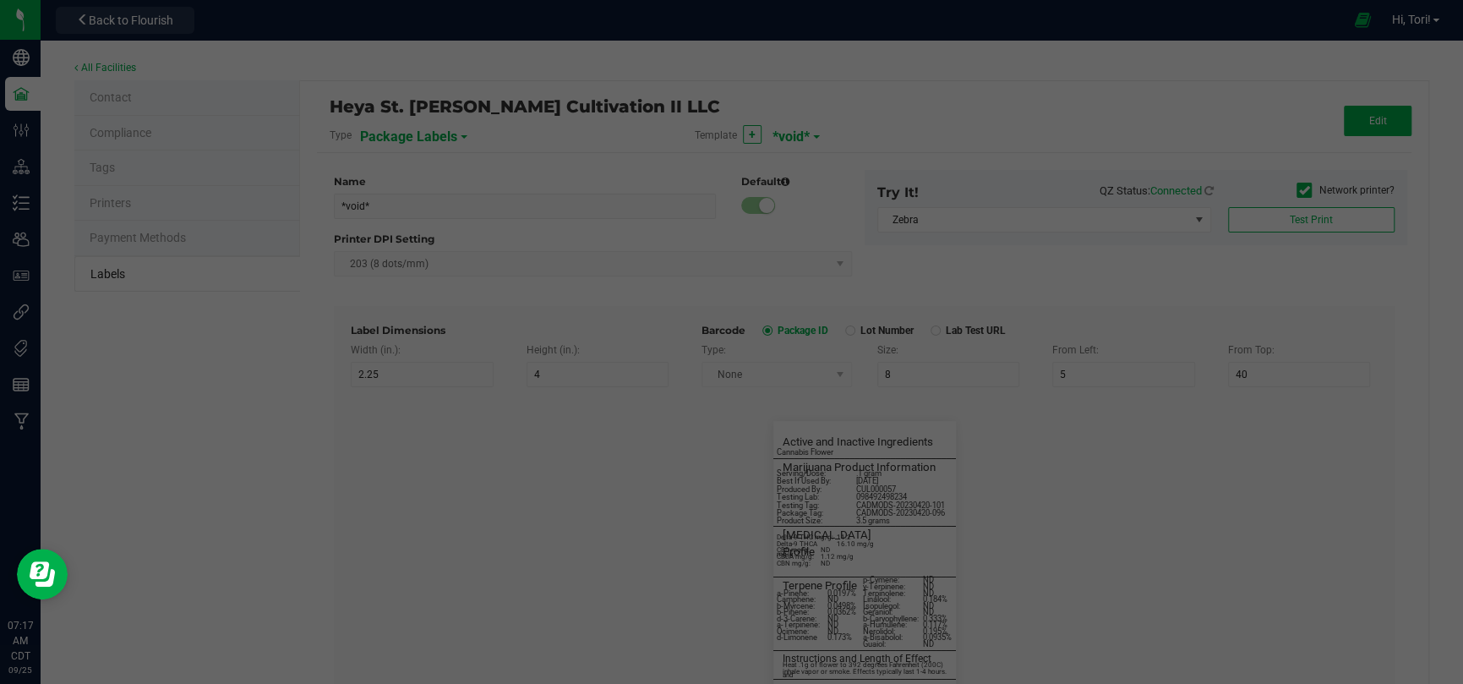
type input "1"
type input "8"
type input "Best If Used By:"
type input "25"
type input "7"
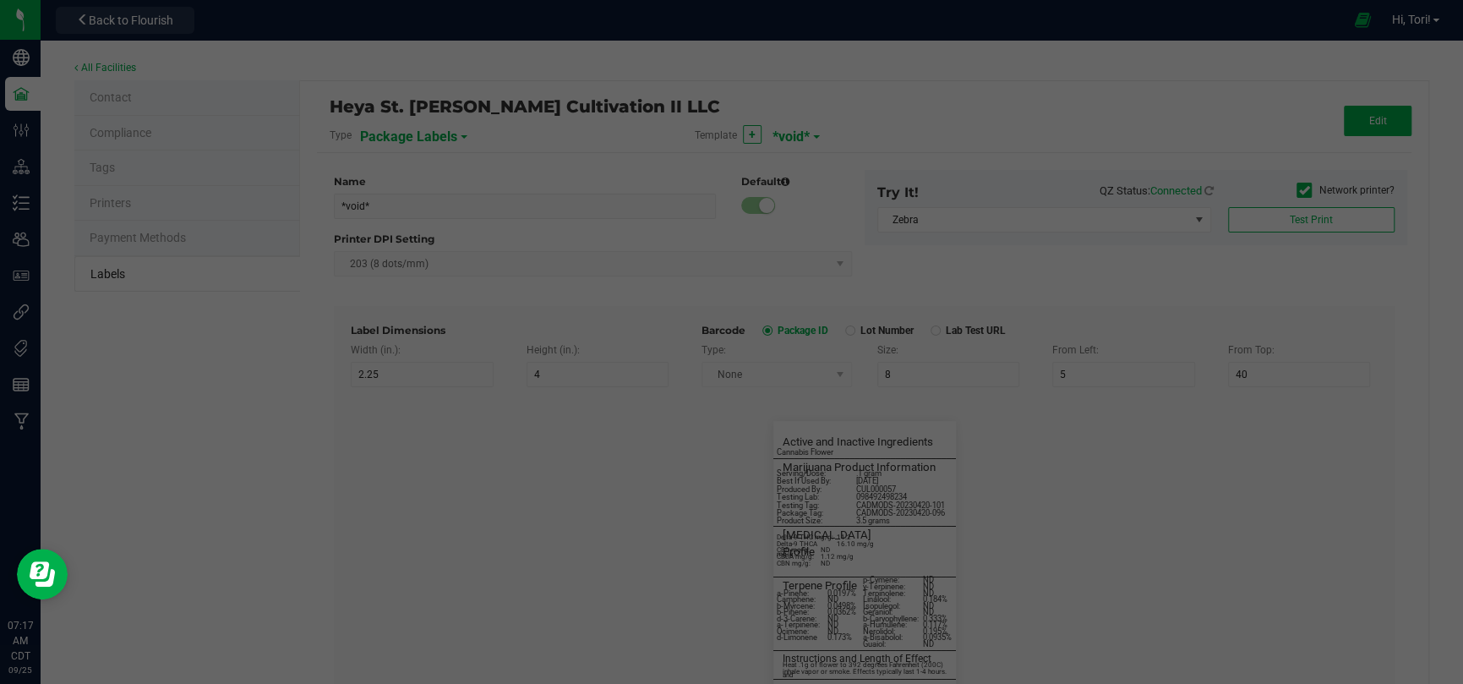
type input "1"
type input "17"
type input "07/13/2025"
type input "Produced By:"
type input "25"
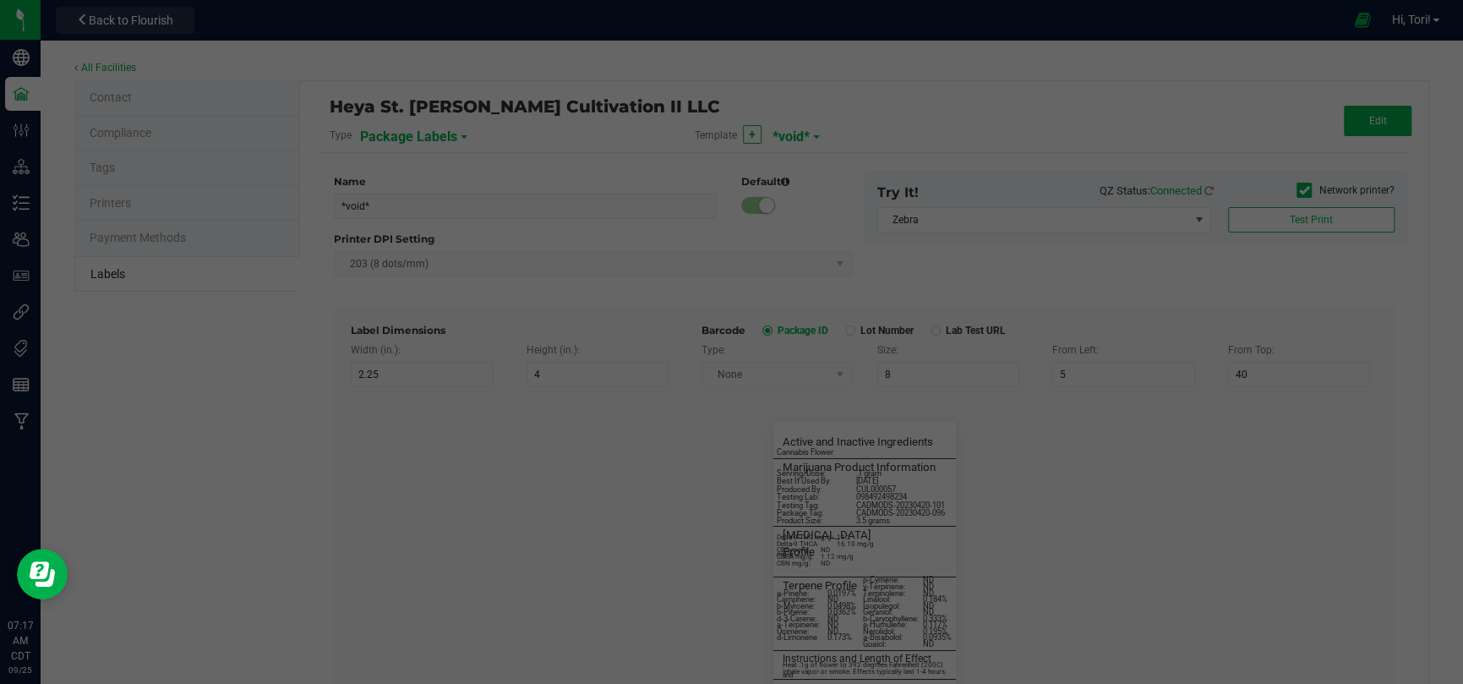
type input "7"
type input "1"
type input "19.5"
type input "CUL000057"
type input "inhale vapor or smoke. Effects typically last 1-4 hours."
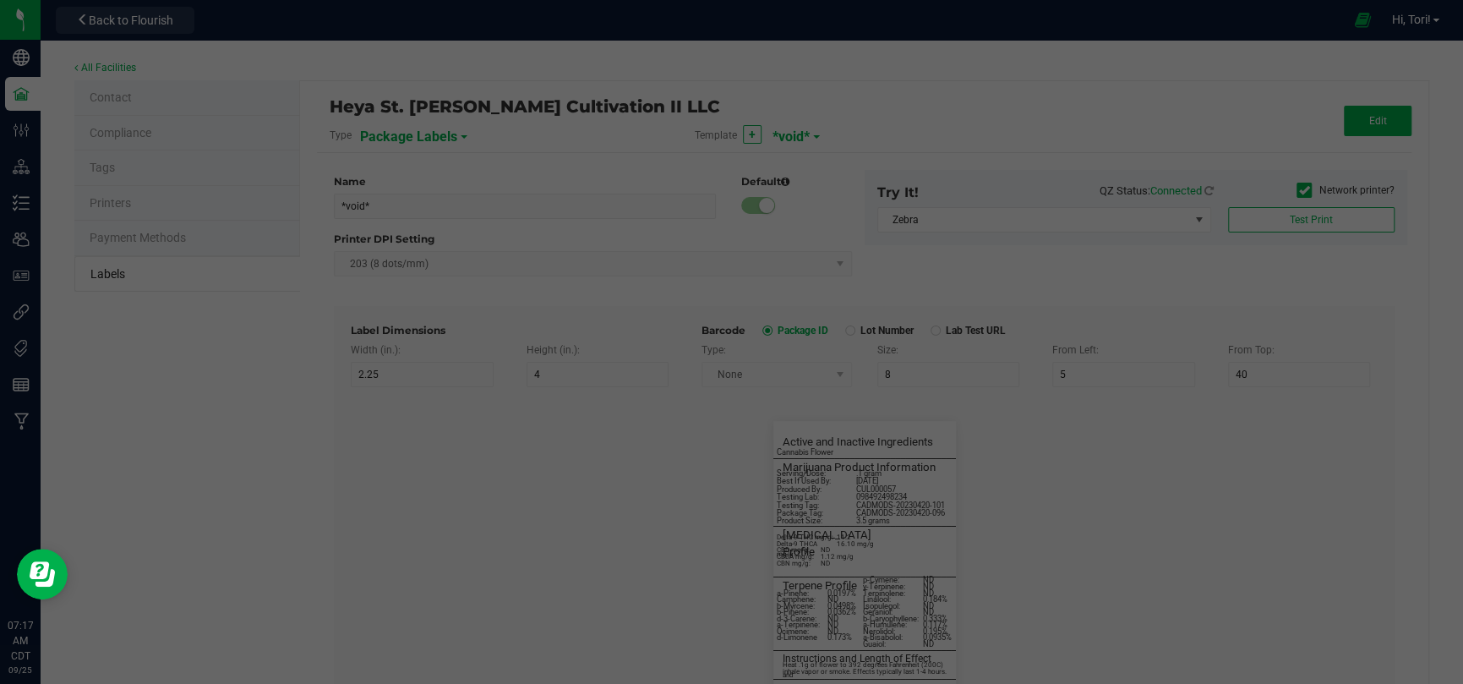
type input "55"
type input "6"
type input "3"
type input "77"
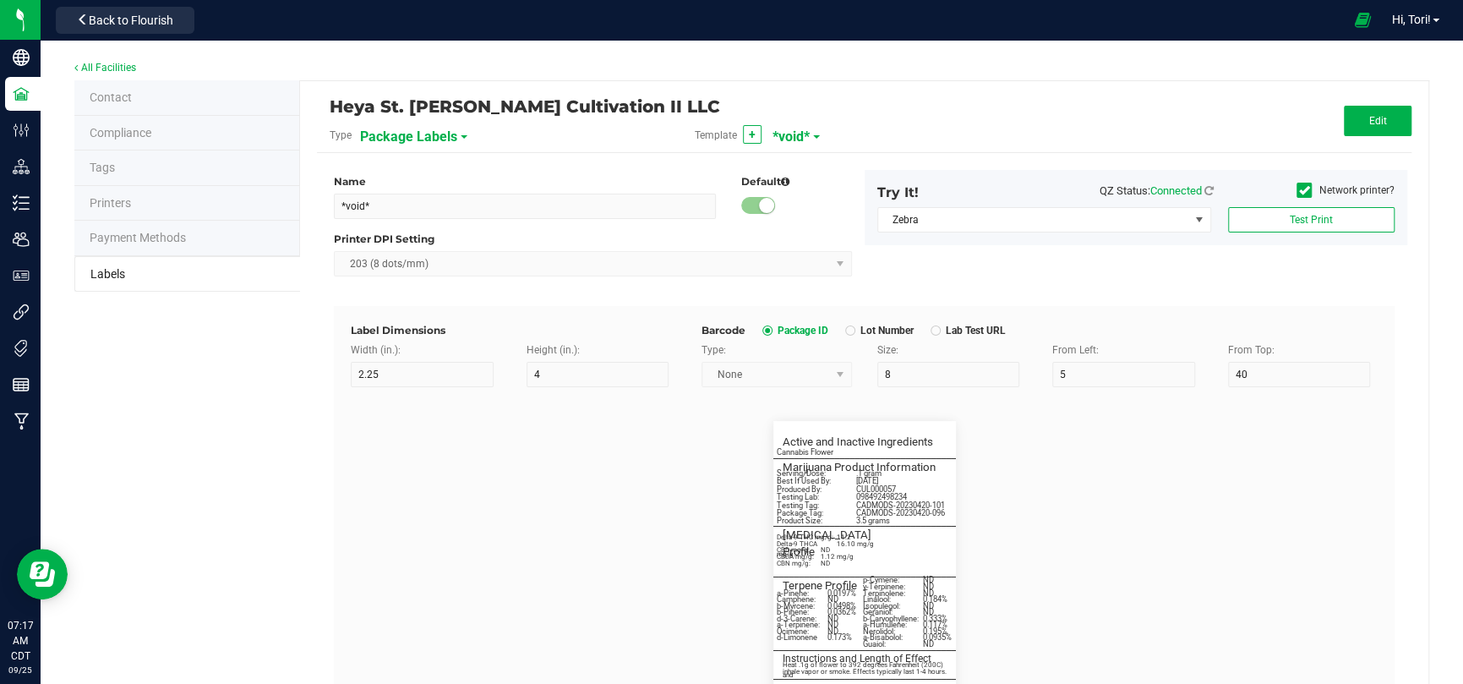
click at [804, 135] on span "*void*" at bounding box center [791, 137] width 37 height 29
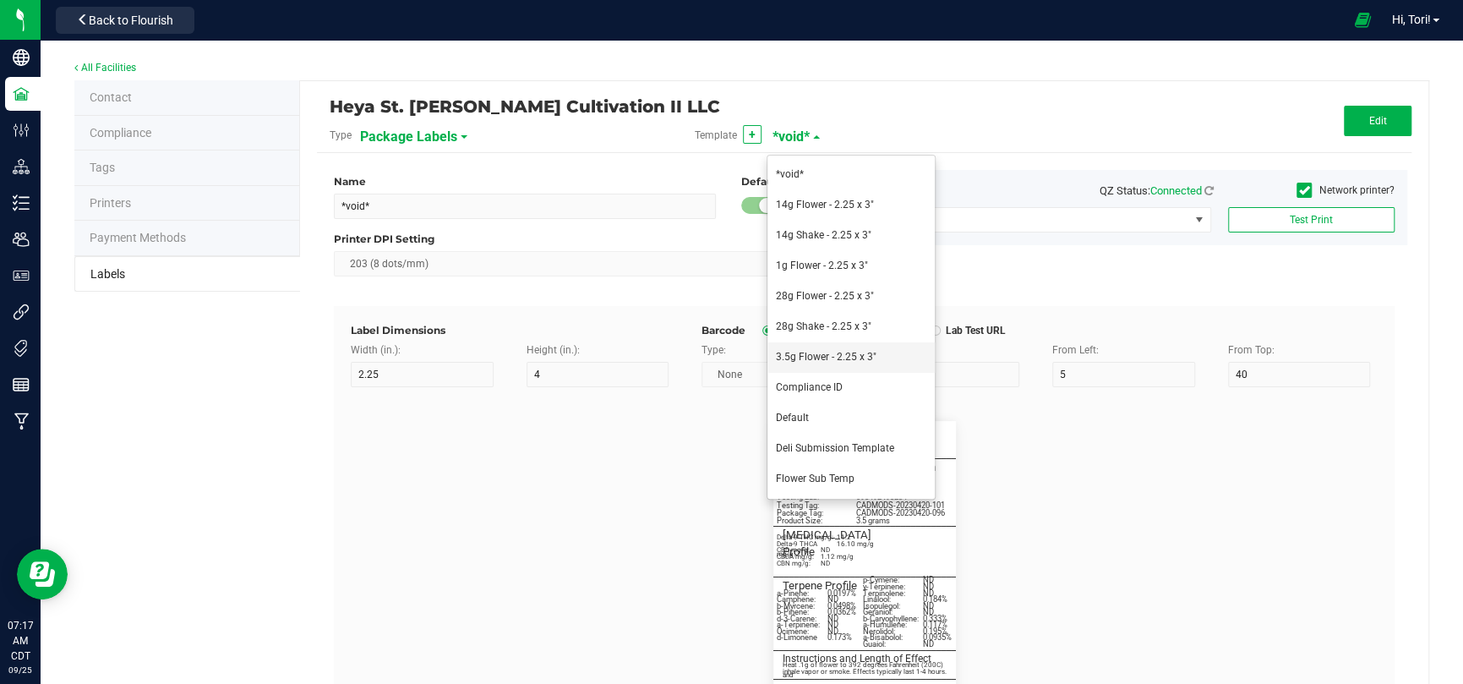
click at [791, 352] on span "3.5g Flower - 2.25 x 3"" at bounding box center [826, 357] width 101 height 12
type input "3.5g Flower - 2.25 x 3""
type input "3"
type input "7"
type input "10"
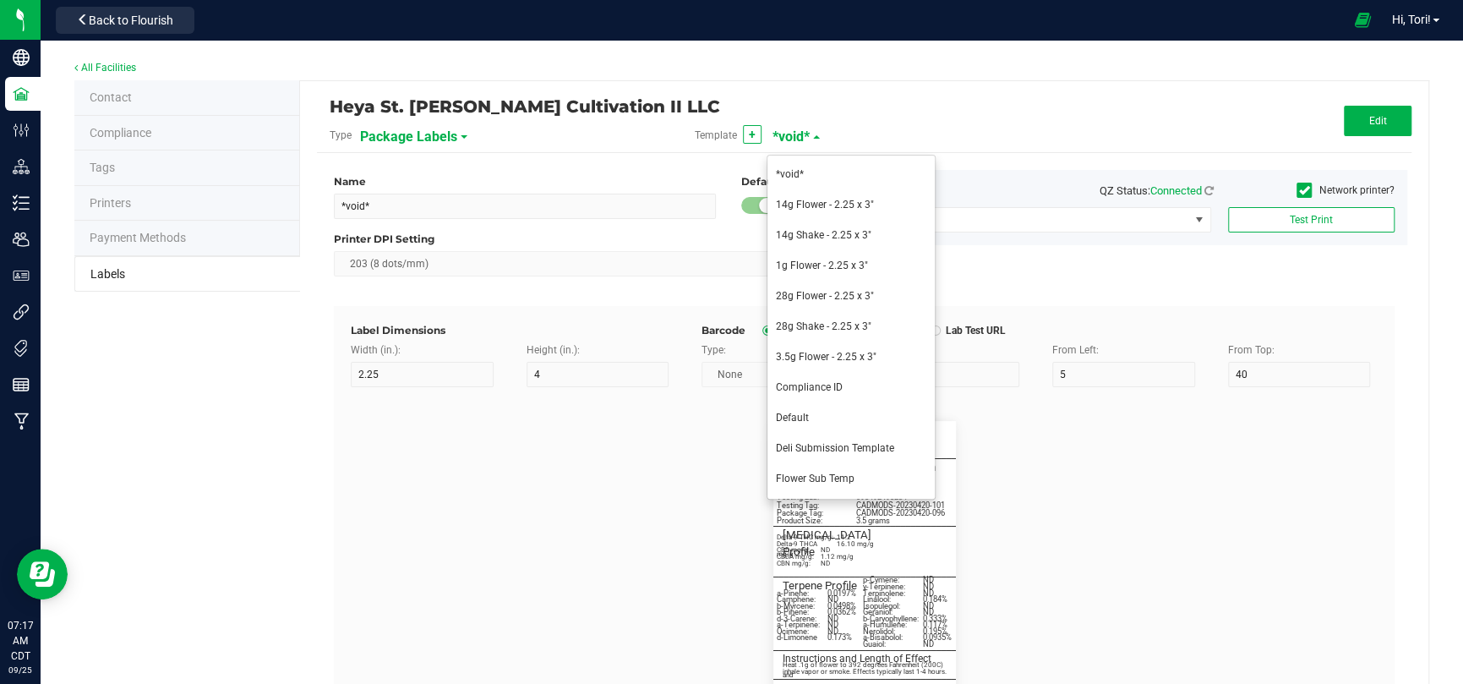
type input "26"
type input "60"
type input "5.5"
type input "3.25"
type input "Ingredient 1"
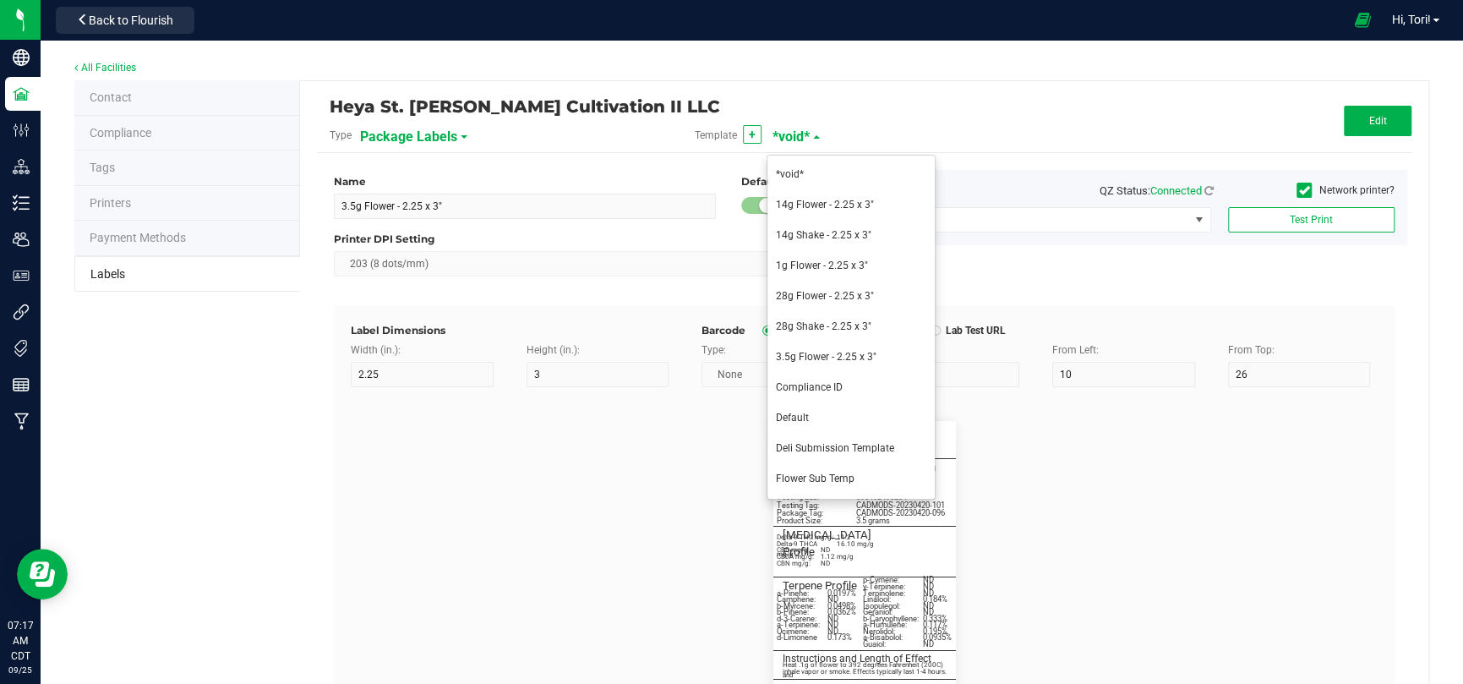
type input "5.2"
type input "3"
type input "5.25"
type input "Cannabis Flower"
type input "________________________________________"
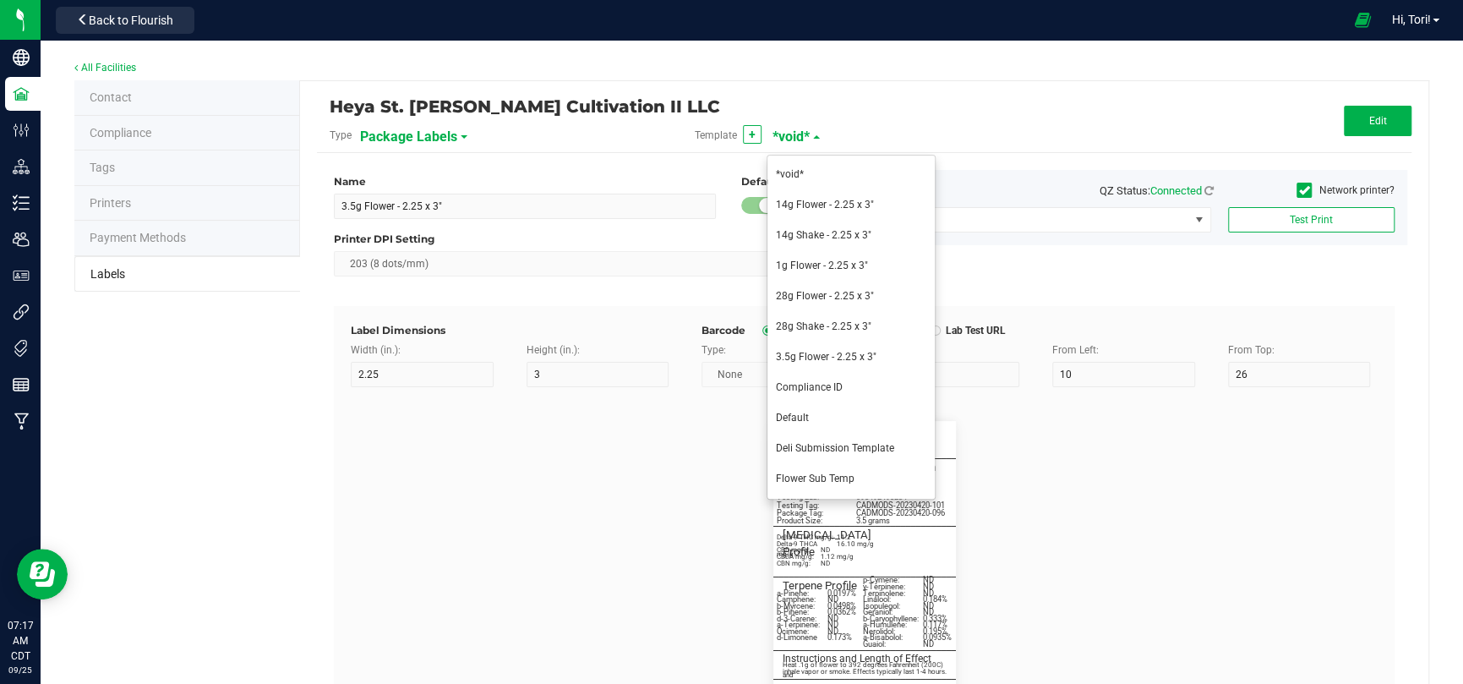
type input "10"
type input "0"
type input "5"
type input "Marijuana Product Information"
type input "60"
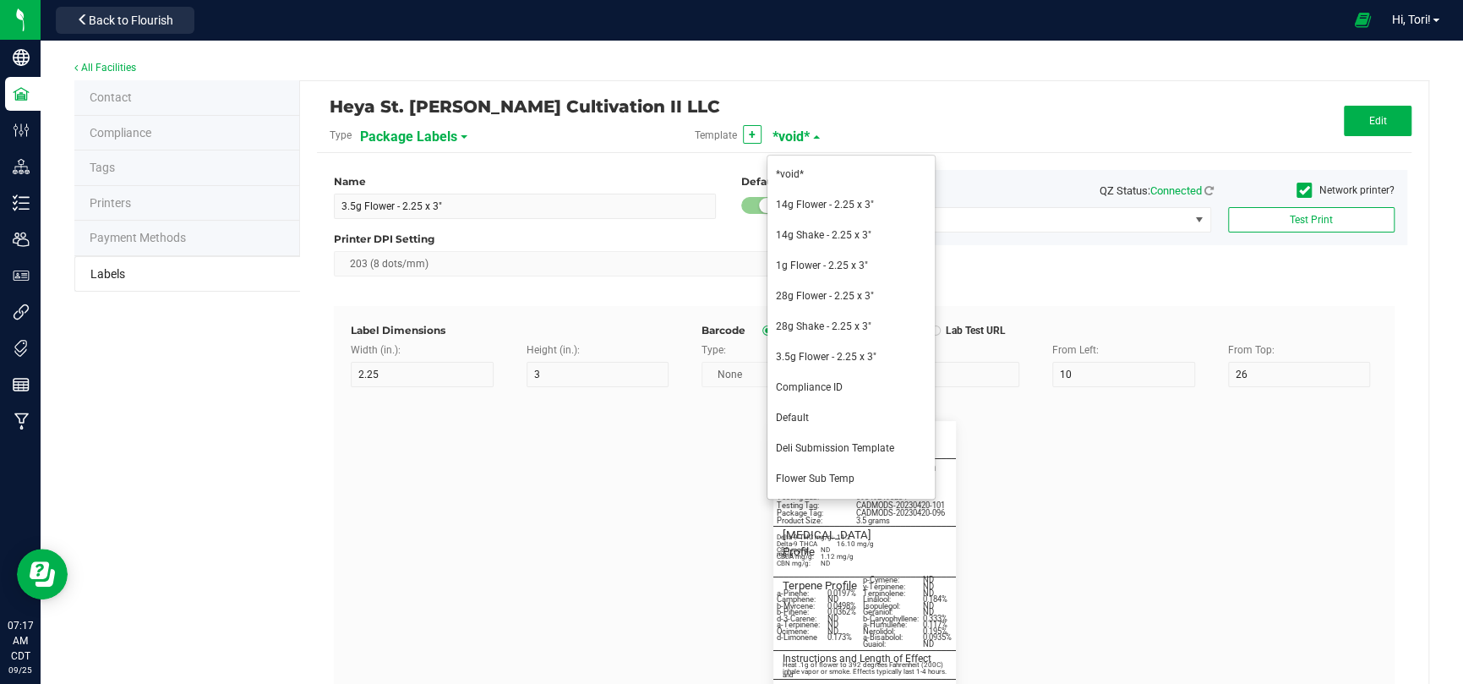
type input "5.5"
type input "3"
type input "8.25"
type input "Servings / Doses per Package:"
type input "26"
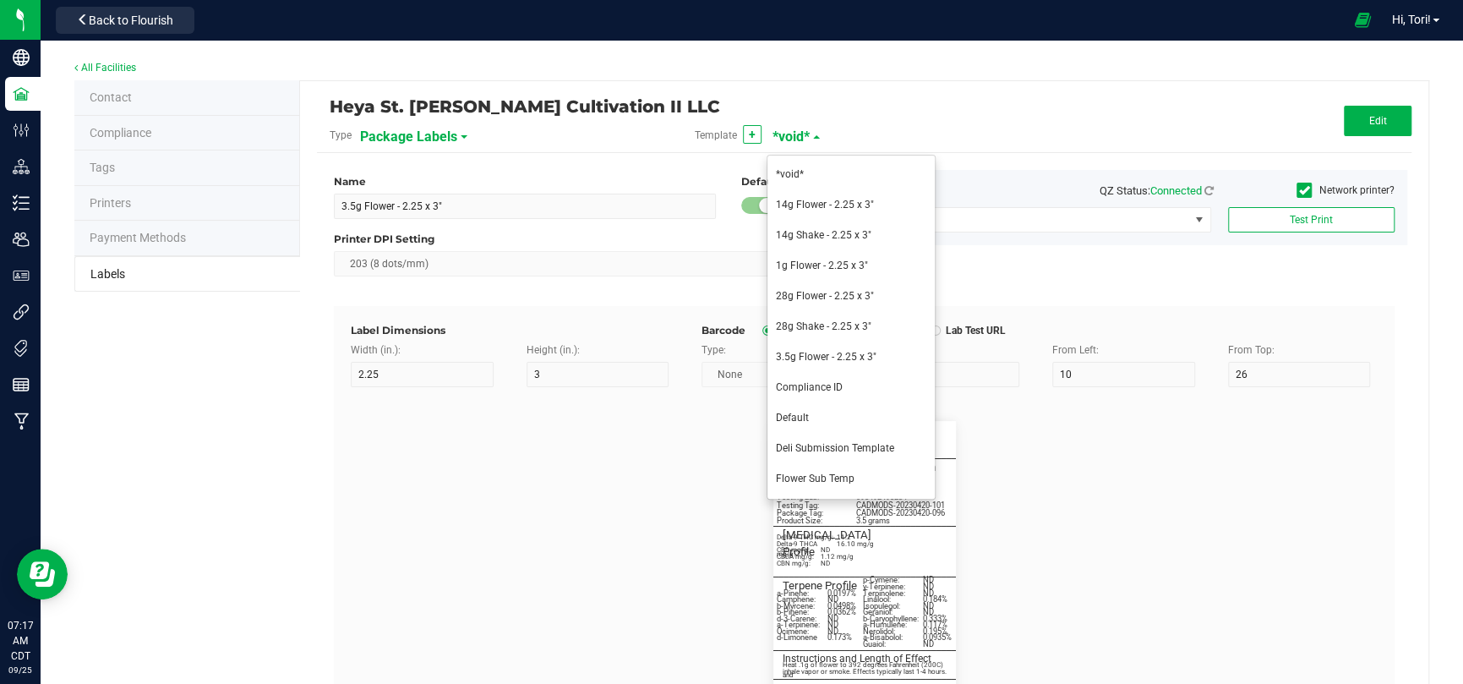
type input "5"
type input "3"
type input "10.5"
type input "35"
type input "Best if Used By:"
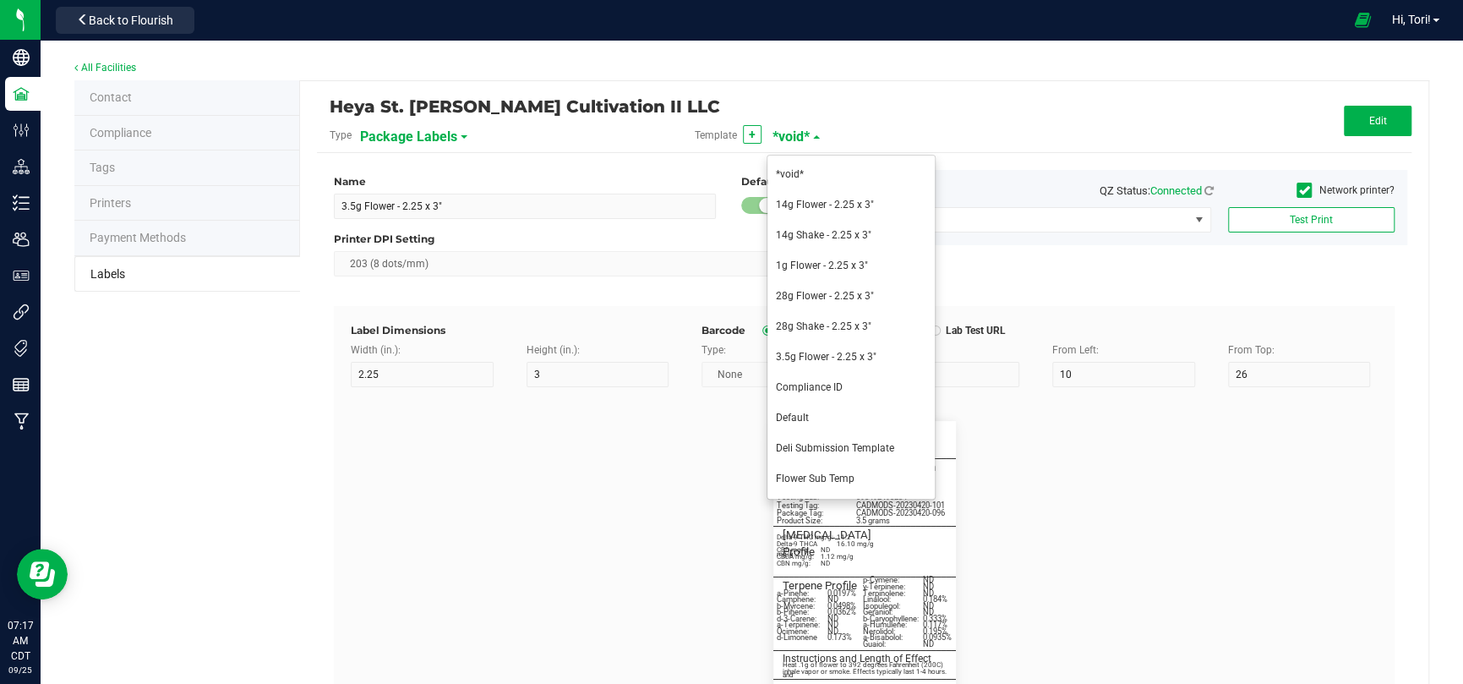
type input "26"
type input "5"
type input "12.5"
type input "[DATE]"
type input "Produced By:"
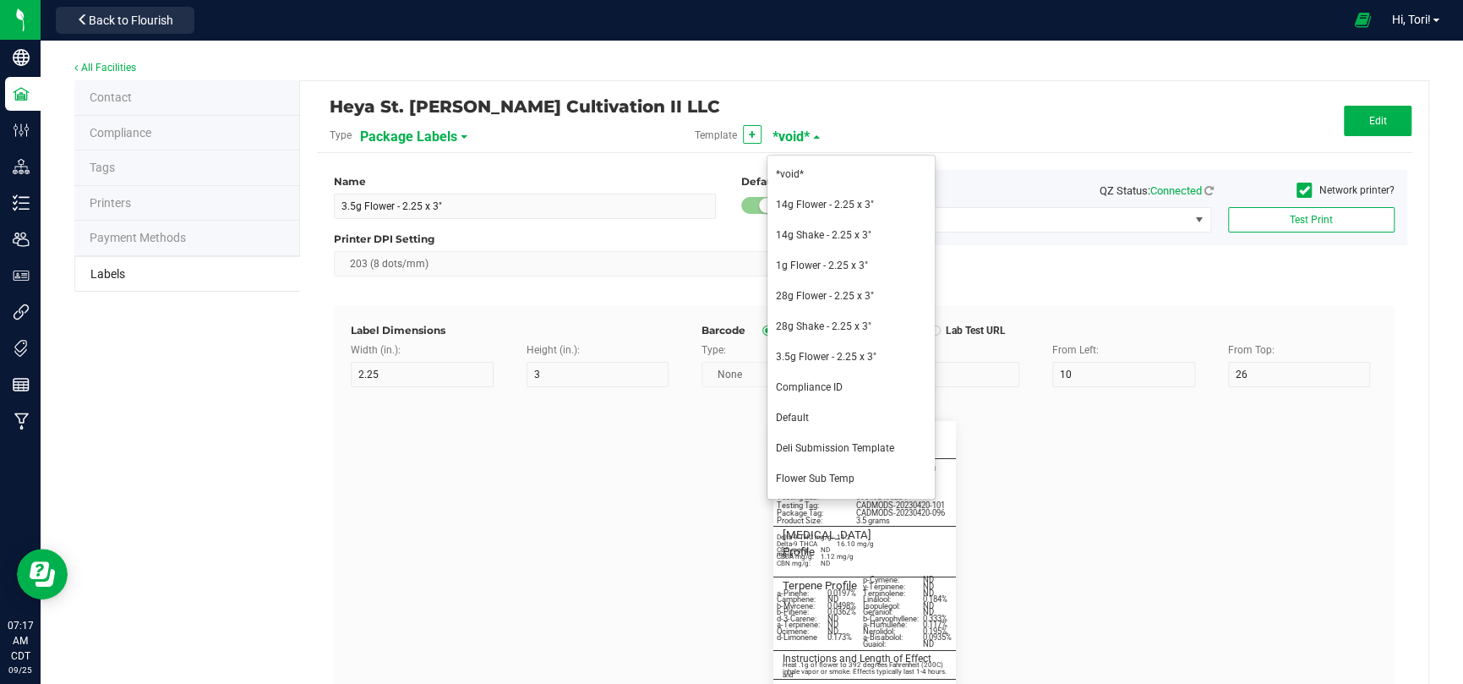
type input "26"
type input "5"
type input "3"
type input "14.5"
type input "CUL000057"
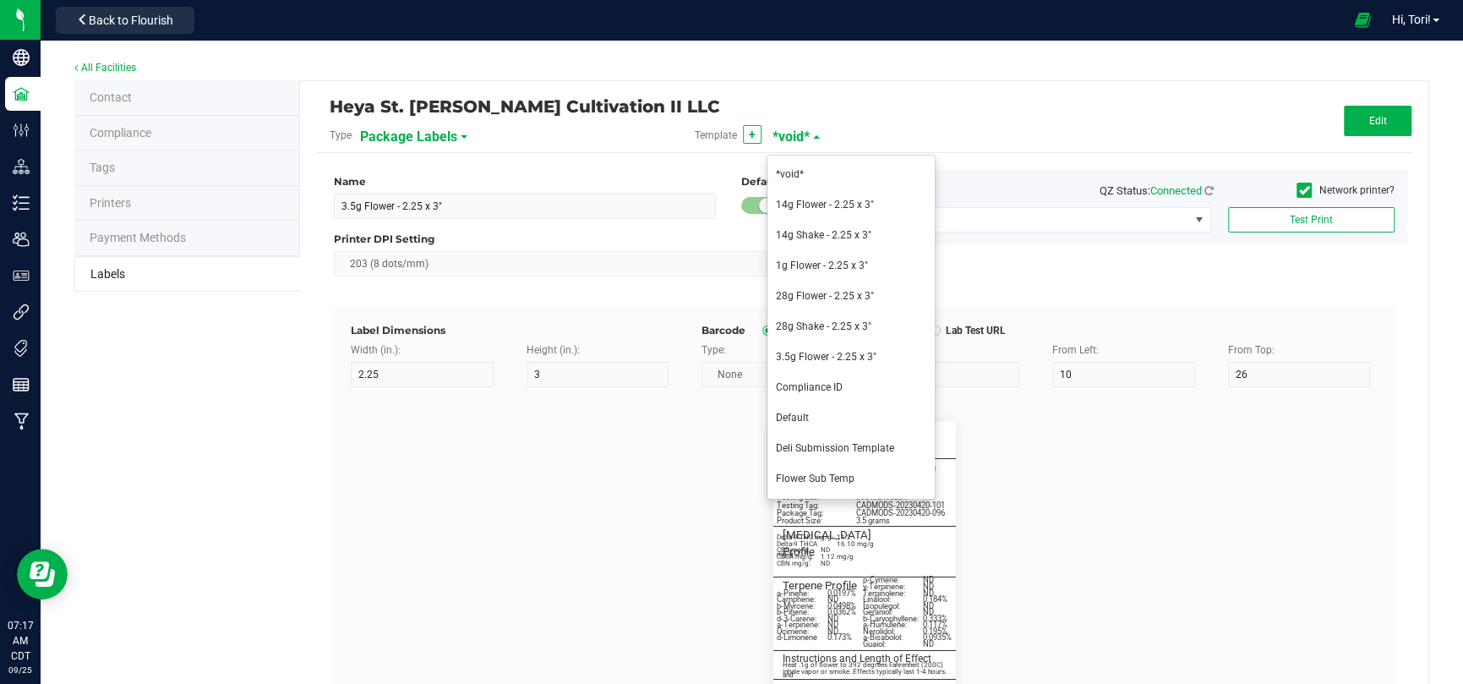
type input "Testing Lab:"
type input "26"
type input "5"
type input "3"
type input "16.5"
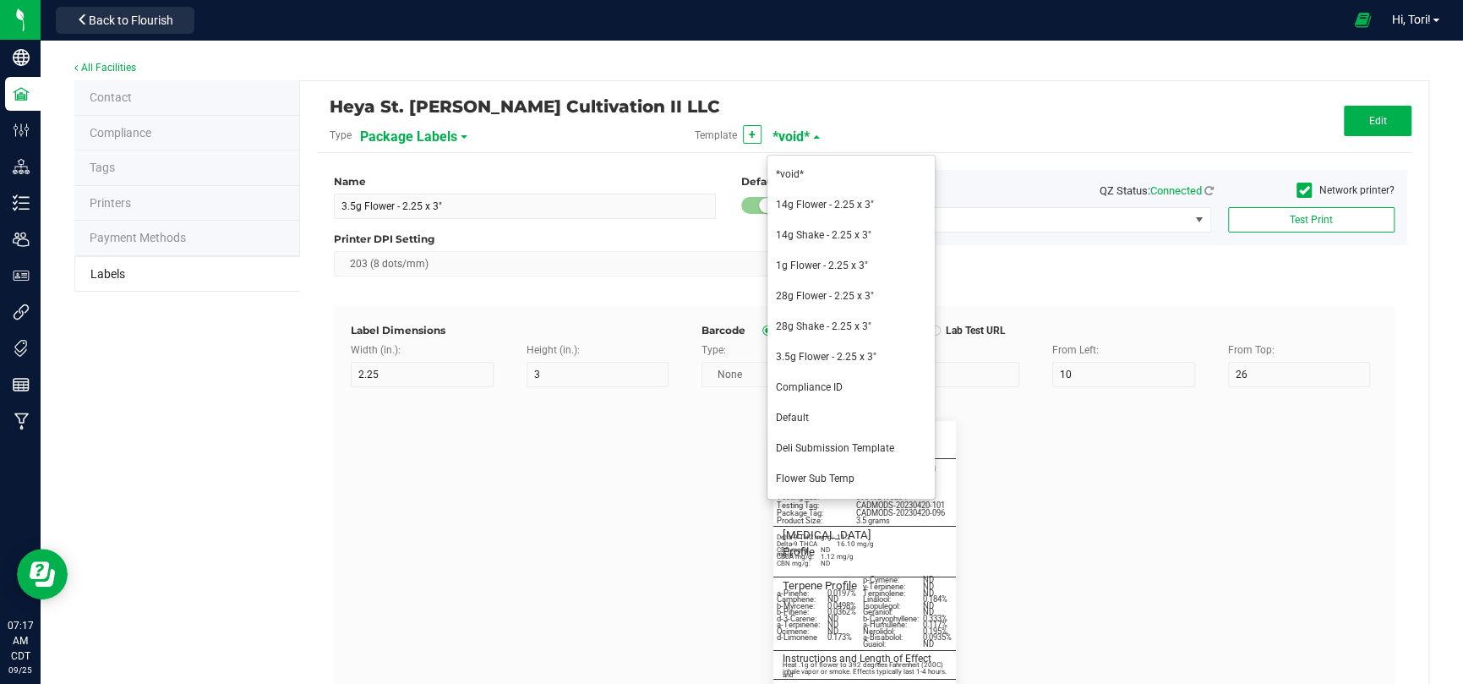
type input "TES000010"
type input "Testing Tag:"
type input "26"
type input "5"
type input "18.5"
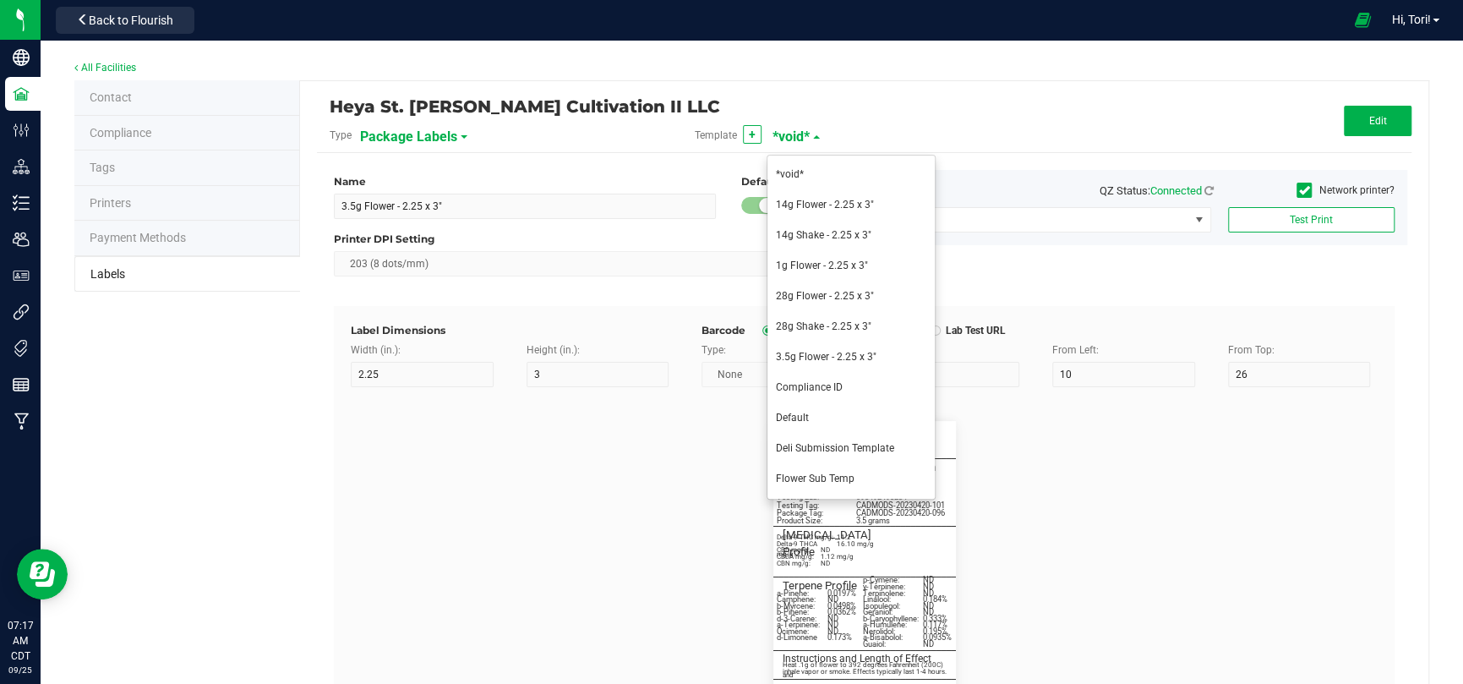
type input "1A40C03000009C5000012210"
type input "Source Tag:"
type input "26"
type input "5"
type input "20.5"
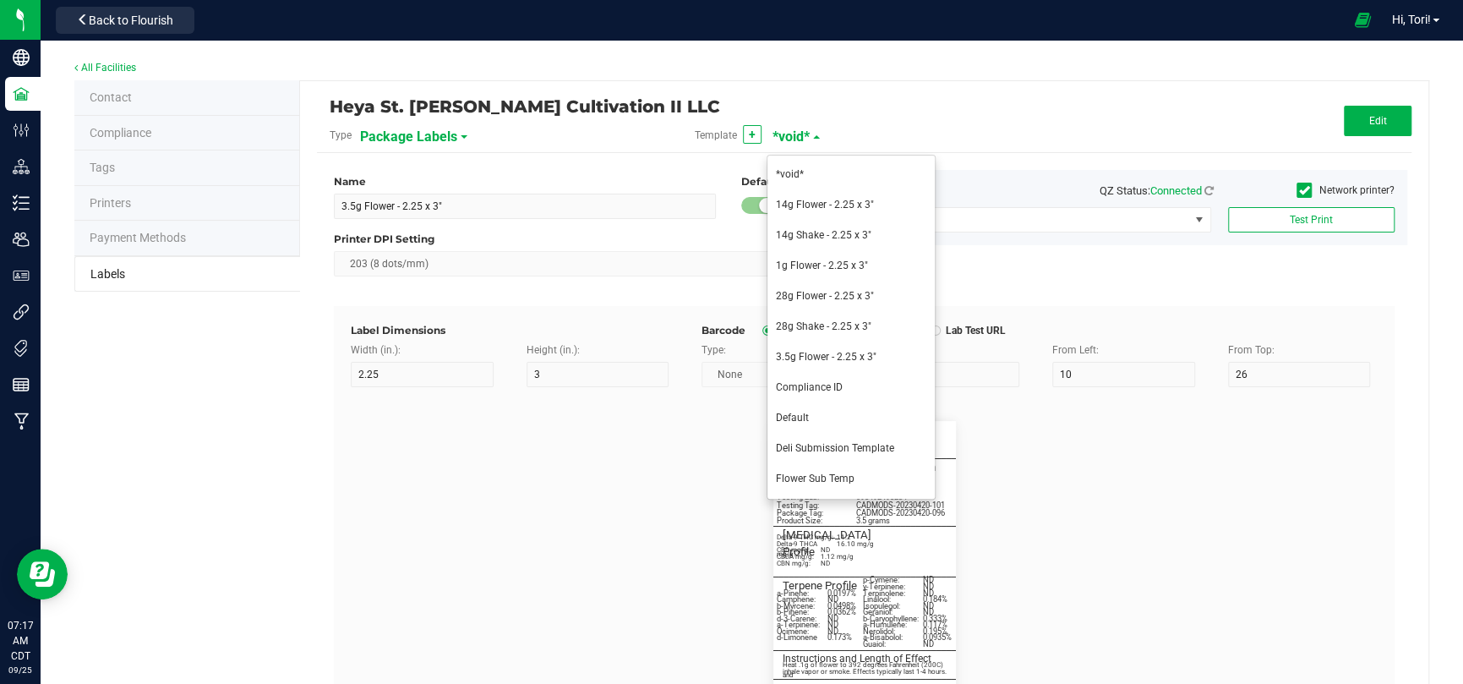
type input "1A40C03000009C5000012192"
type input "Product Size:"
type input "26"
type input "5"
type input "3"
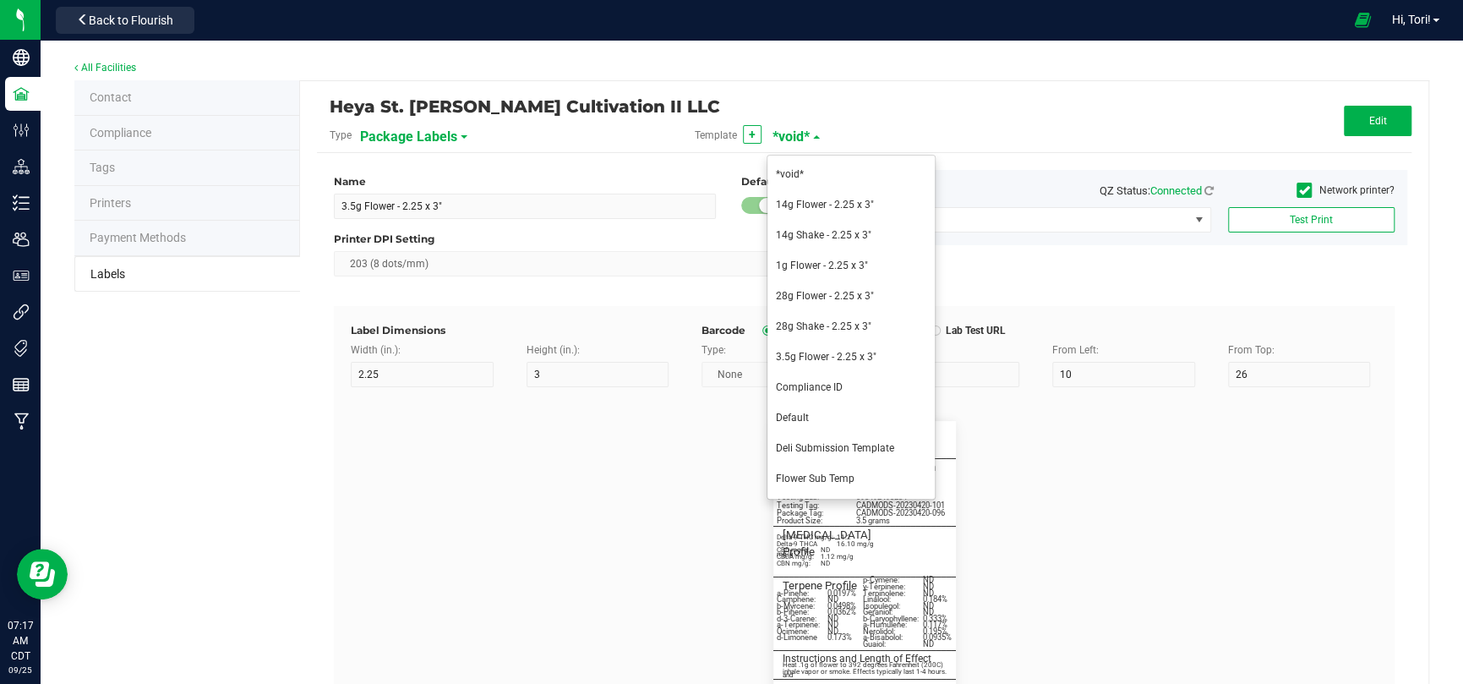
type input "29.5"
type input "3.5g"
type input "________________________________________"
type input "10"
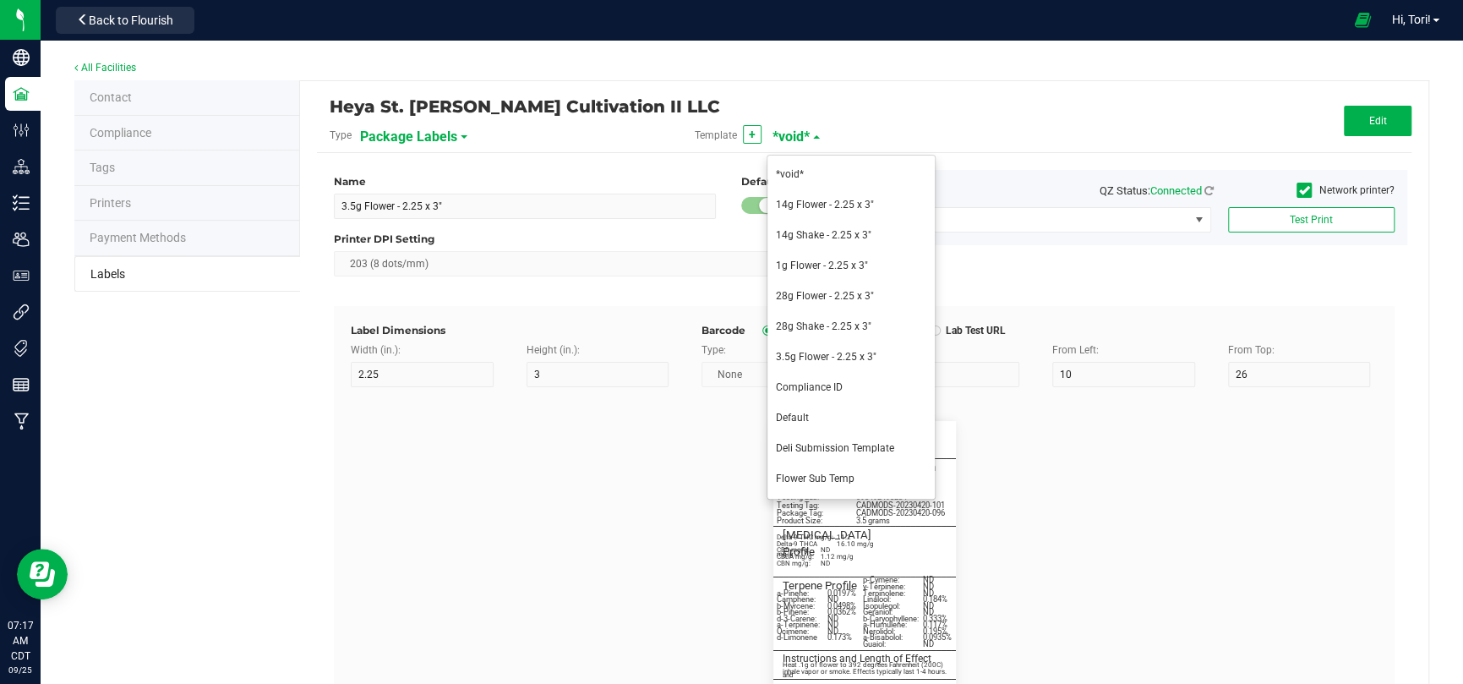
type input "0"
type input "29.5"
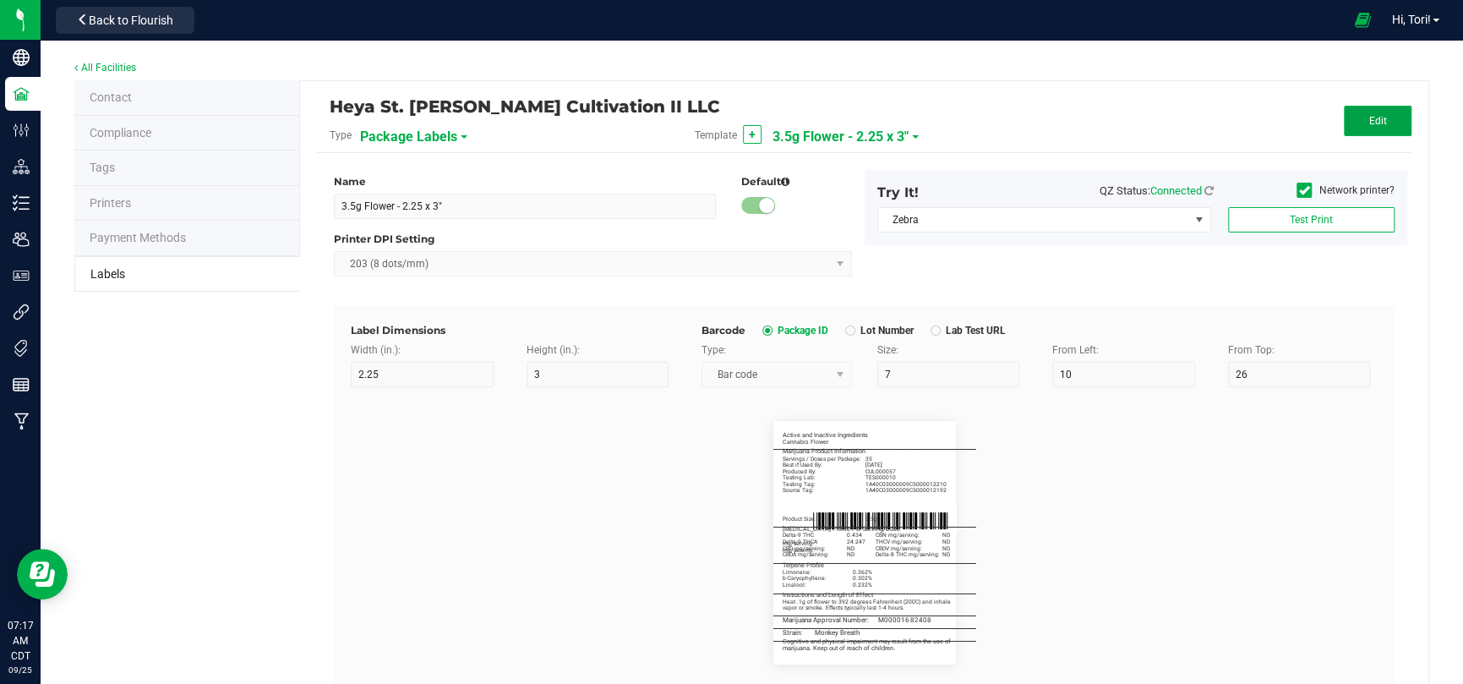
click at [1375, 112] on button "Edit" at bounding box center [1378, 121] width 68 height 30
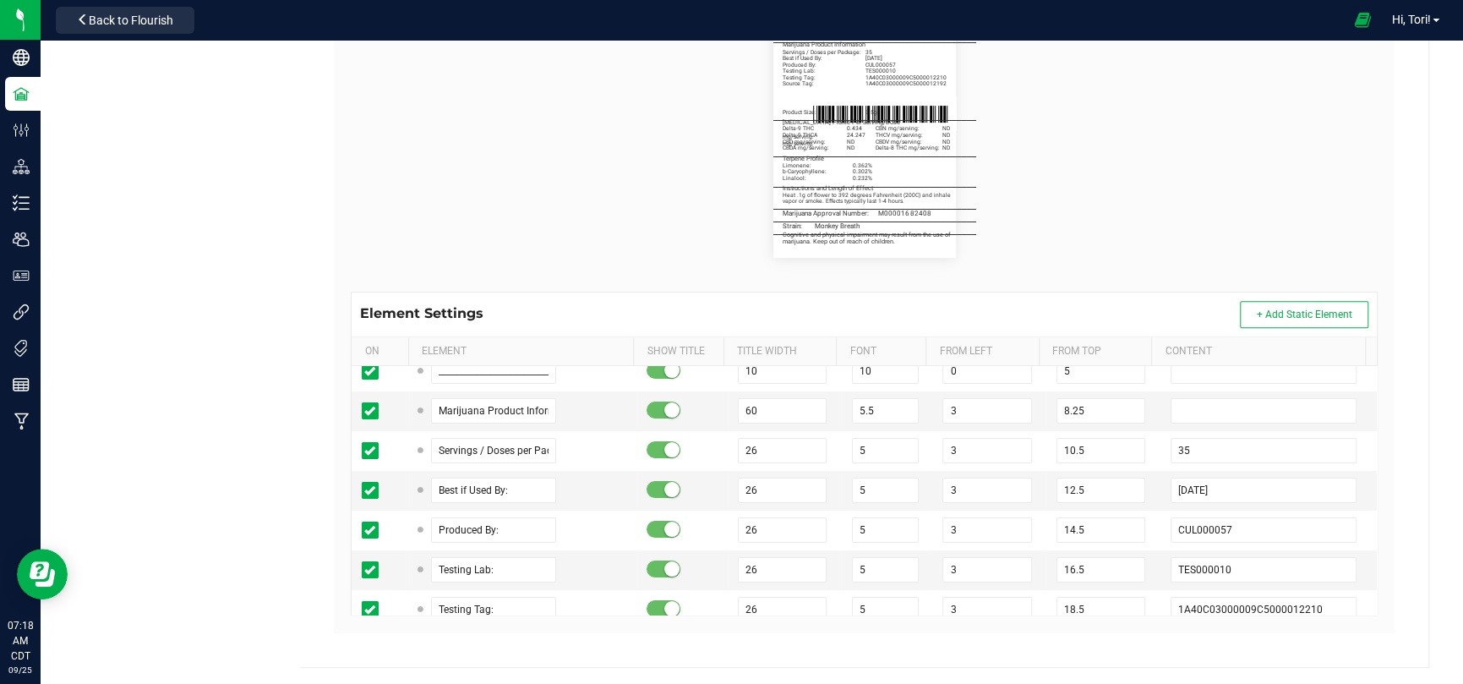
scroll to position [169, 0]
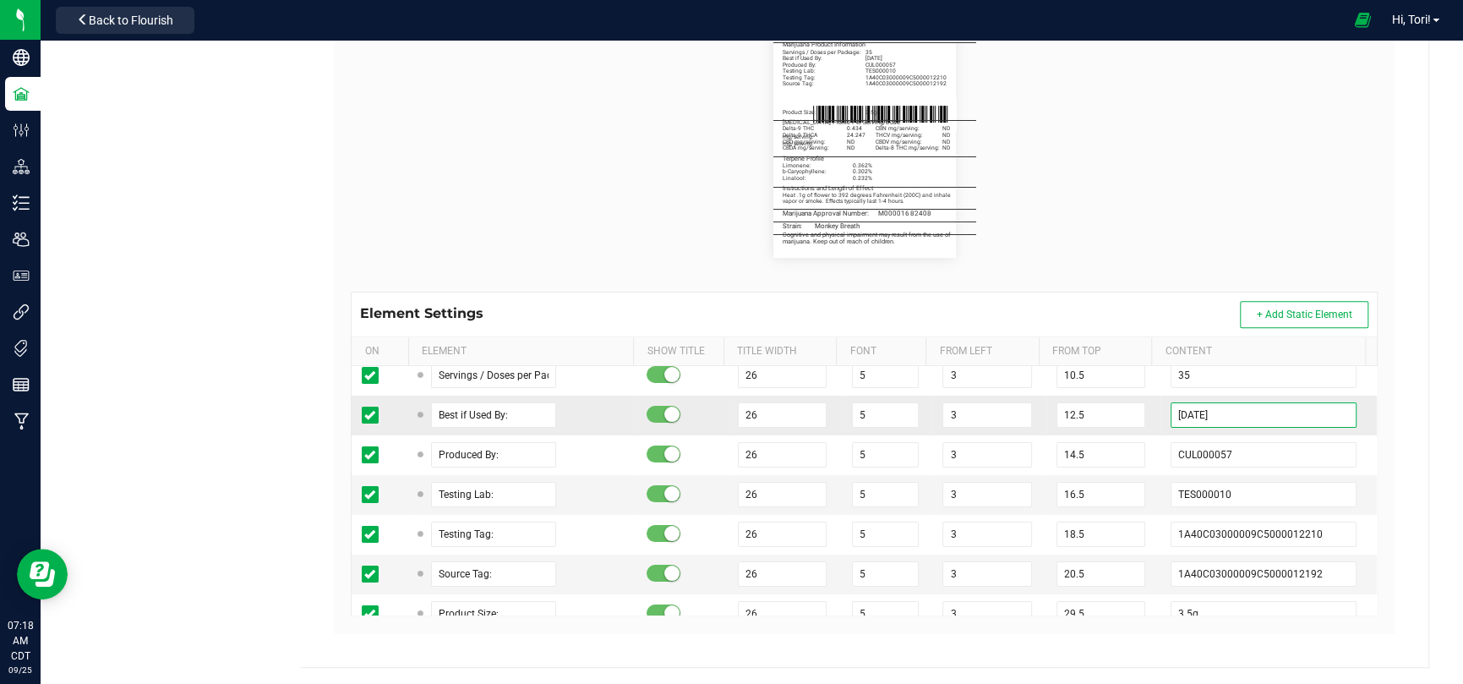
click at [1182, 411] on input "[DATE]" at bounding box center [1264, 414] width 186 height 25
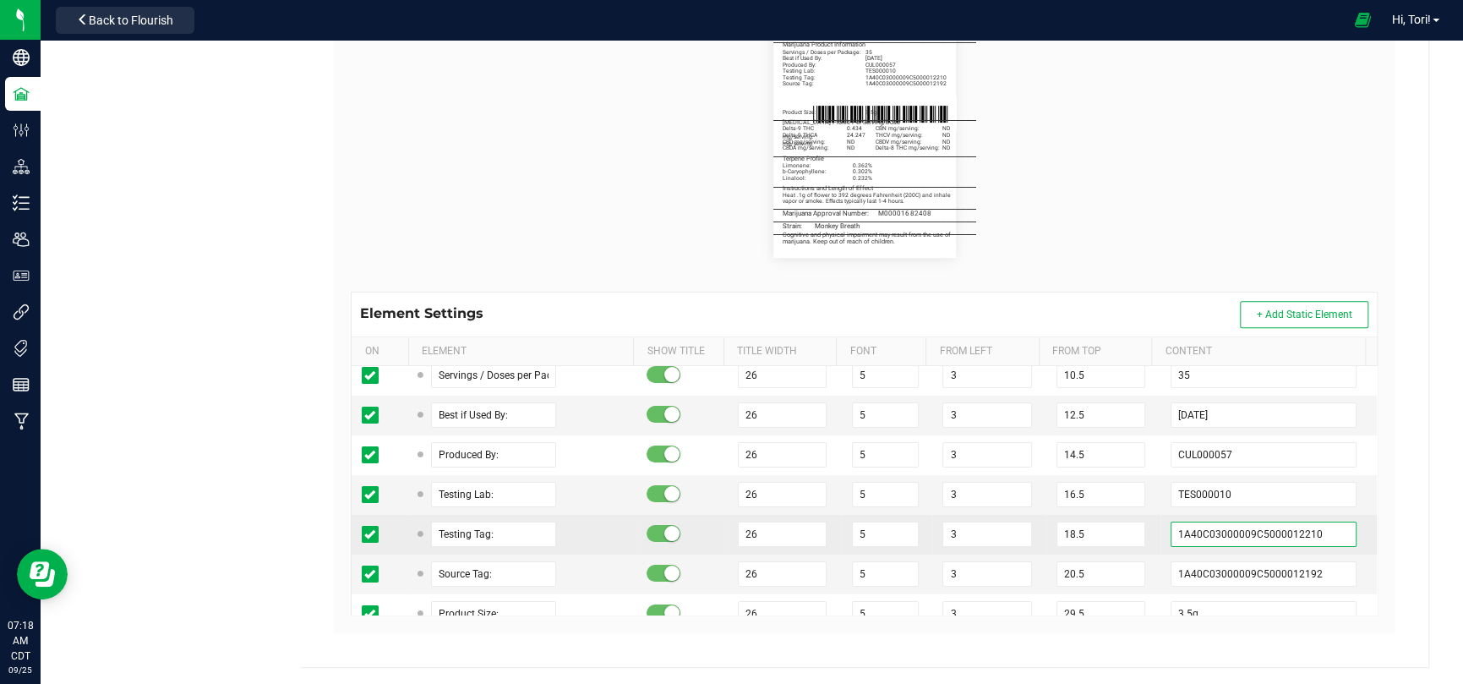
click at [1298, 539] on input "1A40C03000009C5000012210" at bounding box center [1264, 534] width 186 height 25
click at [1270, 530] on input "1A40C03000009C5000012210" at bounding box center [1264, 534] width 186 height 25
paste input "4"
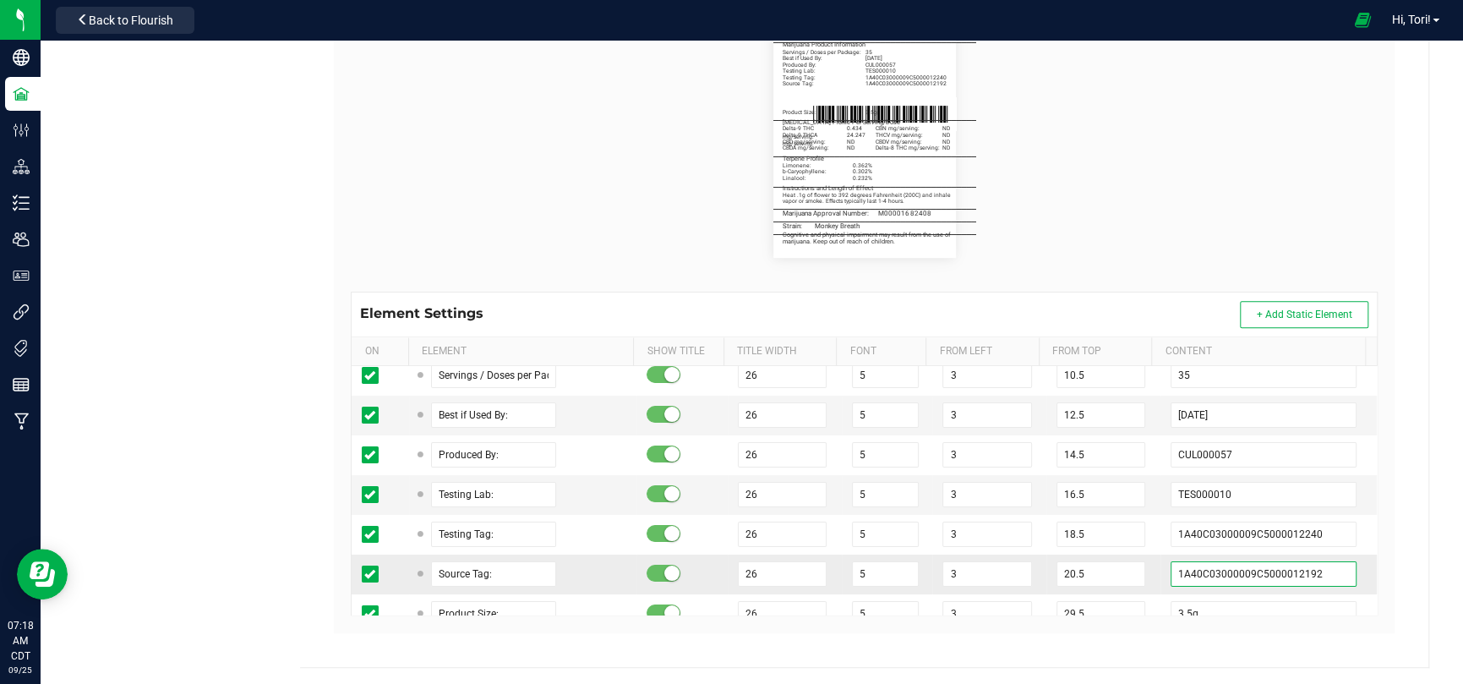
click at [1243, 576] on input "1A40C03000009C5000012192" at bounding box center [1264, 573] width 186 height 25
paste input "230"
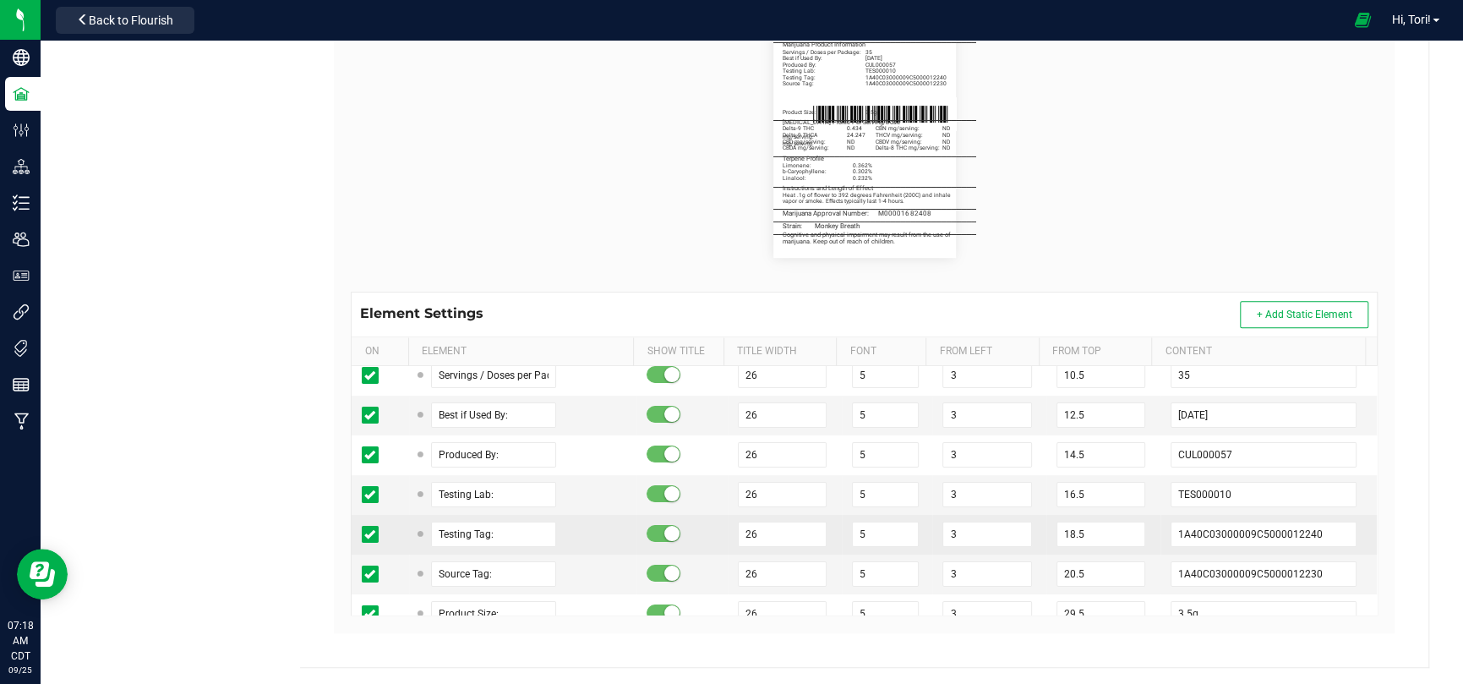
click at [1137, 549] on td "18.5" at bounding box center [1103, 535] width 114 height 40
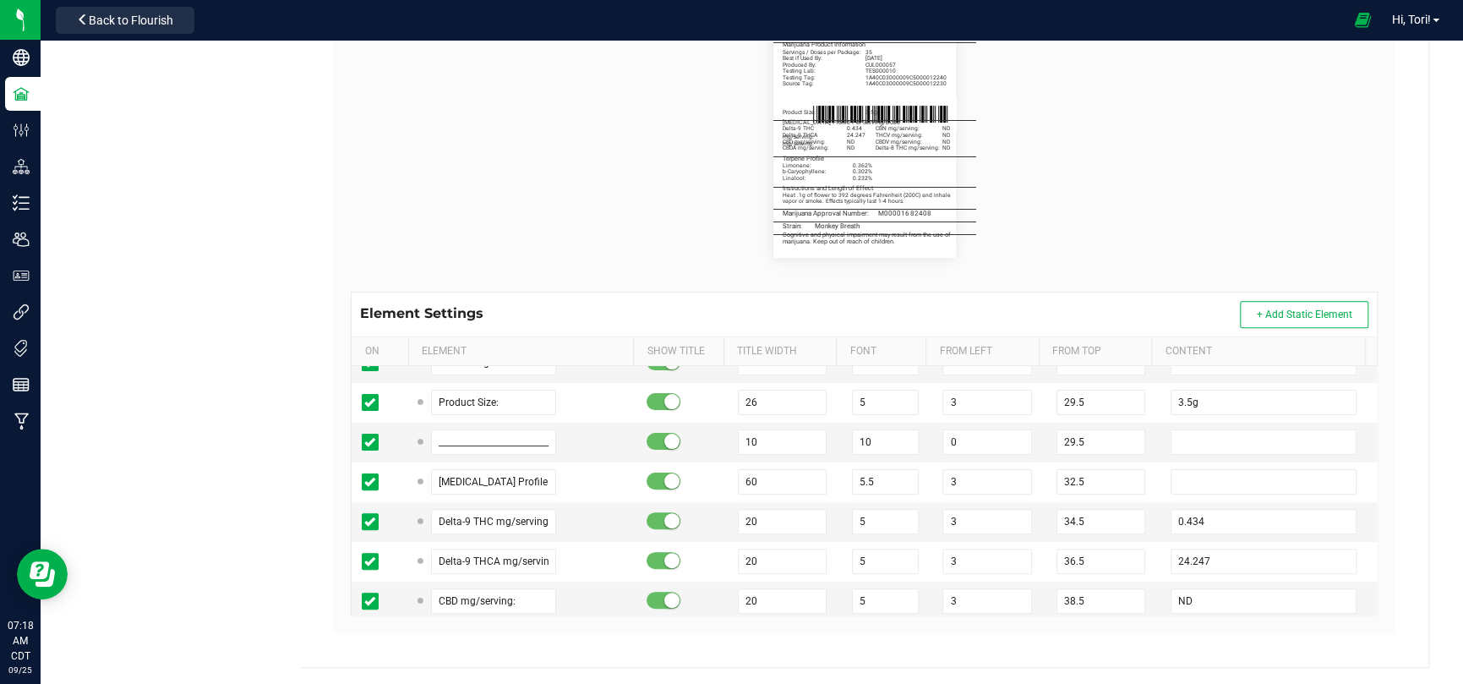
scroll to position [423, 0]
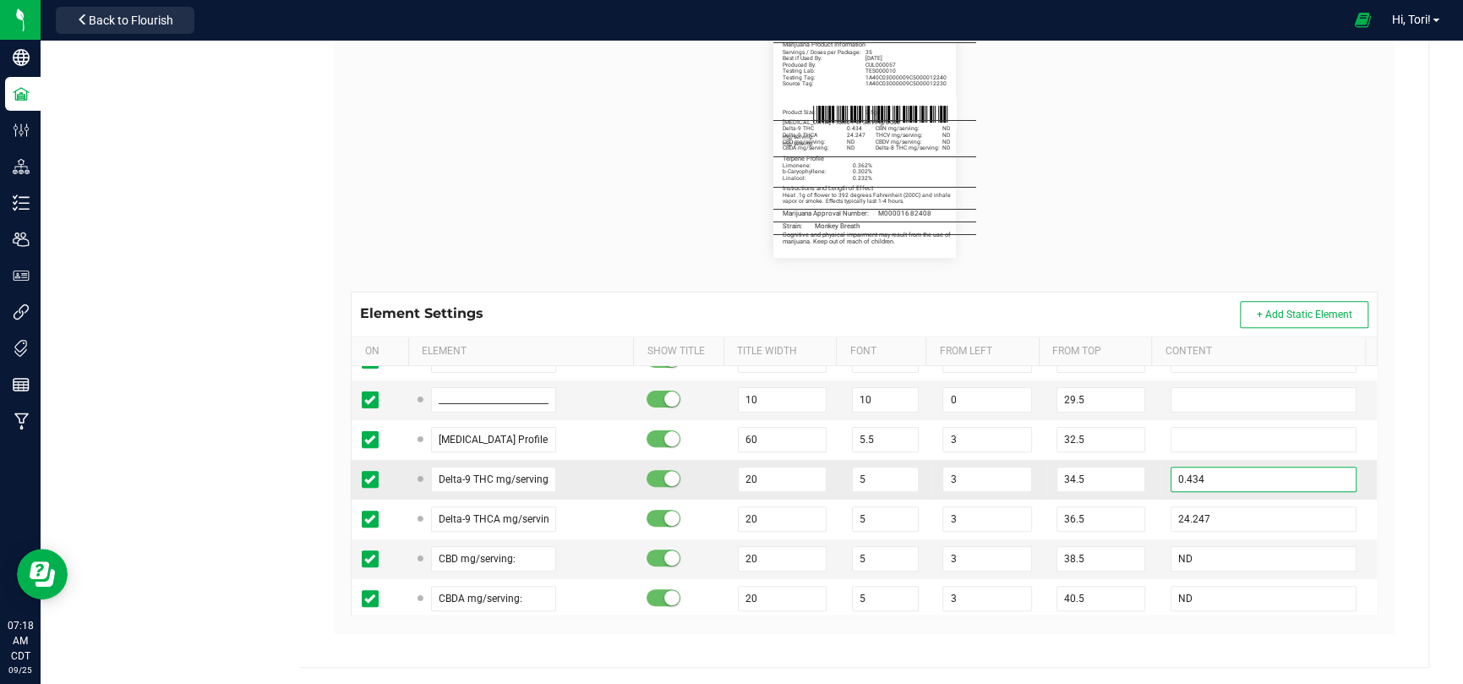
click at [1200, 472] on input "0.434" at bounding box center [1264, 479] width 186 height 25
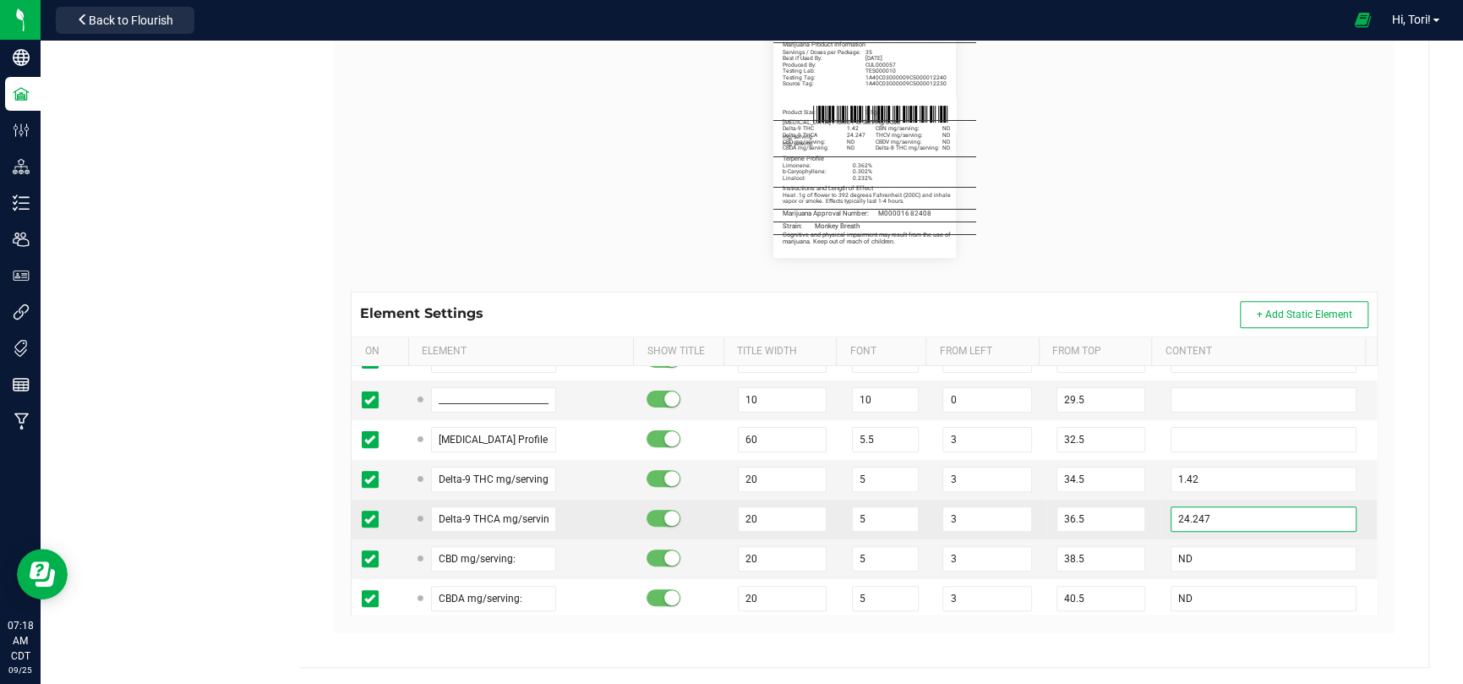
click at [1208, 515] on input "24.247" at bounding box center [1264, 518] width 186 height 25
click at [1125, 500] on td "36.5" at bounding box center [1103, 520] width 114 height 40
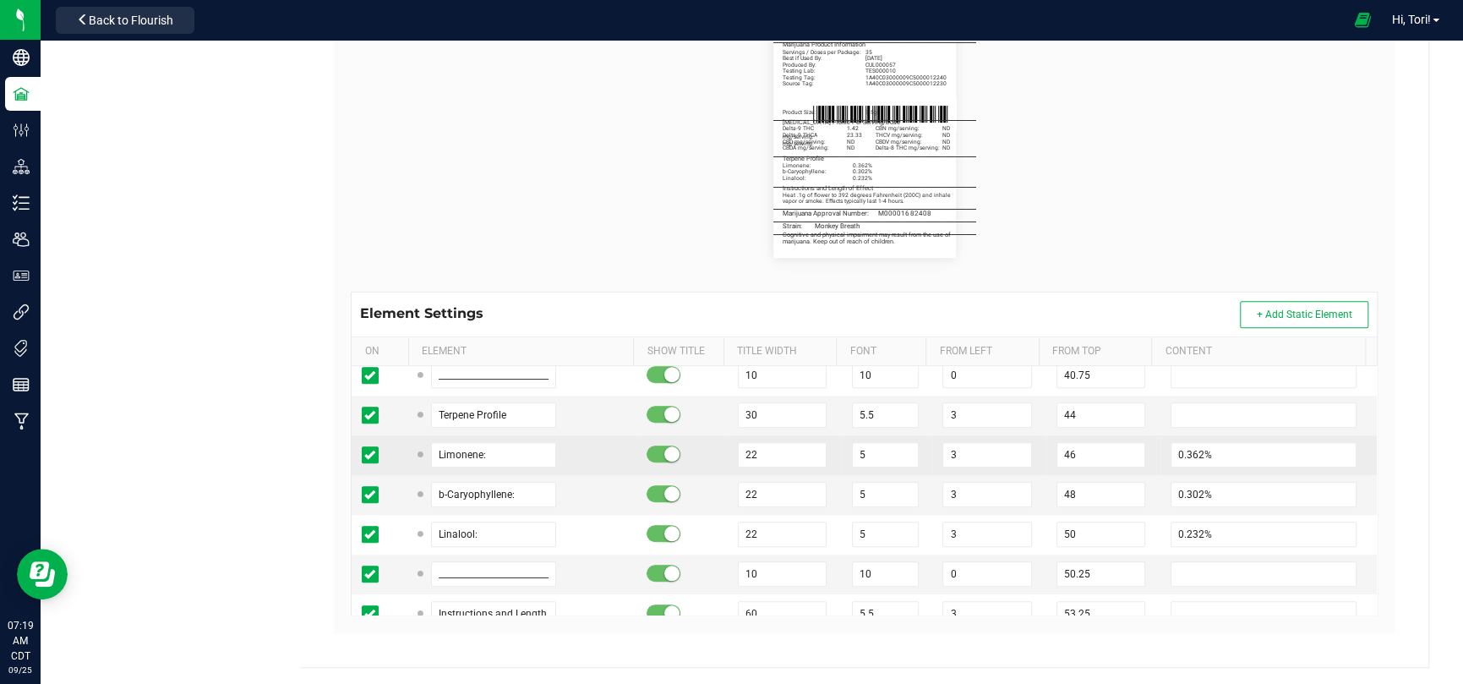
scroll to position [930, 0]
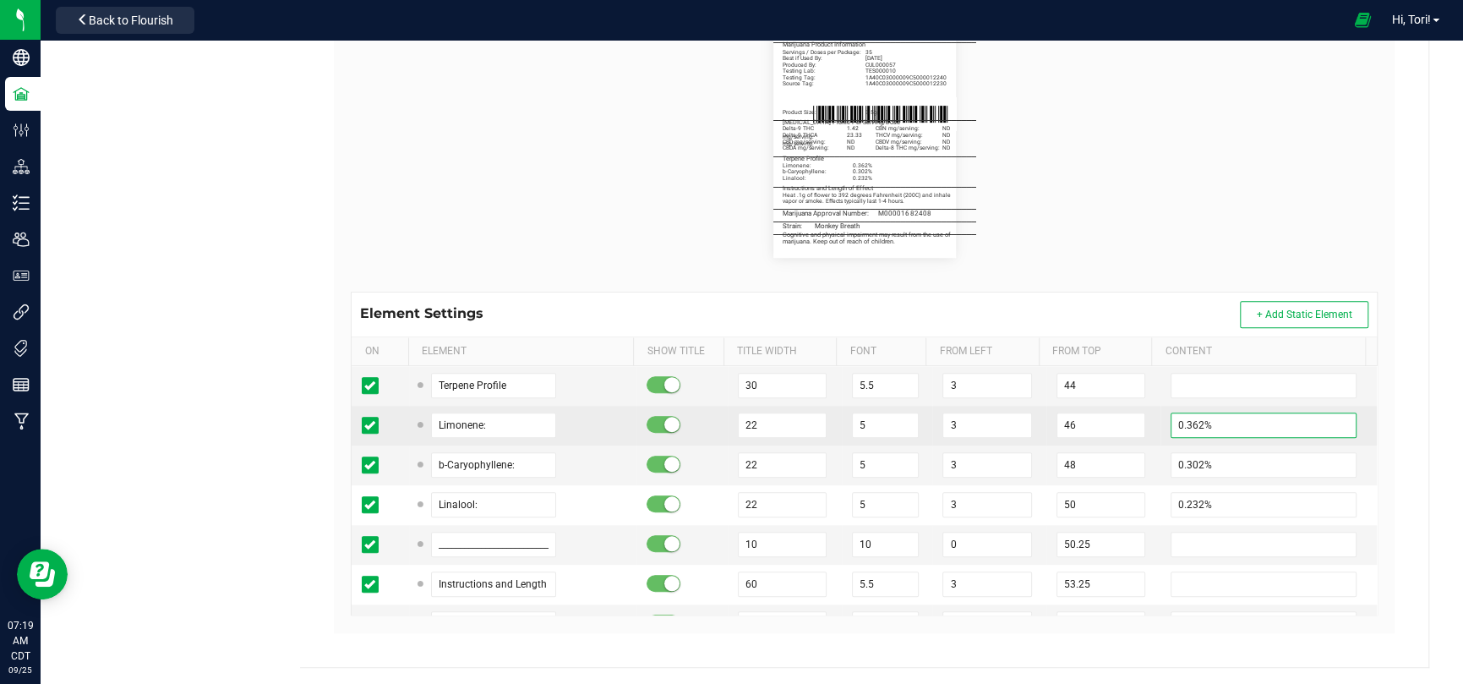
click at [1180, 422] on input "0.362%" at bounding box center [1264, 424] width 186 height 25
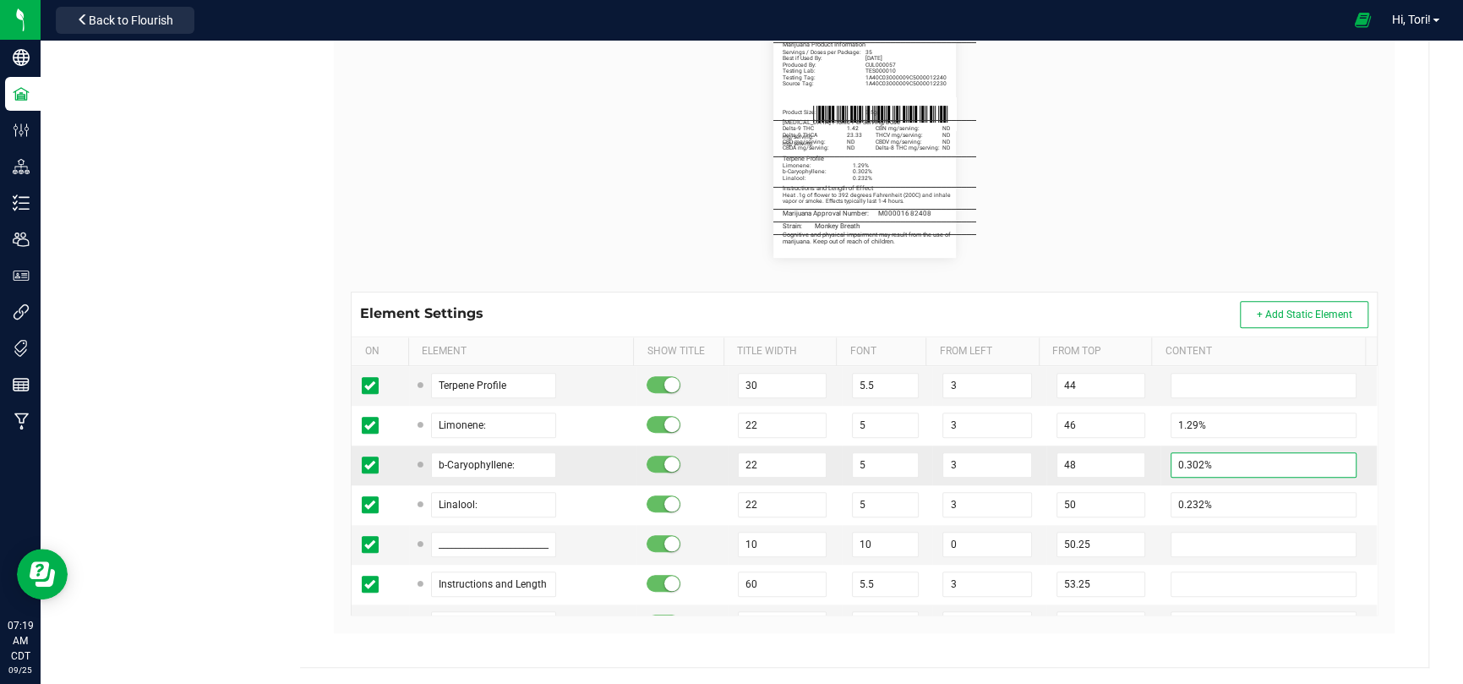
click at [1183, 463] on input "0.302%" at bounding box center [1264, 464] width 186 height 25
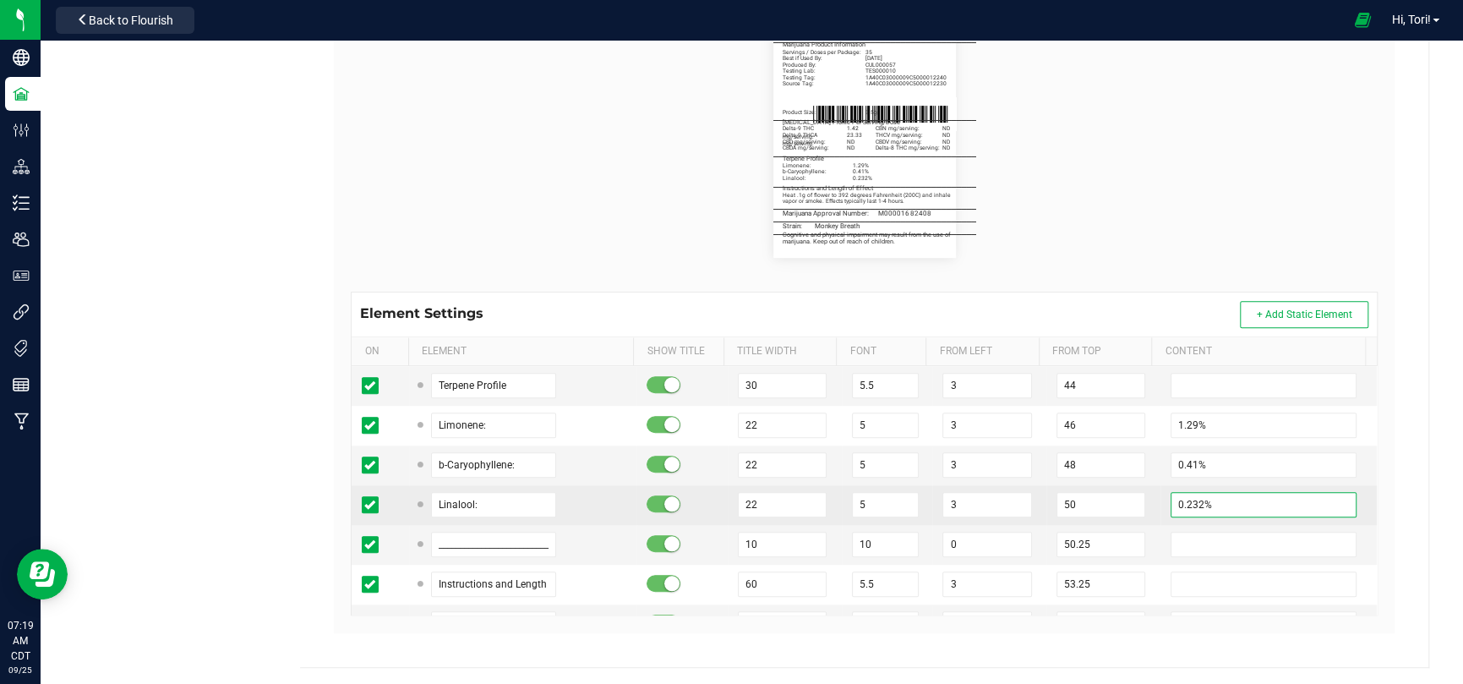
click at [1183, 504] on input "0.232%" at bounding box center [1264, 504] width 186 height 25
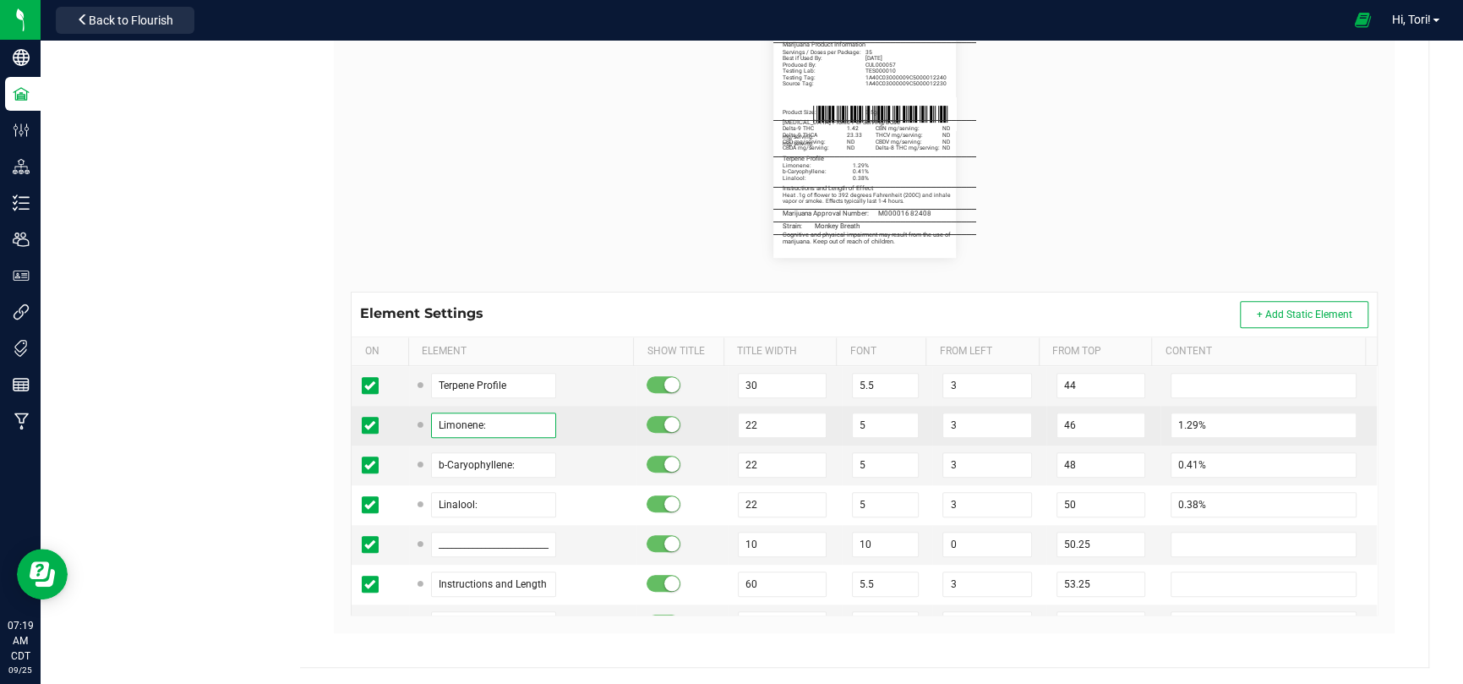
click at [491, 425] on input "Limonene:" at bounding box center [493, 424] width 125 height 25
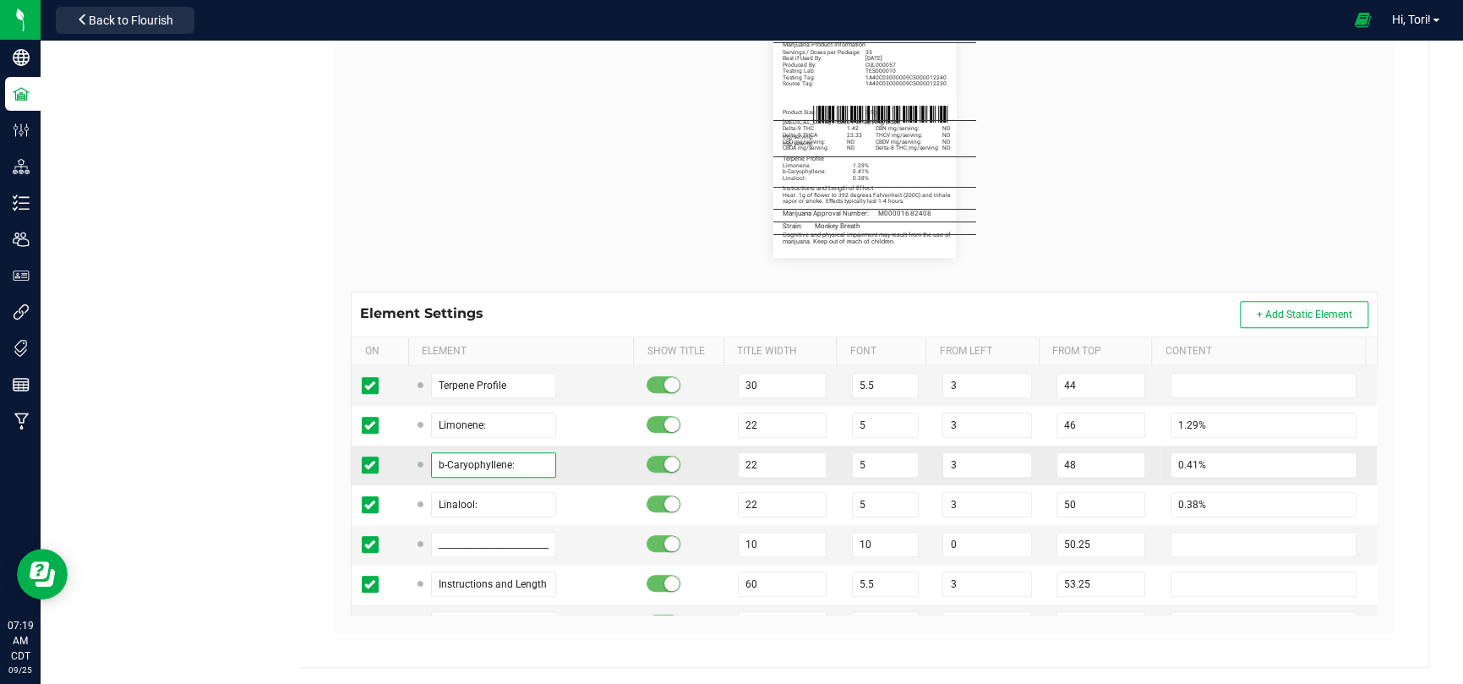
click at [489, 460] on input "b-Caryophyllene:" at bounding box center [493, 464] width 125 height 25
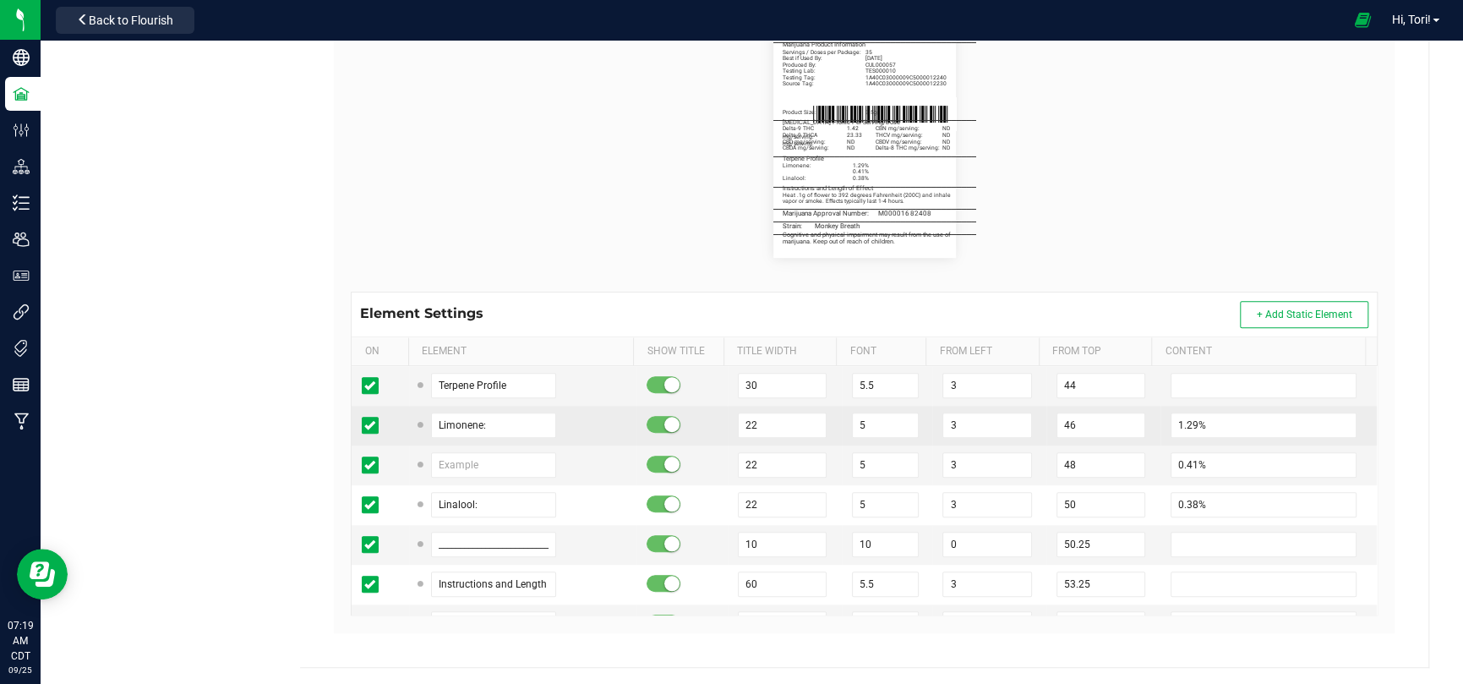
click at [484, 407] on td "Limonene:" at bounding box center [523, 426] width 228 height 40
click at [481, 422] on input "Limonene:" at bounding box center [493, 424] width 125 height 25
paste input "b-Caryophyll"
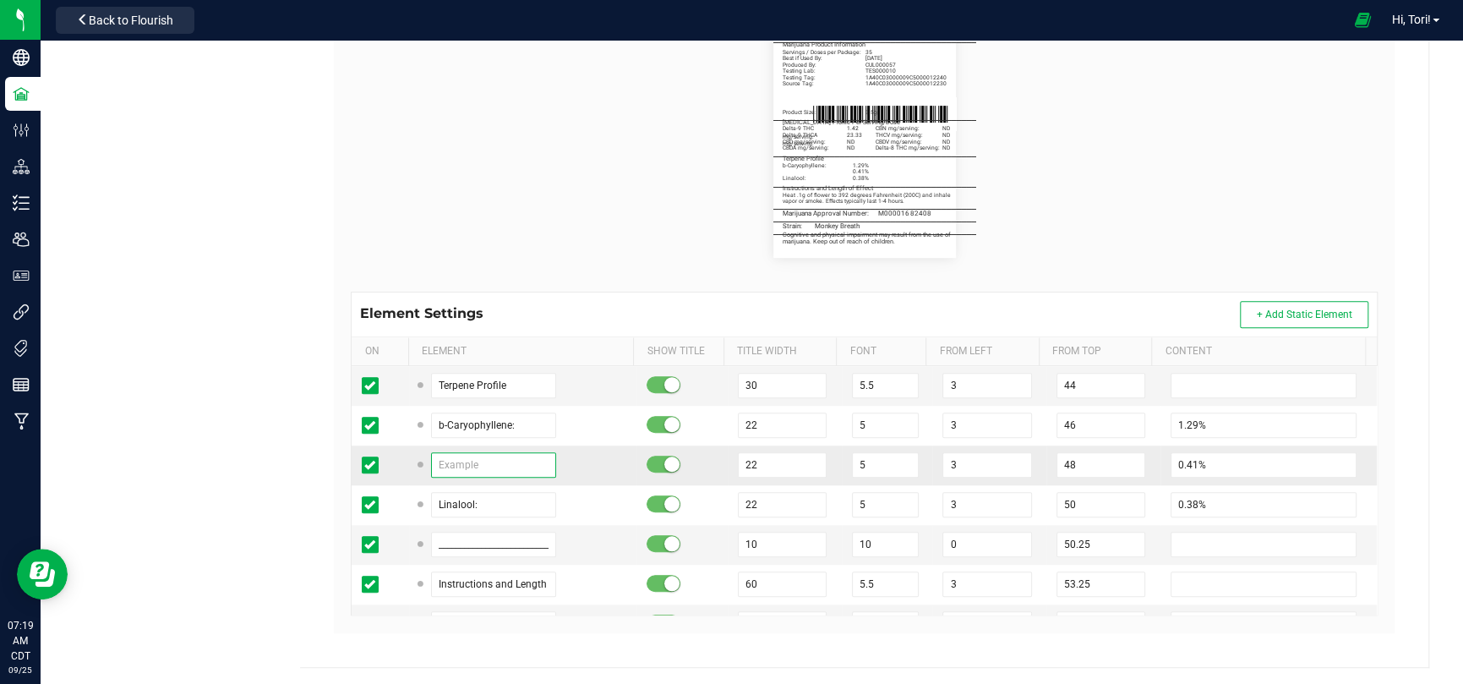
click at [479, 452] on input "text" at bounding box center [493, 464] width 125 height 25
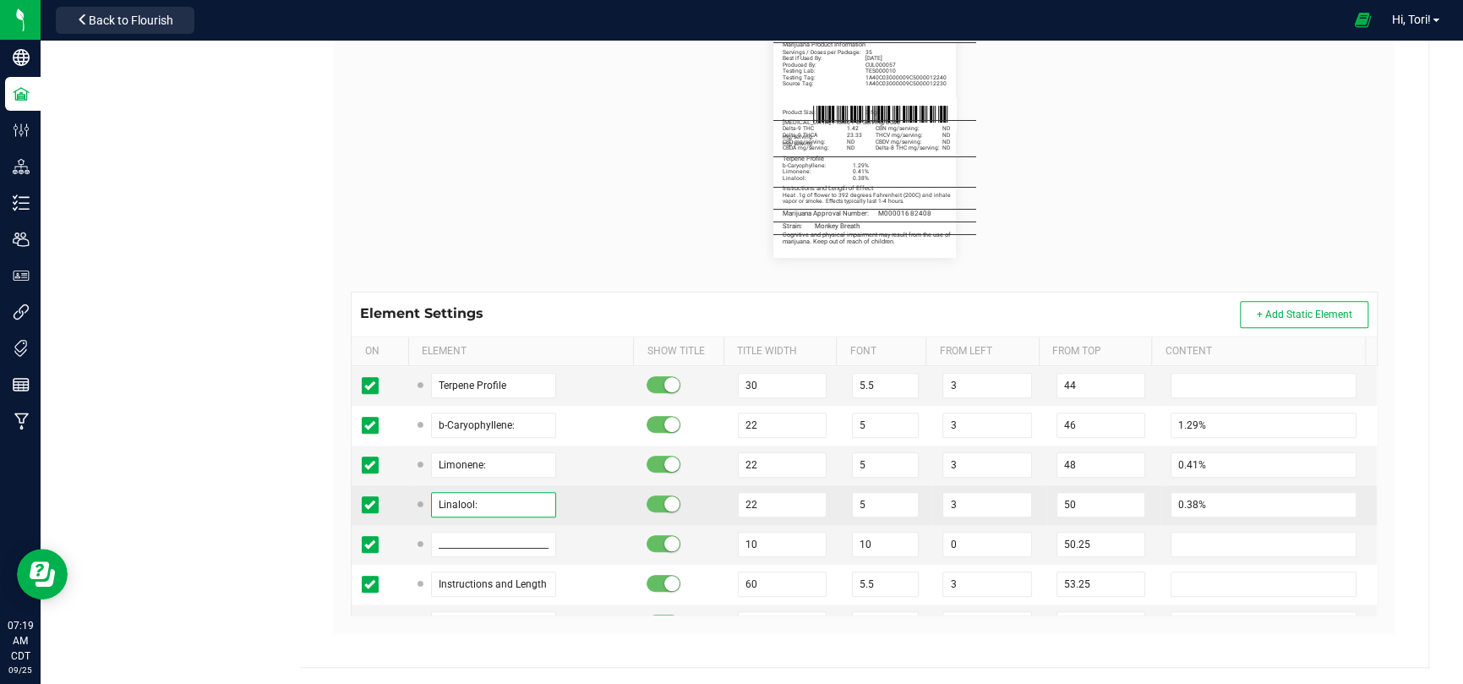
click at [479, 500] on input "Linalool:" at bounding box center [493, 504] width 125 height 25
click at [588, 485] on td "a-Humulene:" at bounding box center [523, 505] width 228 height 40
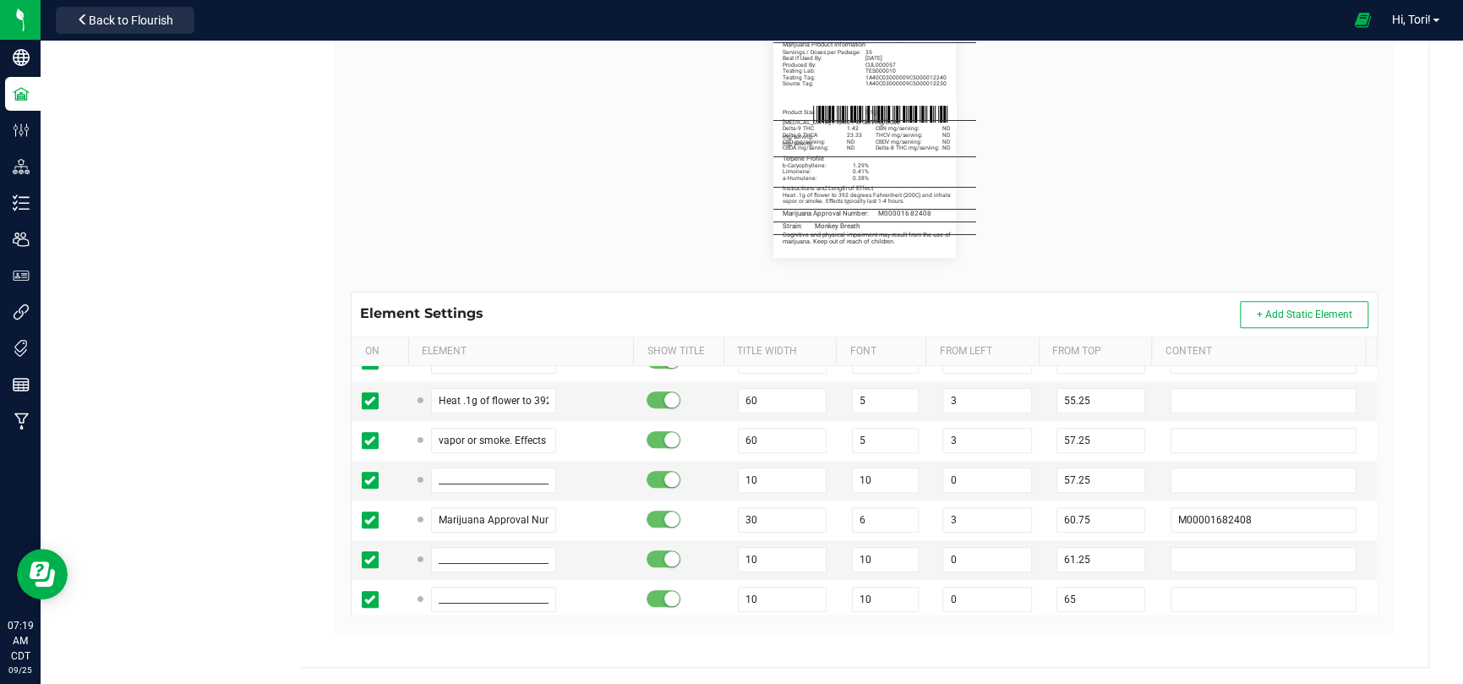
scroll to position [1183, 0]
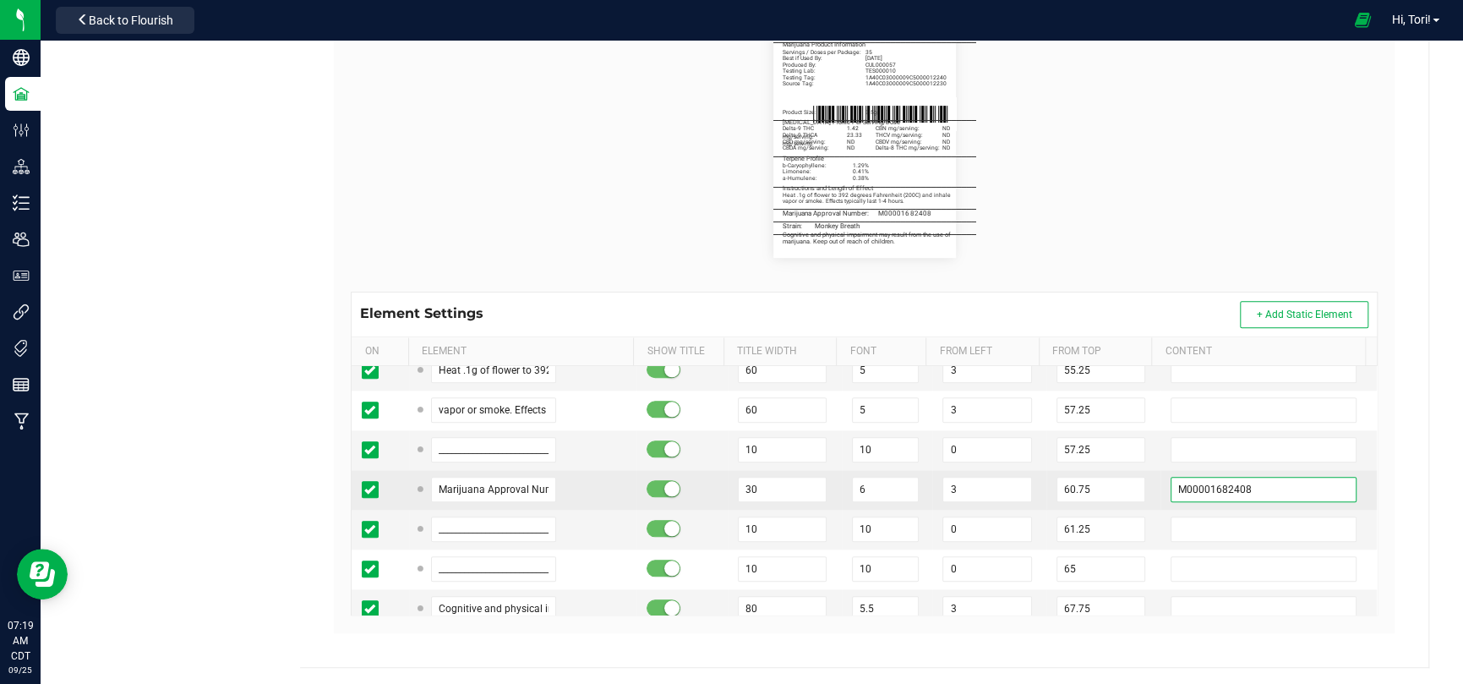
click at [1270, 491] on input "M00001682408" at bounding box center [1264, 489] width 186 height 25
paste input "M00001682016"
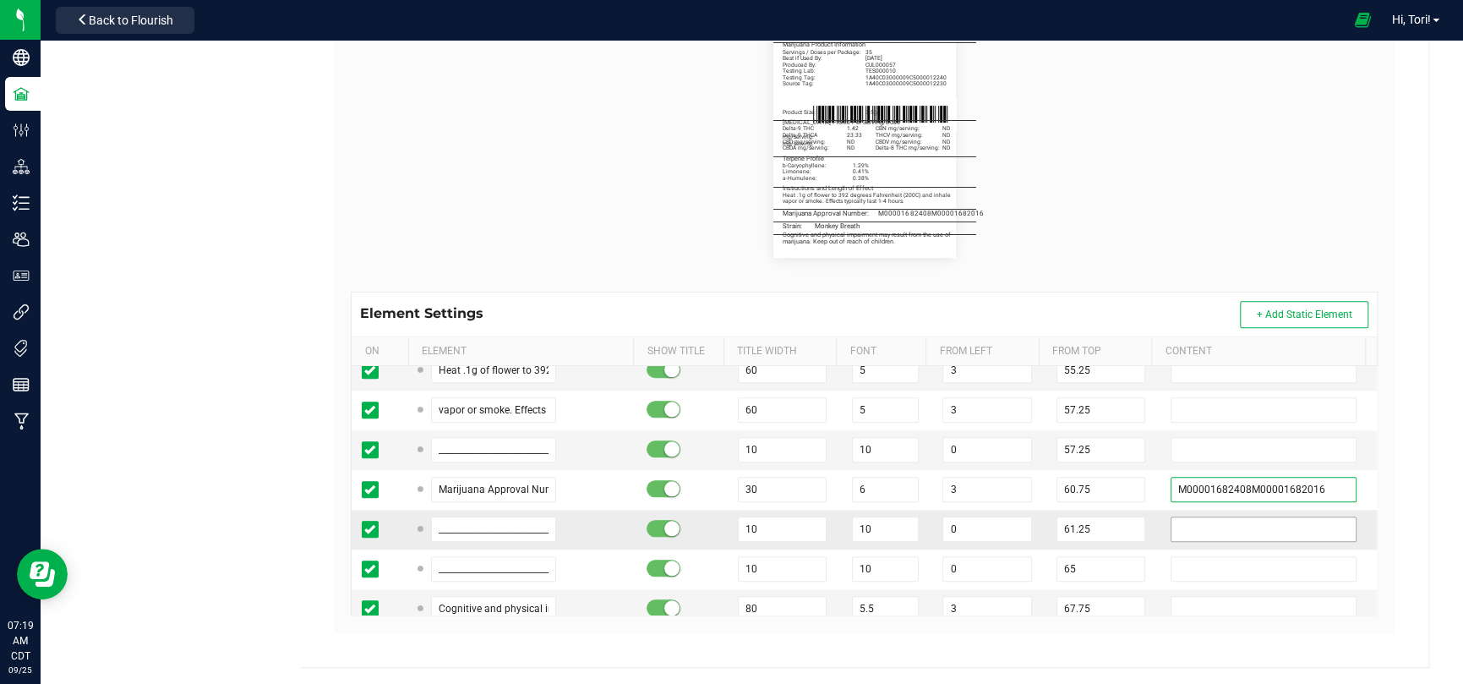
paste input "text"
click at [1385, 444] on div "Name 3.5g Flower - 2.25 x 3" Default Printer DPI Setting 203 (8 dots/mm) Try It…" at bounding box center [864, 198] width 1069 height 904
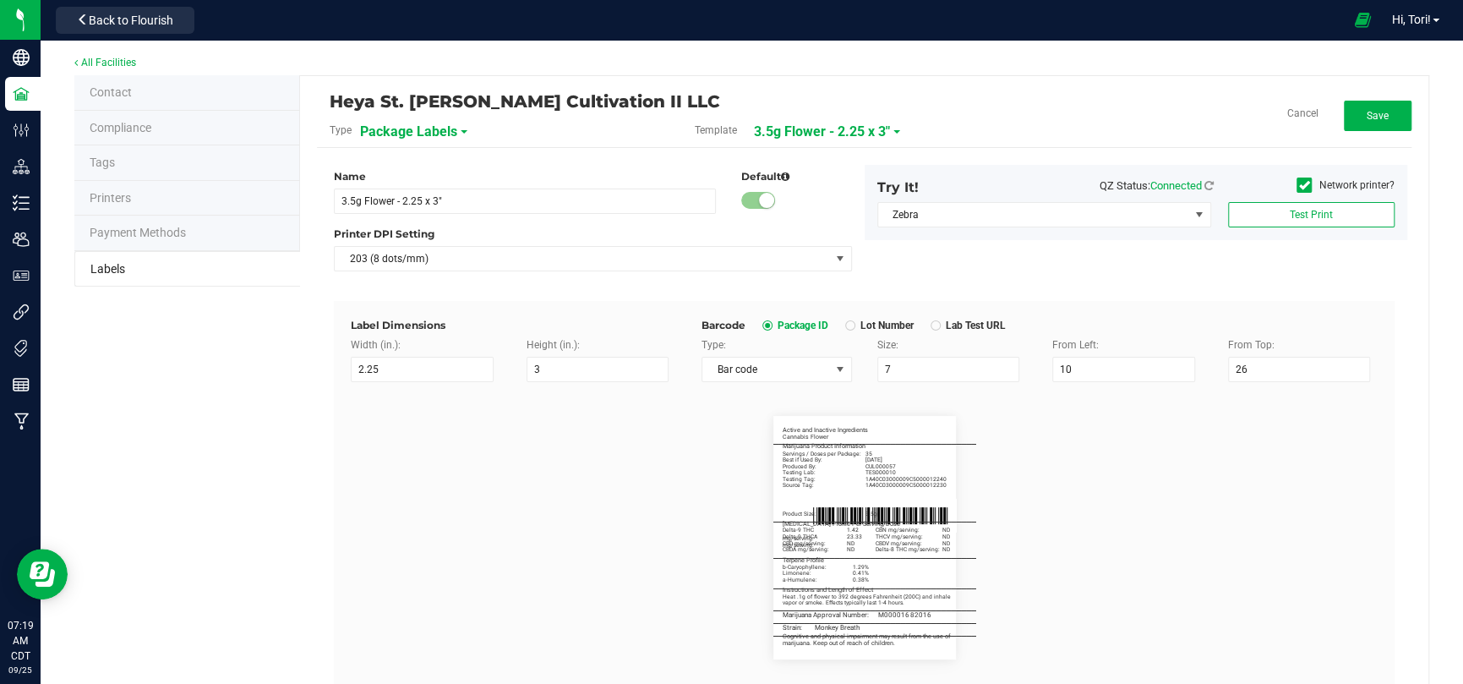
scroll to position [0, 0]
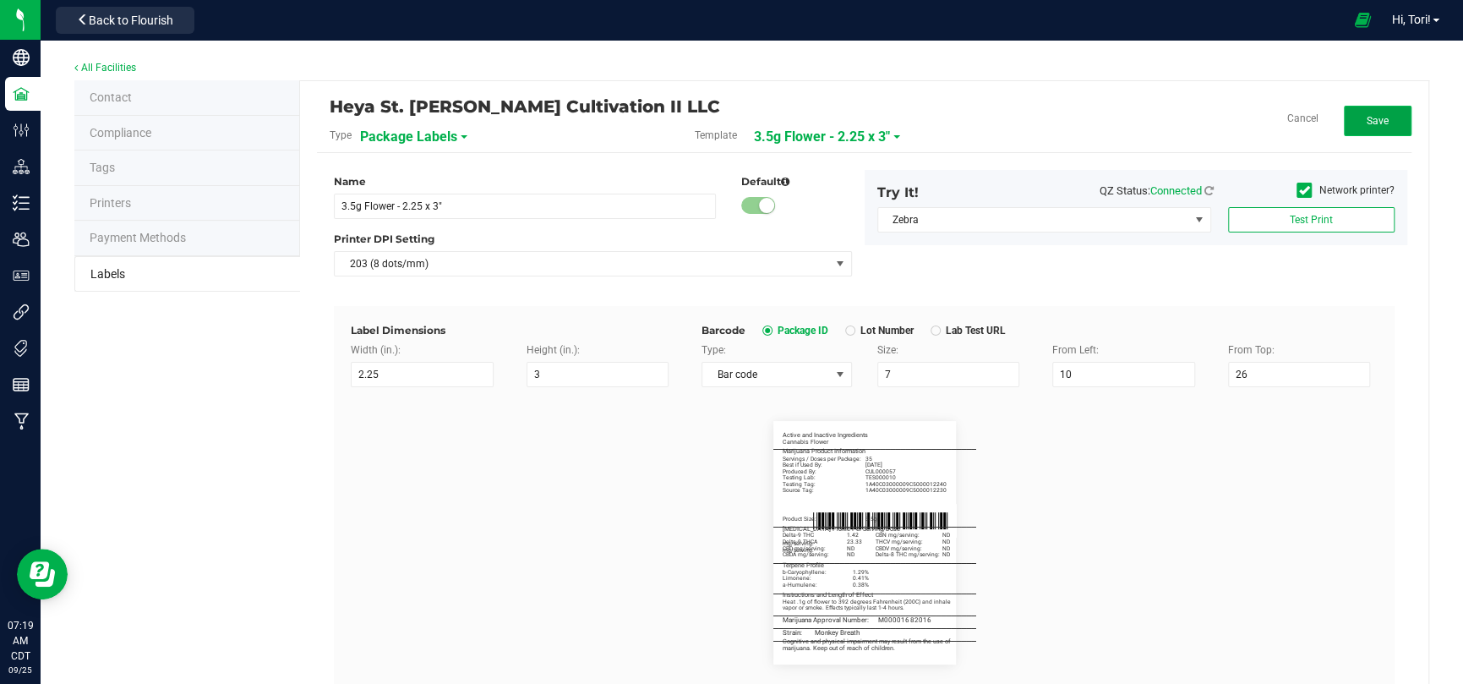
click at [1344, 123] on button "Save" at bounding box center [1378, 121] width 68 height 30
click at [1364, 134] on button "Edit" at bounding box center [1378, 121] width 68 height 30
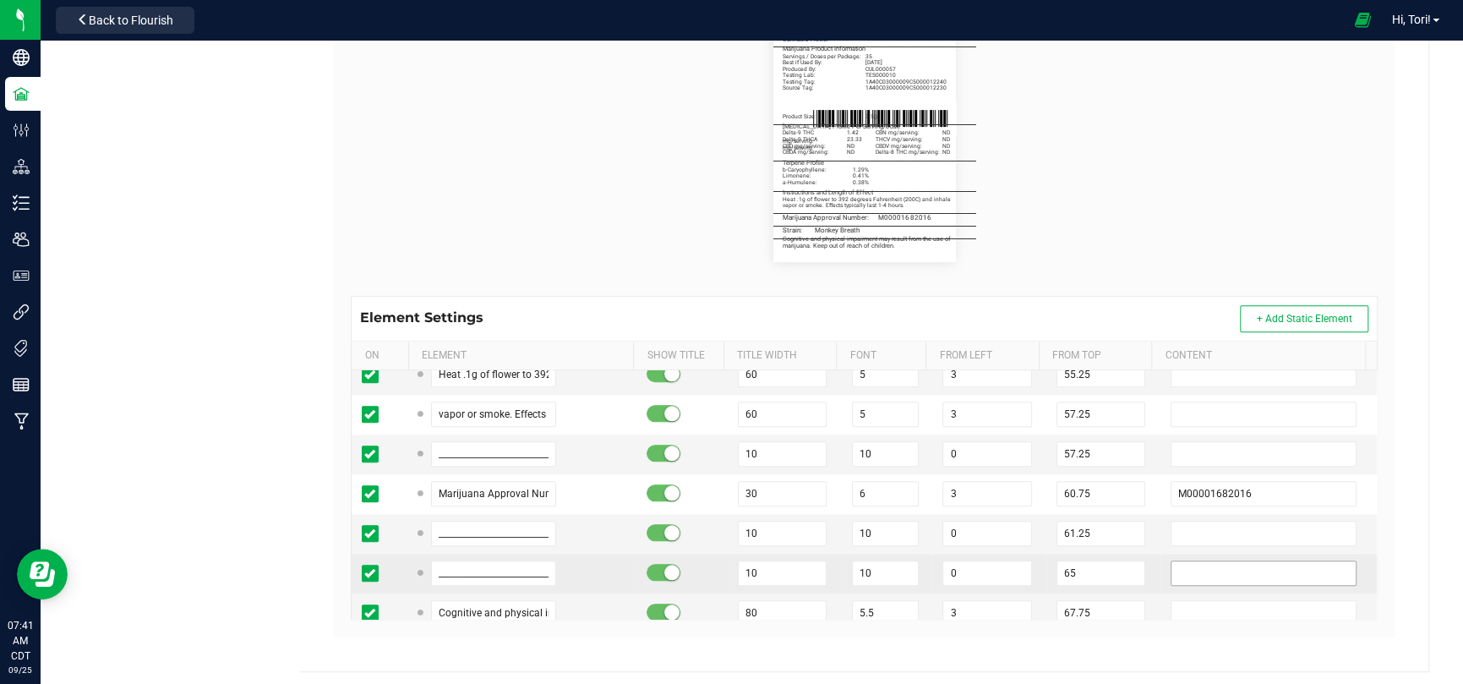
scroll to position [407, 0]
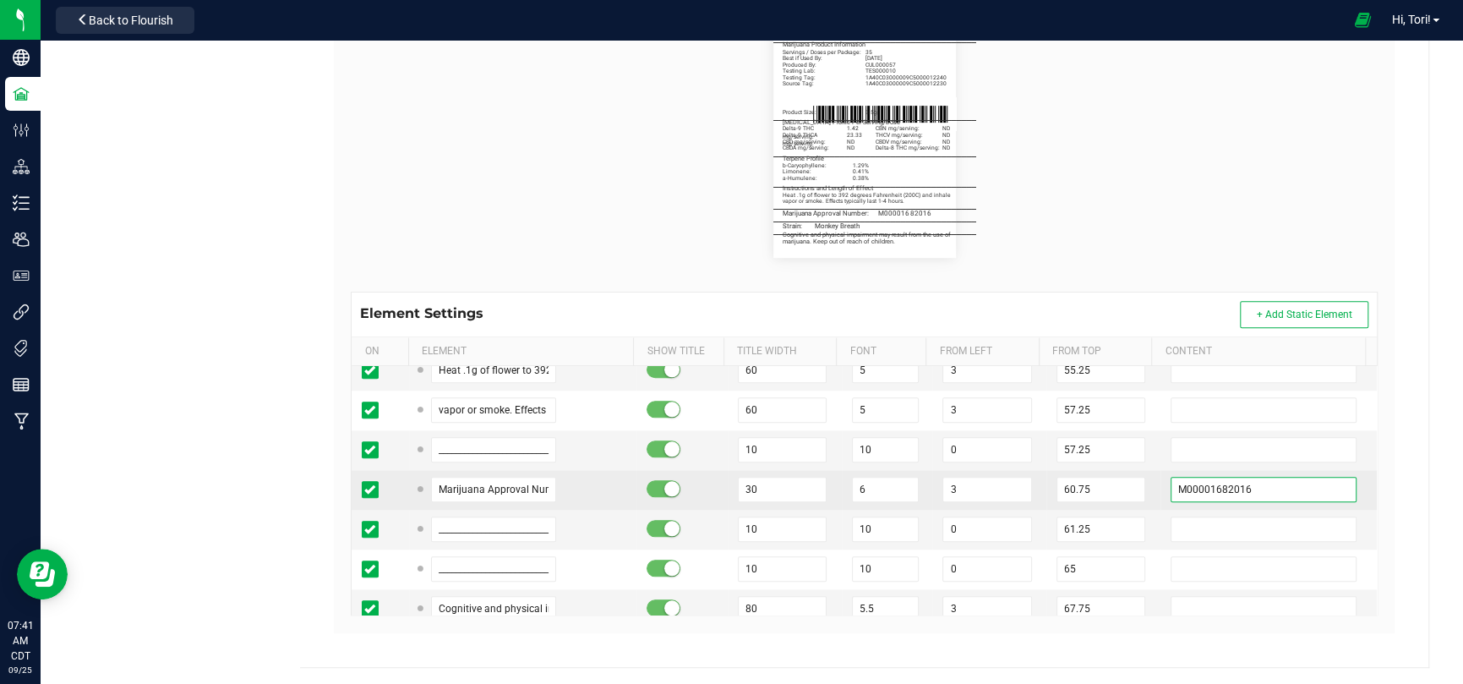
click at [1212, 495] on input "M00001682016" at bounding box center [1264, 489] width 186 height 25
paste input "401"
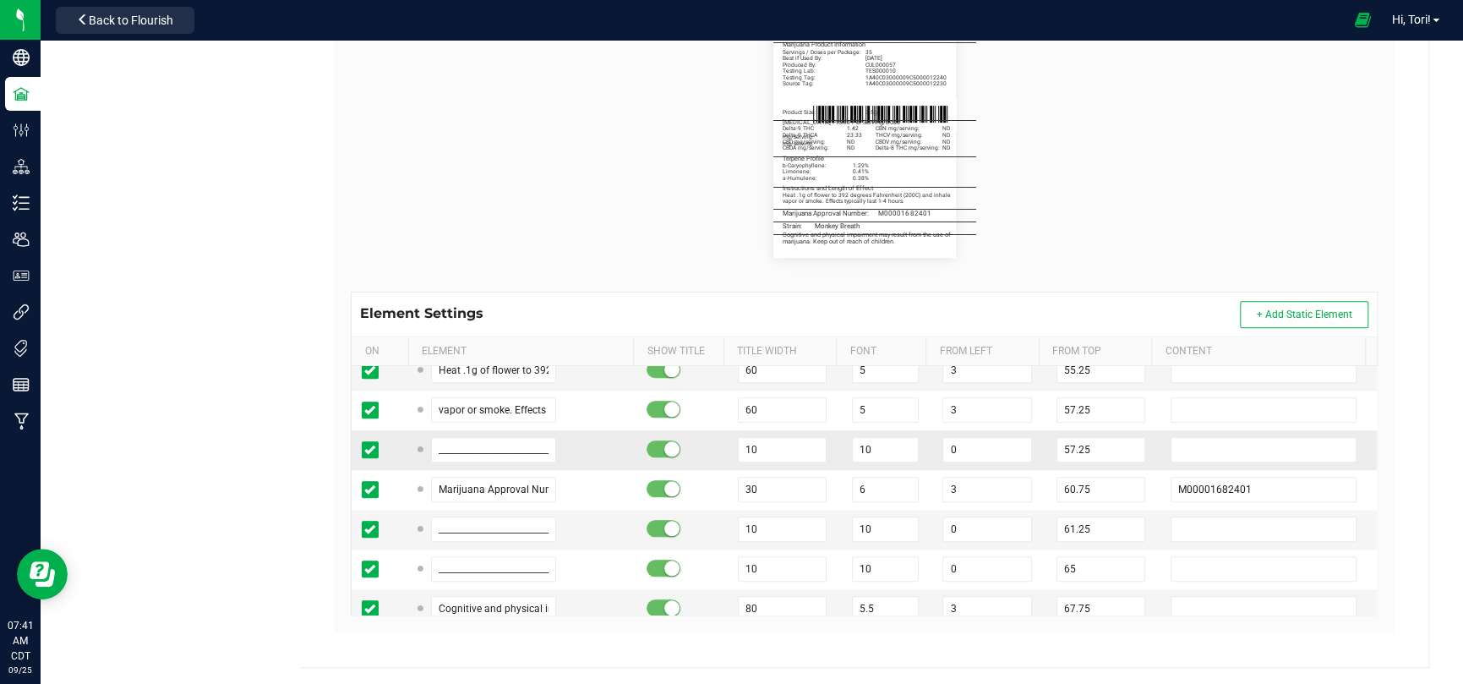
click at [1161, 462] on td at bounding box center [1269, 450] width 216 height 40
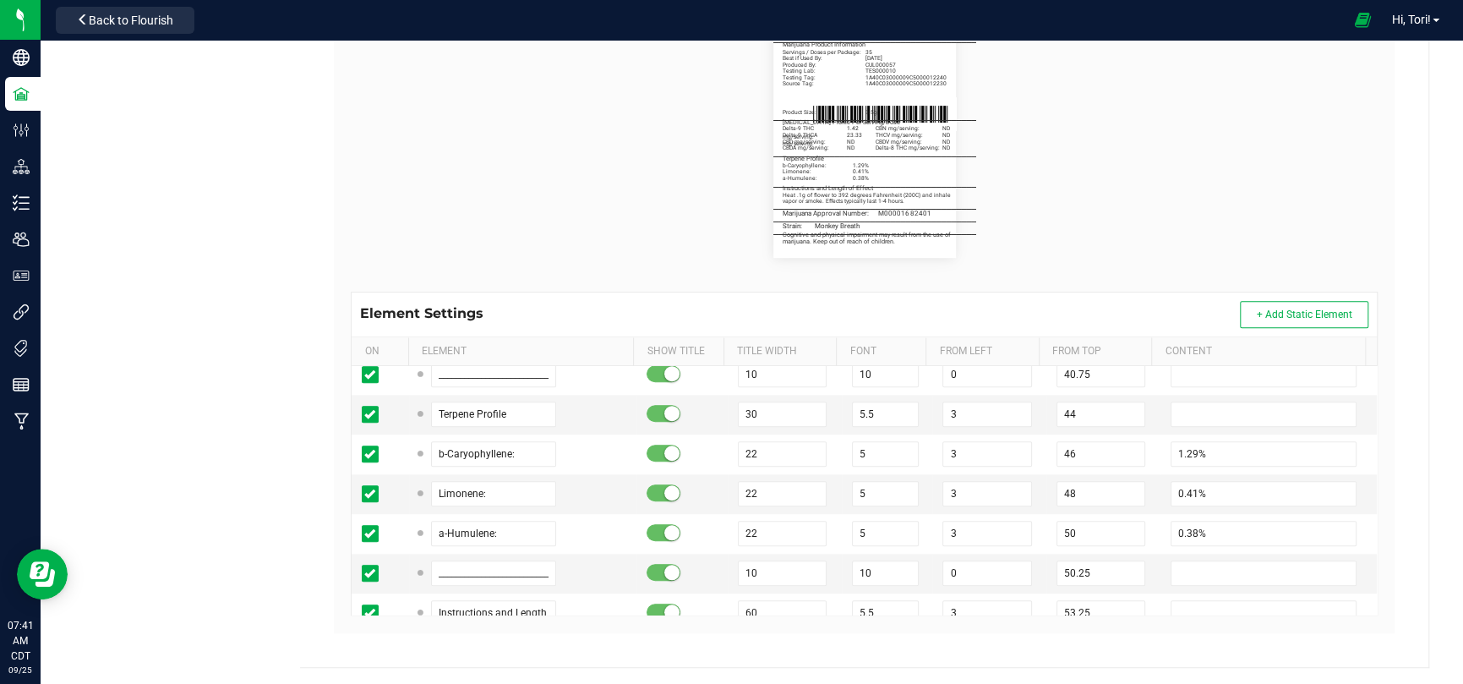
scroll to position [930, 0]
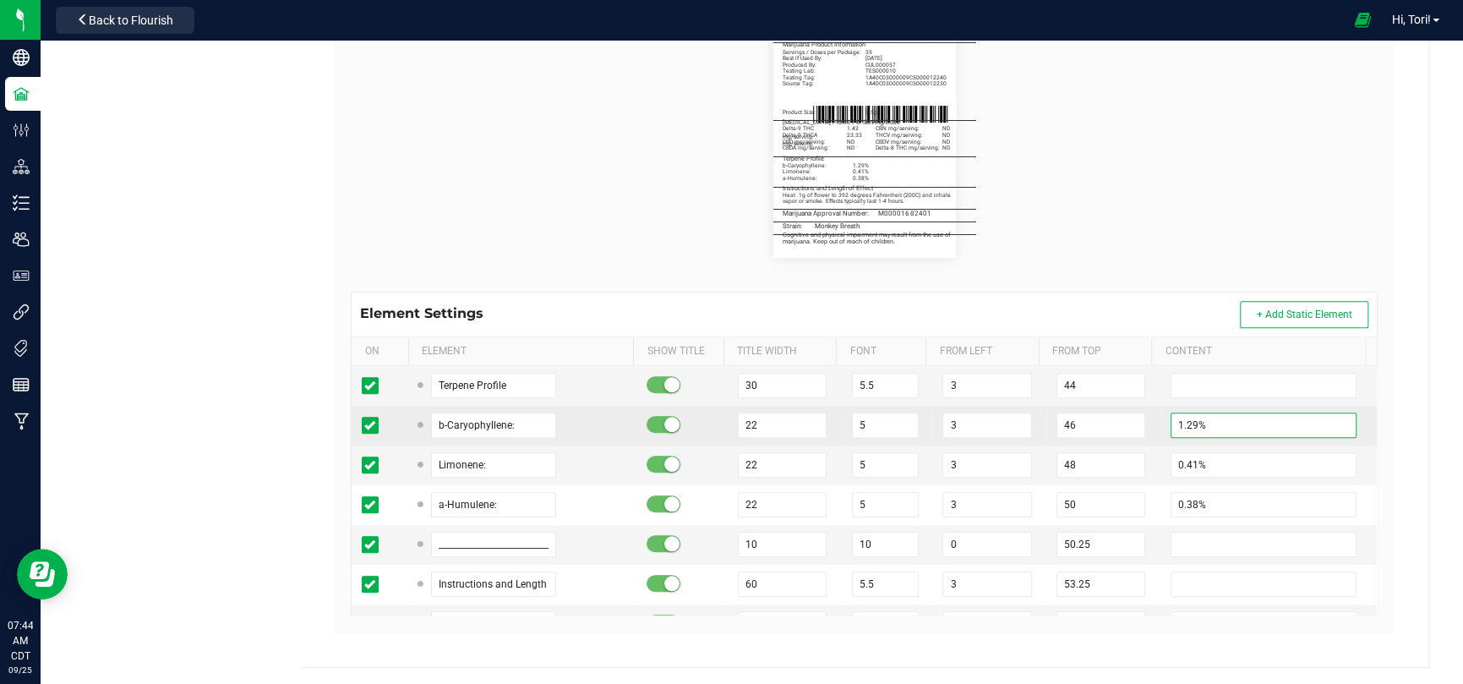
click at [1161, 422] on td "1.29%" at bounding box center [1269, 426] width 216 height 40
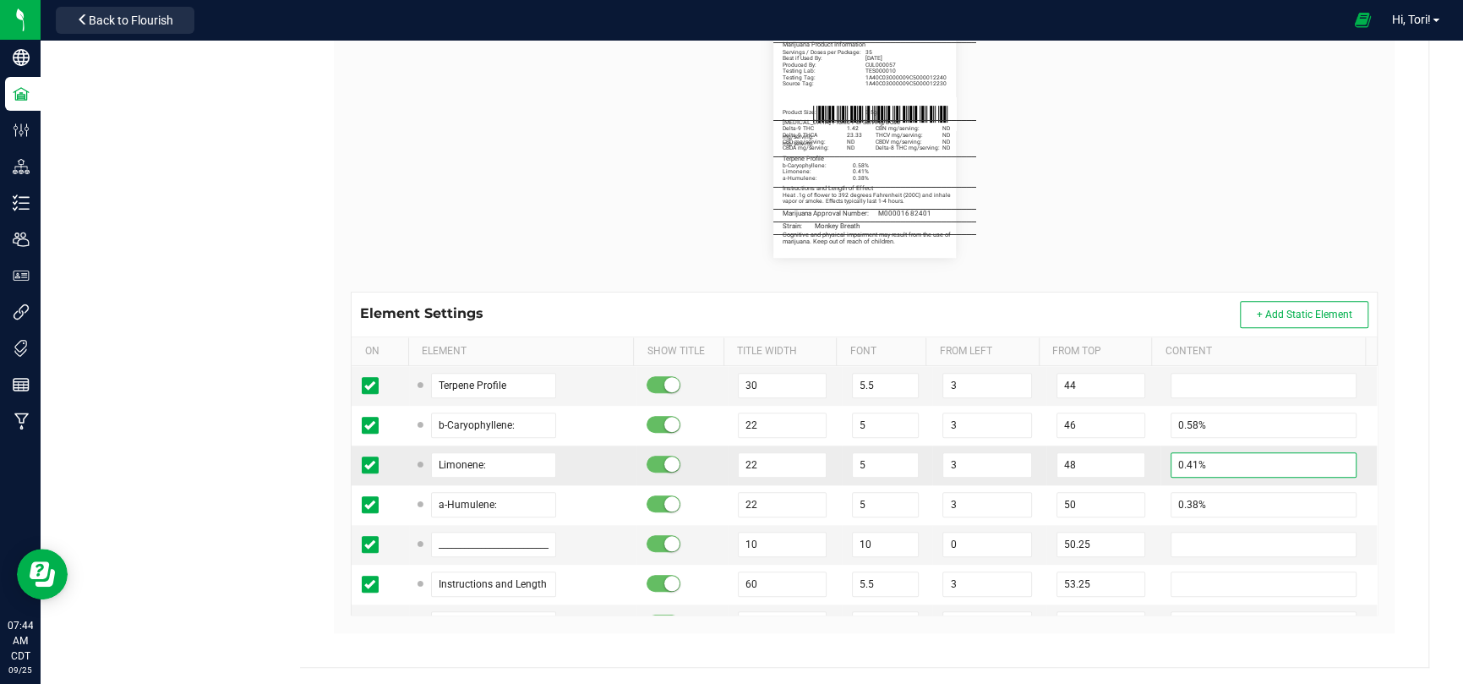
click at [1171, 464] on input "0.41%" at bounding box center [1264, 464] width 186 height 25
click at [1177, 463] on input "0.41%" at bounding box center [1264, 464] width 186 height 25
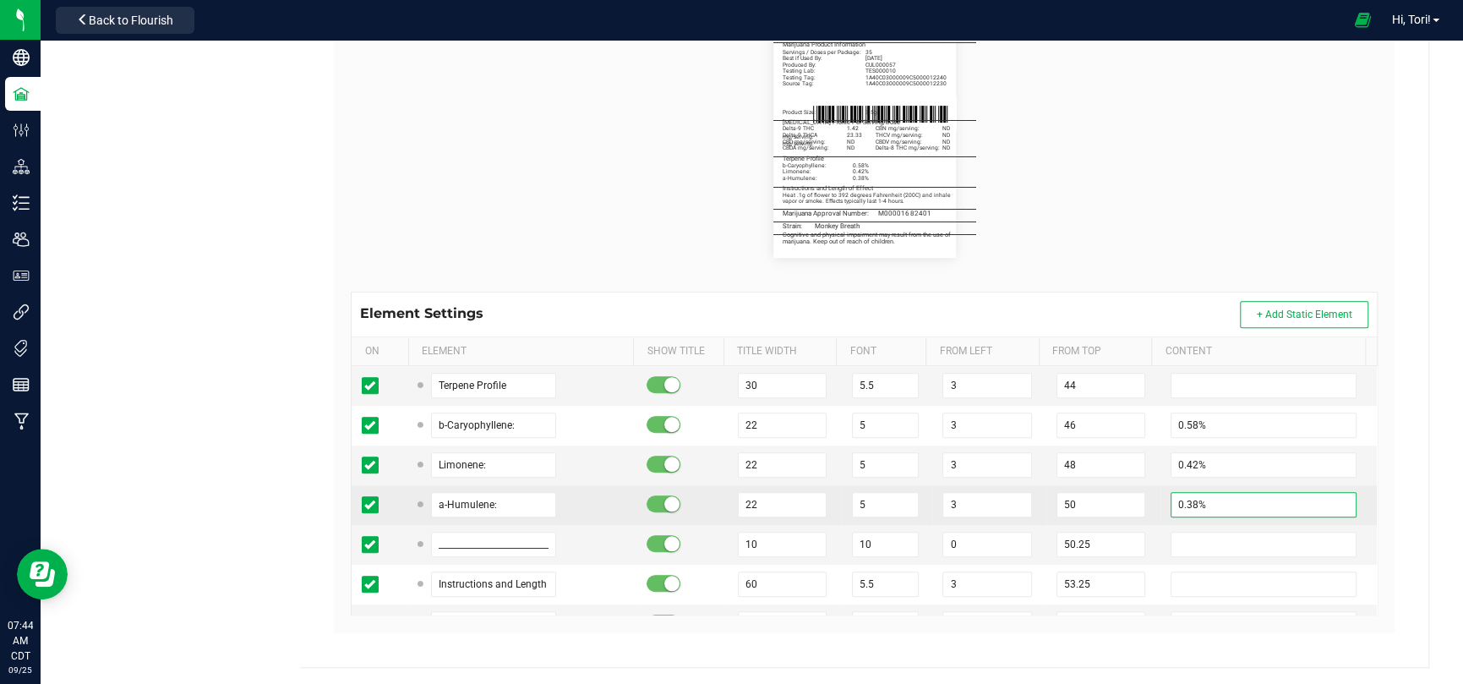
click at [1174, 505] on input "0.38%" at bounding box center [1264, 504] width 186 height 25
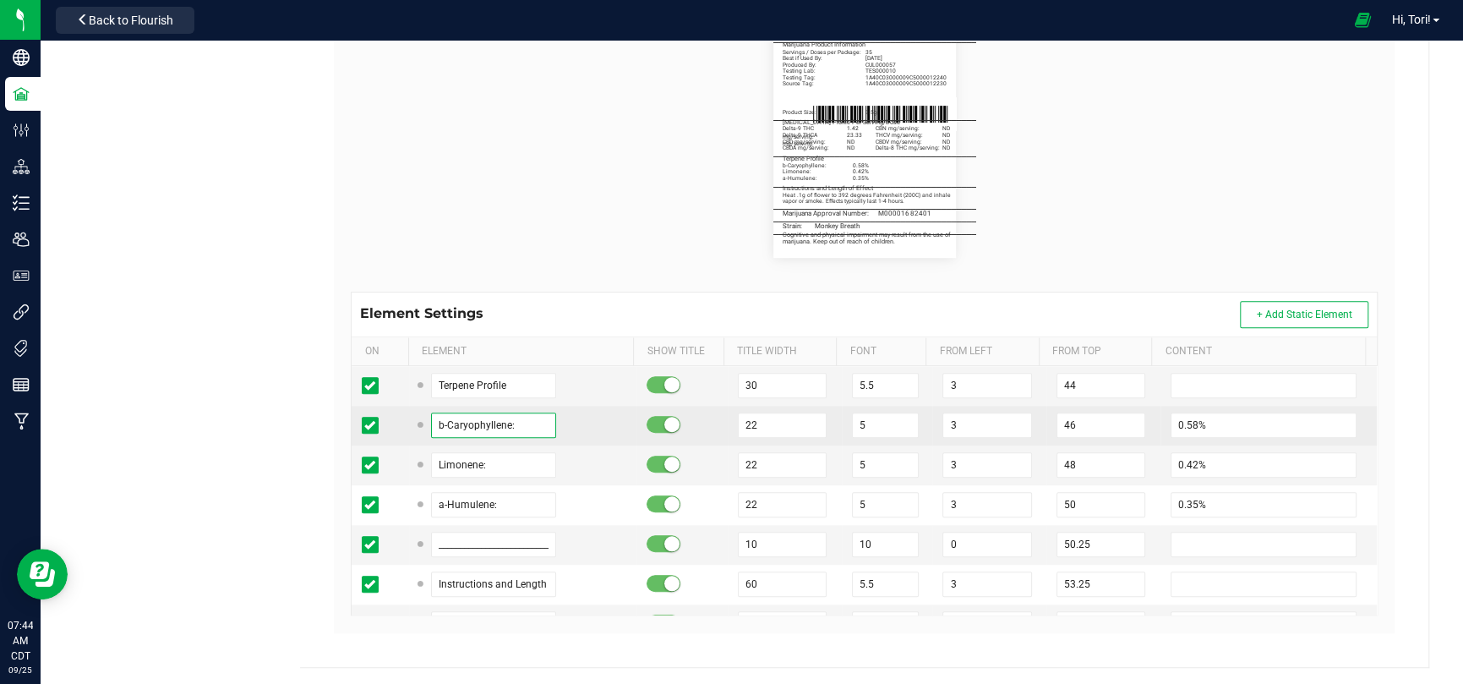
click at [500, 422] on input "b-Caryophyllene:" at bounding box center [493, 424] width 125 height 25
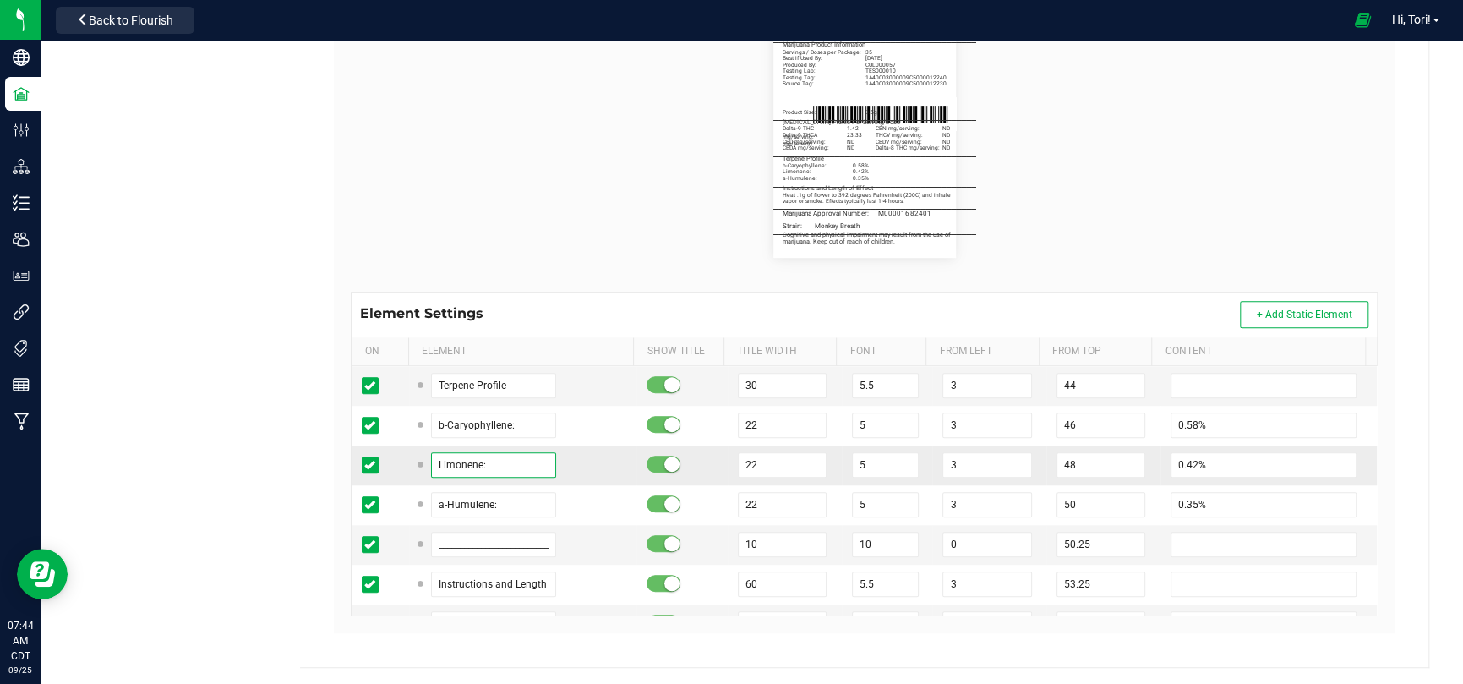
click at [499, 456] on input "Limonene:" at bounding box center [493, 464] width 125 height 25
paste input "b-Caryophyll"
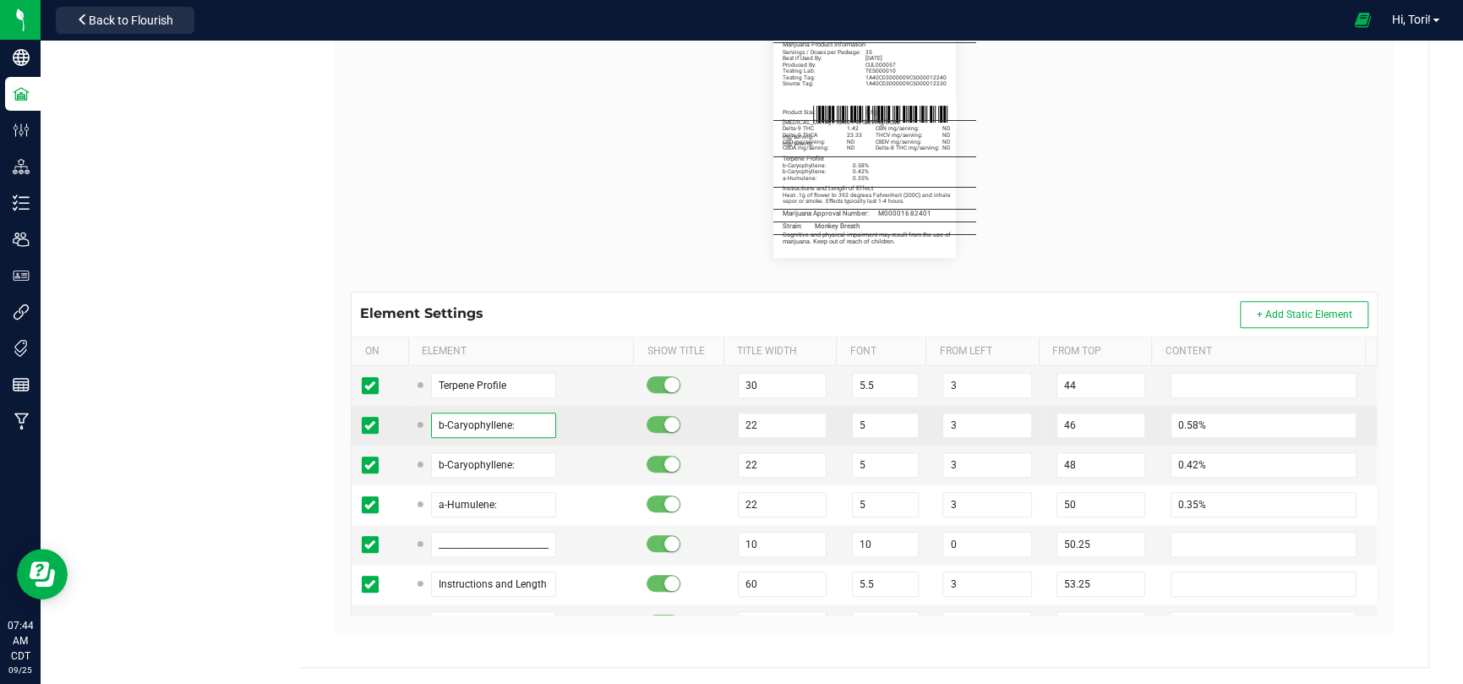
click at [496, 421] on input "b-Caryophyllene:" at bounding box center [493, 424] width 125 height 25
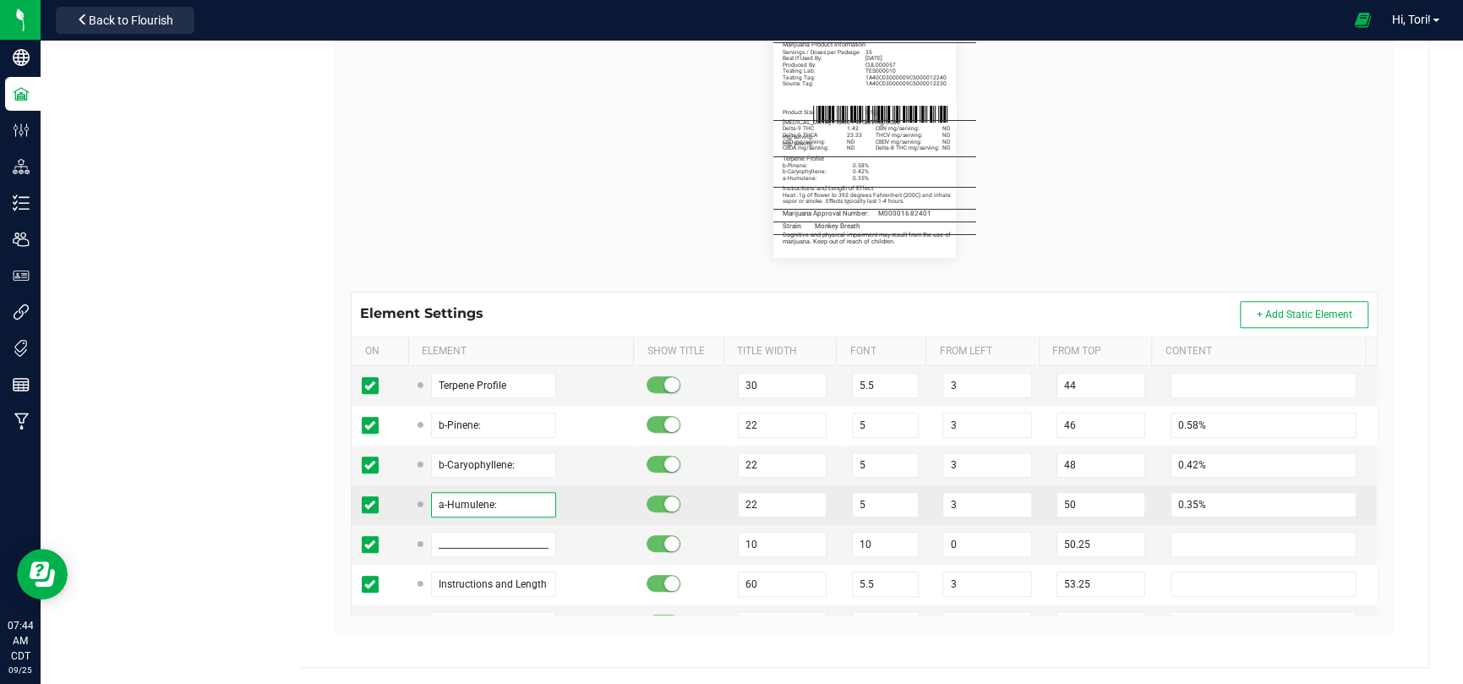
click at [489, 492] on input "a-Humulene:" at bounding box center [493, 504] width 125 height 25
click at [545, 487] on td "Limonene:" at bounding box center [523, 505] width 228 height 40
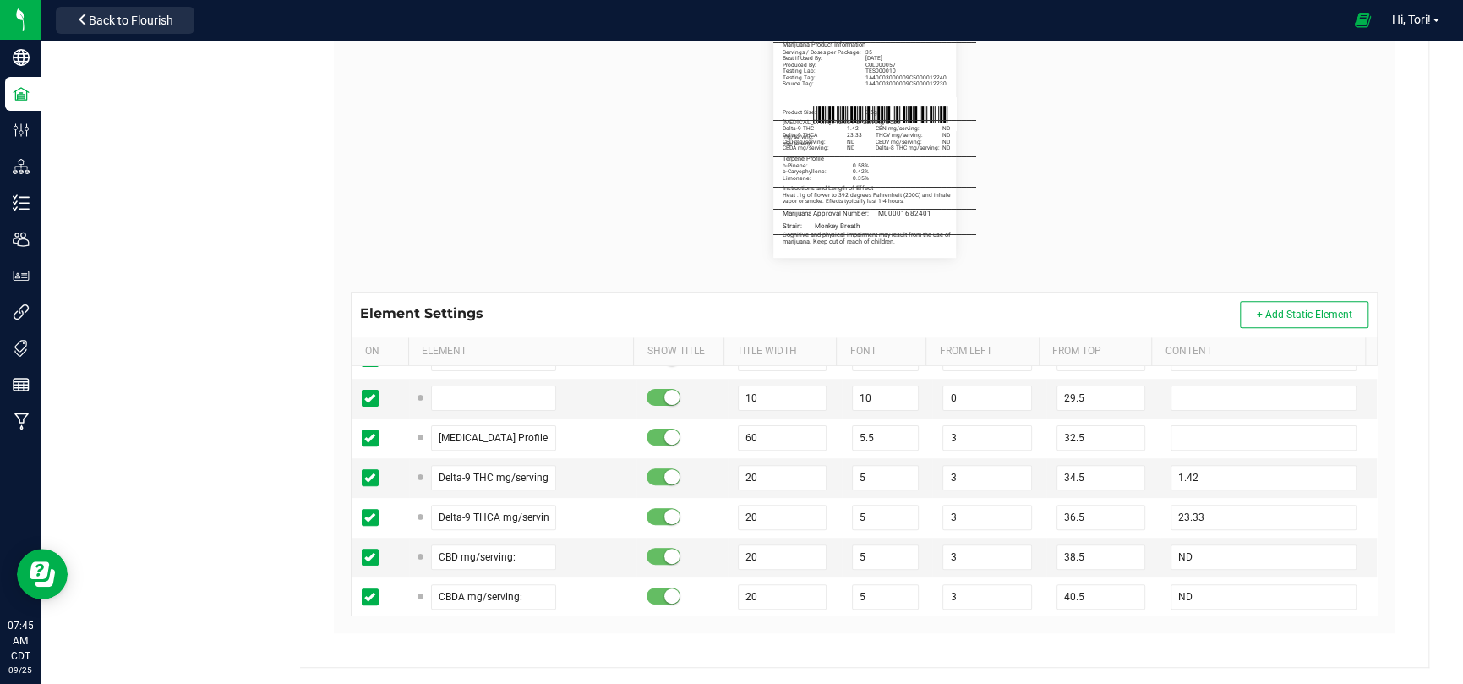
scroll to position [423, 0]
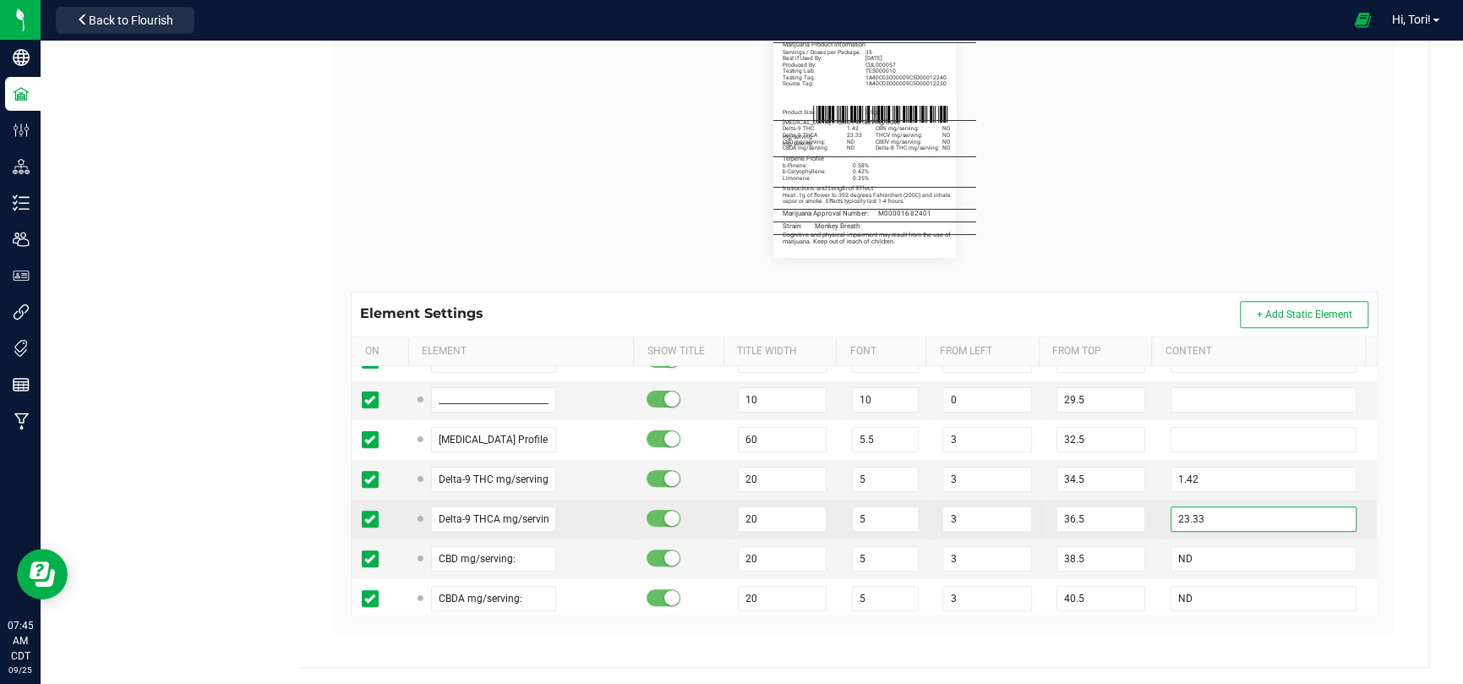
click at [1192, 510] on input "23.33" at bounding box center [1264, 518] width 186 height 25
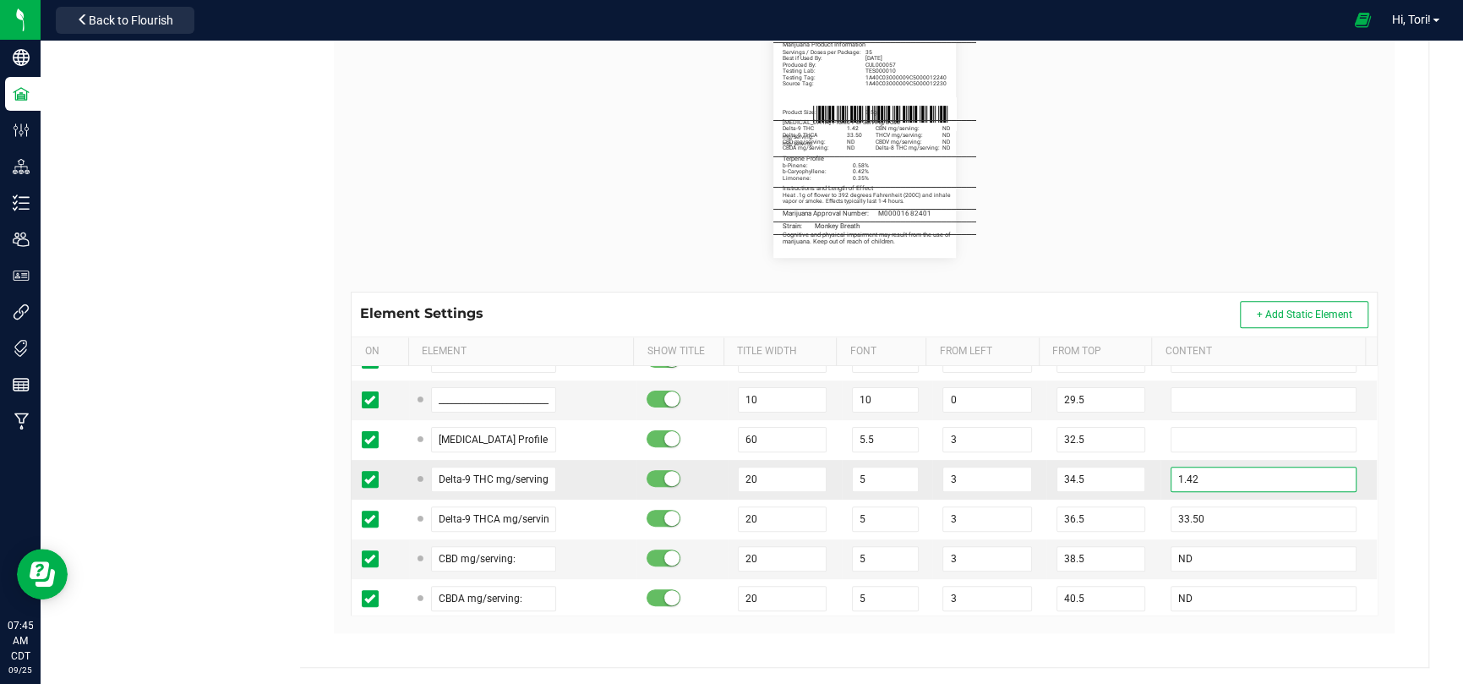
click at [1201, 472] on input "1.42" at bounding box center [1264, 479] width 186 height 25
click at [1135, 462] on td "34.5" at bounding box center [1103, 480] width 114 height 40
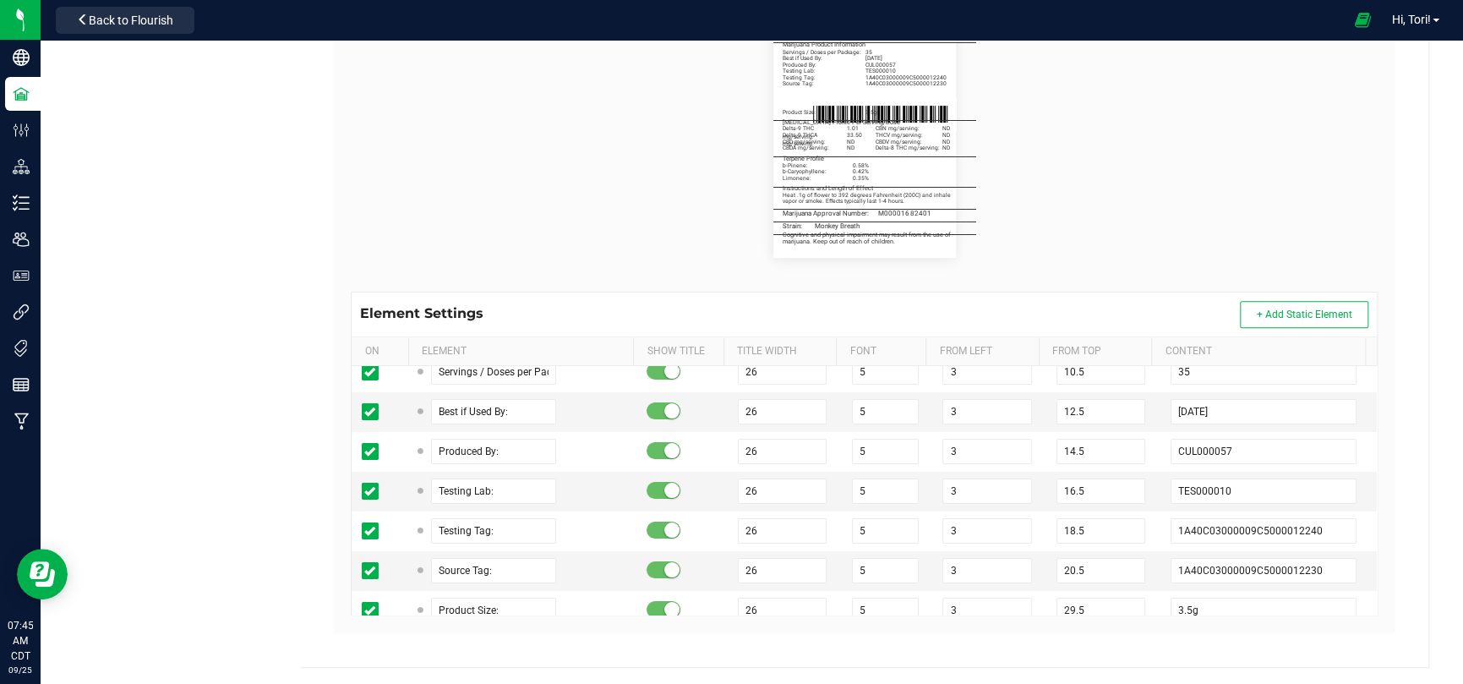
scroll to position [169, 0]
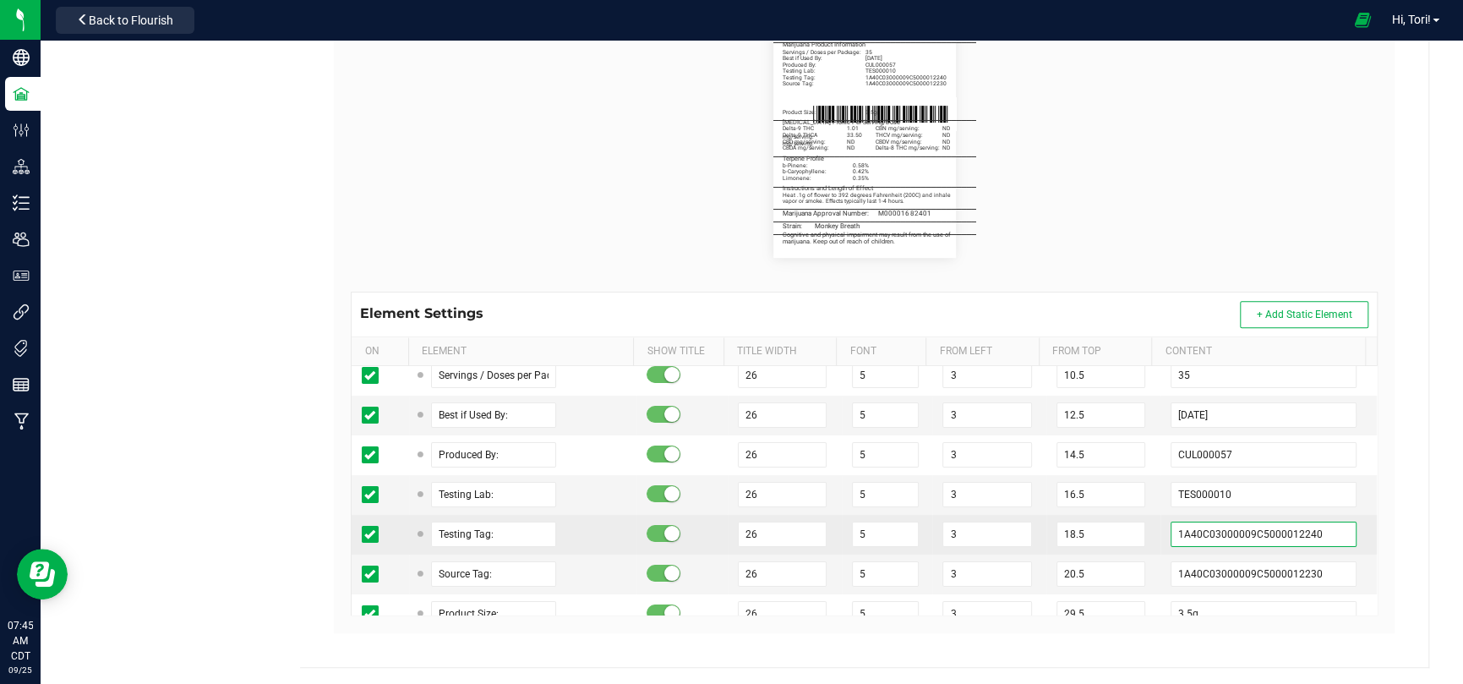
click at [1271, 529] on input "1A40C03000009C5000012240" at bounding box center [1264, 534] width 186 height 25
paste input "39"
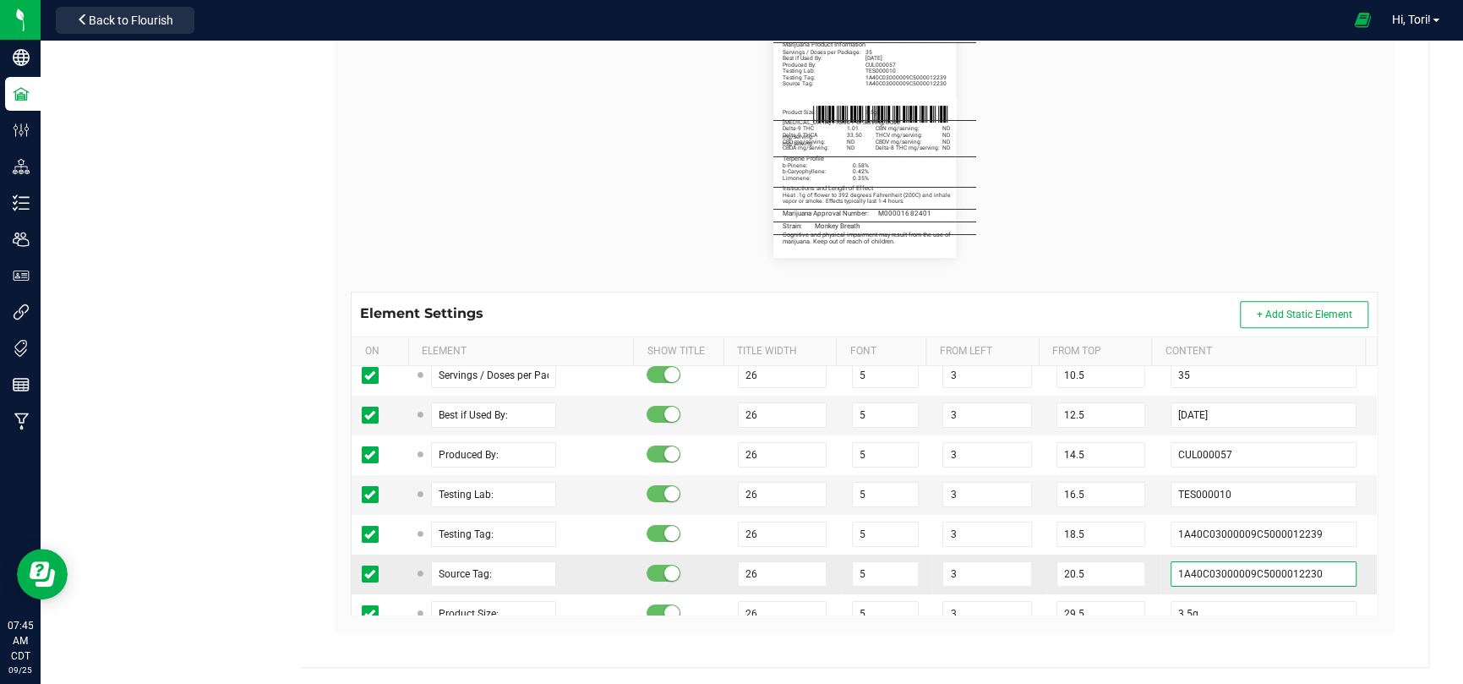
click at [1314, 571] on input "1A40C03000009C5000012230" at bounding box center [1264, 573] width 186 height 25
paste input "2"
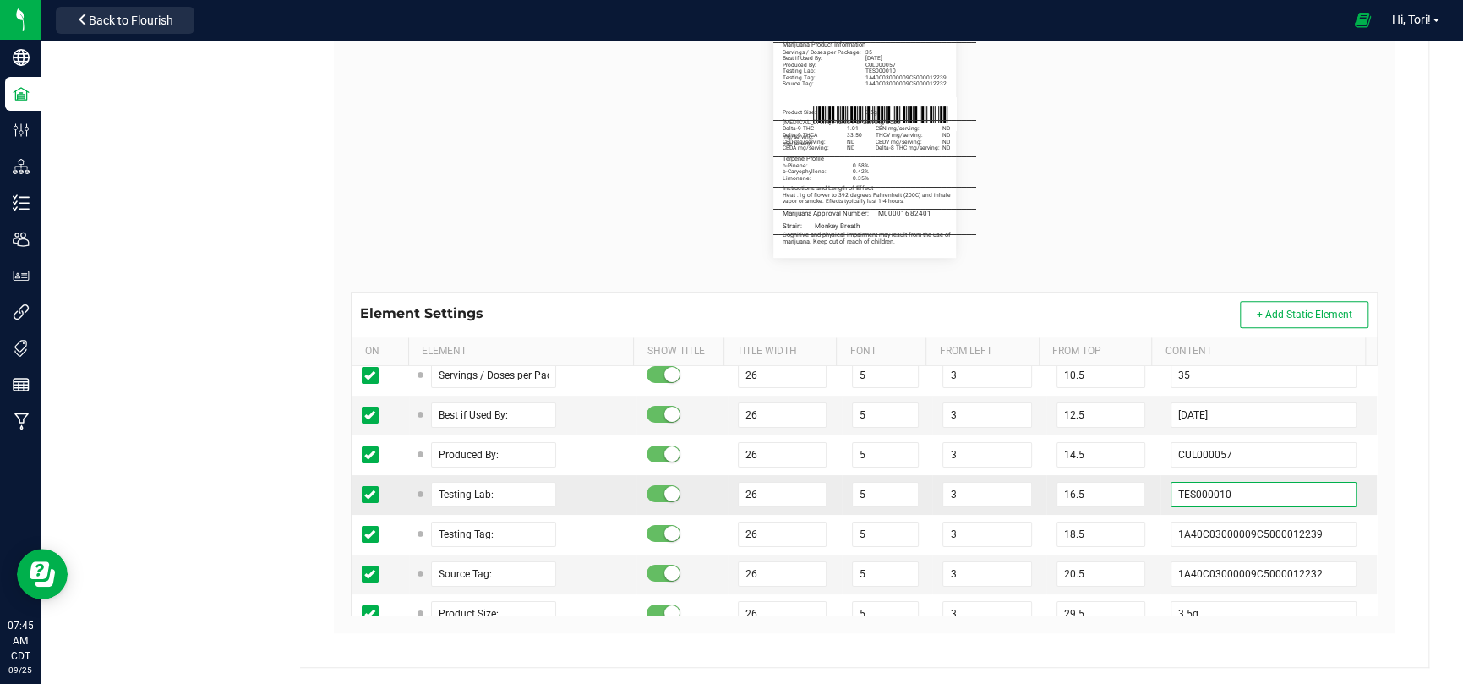
click at [1257, 491] on input "TES000010" at bounding box center [1264, 494] width 186 height 25
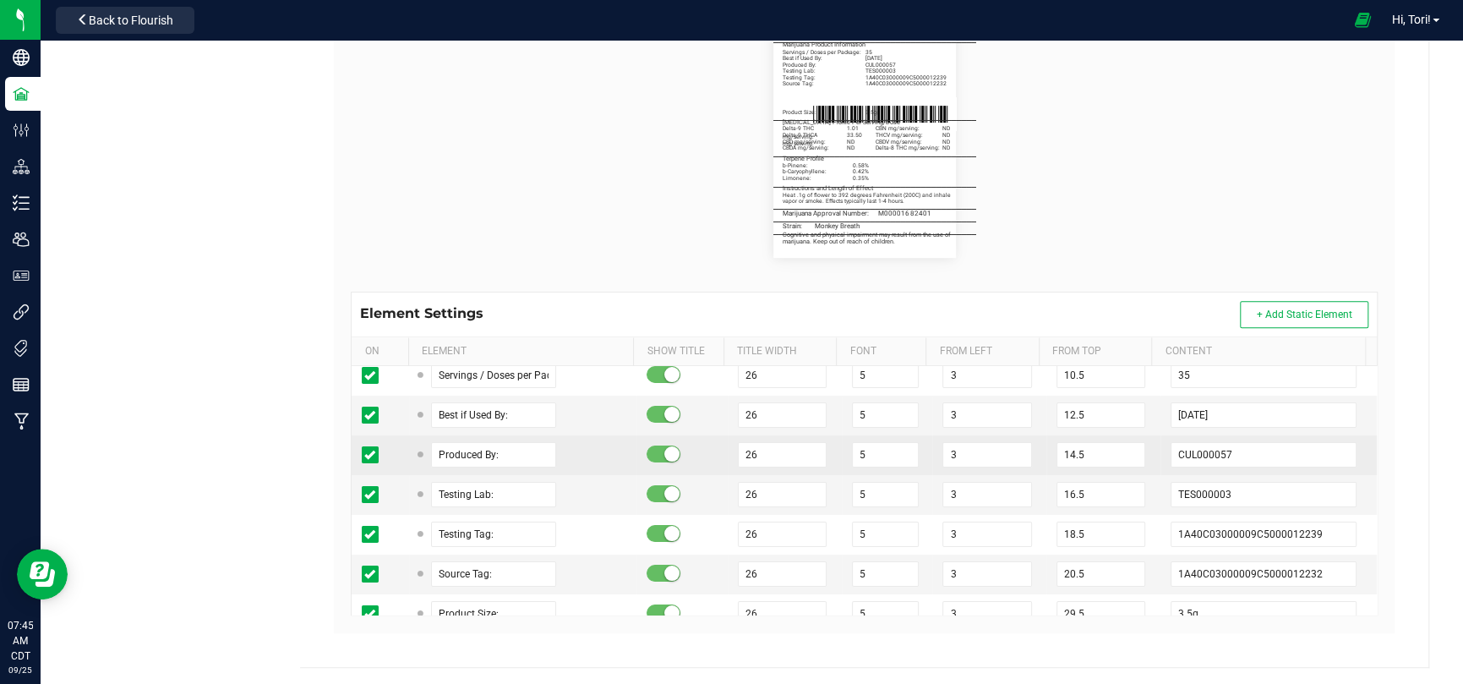
click at [1161, 440] on td "CUL000057" at bounding box center [1269, 455] width 216 height 40
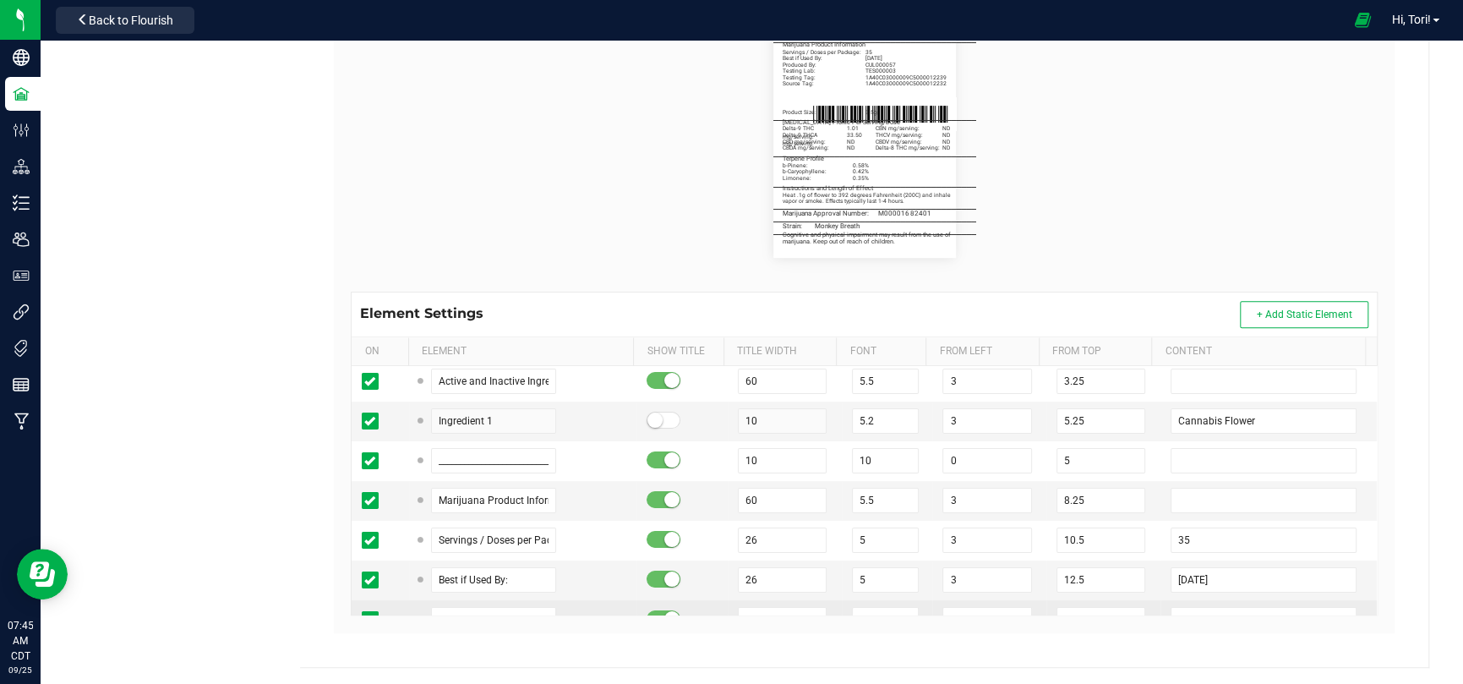
scroll to position [0, 0]
click at [1122, 190] on flourish-label-viewer "Active and Inactive Ingredients Cannabis Flower _______________________________…" at bounding box center [864, 135] width 1027 height 243
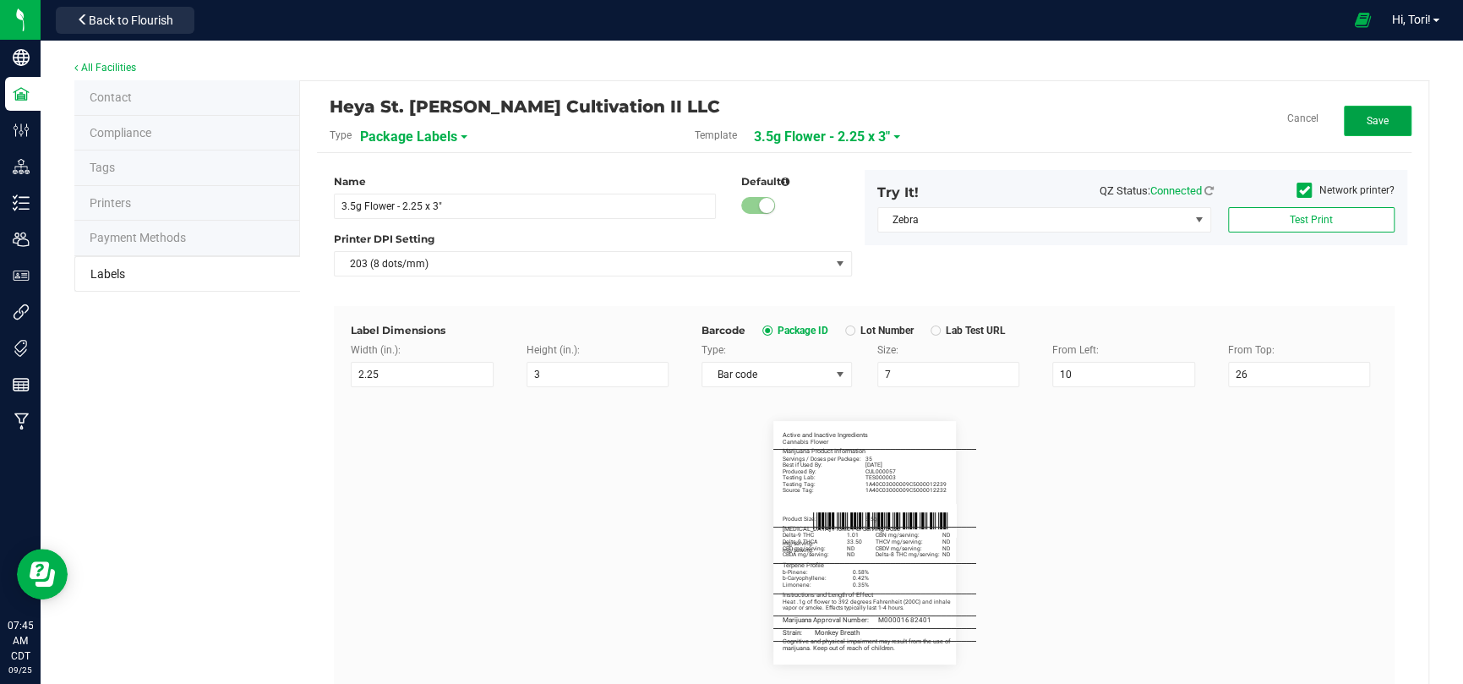
click at [1363, 112] on button "Save" at bounding box center [1378, 121] width 68 height 30
drag, startPoint x: 1346, startPoint y: 127, endPoint x: 1252, endPoint y: 224, distance: 135.7
click at [1346, 127] on button "Edit" at bounding box center [1378, 121] width 68 height 30
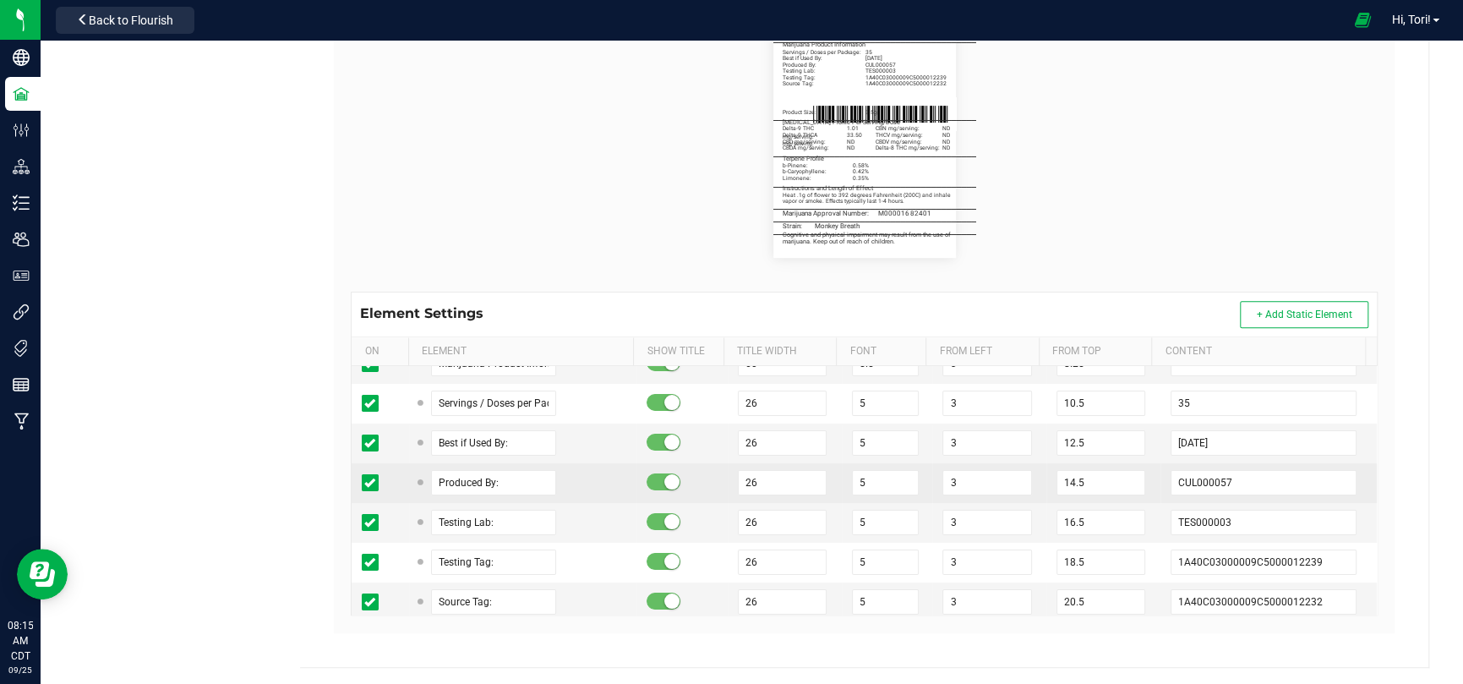
scroll to position [169, 0]
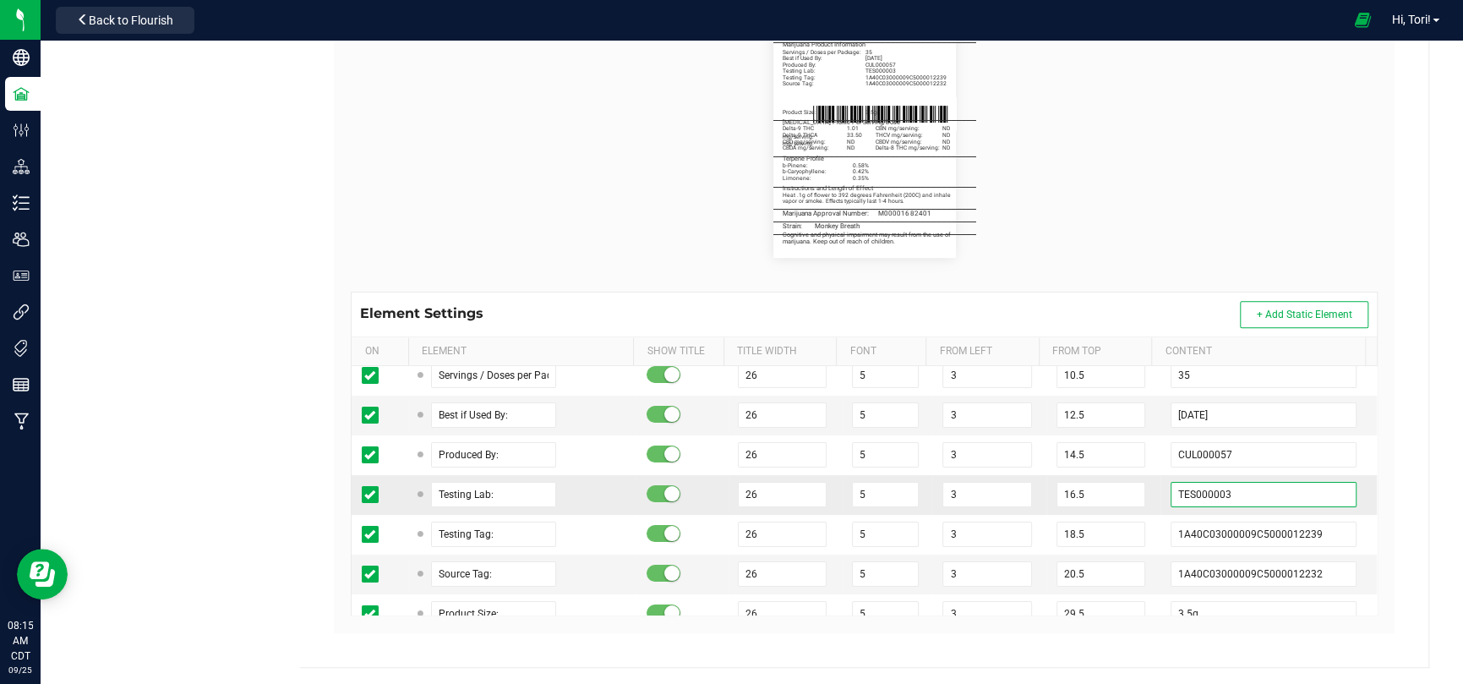
click at [1270, 497] on input "TES000003" at bounding box center [1264, 494] width 186 height 25
click at [1226, 494] on input "TES000003" at bounding box center [1264, 494] width 186 height 25
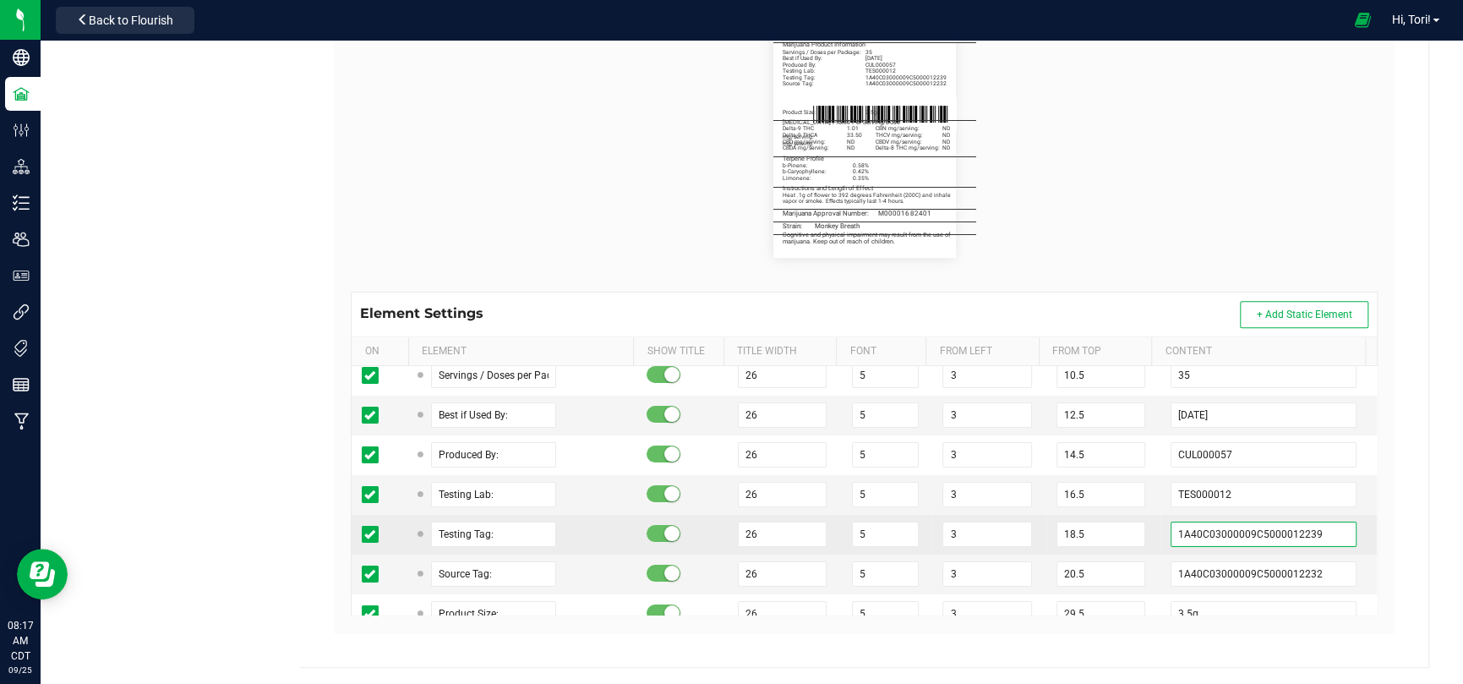
click at [1301, 528] on input "1A40C03000009C5000012239" at bounding box center [1264, 534] width 186 height 25
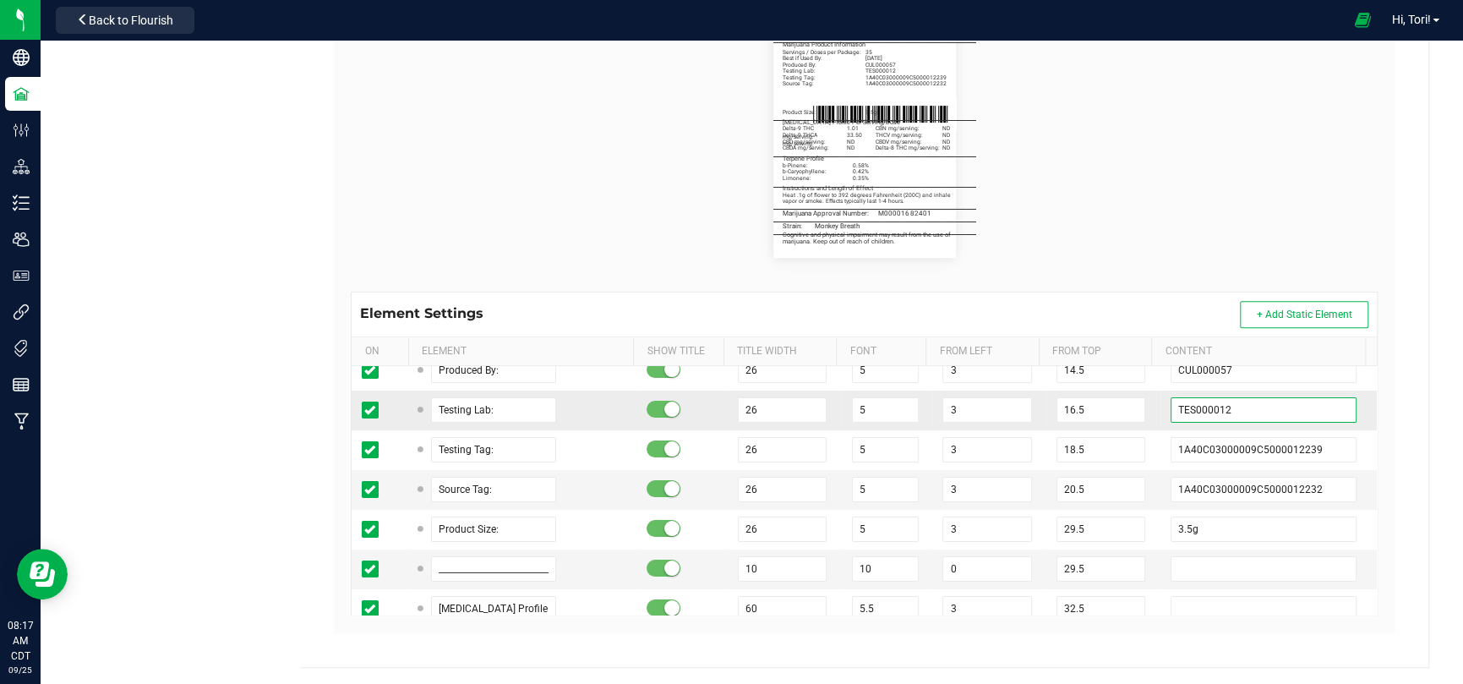
click at [1264, 408] on input "TES000012" at bounding box center [1264, 409] width 186 height 25
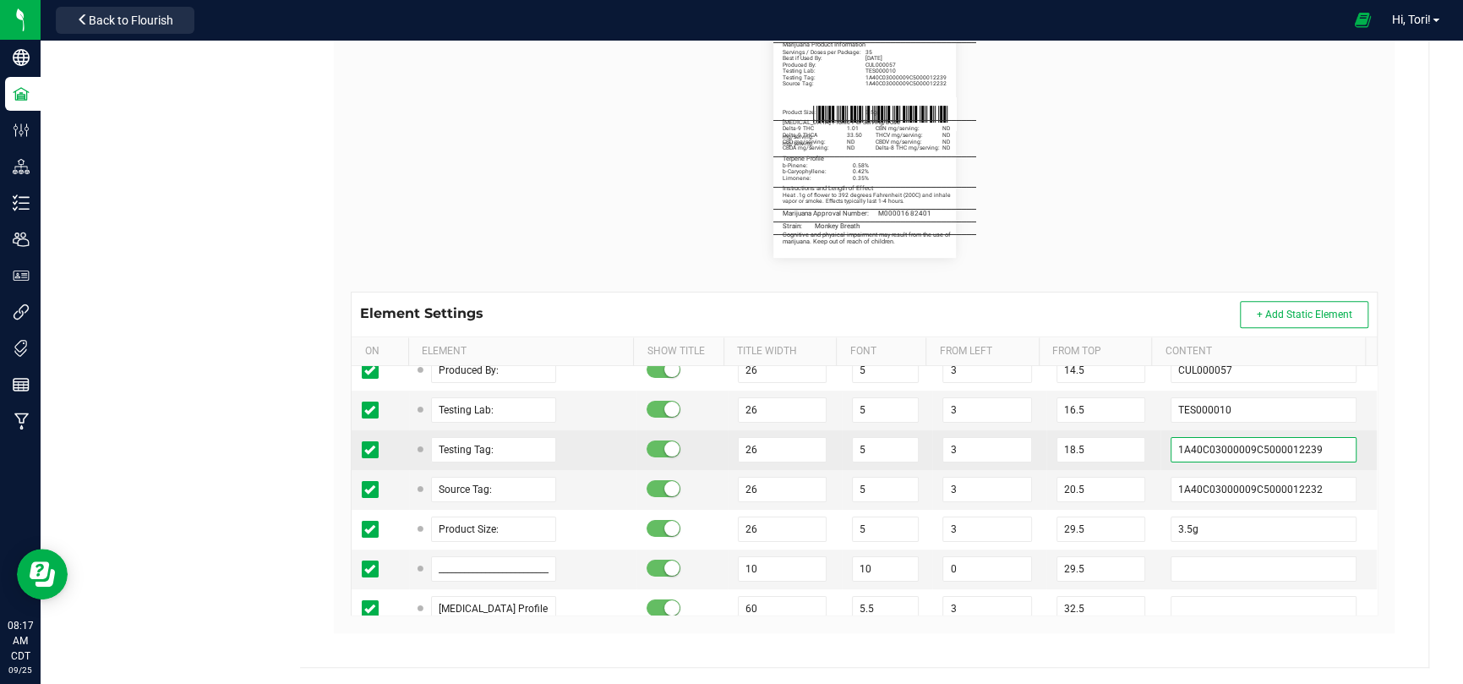
click at [1309, 451] on input "1A40C03000009C5000012239" at bounding box center [1264, 449] width 186 height 25
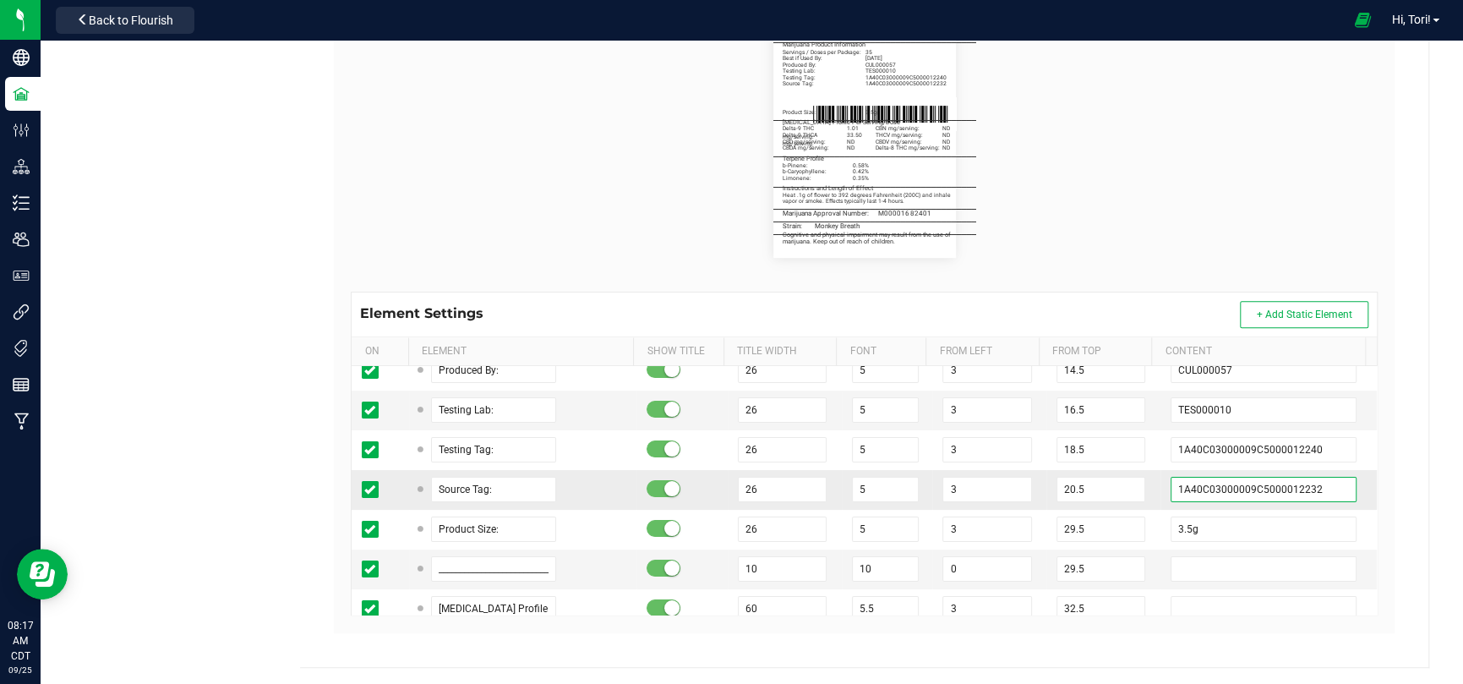
click at [1325, 489] on input "1A40C03000009C5000012232" at bounding box center [1264, 489] width 186 height 25
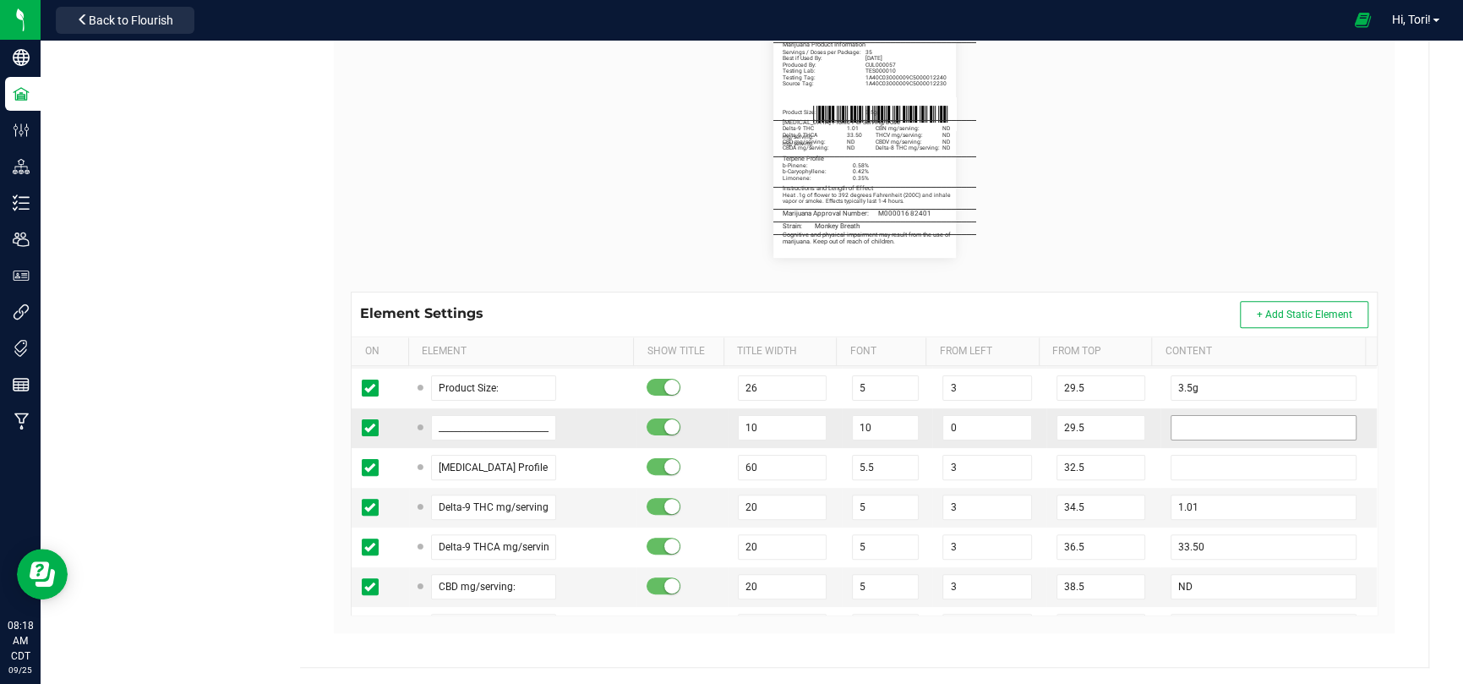
scroll to position [423, 0]
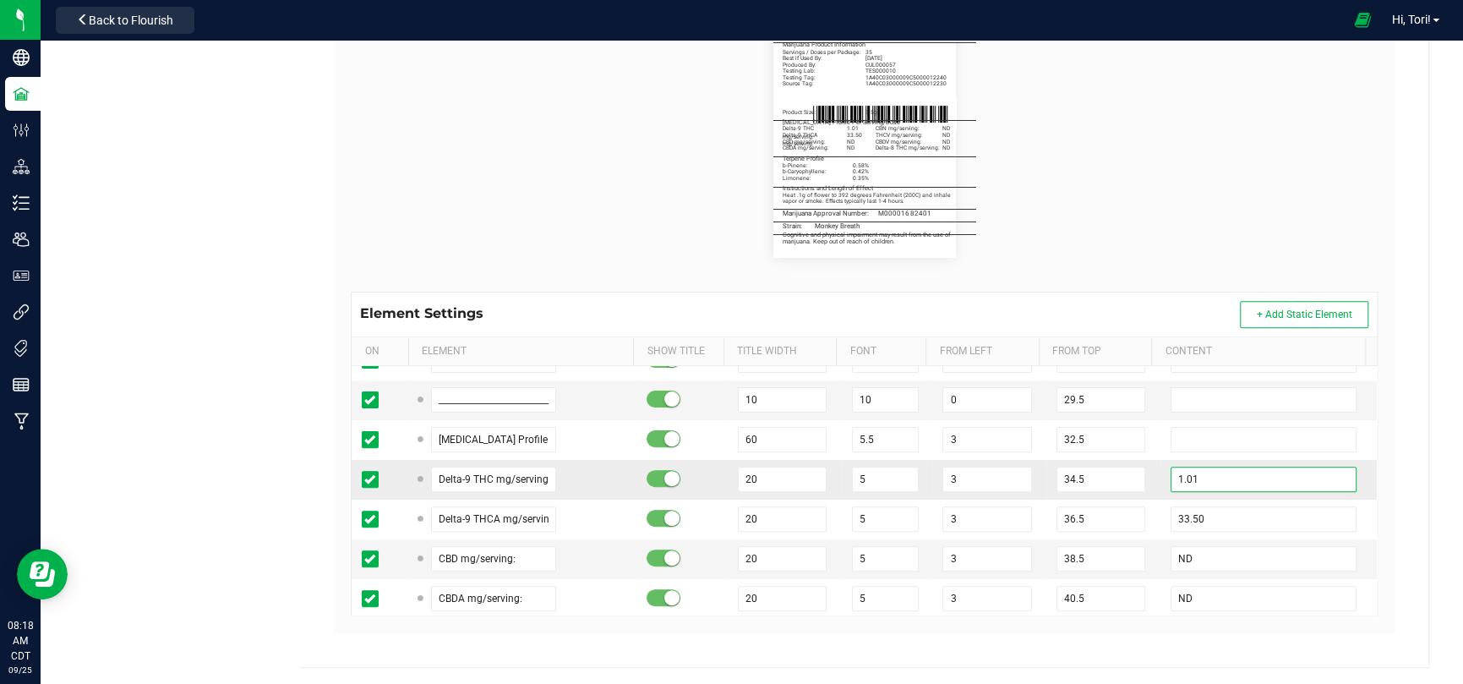
click at [1239, 480] on input "1.01" at bounding box center [1264, 479] width 186 height 25
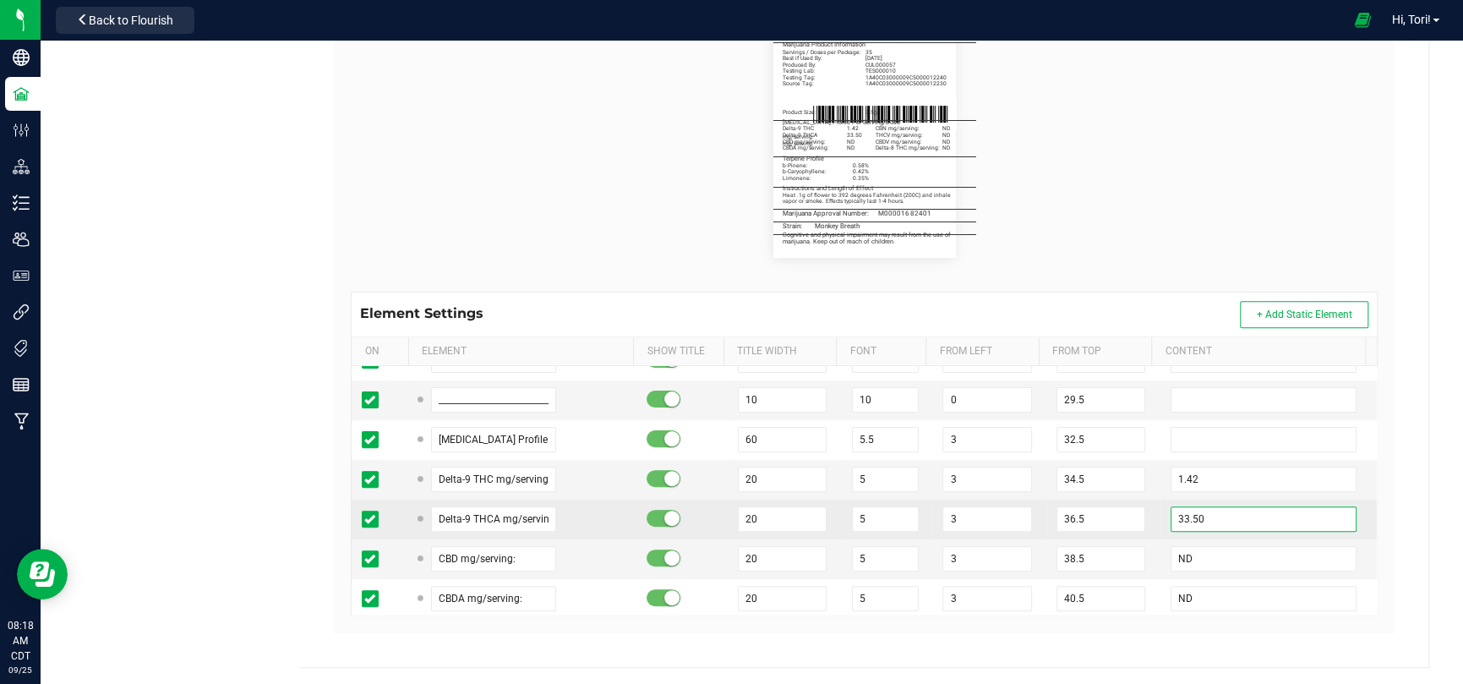
click at [1216, 506] on input "33.50" at bounding box center [1264, 518] width 186 height 25
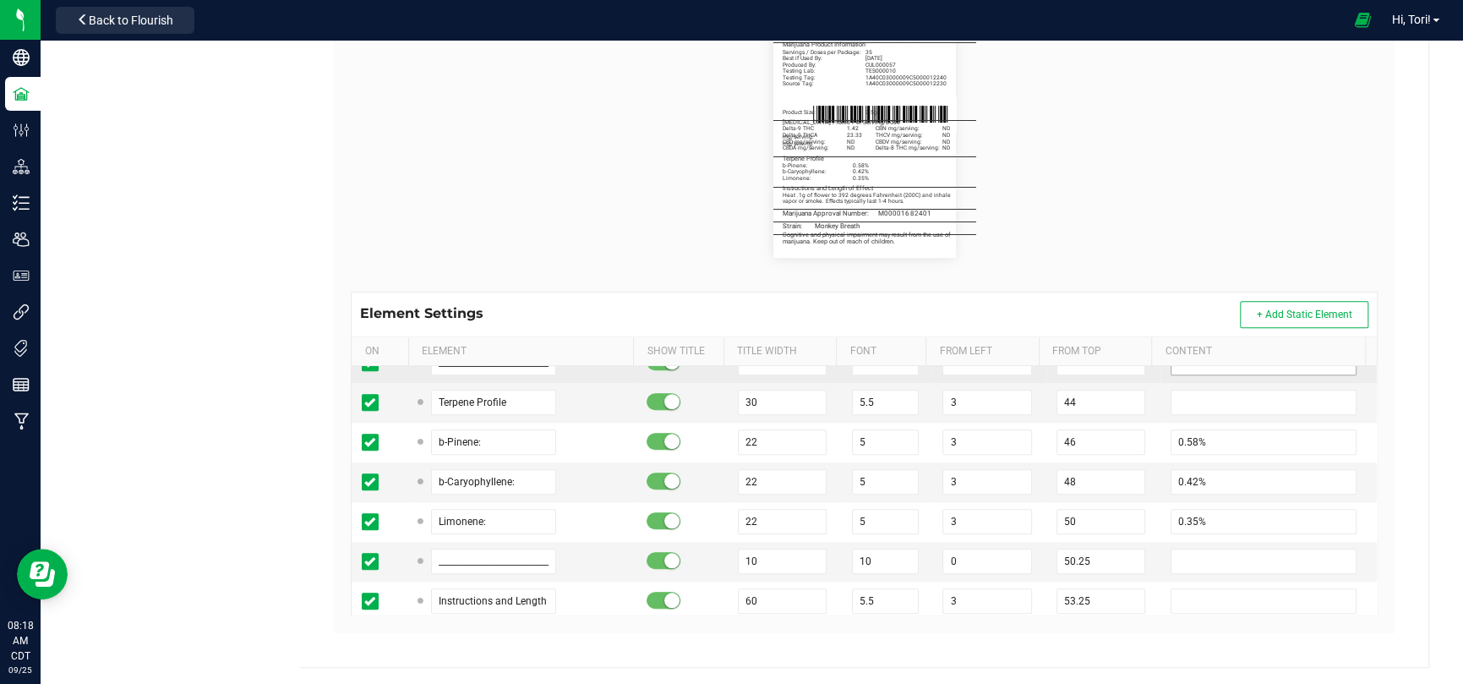
scroll to position [930, 0]
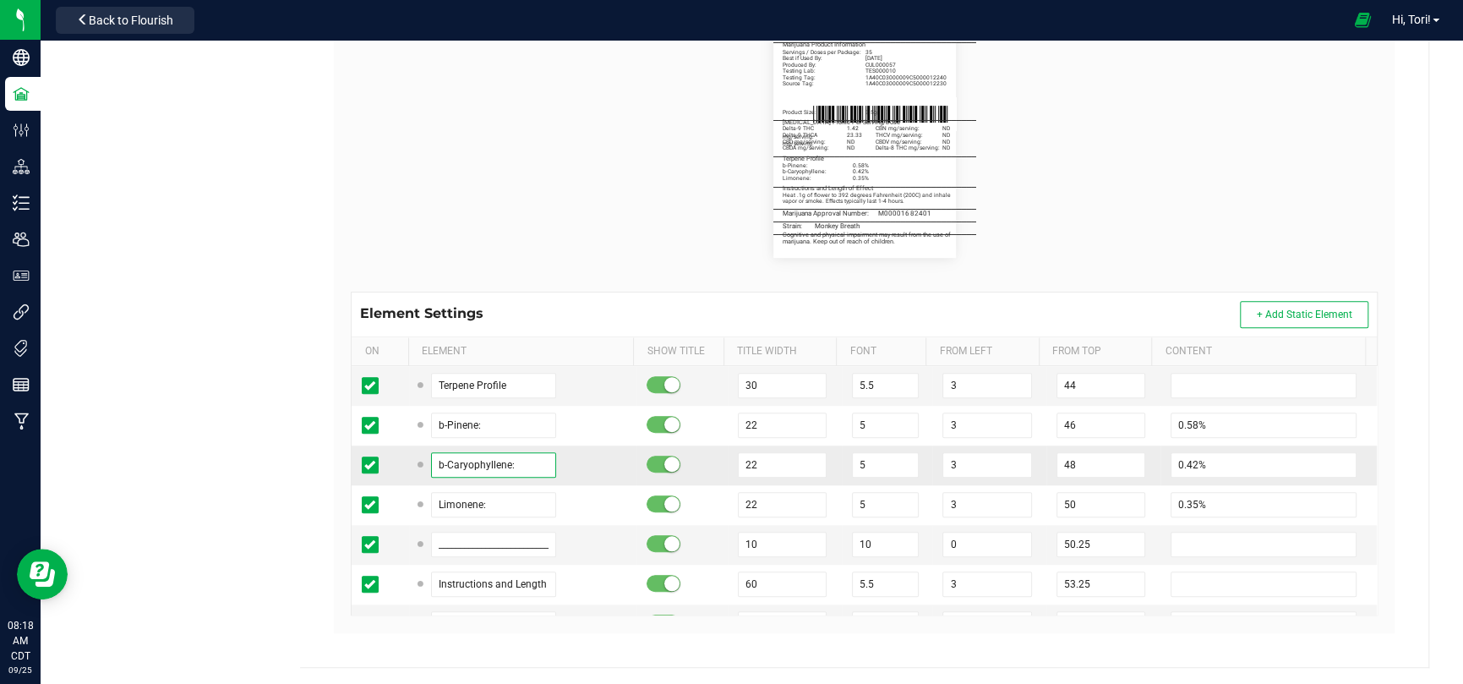
drag, startPoint x: 511, startPoint y: 465, endPoint x: 405, endPoint y: 463, distance: 105.7
click at [409, 463] on td "b-Caryophyllene:" at bounding box center [523, 465] width 228 height 40
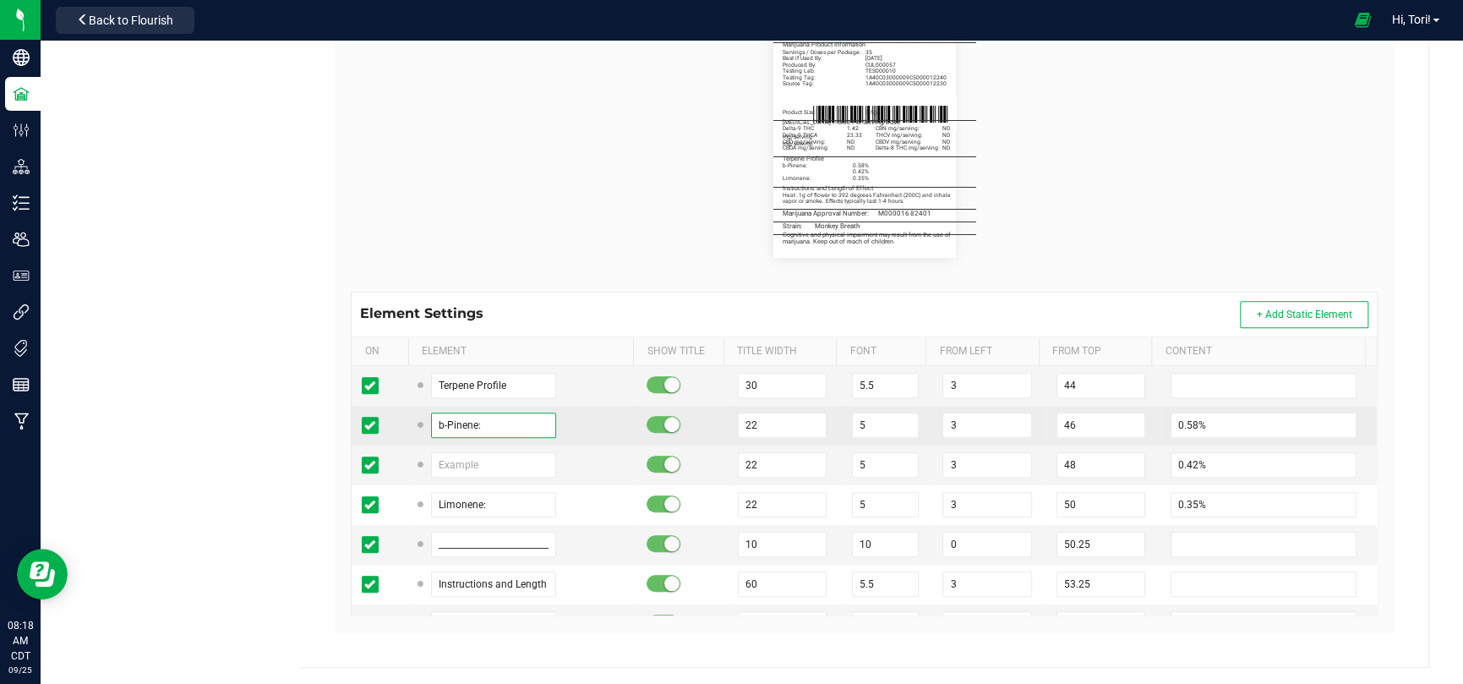
click at [476, 426] on input "b-Pinene:" at bounding box center [493, 424] width 125 height 25
paste input "Caryophyll"
click at [1225, 422] on input "0.58%" at bounding box center [1264, 424] width 186 height 25
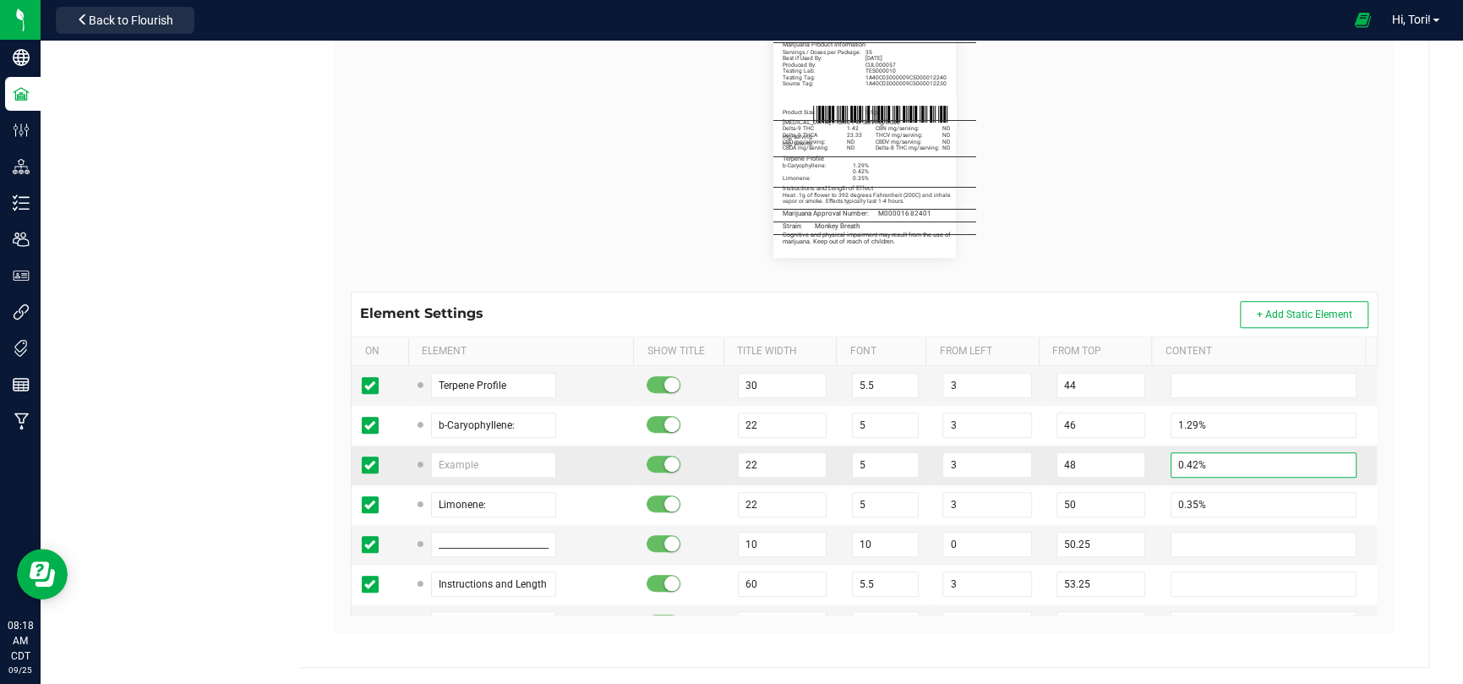
click at [1233, 459] on input "0.42%" at bounding box center [1264, 464] width 186 height 25
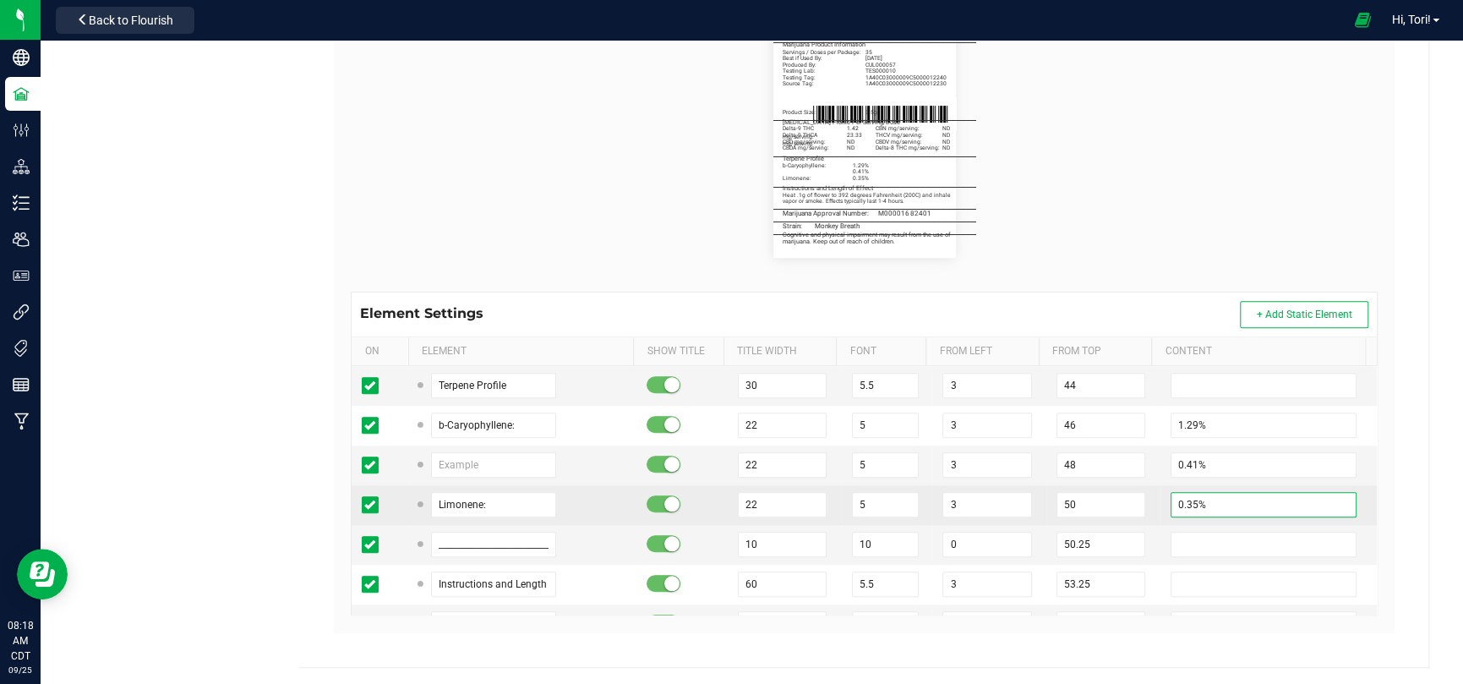
click at [1238, 505] on input "0.35%" at bounding box center [1264, 504] width 186 height 25
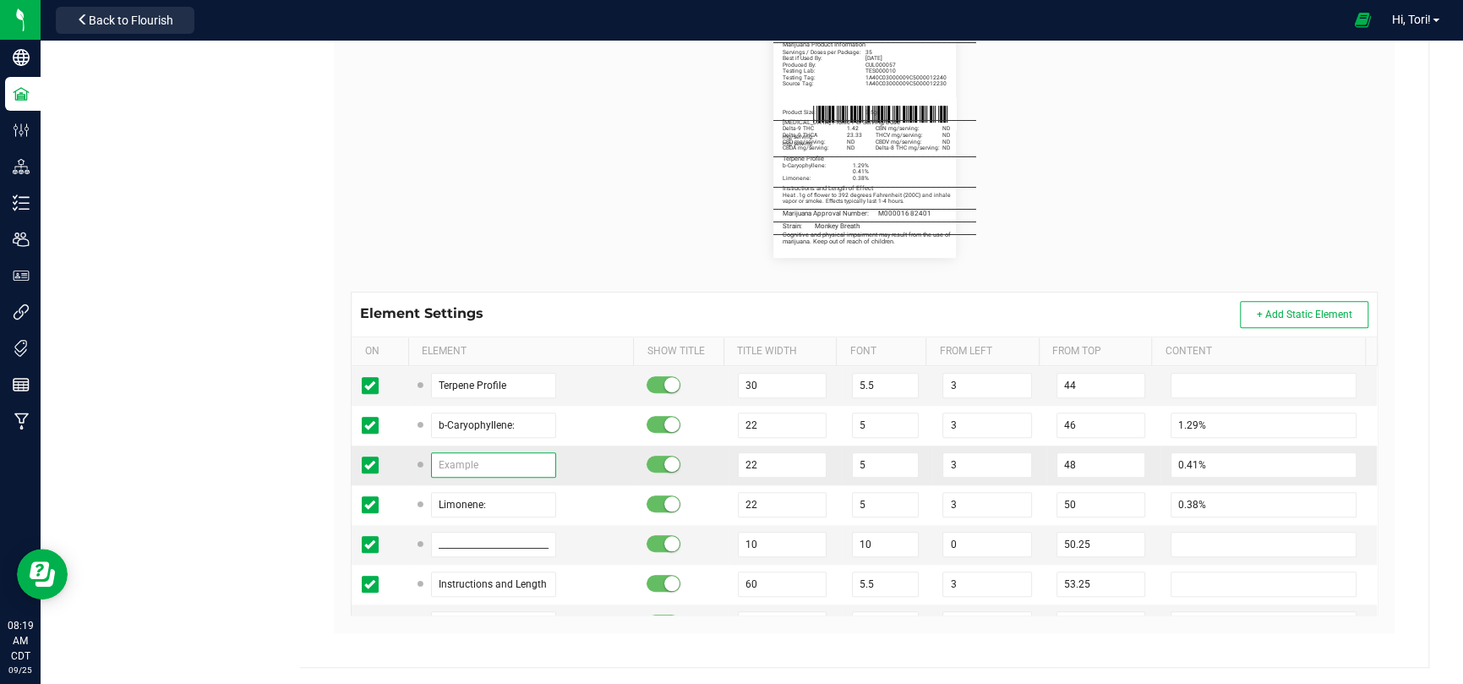
click at [473, 463] on input "text" at bounding box center [493, 464] width 125 height 25
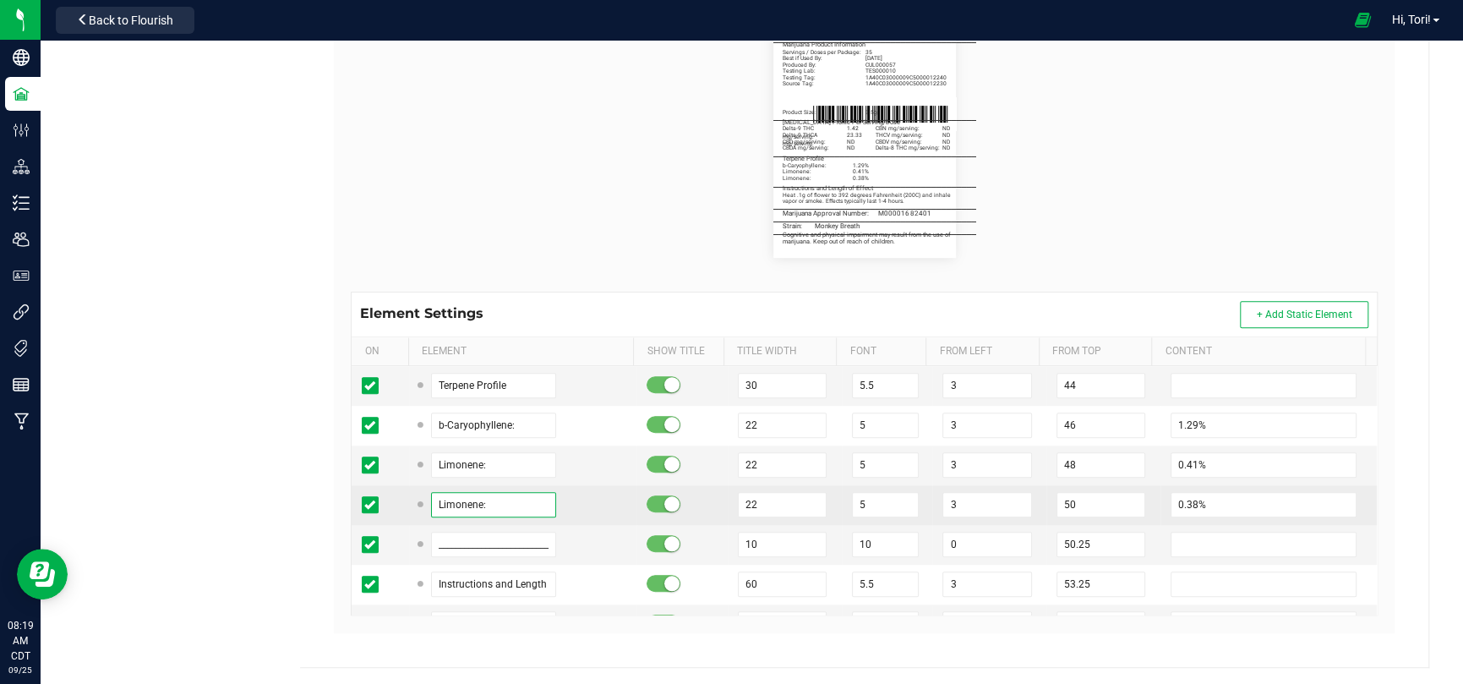
drag, startPoint x: 525, startPoint y: 491, endPoint x: 384, endPoint y: 494, distance: 141.2
click at [384, 494] on tr "Limonene: 22 5 3 50 0.38%" at bounding box center [864, 505] width 1025 height 40
paste input "Humulene"
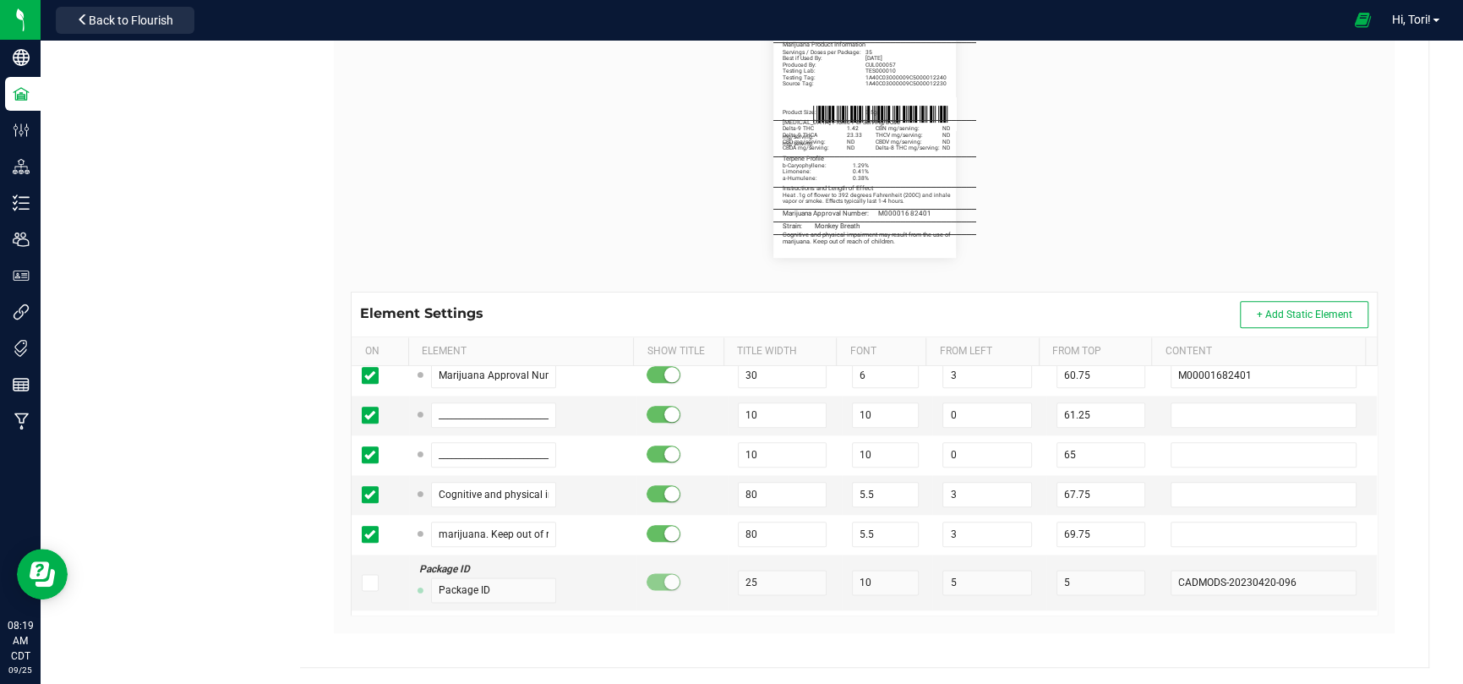
scroll to position [1268, 0]
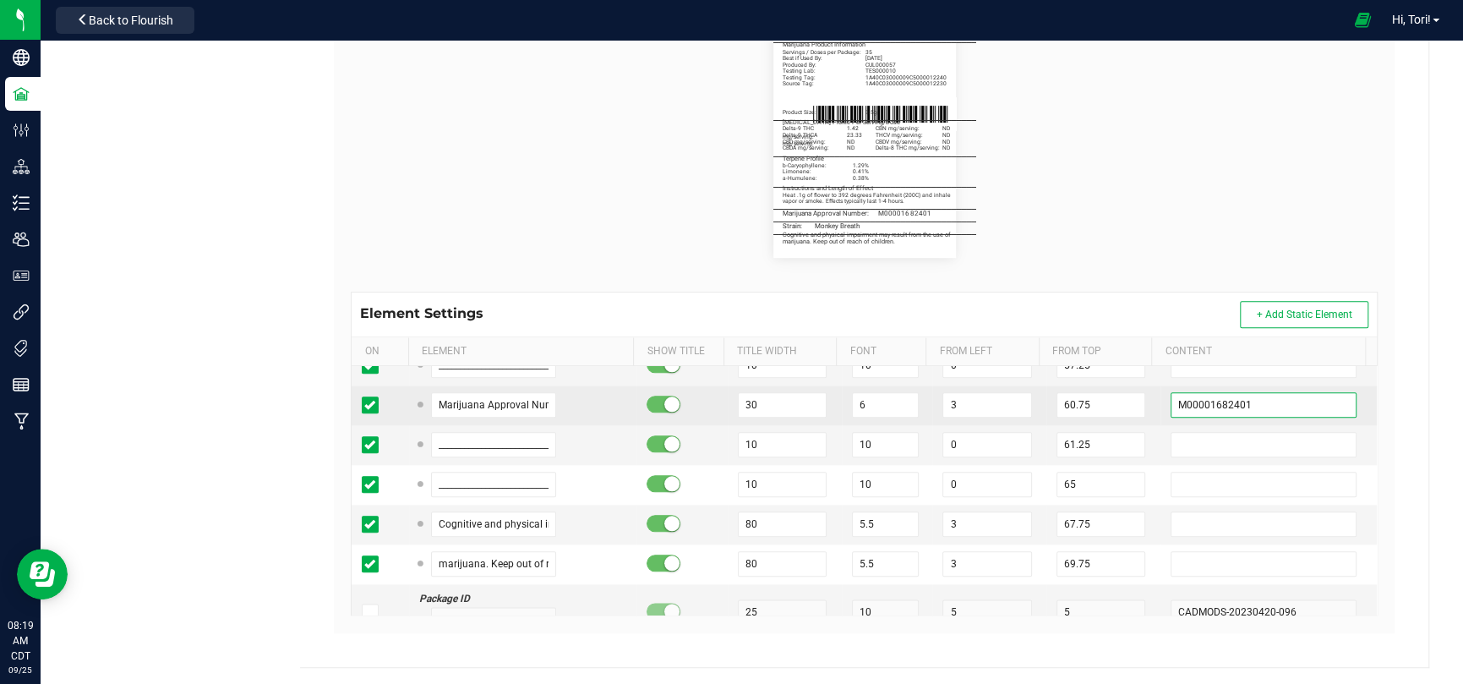
click at [1271, 401] on input "M00001682401" at bounding box center [1264, 404] width 186 height 25
paste input "016"
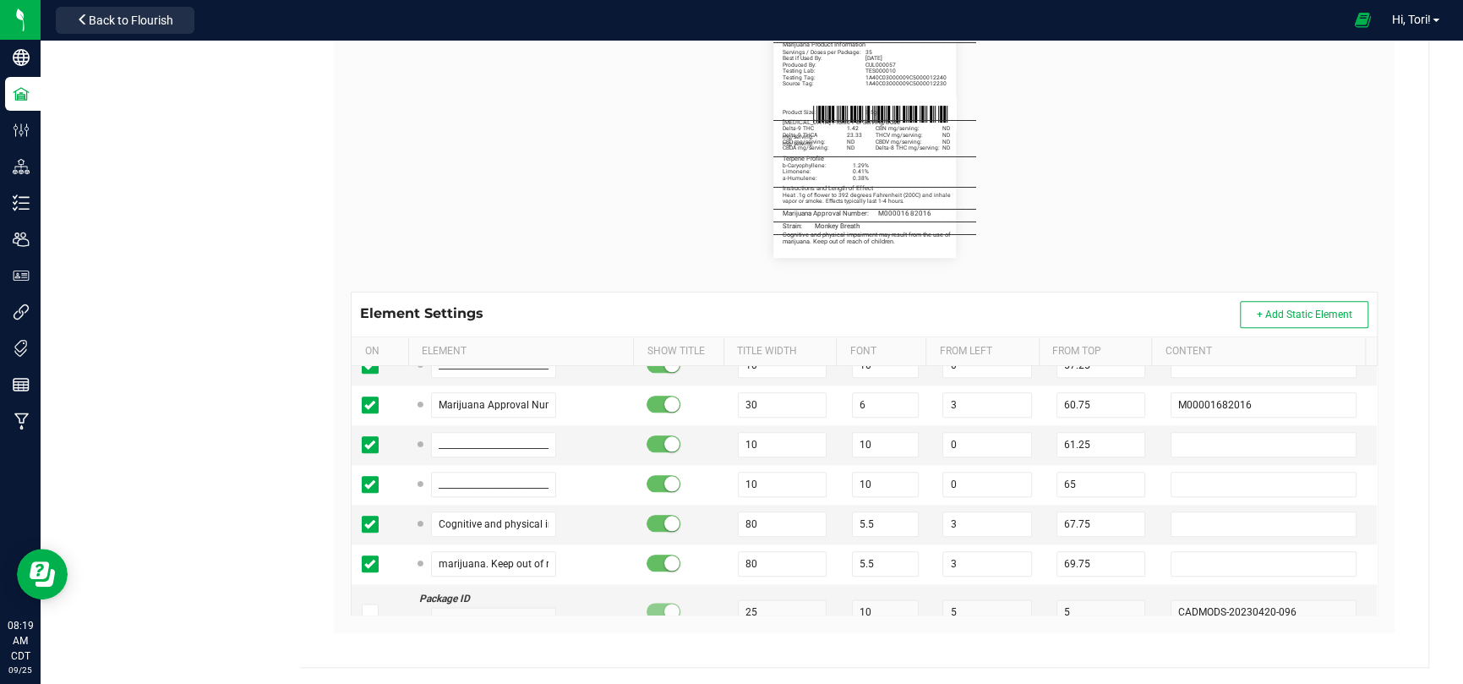
click at [1372, 432] on div "Label Dimensions Width (in.): 2.25 Height (in.): 3 Barcode Package ID Lot Numbe…" at bounding box center [864, 266] width 1061 height 734
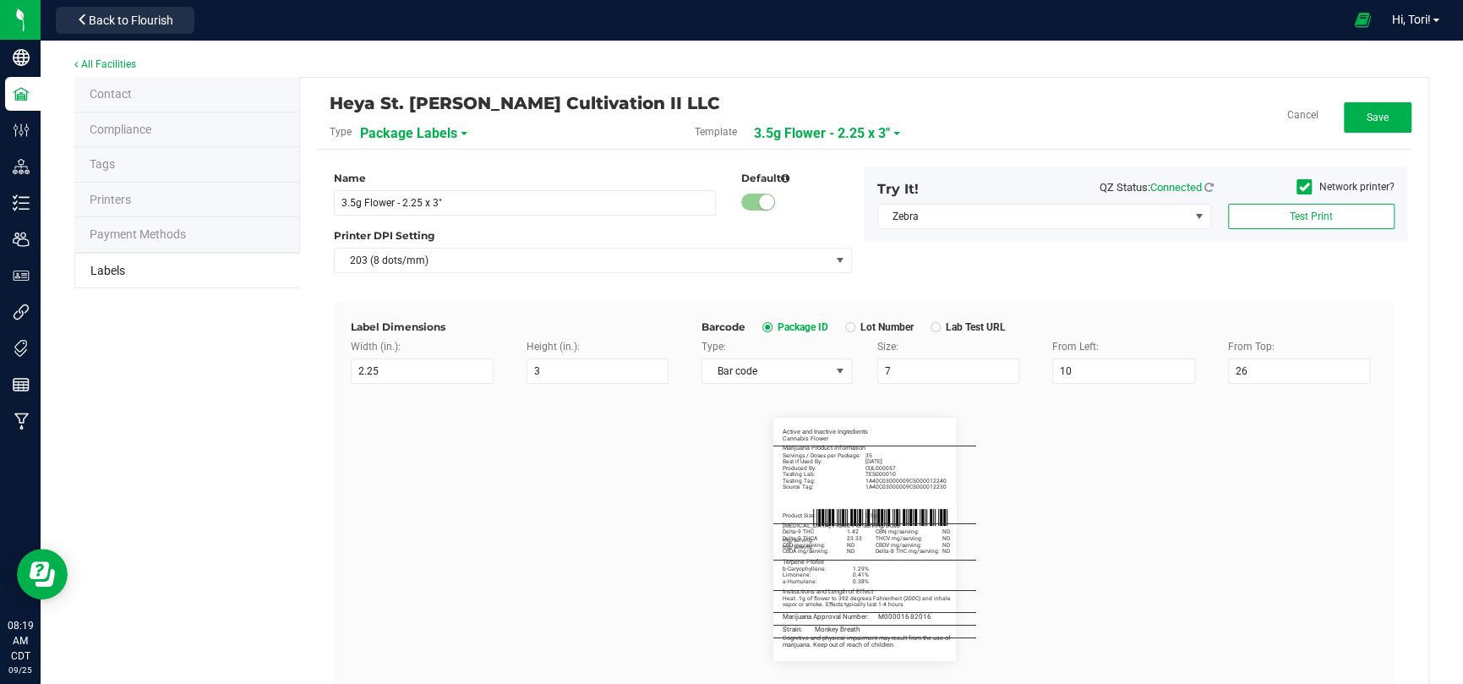
scroll to position [0, 0]
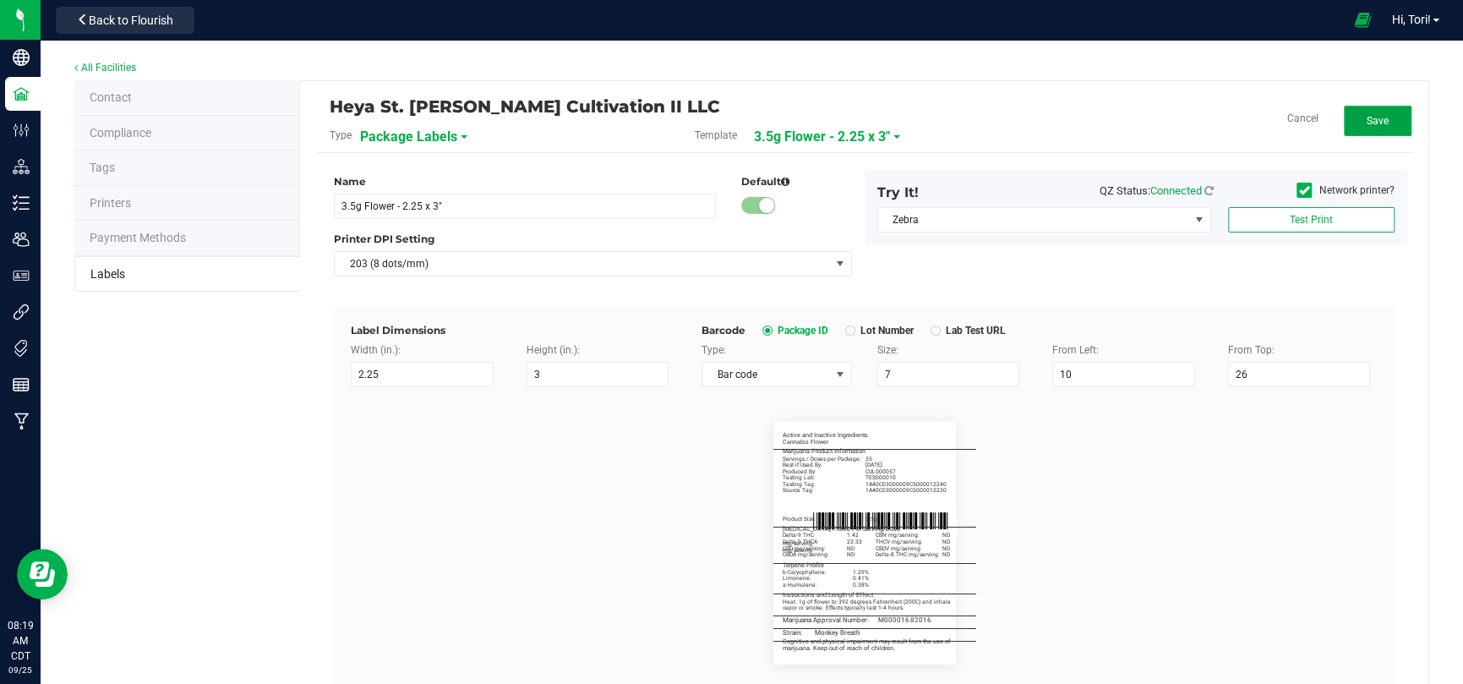
click at [1363, 130] on button "Save" at bounding box center [1378, 121] width 68 height 30
drag, startPoint x: 1372, startPoint y: 116, endPoint x: 1252, endPoint y: 412, distance: 320.0
click at [1372, 116] on span "Edit" at bounding box center [1377, 121] width 18 height 12
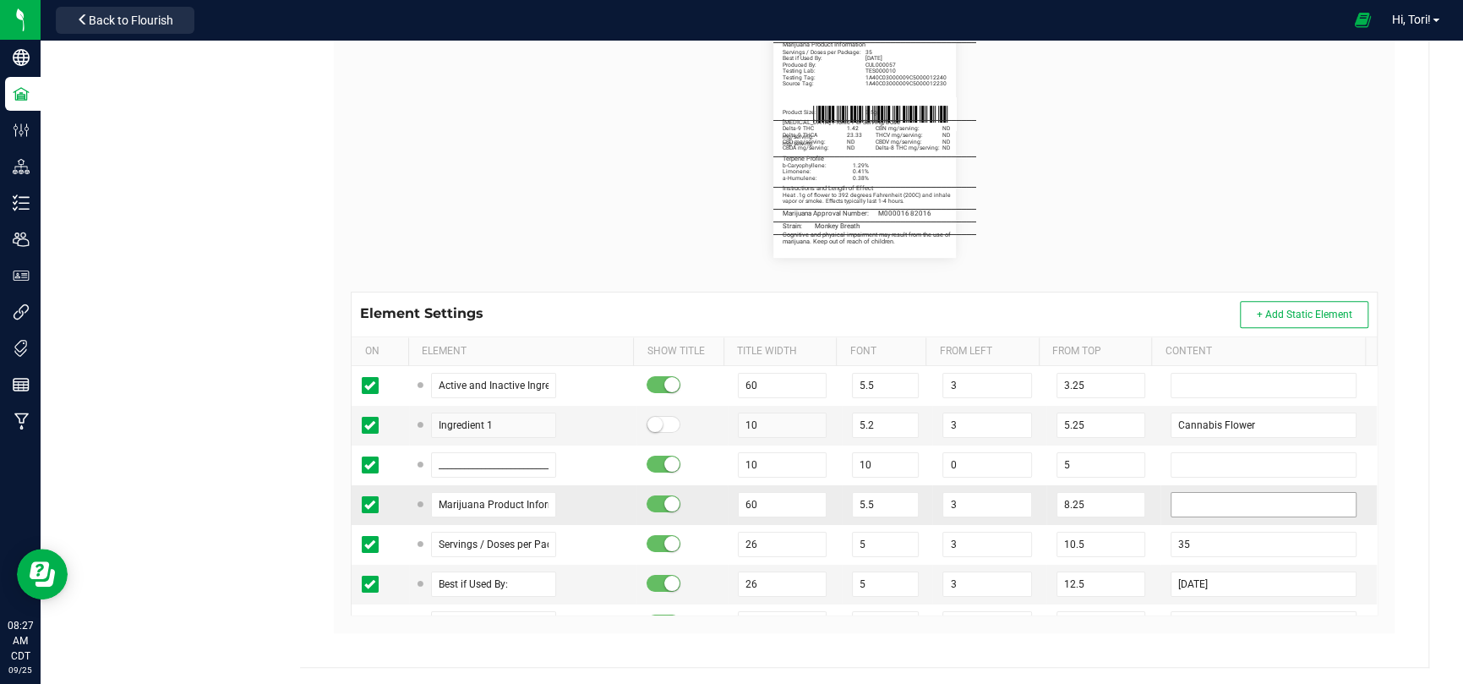
scroll to position [85, 0]
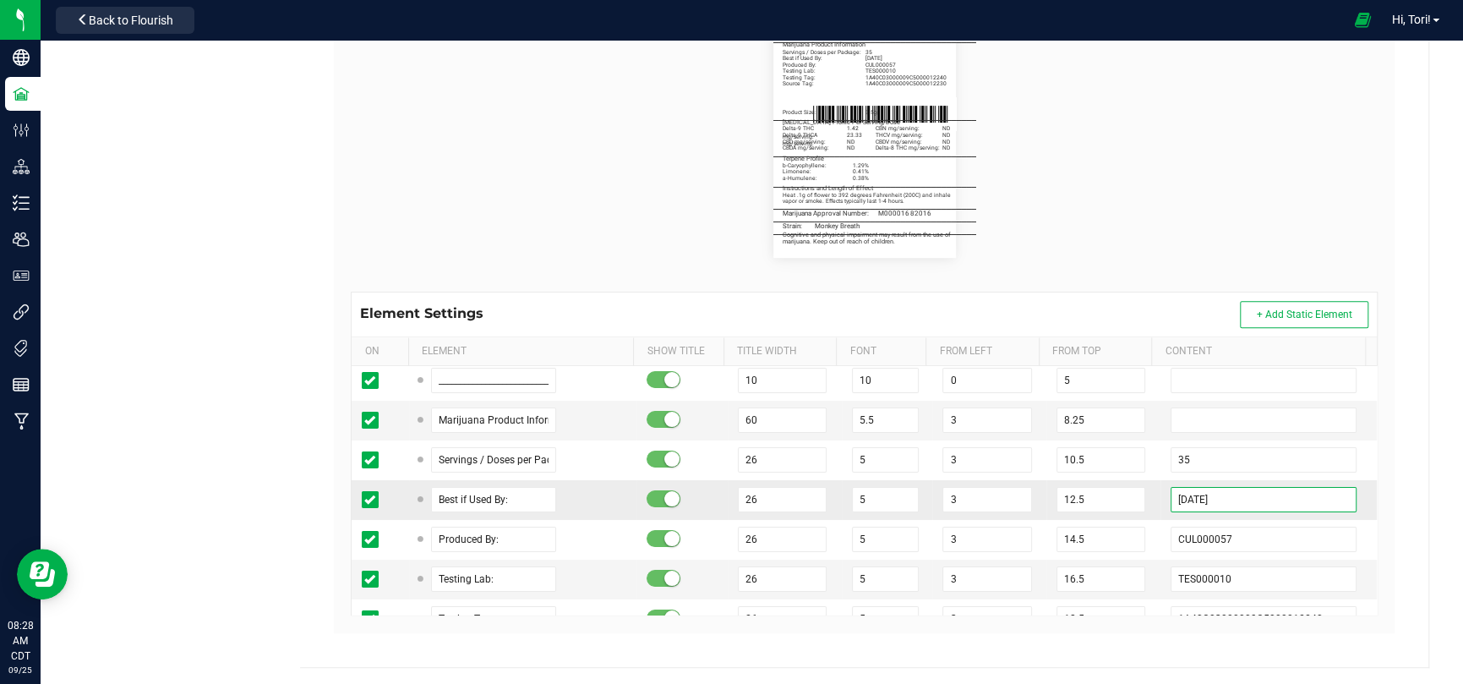
click at [1243, 492] on input "09/15/2027" at bounding box center [1264, 499] width 186 height 25
click at [1242, 581] on input "TES000010" at bounding box center [1264, 578] width 186 height 25
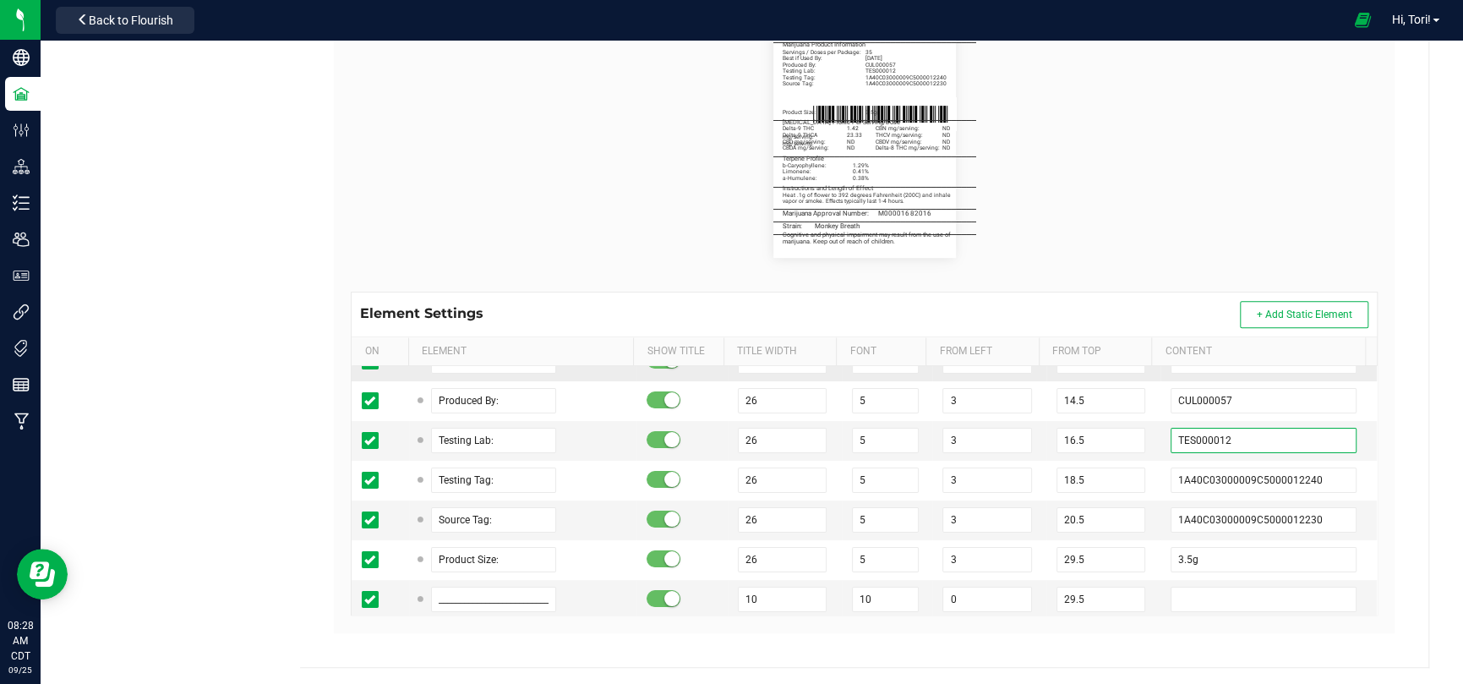
scroll to position [254, 0]
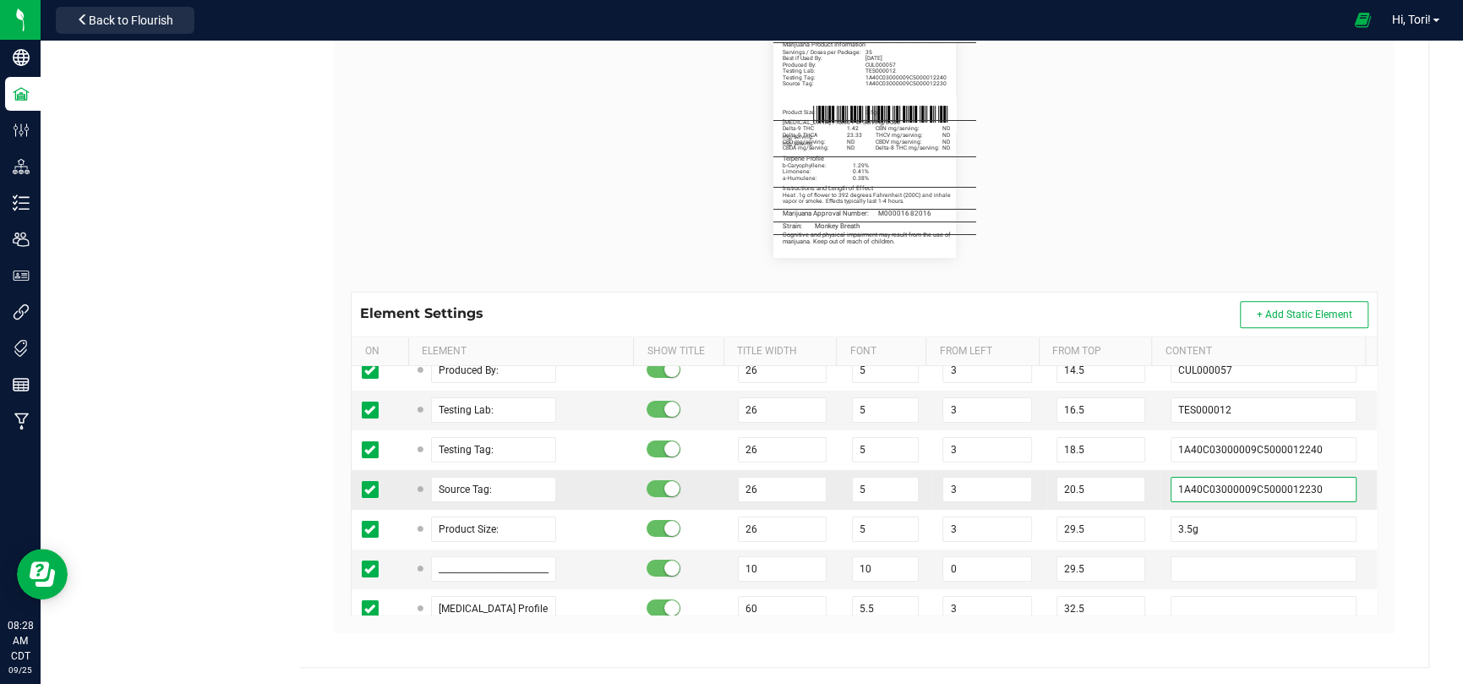
click at [1219, 497] on input "1A40C03000009C5000012230" at bounding box center [1264, 489] width 186 height 25
click at [1222, 483] on input "1A40C03000009C5000012230" at bounding box center [1264, 489] width 186 height 25
paste input "199"
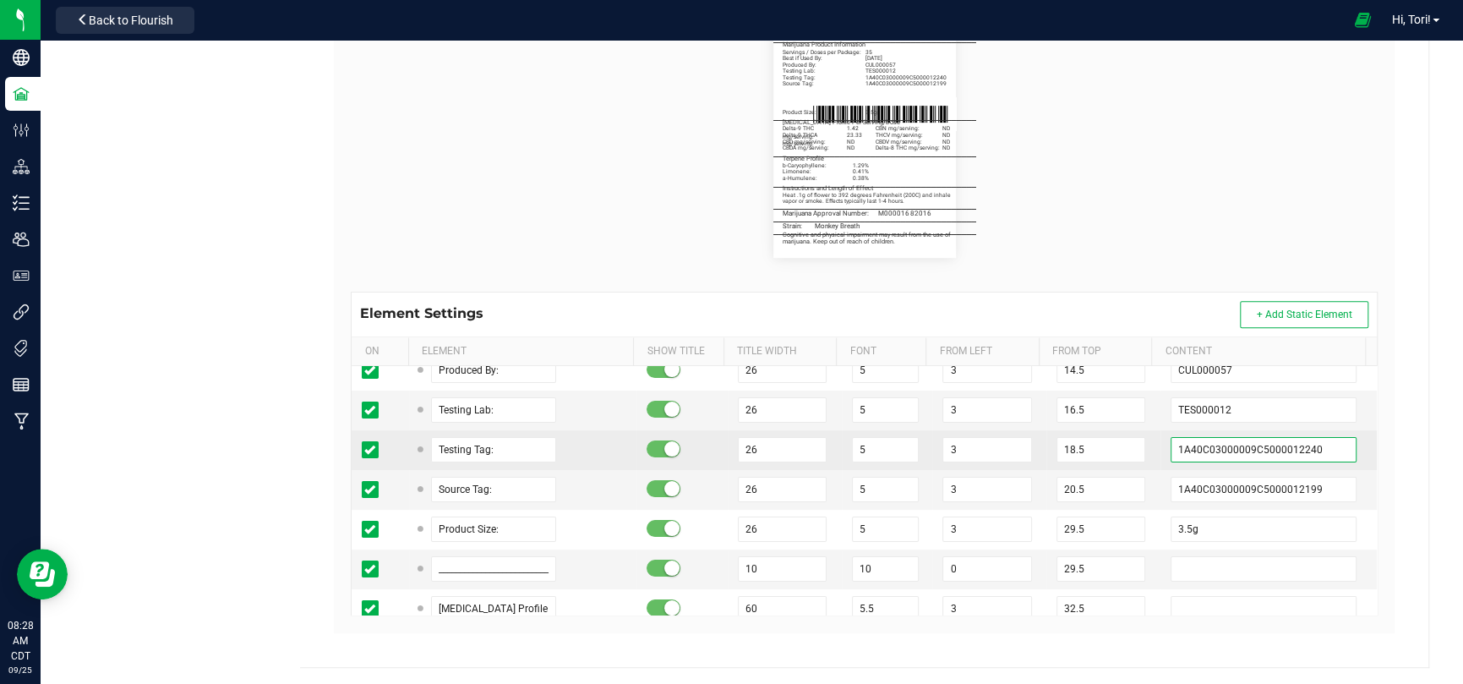
click at [1275, 445] on input "1A40C03000009C5000012240" at bounding box center [1264, 449] width 186 height 25
paste input "4"
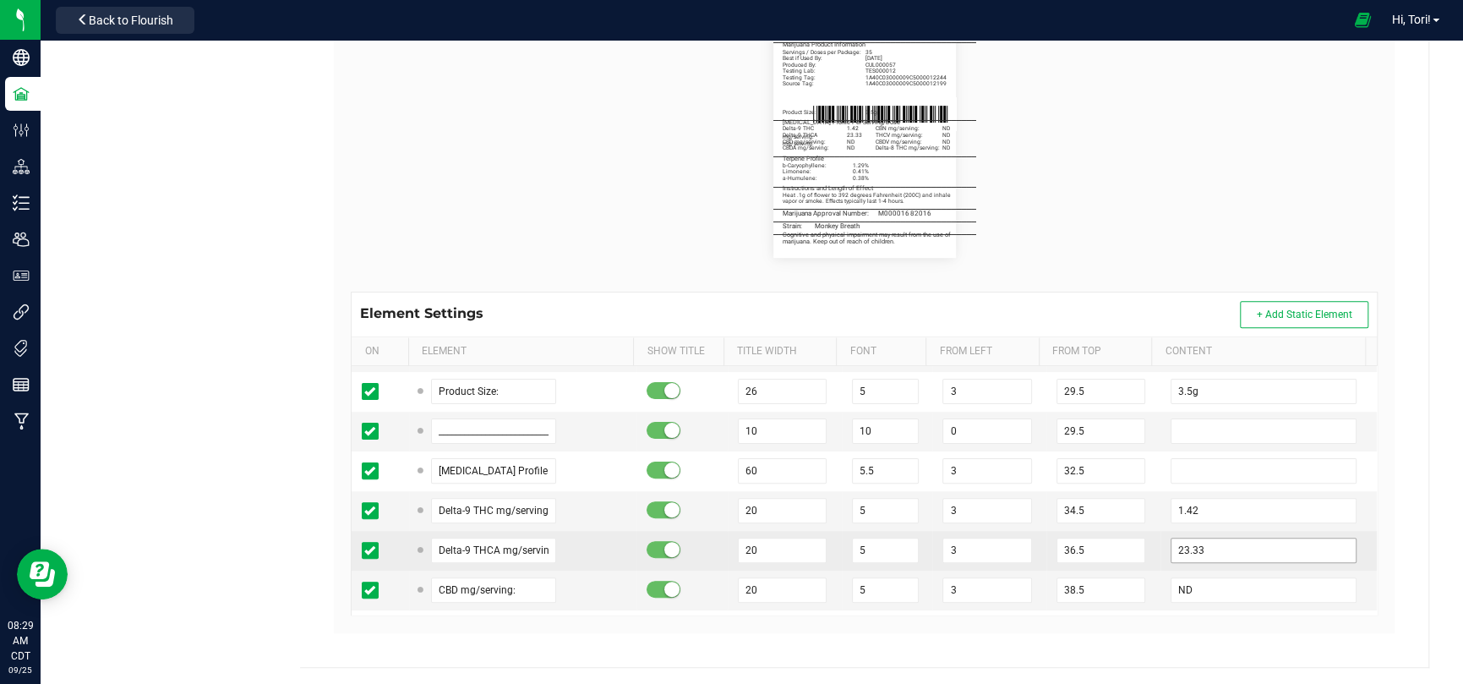
scroll to position [423, 0]
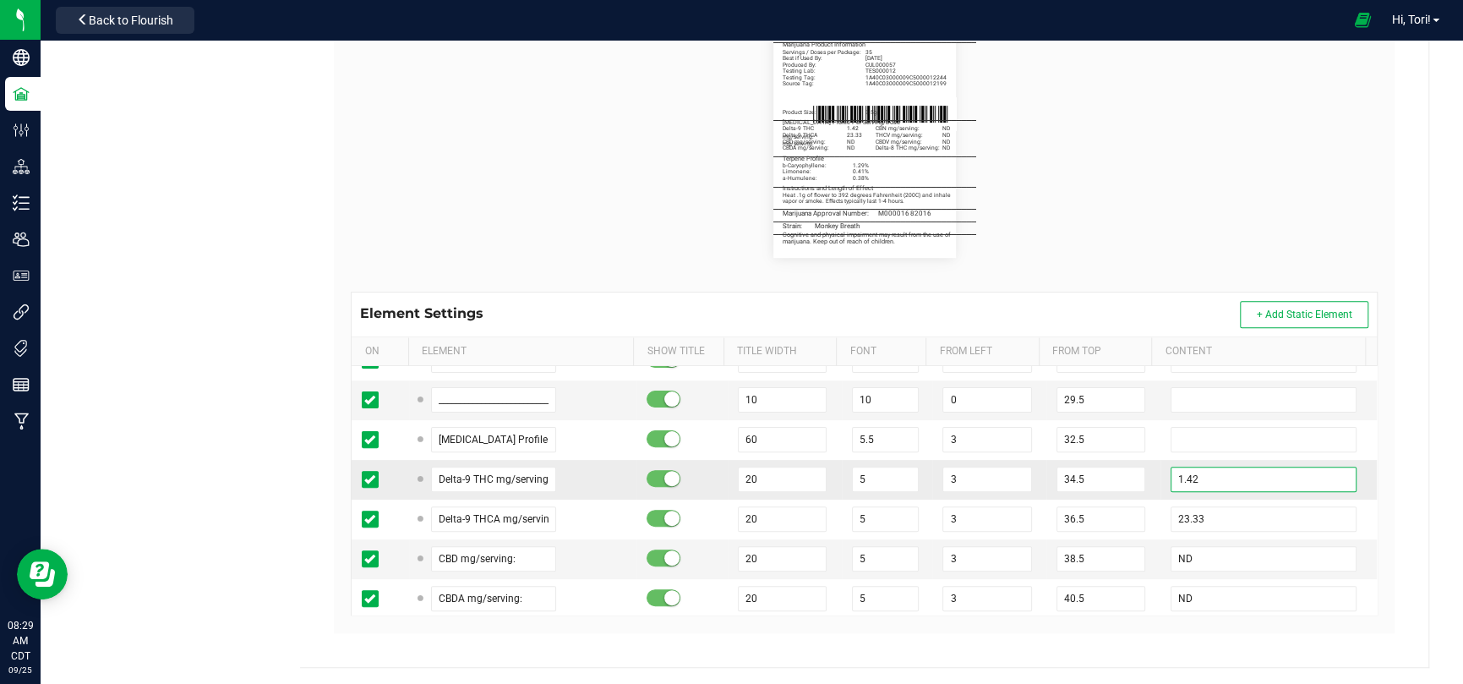
click at [1208, 475] on input "1.42" at bounding box center [1264, 479] width 186 height 25
click at [1202, 494] on td "1.22" at bounding box center [1269, 480] width 216 height 40
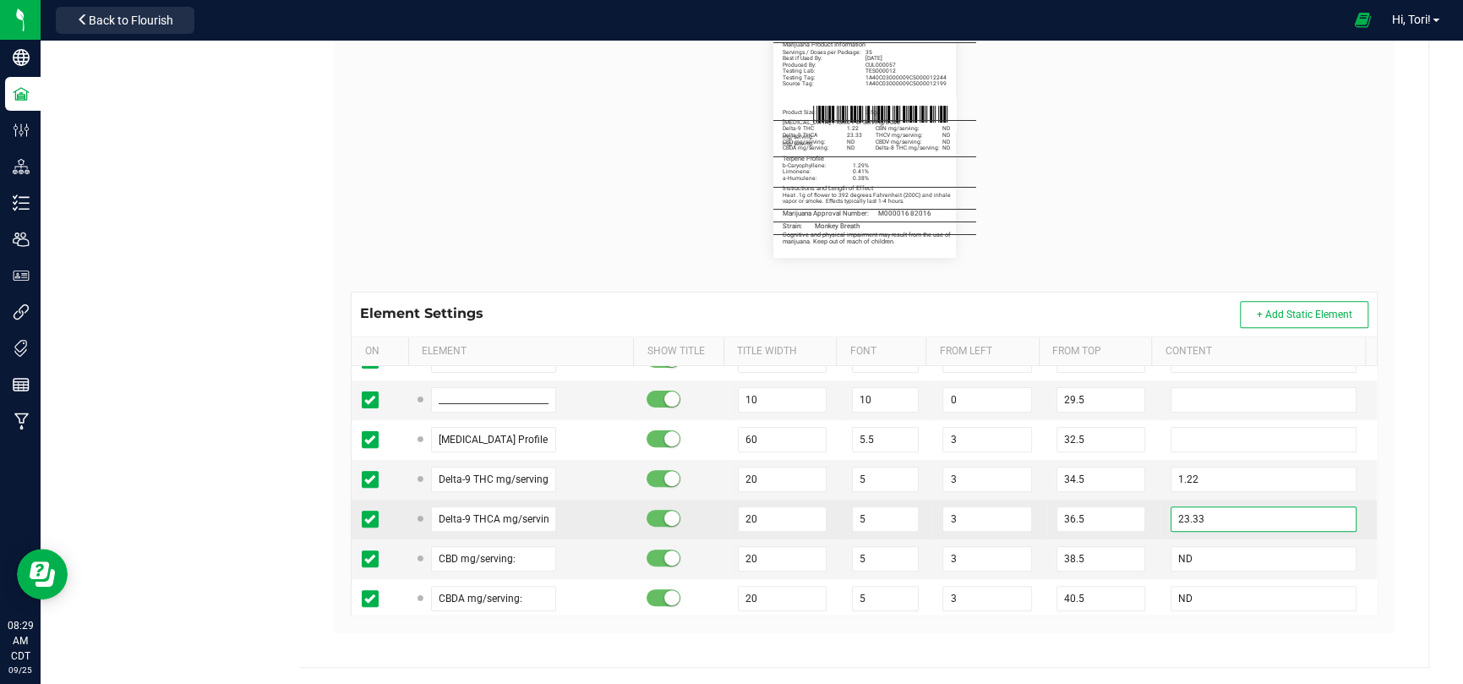
click at [1205, 512] on input "23.33" at bounding box center [1264, 518] width 186 height 25
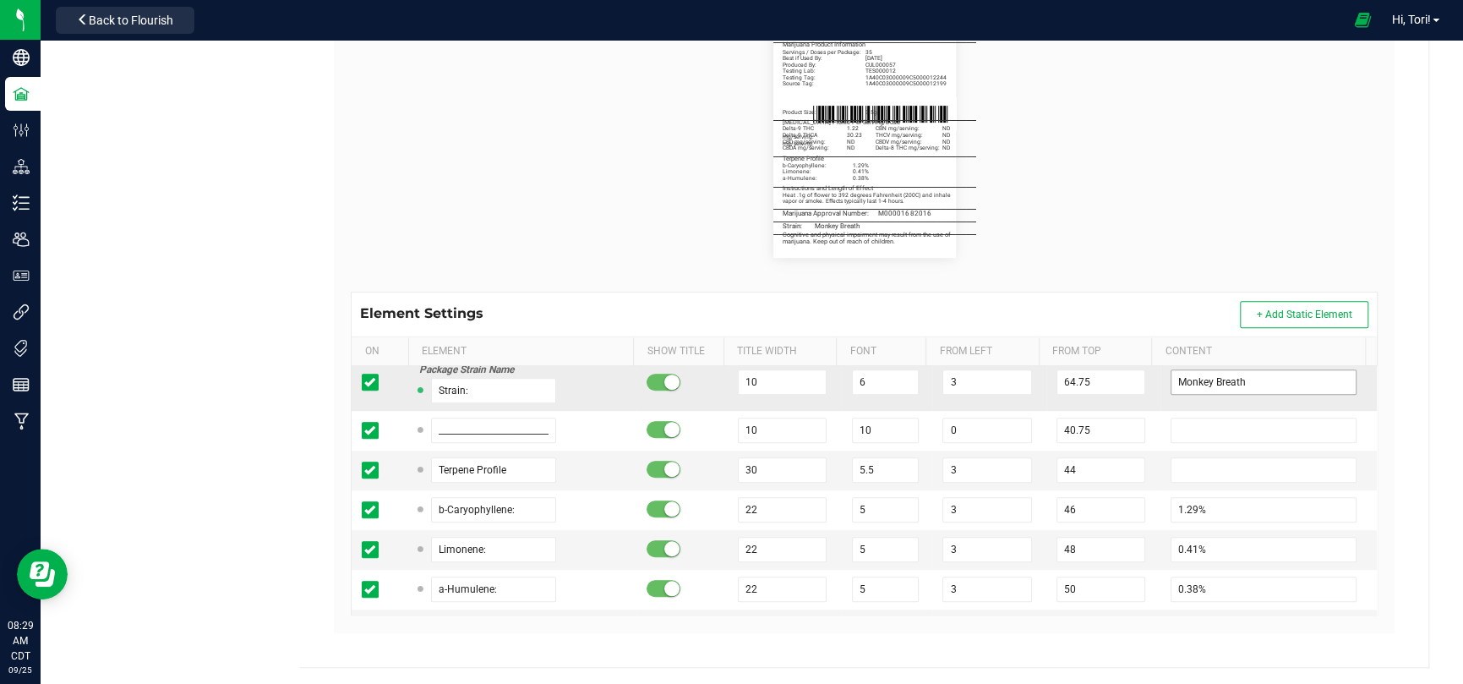
scroll to position [930, 0]
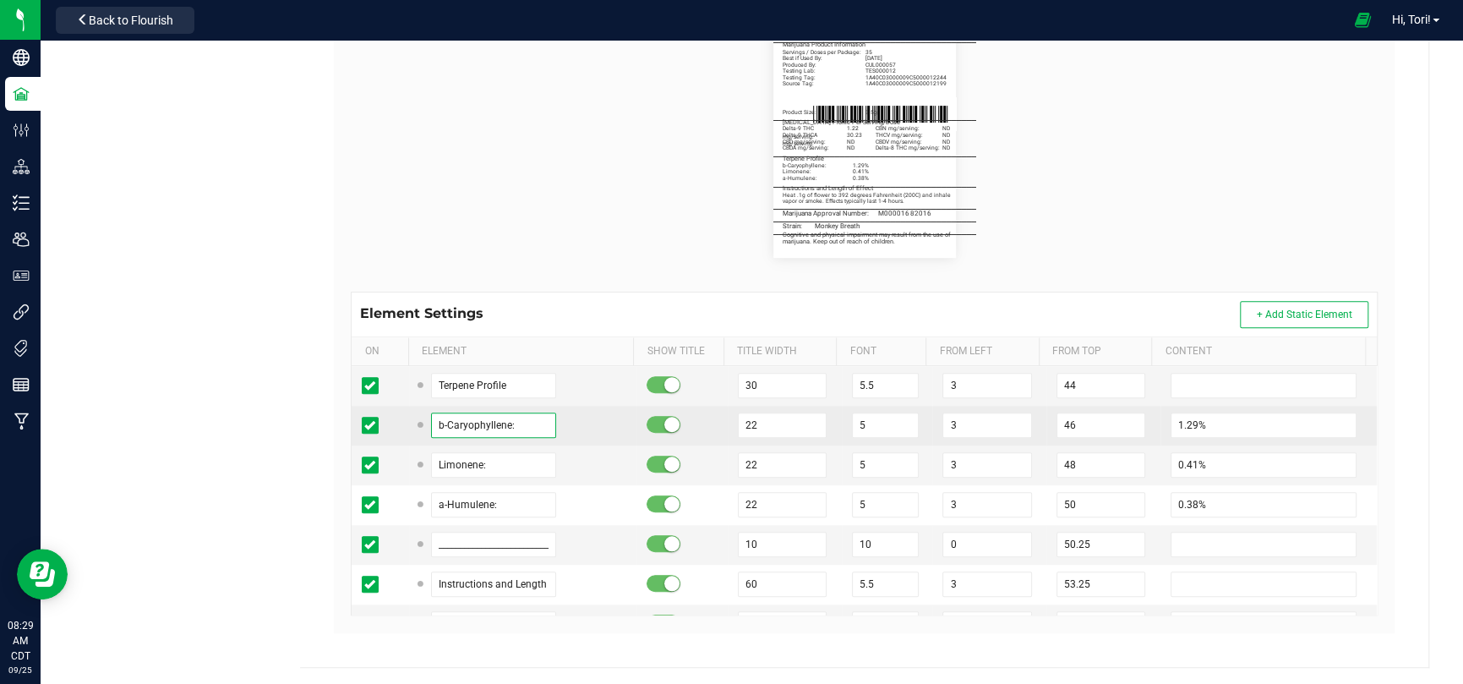
drag, startPoint x: 517, startPoint y: 423, endPoint x: 394, endPoint y: 434, distance: 123.9
click at [394, 434] on tr "b-Caryophyllene: 22 5 3 46 1.29%" at bounding box center [864, 426] width 1025 height 40
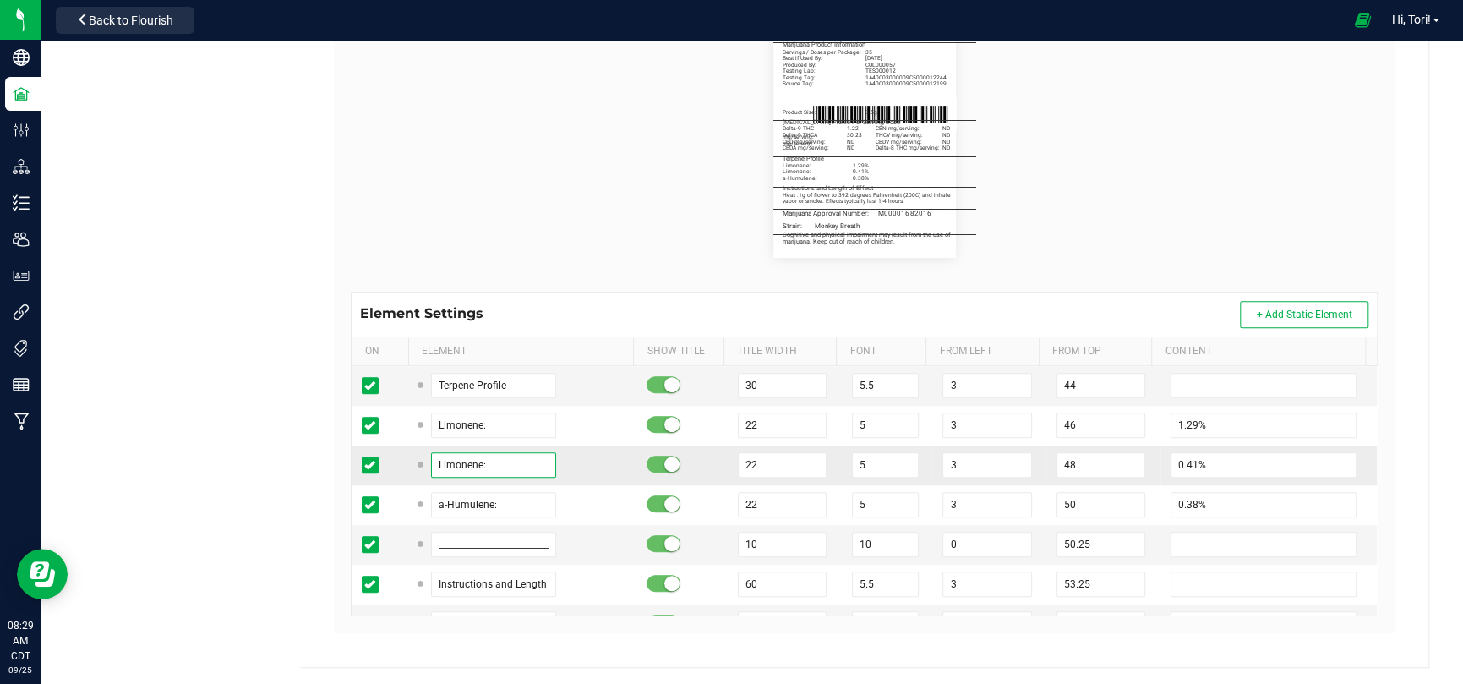
click at [476, 459] on input "Limonene:" at bounding box center [493, 464] width 125 height 25
paste input "b-Caryophyll"
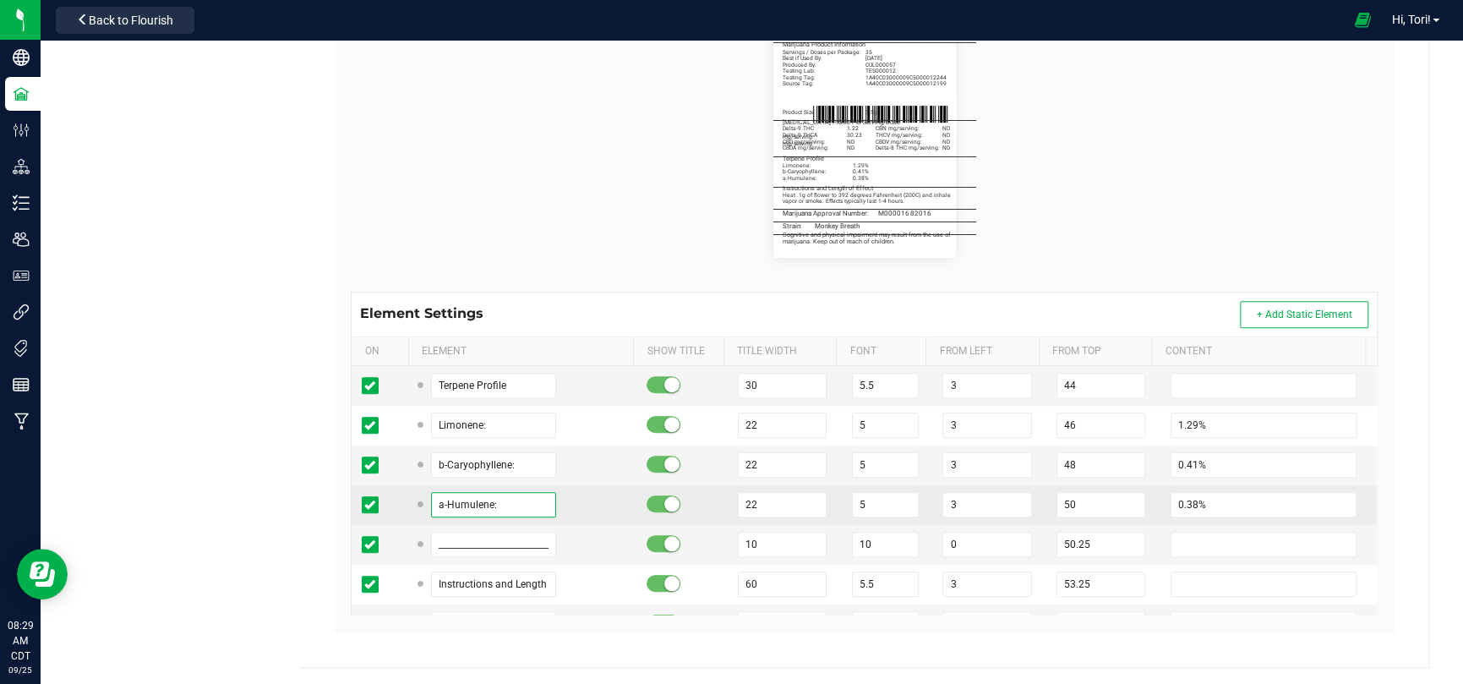
click at [505, 507] on input "a-Humulene:" at bounding box center [493, 504] width 125 height 25
drag, startPoint x: 511, startPoint y: 511, endPoint x: 419, endPoint y: 500, distance: 92.7
click at [419, 500] on div "a-Humulene:" at bounding box center [487, 504] width 137 height 25
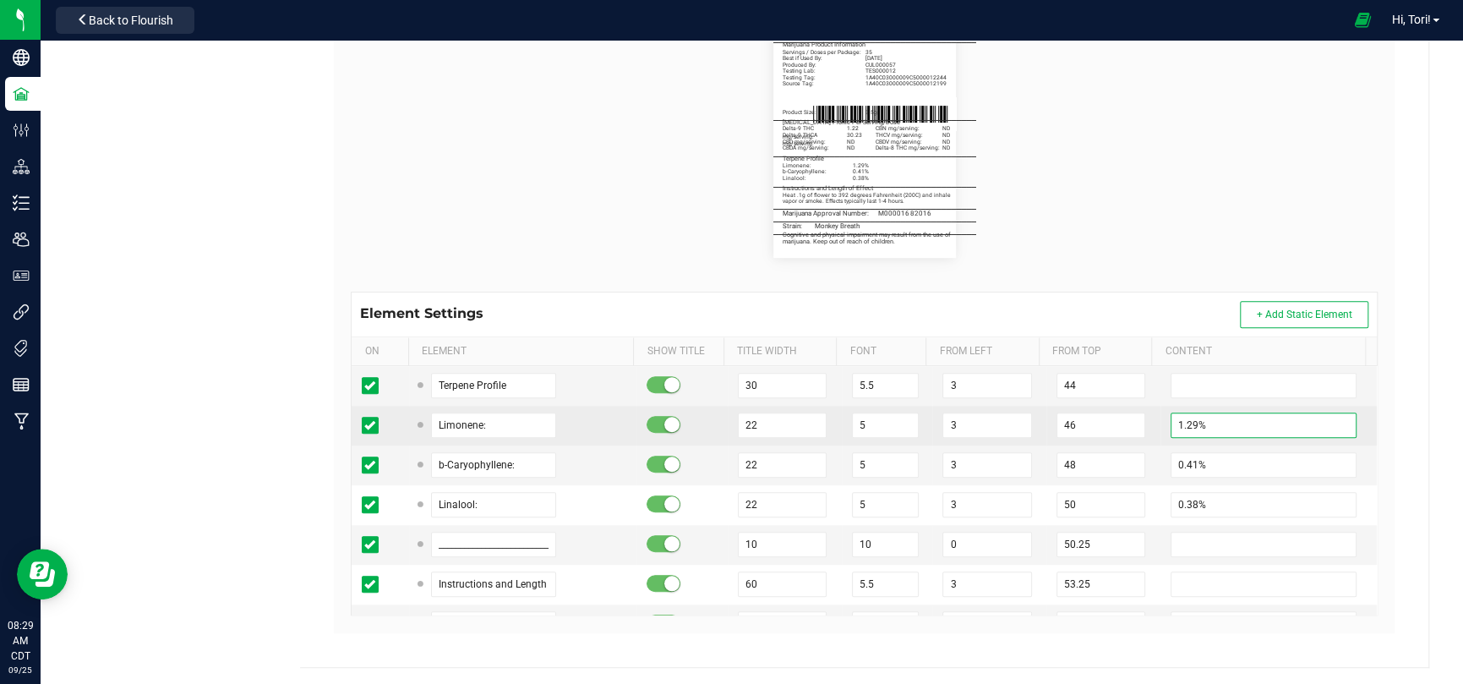
click at [1203, 424] on input "1.29%" at bounding box center [1264, 424] width 186 height 25
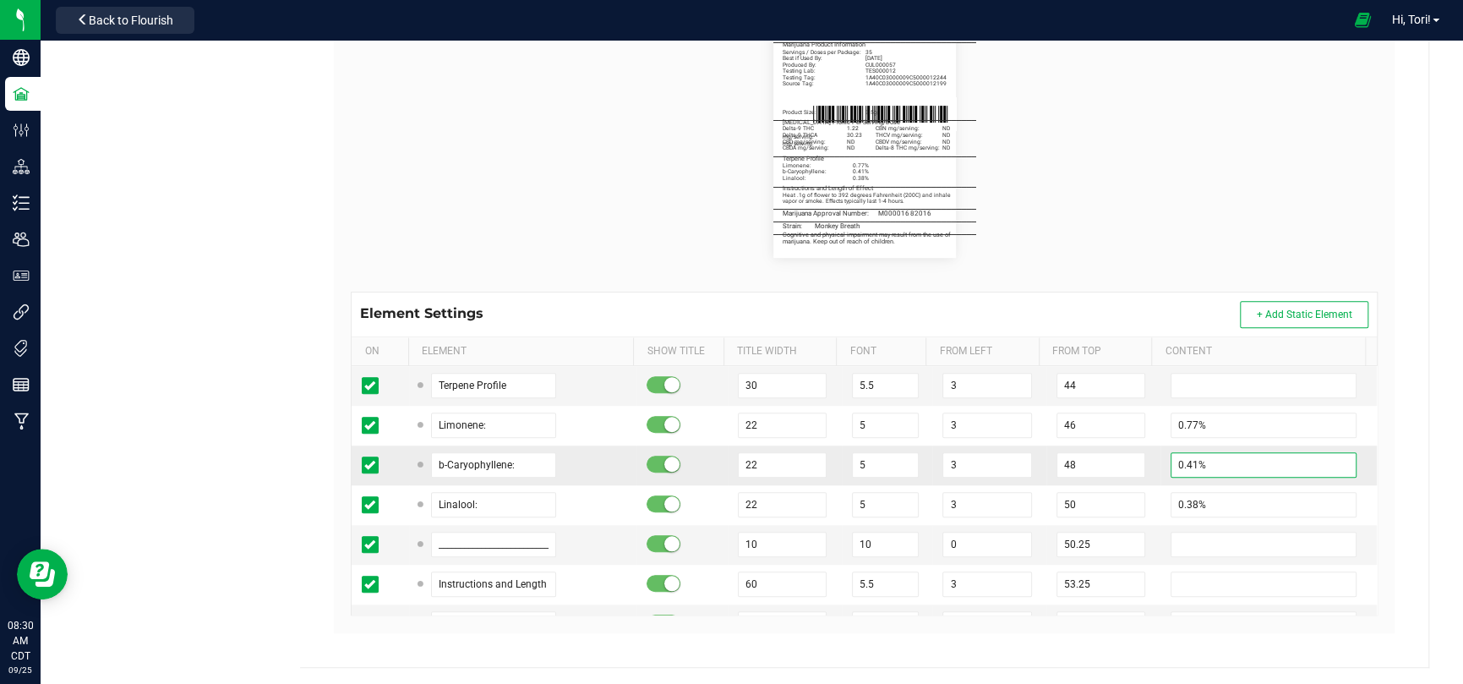
click at [1201, 458] on input "0.41%" at bounding box center [1264, 464] width 186 height 25
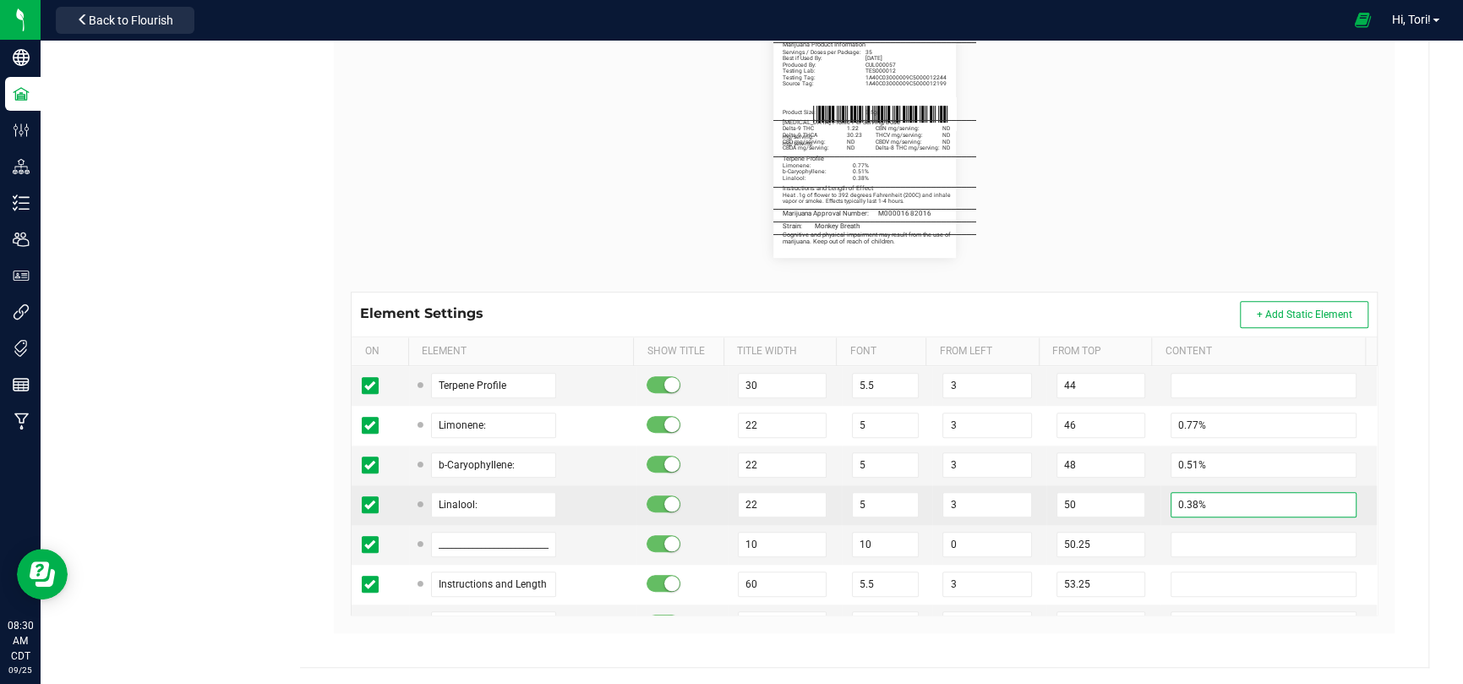
click at [1208, 502] on input "0.38%" at bounding box center [1264, 504] width 186 height 25
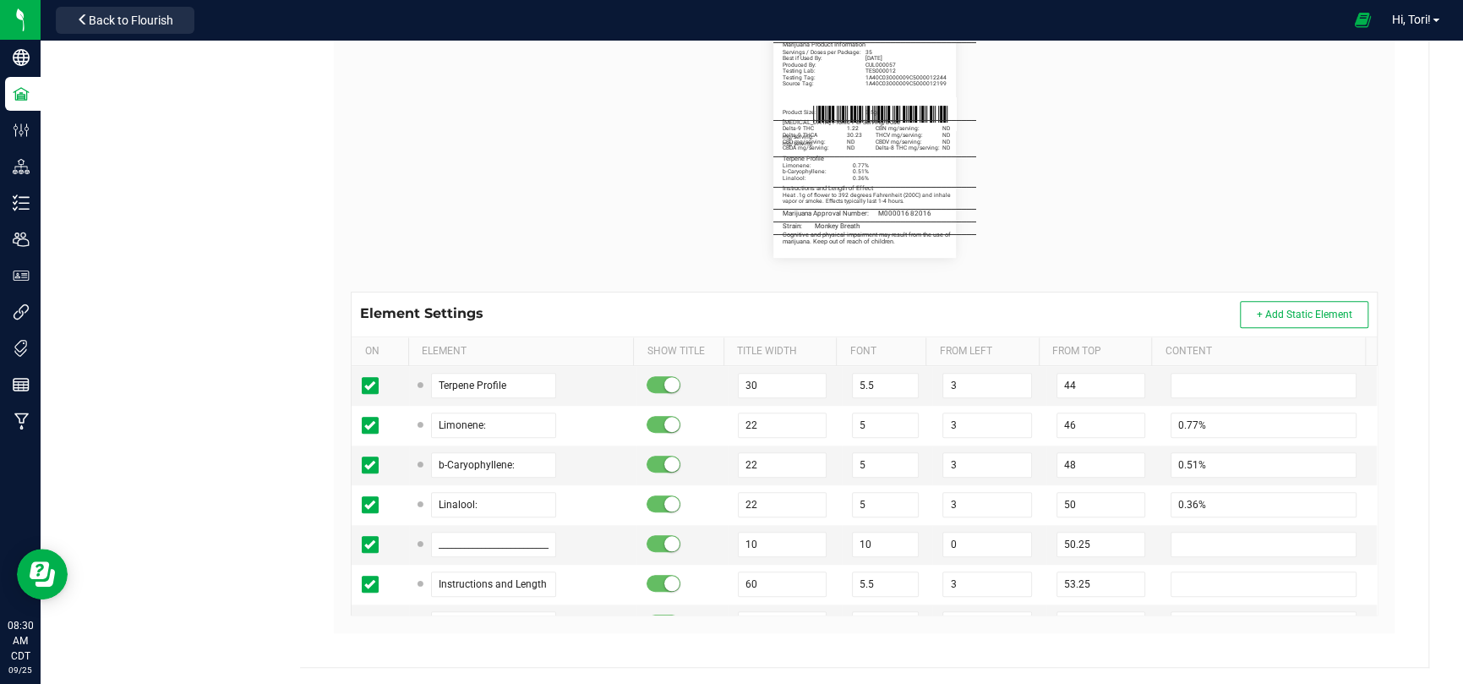
click at [1412, 461] on div "Heya St. Ann Cultivation II LLC Type Package Labels Template 3.5g Flower - 2.25…" at bounding box center [864, 171] width 1128 height 992
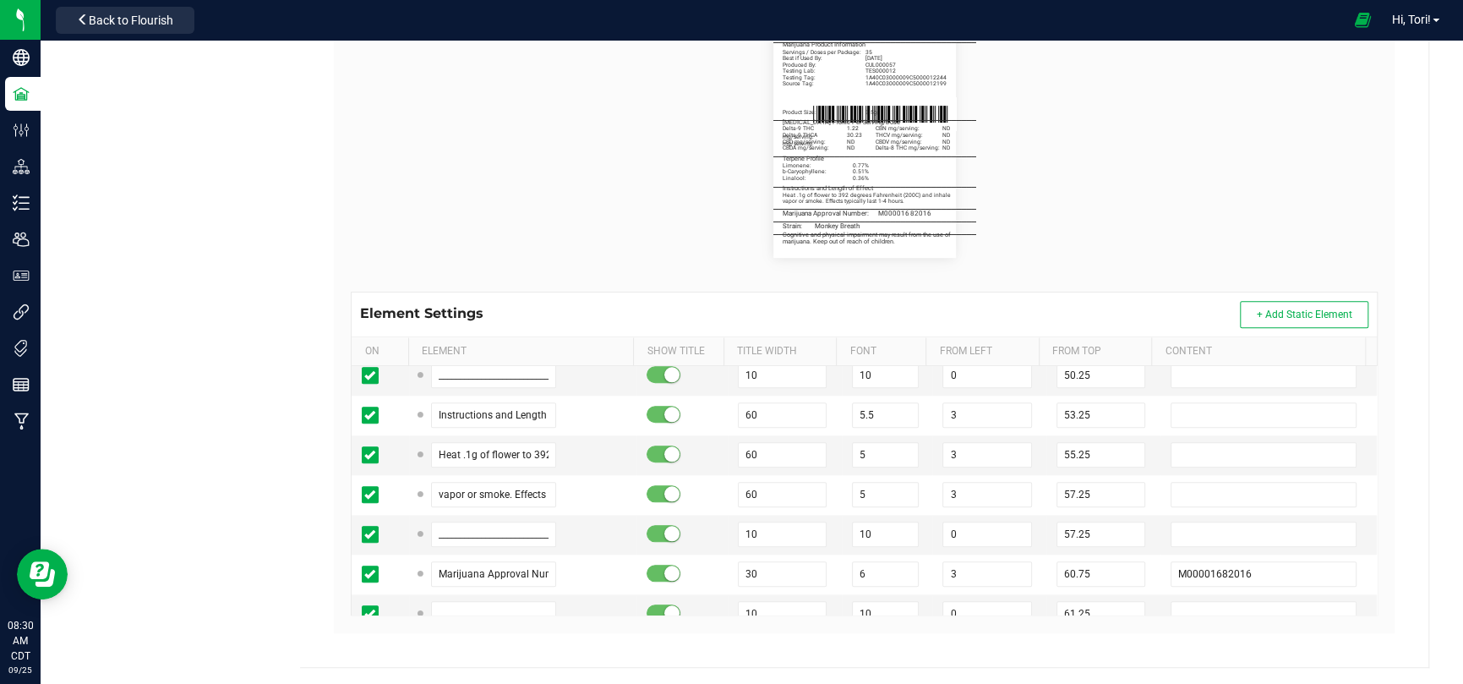
scroll to position [1183, 0]
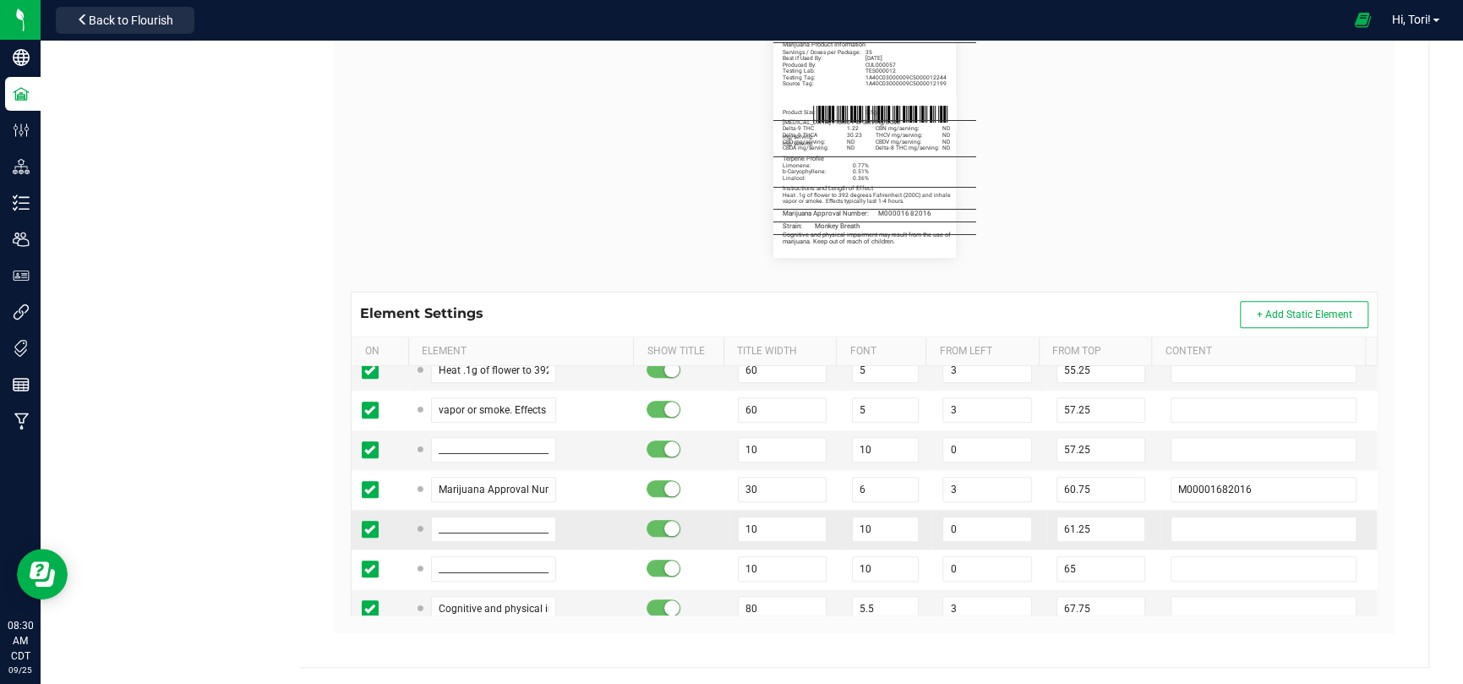
click at [1267, 511] on td at bounding box center [1269, 530] width 216 height 40
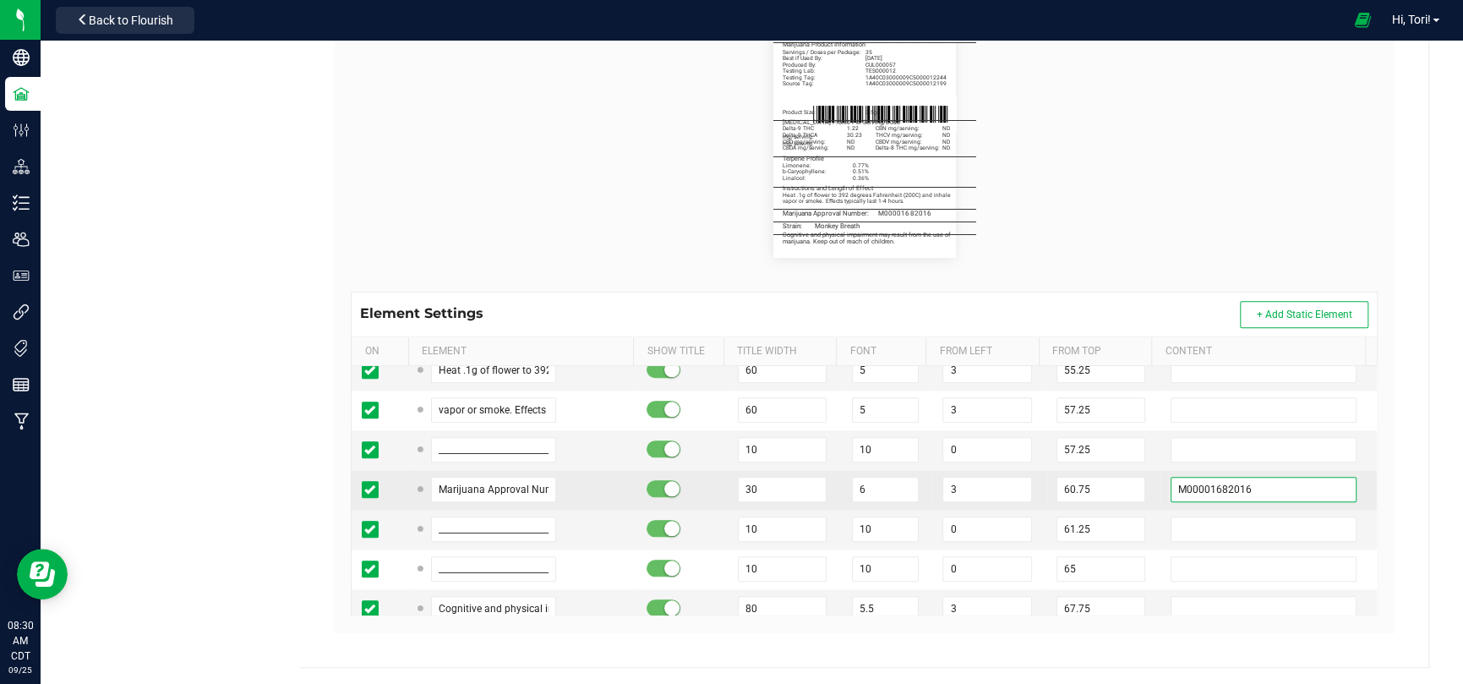
click at [1237, 489] on input "M00001682016" at bounding box center [1264, 489] width 186 height 25
paste input "963610"
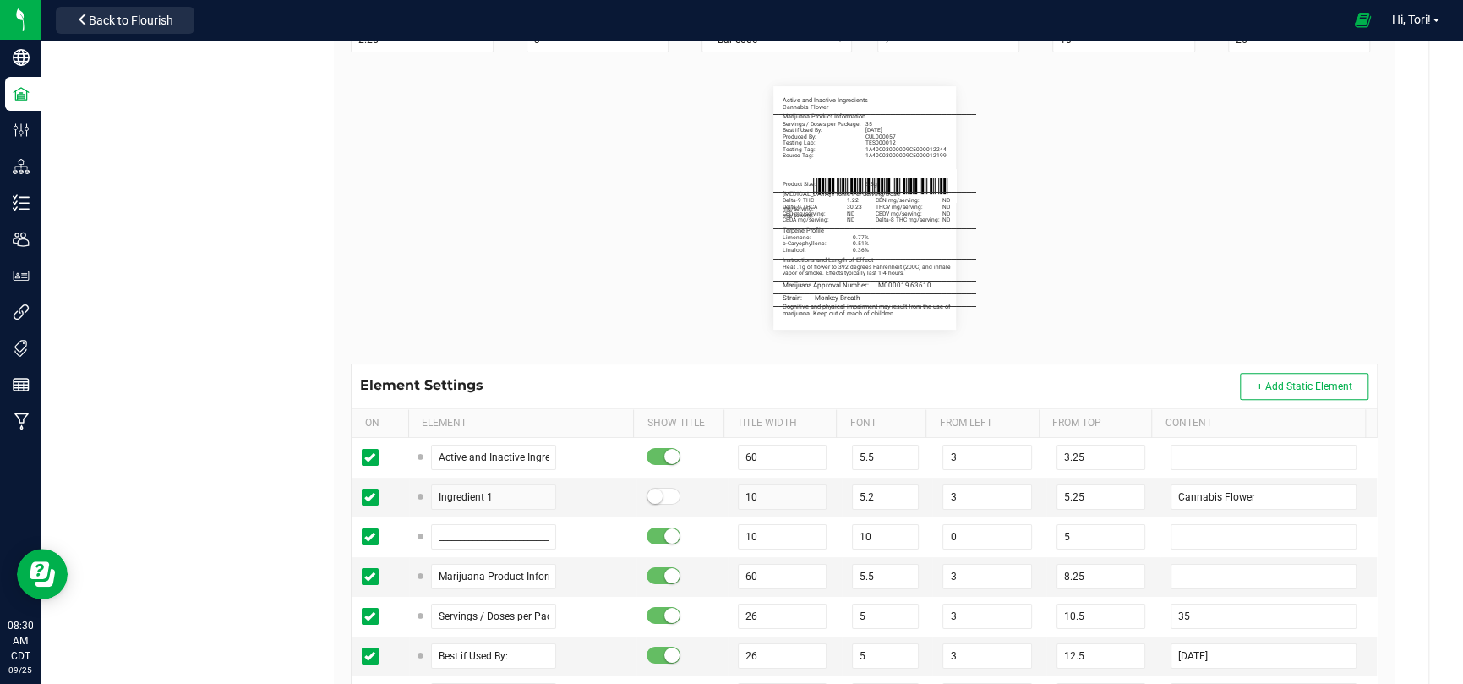
scroll to position [0, 0]
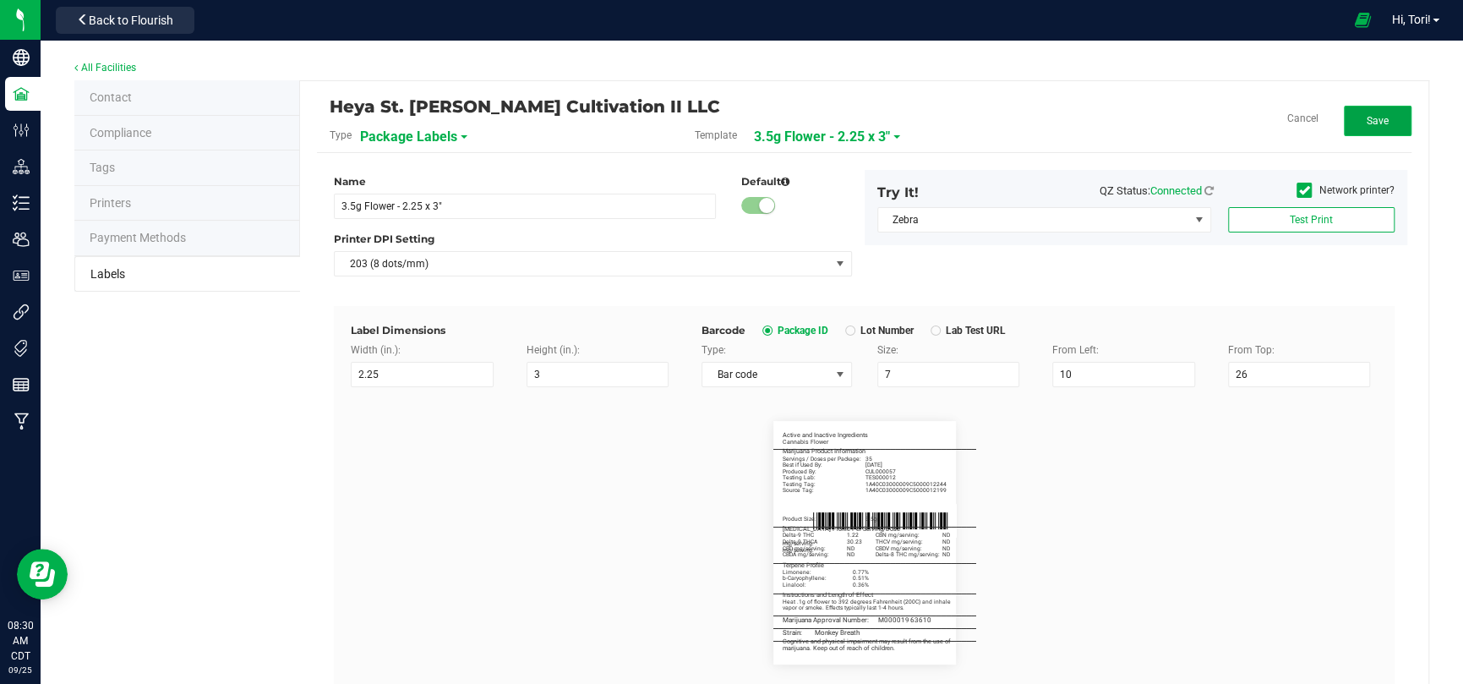
click at [1351, 119] on button "Save" at bounding box center [1378, 121] width 68 height 30
drag, startPoint x: 1374, startPoint y: 114, endPoint x: 1318, endPoint y: 123, distance: 57.4
click at [1374, 114] on button "Edit" at bounding box center [1378, 121] width 68 height 30
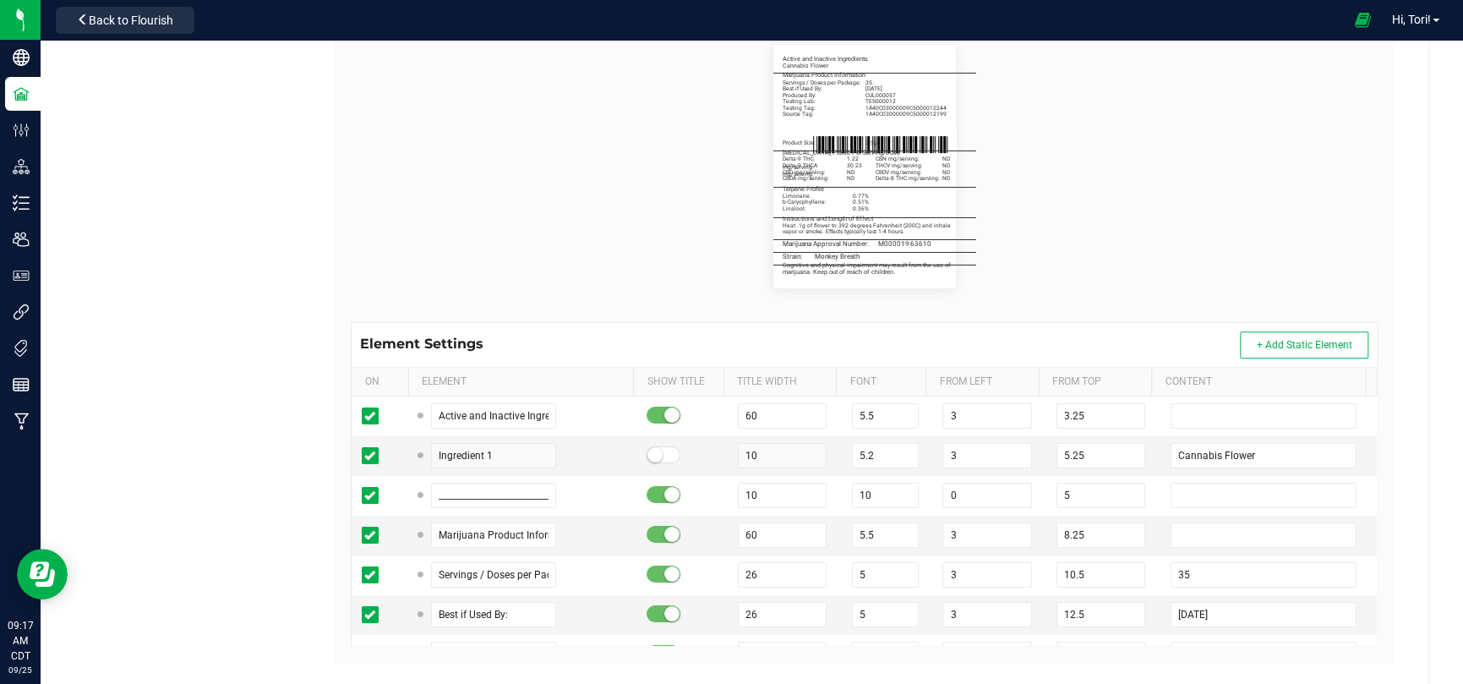
scroll to position [407, 0]
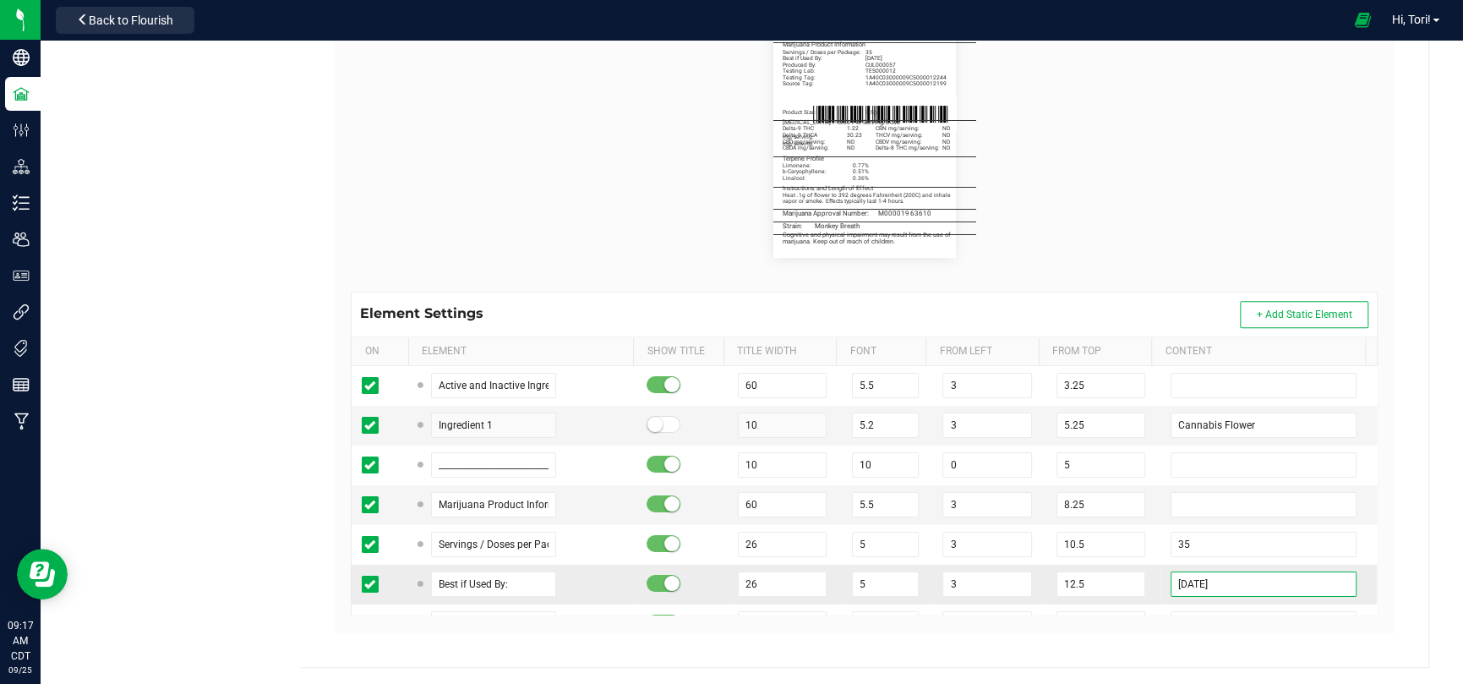
click at [1259, 574] on input "[DATE]" at bounding box center [1264, 583] width 186 height 25
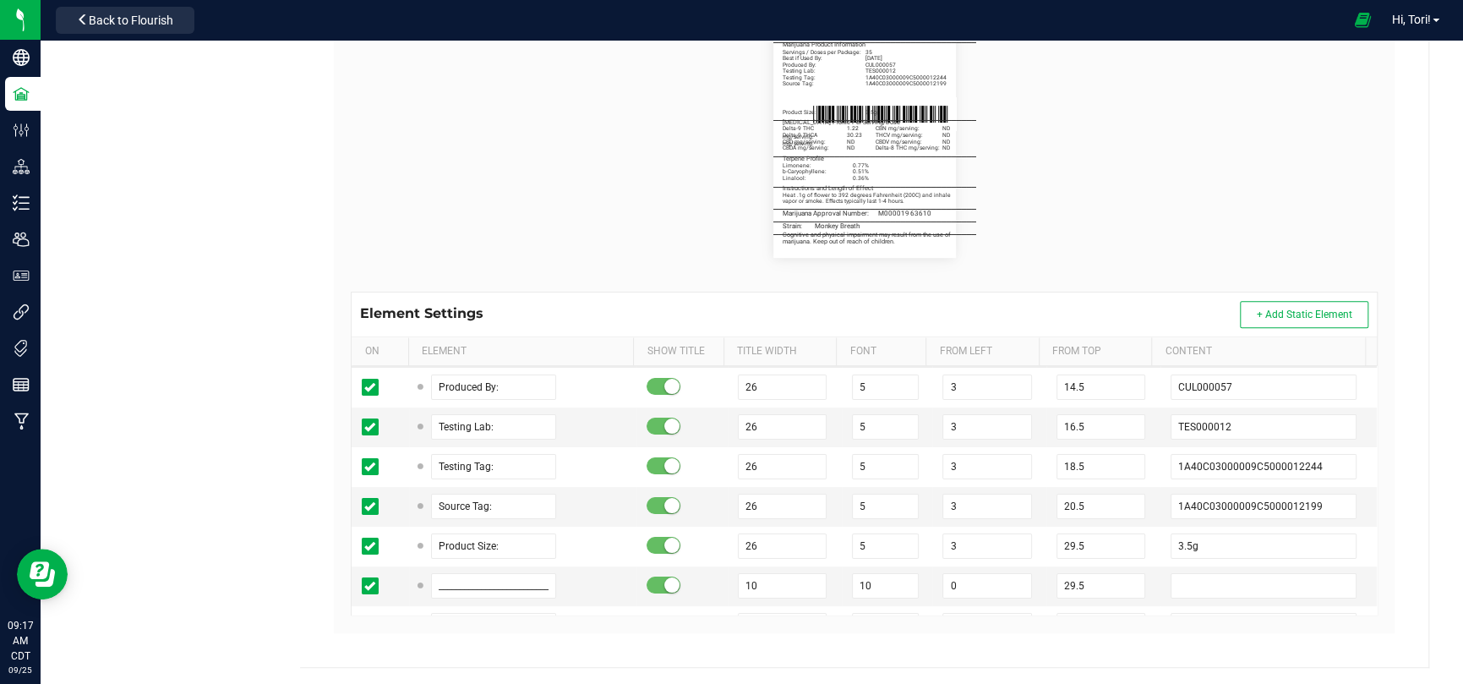
scroll to position [254, 0]
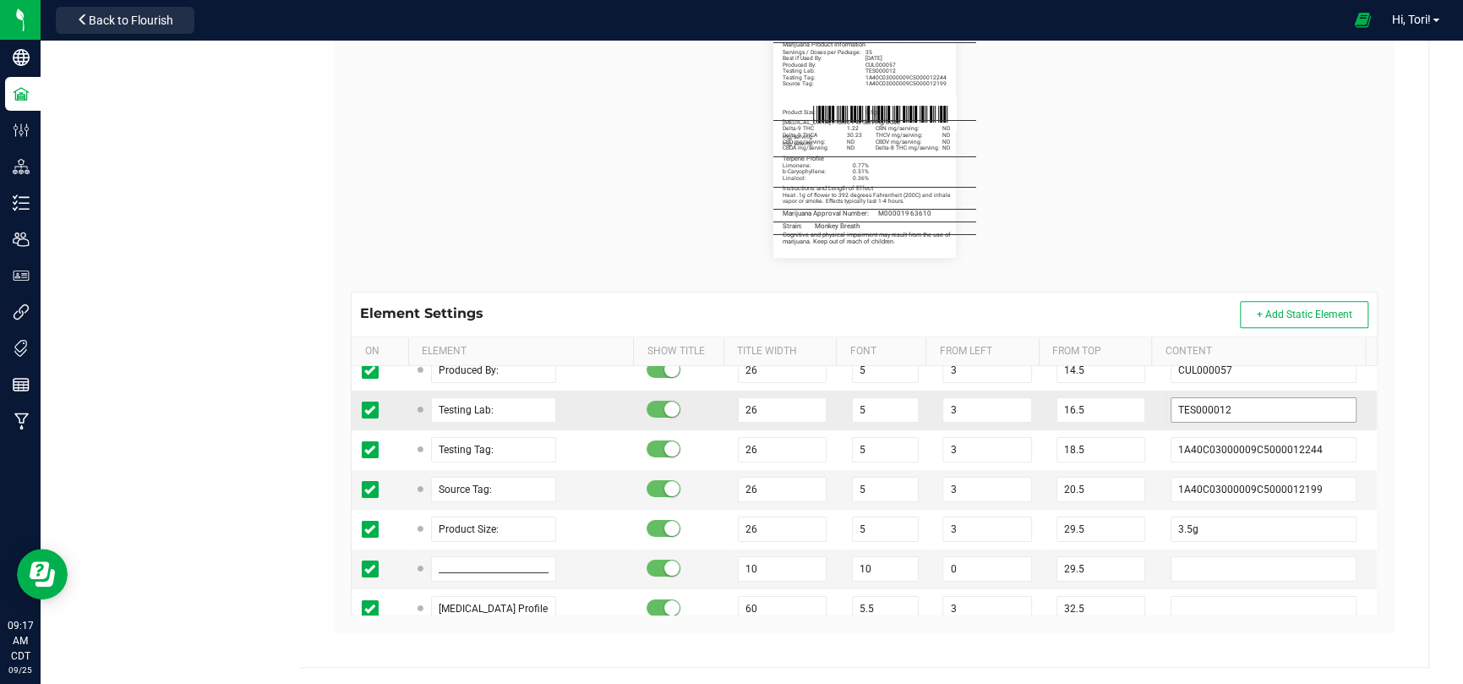
type input "[DATE]"
click at [1248, 418] on input "TES000012" at bounding box center [1264, 409] width 186 height 25
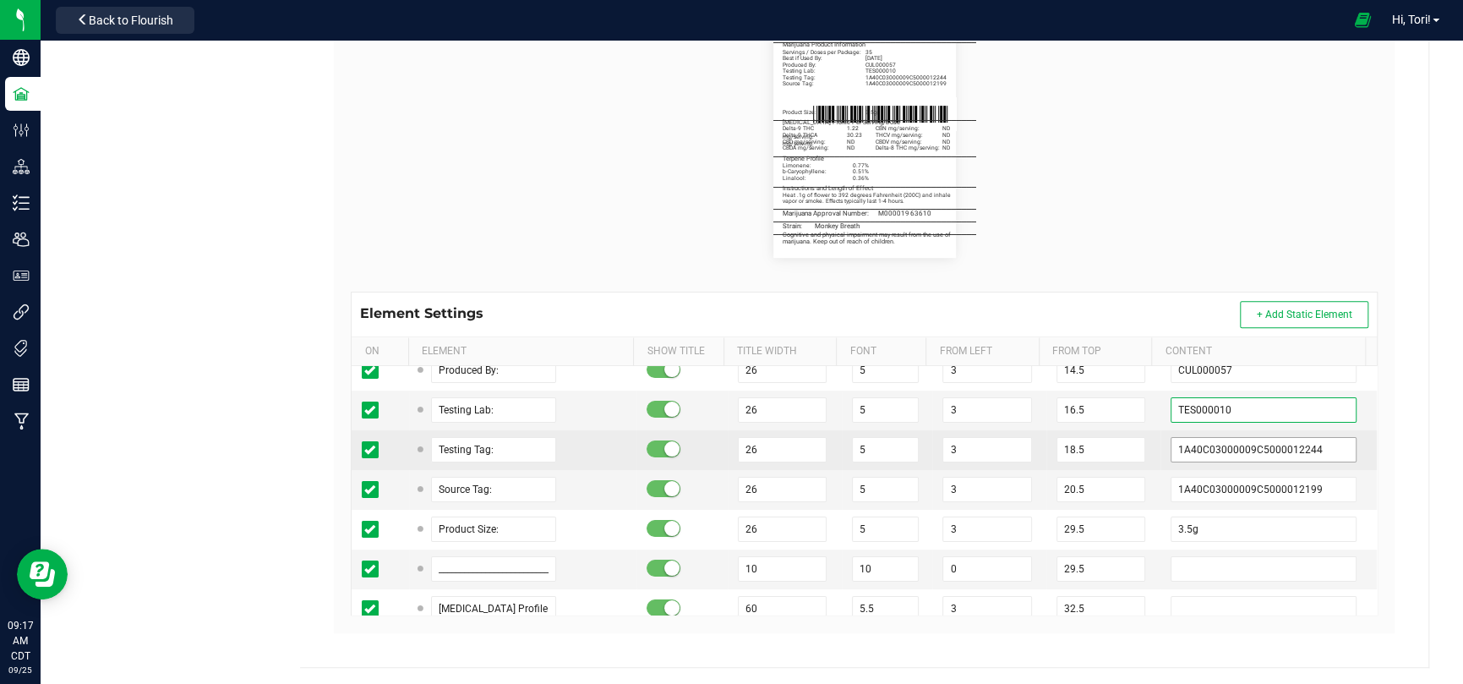
type input "TES000010"
click at [1304, 451] on input "1A40C03000009C5000012244" at bounding box center [1264, 449] width 186 height 25
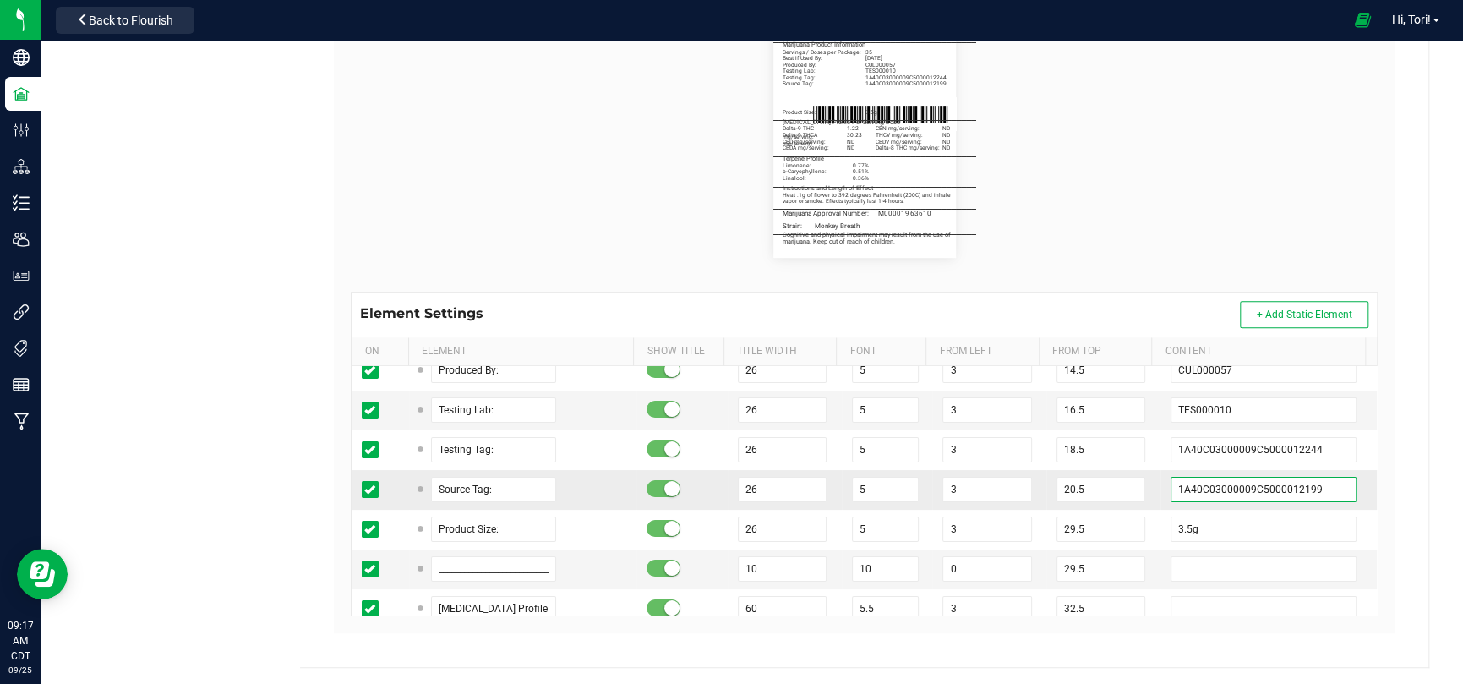
click at [1306, 477] on input "1A40C03000009C5000012199" at bounding box center [1264, 489] width 186 height 25
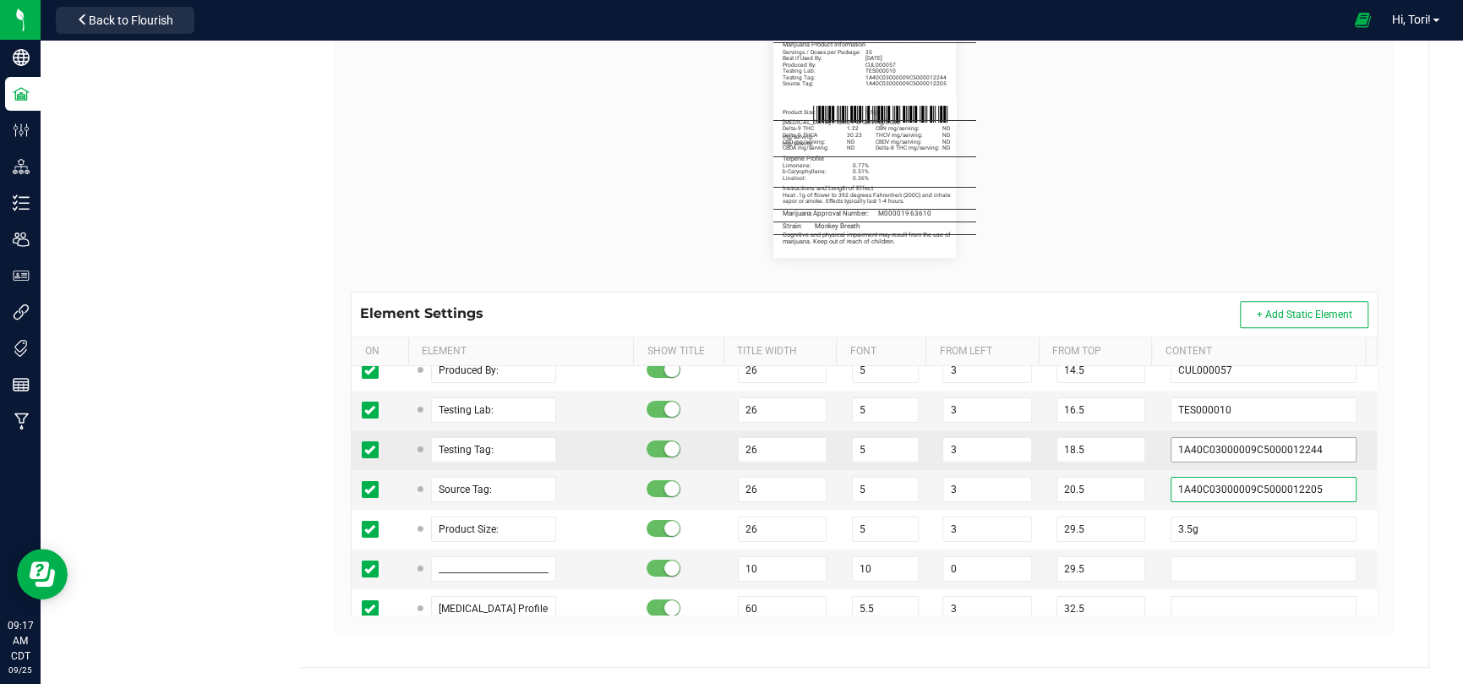
type input "1A40C03000009C5000012205"
click at [1306, 451] on input "1A40C03000009C5000012244" at bounding box center [1264, 449] width 186 height 25
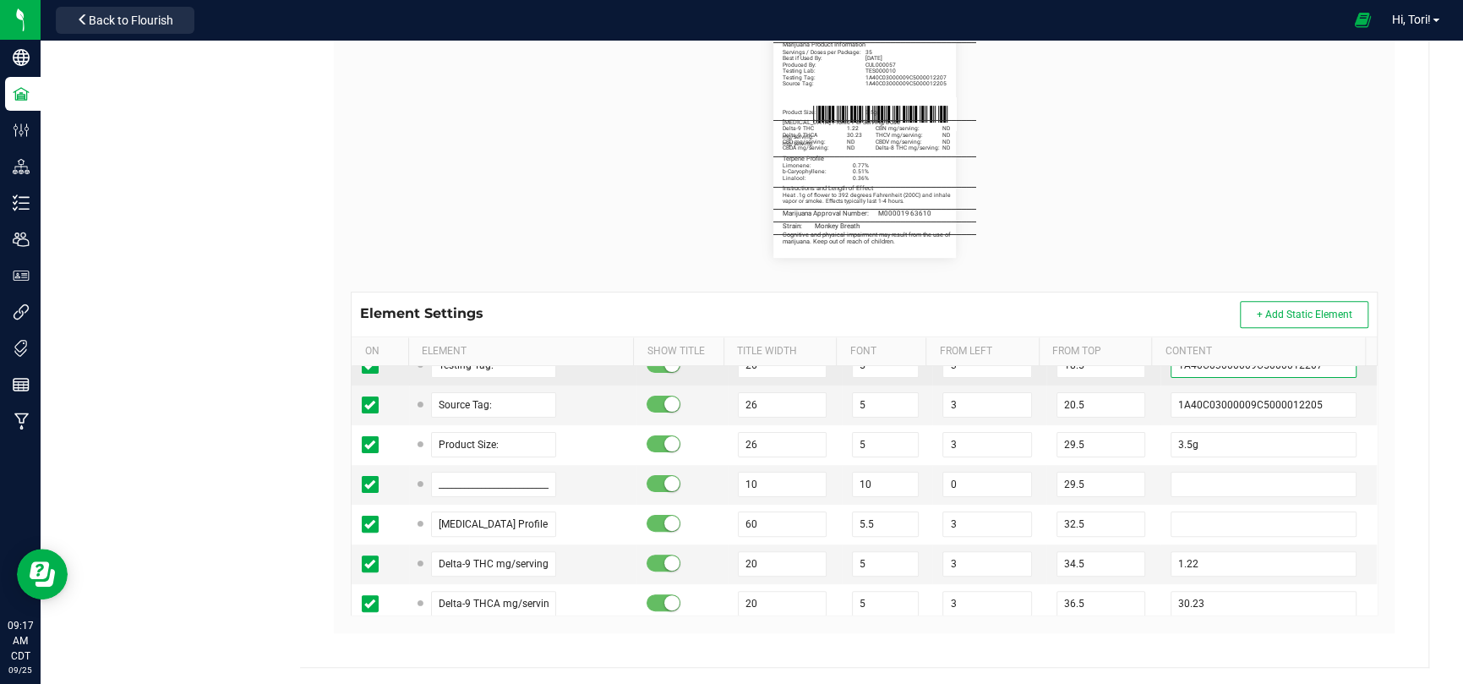
scroll to position [423, 0]
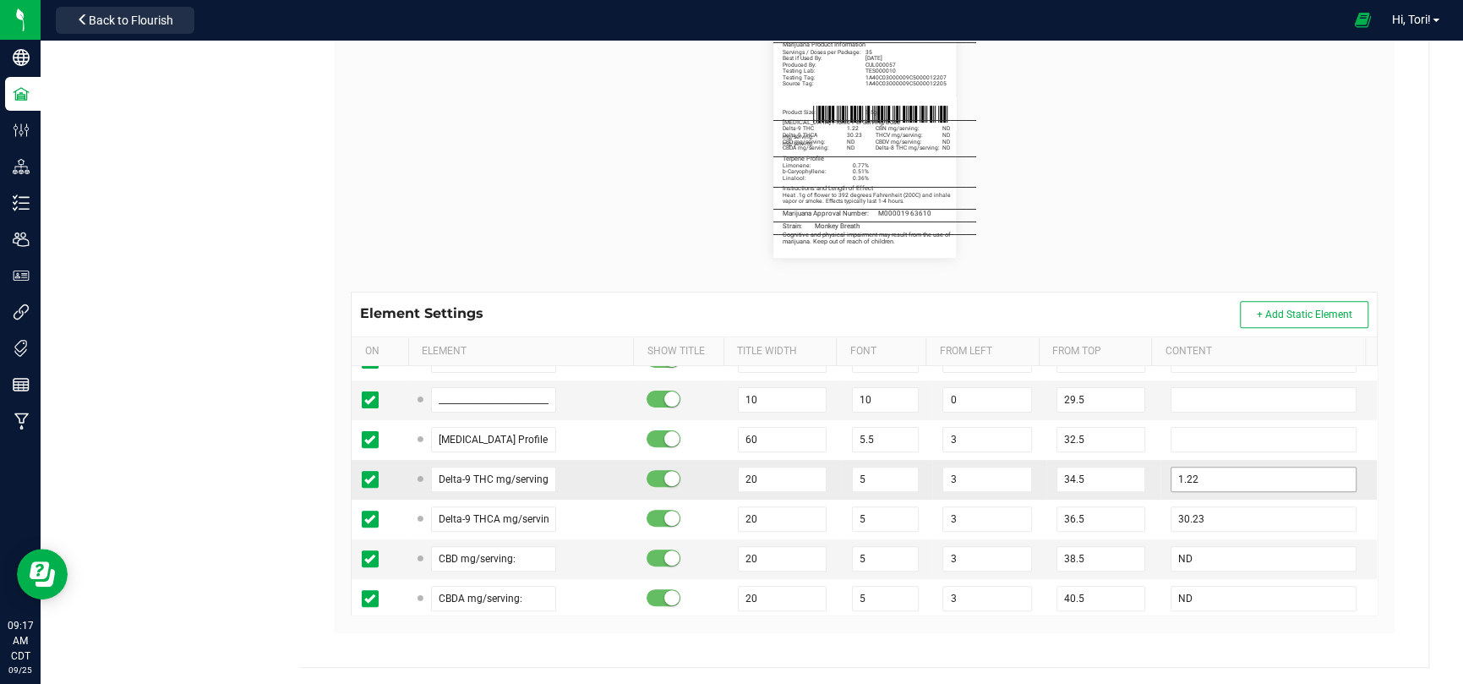
type input "1A40C03000009C5000012207"
click at [1281, 470] on input "1.22" at bounding box center [1264, 479] width 186 height 25
type input "1"
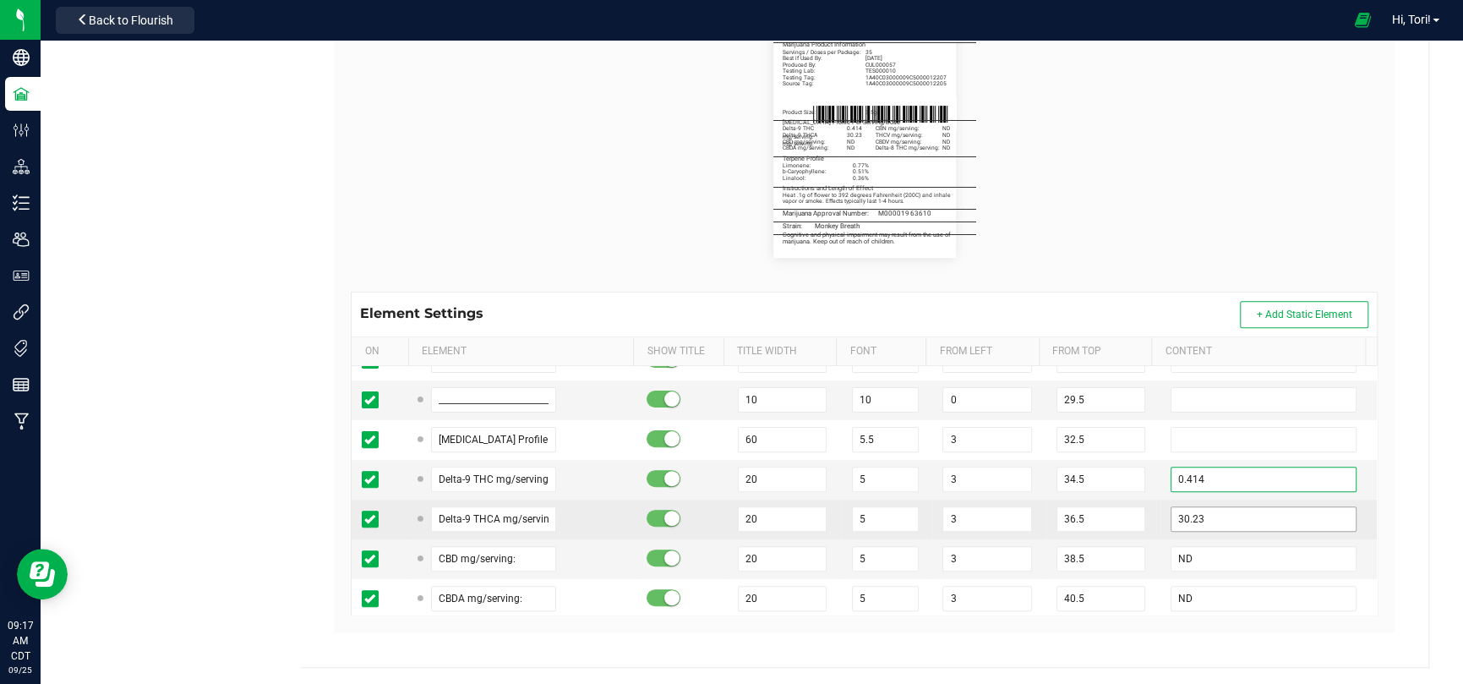
type input "0.414"
click at [1216, 512] on input "30.23" at bounding box center [1264, 518] width 186 height 25
type input "3"
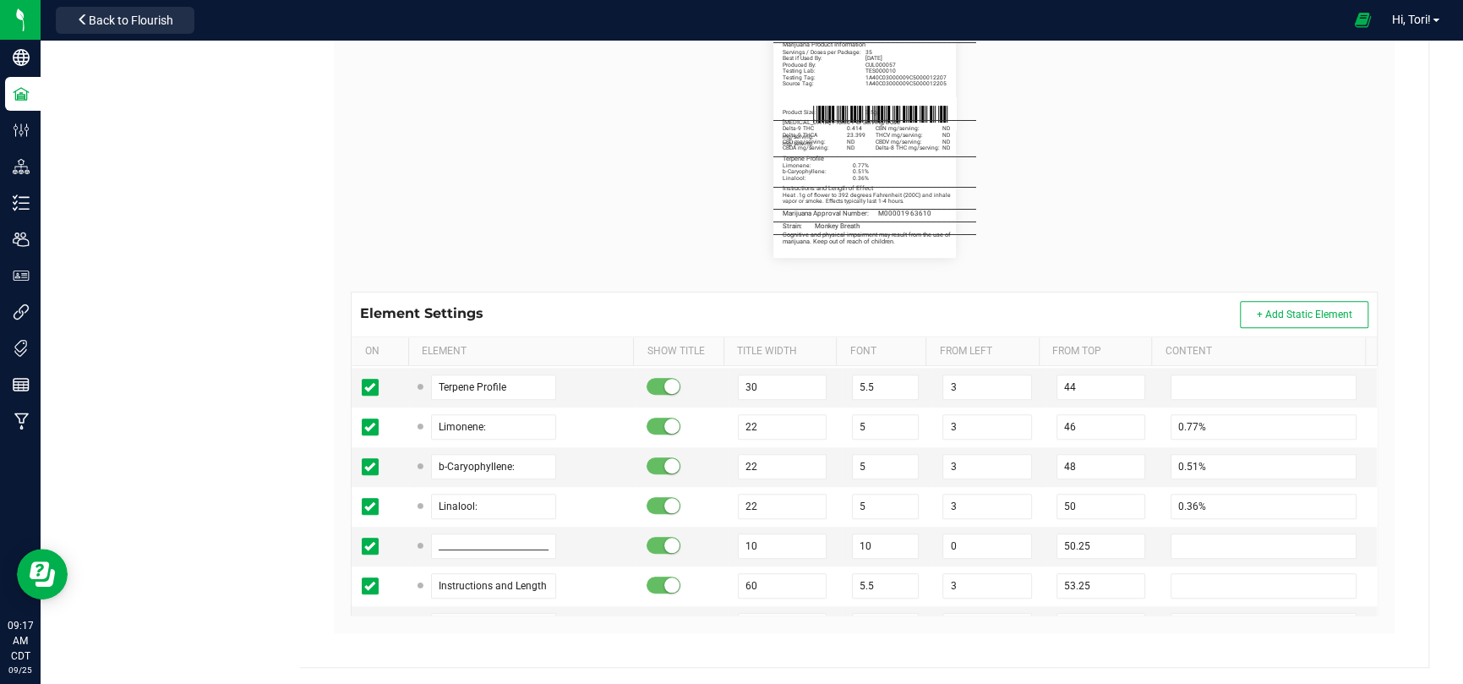
scroll to position [930, 0]
type input "23.399"
drag, startPoint x: 531, startPoint y: 457, endPoint x: 367, endPoint y: 473, distance: 164.8
click at [367, 473] on tr "b-Caryophyllene: 22 5 3 48 0.51%" at bounding box center [864, 465] width 1025 height 40
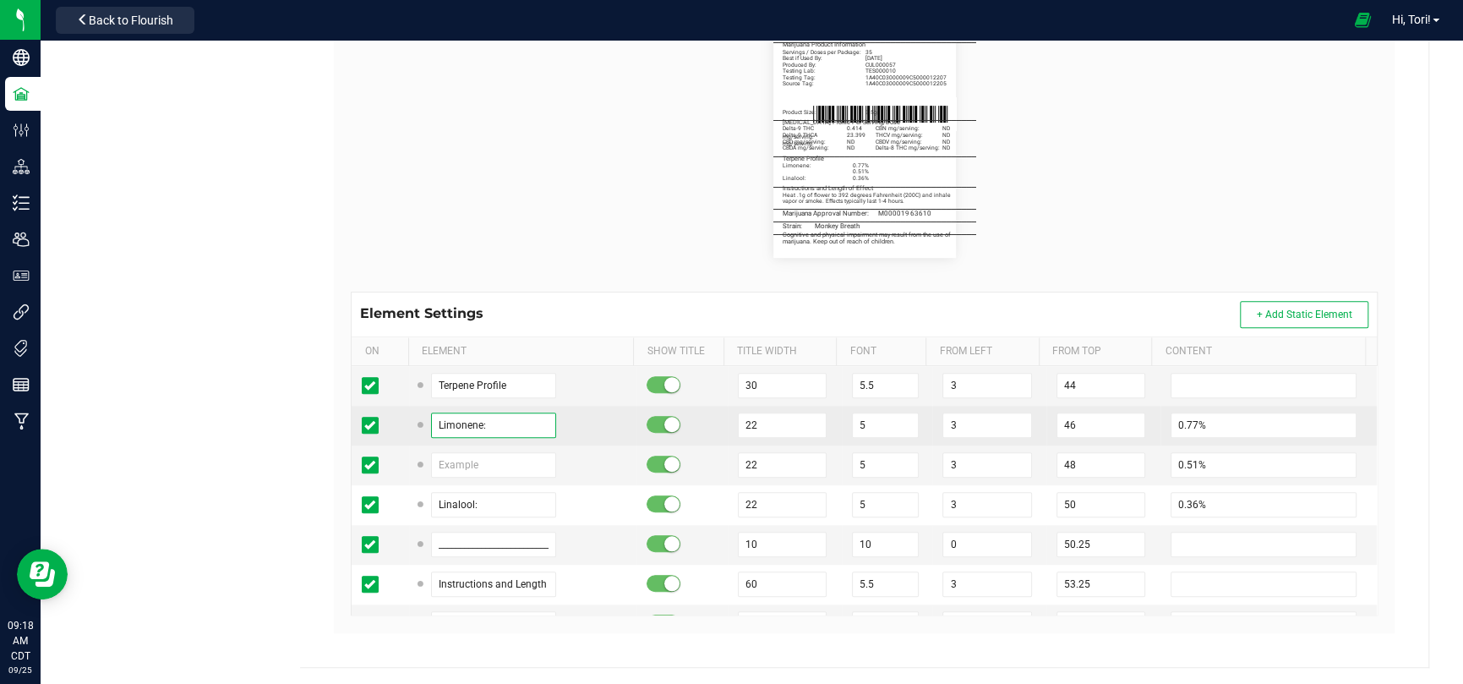
click at [490, 423] on input "Limonene:" at bounding box center [493, 424] width 125 height 25
paste input "b-Caryophyll"
type input "b-Caryophyllene:"
click at [1290, 419] on input "0.77%" at bounding box center [1264, 424] width 186 height 25
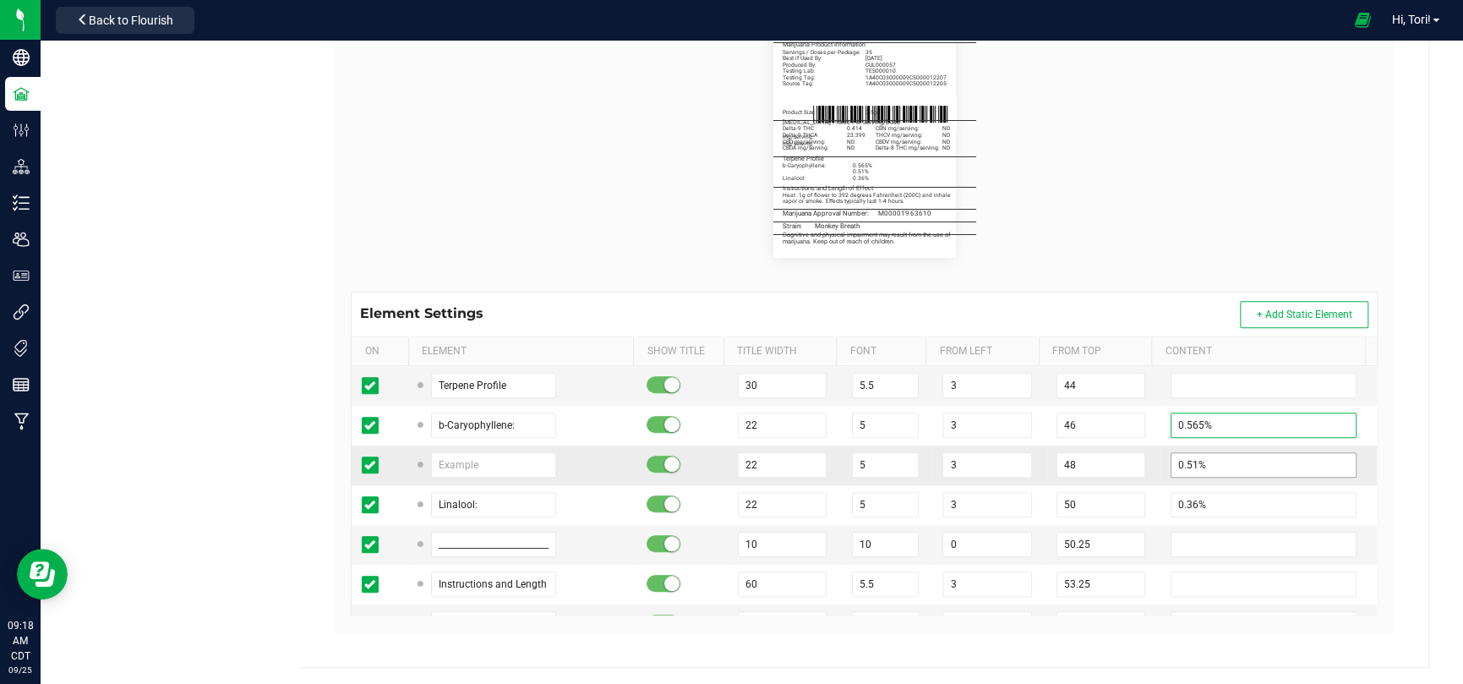
type input "0.565%"
click at [1262, 463] on input "0.51%" at bounding box center [1264, 464] width 186 height 25
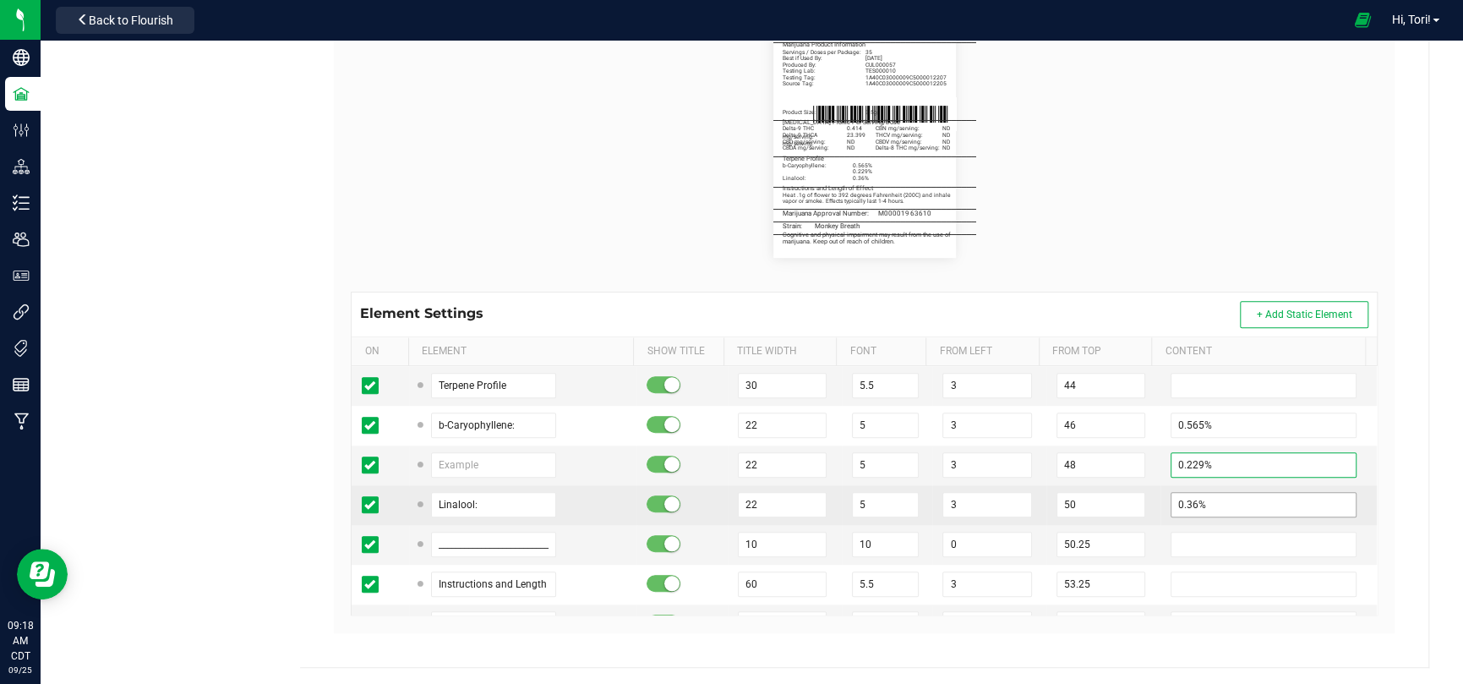
type input "0.229%"
click at [1255, 496] on input "0.36%" at bounding box center [1264, 504] width 186 height 25
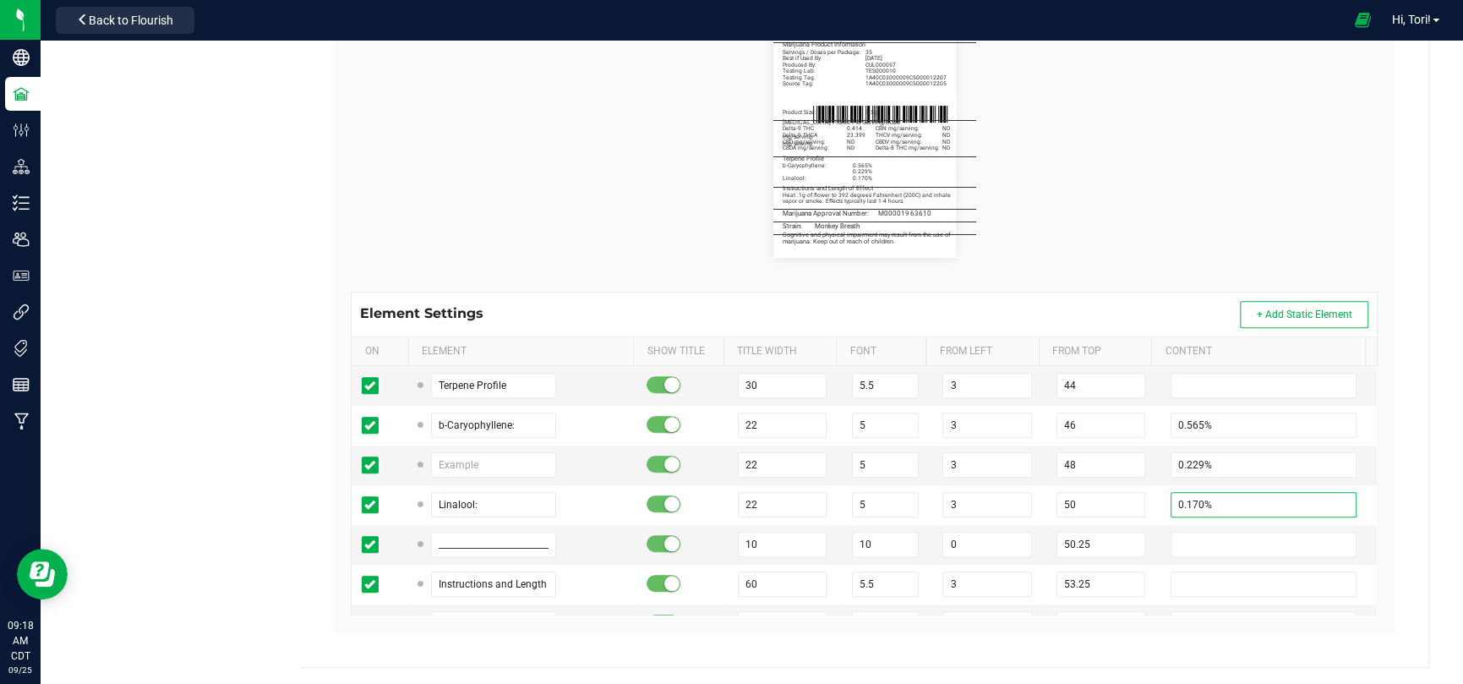
type input "0.170%"
click at [1402, 483] on div "Heya St. [PERSON_NAME] Cultivation II LLC Type Package Labels Template 3.5g Flo…" at bounding box center [864, 171] width 1128 height 992
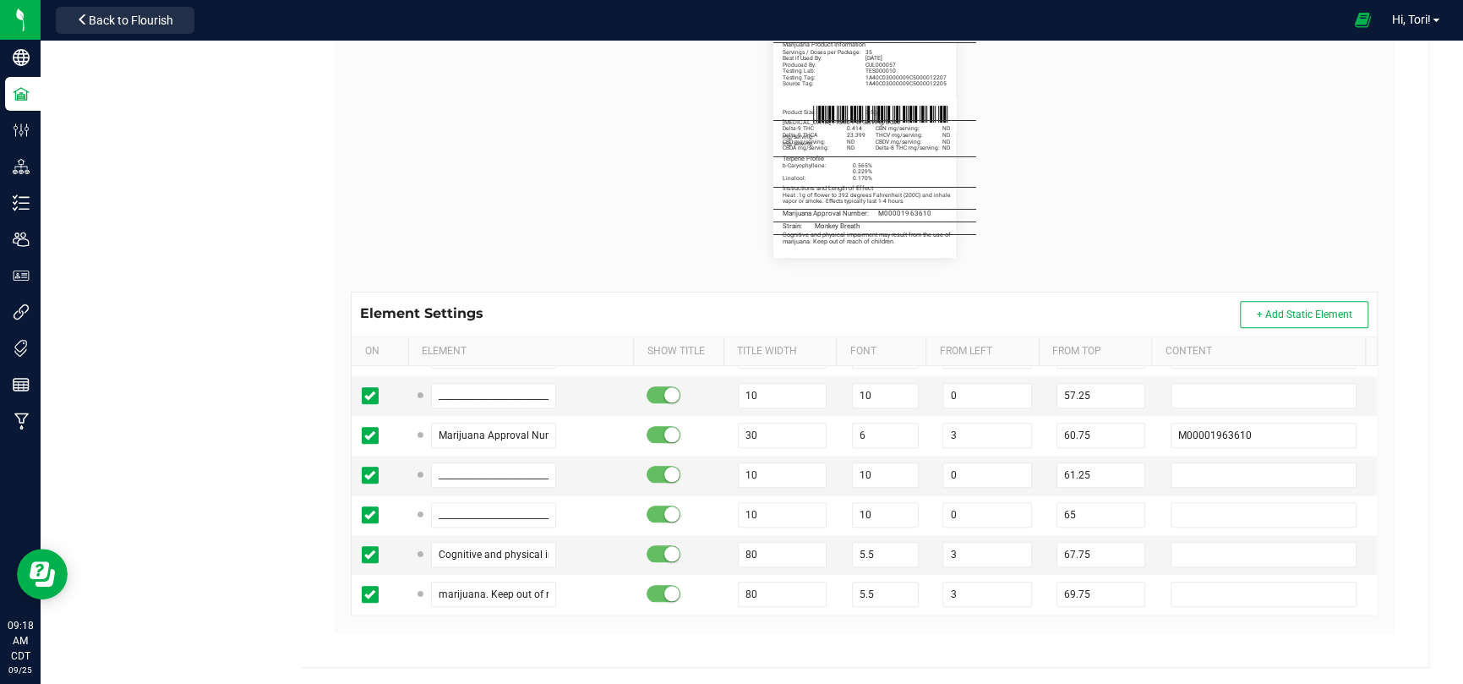
scroll to position [1268, 0]
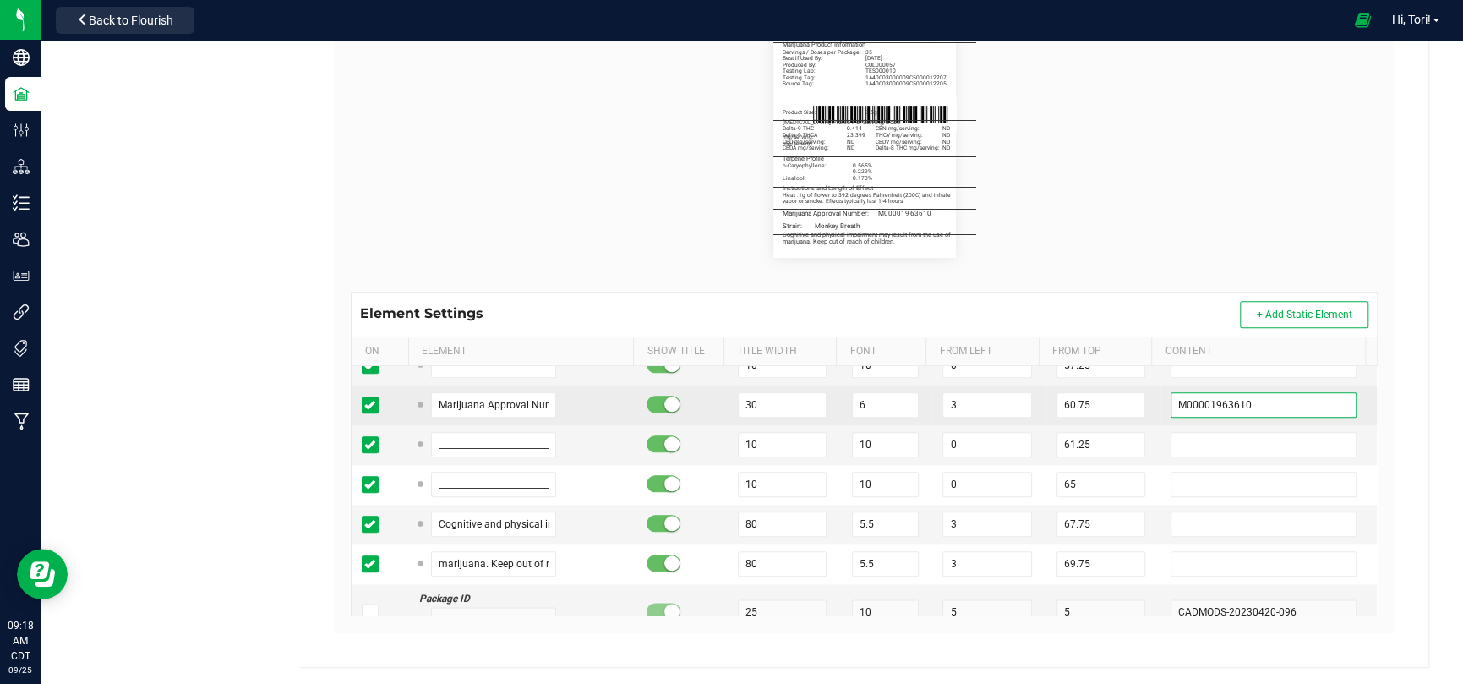
click at [1256, 392] on input "M00001963610" at bounding box center [1264, 404] width 186 height 25
click at [1255, 396] on input "M00001963610" at bounding box center [1264, 404] width 186 height 25
paste input "681296"
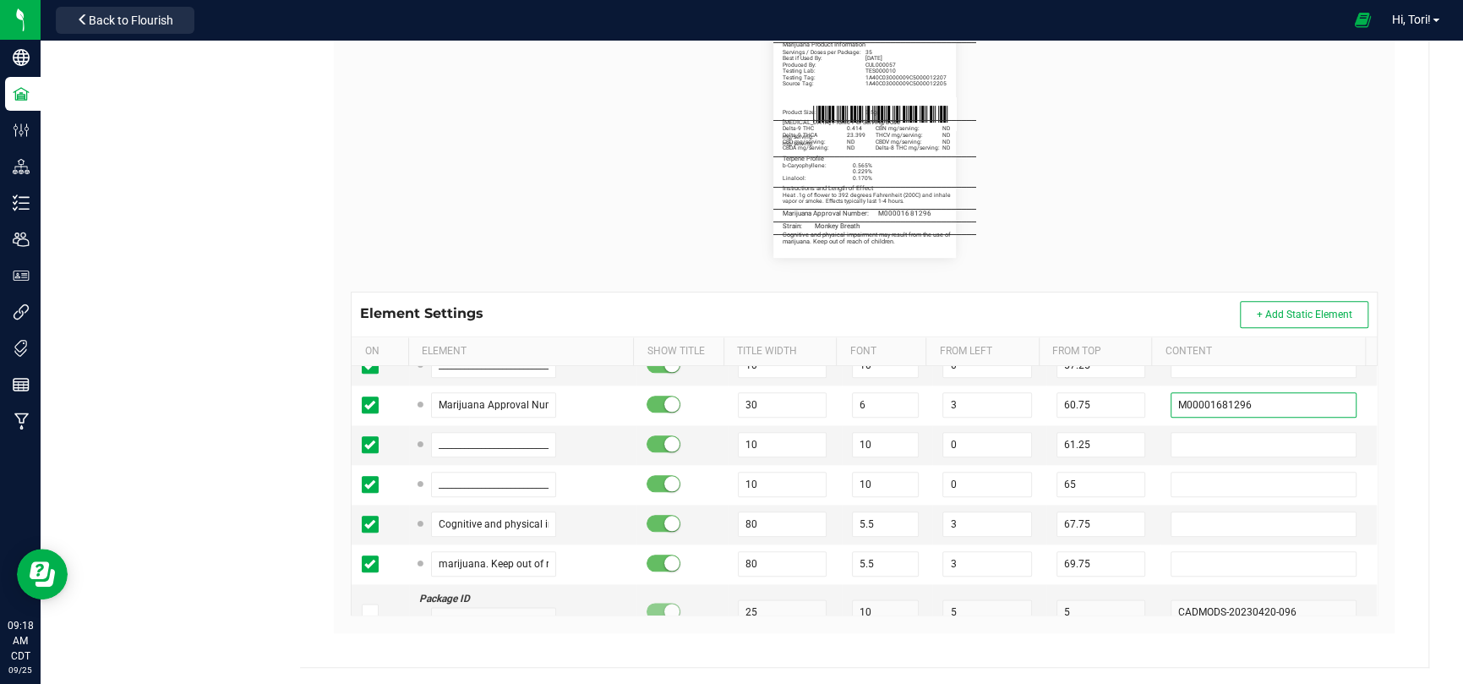
type input "M00001681296"
click at [1370, 405] on div "Label Dimensions Width (in.): 2.25 Height (in.): 3 Barcode Package ID Lot Numbe…" at bounding box center [864, 266] width 1061 height 734
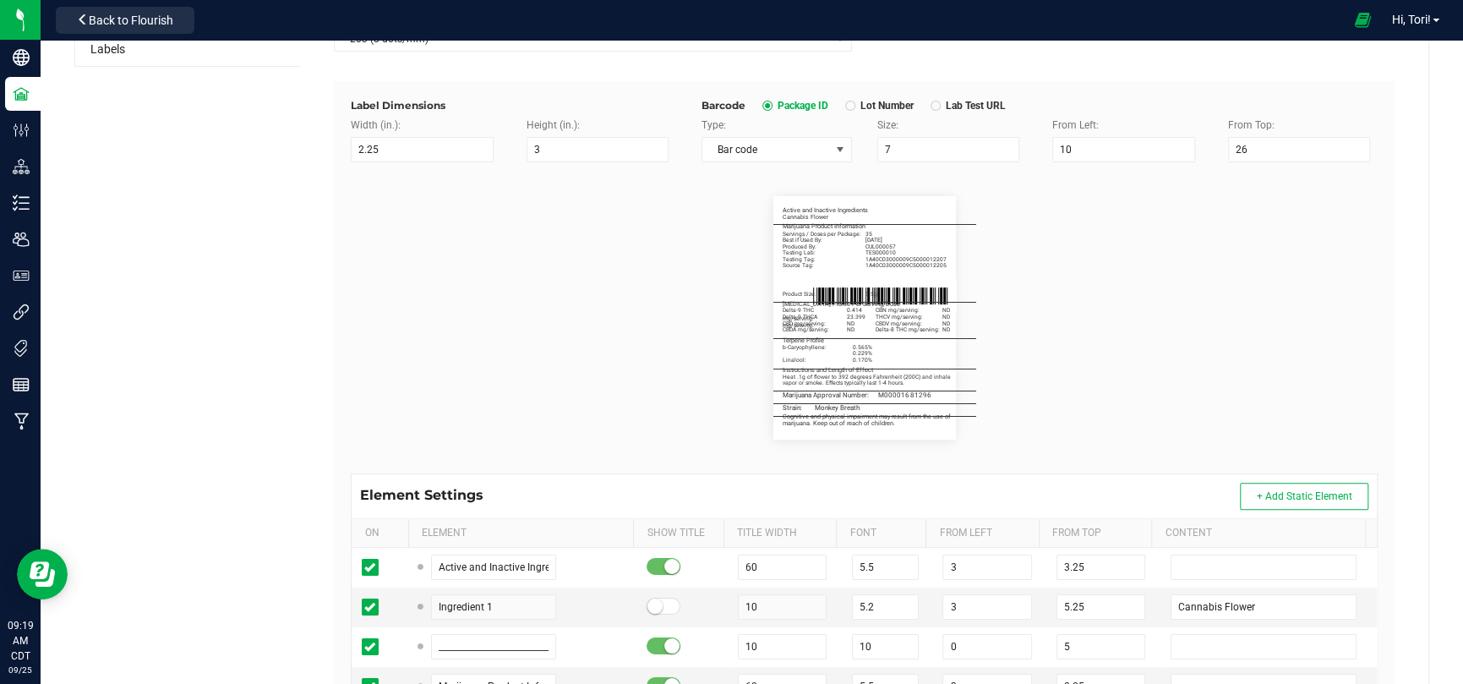
scroll to position [0, 0]
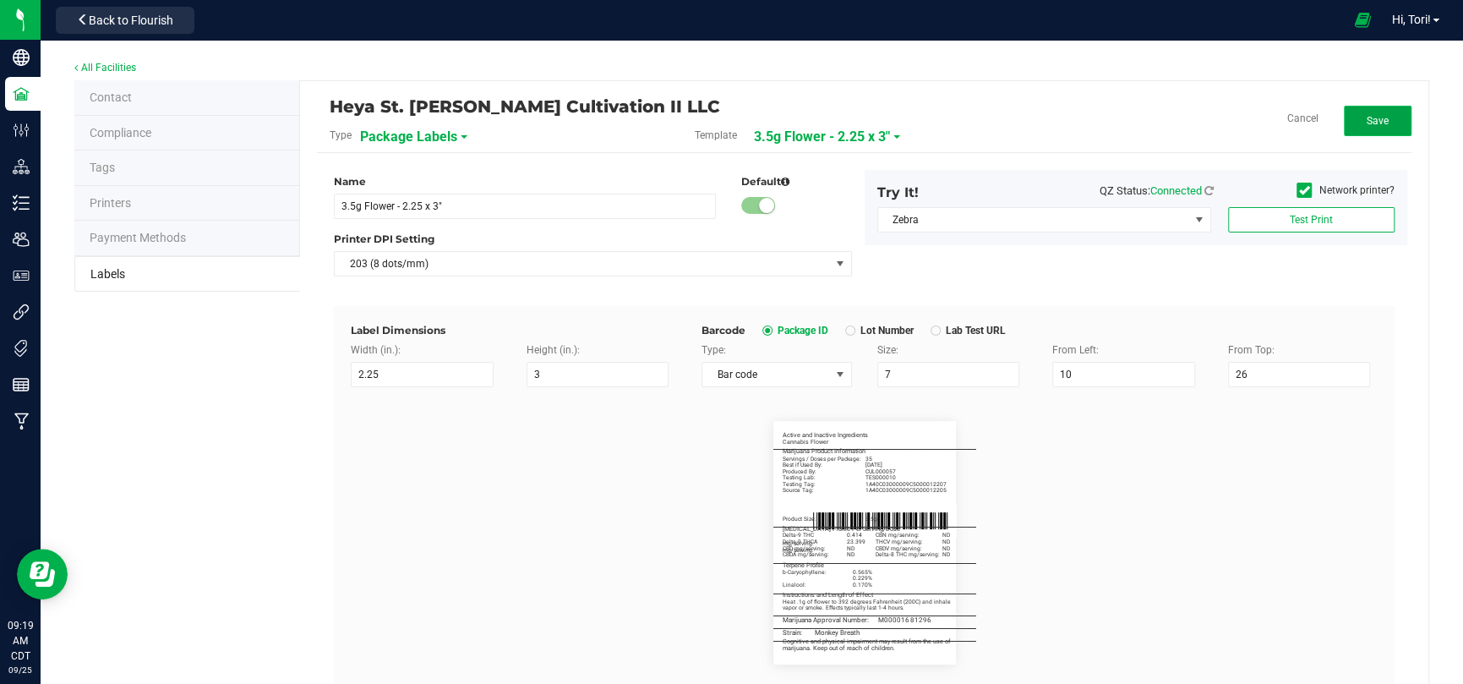
click at [1367, 120] on span "Save" at bounding box center [1378, 121] width 22 height 12
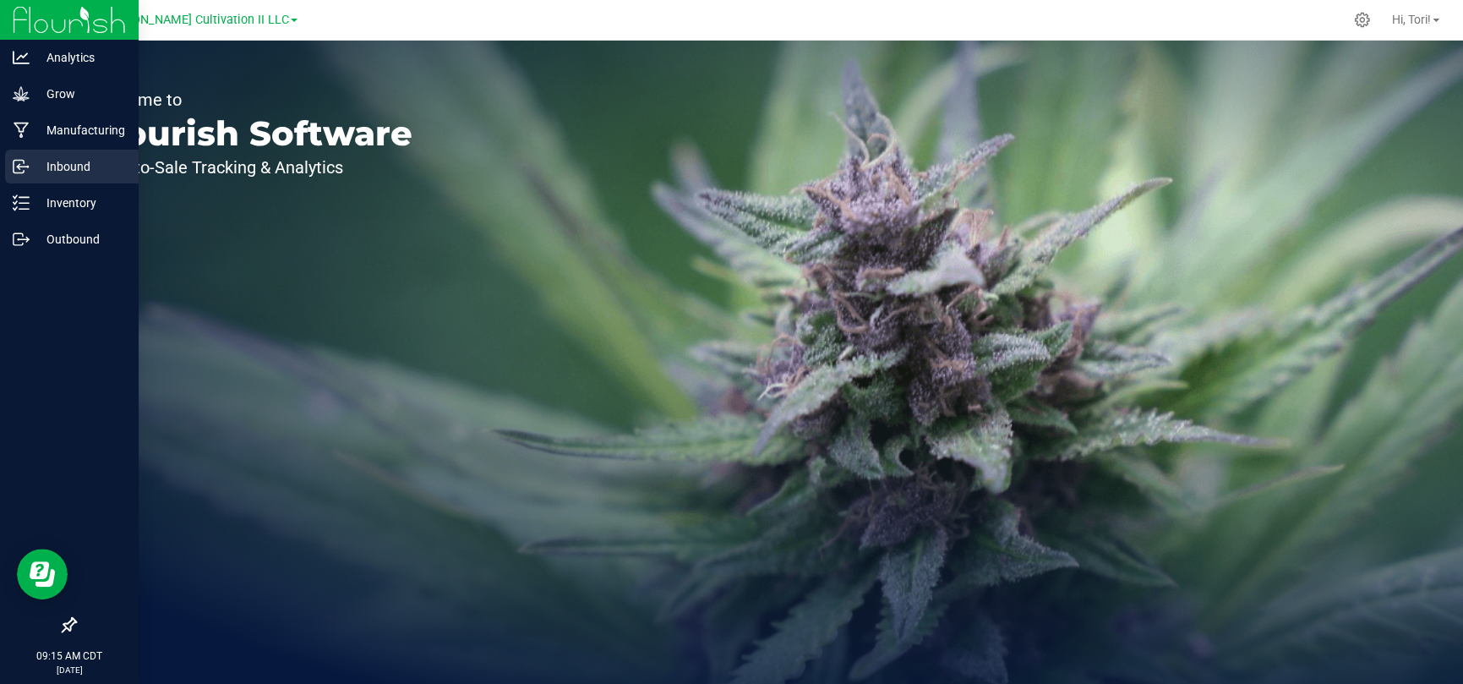
click at [43, 173] on p "Inbound" at bounding box center [80, 166] width 101 height 20
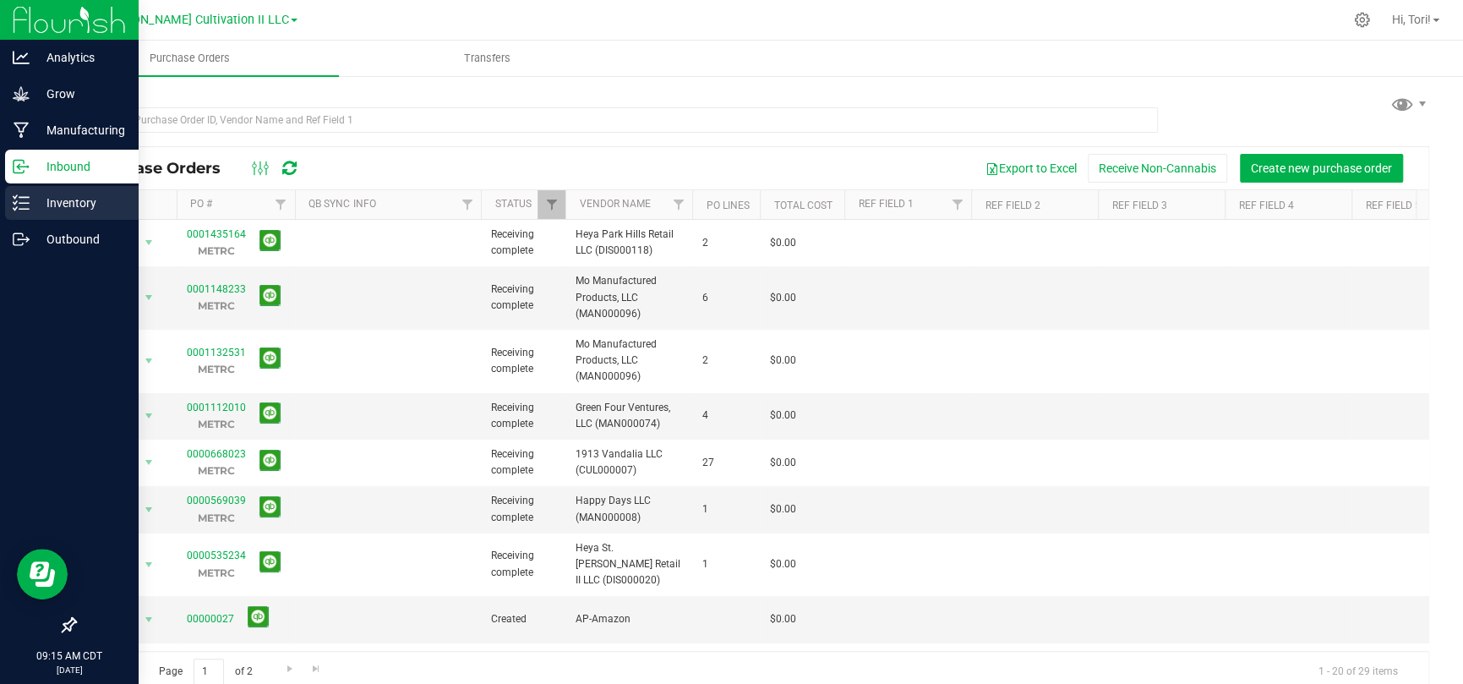
click at [53, 207] on p "Inventory" at bounding box center [80, 203] width 101 height 20
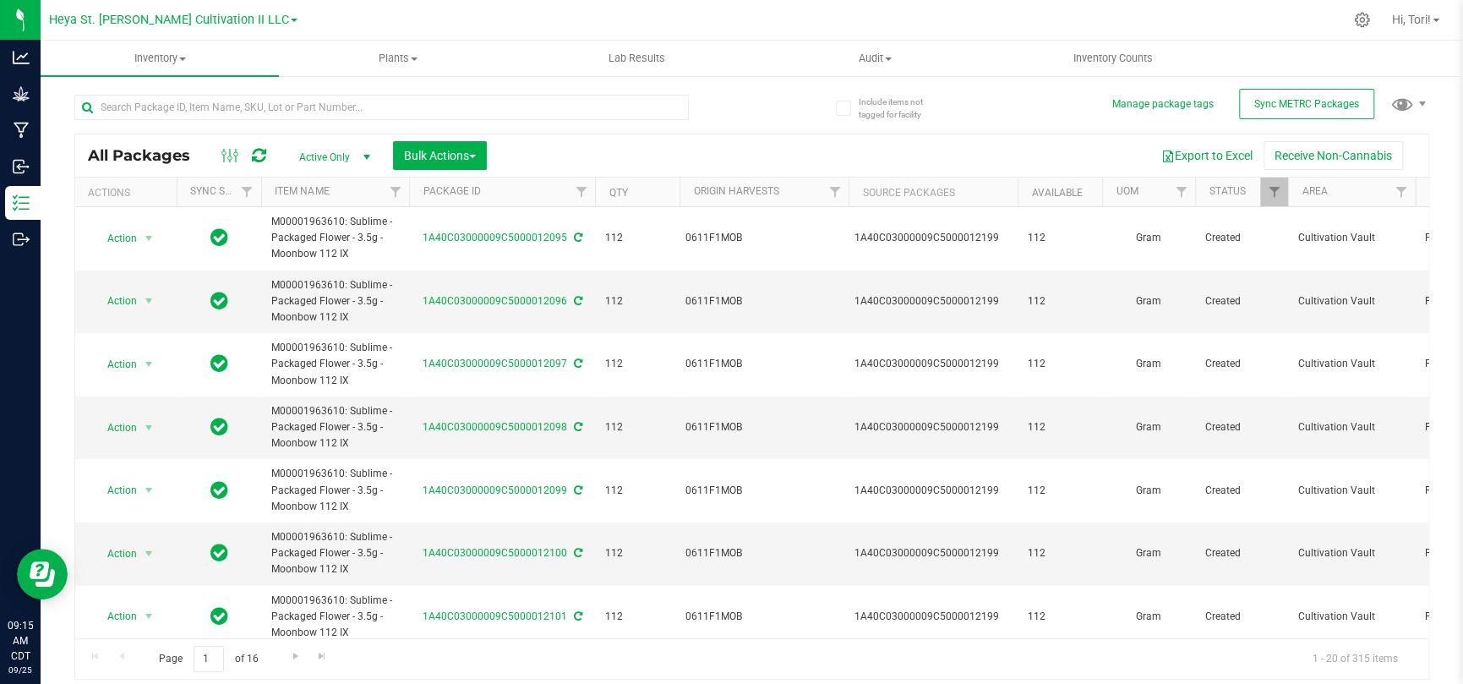
click at [241, 21] on span "Heya St. [PERSON_NAME] Cultivation II LLC" at bounding box center [169, 20] width 240 height 14
click at [220, 79] on link "Heya St. Ann MIP LLC" at bounding box center [173, 82] width 249 height 23
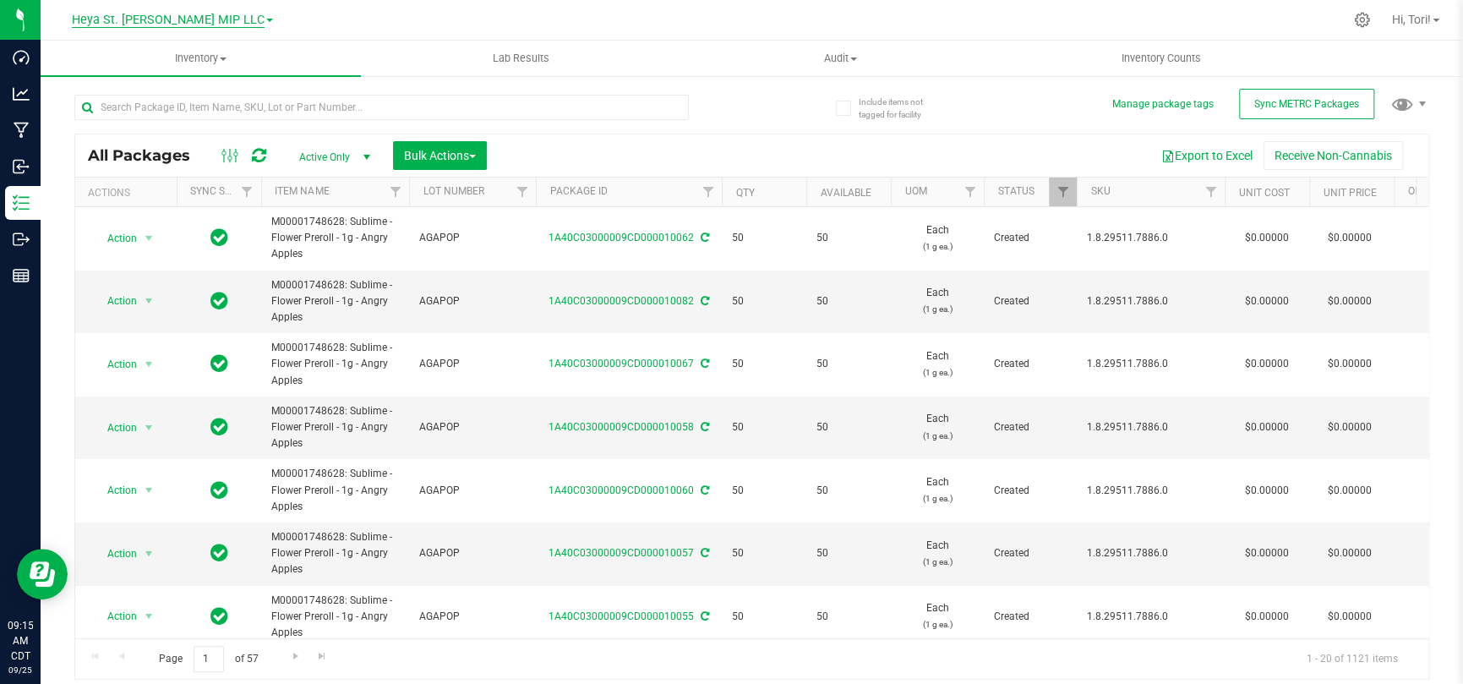
click at [216, 22] on span "Heya St. Ann MIP LLC" at bounding box center [168, 20] width 193 height 15
click at [202, 57] on link "Heya St. [PERSON_NAME] Cultivation II LLC" at bounding box center [172, 59] width 247 height 23
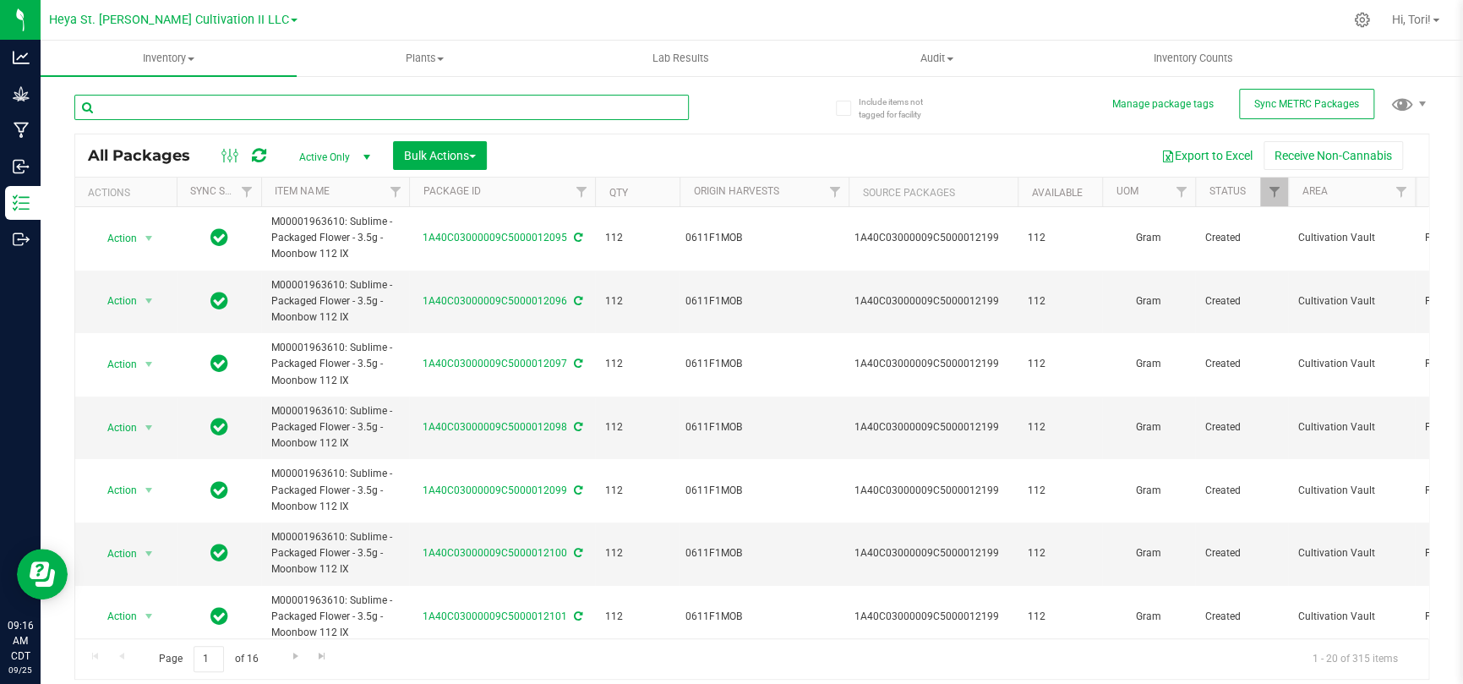
click at [261, 112] on input "text" at bounding box center [381, 107] width 614 height 25
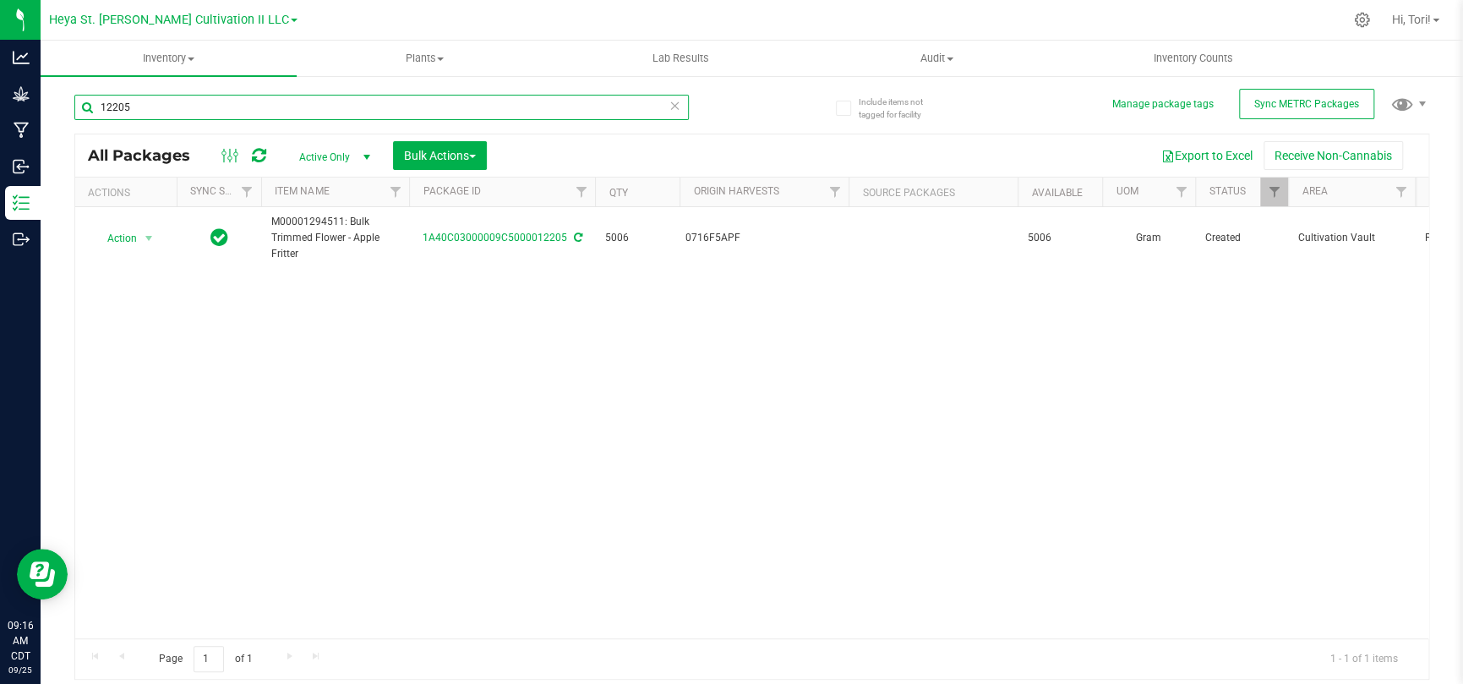
type input "12205"
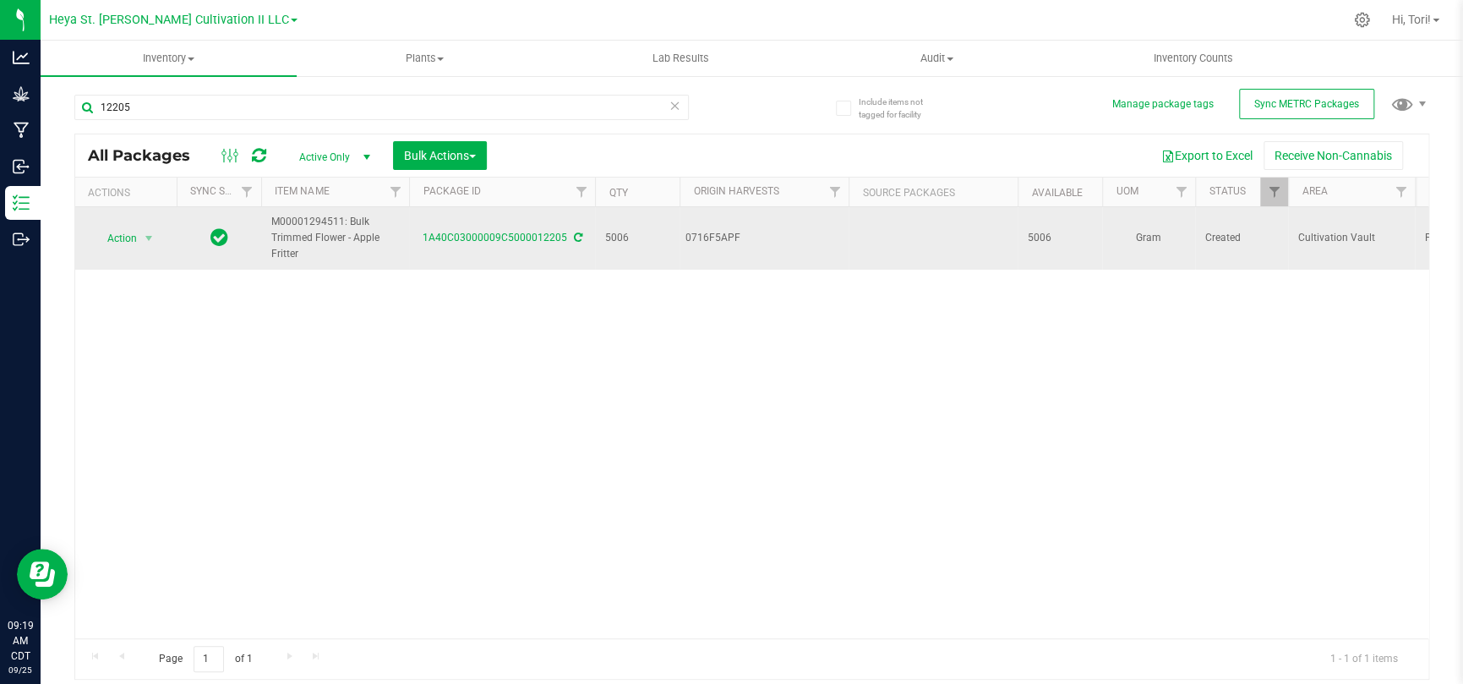
click at [174, 254] on td "Action Action Adjust qty Create package Edit attributes Global inventory Locate…" at bounding box center [125, 238] width 101 height 63
click at [158, 227] on span "select" at bounding box center [149, 239] width 21 height 24
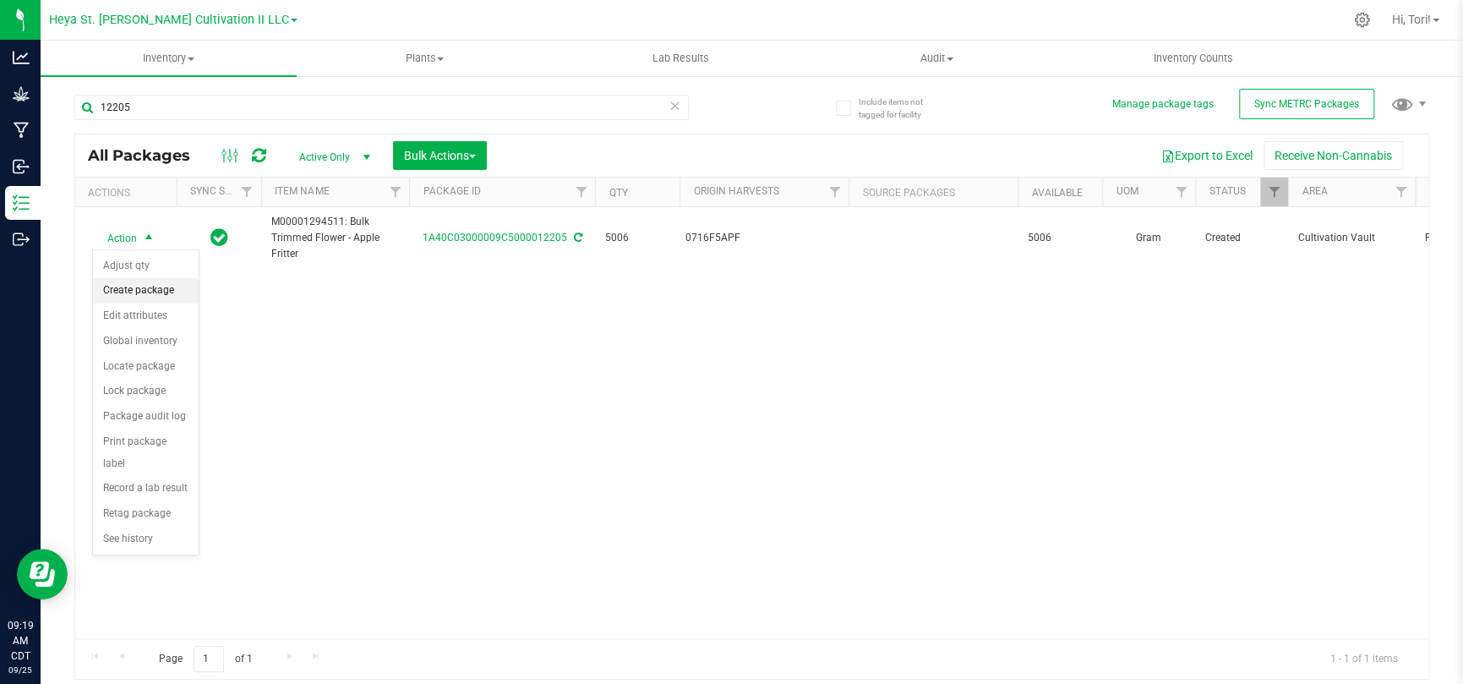
click at [161, 287] on li "Create package" at bounding box center [146, 290] width 106 height 25
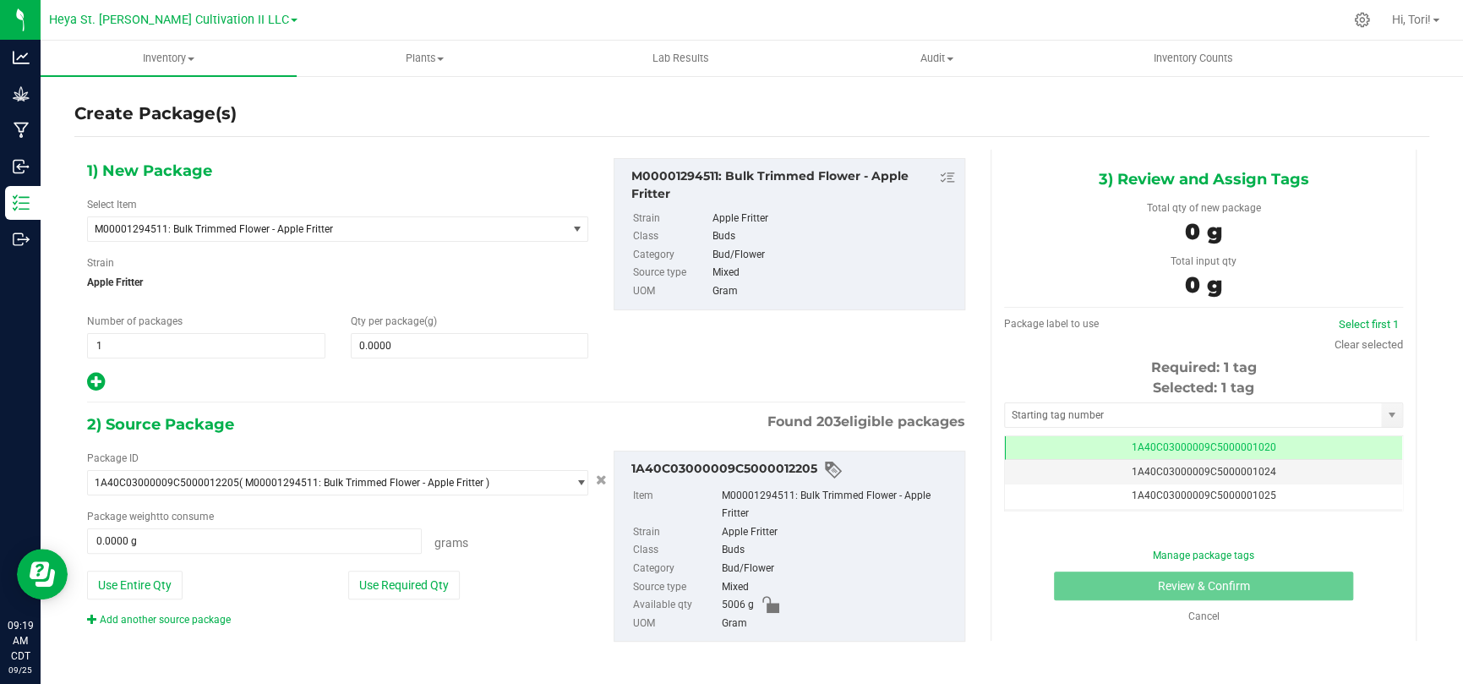
click at [377, 292] on span "Apple Fritter" at bounding box center [337, 282] width 501 height 25
click at [366, 223] on span "M00001294511: Bulk Trimmed Flower - Apple Fritter" at bounding box center [318, 229] width 446 height 12
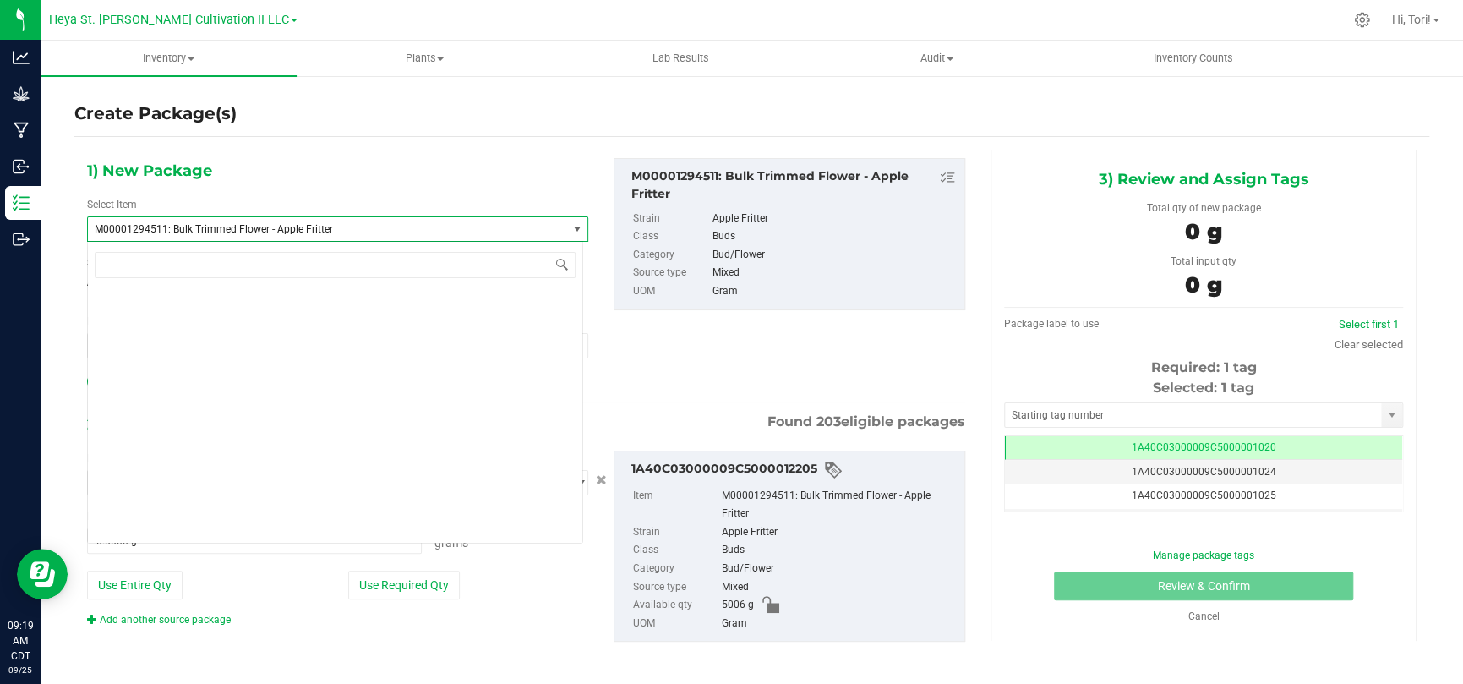
scroll to position [6011, 0]
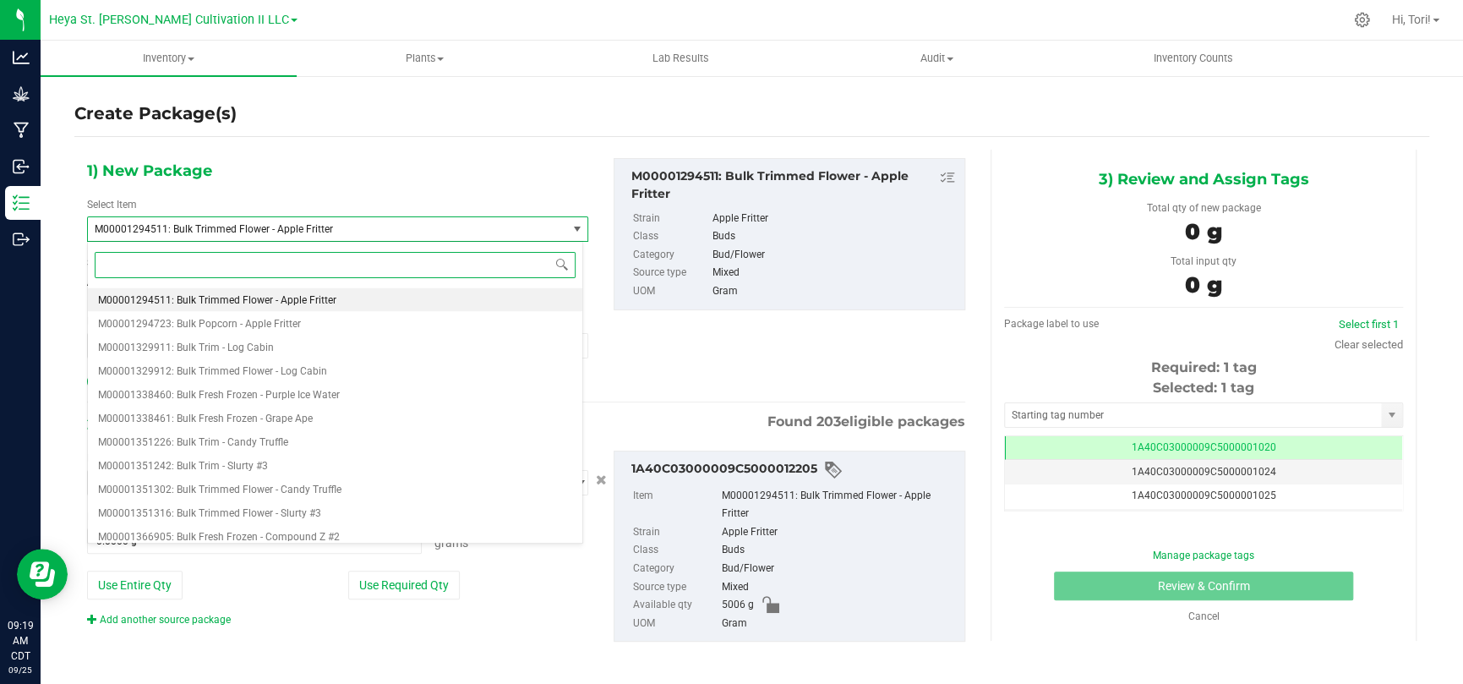
click at [362, 255] on input at bounding box center [335, 265] width 481 height 26
paste input "M00001681296"
type input "M00001681296"
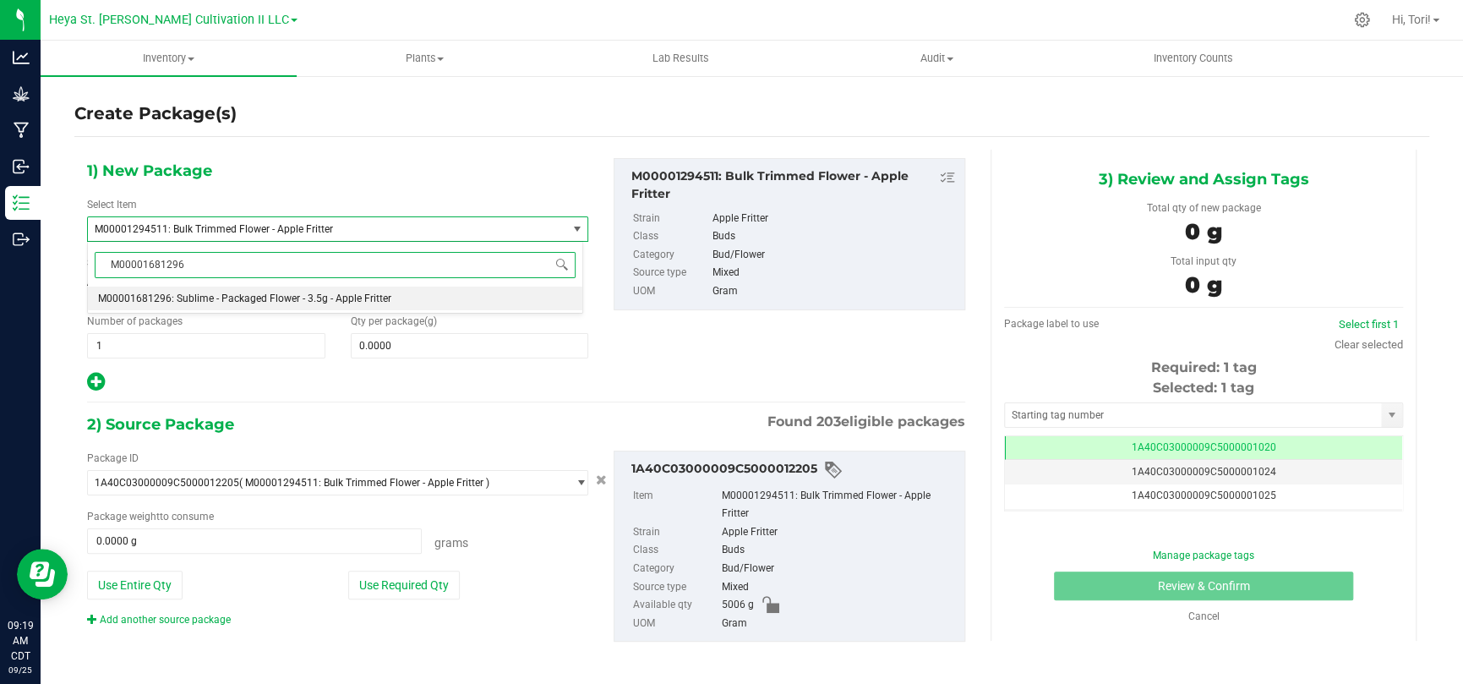
click at [391, 298] on li "M00001681296: Sublime - Packaged Flower - 3.5g - Apple Fritter" at bounding box center [335, 299] width 494 height 24
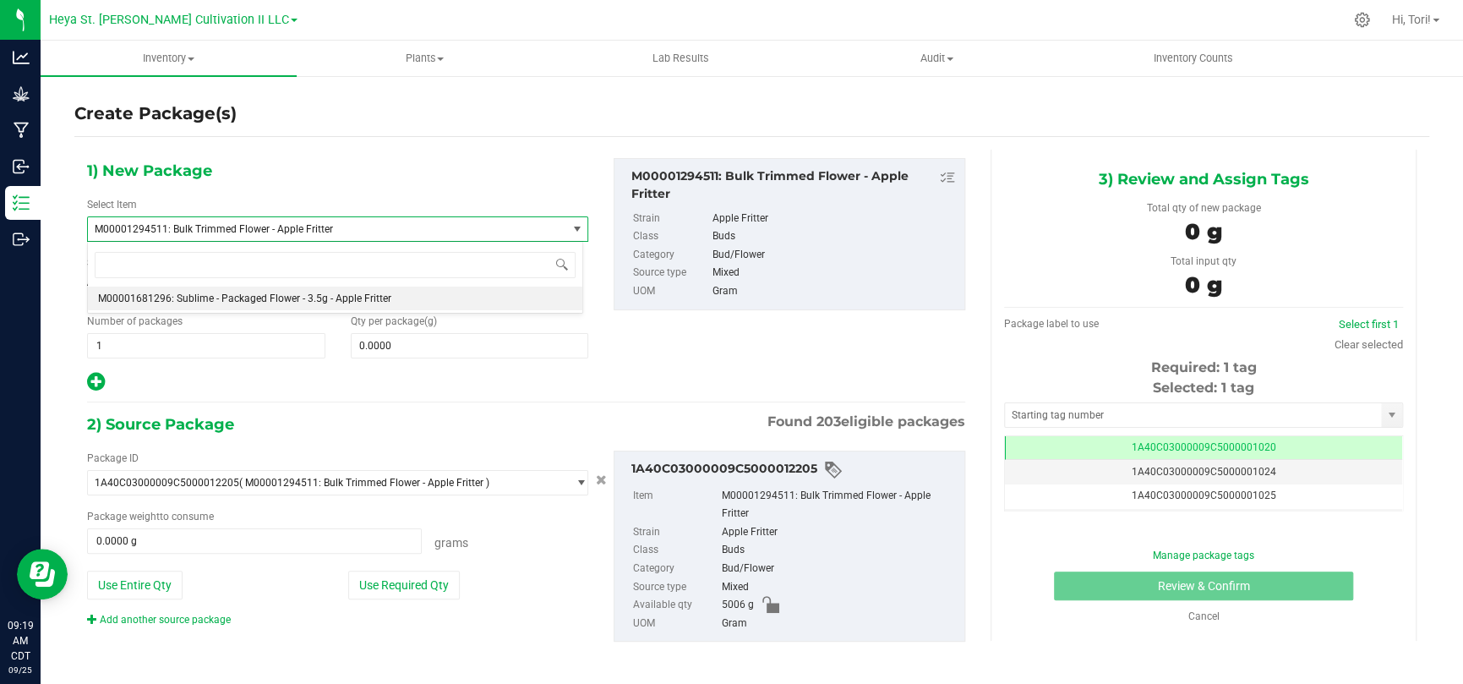
type input "0"
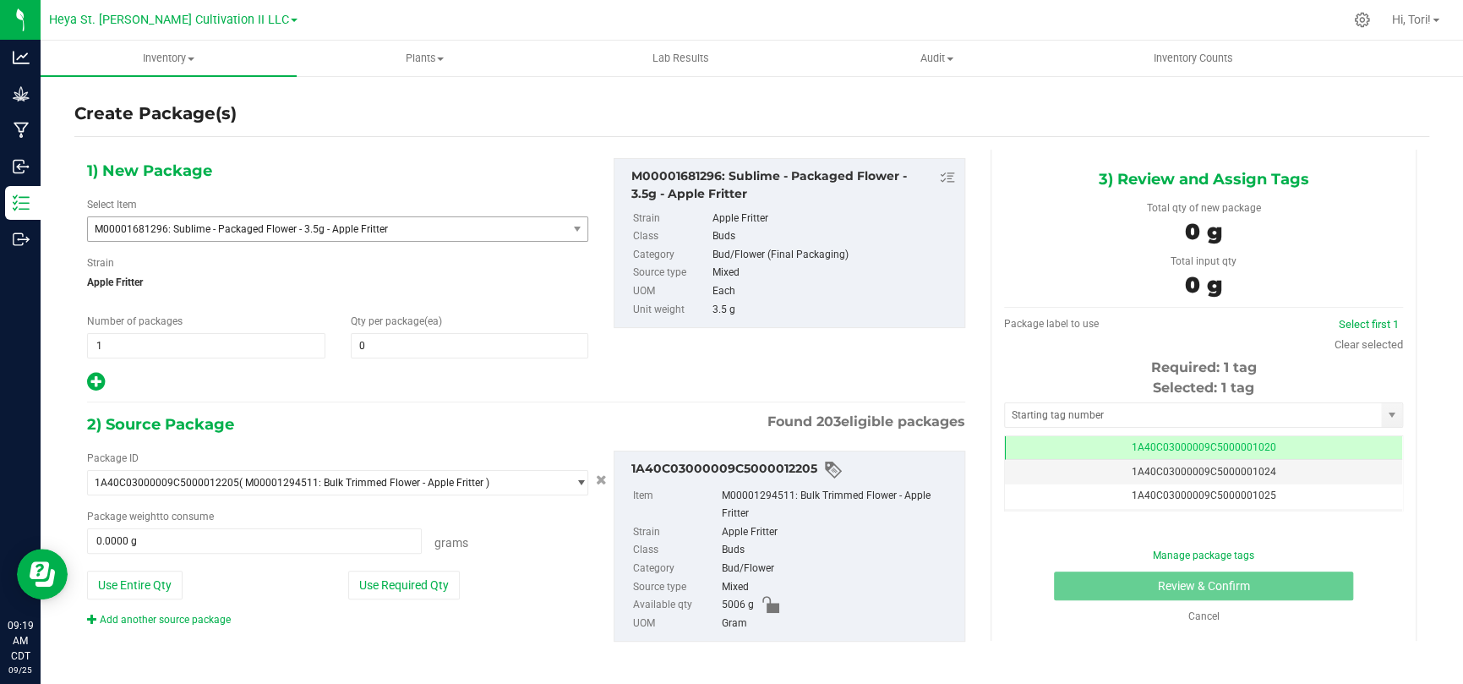
click at [405, 396] on div "1) New Package Select Item M00001681296: Sublime - Packaged Flower - 3.5g - App…" at bounding box center [526, 414] width 904 height 528
click at [394, 342] on span at bounding box center [470, 345] width 238 height 25
type input "32"
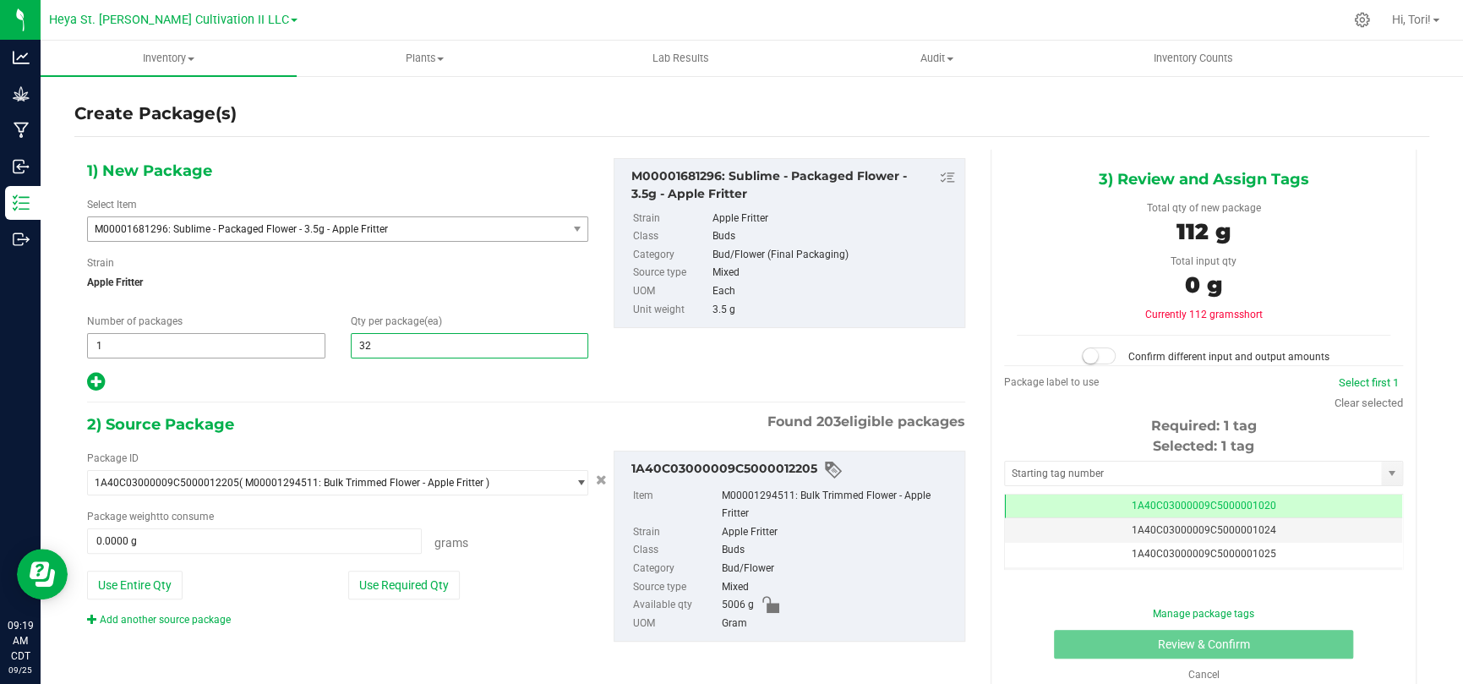
type input "32"
click at [204, 344] on span "1 1" at bounding box center [206, 345] width 238 height 25
type input "20"
click at [218, 330] on div "Number of packages 20 20" at bounding box center [206, 336] width 264 height 45
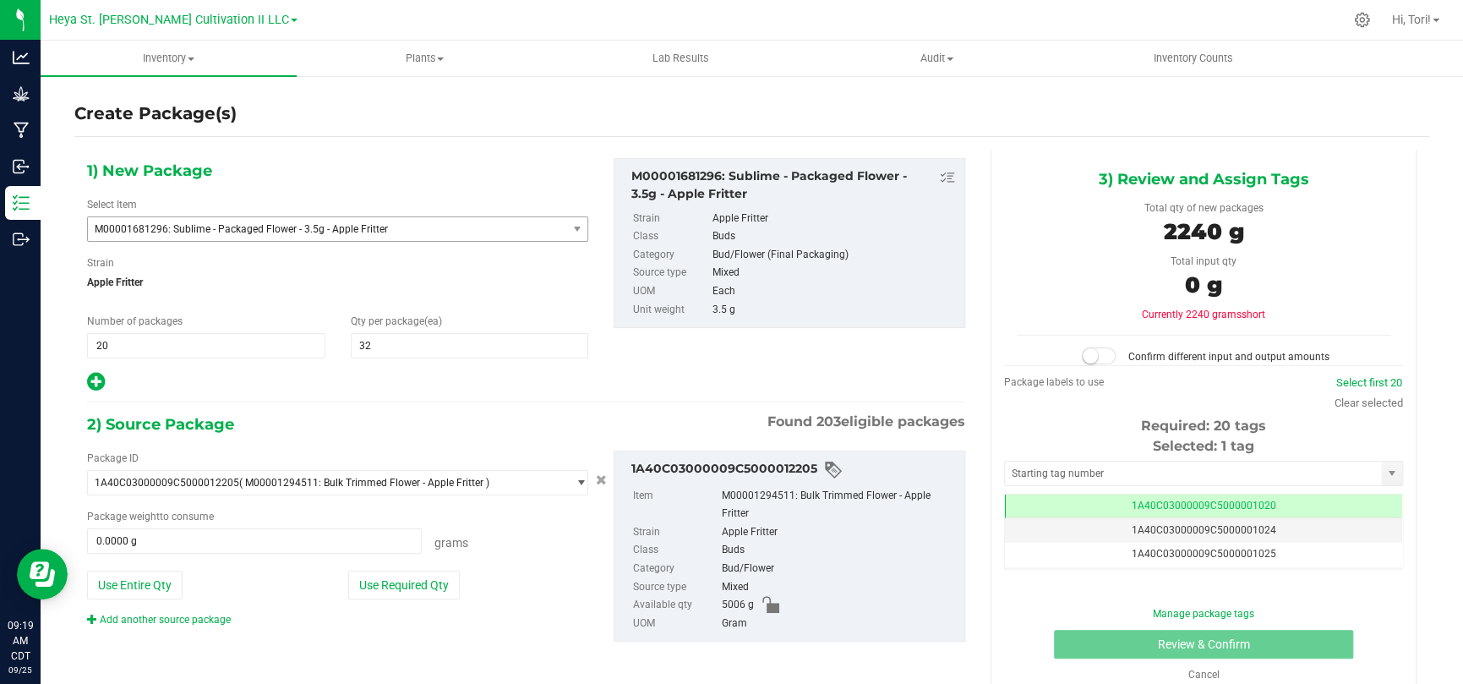
click at [249, 300] on div "1) New Package Select Item M00001681296: Sublime - Packaged Flower - 3.5g - App…" at bounding box center [337, 275] width 527 height 235
click at [422, 592] on button "Use Required Qty" at bounding box center [404, 585] width 112 height 29
type input "2240.0000 g"
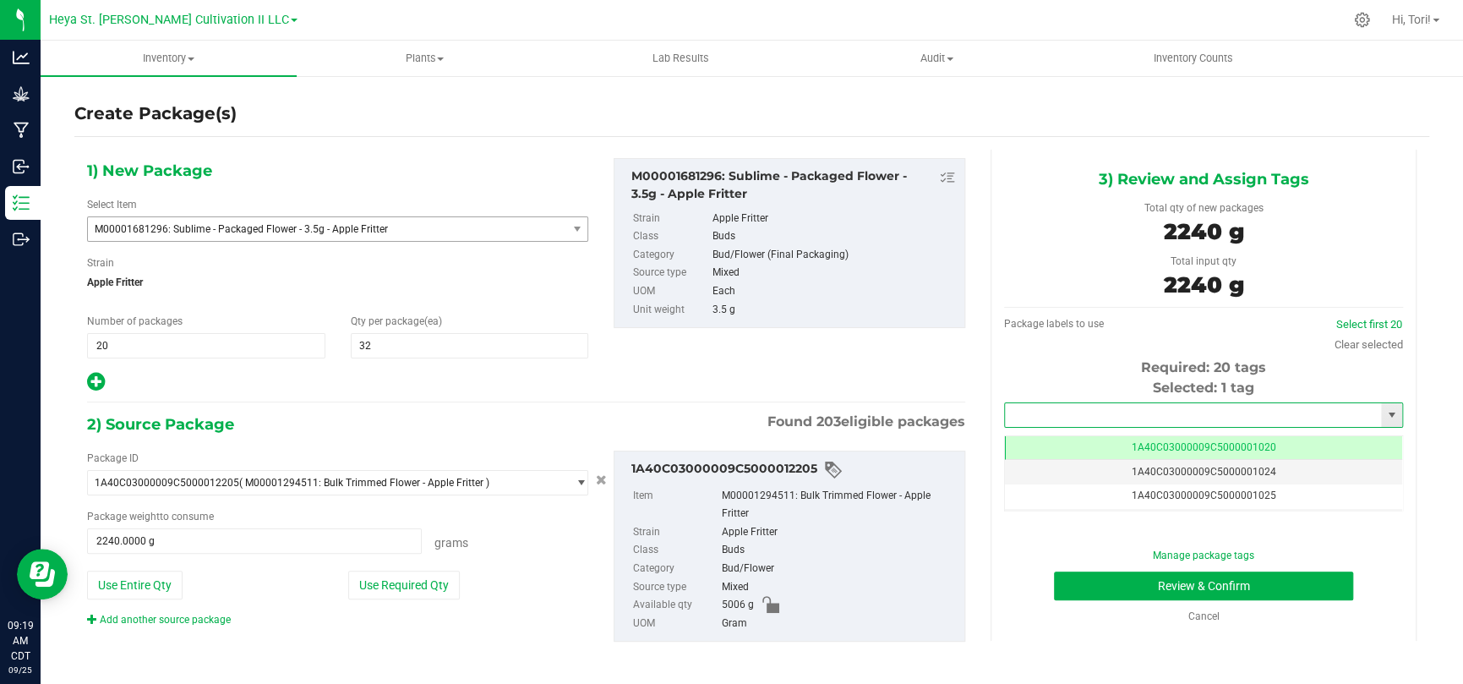
click at [1168, 413] on input "text" at bounding box center [1193, 415] width 376 height 24
click at [1162, 445] on li "1A40C03000009C5000012109" at bounding box center [1192, 443] width 393 height 25
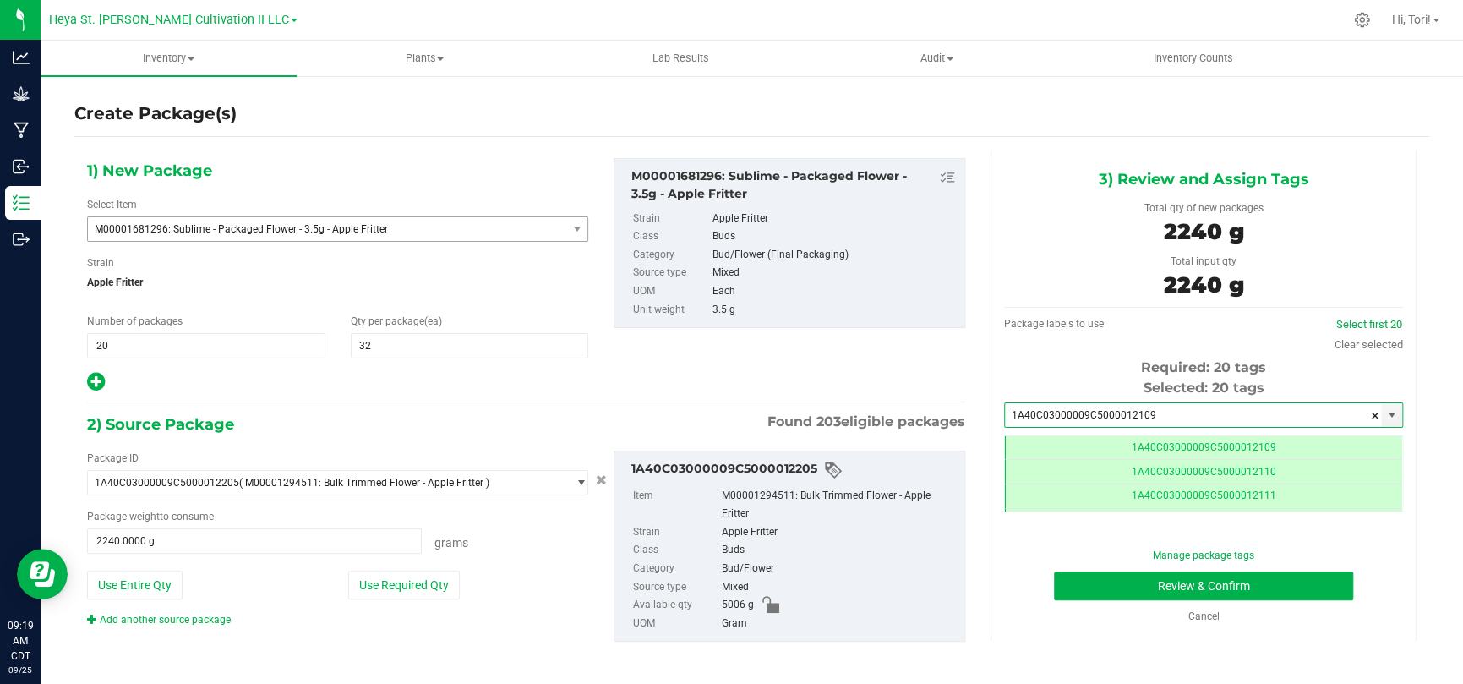
scroll to position [0, 0]
type input "1A40C03000009C5000012109"
click at [1373, 562] on div "Manage package tags Review & Confirm Cancel" at bounding box center [1204, 586] width 374 height 76
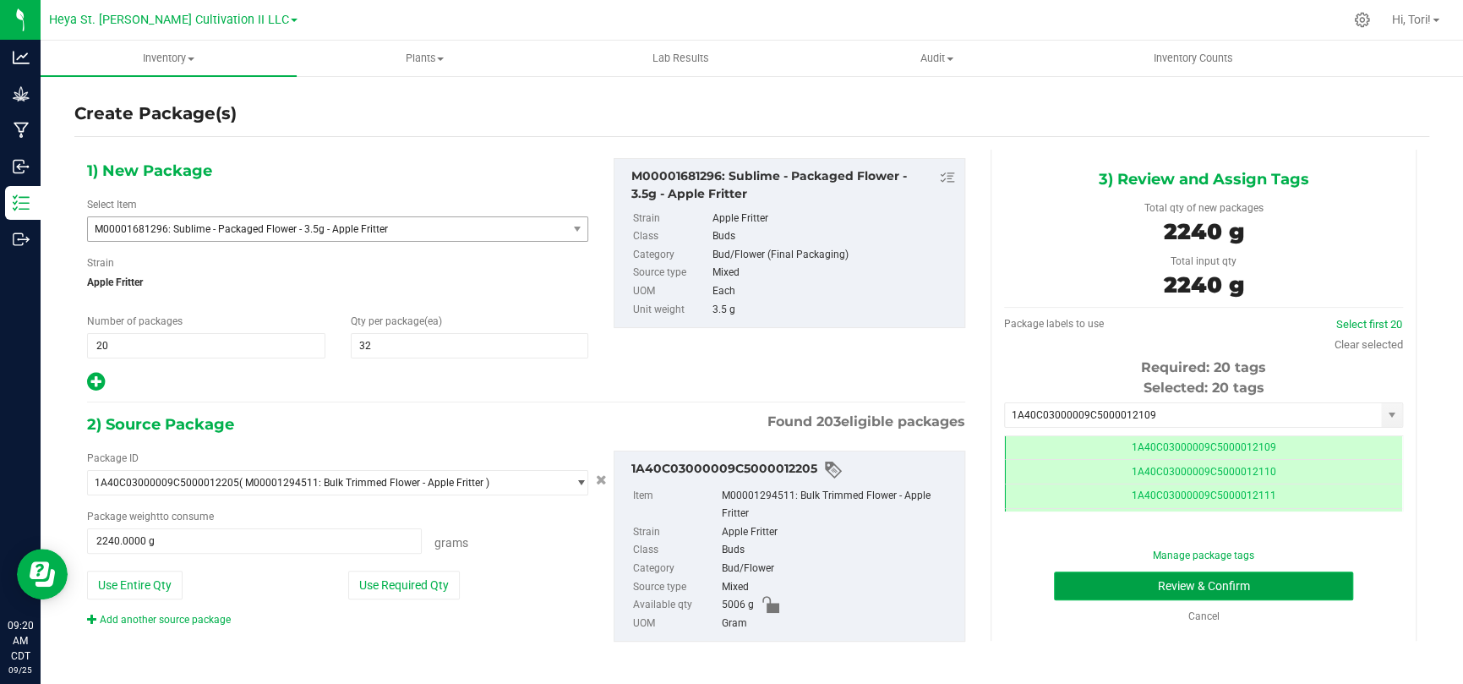
click at [1329, 583] on button "Review & Confirm" at bounding box center [1203, 585] width 299 height 29
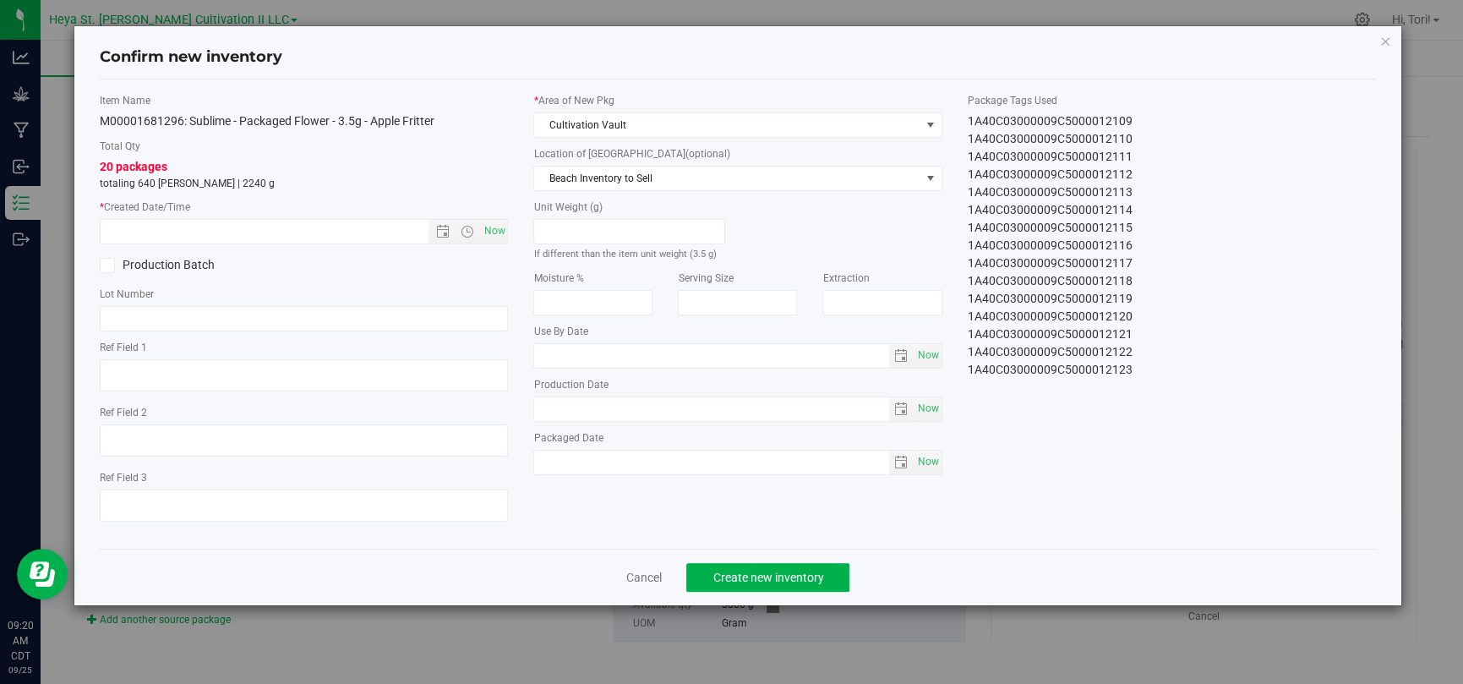
click at [512, 236] on div "Item Name M00001681296: Sublime - Packaged Flower - 3.5g - Apple Fritter Total …" at bounding box center [304, 314] width 434 height 442
click at [498, 229] on span "Now" at bounding box center [494, 231] width 29 height 25
type input "9/25/2025 9:20 AM"
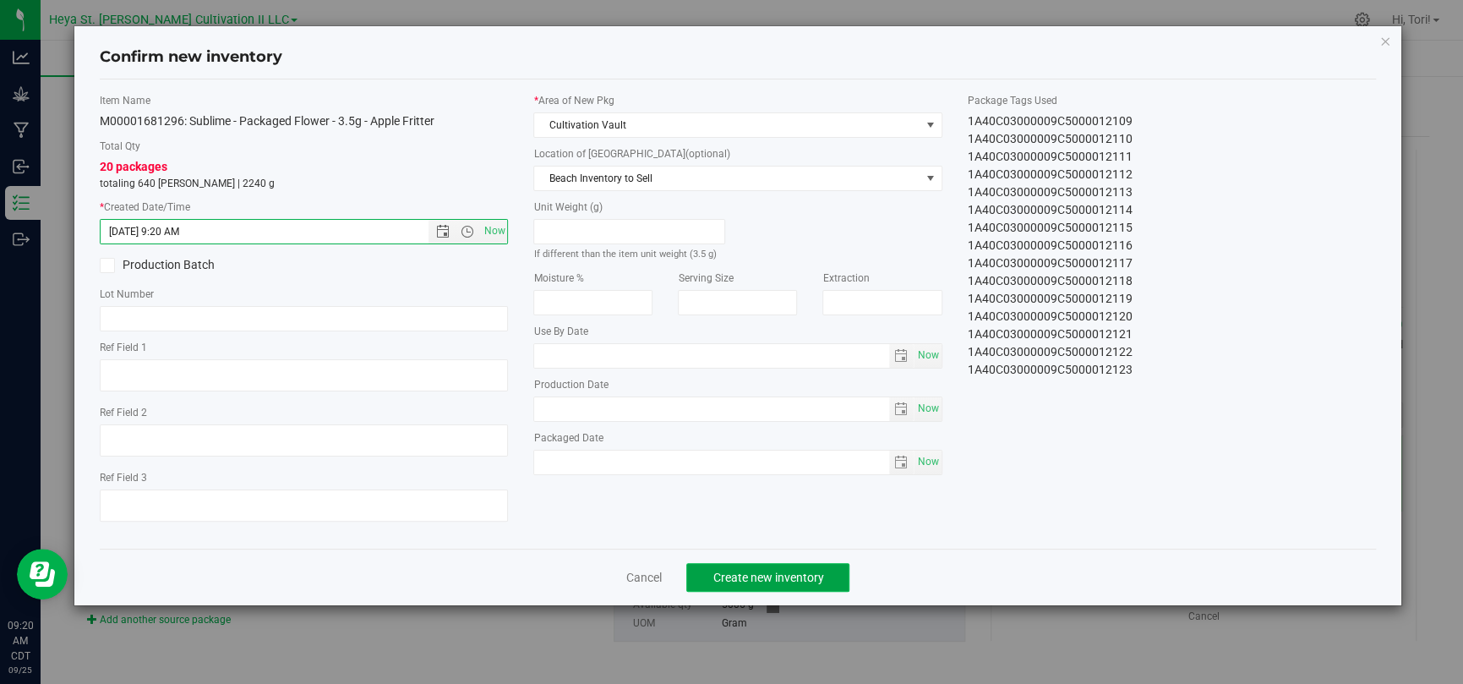
click at [833, 569] on button "Create new inventory" at bounding box center [767, 577] width 163 height 29
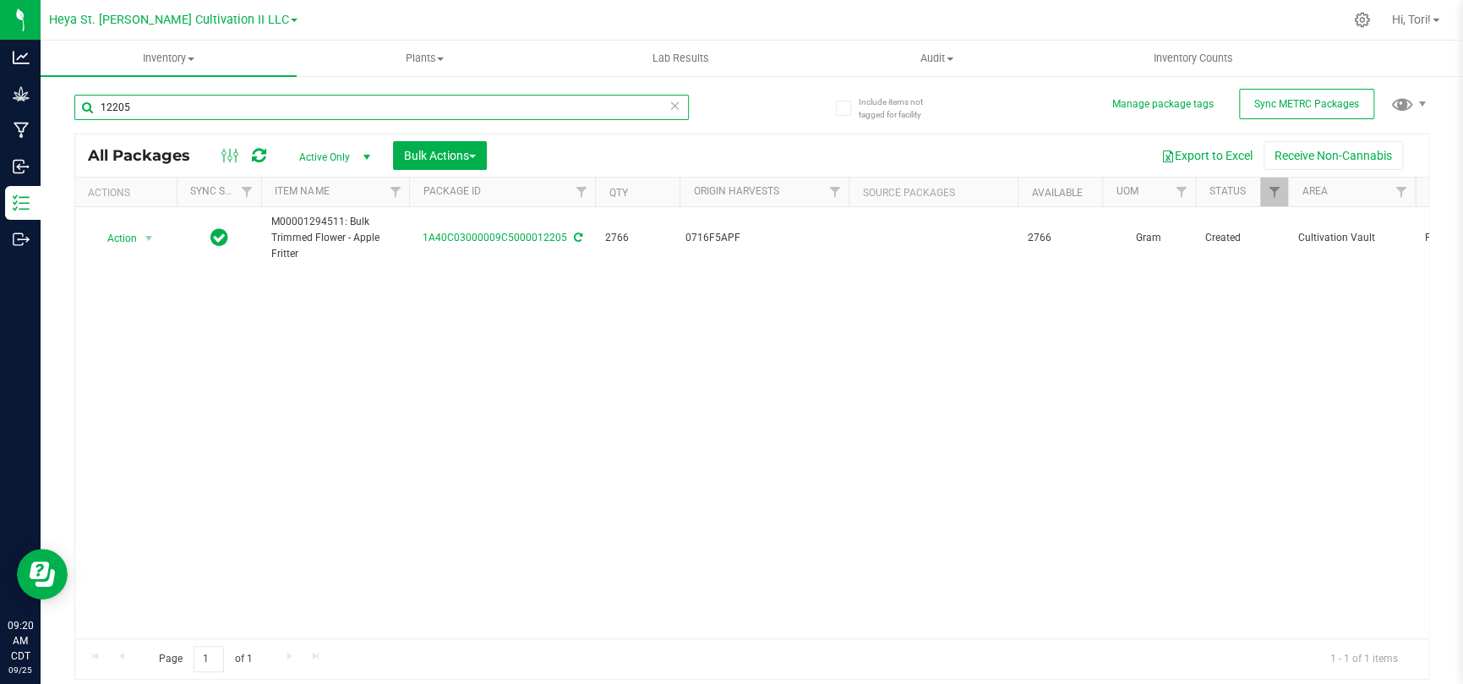
click at [512, 107] on input "12205" at bounding box center [381, 107] width 614 height 25
type input "12109"
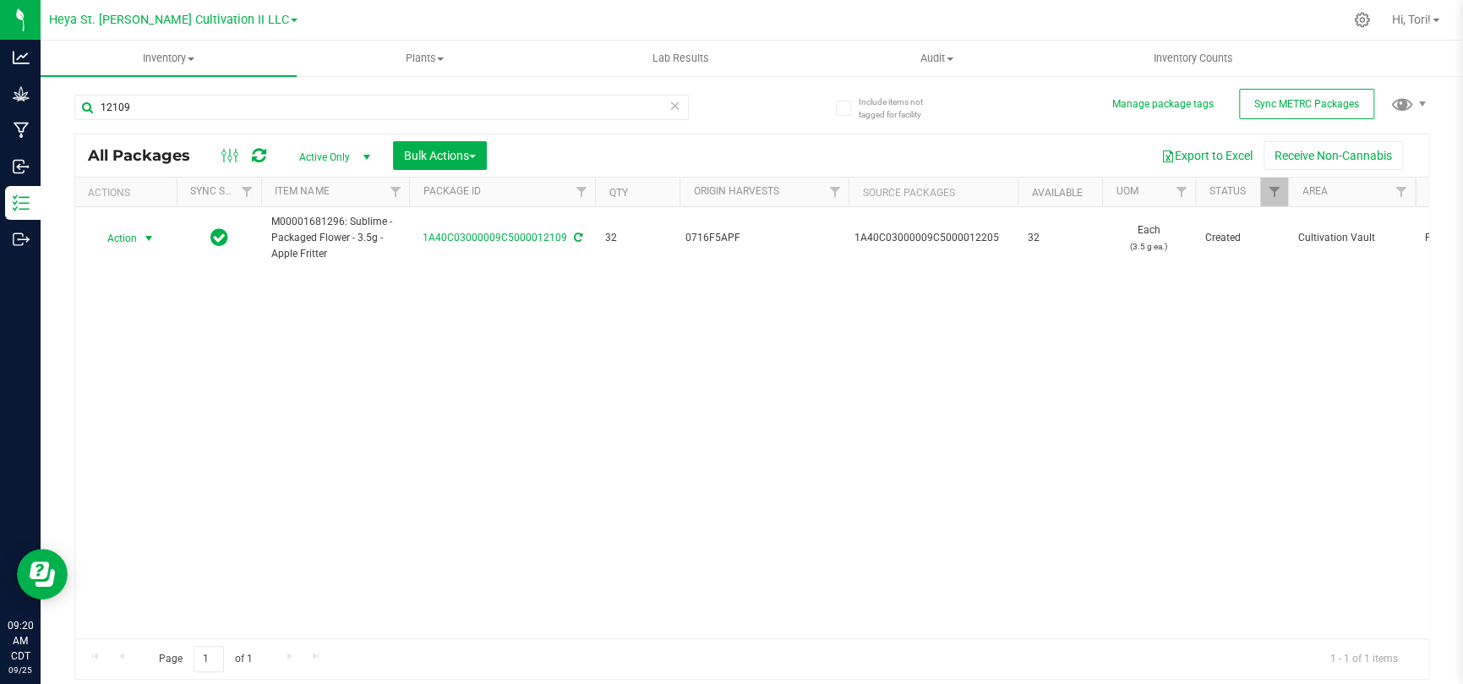
click at [147, 234] on span "select" at bounding box center [149, 239] width 14 height 14
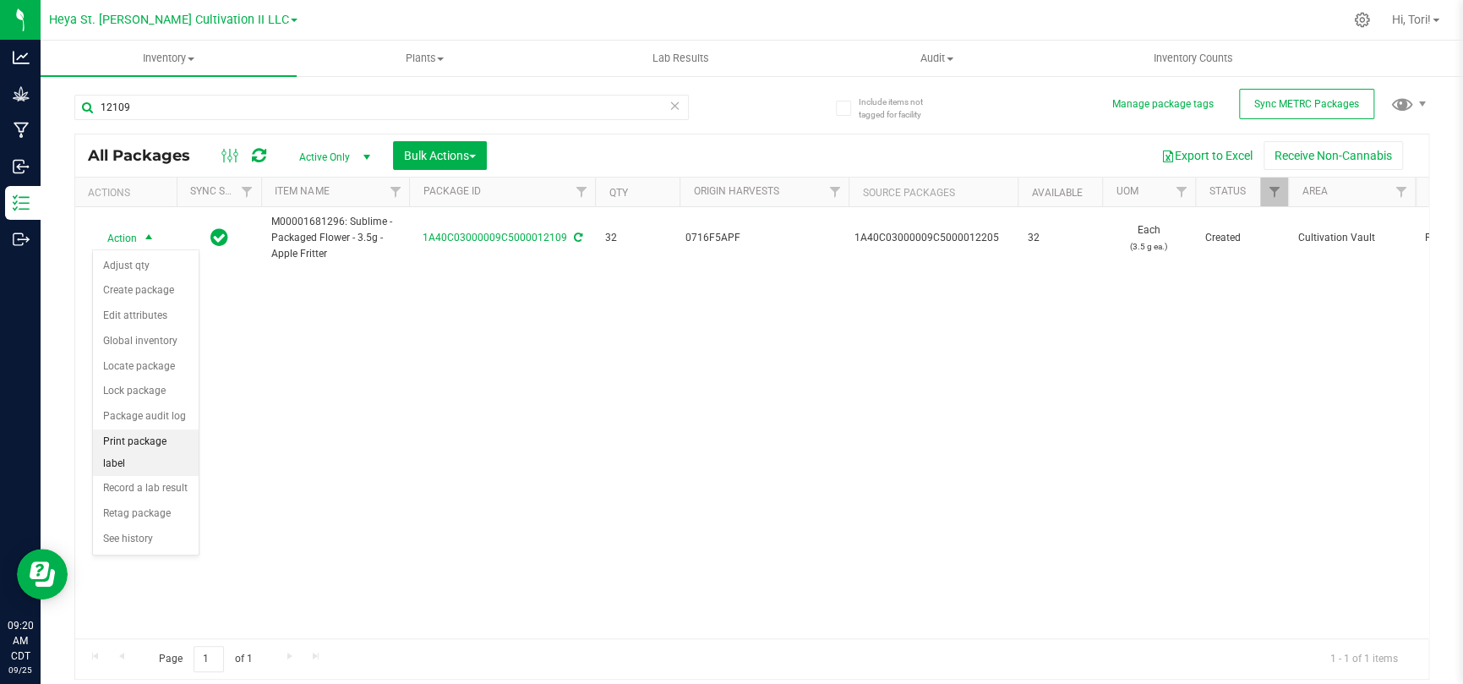
click at [147, 432] on li "Print package label" at bounding box center [146, 452] width 106 height 46
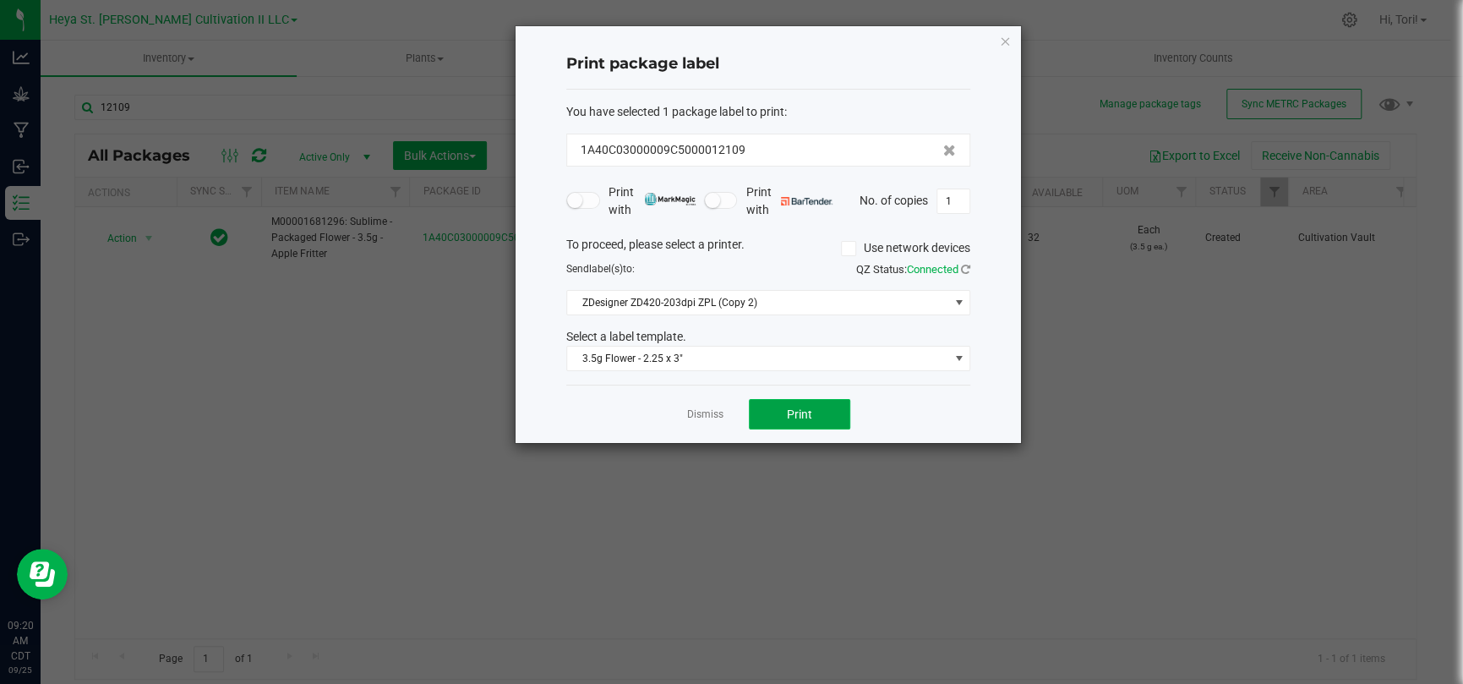
click at [808, 415] on span "Print" at bounding box center [799, 414] width 25 height 14
click at [938, 203] on input "1" at bounding box center [953, 201] width 32 height 24
type input "32"
click at [959, 223] on form "You have selected 1 package label to print : 1A40C03000009C5000012109 Print wit…" at bounding box center [768, 237] width 404 height 269
click at [811, 415] on button "Print" at bounding box center [799, 414] width 101 height 30
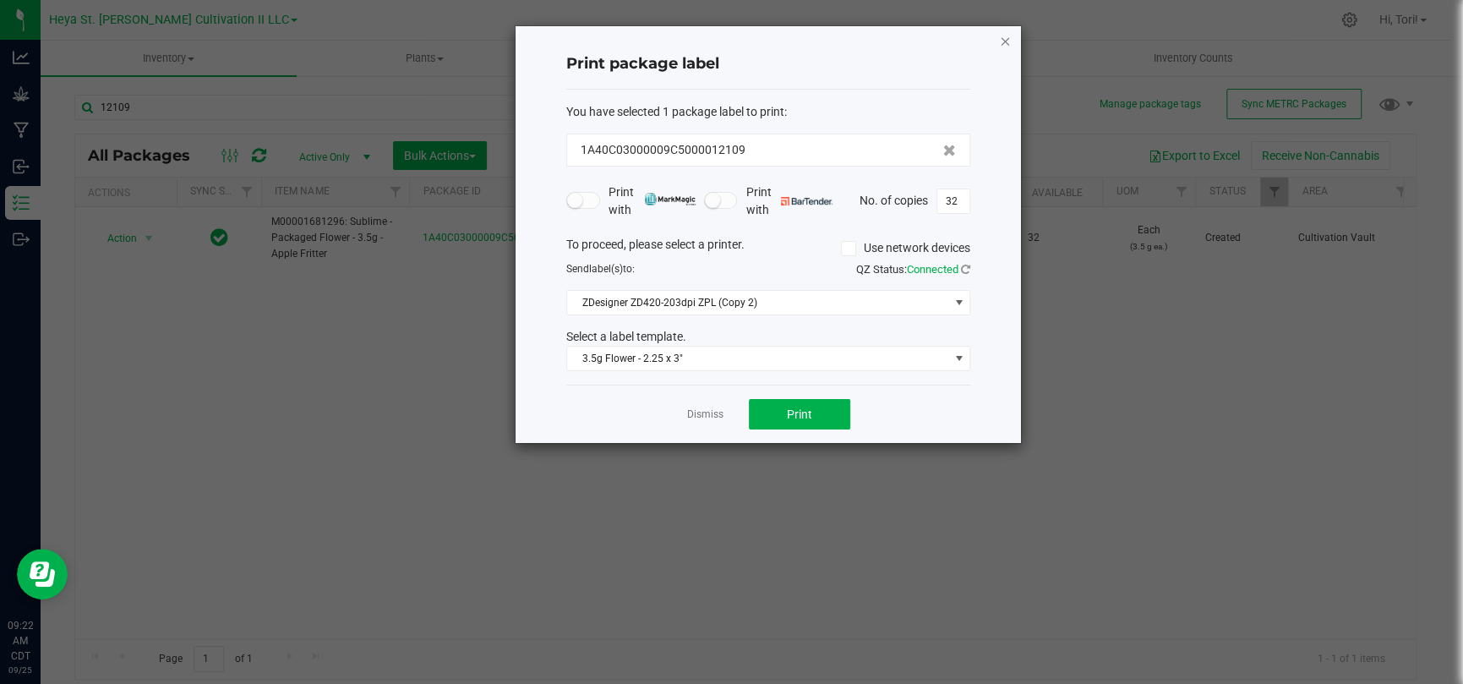
click at [1003, 31] on icon "button" at bounding box center [1005, 40] width 12 height 20
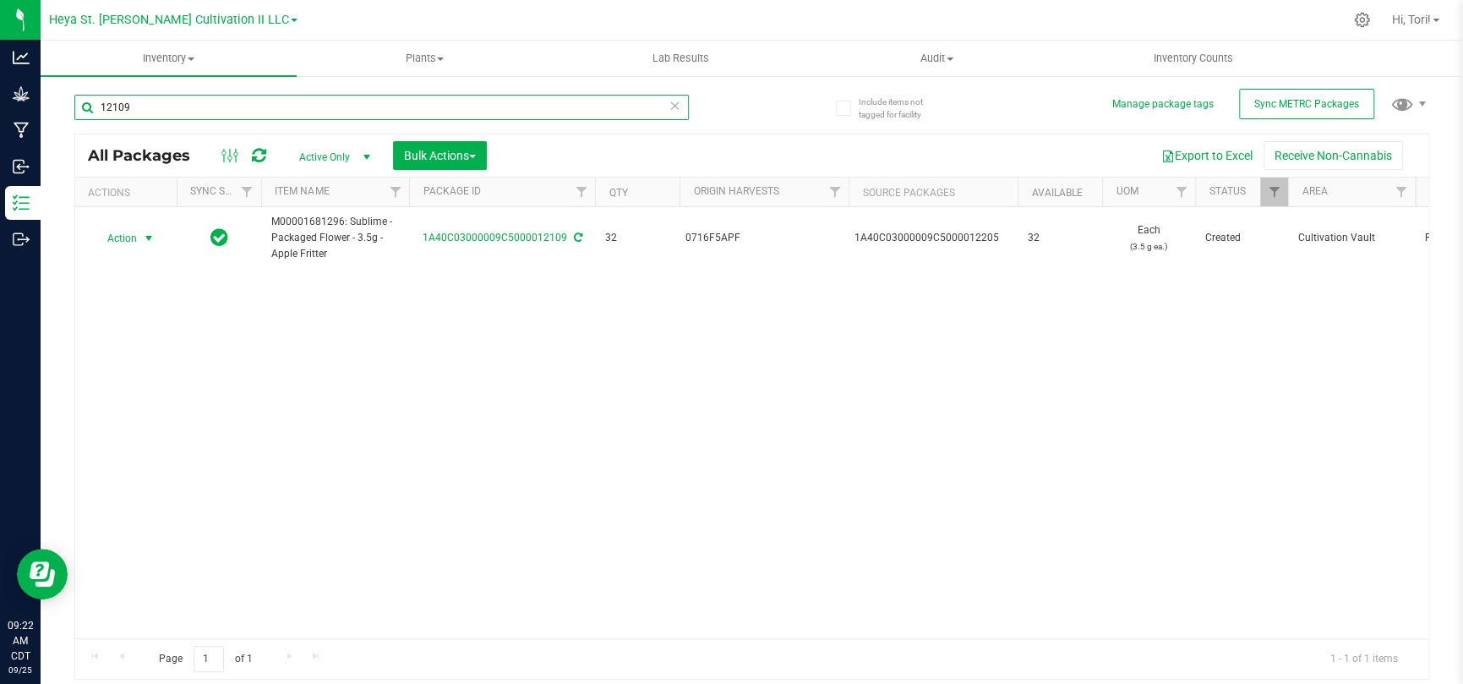
click at [167, 108] on input "12109" at bounding box center [381, 107] width 614 height 25
type input "12110"
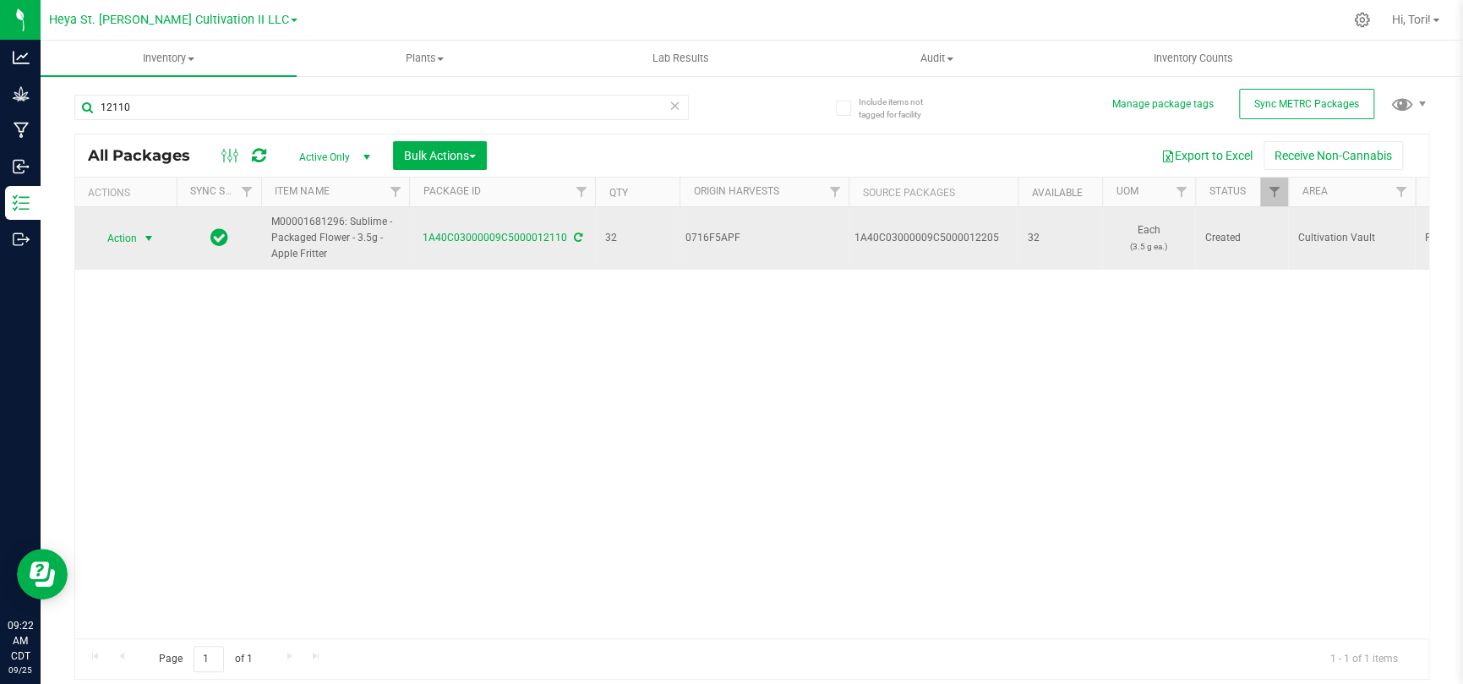
click at [139, 241] on span "select" at bounding box center [149, 239] width 21 height 24
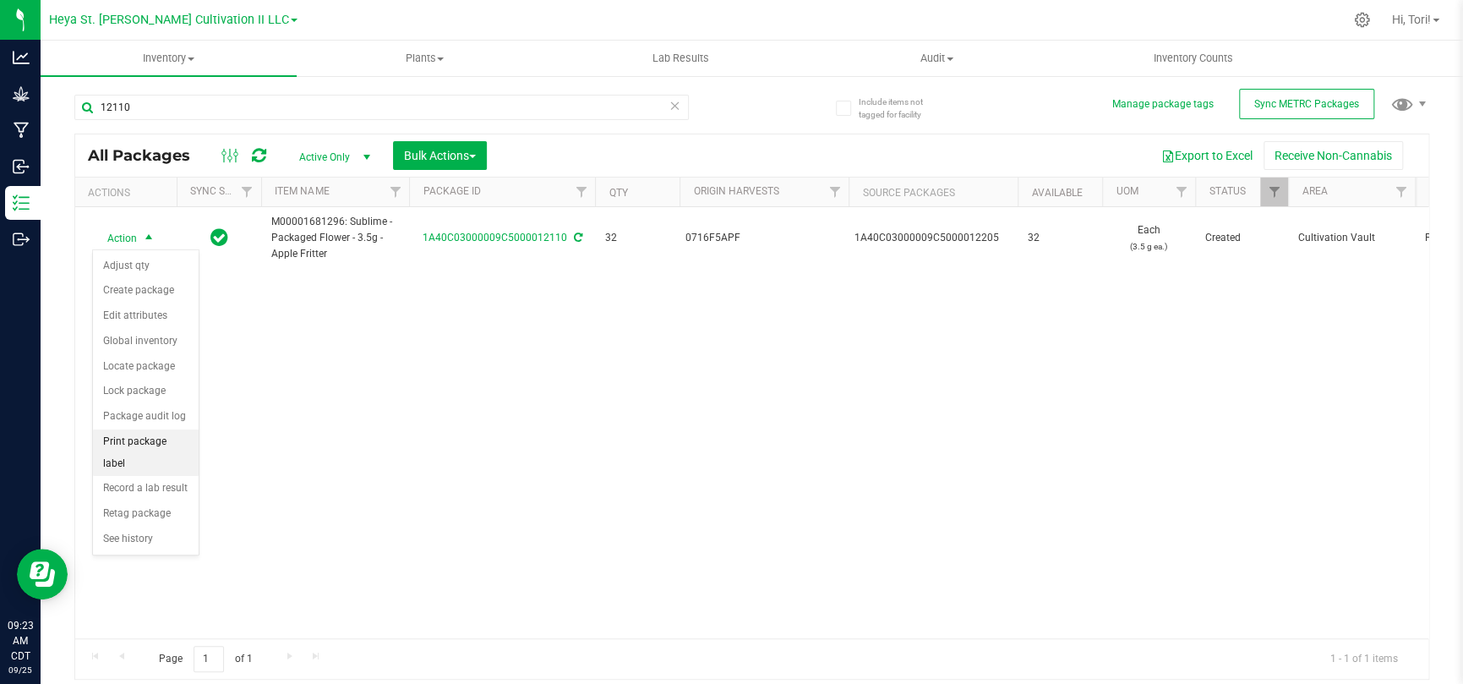
click at [125, 441] on li "Print package label" at bounding box center [146, 452] width 106 height 46
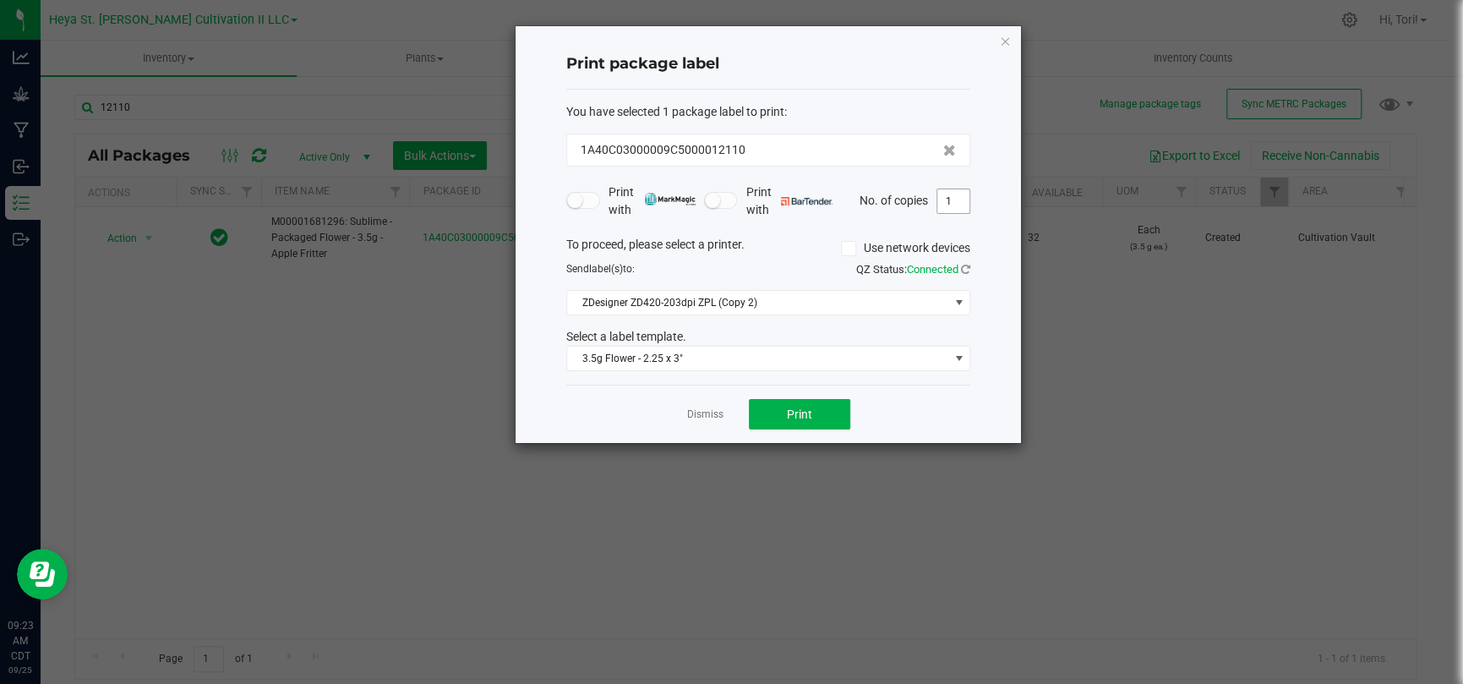
click at [956, 201] on input "1" at bounding box center [953, 201] width 32 height 24
type input "33"
click at [979, 211] on div "Print package label You have selected 1 package label to print : 1A40C03000009C…" at bounding box center [768, 234] width 505 height 417
click at [829, 413] on button "Print" at bounding box center [799, 414] width 101 height 30
click at [999, 41] on icon "button" at bounding box center [1005, 40] width 12 height 20
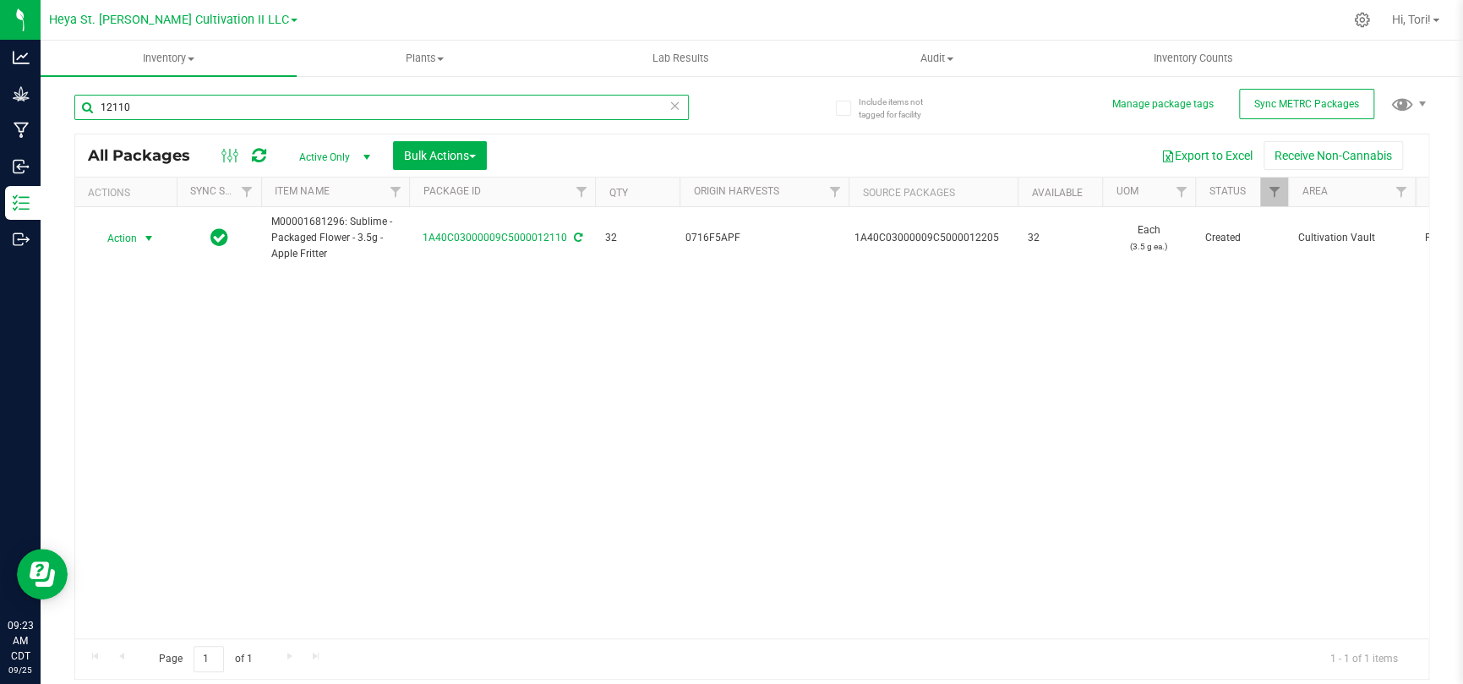
click at [140, 102] on input "12110" at bounding box center [381, 107] width 614 height 25
type input "12111"
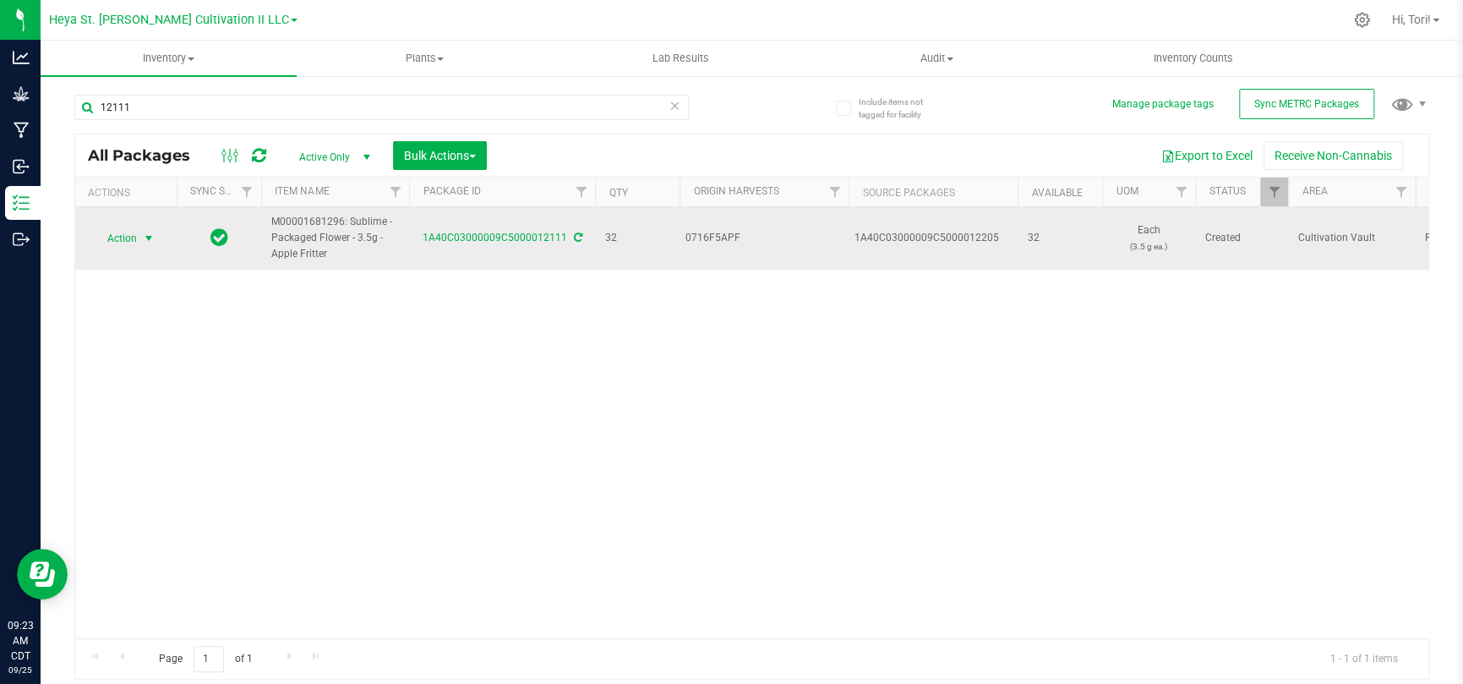
click at [128, 233] on span "Action" at bounding box center [115, 239] width 46 height 24
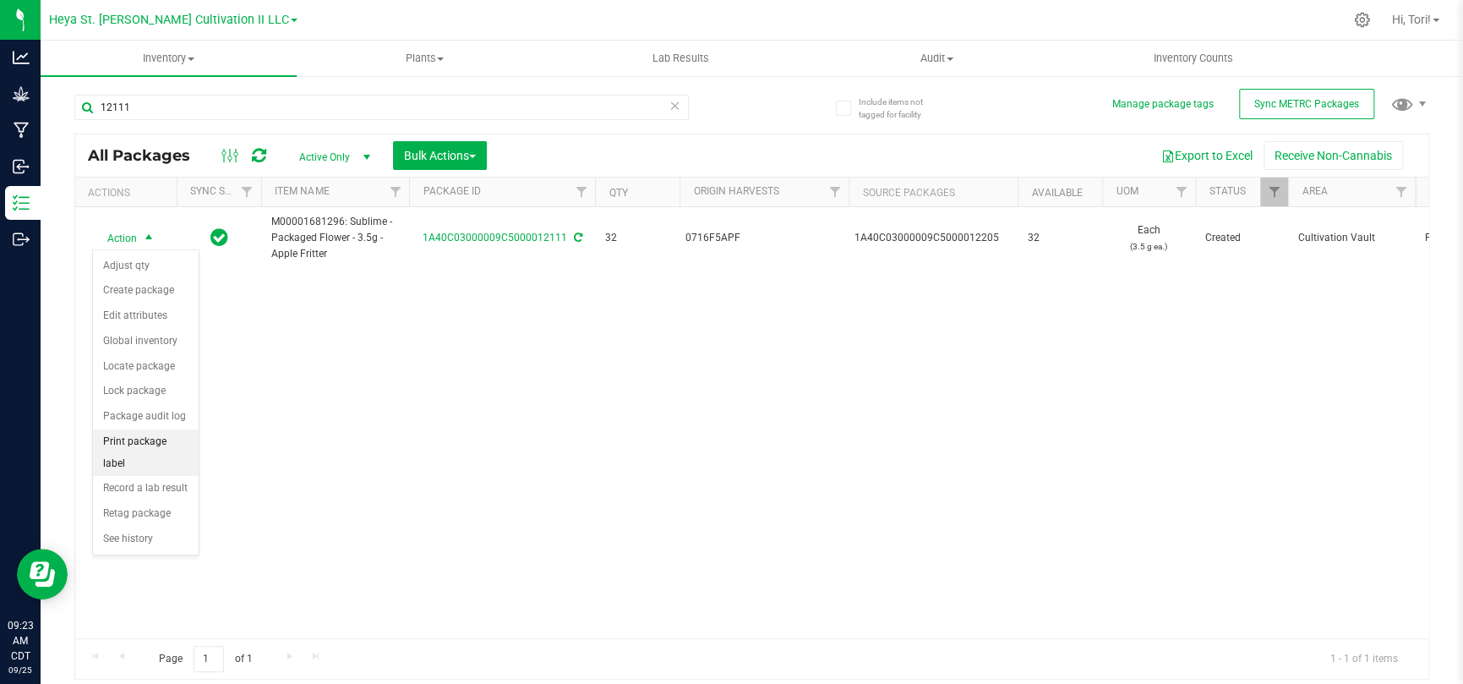
click at [149, 443] on li "Print package label" at bounding box center [146, 452] width 106 height 46
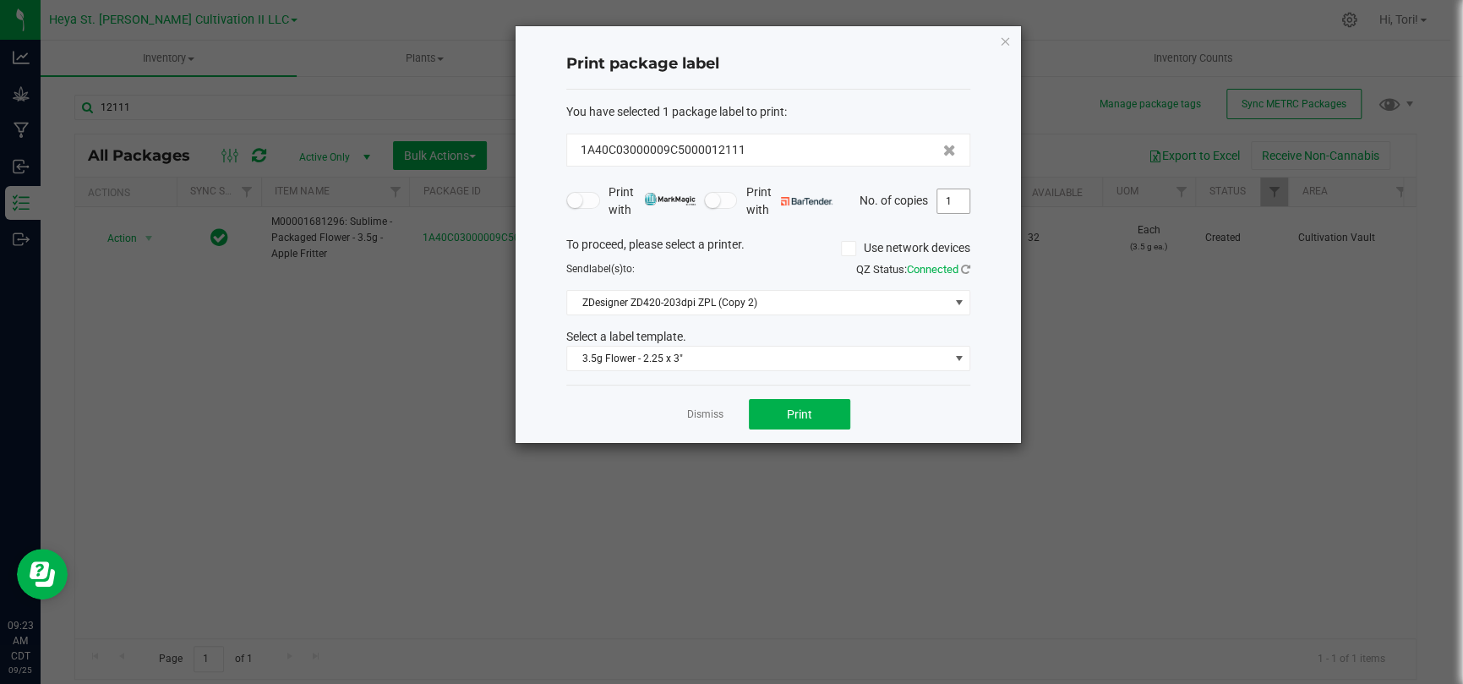
click at [958, 194] on input "1" at bounding box center [953, 201] width 32 height 24
type input "33"
click at [840, 405] on button "Print" at bounding box center [799, 414] width 101 height 30
click at [1004, 32] on icon "button" at bounding box center [1005, 40] width 12 height 20
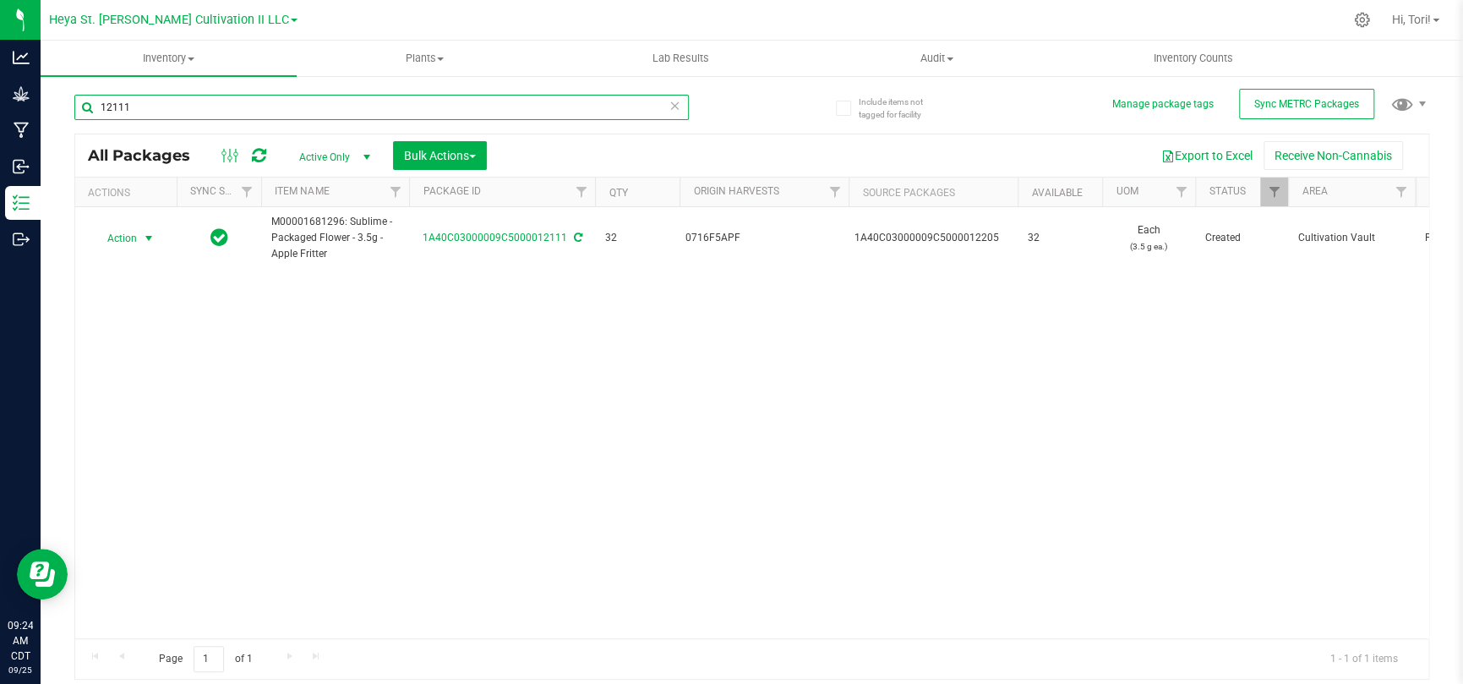
click at [312, 107] on input "12111" at bounding box center [381, 107] width 614 height 25
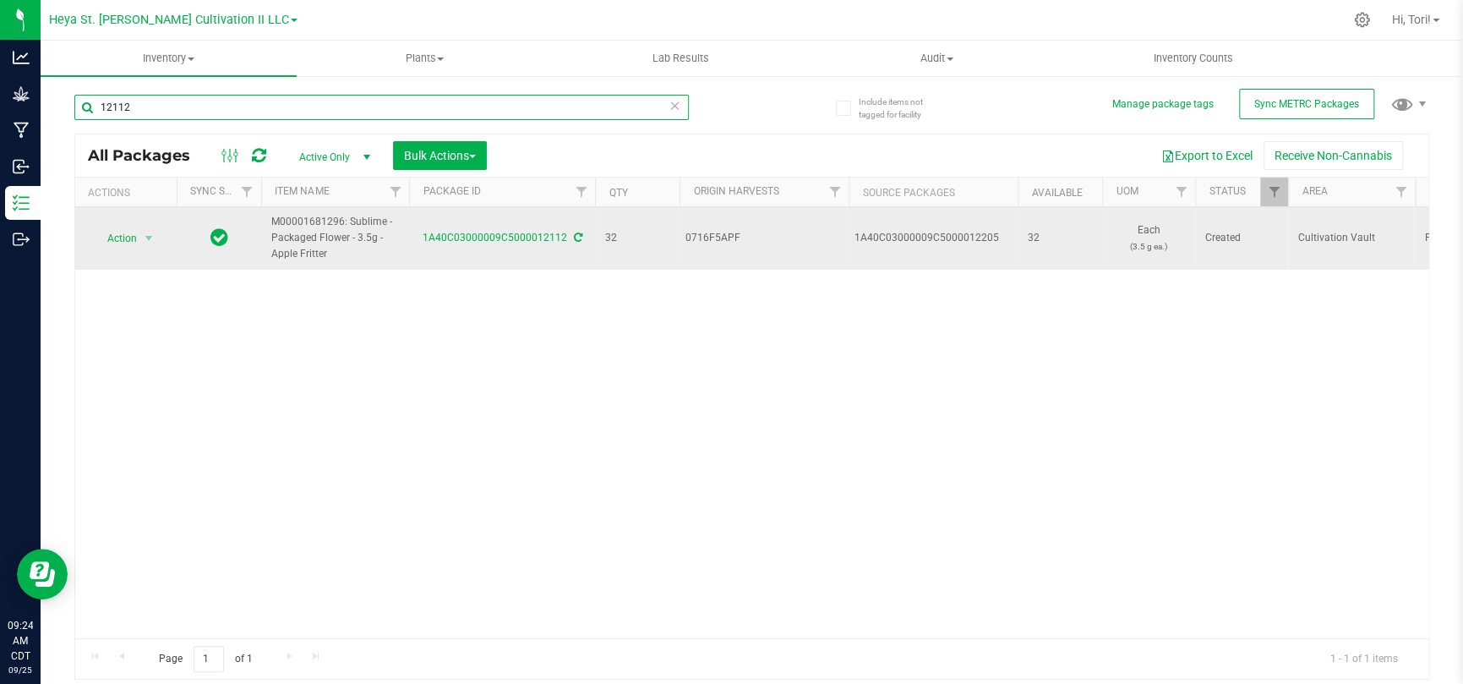
type input "12112"
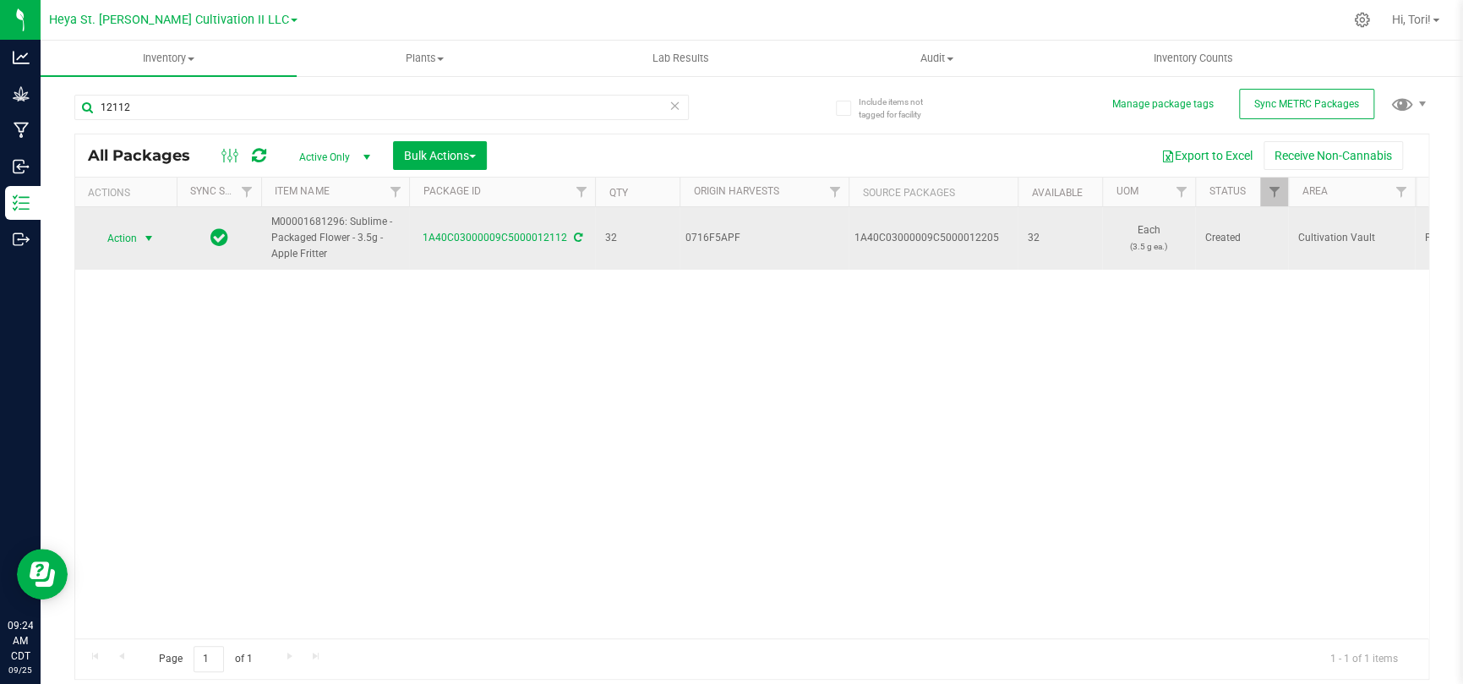
click at [139, 236] on span "select" at bounding box center [149, 239] width 21 height 24
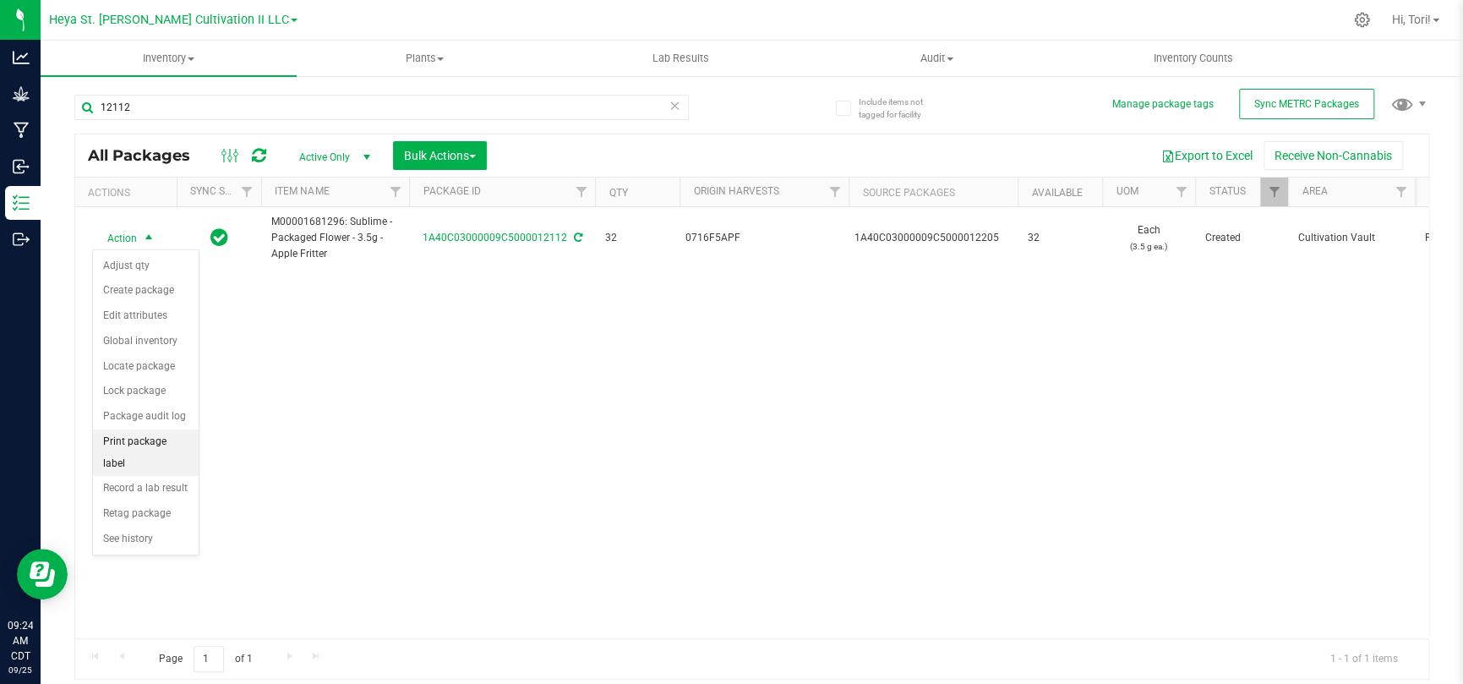
click at [140, 442] on li "Print package label" at bounding box center [146, 452] width 106 height 46
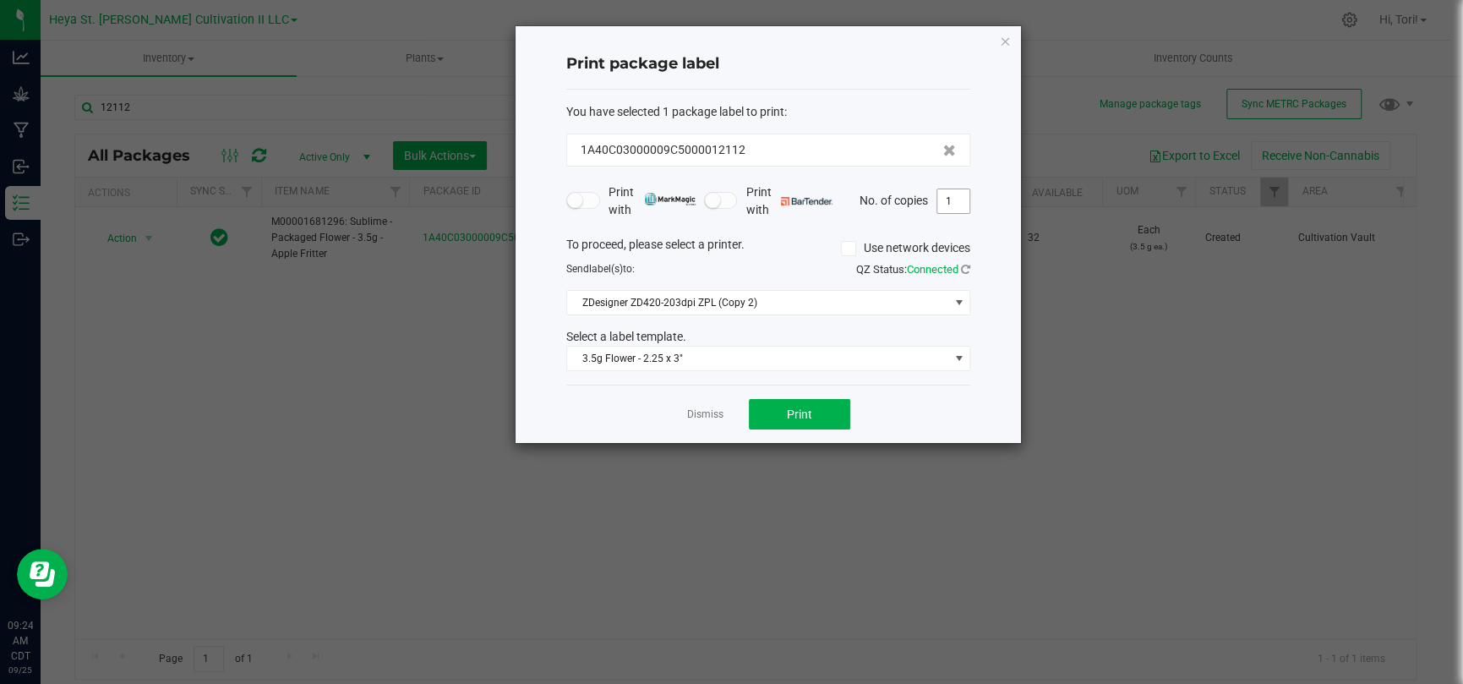
click at [962, 198] on input "1" at bounding box center [953, 201] width 32 height 24
type input "33"
click at [981, 196] on div "Print package label You have selected 1 package label to print : 1A40C03000009C…" at bounding box center [768, 234] width 505 height 417
click at [844, 412] on button "Print" at bounding box center [799, 414] width 101 height 30
click at [1002, 38] on icon "button" at bounding box center [1005, 40] width 12 height 20
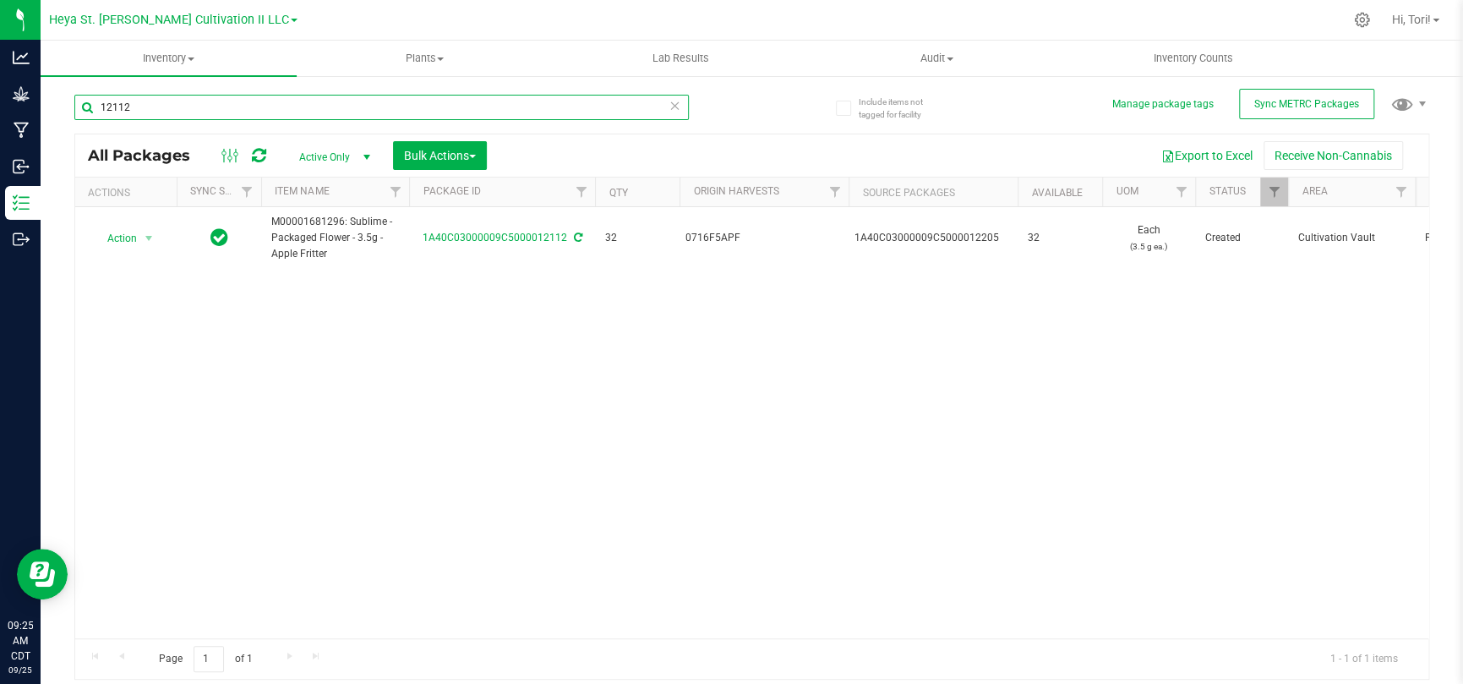
click at [332, 105] on input "12112" at bounding box center [381, 107] width 614 height 25
type input "12113"
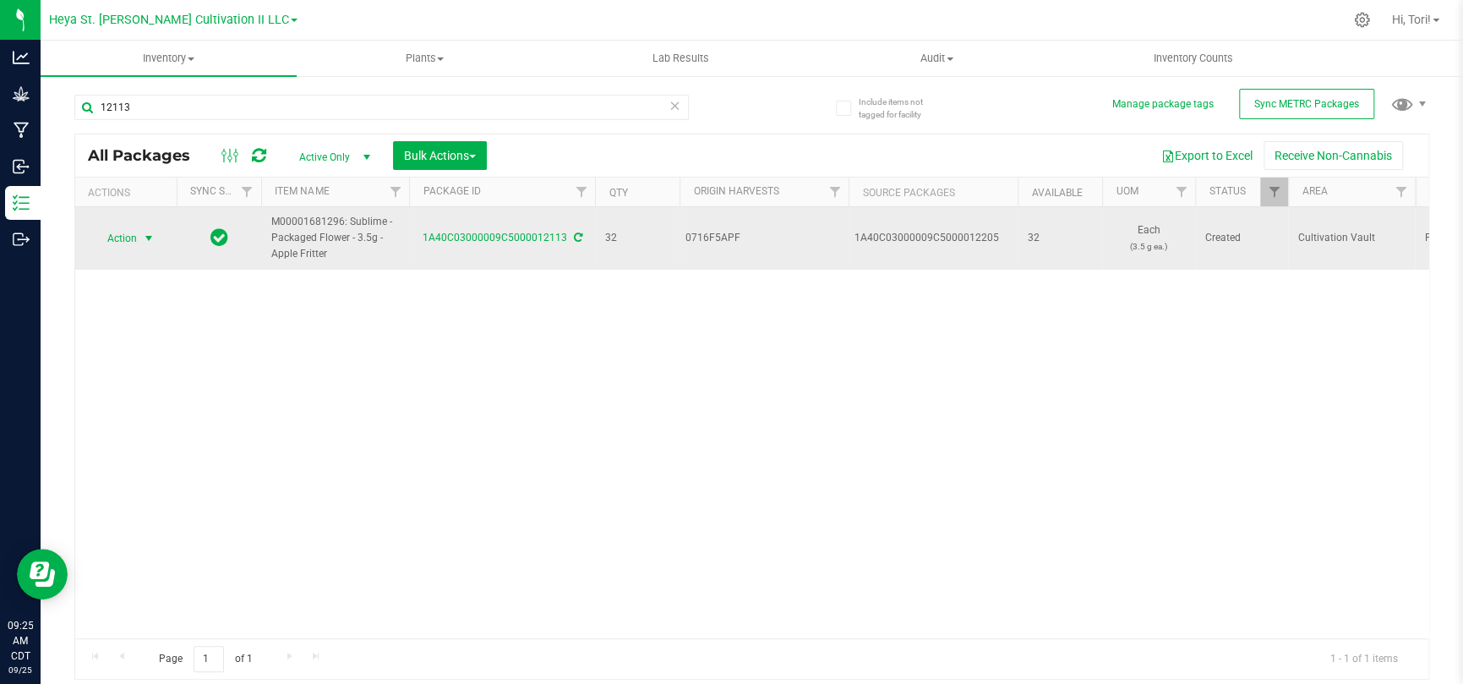
click at [131, 236] on span "Action" at bounding box center [115, 239] width 46 height 24
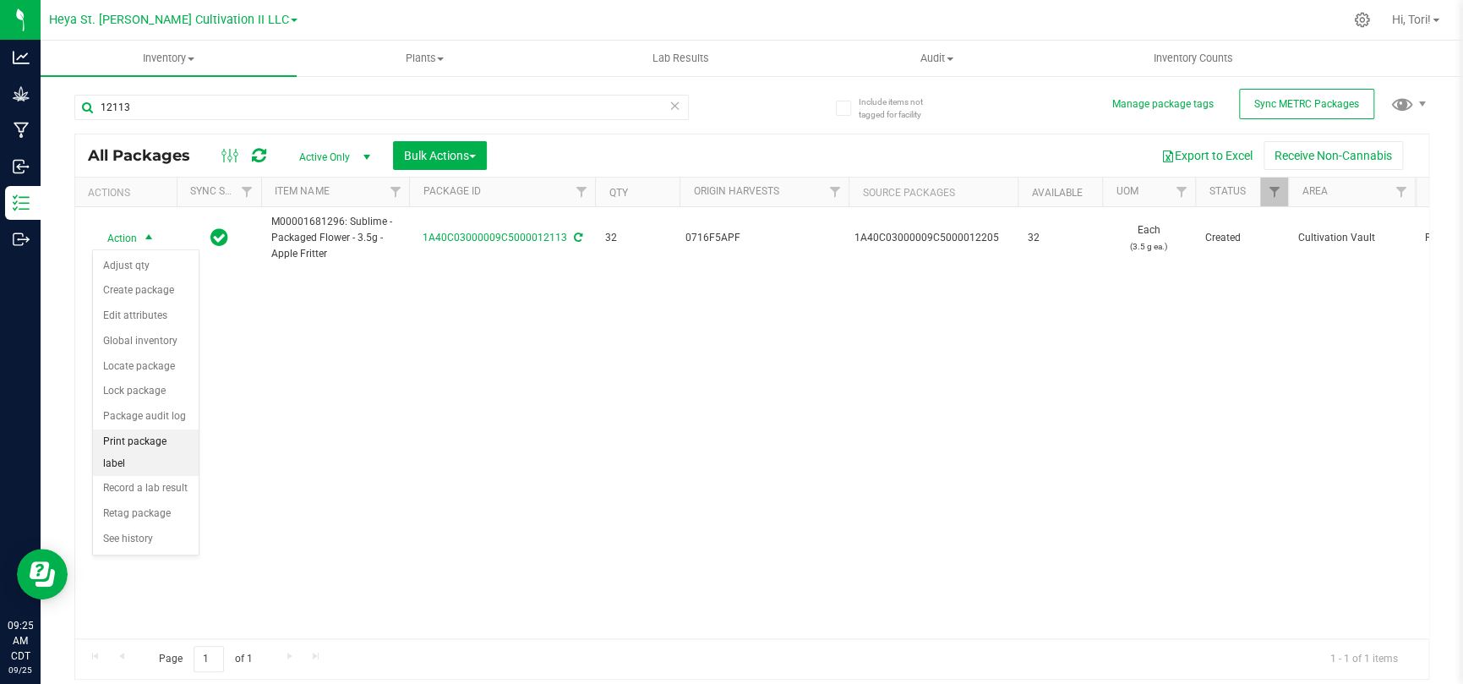
click at [150, 435] on li "Print package label" at bounding box center [146, 452] width 106 height 46
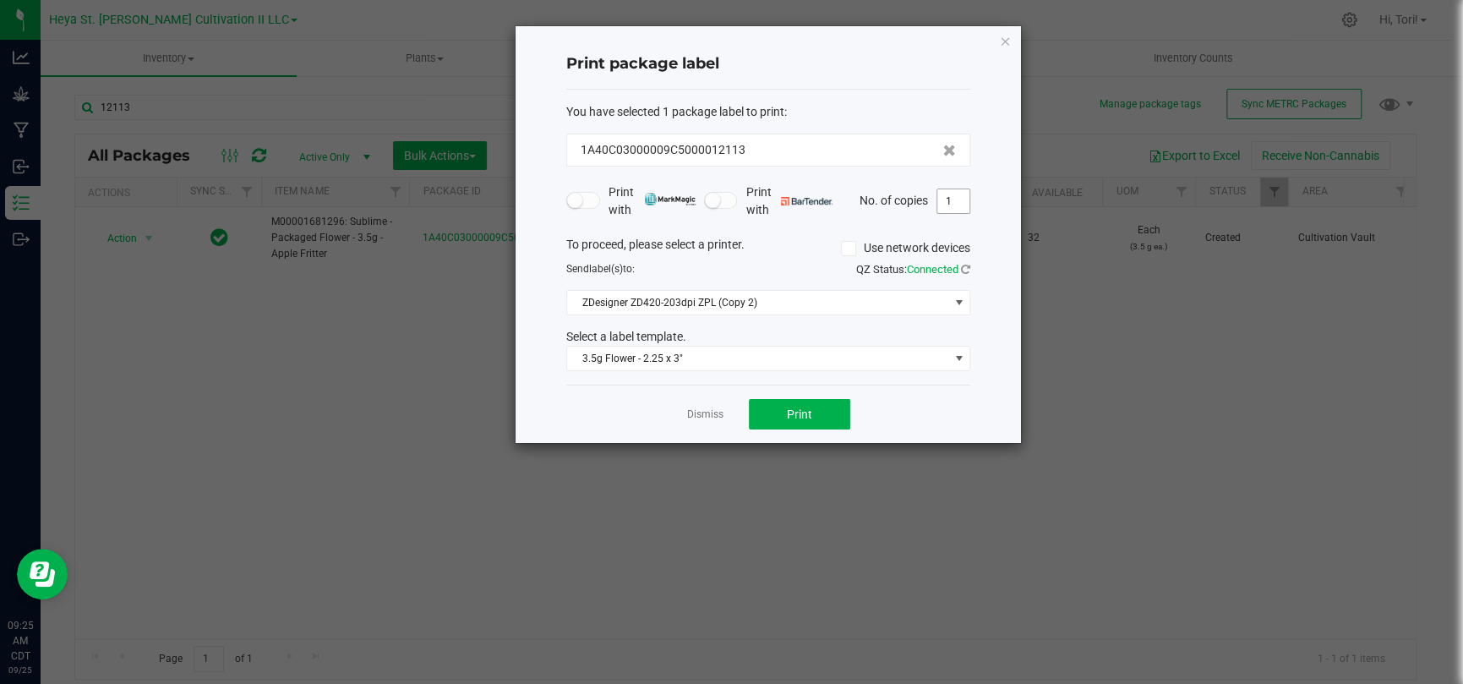
click at [960, 197] on input "1" at bounding box center [953, 201] width 32 height 24
type input "33"
click at [1000, 213] on div "Print package label You have selected 1 package label to print : 1A40C03000009C…" at bounding box center [768, 234] width 505 height 417
click at [832, 412] on button "Print" at bounding box center [799, 414] width 101 height 30
click at [1016, 36] on div "Print package label You have selected 1 package label to print : 1A40C03000009C…" at bounding box center [768, 234] width 505 height 417
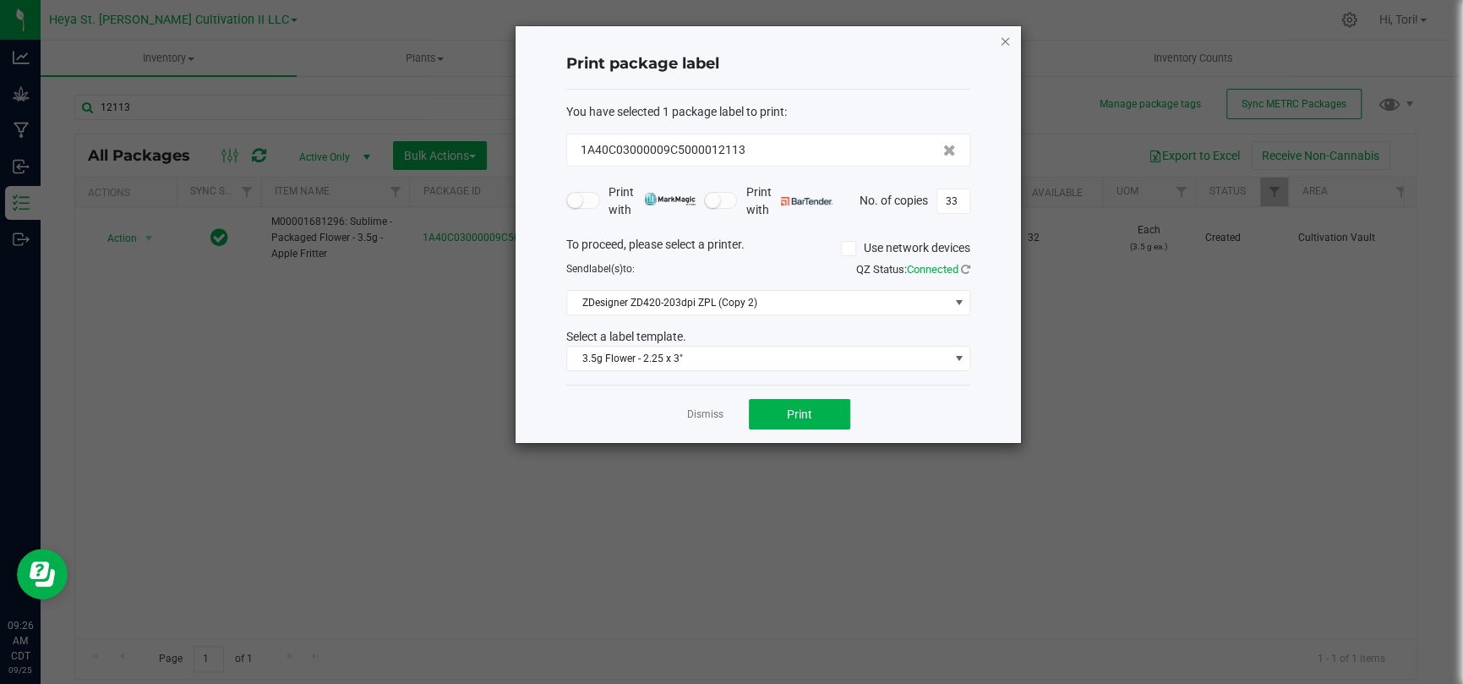
click at [1009, 36] on icon "button" at bounding box center [1005, 40] width 12 height 20
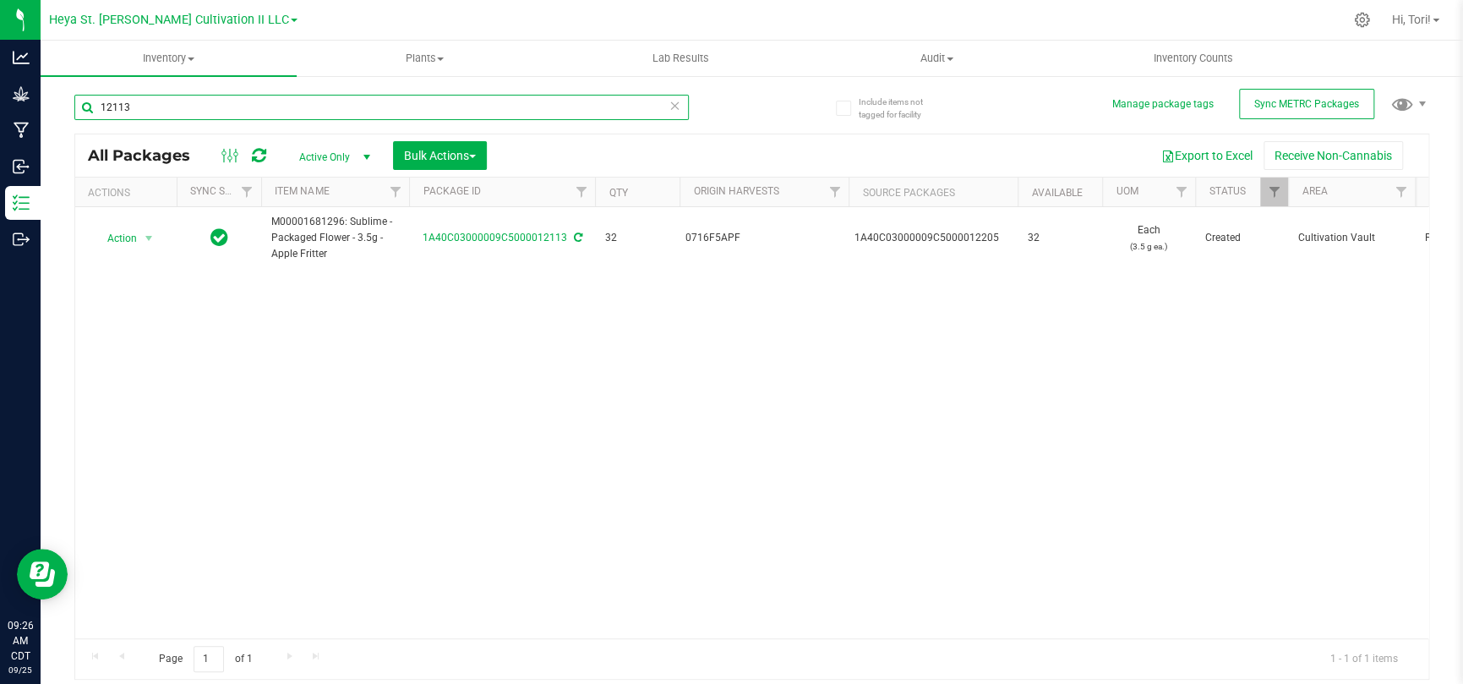
click at [261, 107] on input "12113" at bounding box center [381, 107] width 614 height 25
type input "12114"
click at [246, 111] on div "Inventory All packages All inventory Waste log Create inventory Plants All plan…" at bounding box center [752, 362] width 1423 height 643
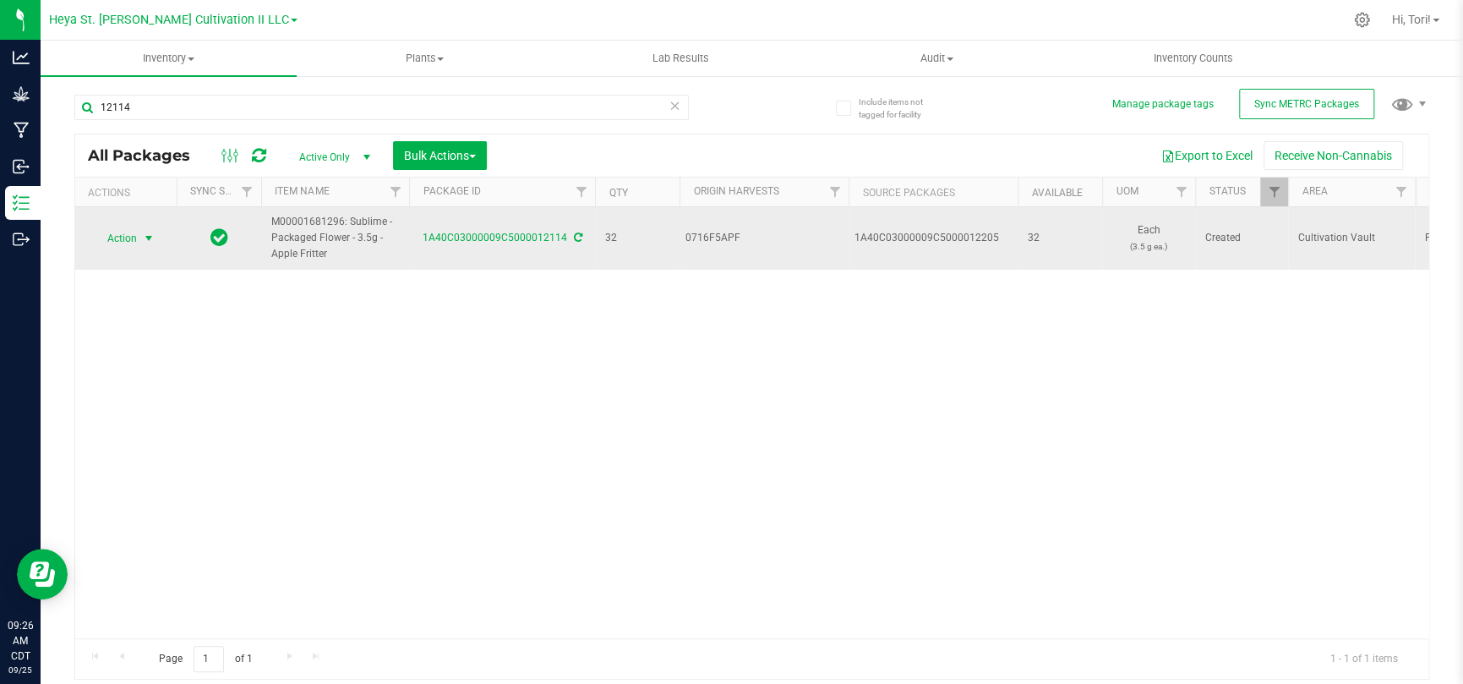
click at [133, 235] on span "Action" at bounding box center [115, 239] width 46 height 24
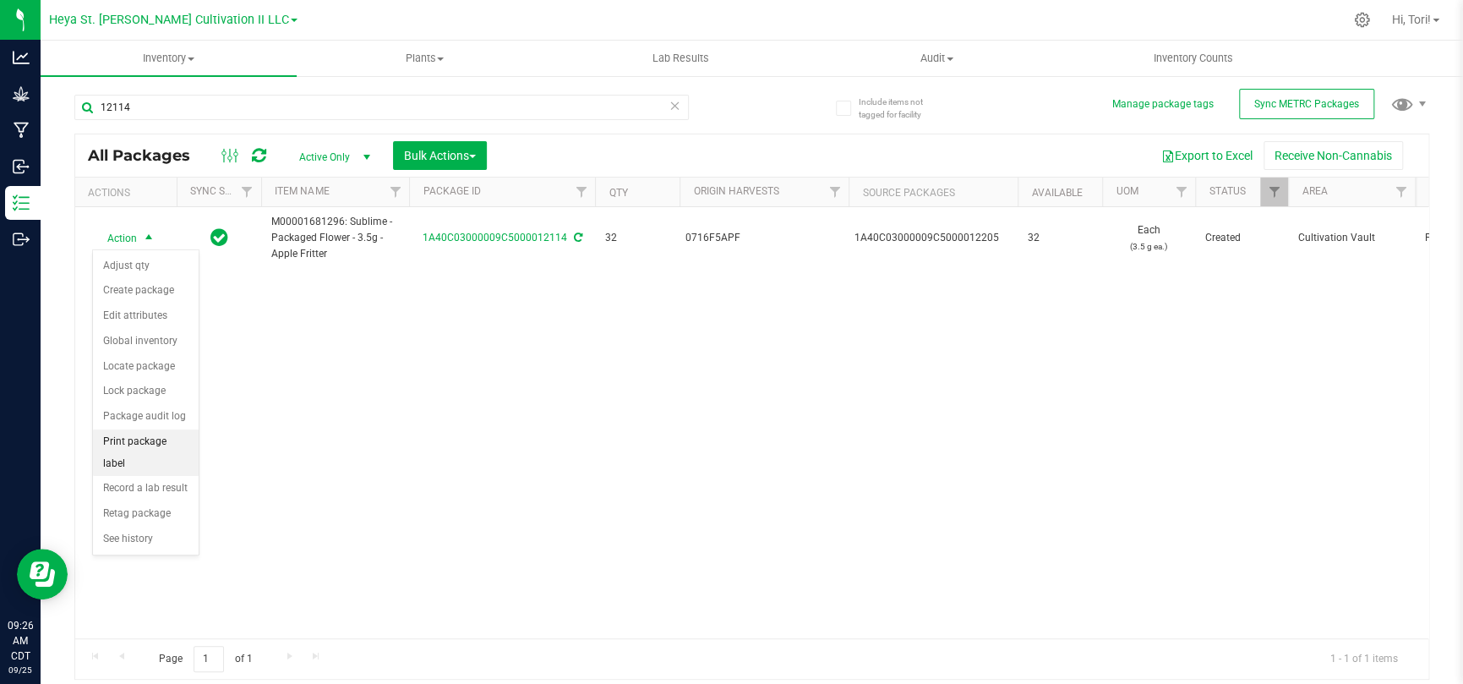
click at [167, 439] on li "Print package label" at bounding box center [146, 452] width 106 height 46
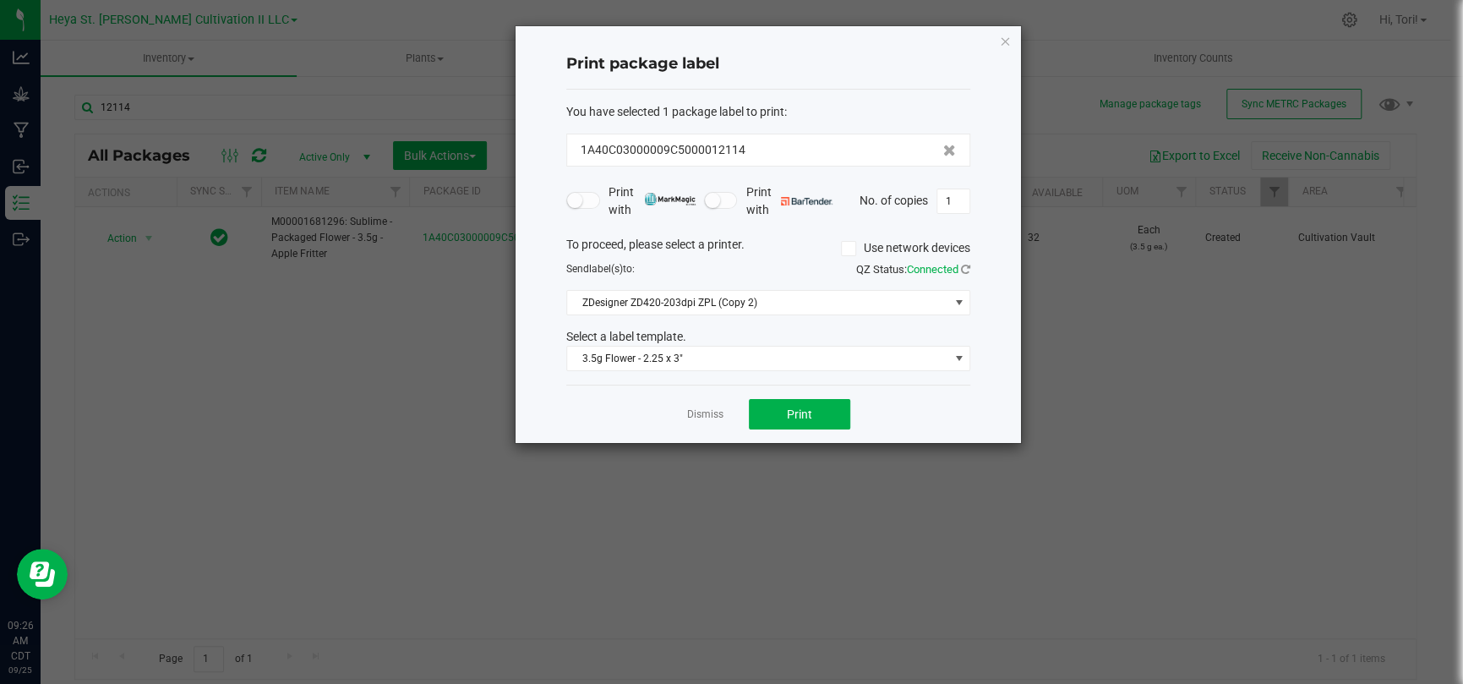
click at [952, 214] on div "Print with Print with No. of copies 1" at bounding box center [768, 201] width 404 height 36
click at [951, 206] on input "1" at bounding box center [953, 201] width 32 height 24
drag, startPoint x: 951, startPoint y: 206, endPoint x: 893, endPoint y: 304, distance: 114.1
type input "33"
drag, startPoint x: 893, startPoint y: 304, endPoint x: 887, endPoint y: 401, distance: 96.5
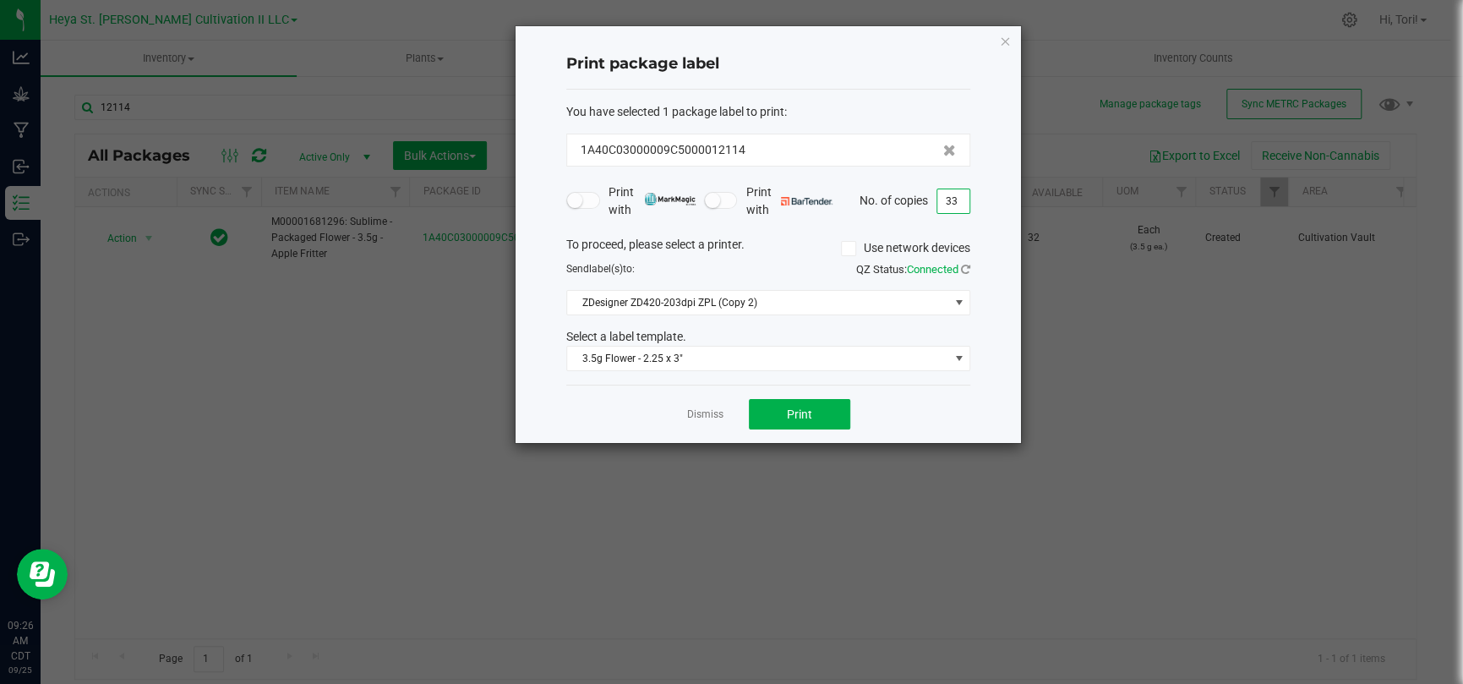
click at [887, 401] on div "Dismiss Print" at bounding box center [768, 414] width 404 height 58
click at [836, 418] on button "Print" at bounding box center [799, 414] width 101 height 30
click at [999, 42] on icon "button" at bounding box center [1005, 40] width 12 height 20
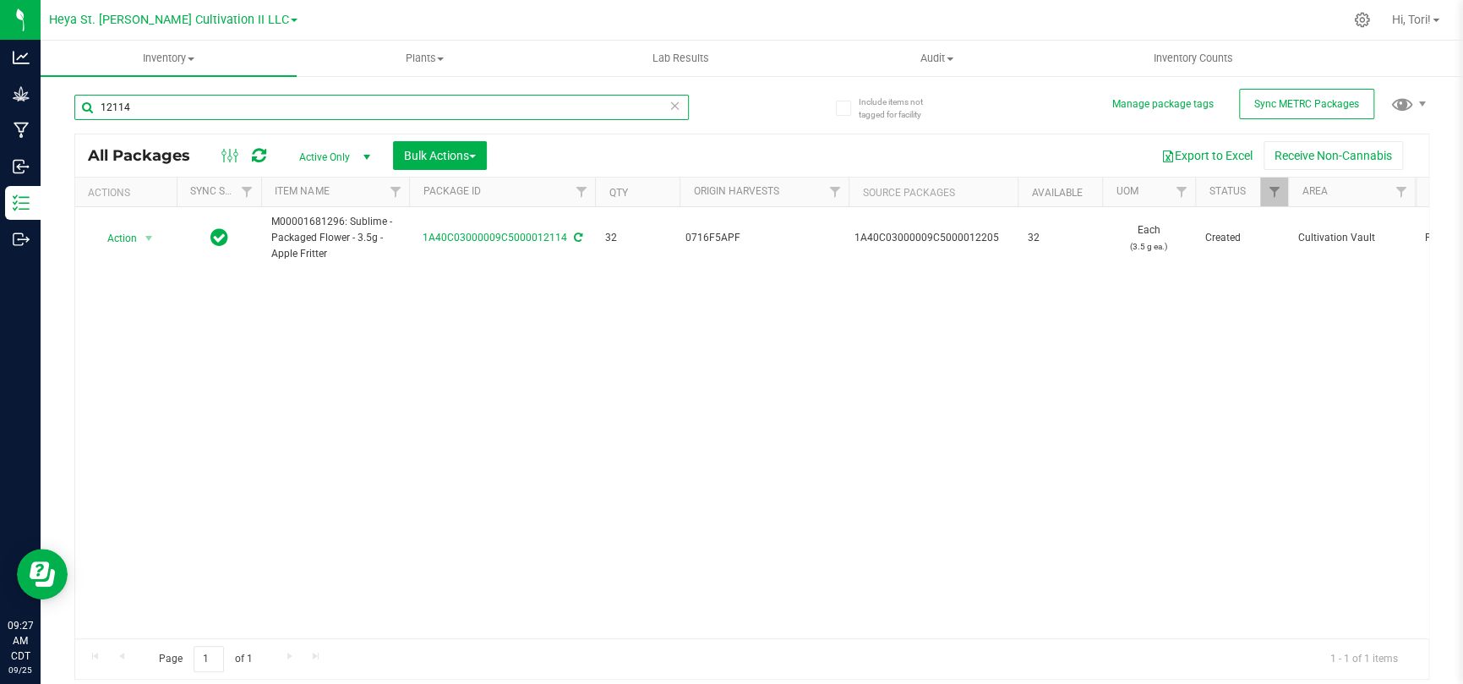
click at [230, 97] on input "12114" at bounding box center [381, 107] width 614 height 25
type input "12115"
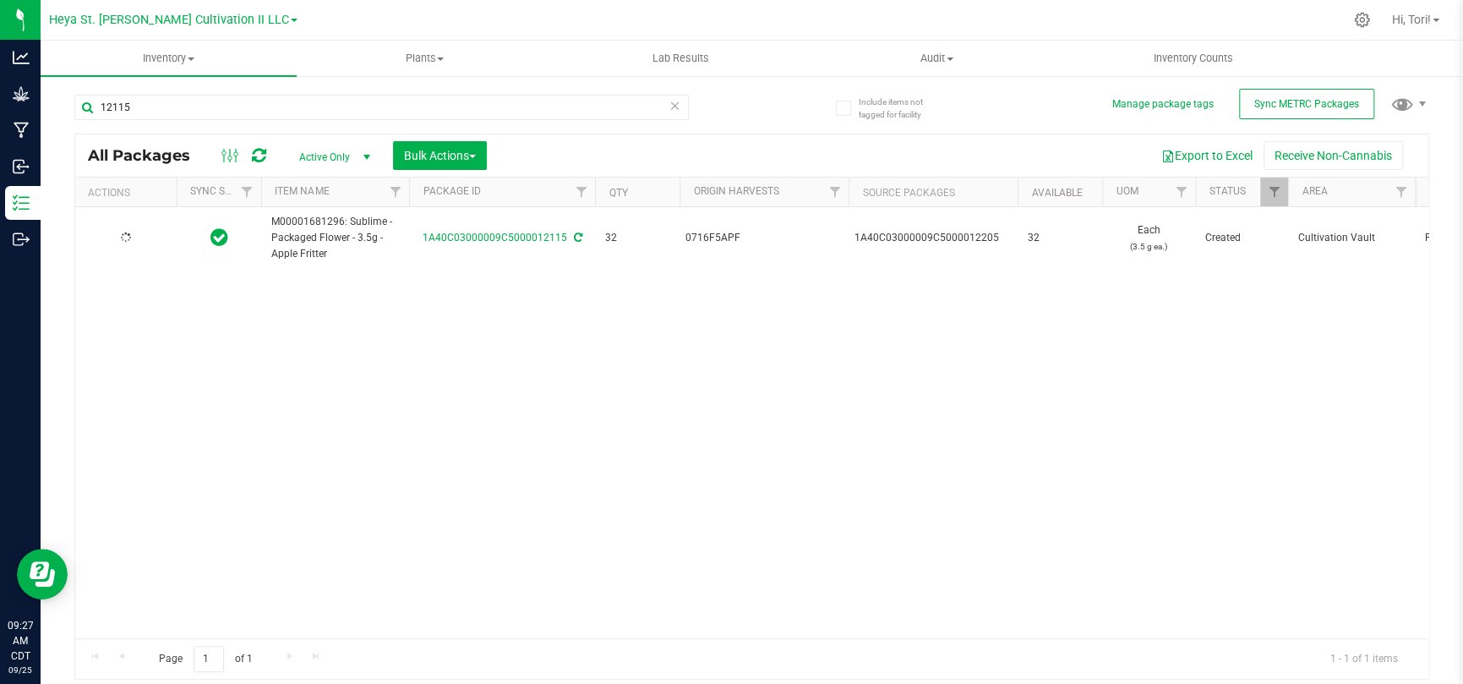
click at [145, 238] on div at bounding box center [125, 238] width 81 height 16
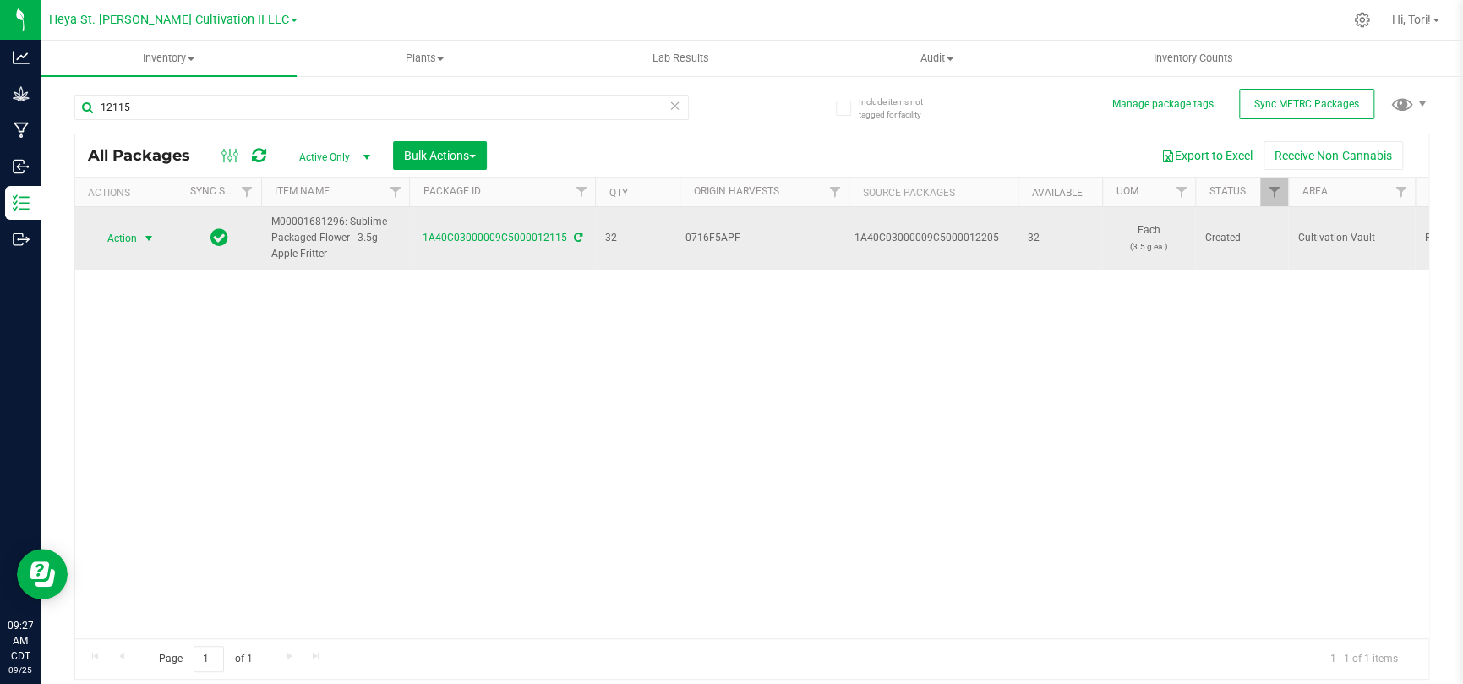
click at [142, 233] on span "select" at bounding box center [149, 239] width 14 height 14
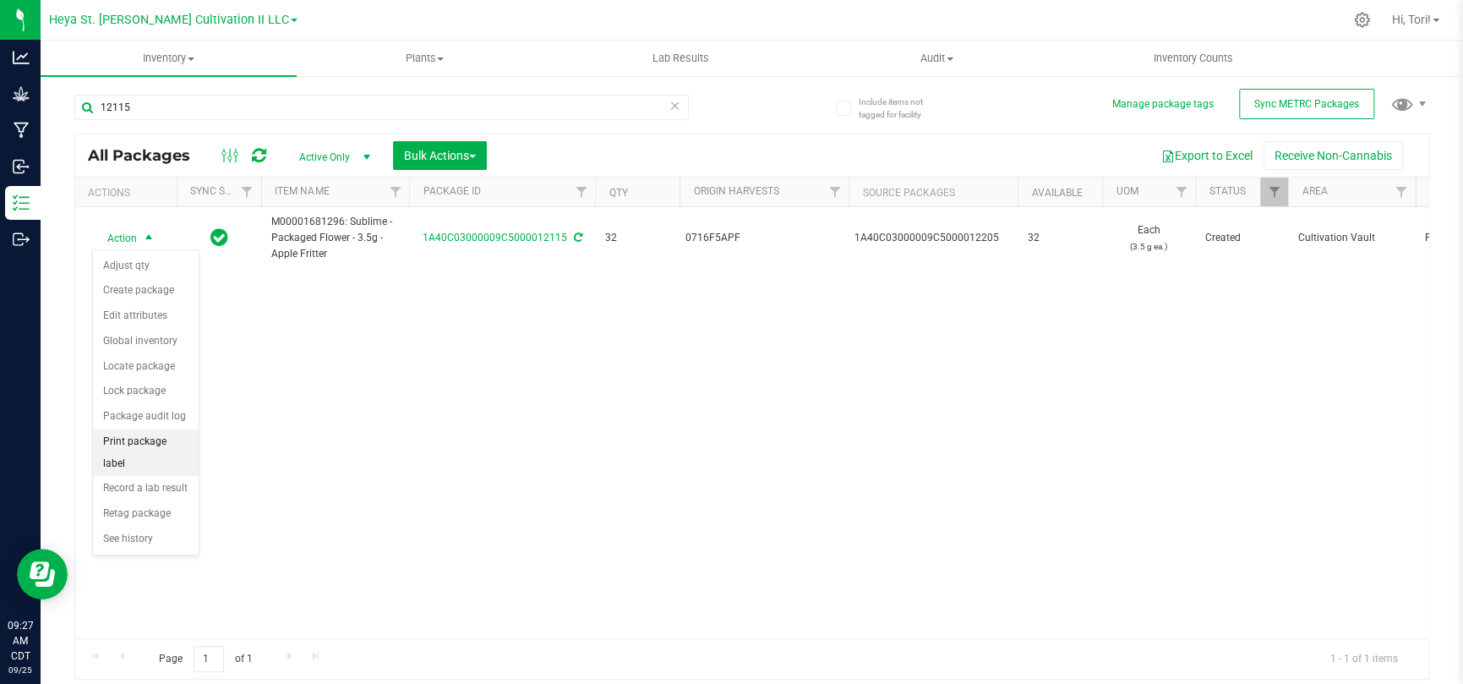
click at [140, 448] on li "Print package label" at bounding box center [146, 452] width 106 height 46
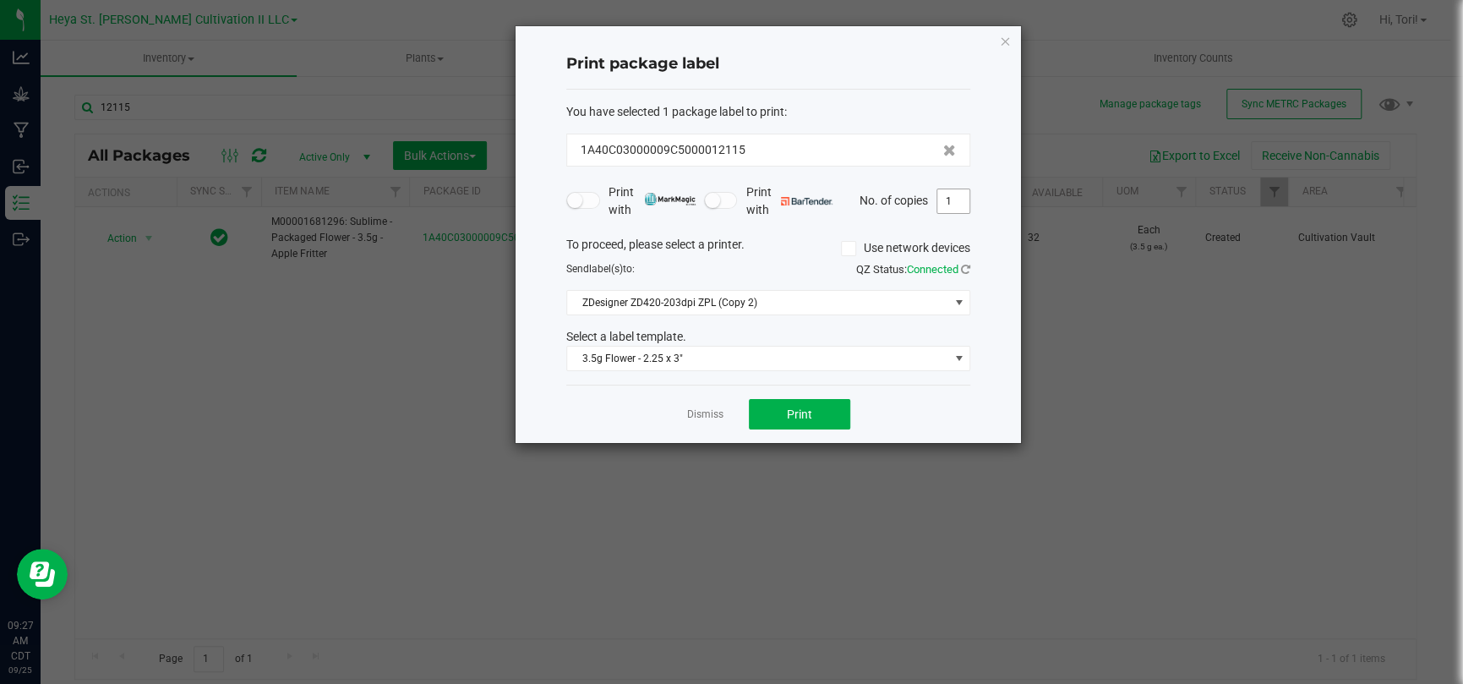
click at [951, 201] on input "1" at bounding box center [953, 201] width 32 height 24
type input "33"
click at [974, 232] on div "Print package label You have selected 1 package label to print : 1A40C03000009C…" at bounding box center [768, 234] width 505 height 417
click at [833, 420] on button "Print" at bounding box center [799, 414] width 101 height 30
click at [1005, 41] on icon "button" at bounding box center [1005, 40] width 12 height 20
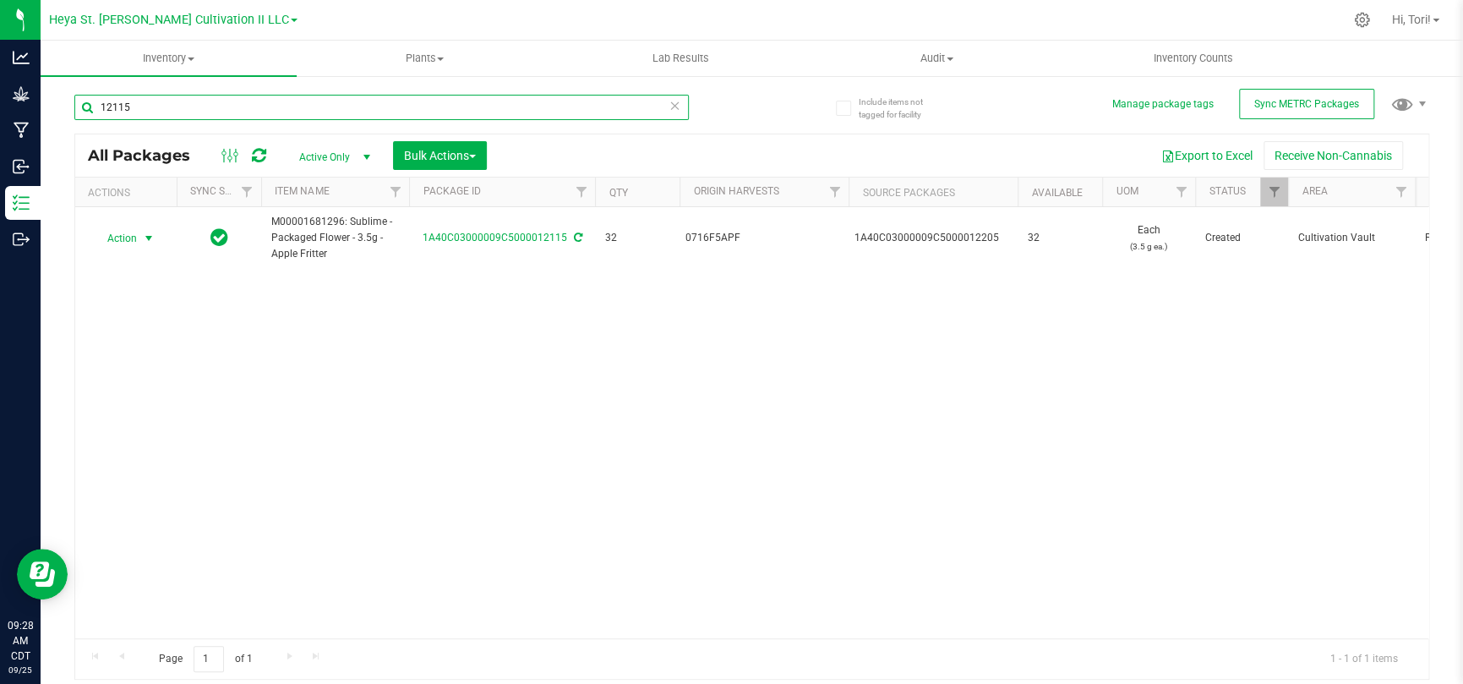
click at [229, 106] on input "12115" at bounding box center [381, 107] width 614 height 25
type input "12116"
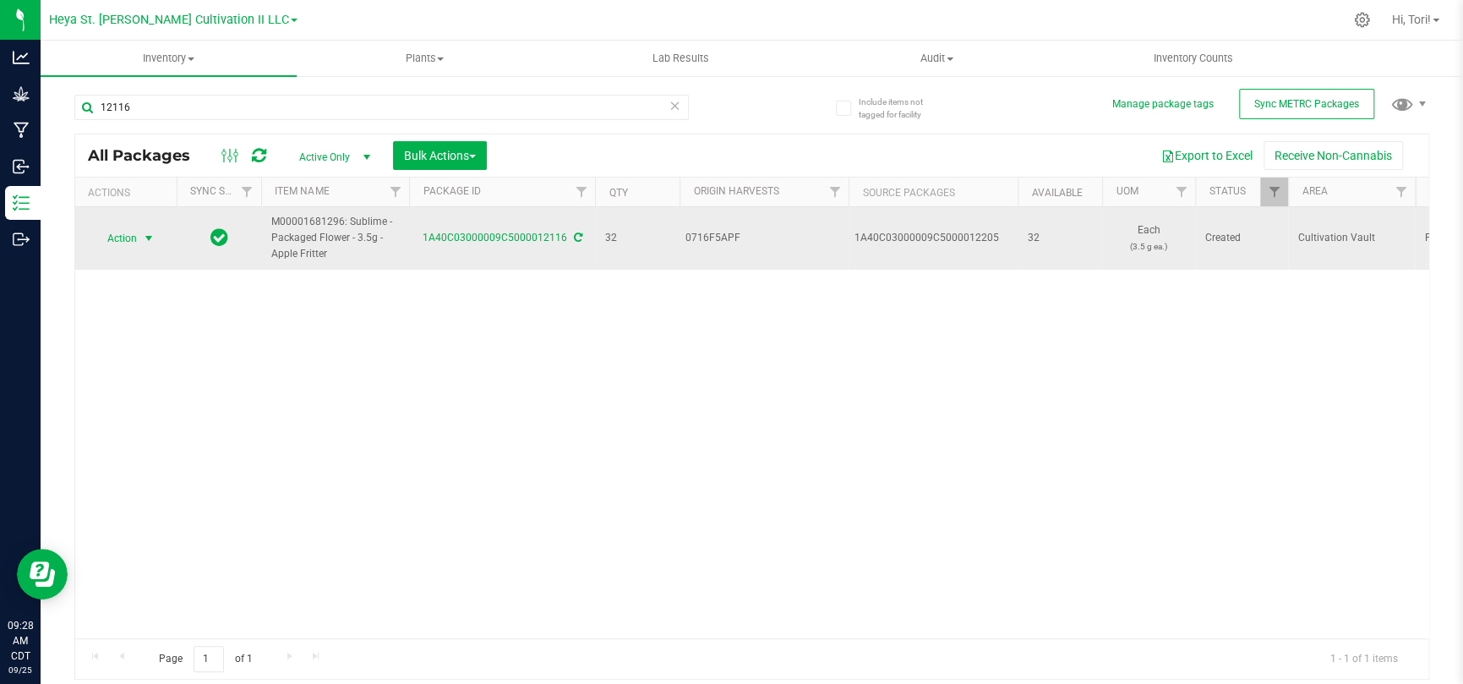
click at [150, 243] on span "select" at bounding box center [149, 239] width 14 height 14
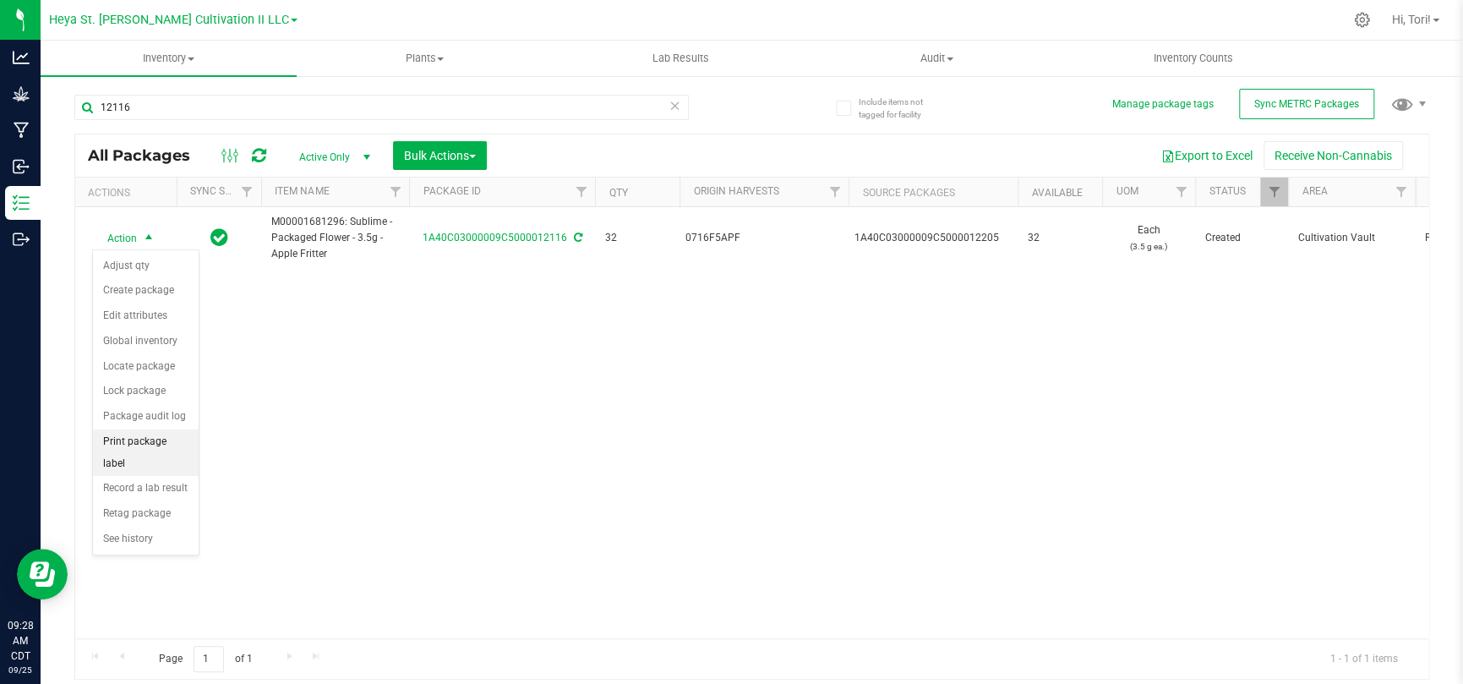
click at [147, 452] on li "Print package label" at bounding box center [146, 452] width 106 height 46
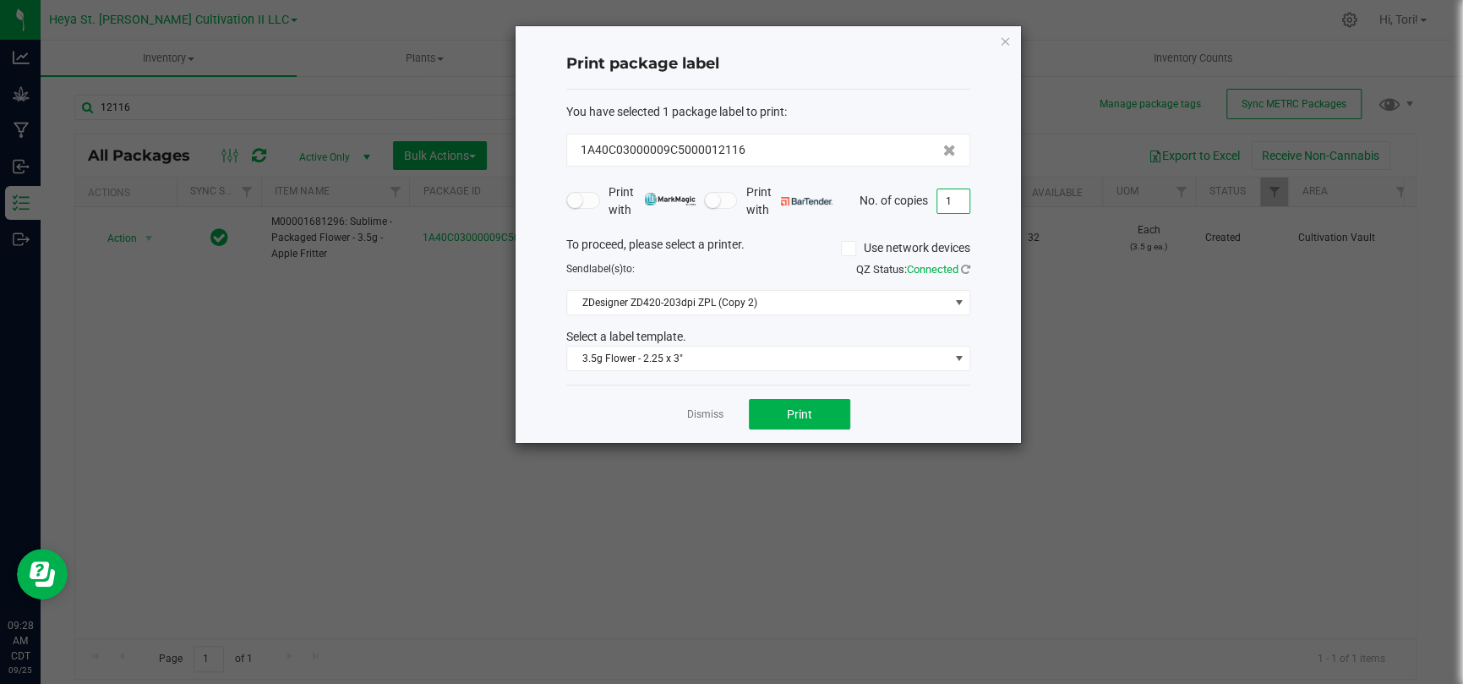
click at [950, 210] on input "1" at bounding box center [953, 201] width 32 height 24
type input "33"
click at [975, 221] on div "Print package label You have selected 1 package label to print : 1A40C03000009C…" at bounding box center [768, 234] width 505 height 417
click at [836, 420] on button "Print" at bounding box center [799, 414] width 101 height 30
click at [1010, 36] on icon "button" at bounding box center [1005, 40] width 12 height 20
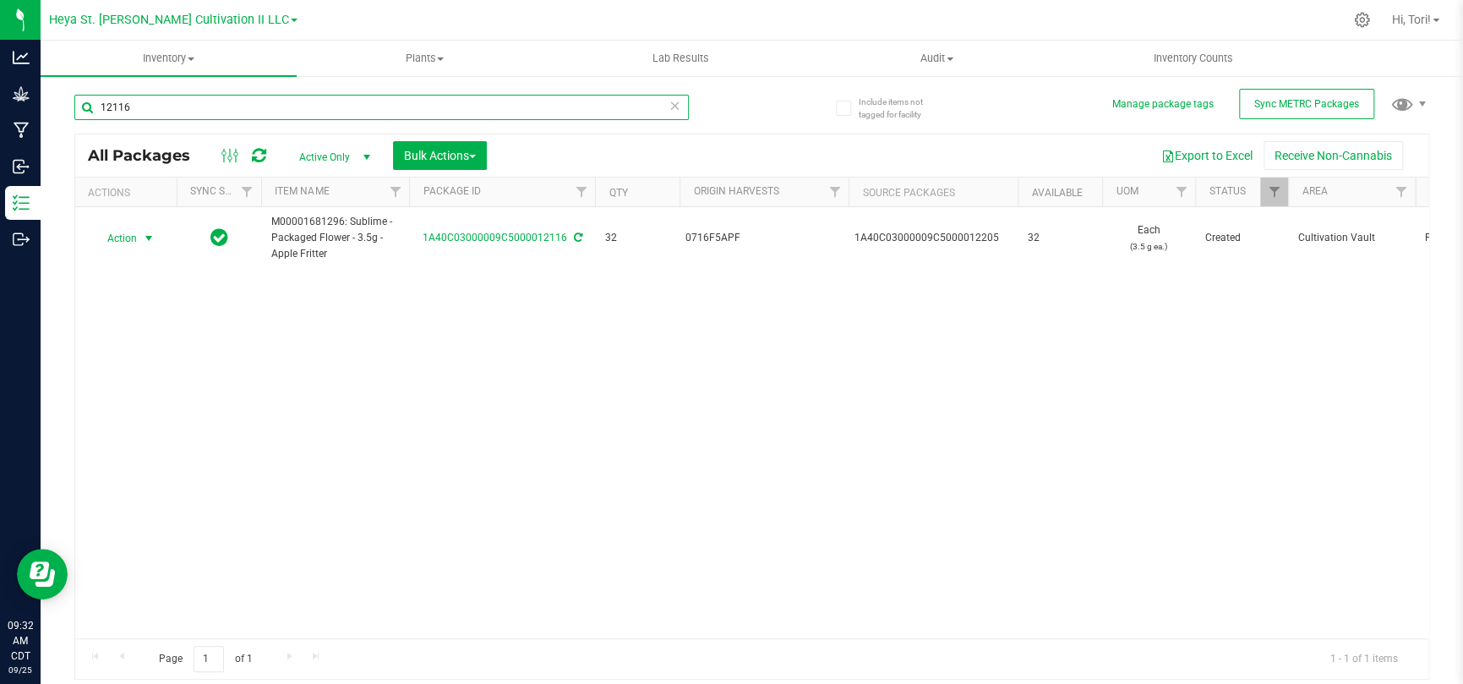
click at [362, 116] on input "12116" at bounding box center [381, 107] width 614 height 25
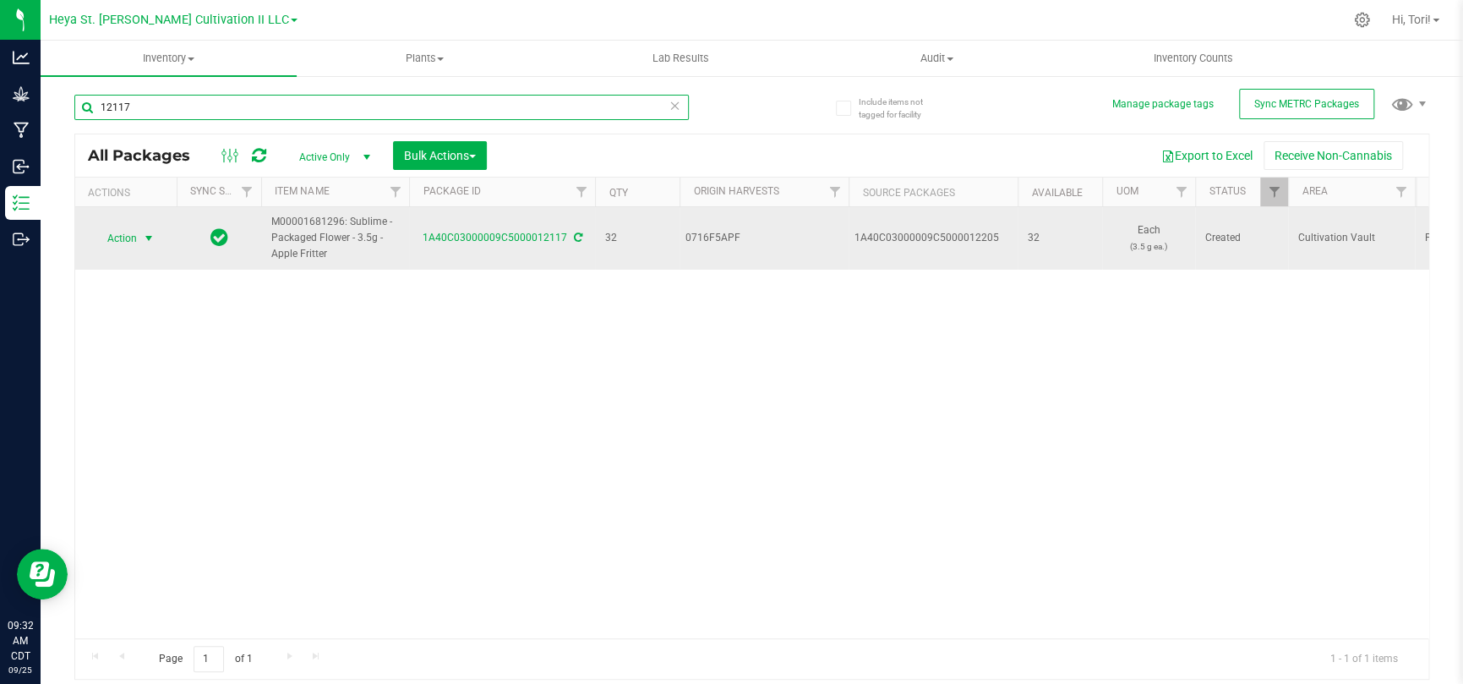
type input "12117"
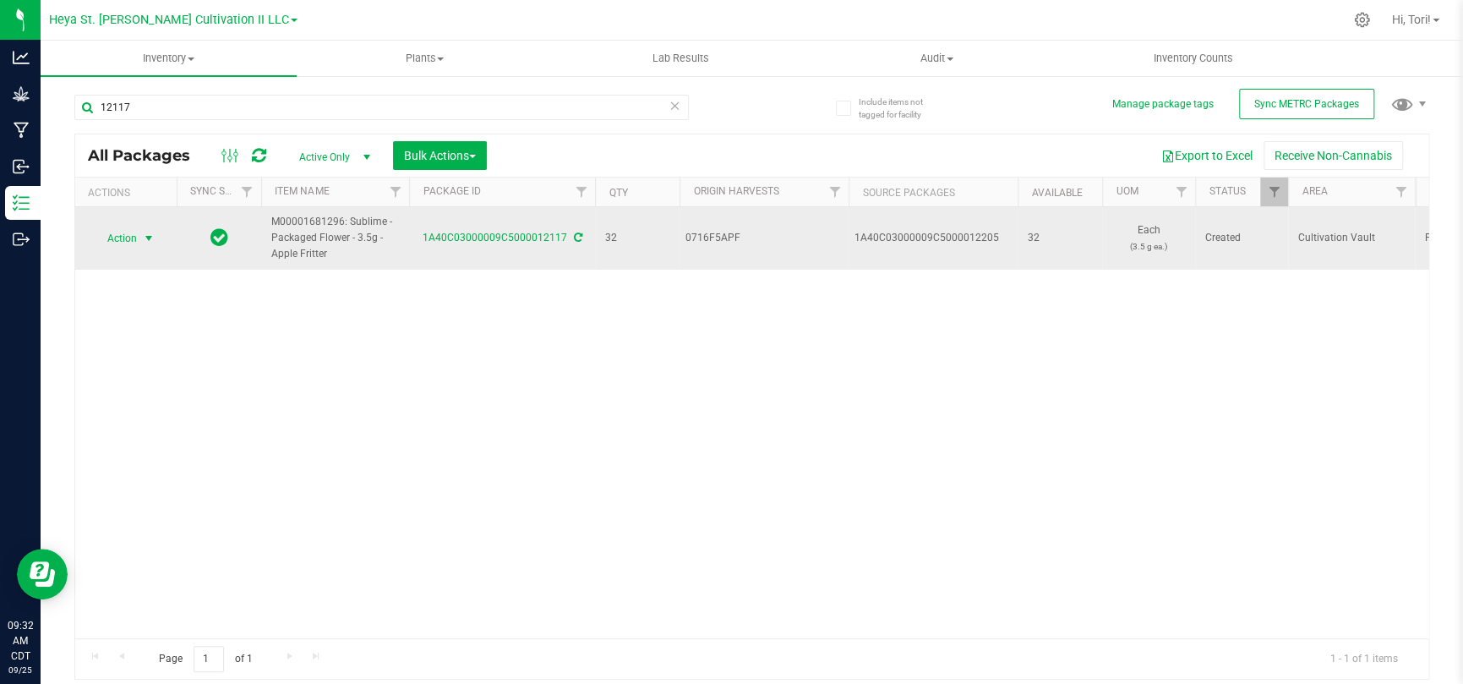
click at [139, 243] on span "select" at bounding box center [149, 239] width 21 height 24
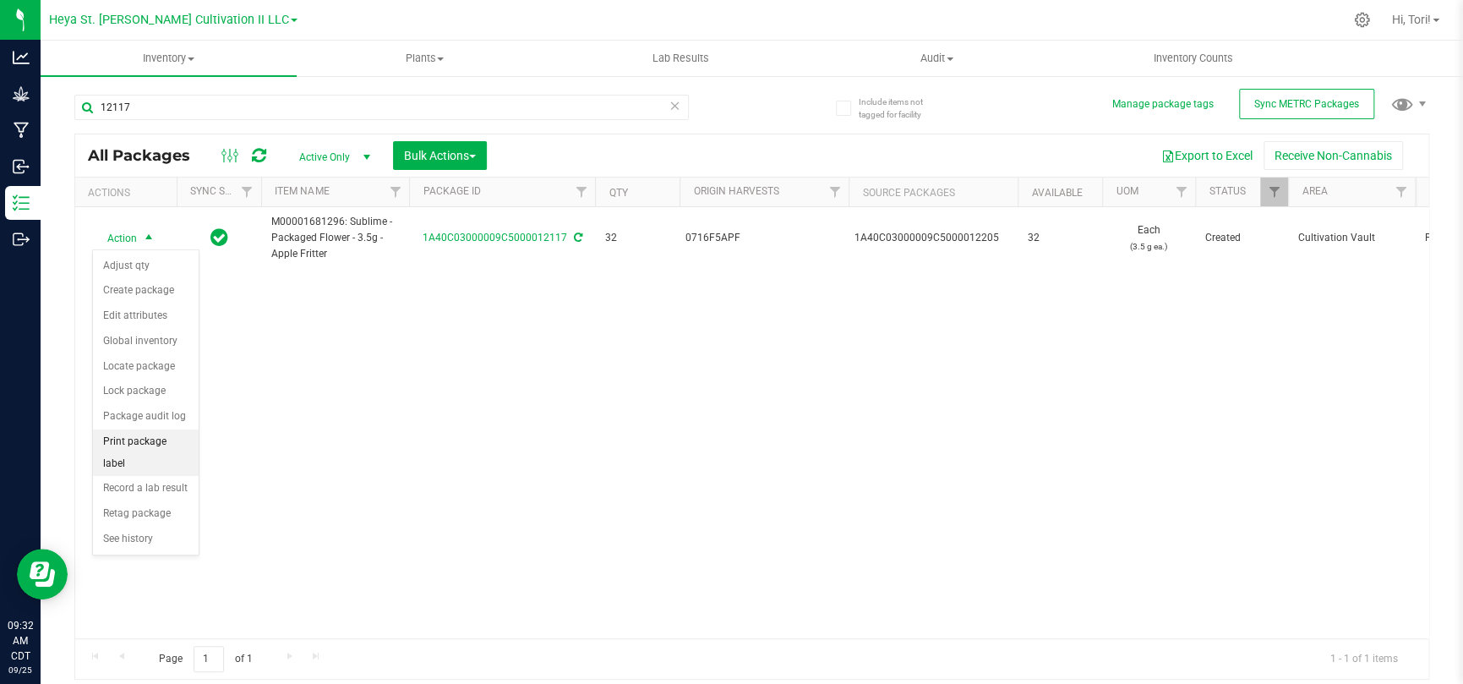
click at [145, 451] on li "Print package label" at bounding box center [146, 452] width 106 height 46
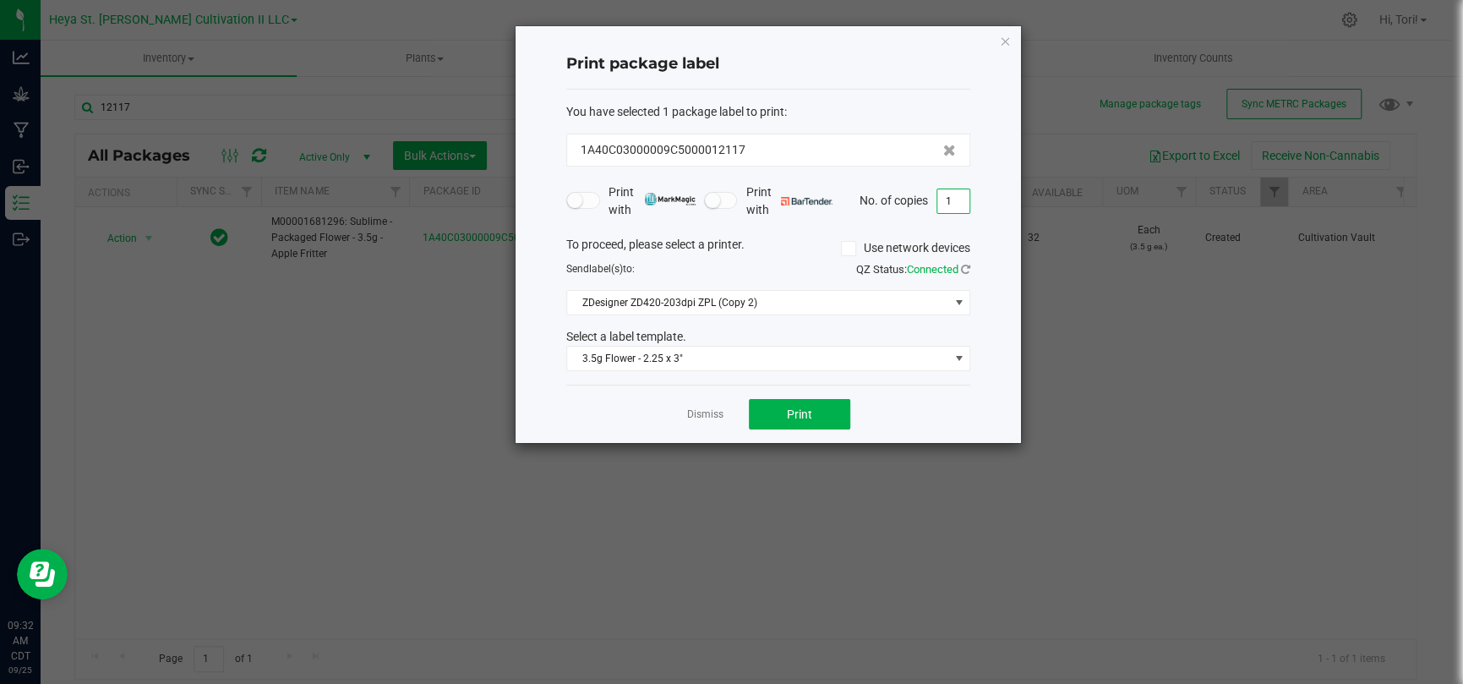
click at [956, 194] on input "1" at bounding box center [953, 201] width 32 height 24
type input "33"
click at [818, 419] on button "Print" at bounding box center [799, 414] width 101 height 30
click at [717, 413] on link "Dismiss" at bounding box center [705, 414] width 36 height 14
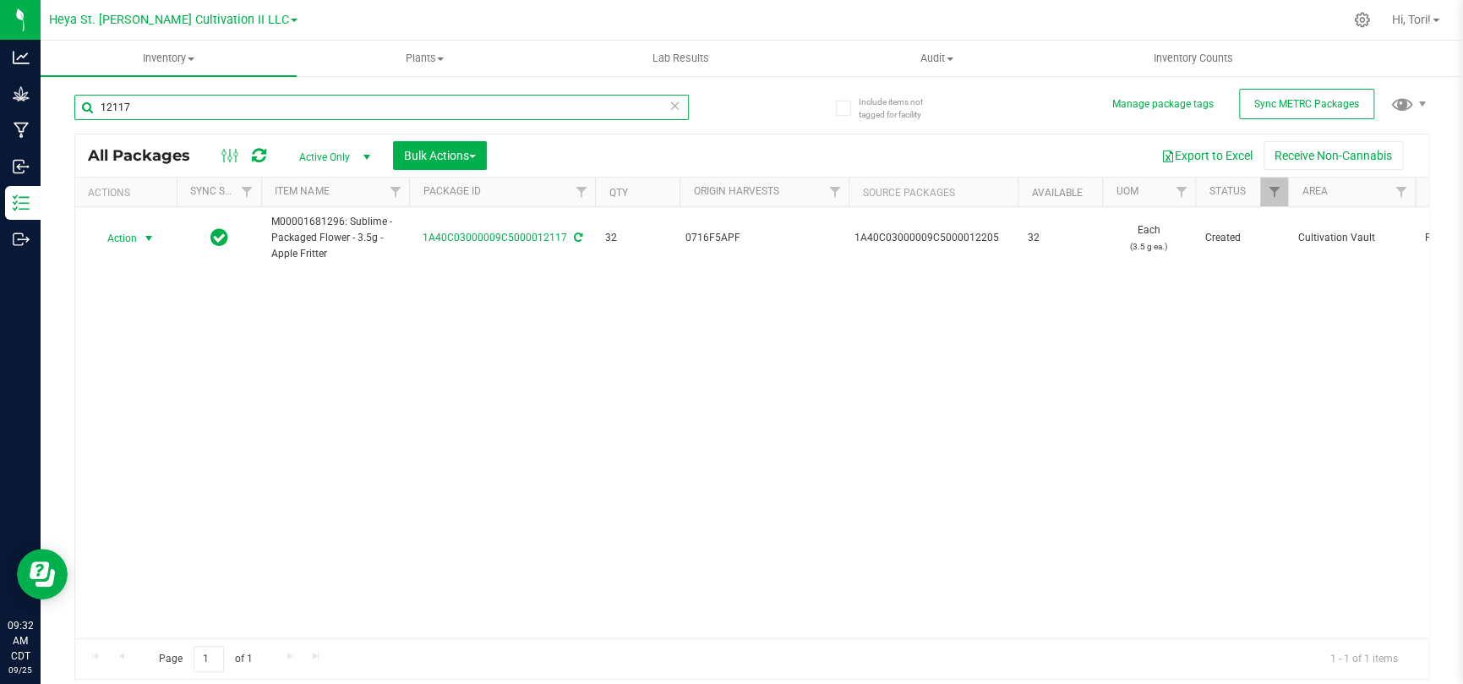
click at [275, 98] on input "12117" at bounding box center [381, 107] width 614 height 25
type input "12118"
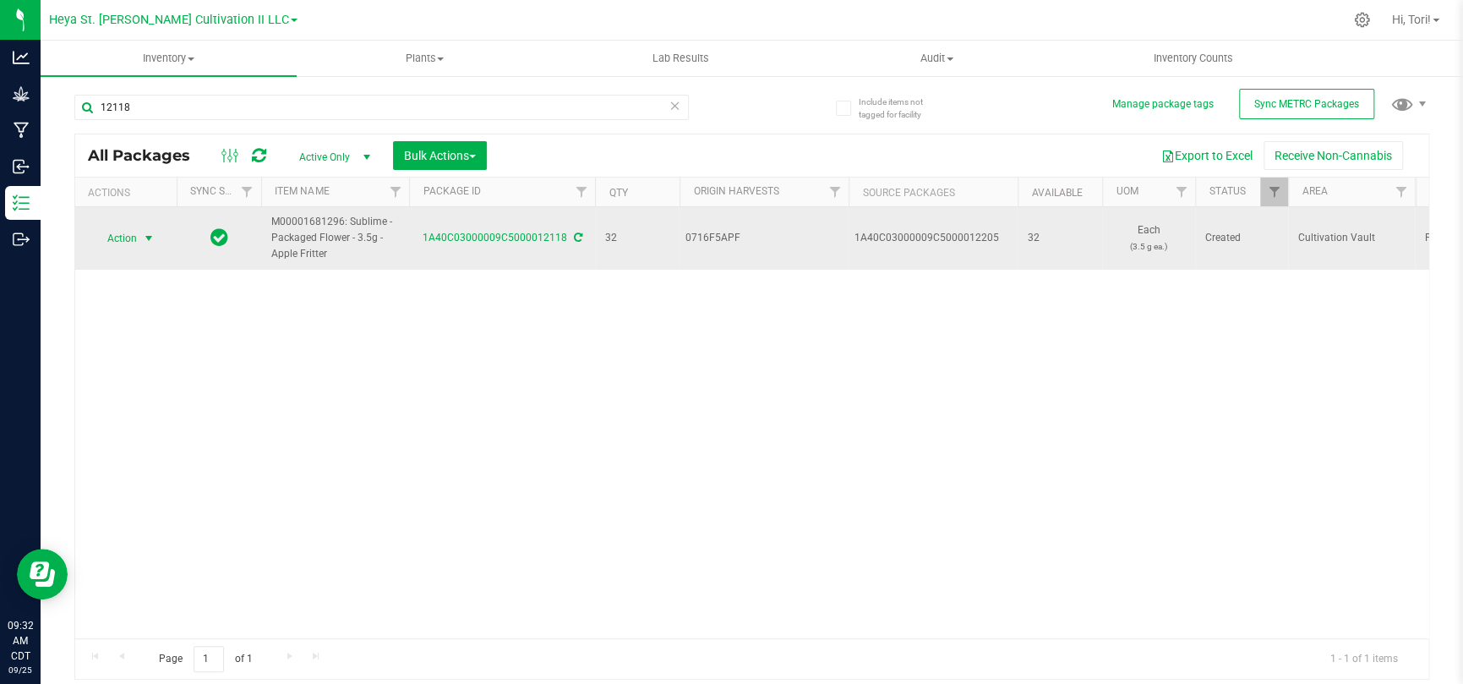
click at [147, 236] on span "select" at bounding box center [149, 239] width 14 height 14
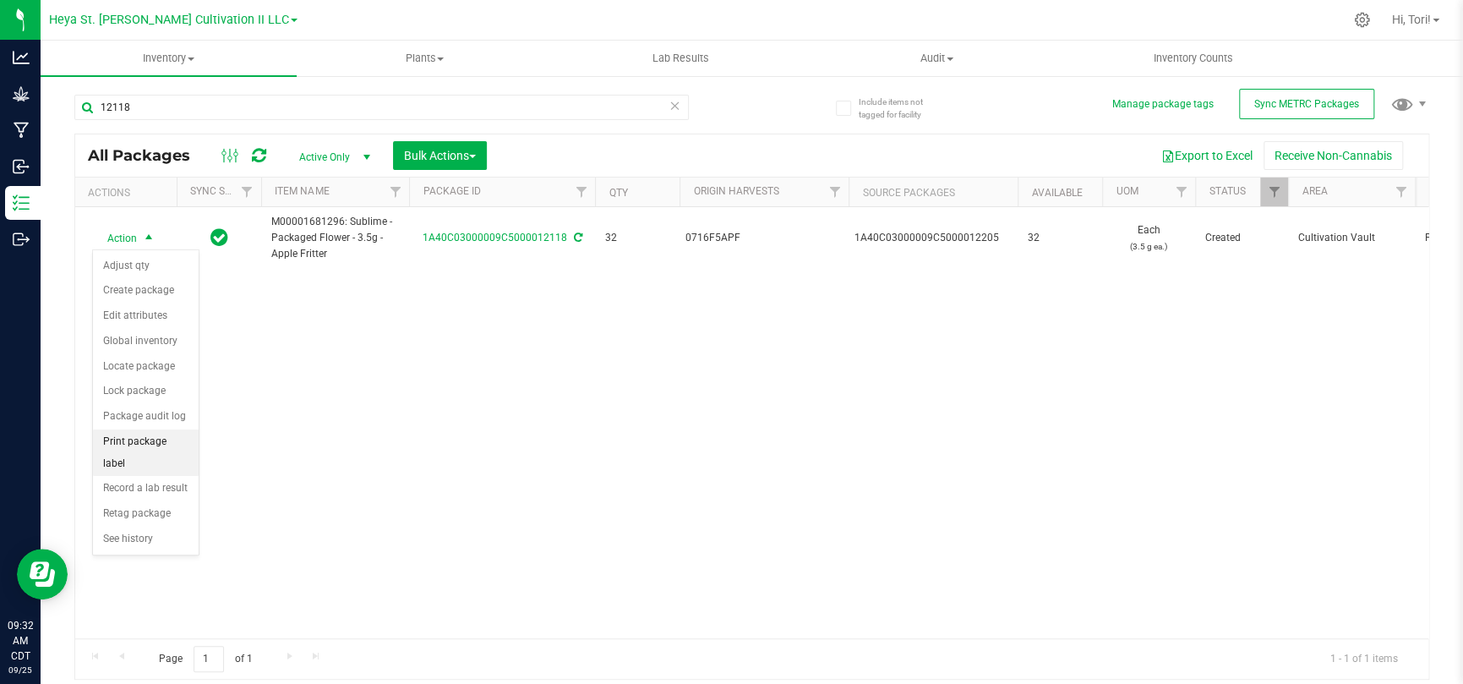
click at [167, 440] on li "Print package label" at bounding box center [146, 452] width 106 height 46
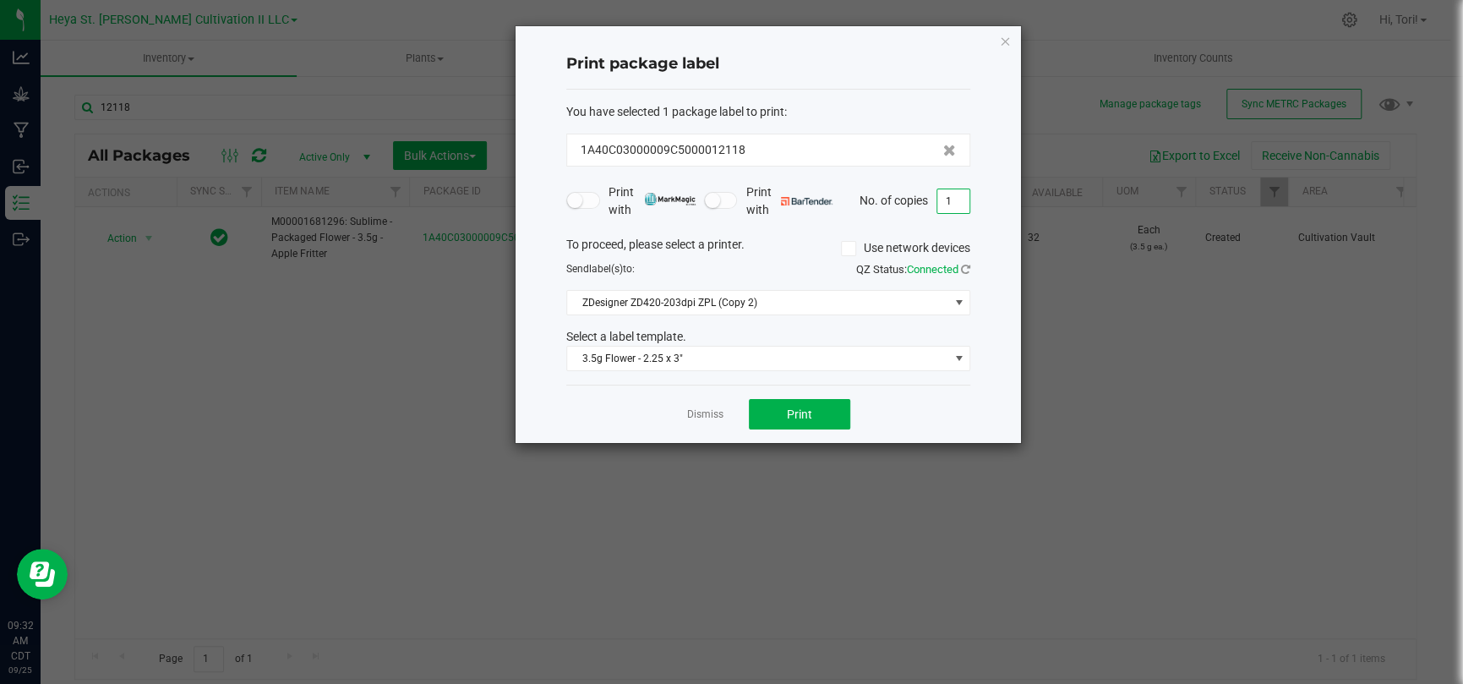
click at [953, 207] on input "1" at bounding box center [953, 201] width 32 height 24
type input "33"
click at [986, 222] on div "Print package label You have selected 1 package label to print : 1A40C03000009C…" at bounding box center [768, 234] width 505 height 417
click at [845, 416] on button "Print" at bounding box center [799, 414] width 101 height 30
click at [1005, 42] on icon "button" at bounding box center [1005, 40] width 12 height 20
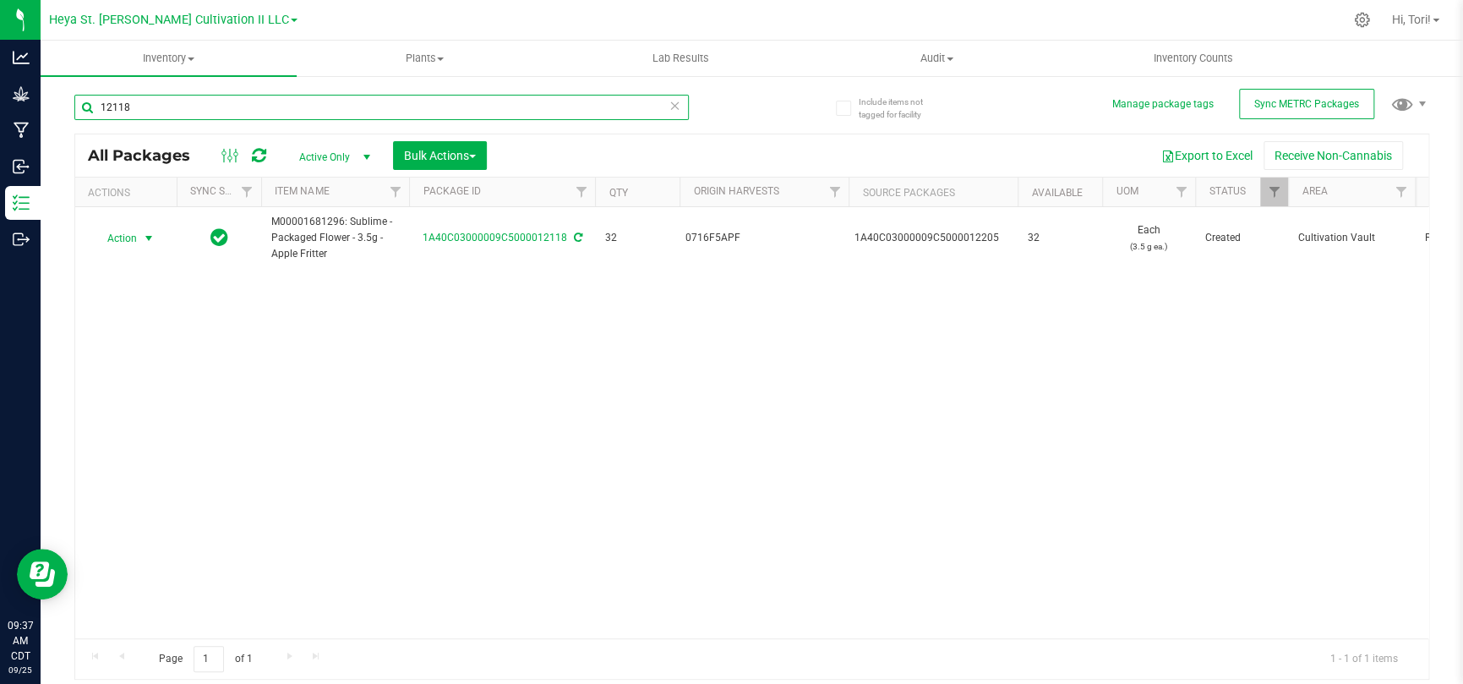
click at [362, 108] on input "12118" at bounding box center [381, 107] width 614 height 25
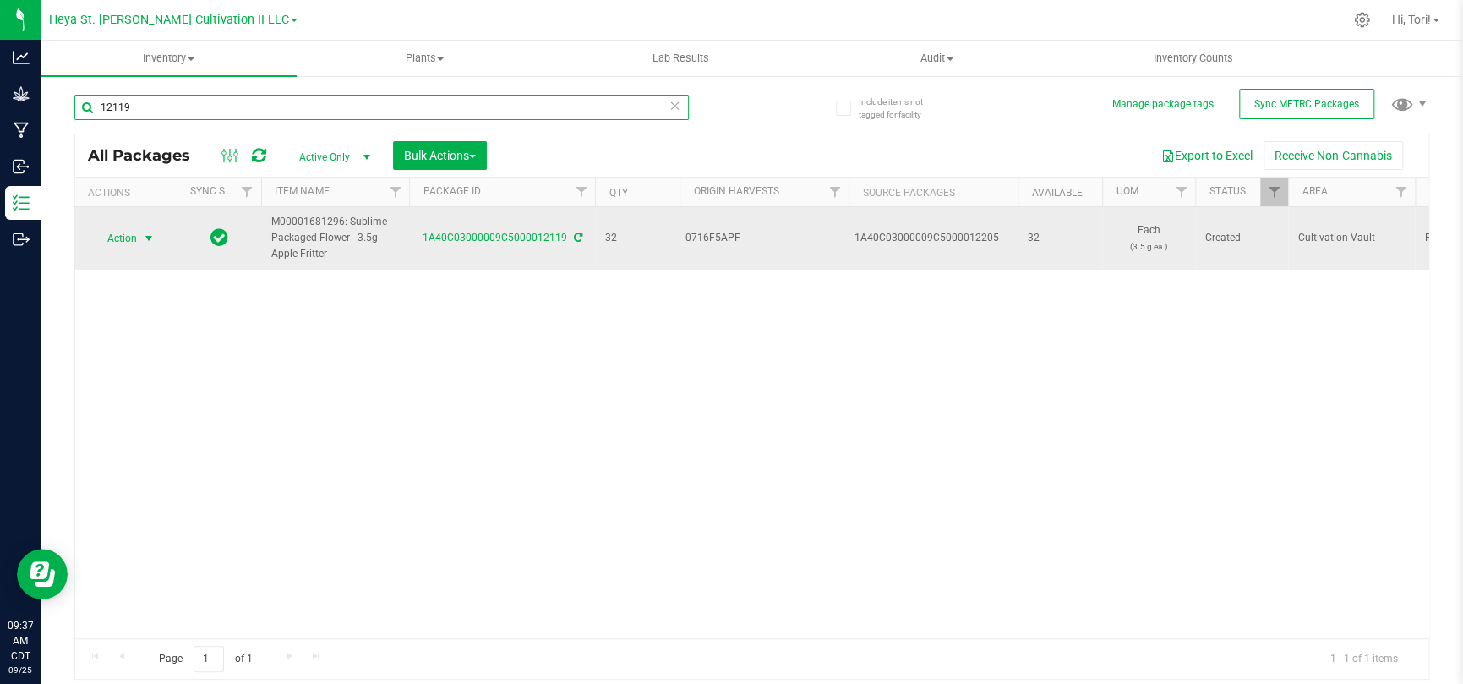
type input "12119"
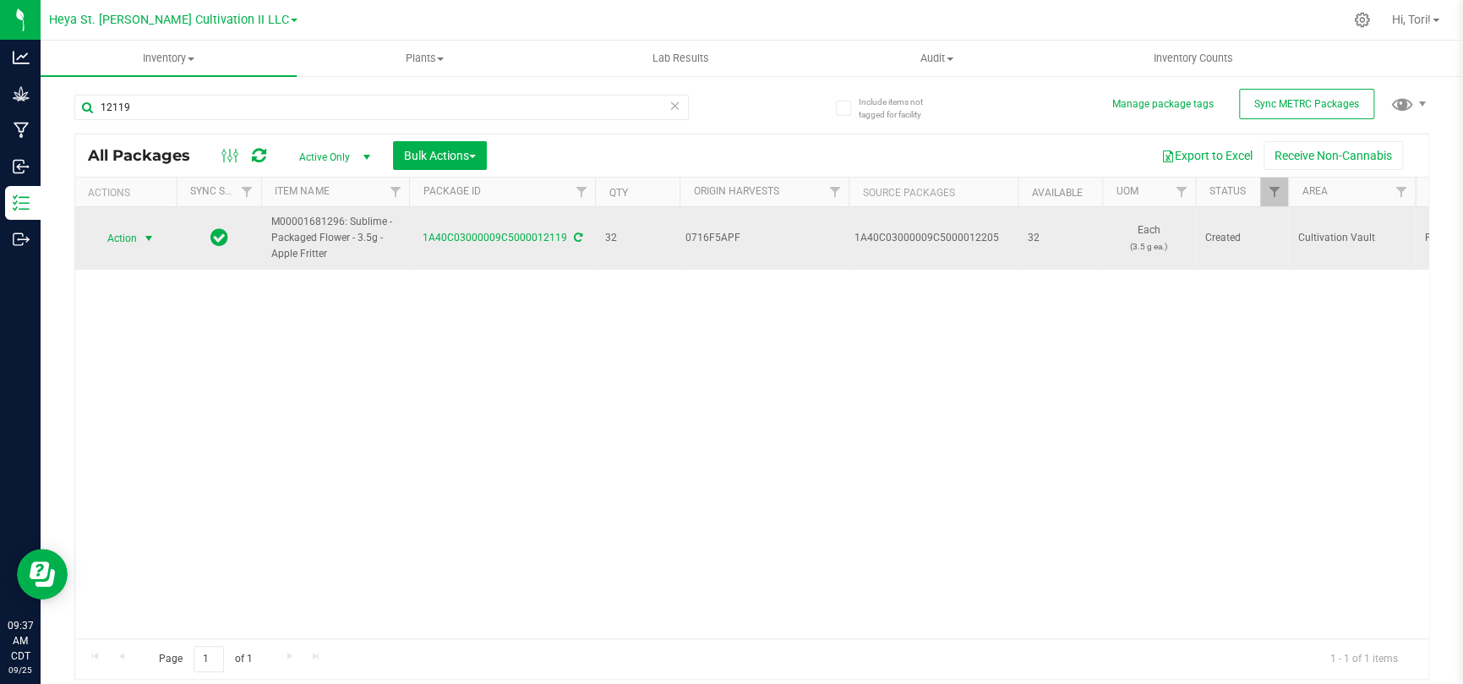
click at [152, 240] on span "select" at bounding box center [149, 239] width 14 height 14
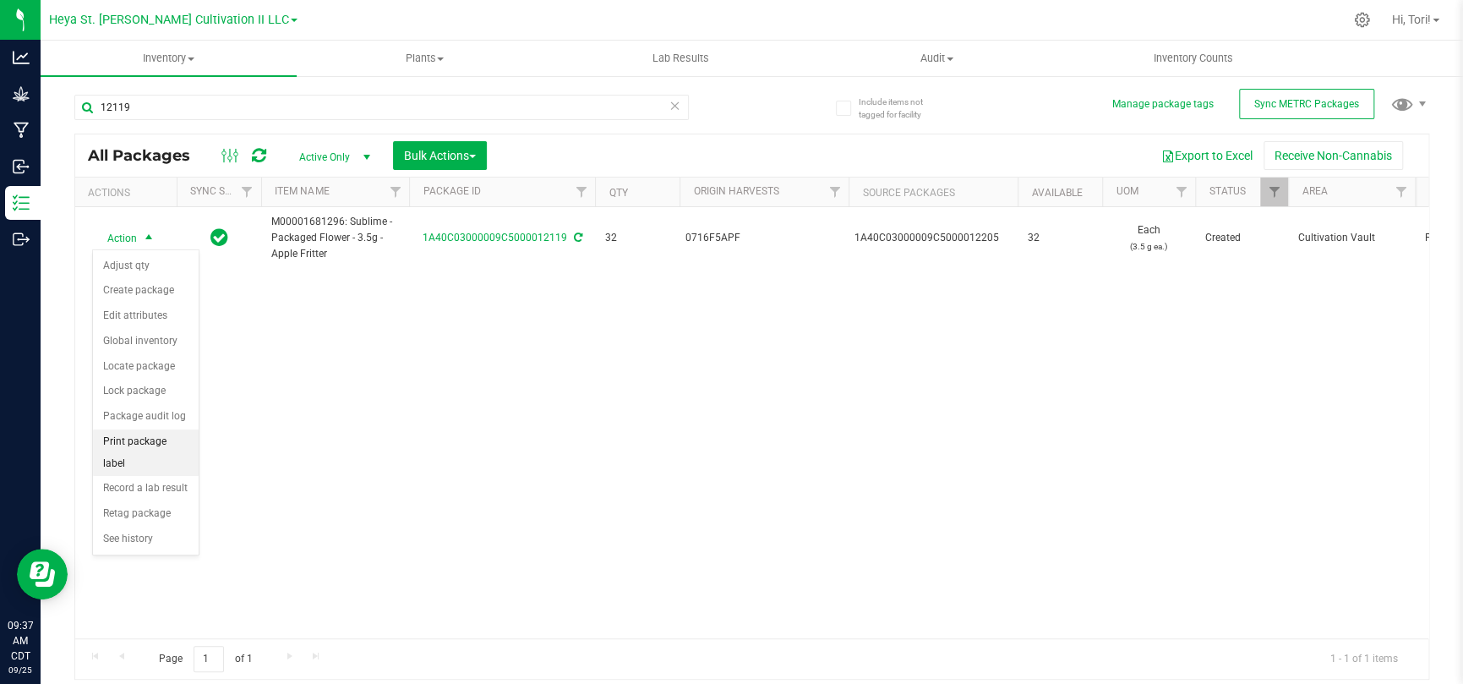
click at [140, 434] on li "Print package label" at bounding box center [146, 452] width 106 height 46
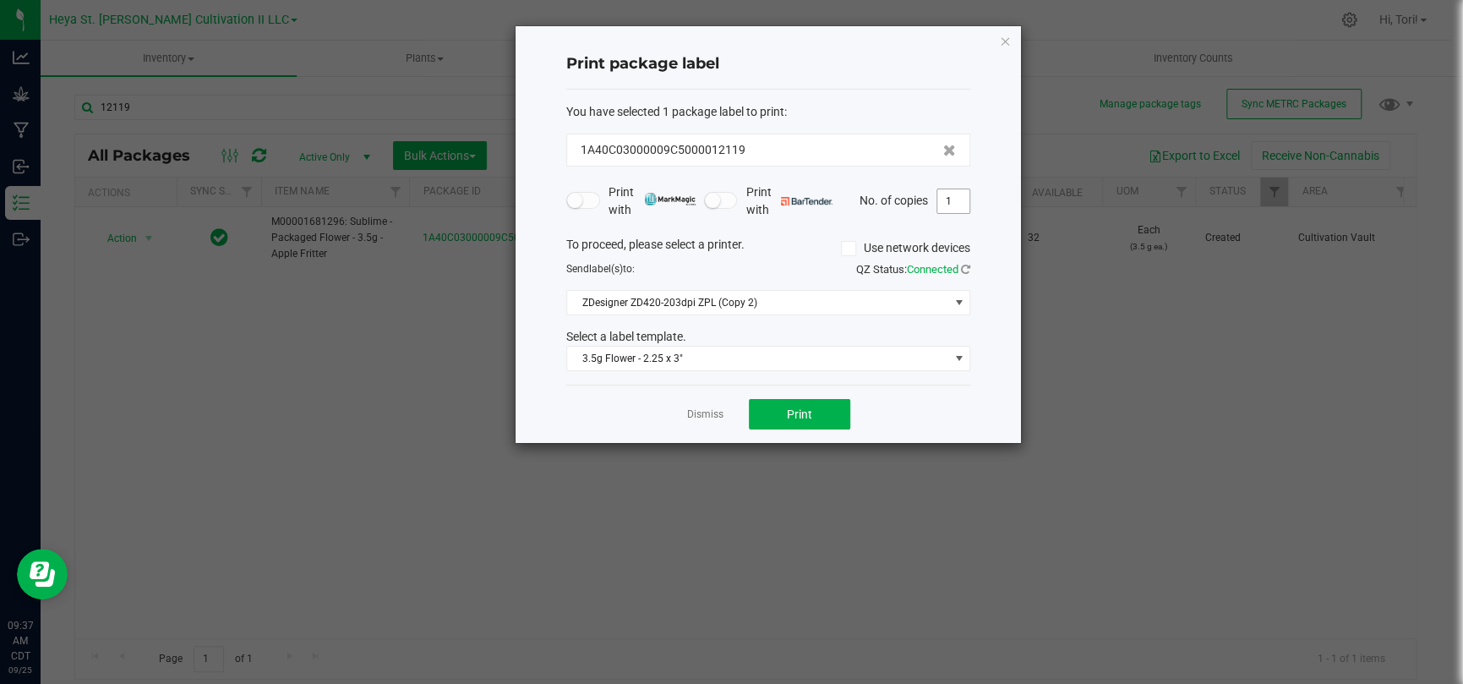
click at [949, 204] on input "1" at bounding box center [953, 201] width 32 height 24
type input "33"
click at [980, 242] on div "To proceed, please select a printer. Use network devices" at bounding box center [768, 248] width 429 height 25
click at [845, 412] on button "Print" at bounding box center [799, 414] width 101 height 30
click at [696, 421] on link "Dismiss" at bounding box center [705, 414] width 36 height 14
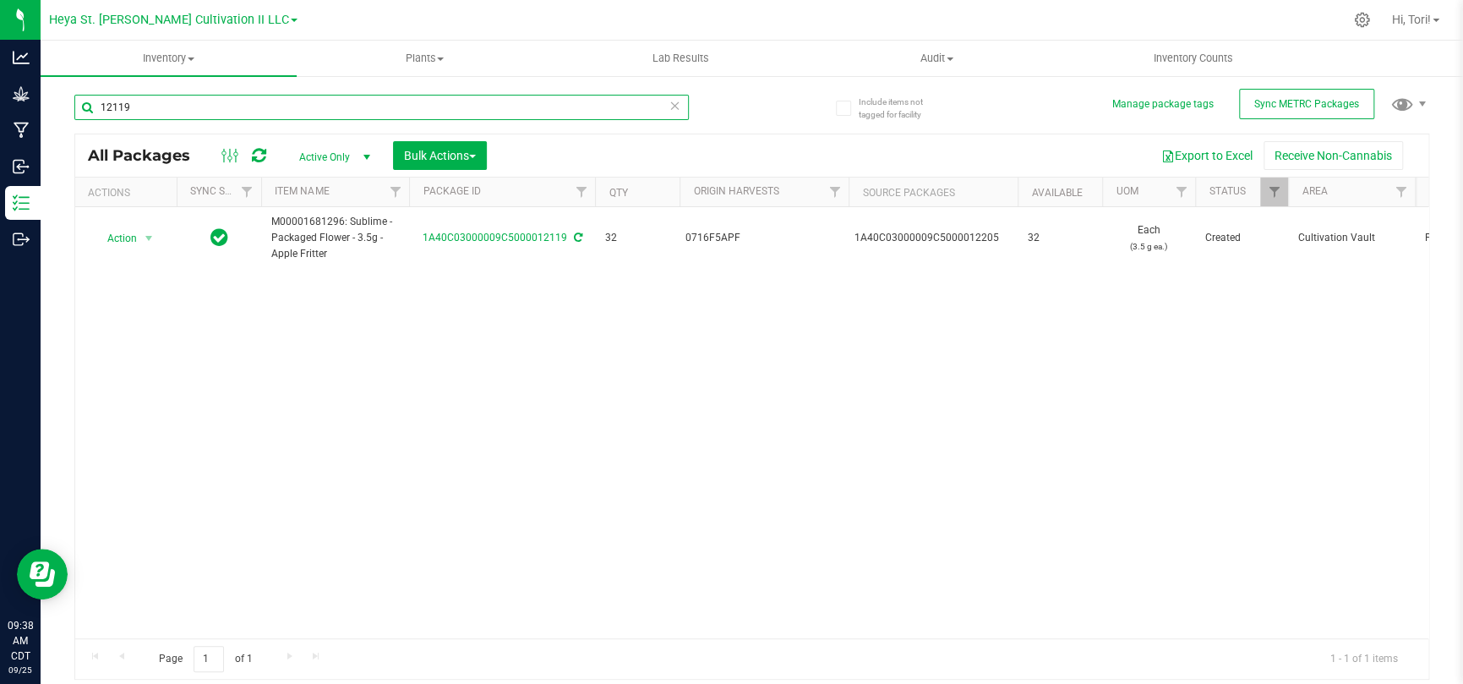
click at [276, 118] on input "12119" at bounding box center [381, 107] width 614 height 25
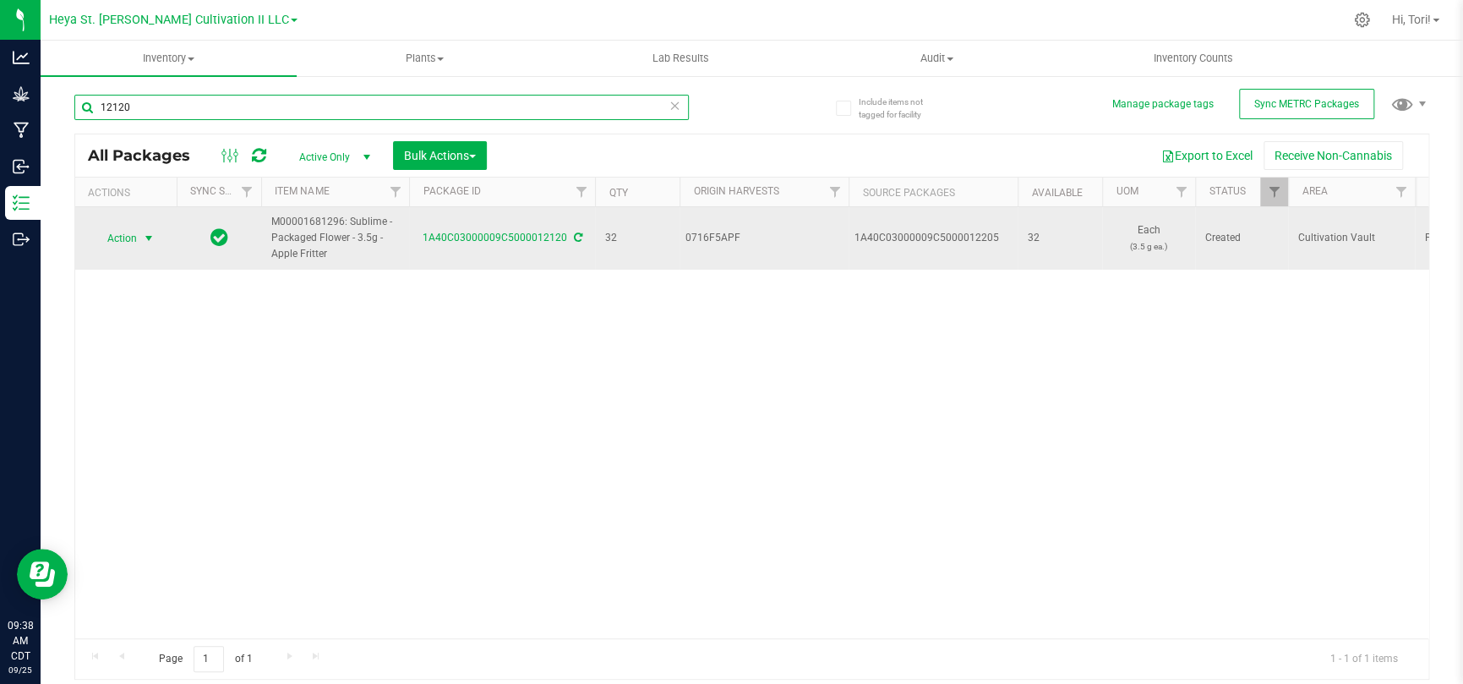
type input "12120"
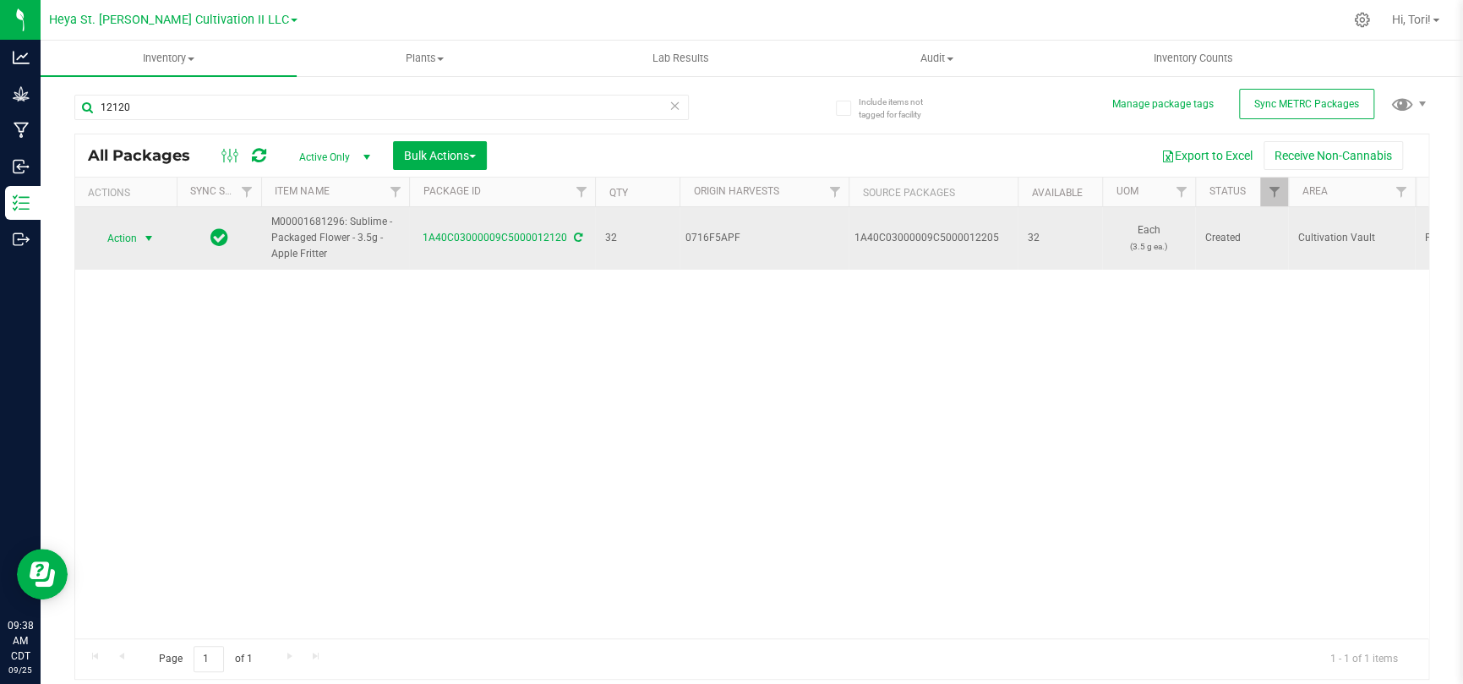
click at [142, 229] on span "select" at bounding box center [149, 239] width 21 height 24
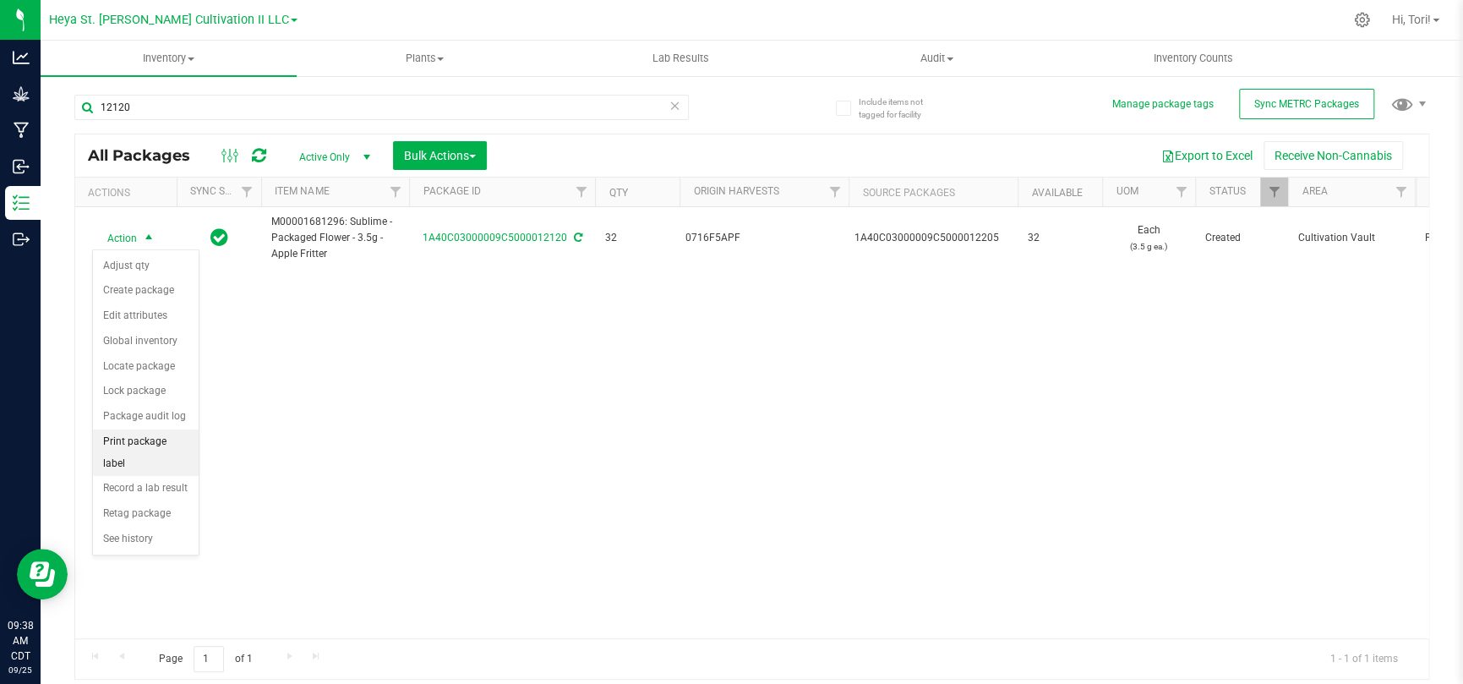
click at [167, 450] on li "Print package label" at bounding box center [146, 452] width 106 height 46
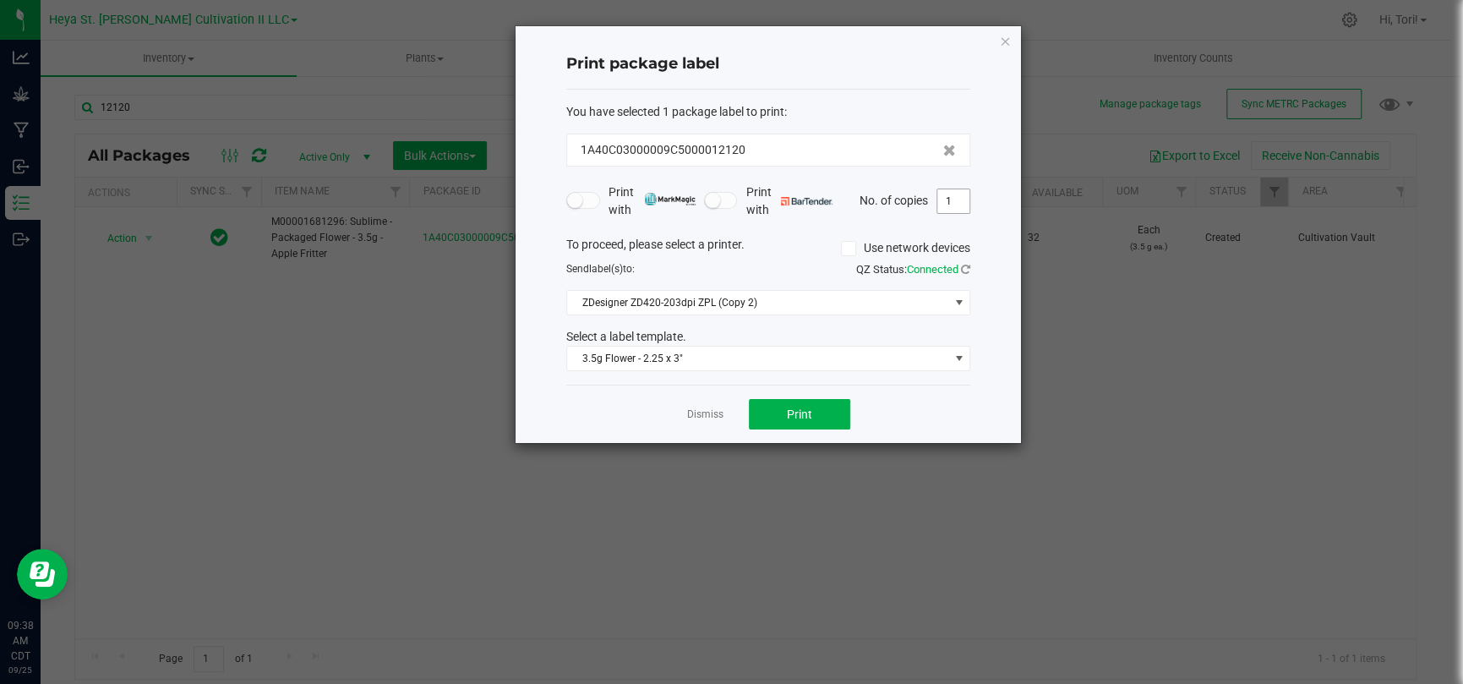
click at [946, 205] on input "1" at bounding box center [953, 201] width 32 height 24
type input "33"
click at [955, 214] on div "Print with Print with No. of copies 33" at bounding box center [768, 201] width 404 height 36
click at [778, 421] on button "Print" at bounding box center [799, 414] width 101 height 30
click at [718, 415] on link "Dismiss" at bounding box center [705, 414] width 36 height 14
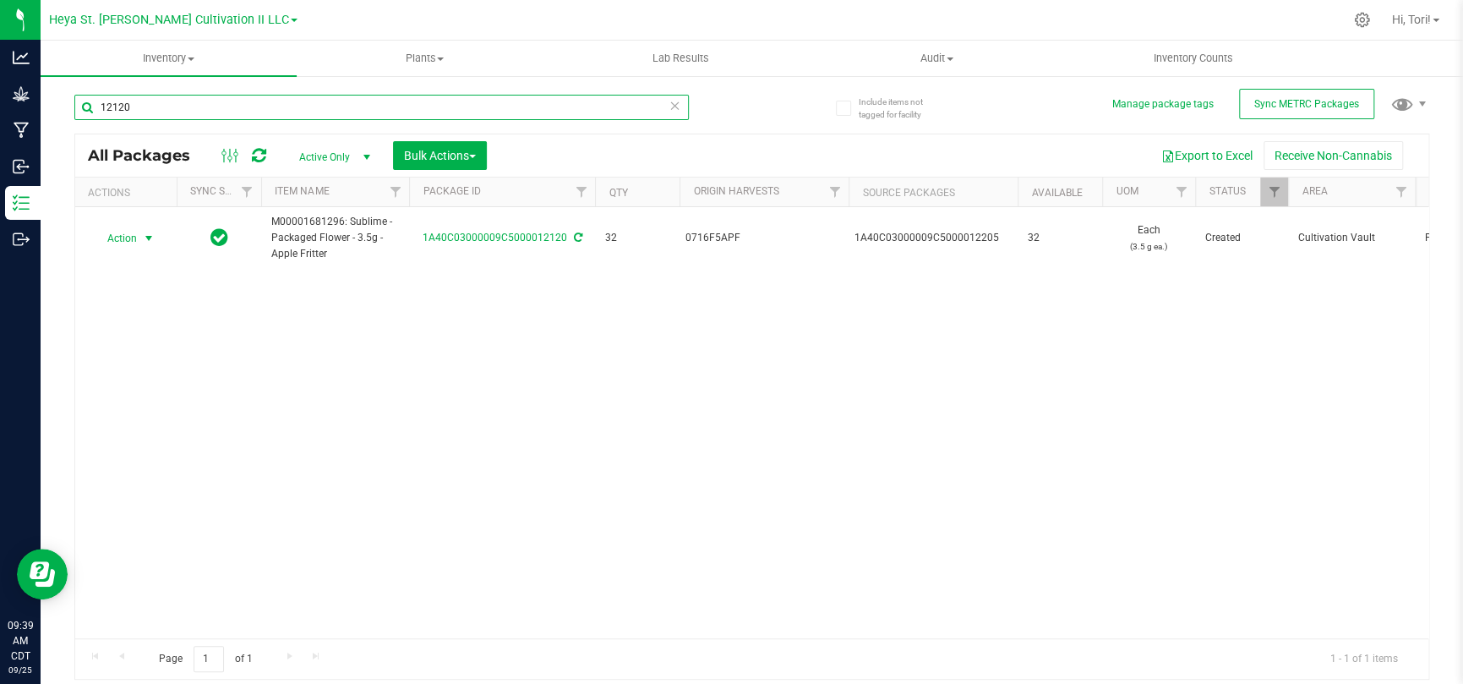
click at [292, 101] on input "12120" at bounding box center [381, 107] width 614 height 25
type input "12121"
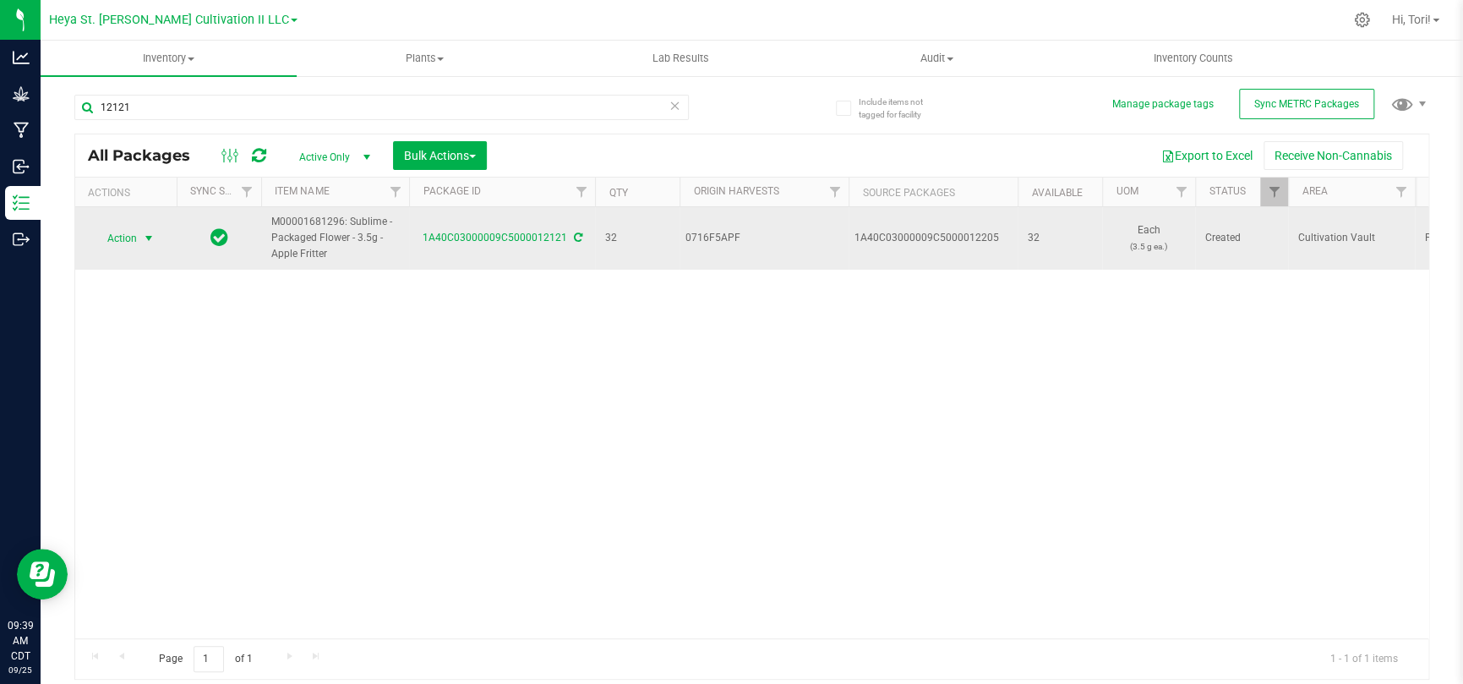
click at [139, 238] on span "select" at bounding box center [149, 239] width 21 height 24
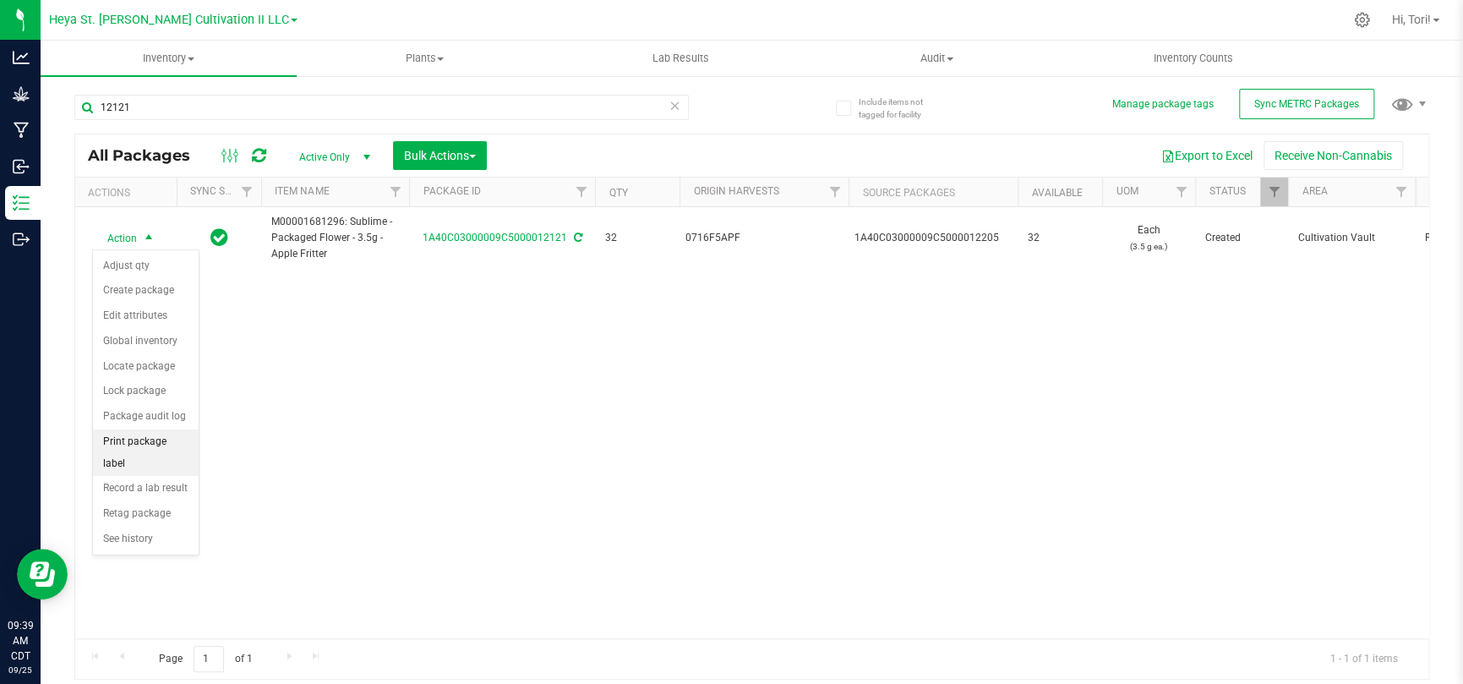
click at [152, 436] on li "Print package label" at bounding box center [146, 452] width 106 height 46
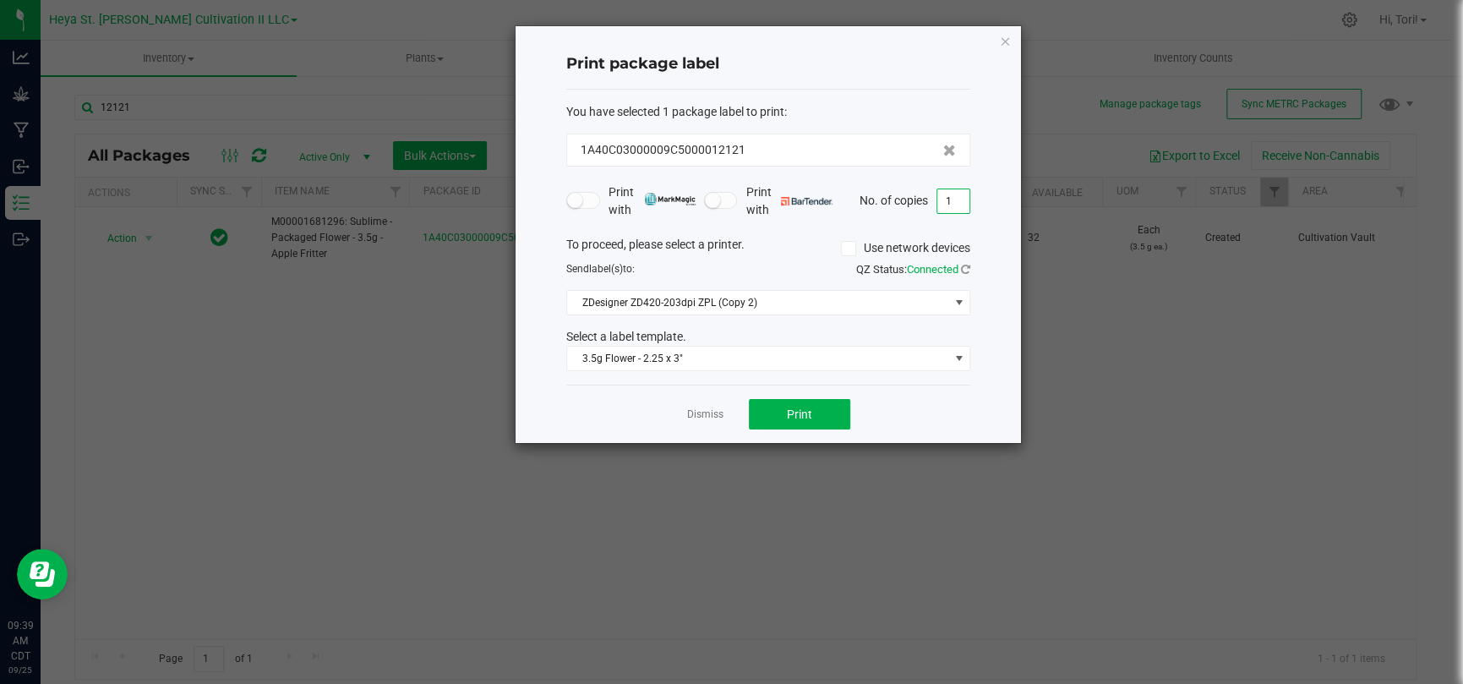
click at [953, 198] on input "1" at bounding box center [953, 201] width 32 height 24
type input "33"
click at [948, 222] on form "You have selected 1 package label to print : 1A40C03000009C5000012121 Print wit…" at bounding box center [768, 237] width 404 height 269
click at [828, 407] on button "Print" at bounding box center [799, 414] width 101 height 30
click at [695, 418] on link "Dismiss" at bounding box center [705, 414] width 36 height 14
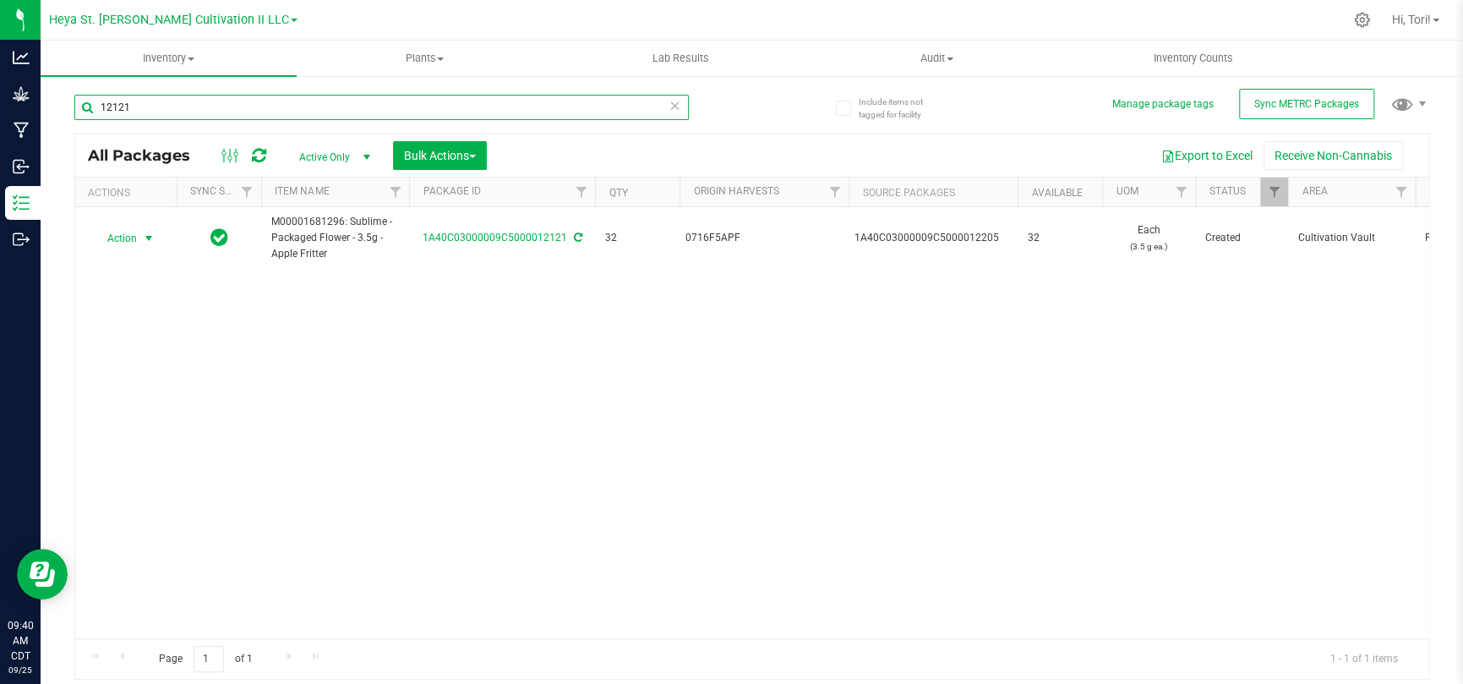
click at [239, 96] on input "12121" at bounding box center [381, 107] width 614 height 25
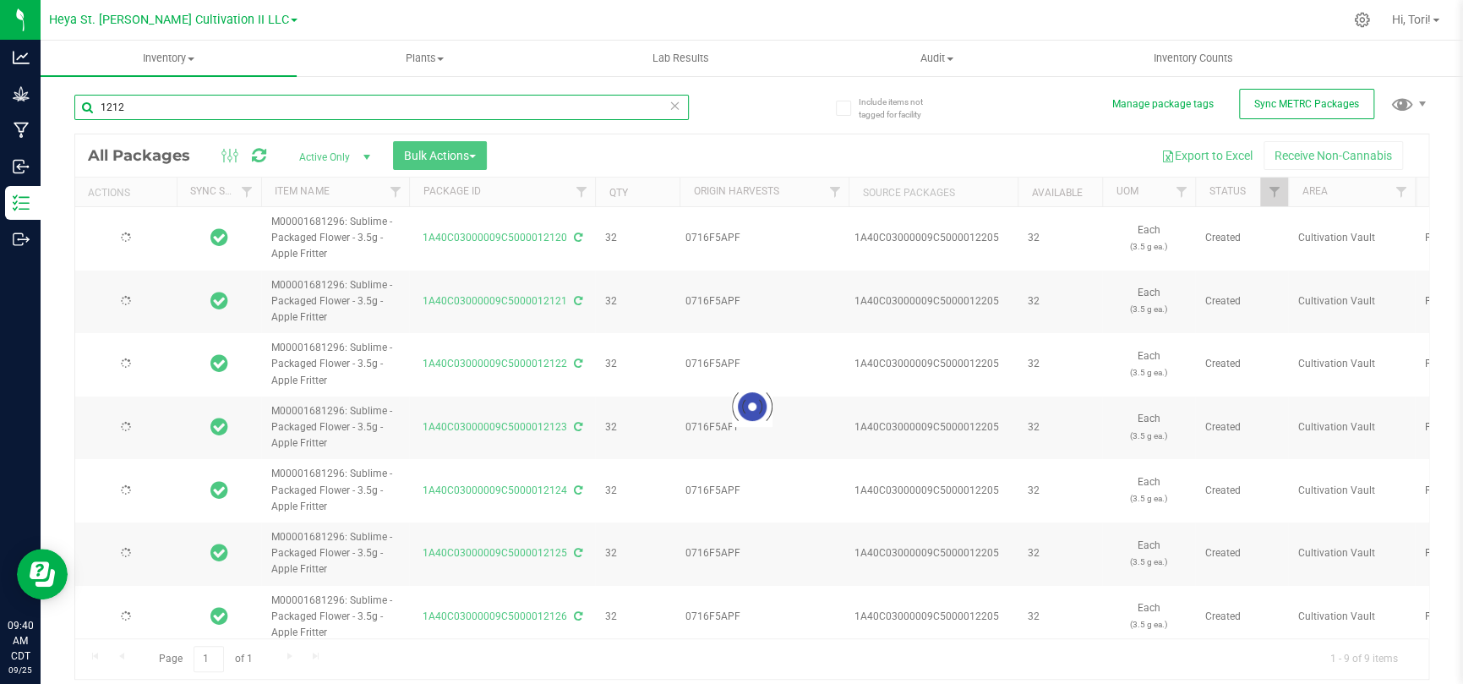
click at [276, 109] on input "1212" at bounding box center [381, 107] width 614 height 25
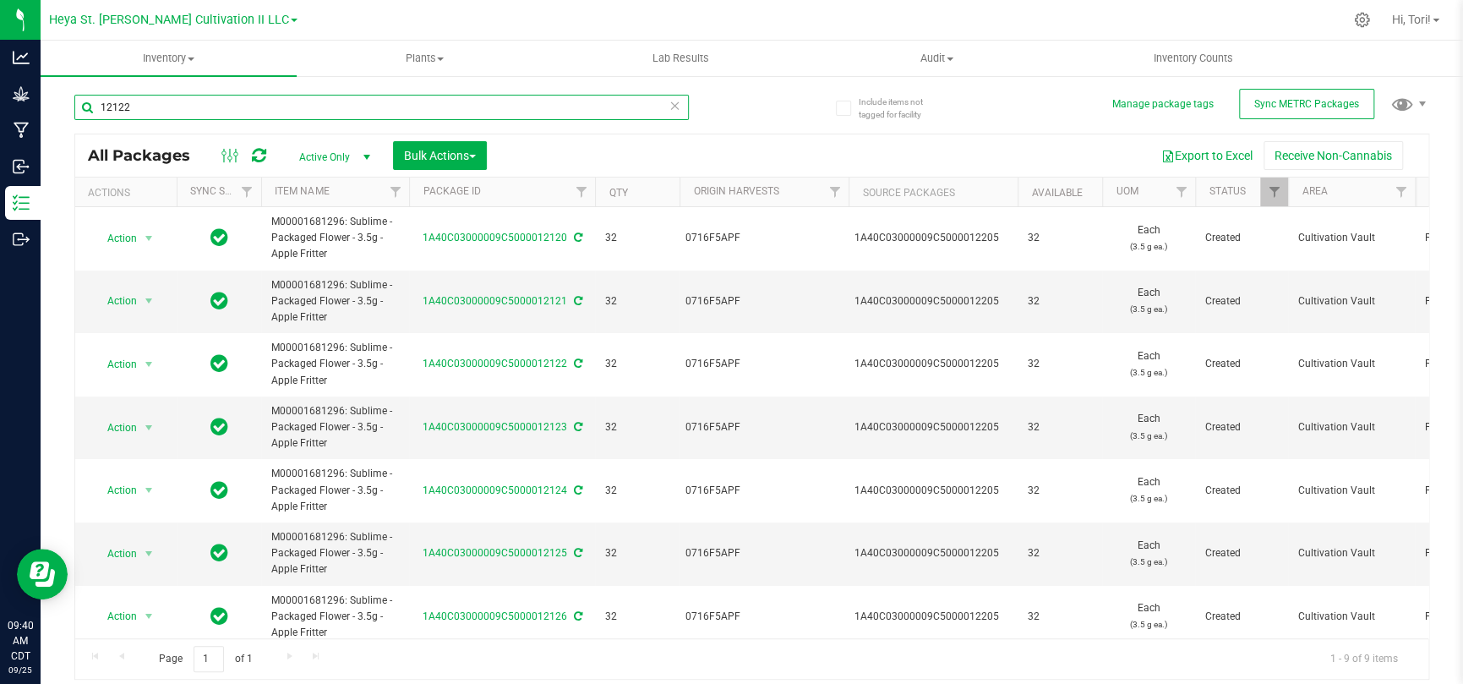
type input "12122"
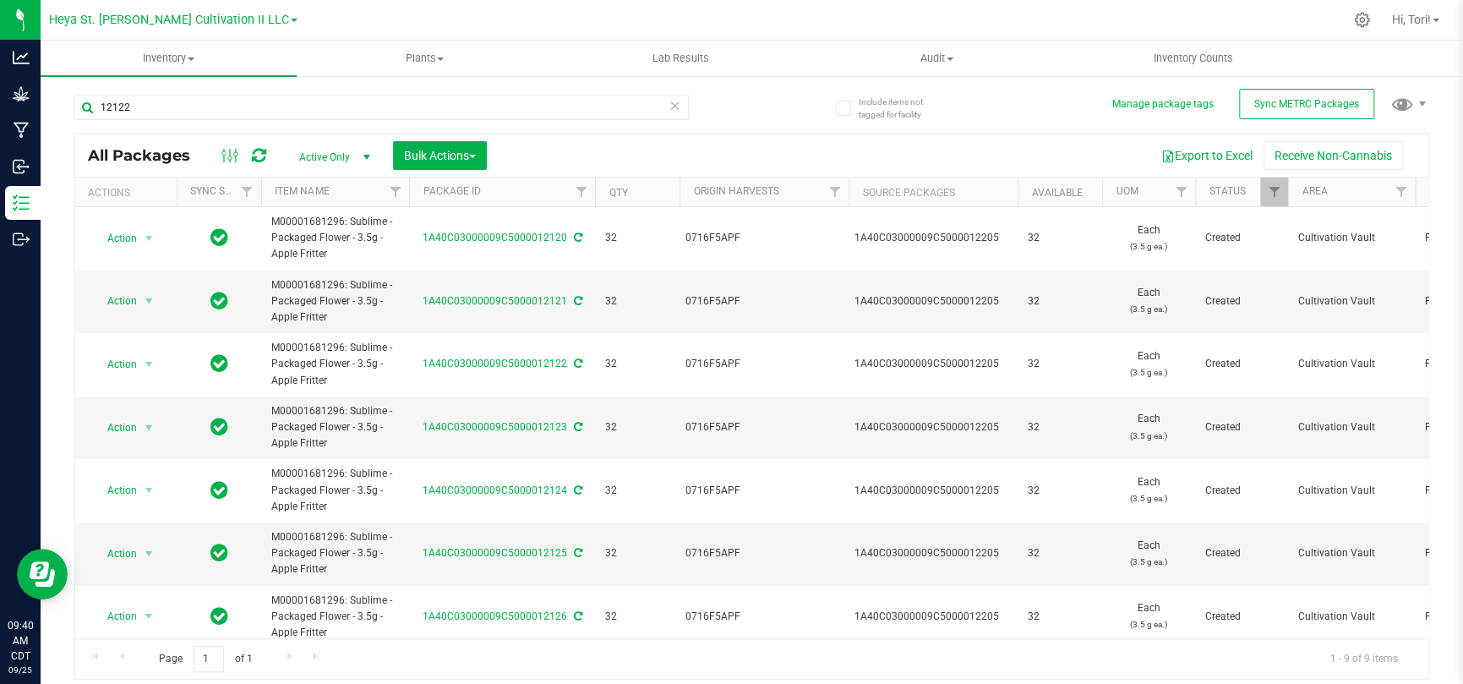
click at [281, 128] on div "12122" at bounding box center [381, 114] width 614 height 39
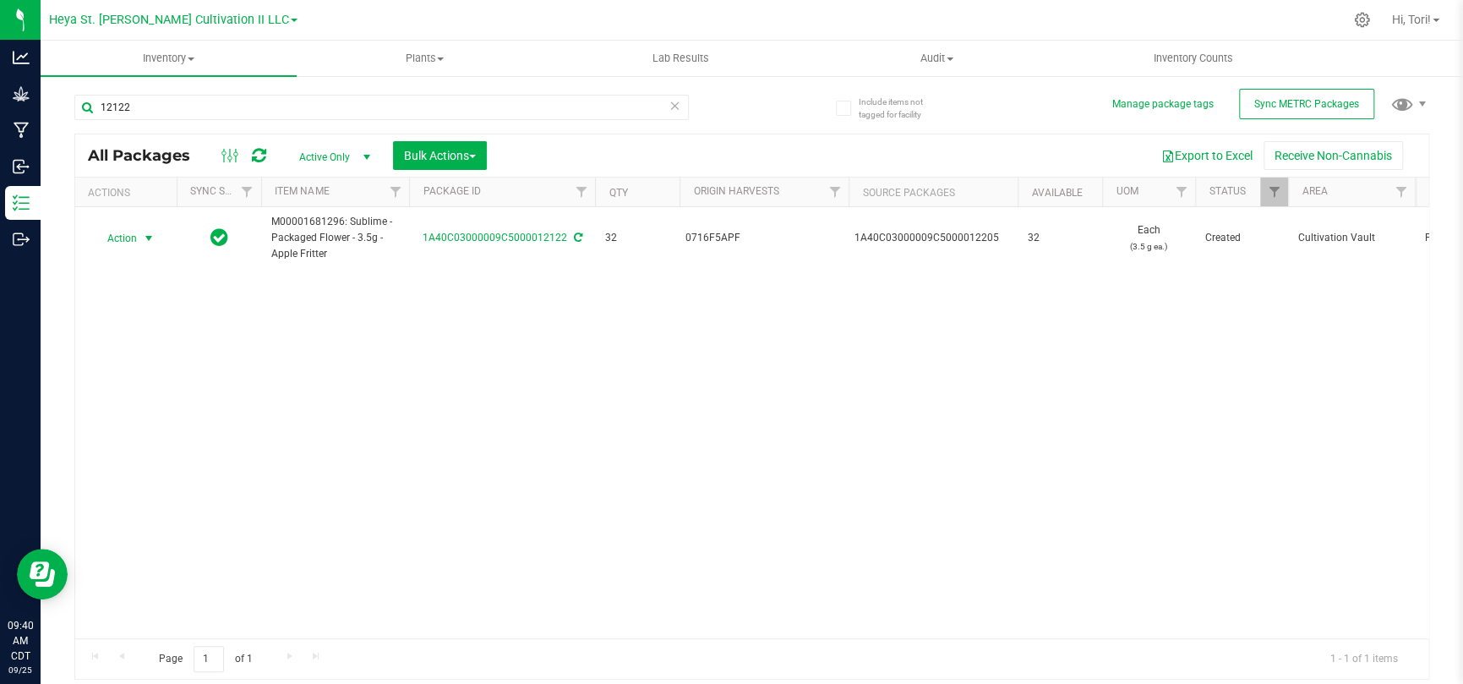
click at [134, 229] on span "Action" at bounding box center [115, 239] width 46 height 24
click at [131, 610] on li "Print package label" at bounding box center [126, 616] width 66 height 68
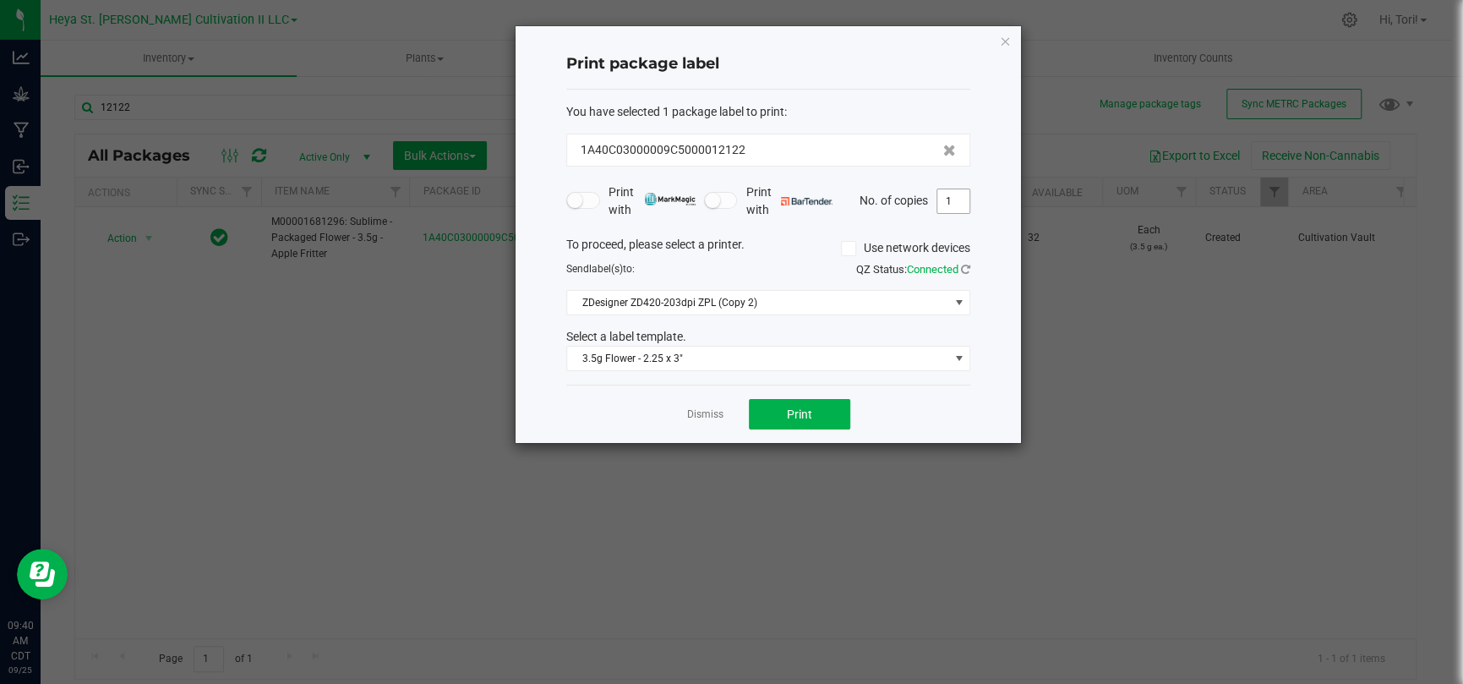
click at [943, 196] on input "1" at bounding box center [953, 201] width 32 height 24
type input "33"
click at [982, 236] on div "To proceed, please select a printer. Use network devices" at bounding box center [768, 248] width 429 height 25
click at [842, 404] on button "Print" at bounding box center [799, 414] width 101 height 30
click at [678, 407] on div "Dismiss Print" at bounding box center [768, 414] width 404 height 58
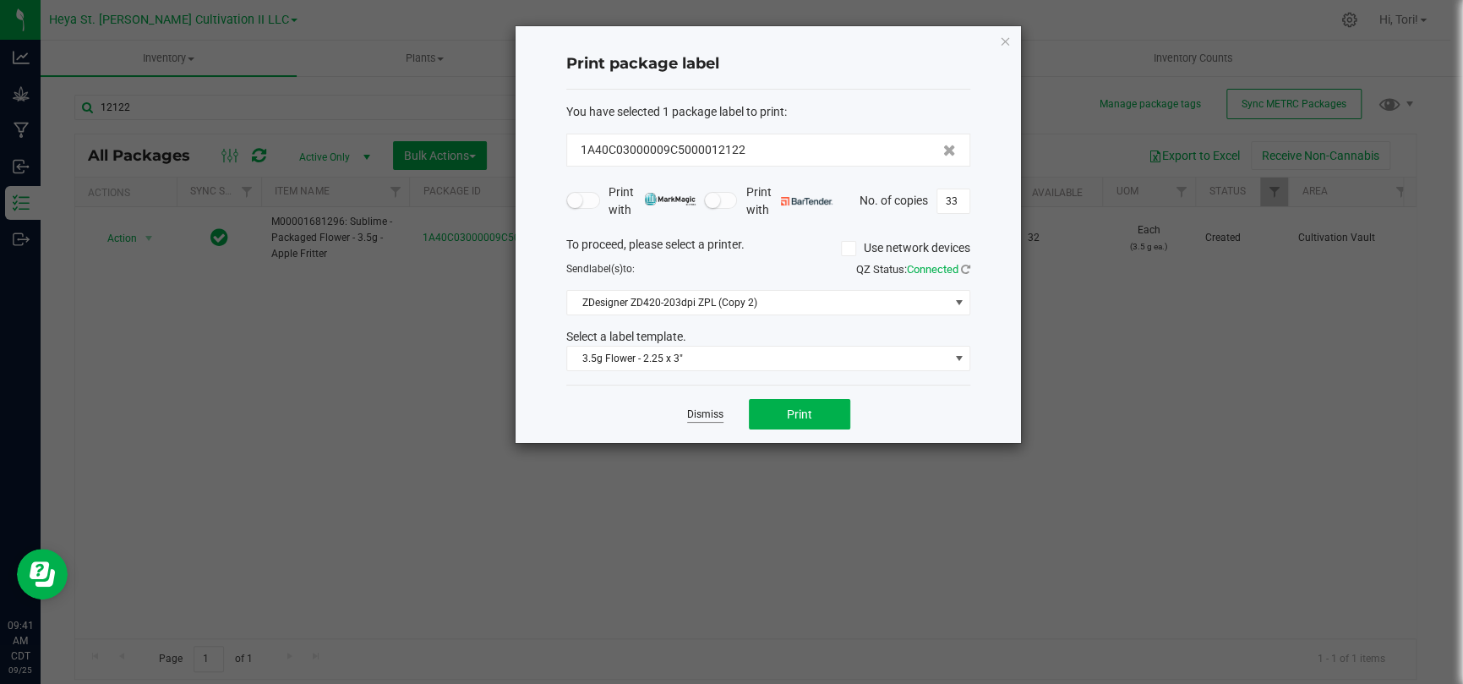
click at [687, 412] on link "Dismiss" at bounding box center [705, 414] width 36 height 14
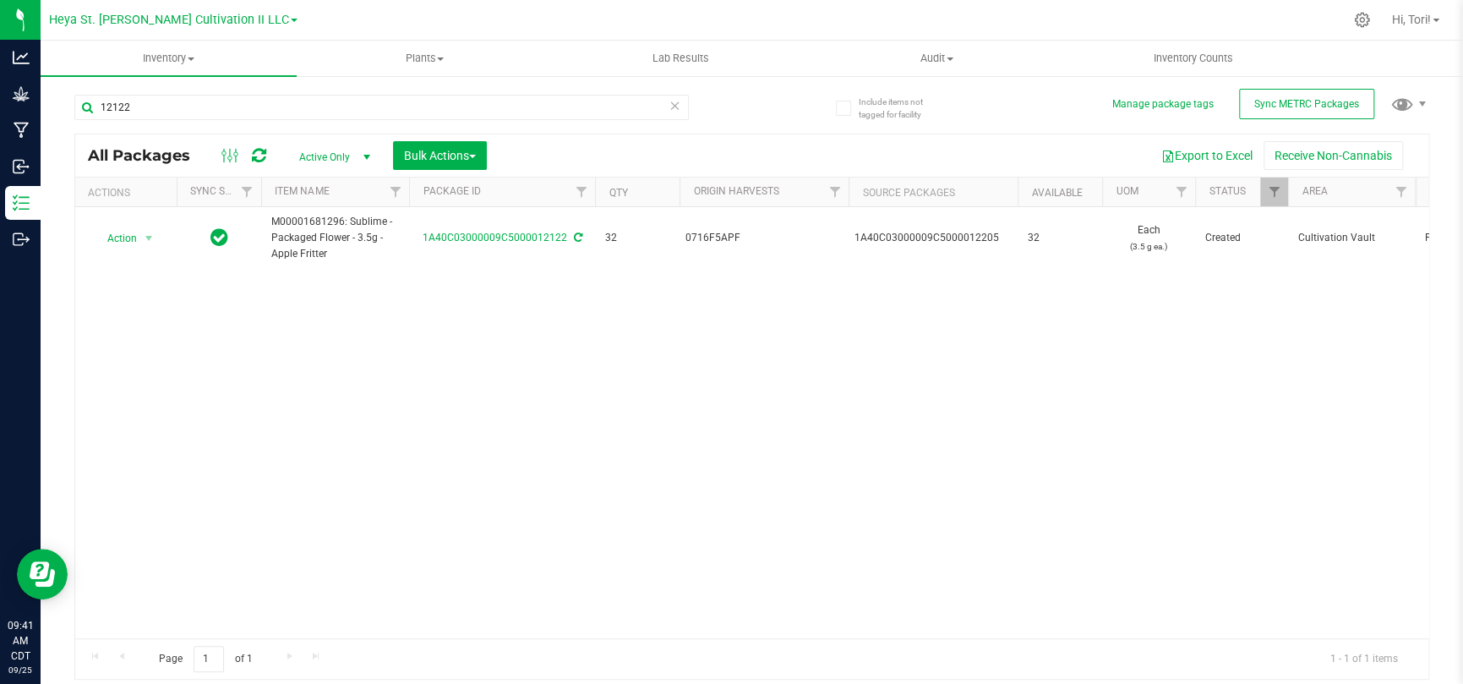
click at [266, 92] on div "12122" at bounding box center [413, 106] width 678 height 54
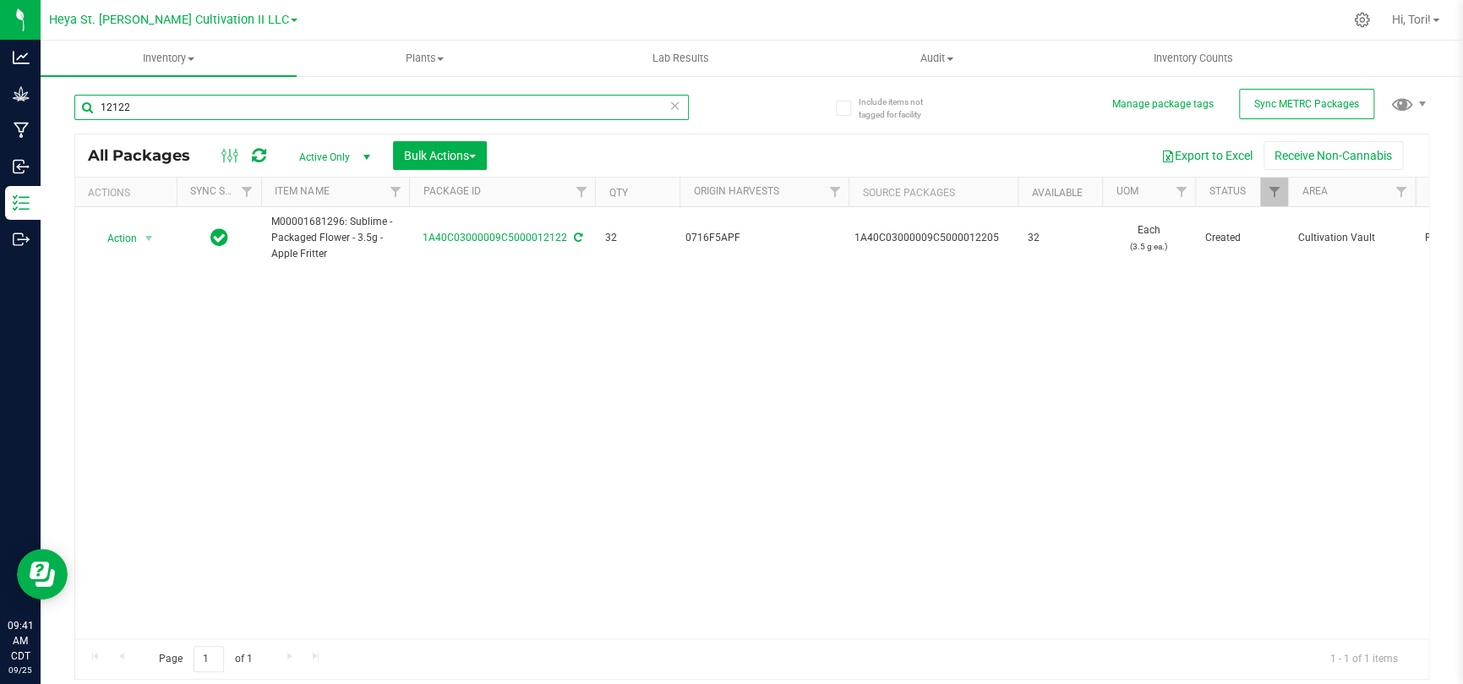
click at [268, 101] on input "12122" at bounding box center [381, 107] width 614 height 25
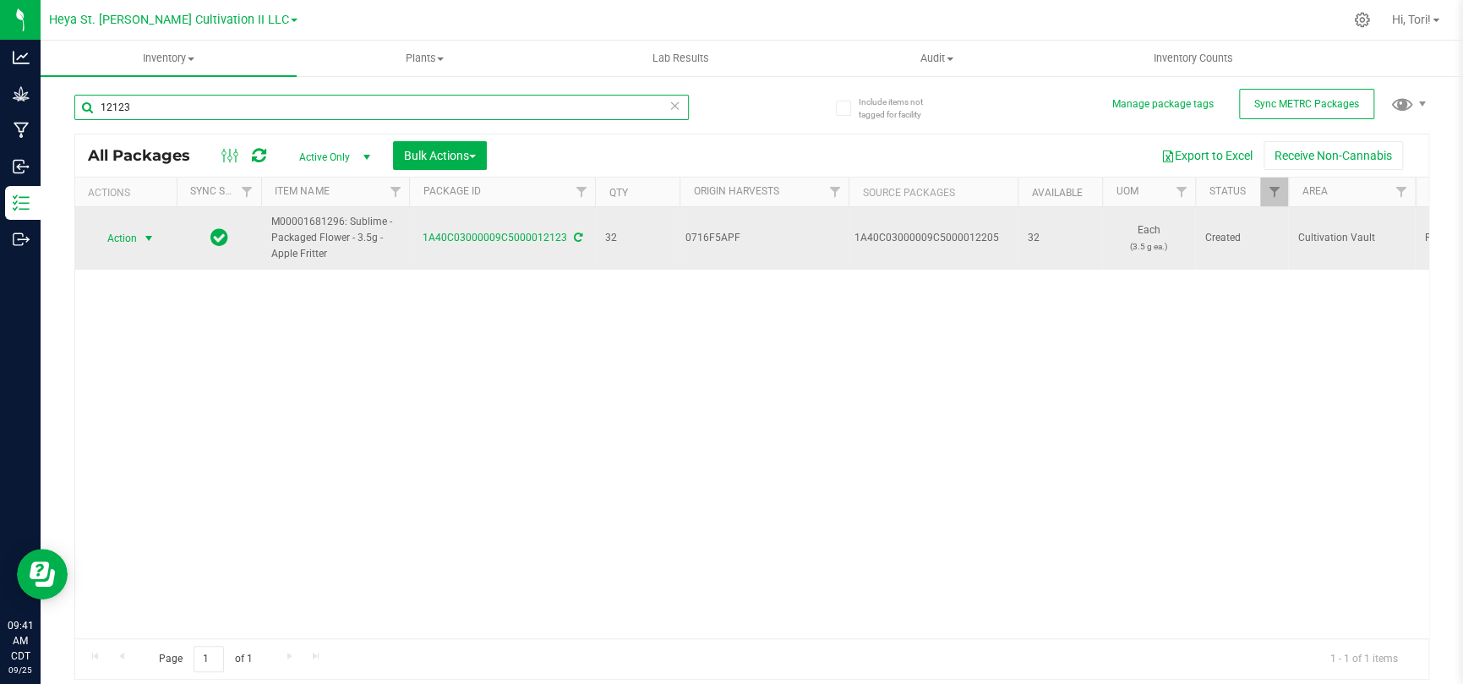
type input "12123"
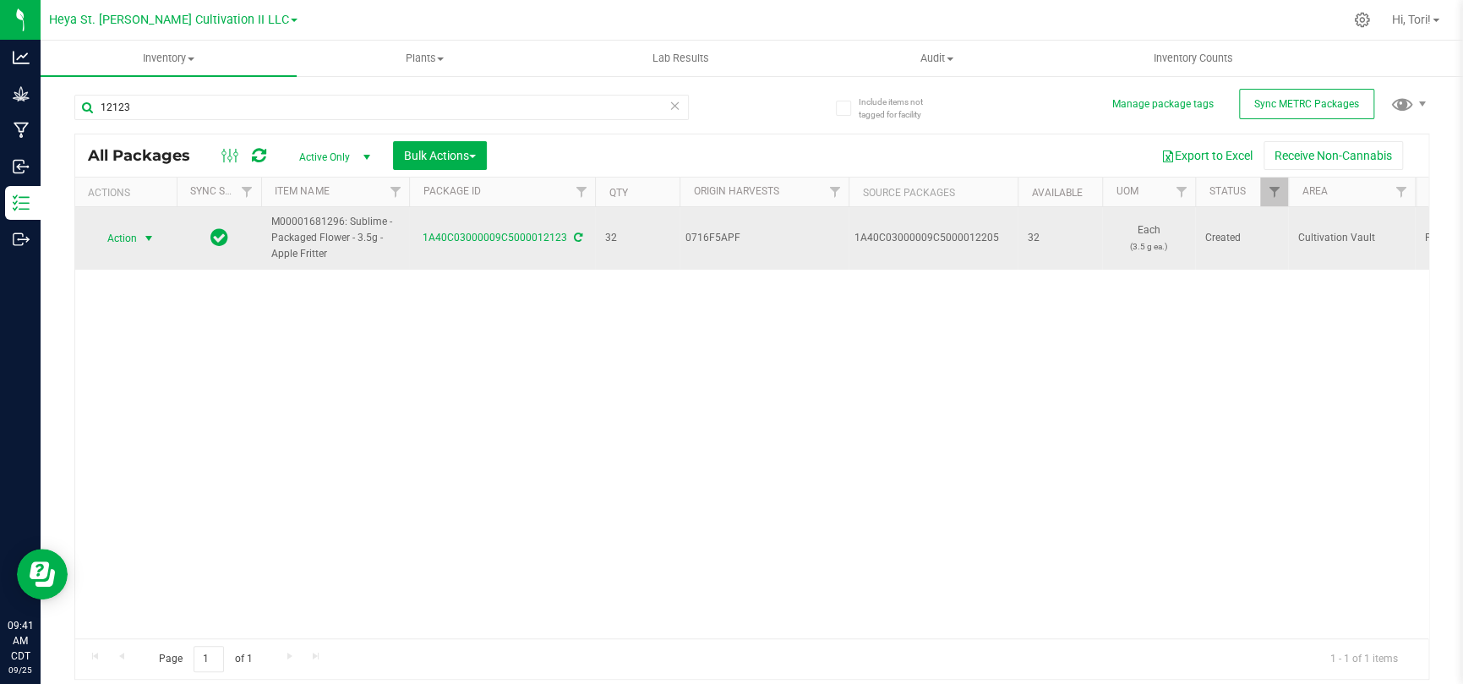
click at [127, 243] on span "Action" at bounding box center [115, 239] width 46 height 24
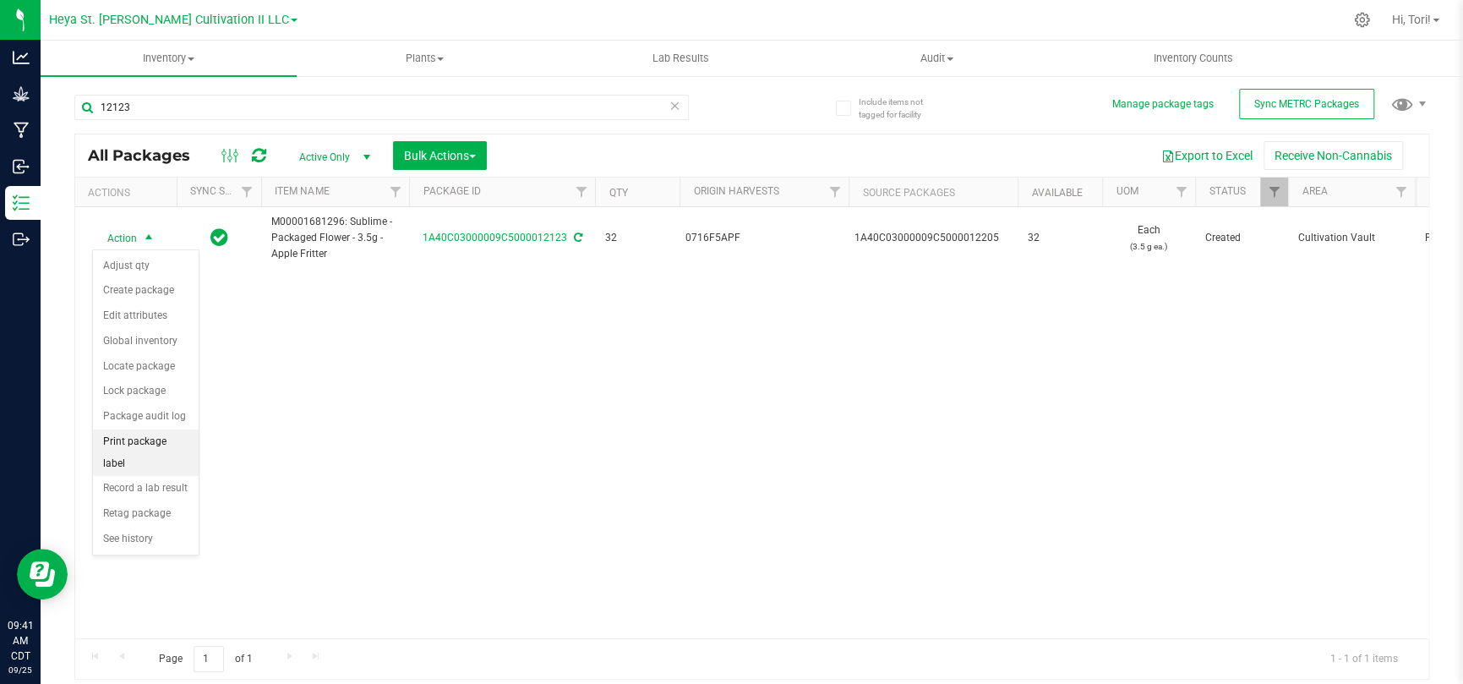
click at [134, 443] on li "Print package label" at bounding box center [146, 452] width 106 height 46
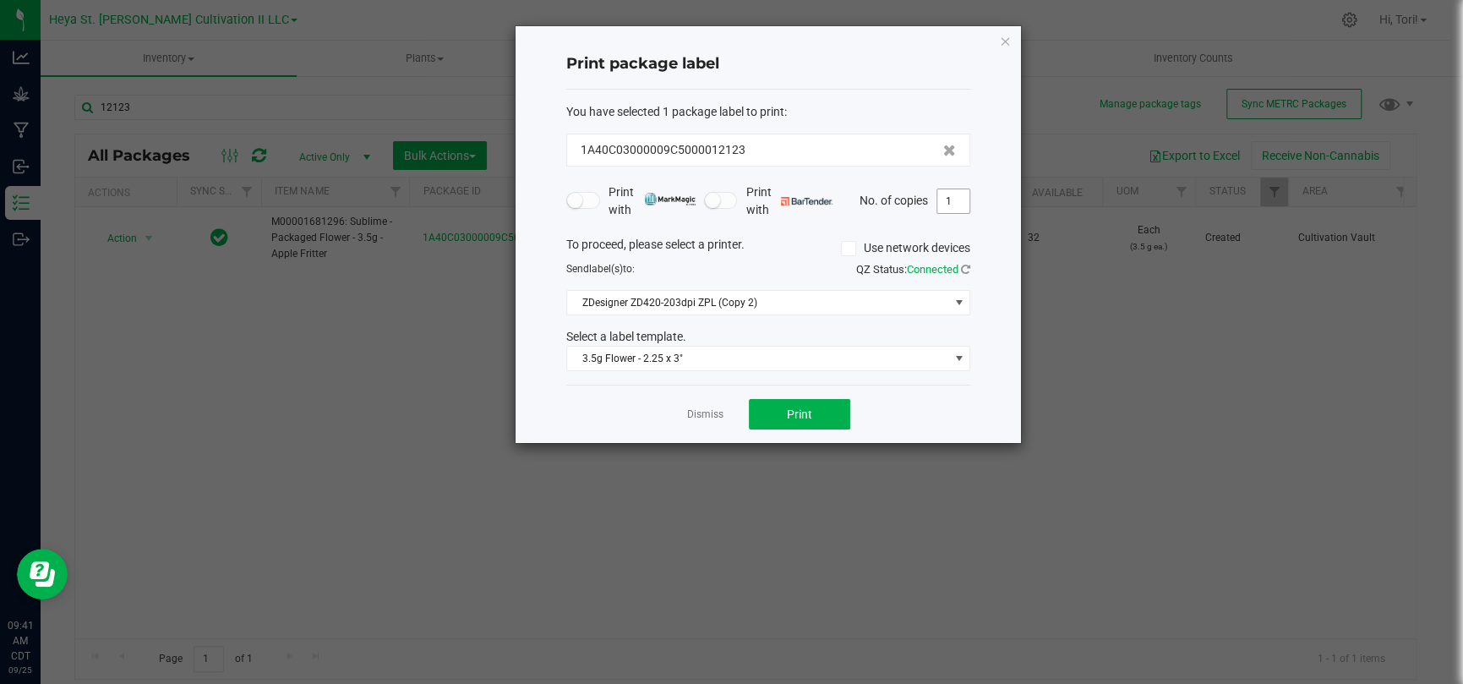
click at [963, 194] on input "1" at bounding box center [953, 201] width 32 height 24
type input "33"
click at [980, 205] on div "Print package label You have selected 1 package label to print : 1A40C03000009C…" at bounding box center [768, 234] width 505 height 417
click at [811, 412] on button "Print" at bounding box center [799, 414] width 101 height 30
click at [703, 413] on link "Dismiss" at bounding box center [705, 414] width 36 height 14
